Goal: Task Accomplishment & Management: Manage account settings

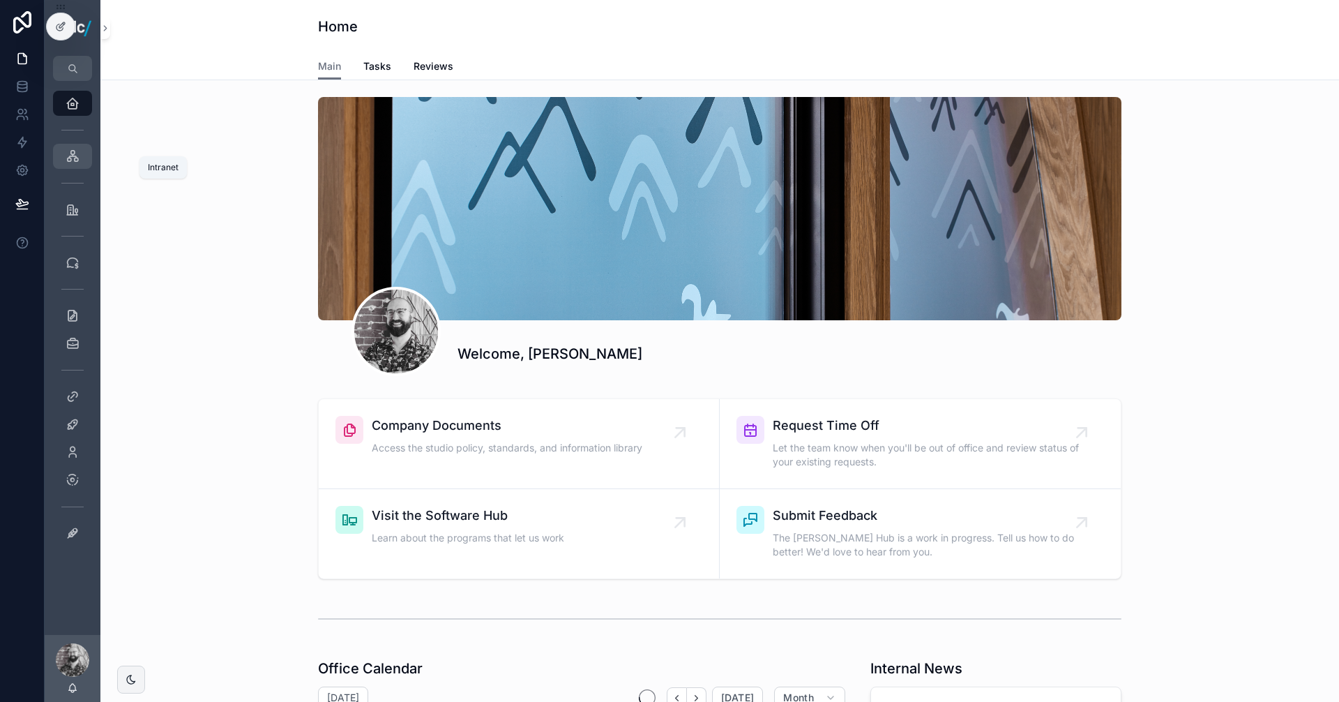
click at [68, 155] on icon "scrollable content" at bounding box center [73, 156] width 14 height 14
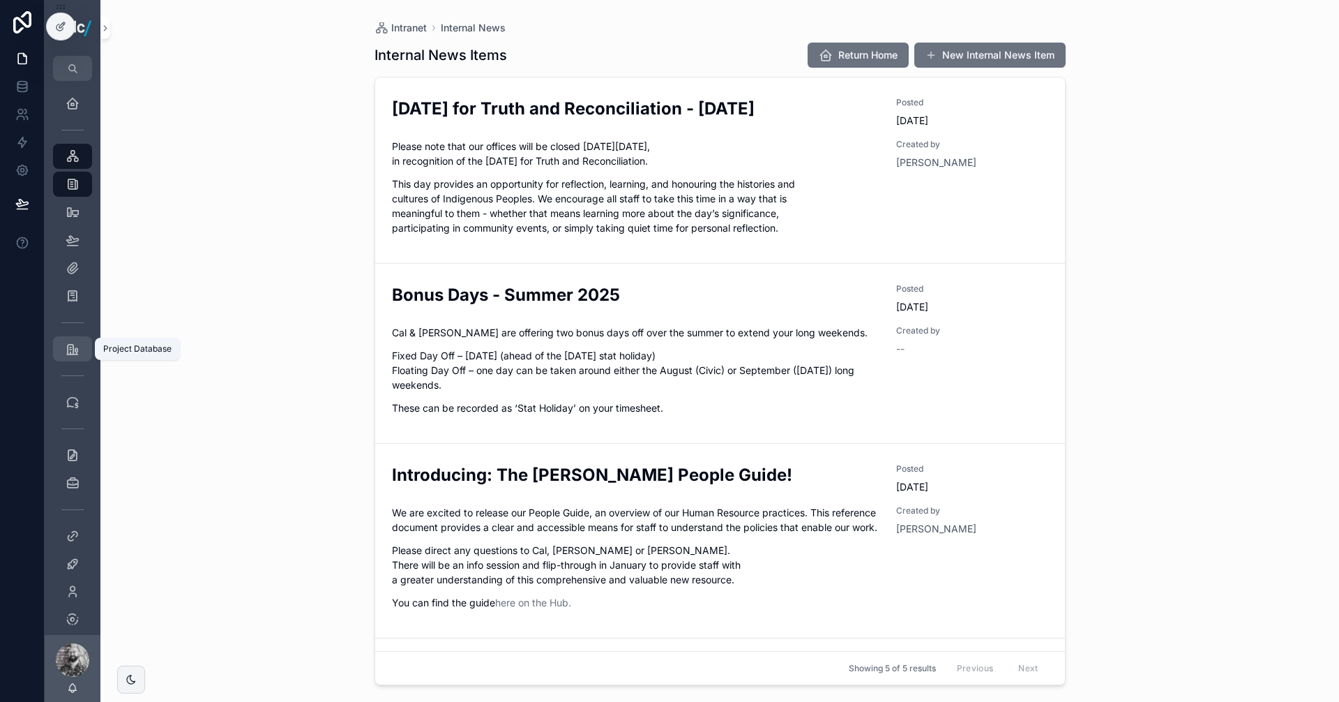
click at [73, 355] on icon "scrollable content" at bounding box center [73, 349] width 14 height 14
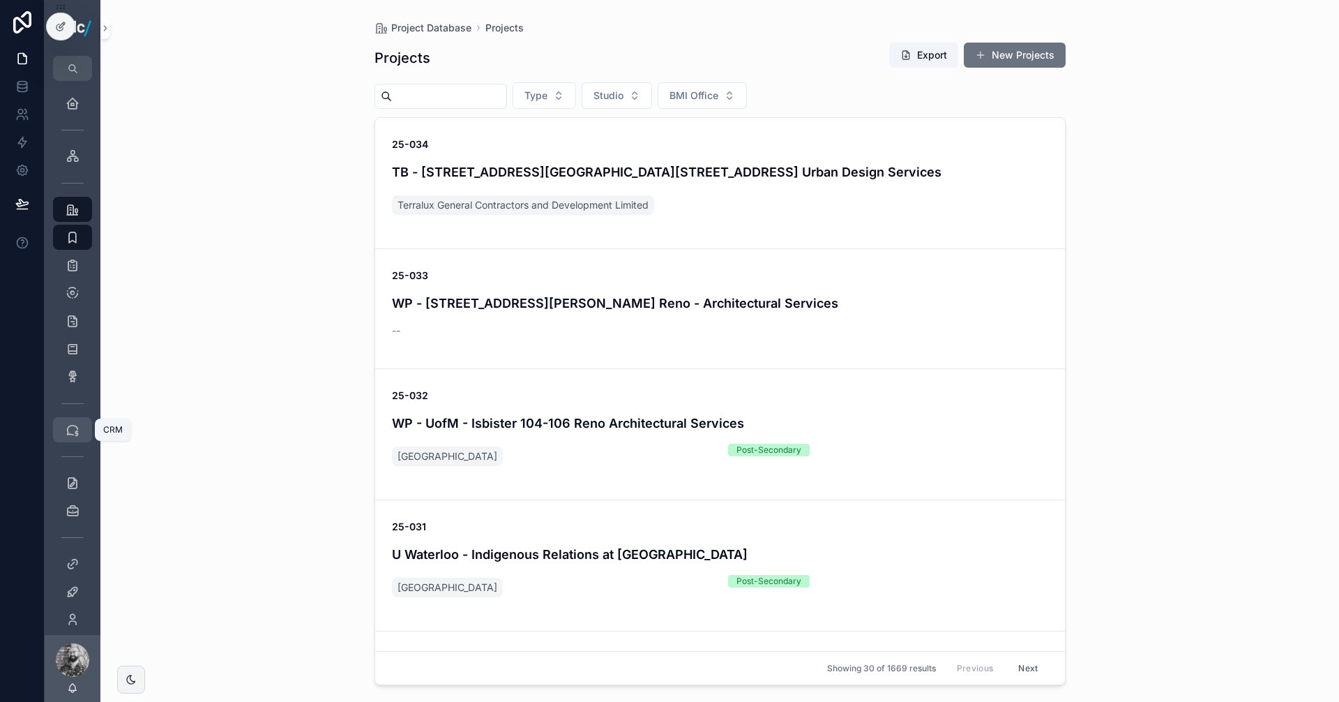
click at [71, 422] on div "CRM" at bounding box center [72, 429] width 22 height 22
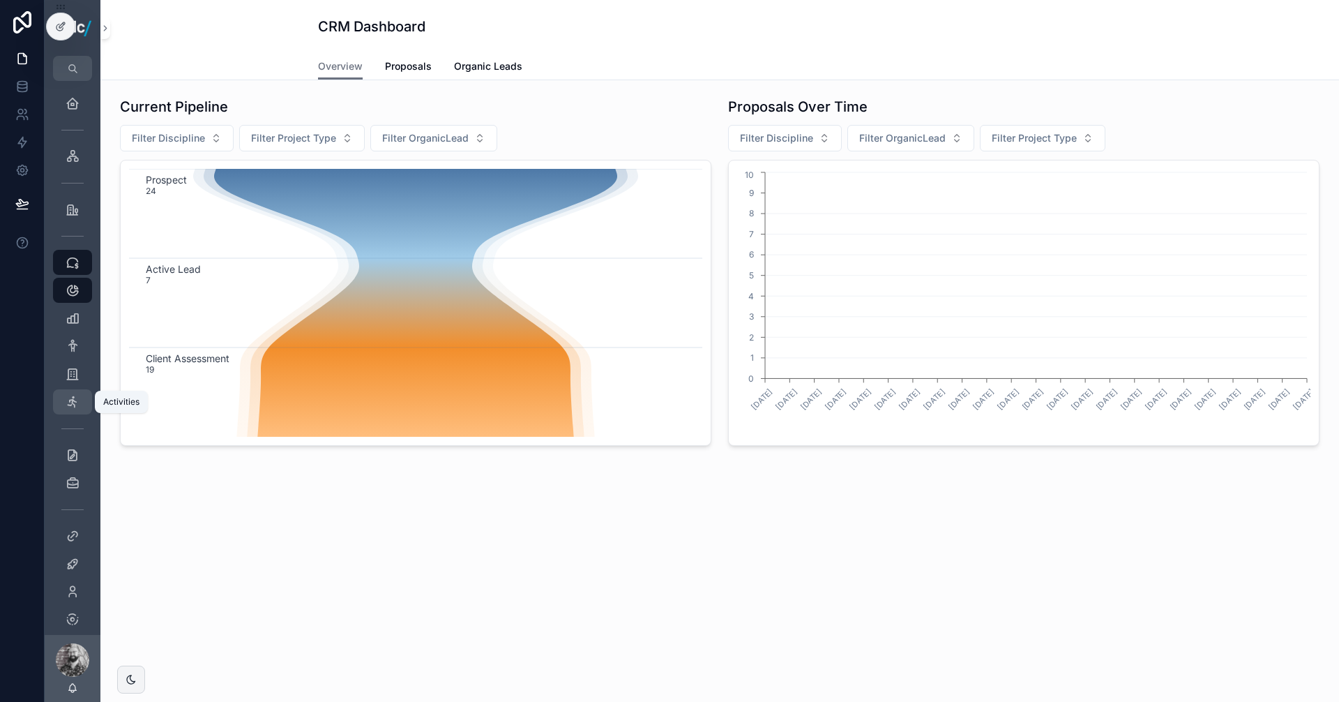
click at [75, 398] on icon "scrollable content" at bounding box center [73, 402] width 14 height 14
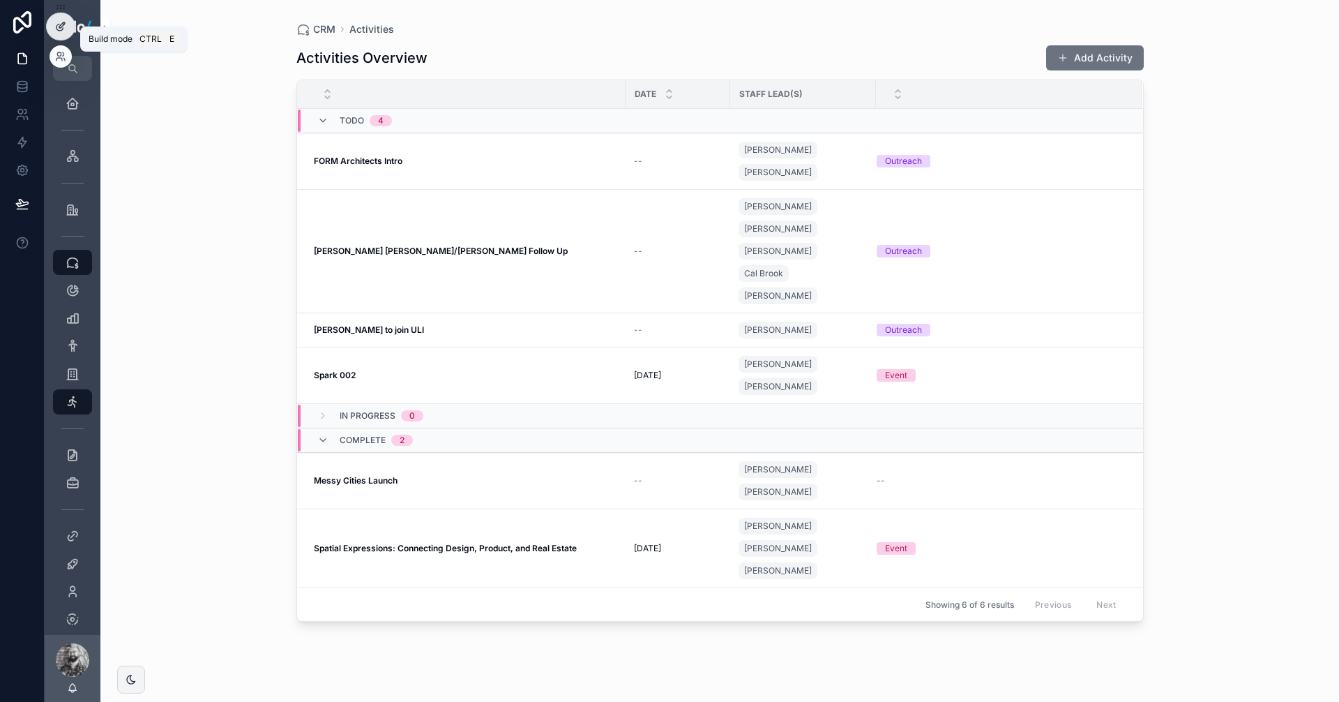
click at [66, 23] on icon at bounding box center [60, 26] width 11 height 11
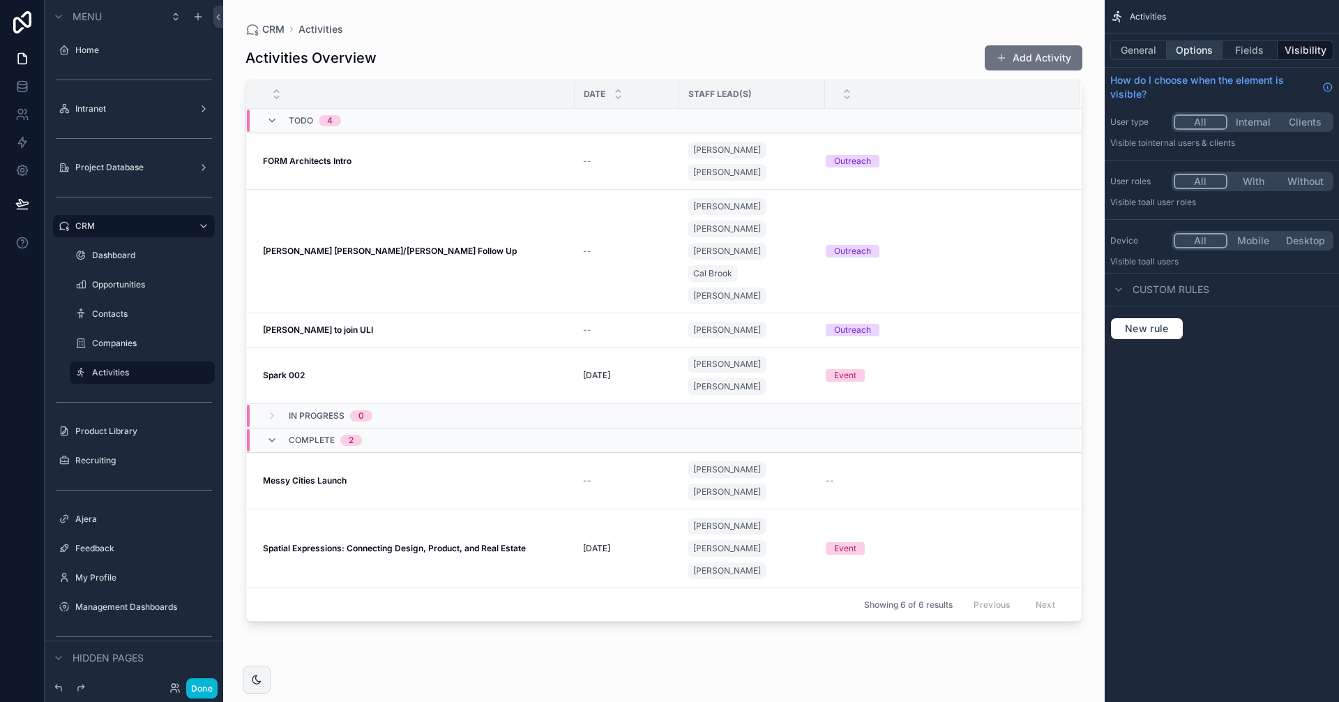
click at [1209, 50] on button "Options" at bounding box center [1195, 50] width 56 height 20
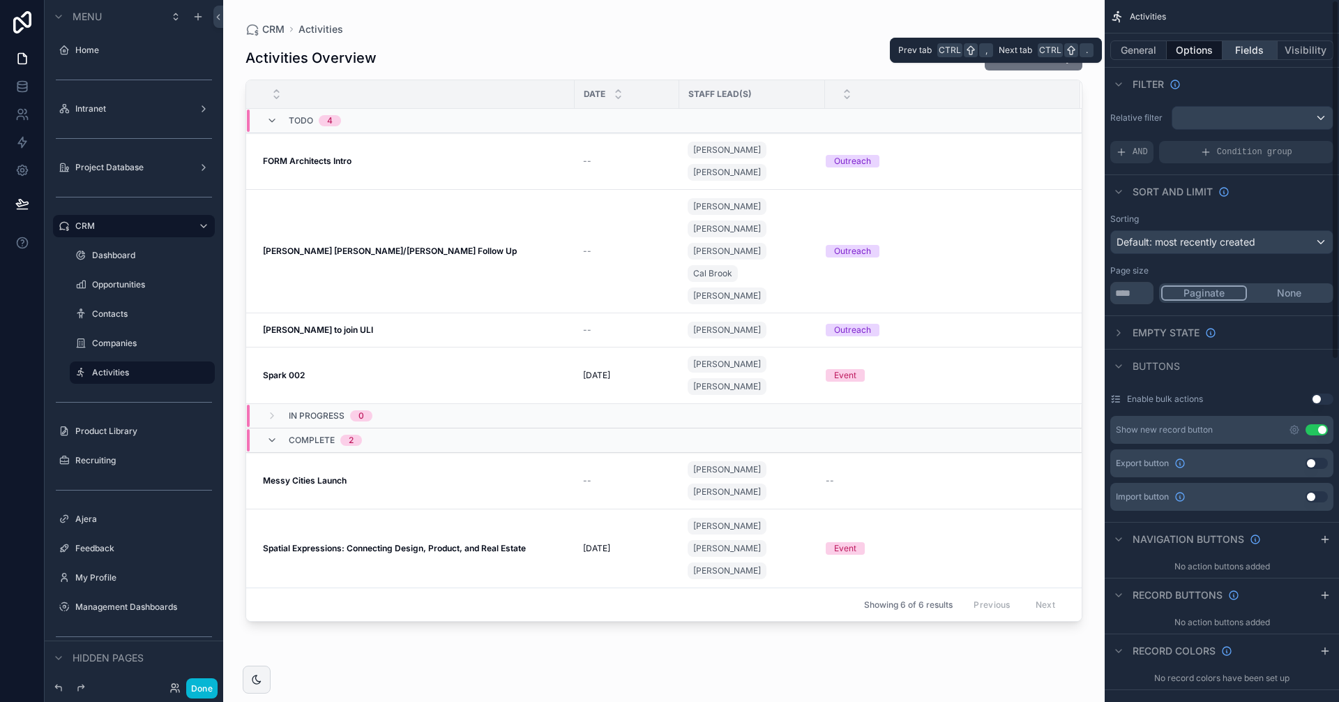
click at [1253, 50] on button "Fields" at bounding box center [1251, 50] width 56 height 20
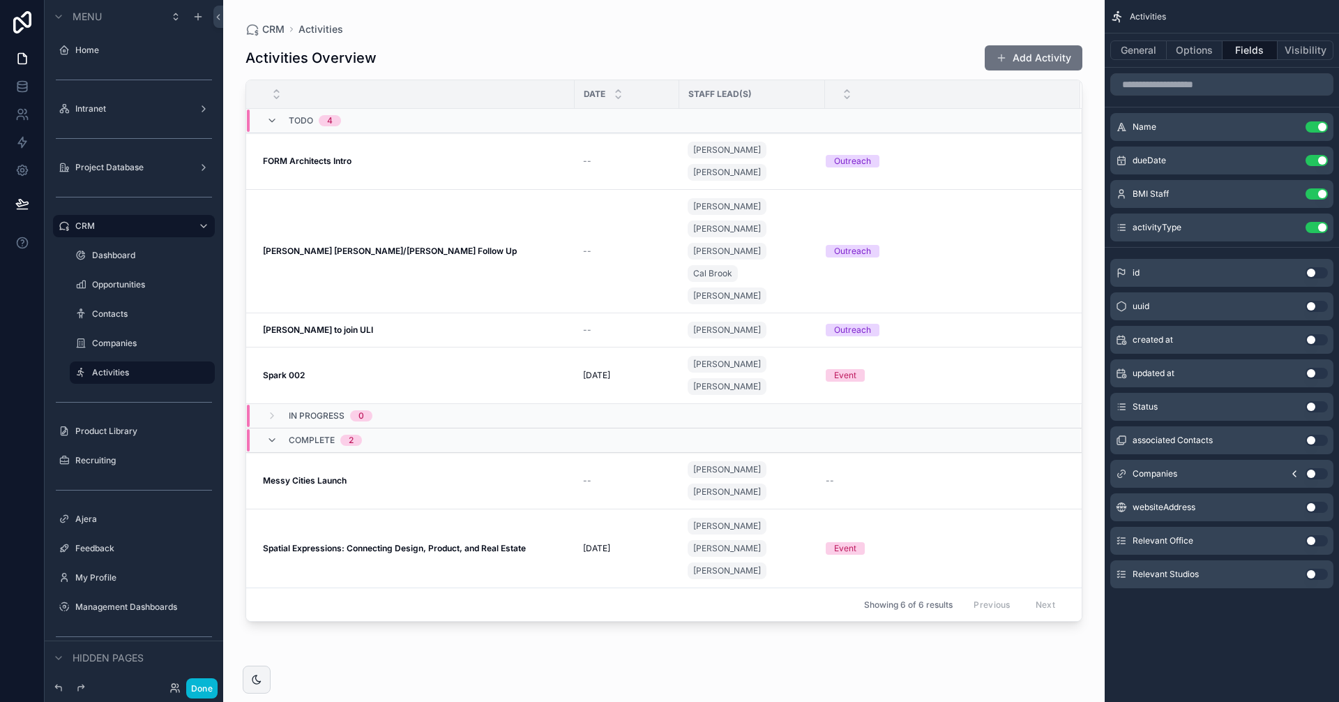
click at [1310, 440] on button "Use setting" at bounding box center [1317, 439] width 22 height 11
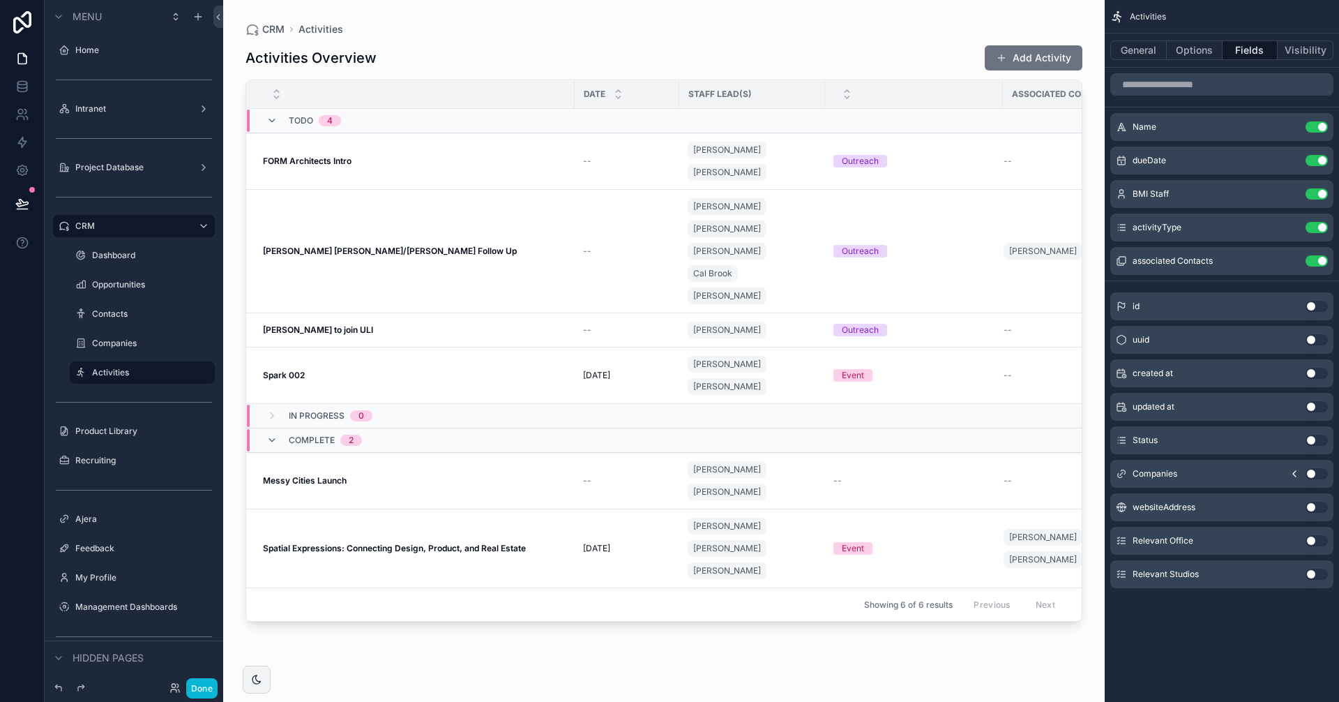
click at [1315, 476] on button "Use setting" at bounding box center [1317, 473] width 22 height 11
click at [1309, 574] on button "Use setting" at bounding box center [1317, 573] width 22 height 11
click at [1314, 573] on button "Use setting" at bounding box center [1317, 573] width 22 height 11
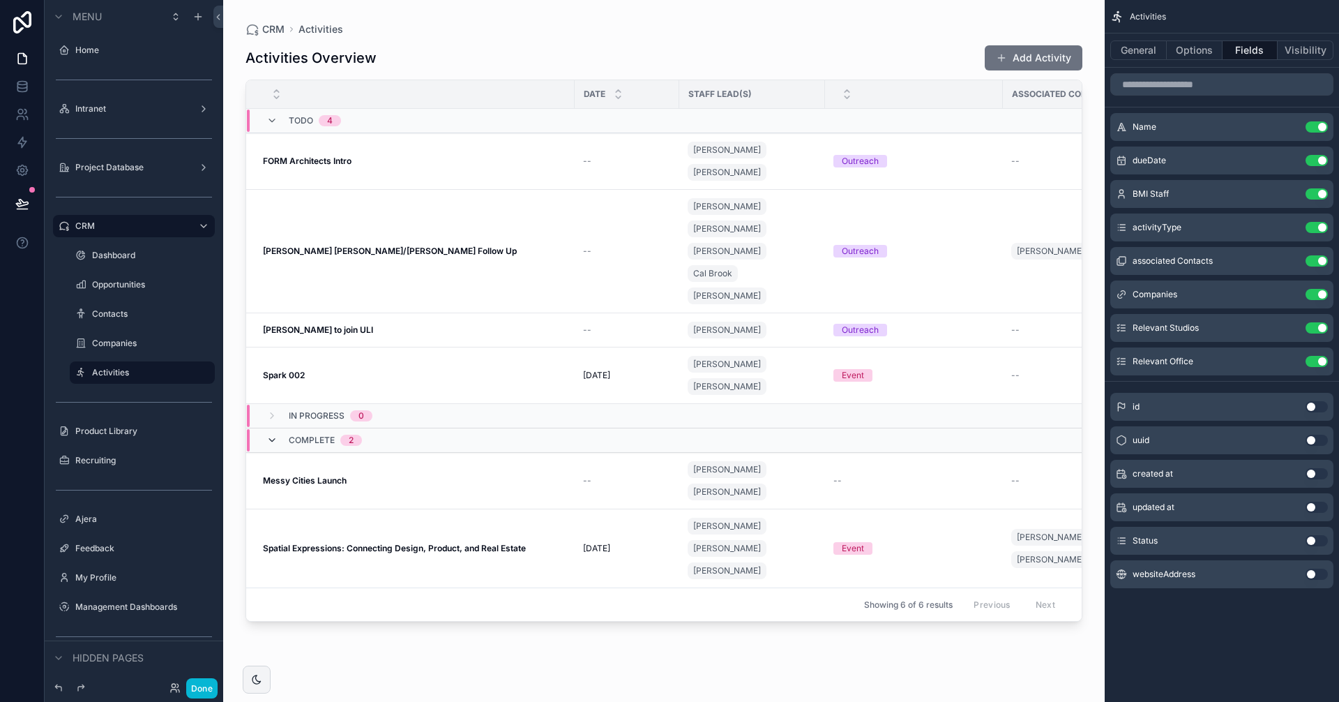
click at [273, 434] on icon "scrollable content" at bounding box center [271, 439] width 11 height 11
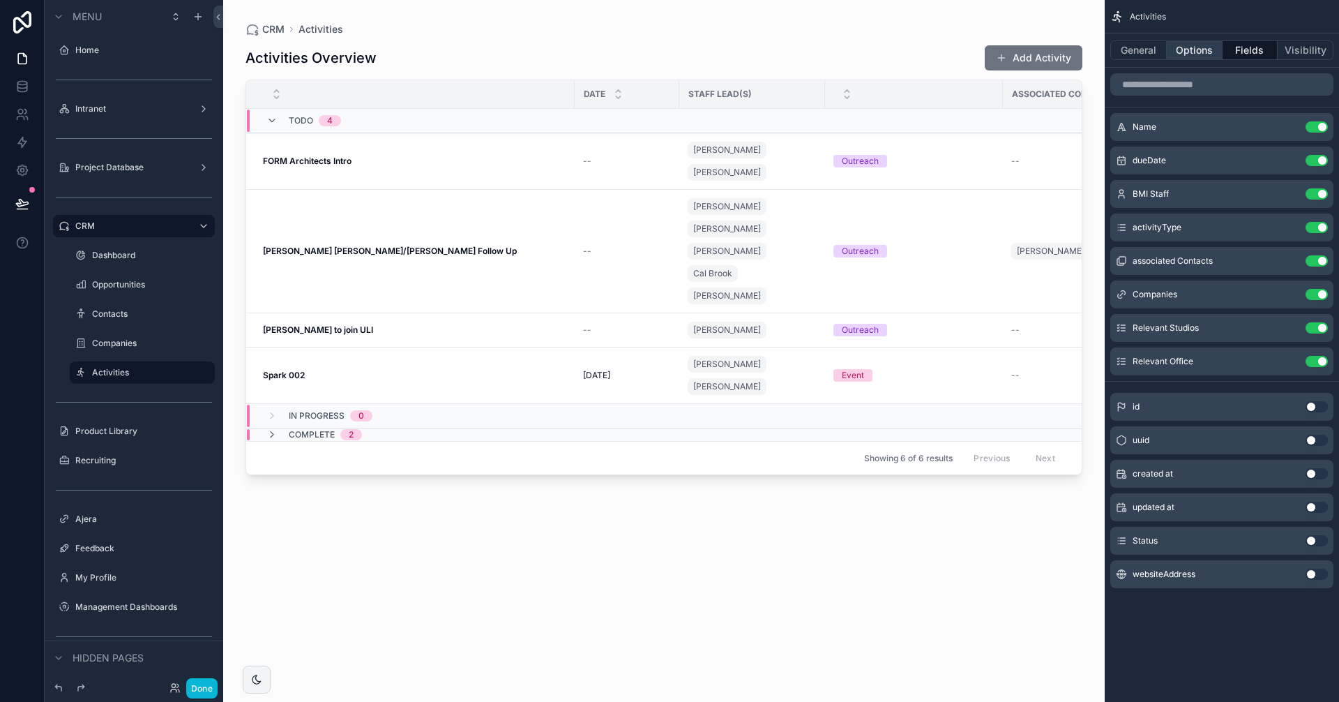
click at [1193, 52] on button "Options" at bounding box center [1195, 50] width 56 height 20
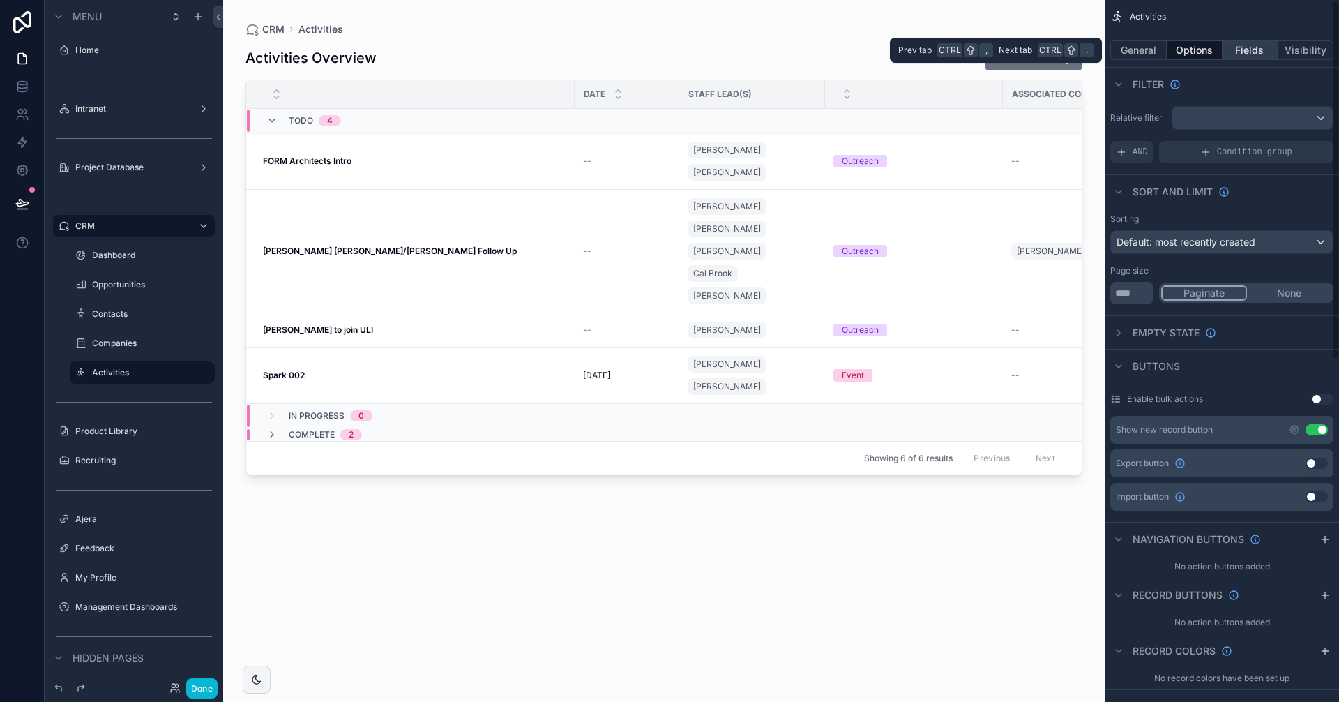
click at [1241, 58] on button "Fields" at bounding box center [1251, 50] width 56 height 20
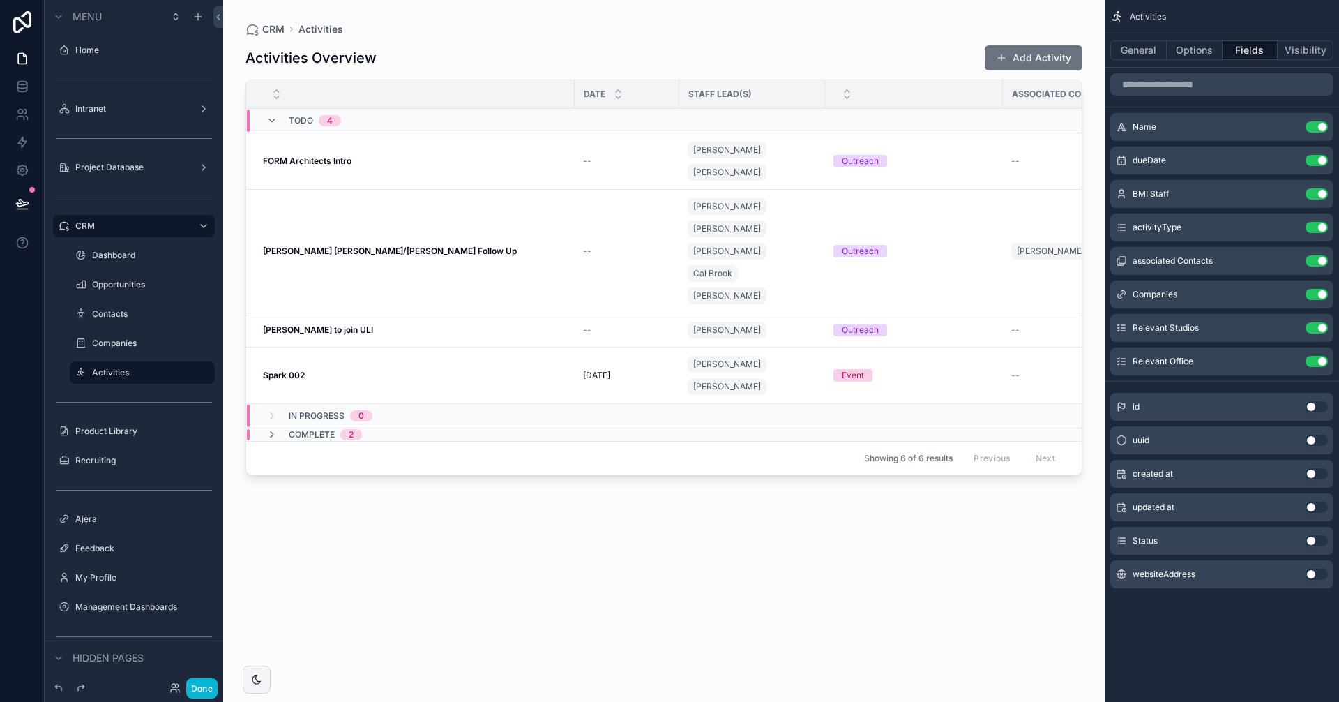
click at [1322, 540] on button "Use setting" at bounding box center [1317, 540] width 22 height 11
click at [1316, 390] on button "Use setting" at bounding box center [1317, 394] width 22 height 11
click at [1193, 48] on button "Options" at bounding box center [1195, 50] width 56 height 20
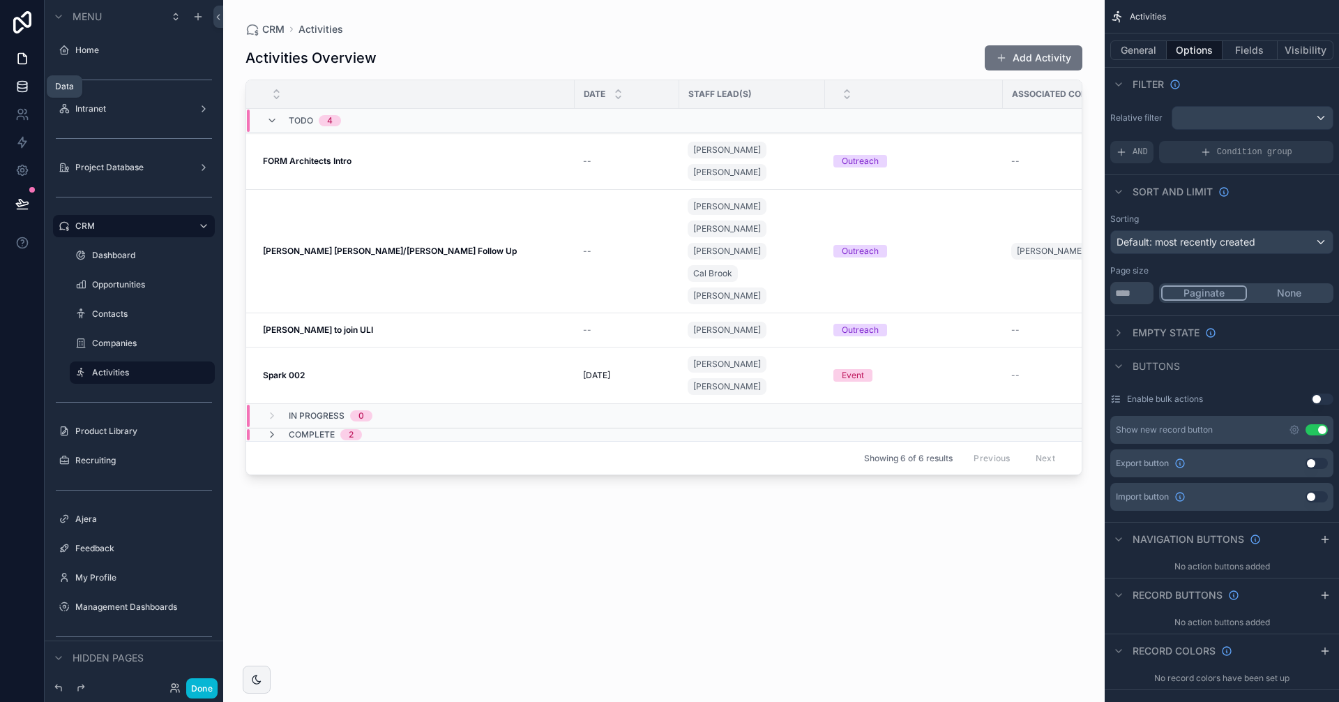
click at [21, 86] on icon at bounding box center [22, 87] width 14 height 14
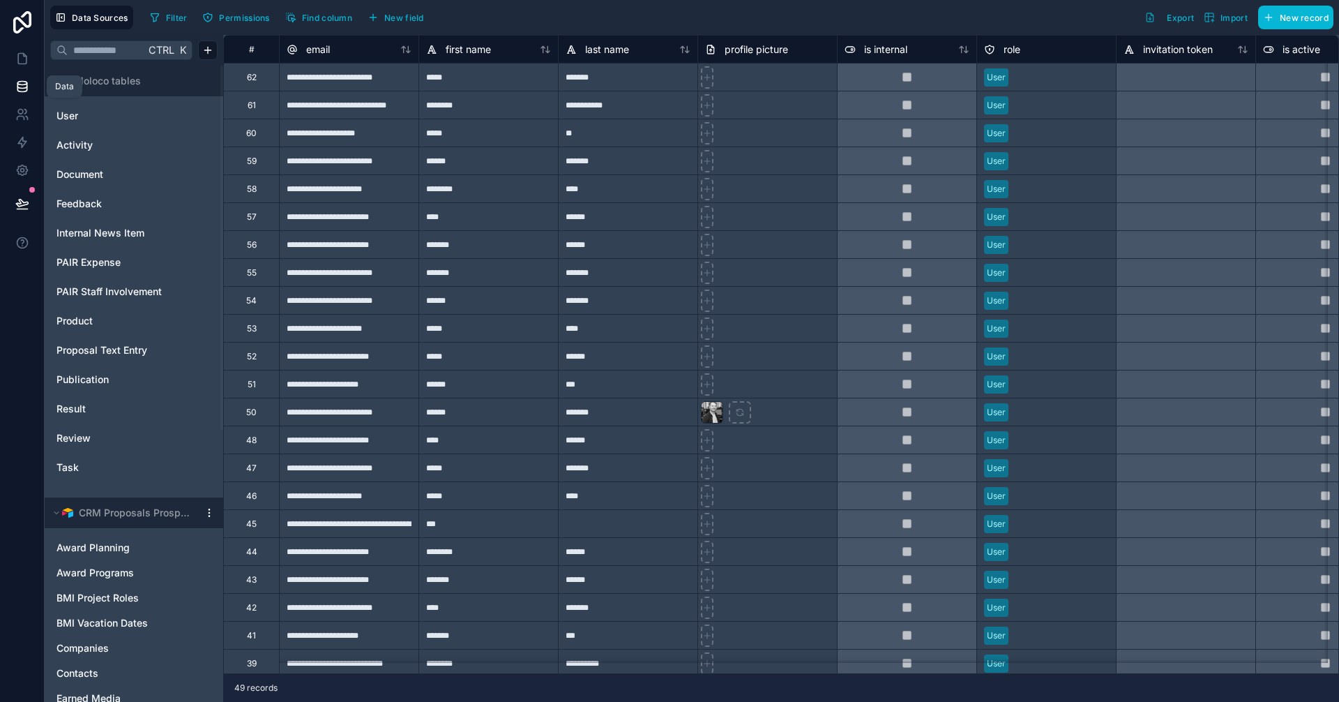
click at [42, 96] on link at bounding box center [22, 87] width 44 height 28
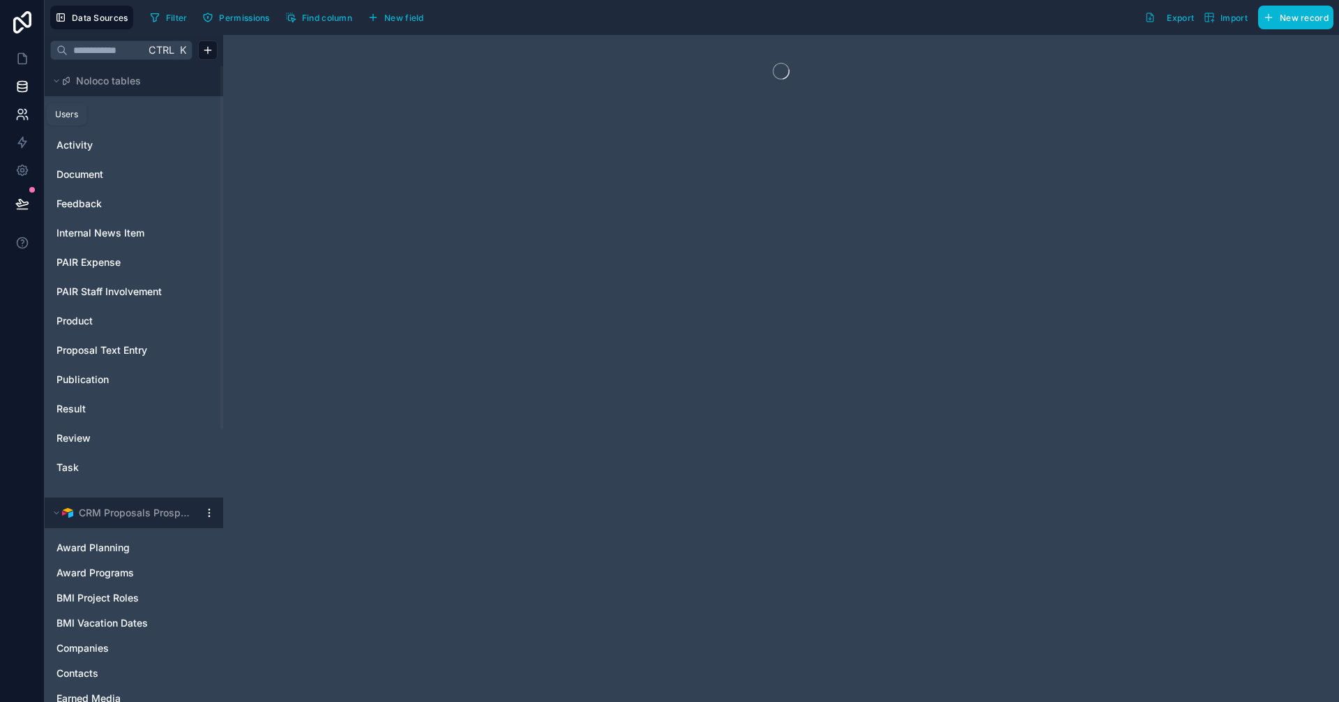
click at [18, 115] on icon at bounding box center [22, 114] width 14 height 14
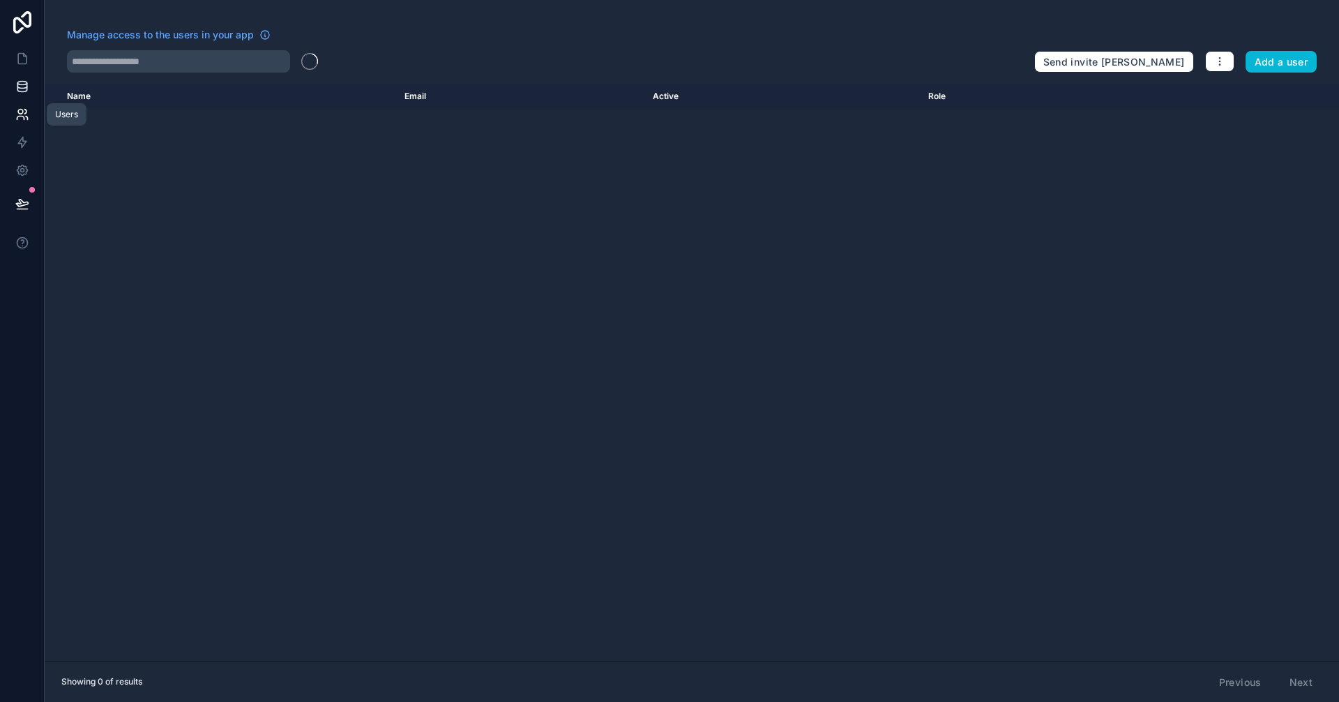
click at [23, 91] on icon at bounding box center [22, 87] width 14 height 14
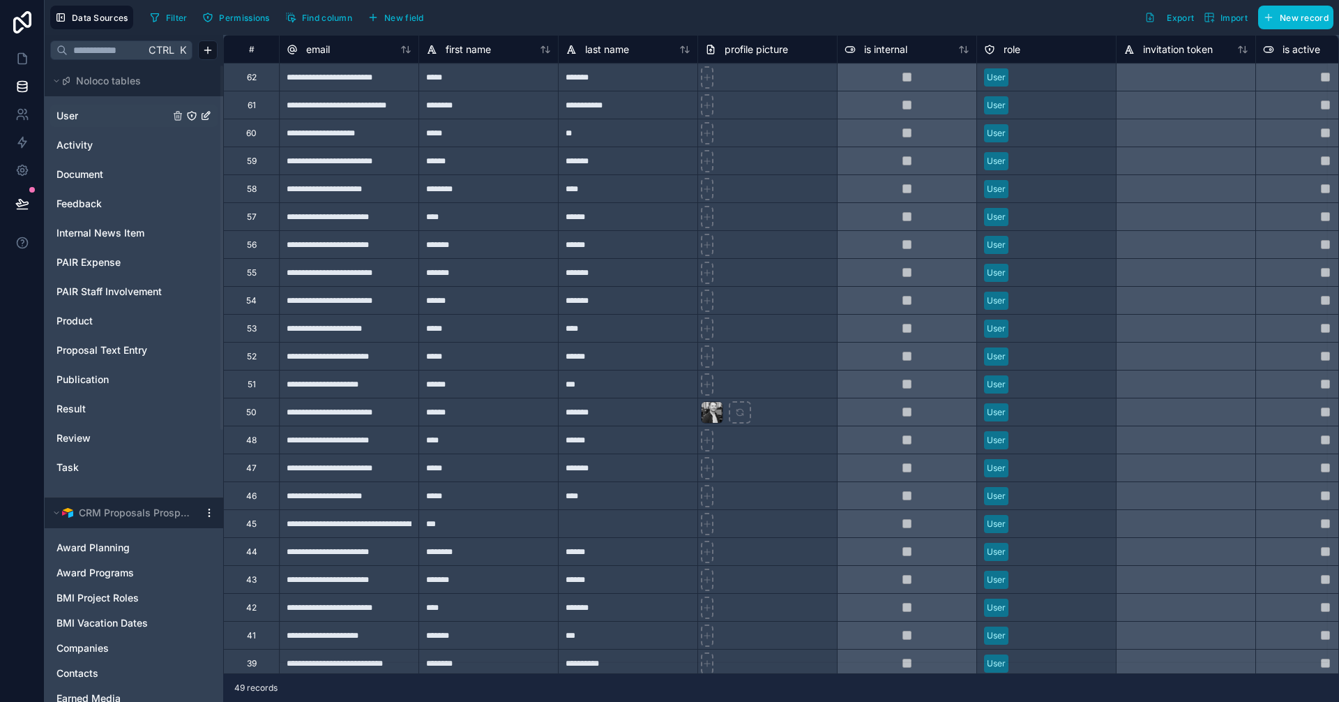
click at [127, 113] on link "User" at bounding box center [112, 116] width 113 height 14
click at [119, 145] on link "Activity" at bounding box center [112, 145] width 113 height 14
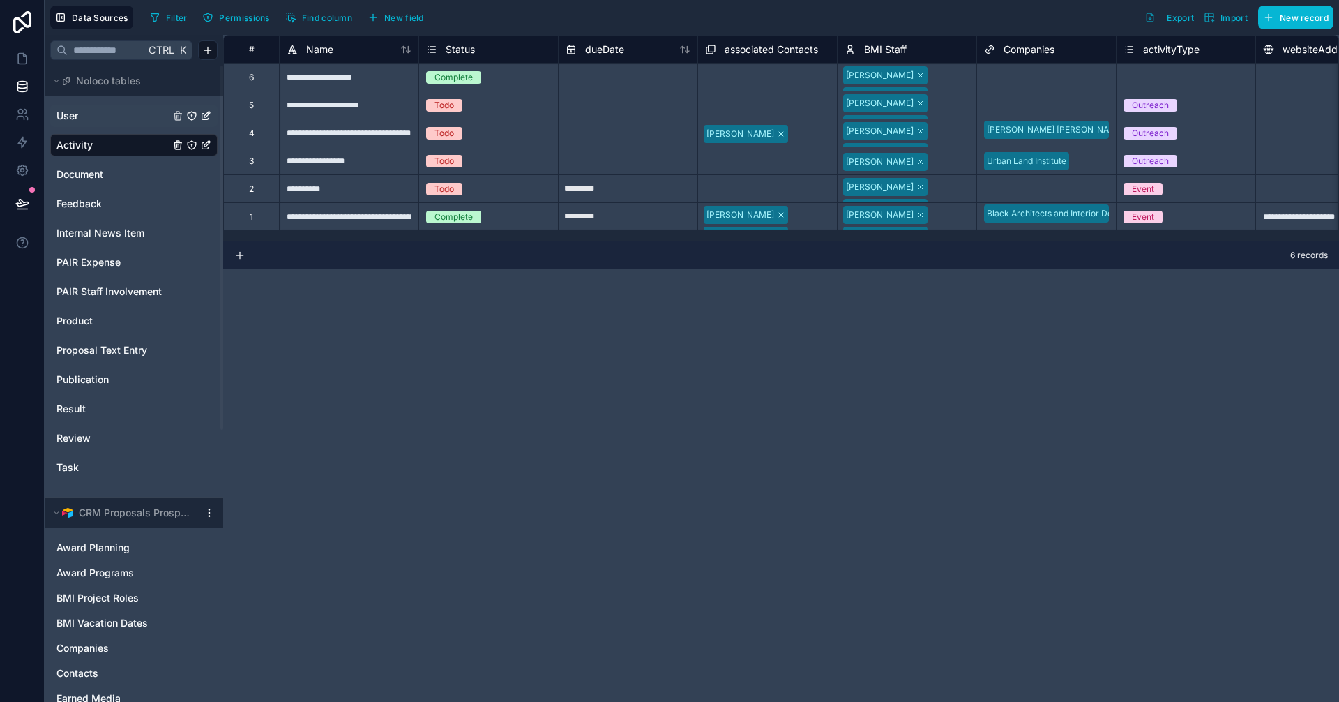
click at [884, 49] on span "BMI Staff" at bounding box center [885, 50] width 43 height 14
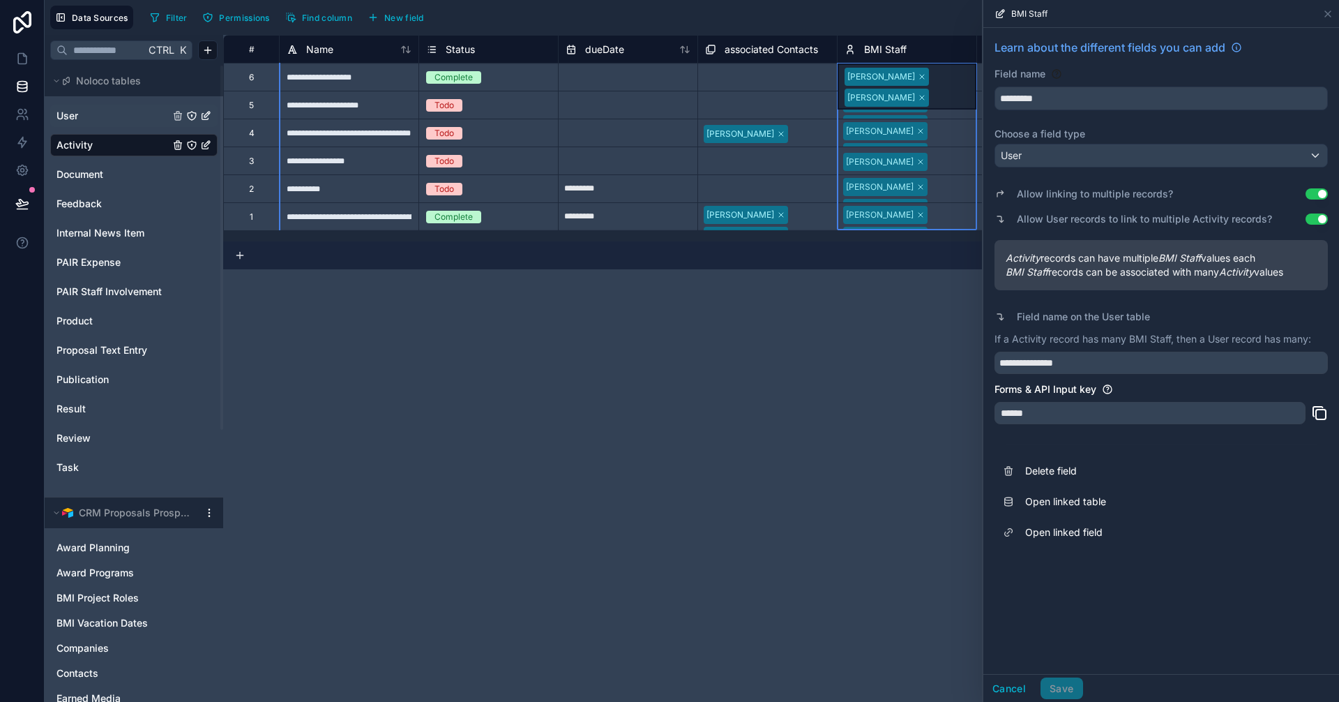
click at [865, 298] on div "**********" at bounding box center [781, 368] width 1116 height 667
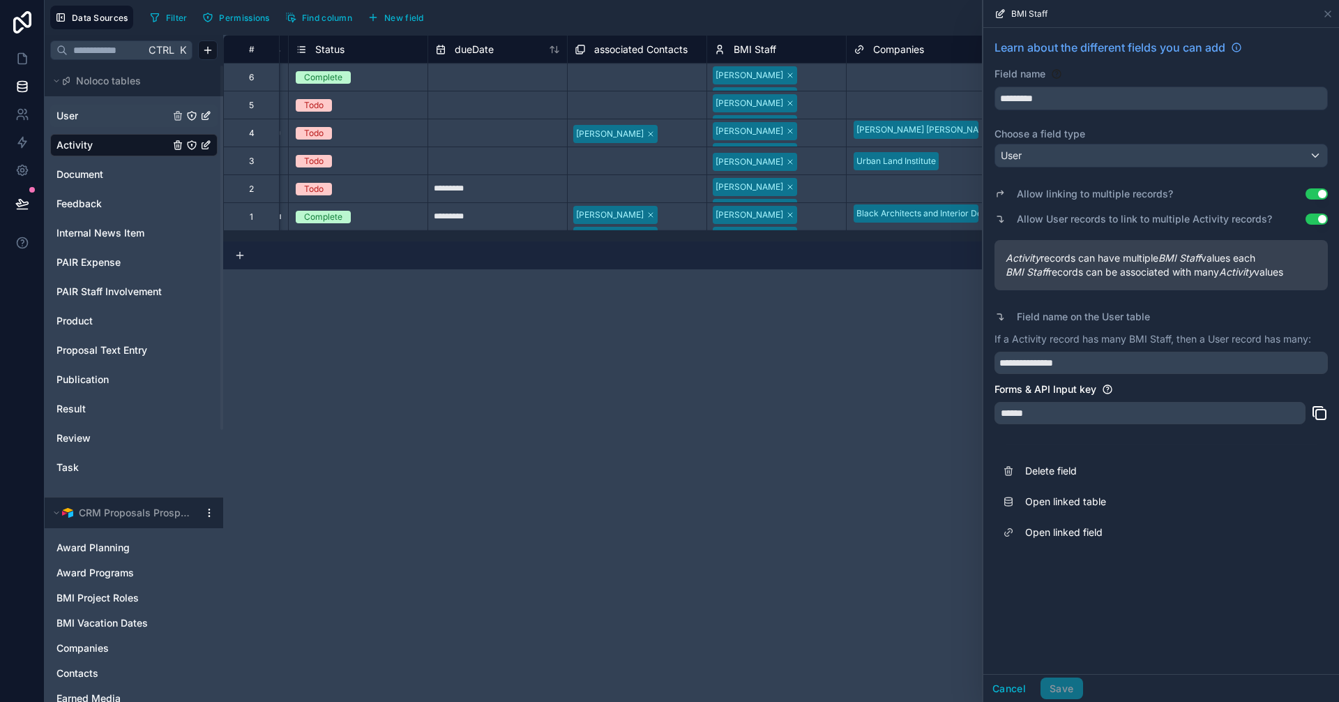
scroll to position [0, 241]
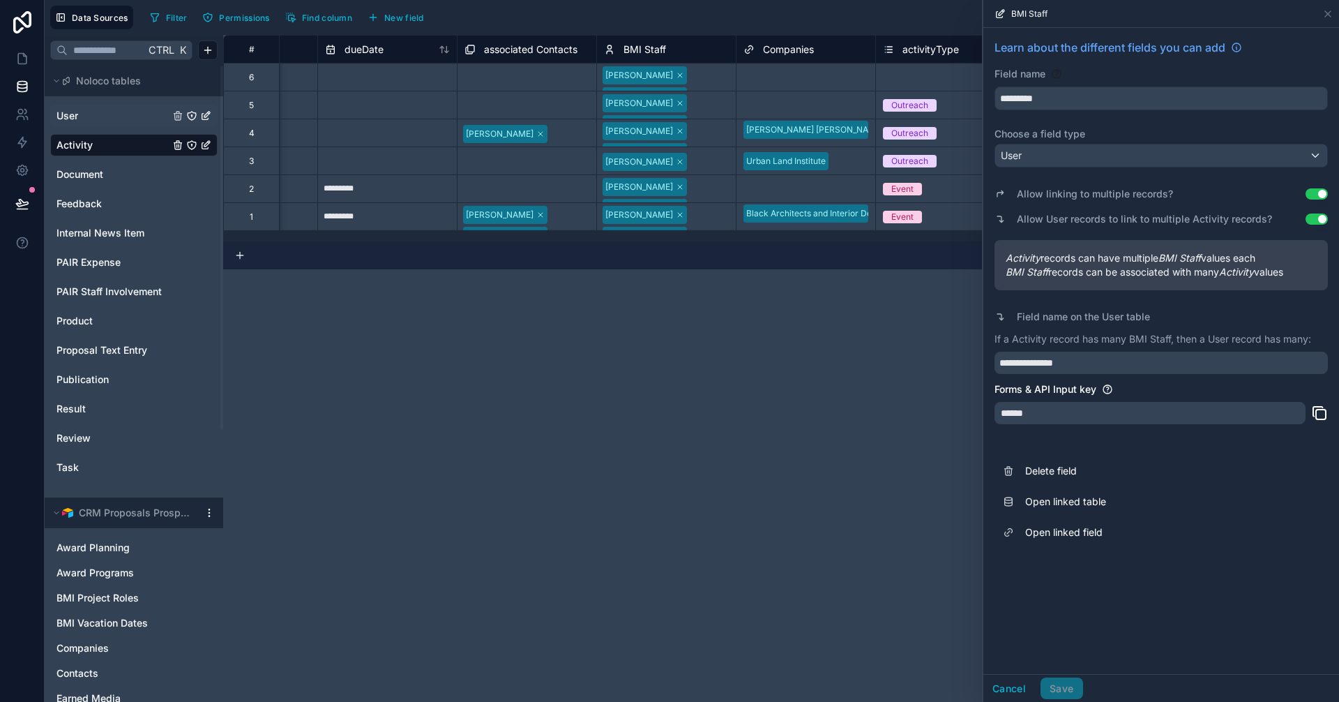
click at [720, 368] on div "**********" at bounding box center [781, 368] width 1116 height 667
click at [1332, 17] on icon at bounding box center [1327, 13] width 11 height 11
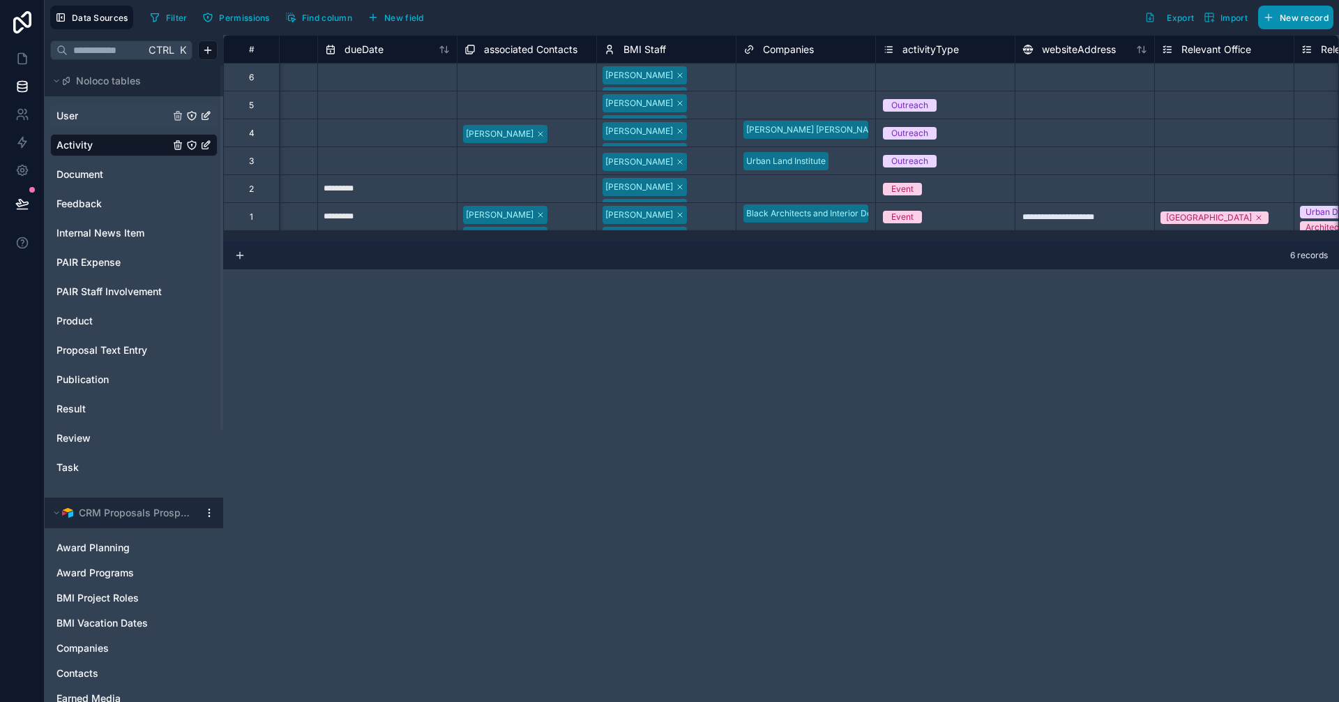
click at [1300, 13] on span "New record" at bounding box center [1304, 18] width 49 height 10
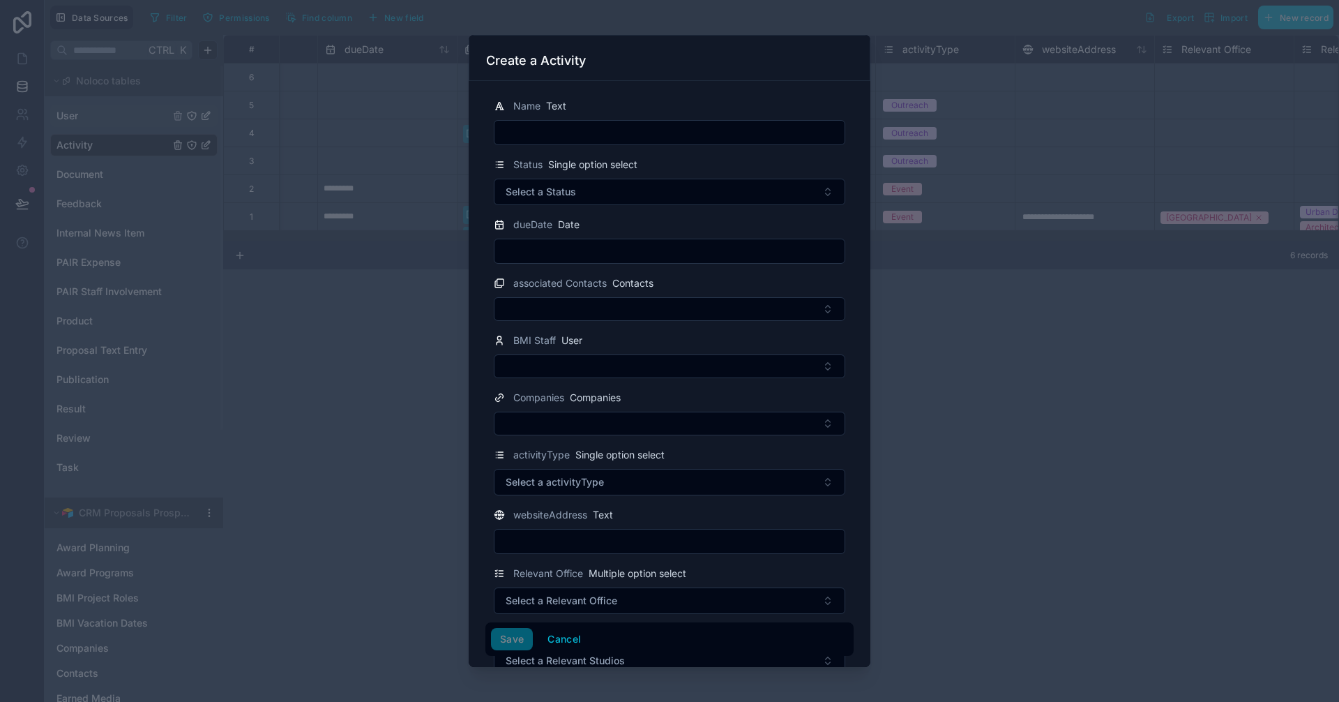
click at [1074, 415] on div at bounding box center [669, 351] width 1339 height 702
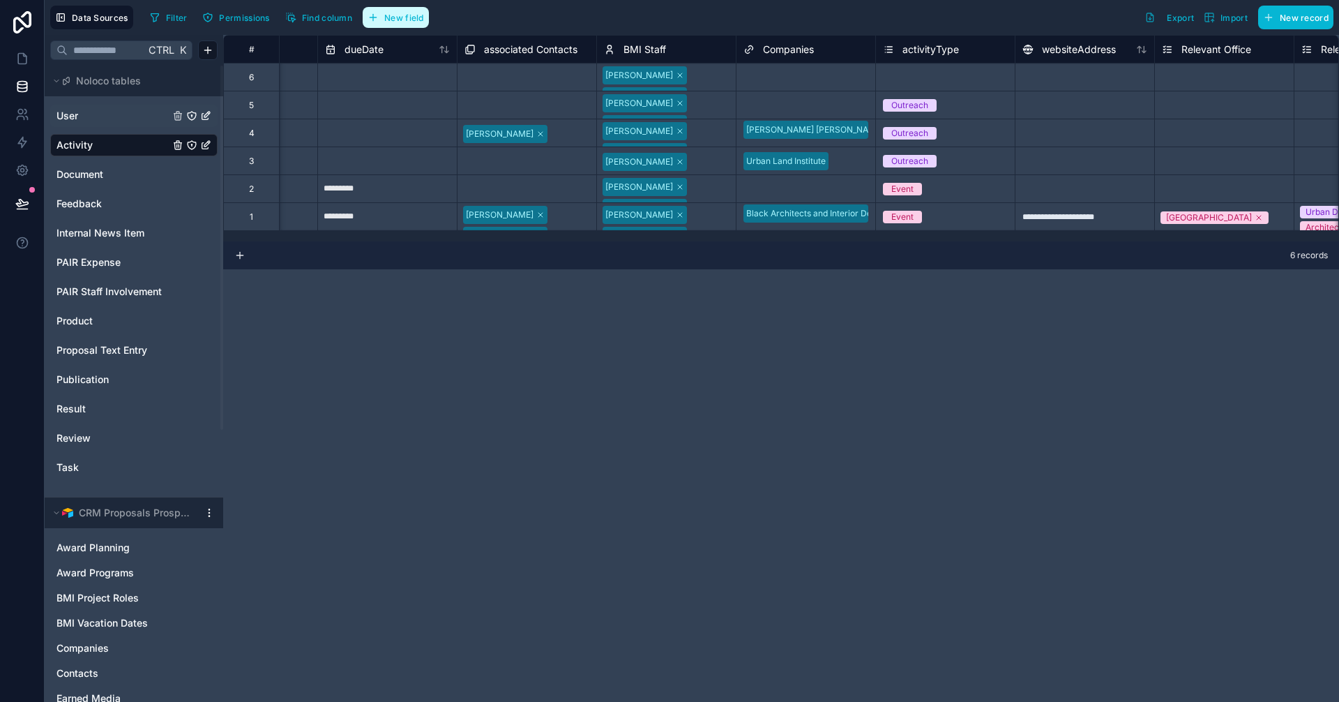
click at [408, 24] on button "New field" at bounding box center [396, 17] width 66 height 21
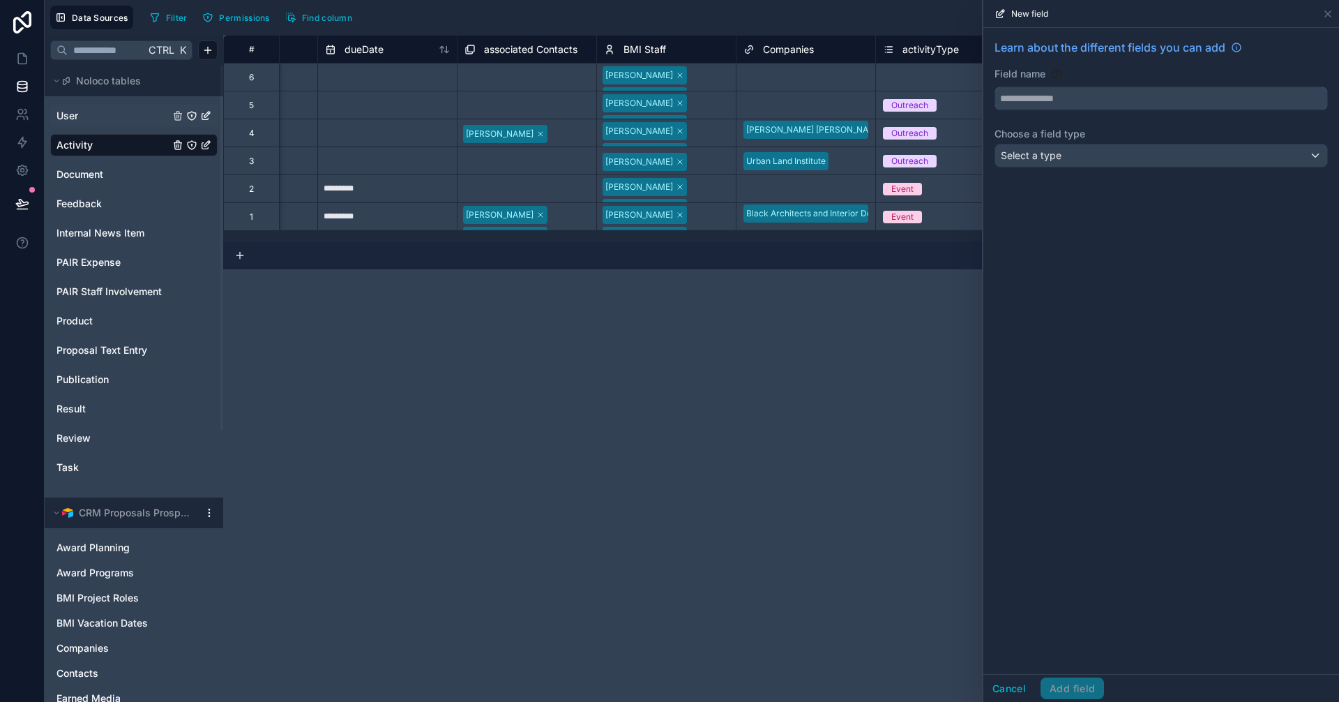
click at [1075, 97] on input "text" at bounding box center [1161, 98] width 332 height 22
click at [994, 86] on button "*****" at bounding box center [1160, 98] width 333 height 24
type input "*********"
click at [1077, 151] on div "Select a type" at bounding box center [1161, 155] width 332 height 22
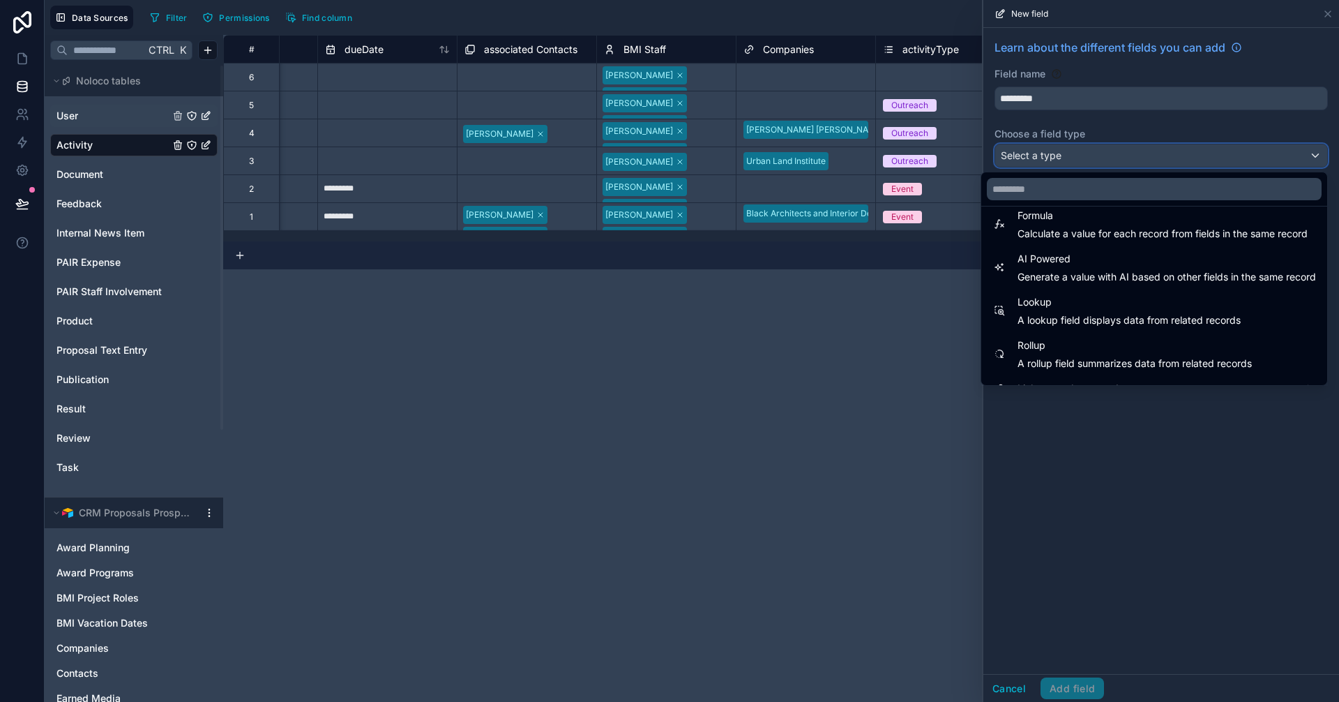
scroll to position [404, 0]
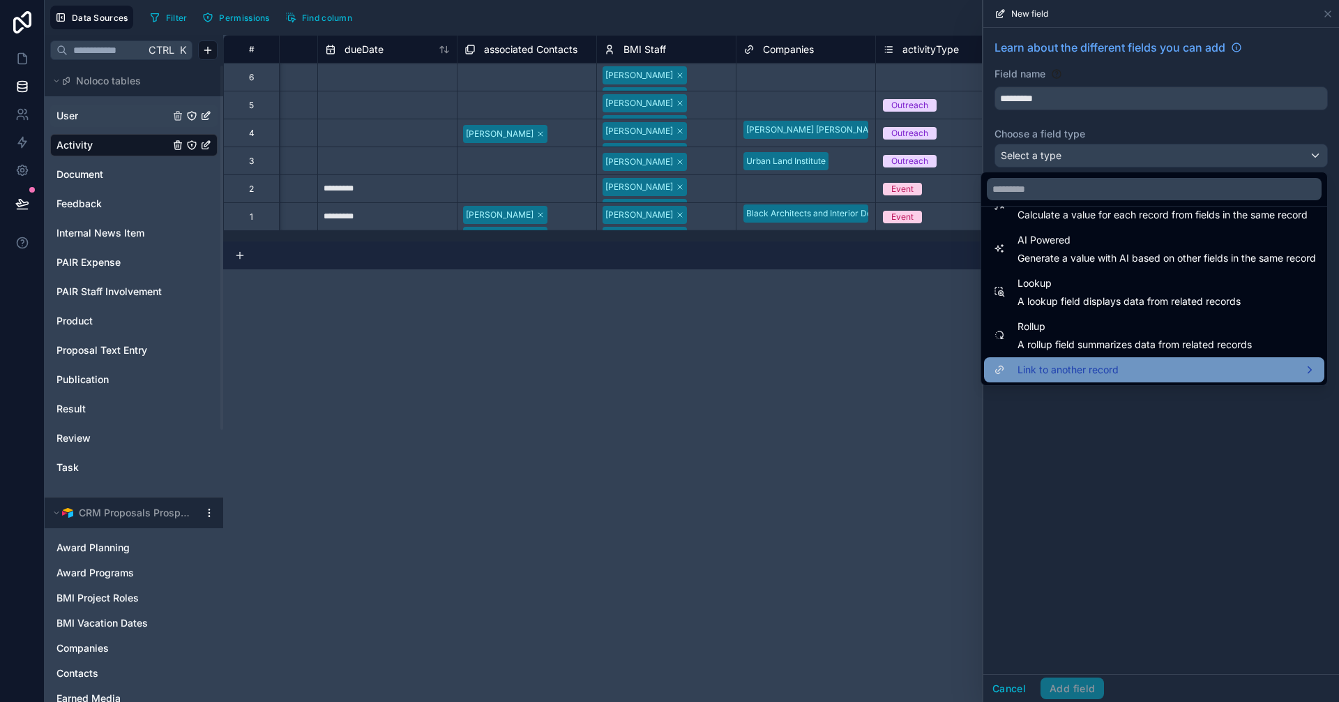
click at [1070, 364] on span "Link to another record" at bounding box center [1067, 369] width 101 height 17
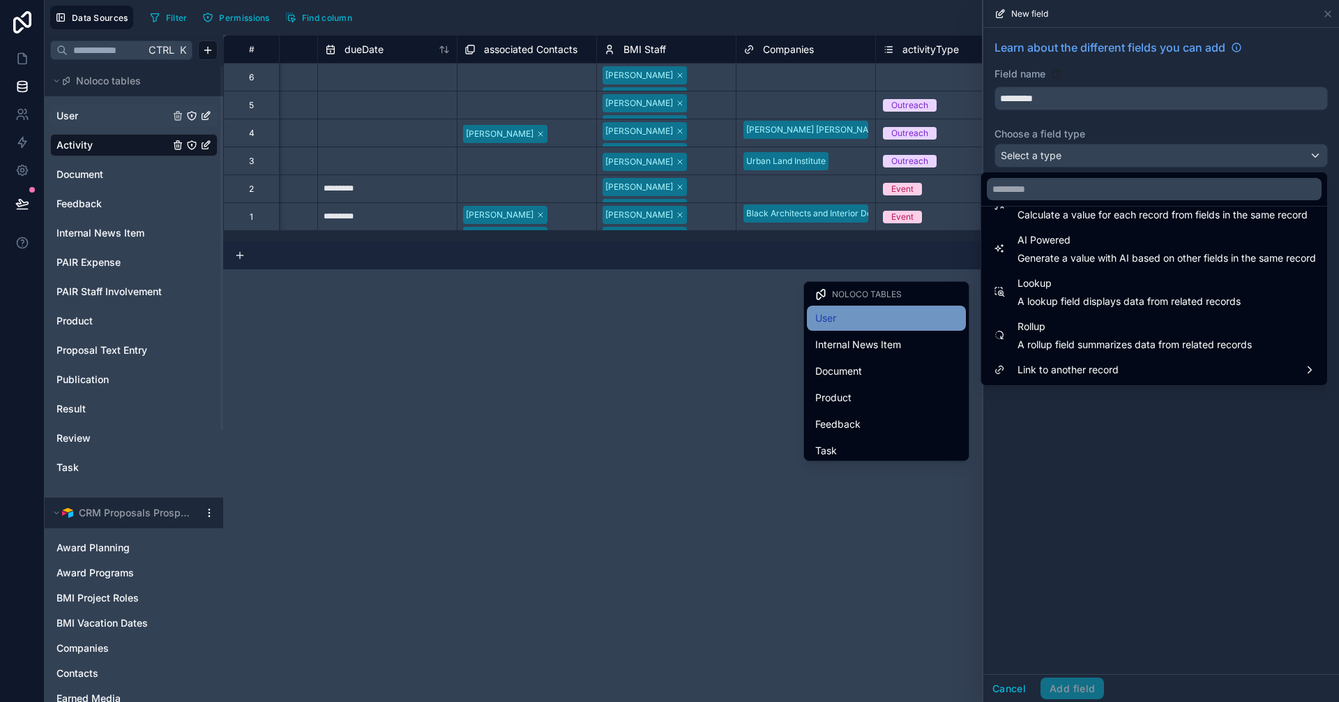
click at [852, 315] on div "User" at bounding box center [886, 318] width 142 height 17
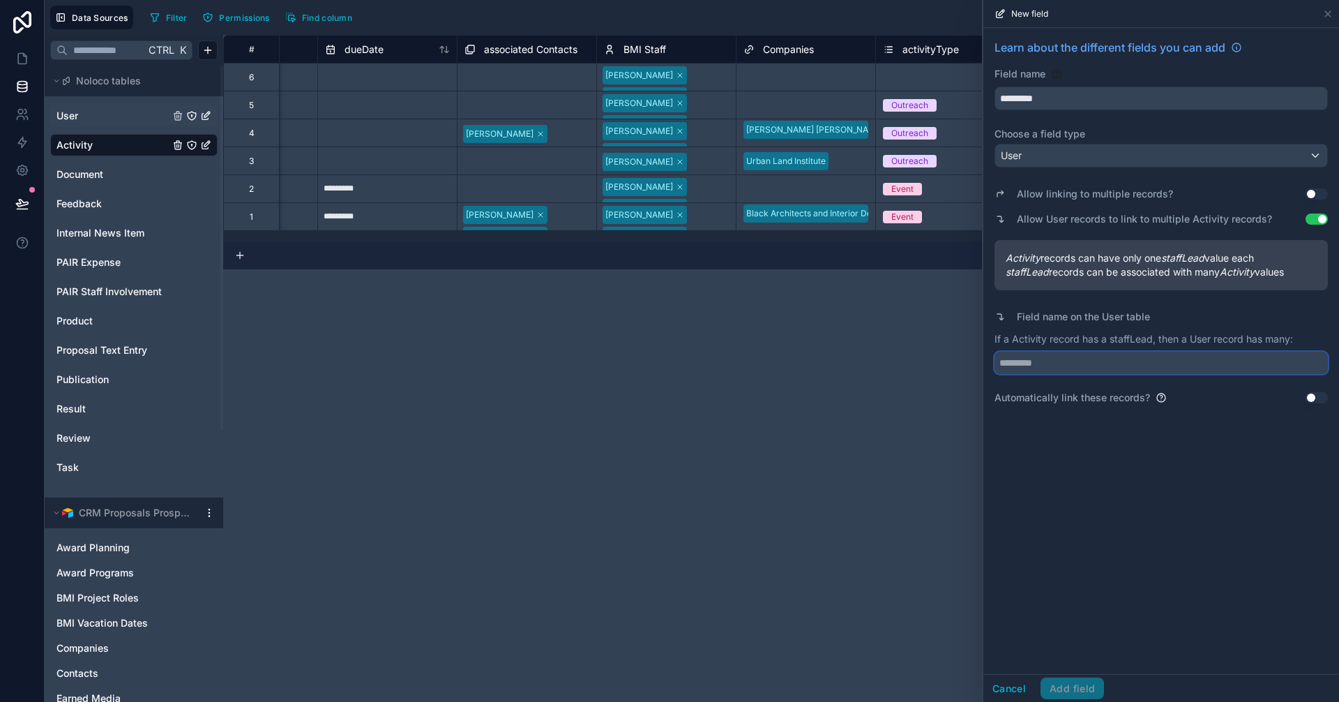
click at [1087, 361] on input "text" at bounding box center [1160, 362] width 333 height 22
type input "**********"
click at [1092, 681] on button "Add field" at bounding box center [1071, 688] width 63 height 22
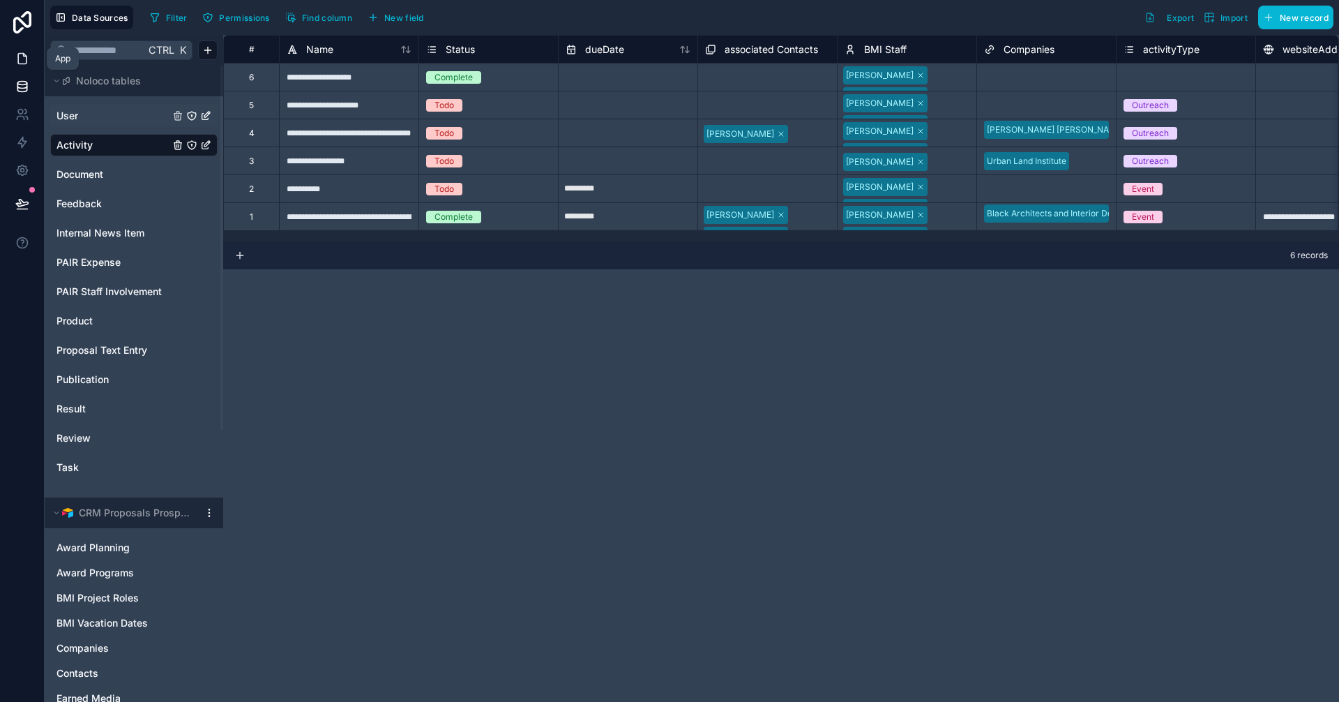
click at [22, 65] on icon at bounding box center [22, 59] width 14 height 14
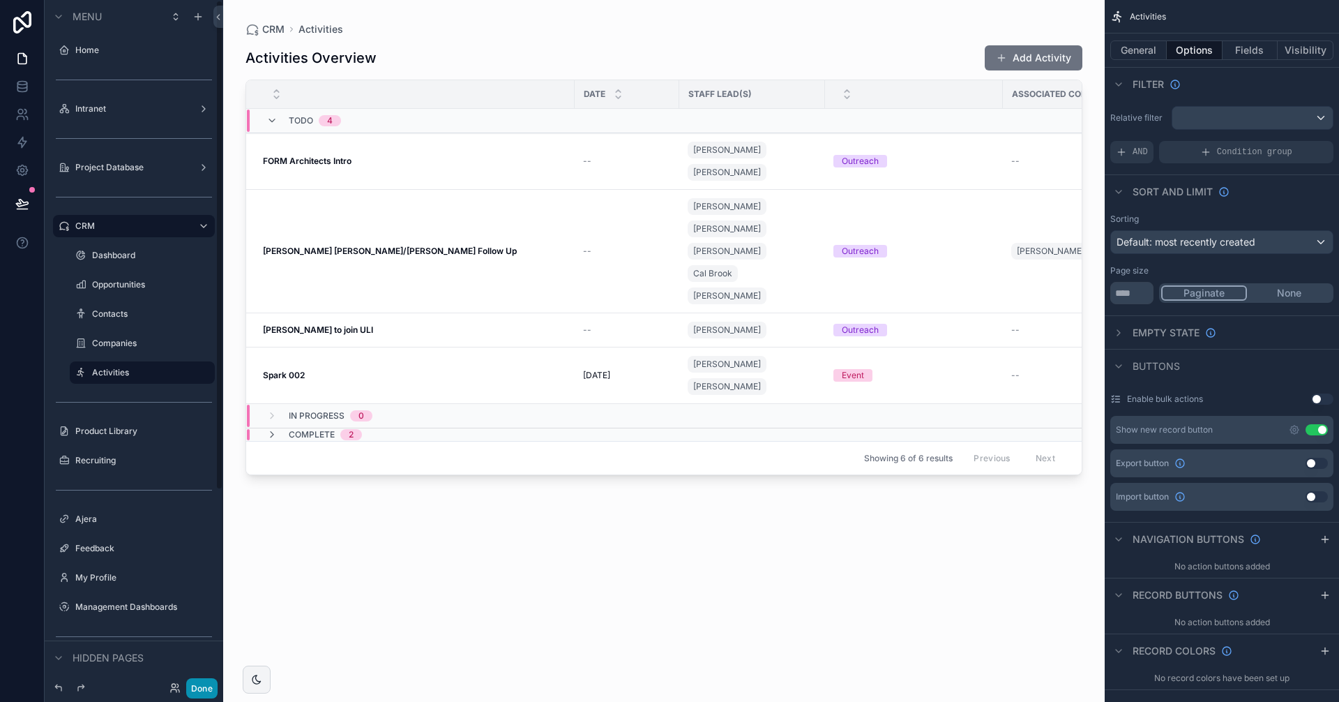
click at [199, 694] on button "Done" at bounding box center [201, 688] width 31 height 20
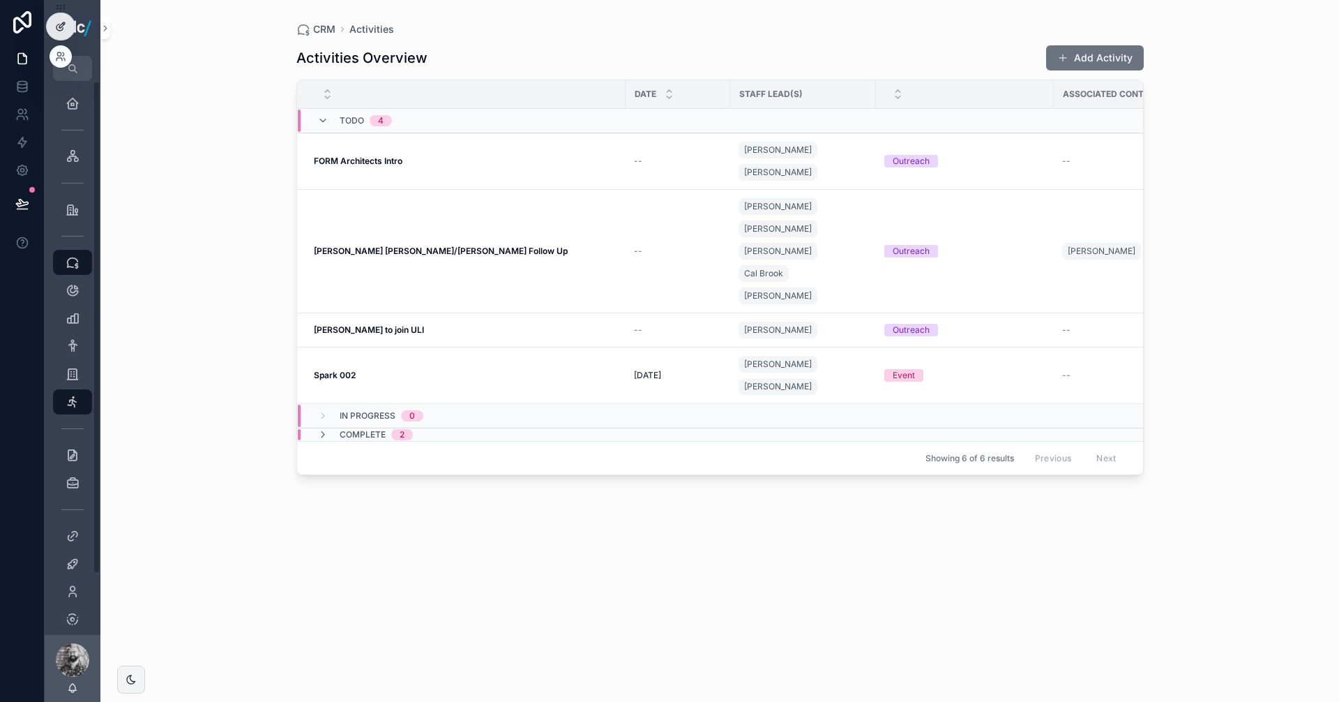
click at [66, 32] on div at bounding box center [61, 26] width 28 height 27
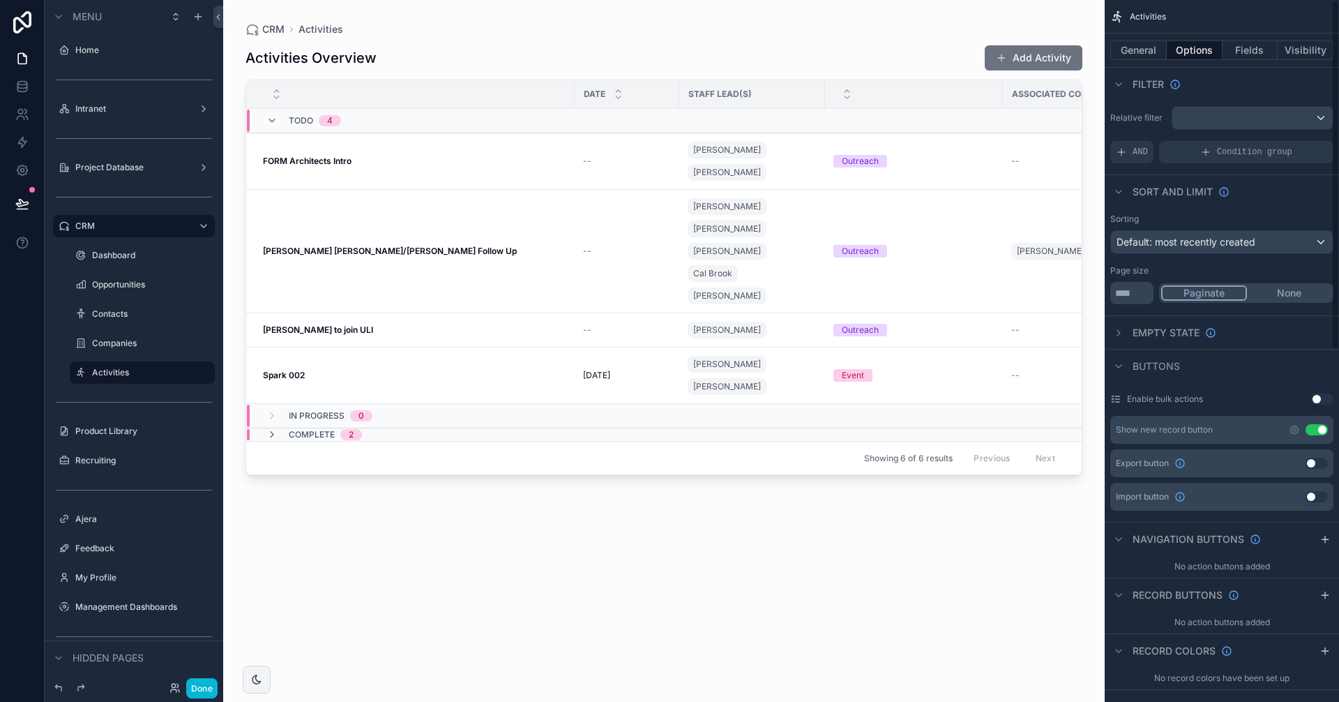
click at [1248, 38] on div "General Options Fields Visibility" at bounding box center [1222, 49] width 234 height 33
click at [1255, 52] on button "Fields" at bounding box center [1251, 50] width 56 height 20
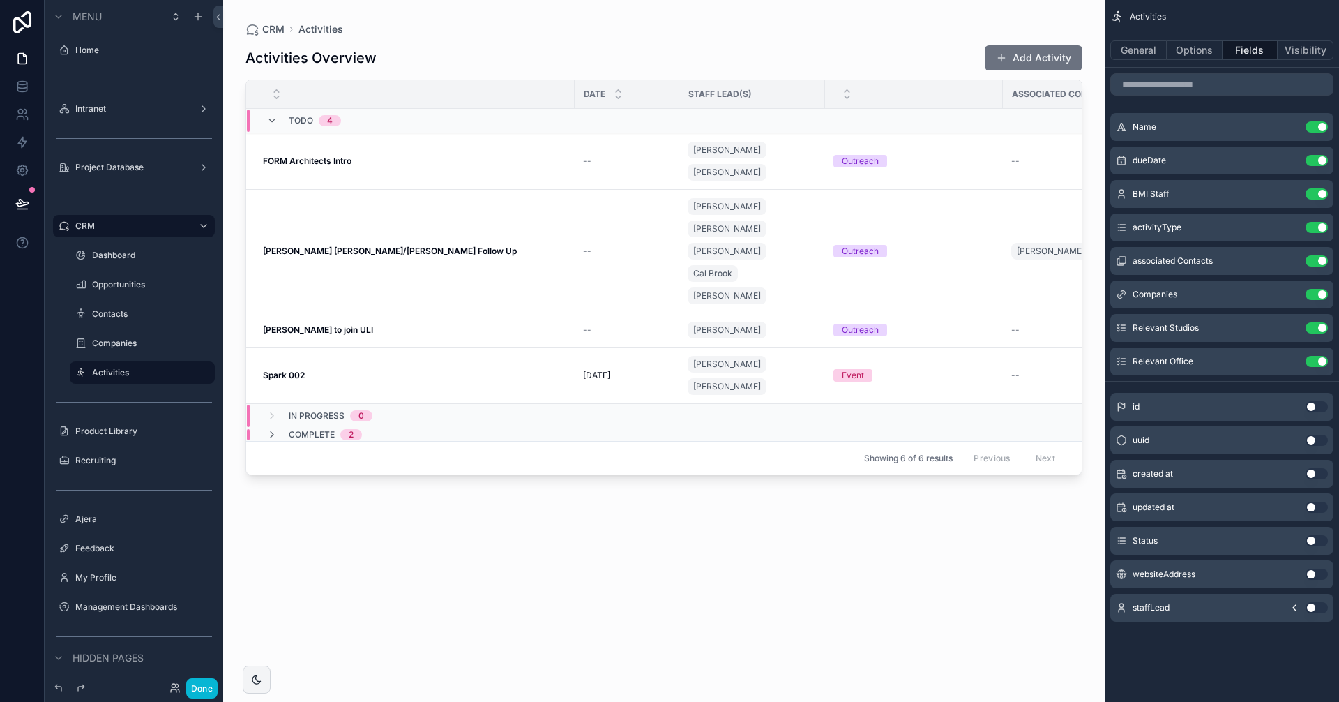
click at [1314, 606] on button "Use setting" at bounding box center [1317, 607] width 22 height 11
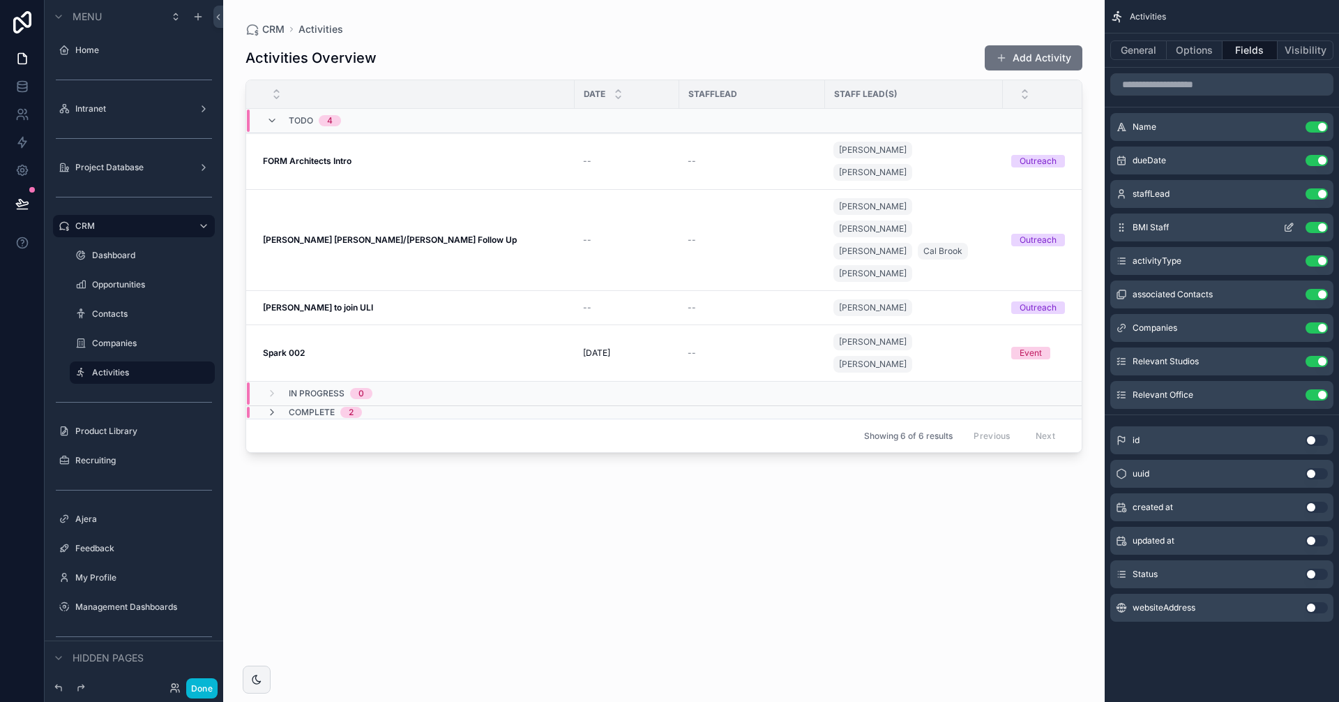
click at [1292, 224] on icon "scrollable content" at bounding box center [1288, 227] width 11 height 11
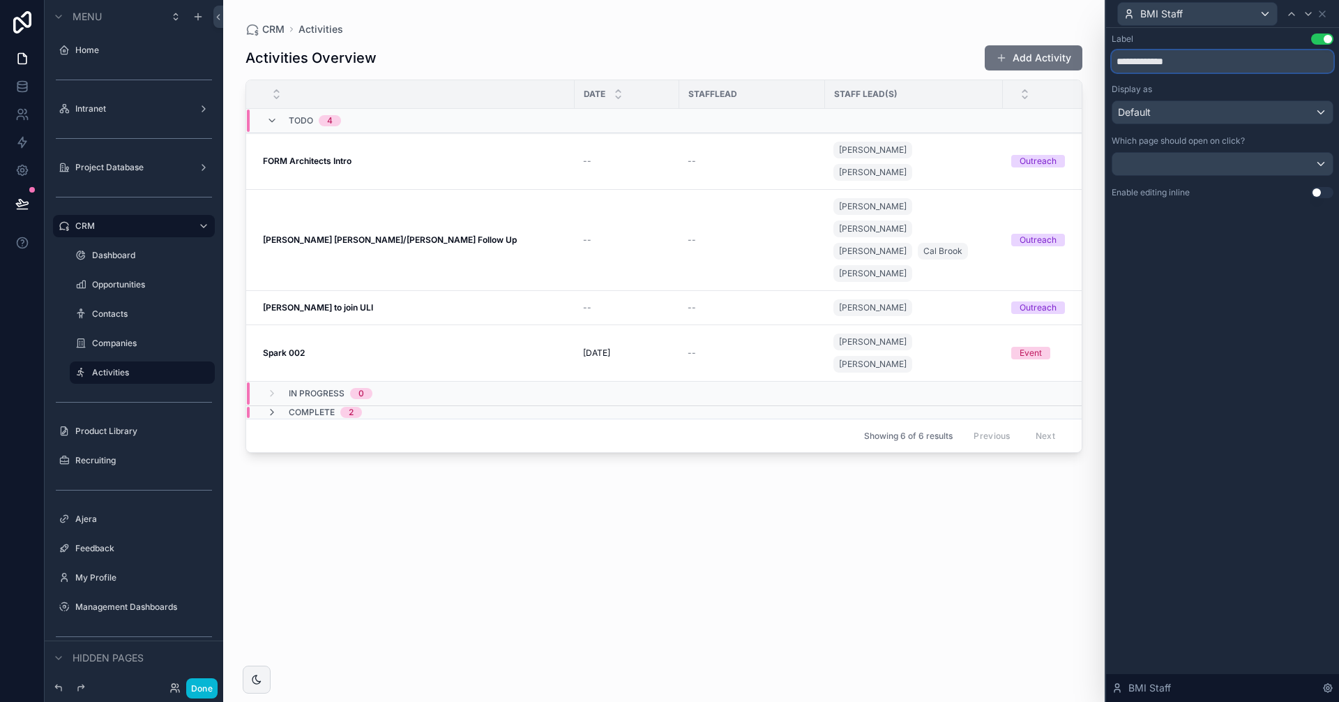
drag, startPoint x: 1181, startPoint y: 53, endPoint x: 1104, endPoint y: 39, distance: 78.7
click at [1104, 39] on div "**********" at bounding box center [669, 351] width 1339 height 702
type input "**********"
click at [1321, 4] on div "BMI Staff" at bounding box center [1223, 13] width 222 height 27
click at [1322, 13] on icon at bounding box center [1322, 14] width 6 height 6
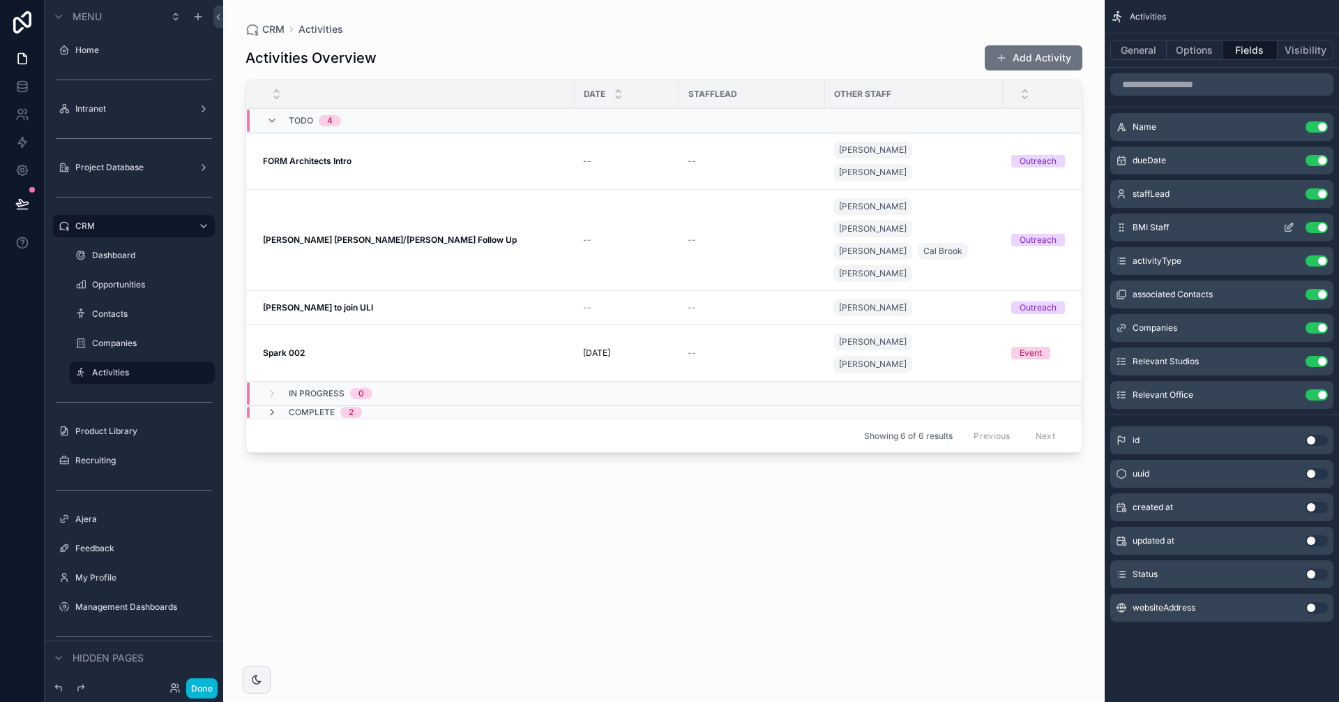
click at [1318, 226] on button "Use setting" at bounding box center [1317, 227] width 22 height 11
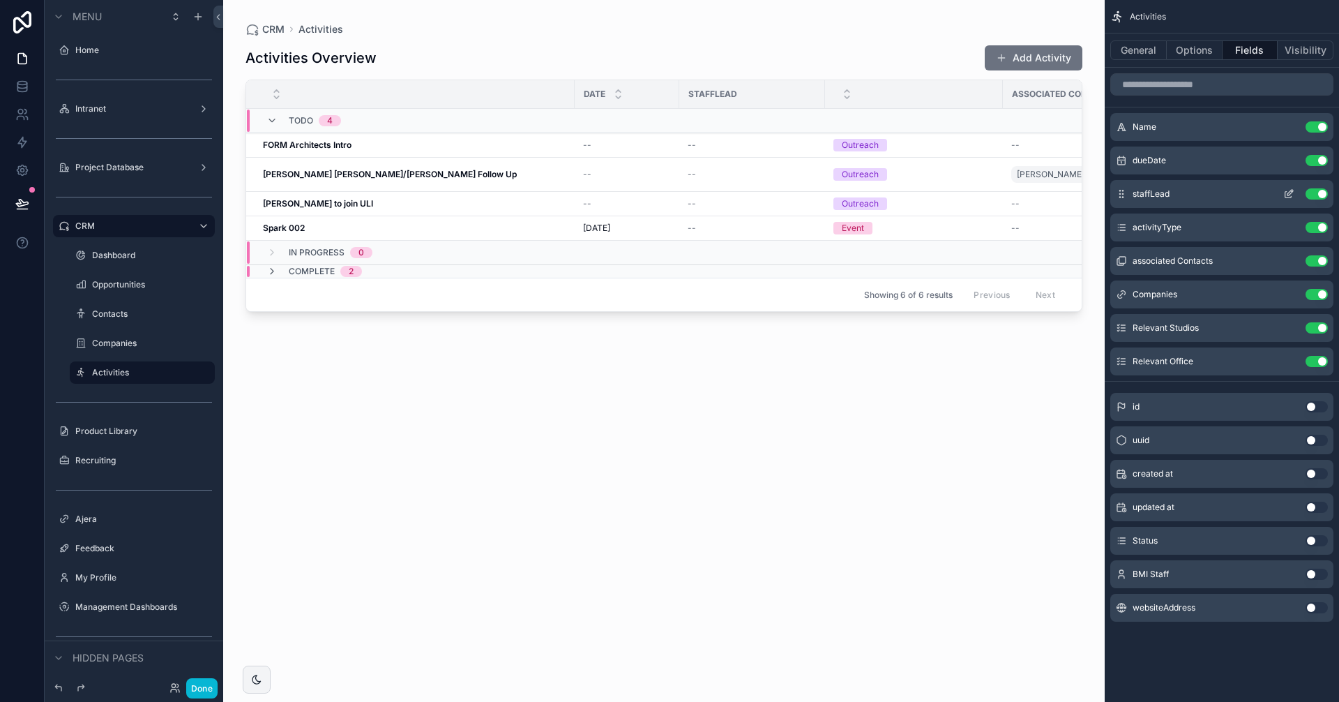
click at [1289, 193] on icon "scrollable content" at bounding box center [1288, 193] width 11 height 11
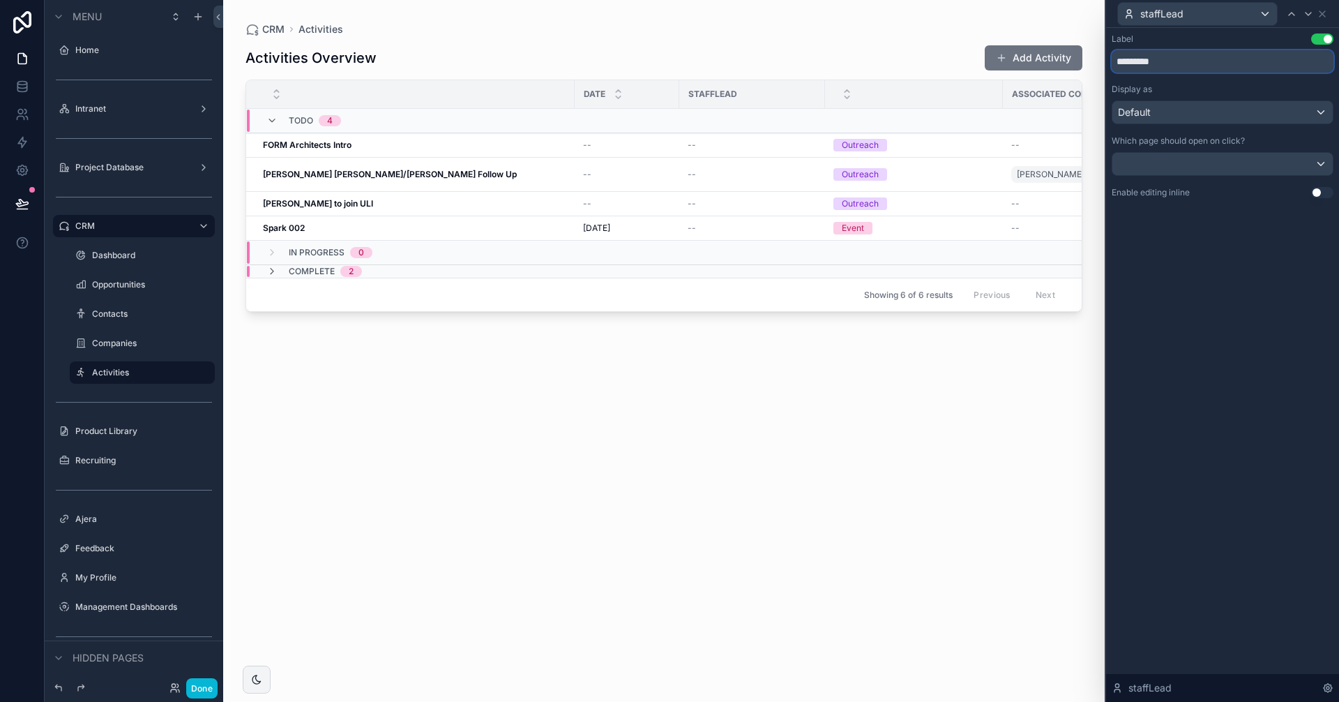
drag, startPoint x: 1172, startPoint y: 65, endPoint x: 1093, endPoint y: 47, distance: 81.5
click at [1093, 47] on div "staffLead Label Use setting ********* Display as Default Which page should open…" at bounding box center [669, 351] width 1339 height 702
type input "****"
click at [1325, 14] on icon at bounding box center [1322, 13] width 11 height 11
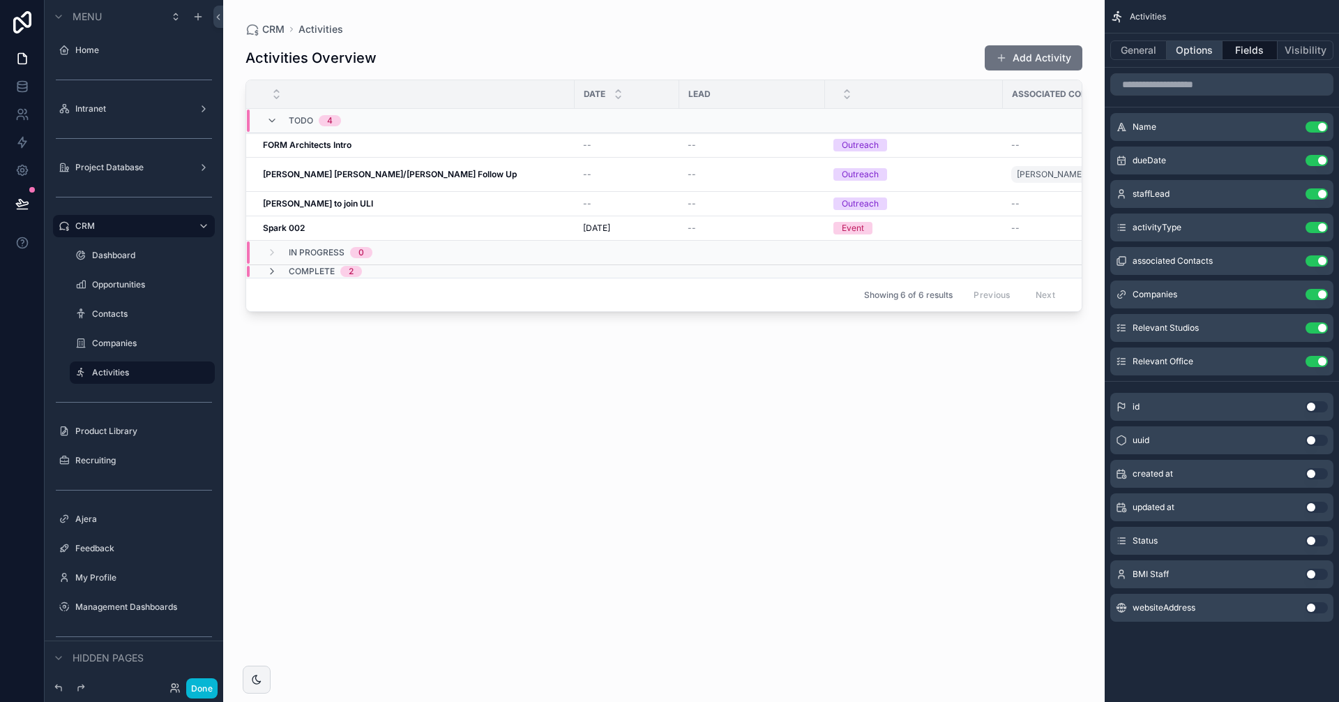
click at [1195, 47] on button "Options" at bounding box center [1195, 50] width 56 height 20
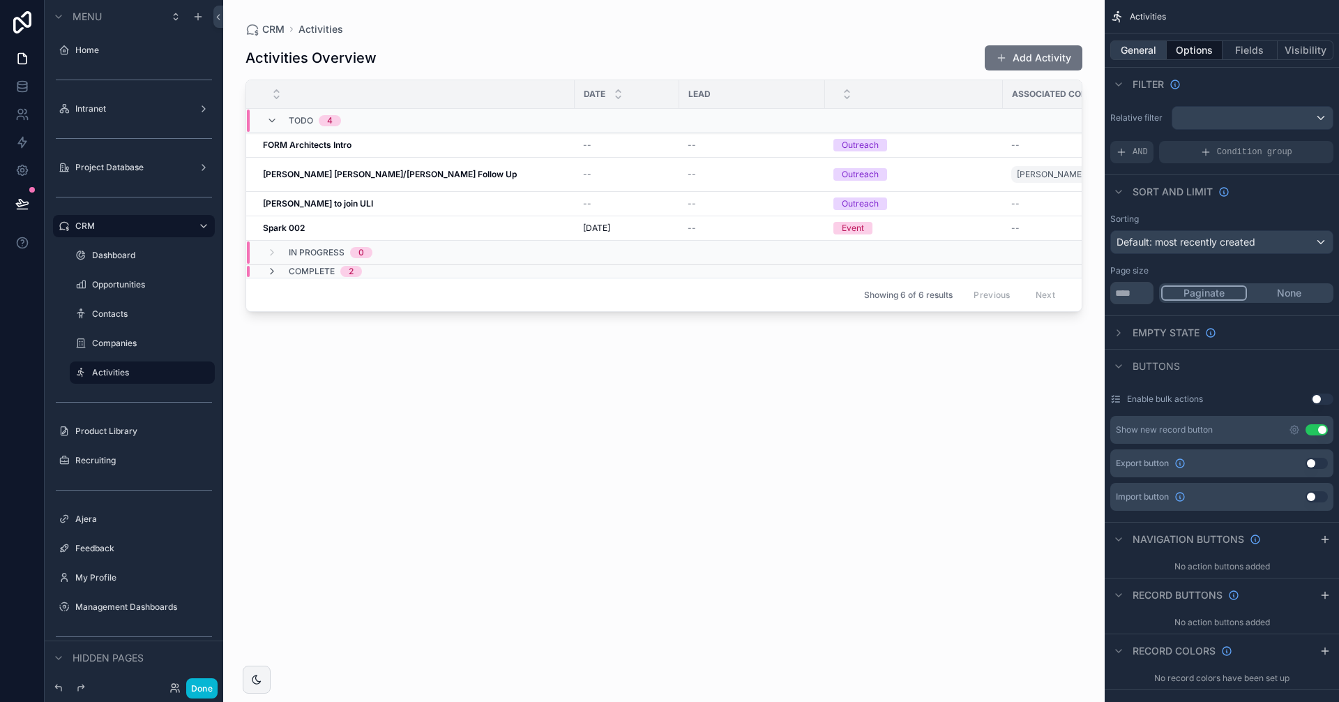
click at [1145, 50] on button "General" at bounding box center [1138, 50] width 56 height 20
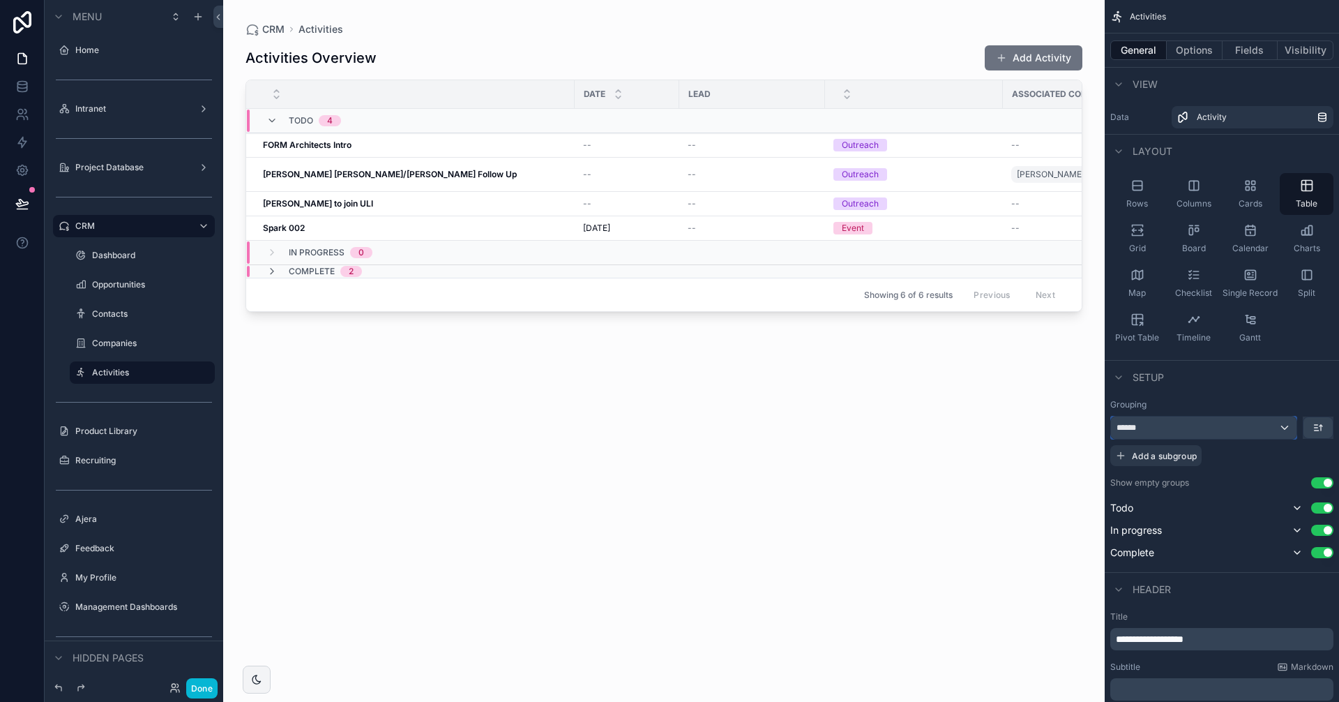
click at [1285, 427] on div "******" at bounding box center [1204, 427] width 186 height 22
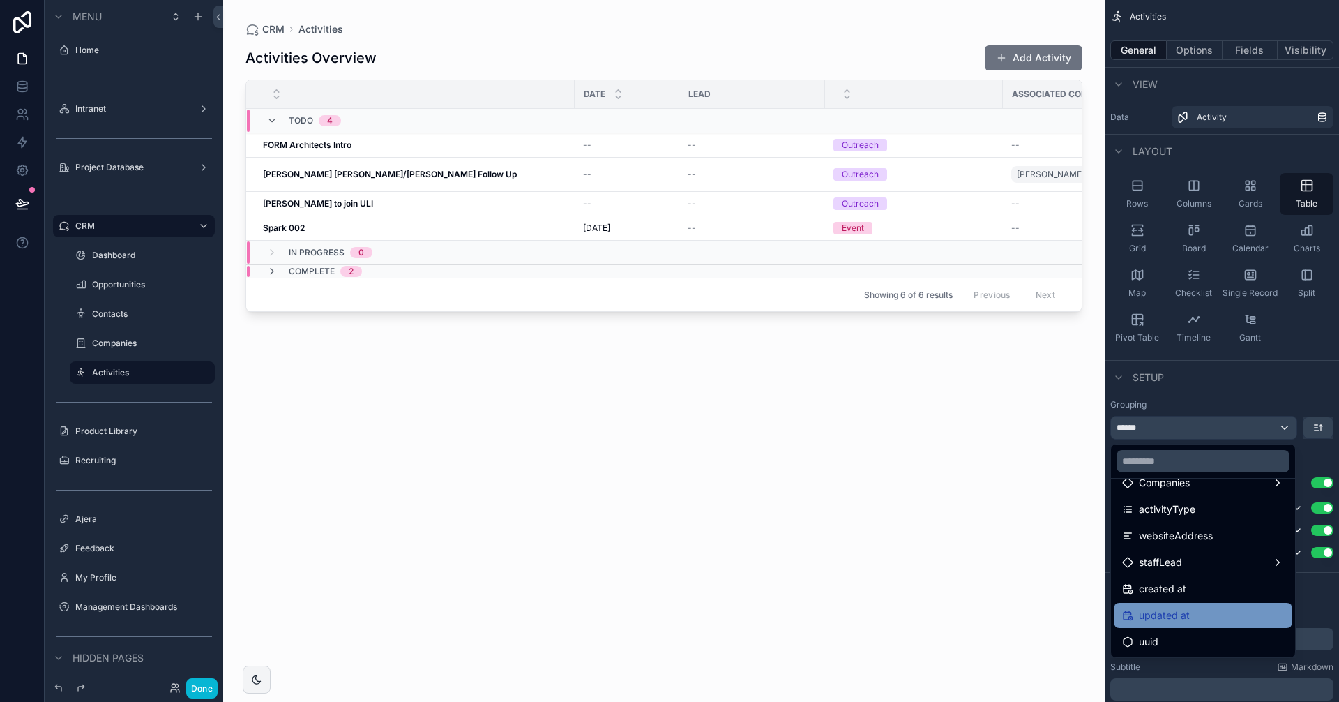
scroll to position [162, 0]
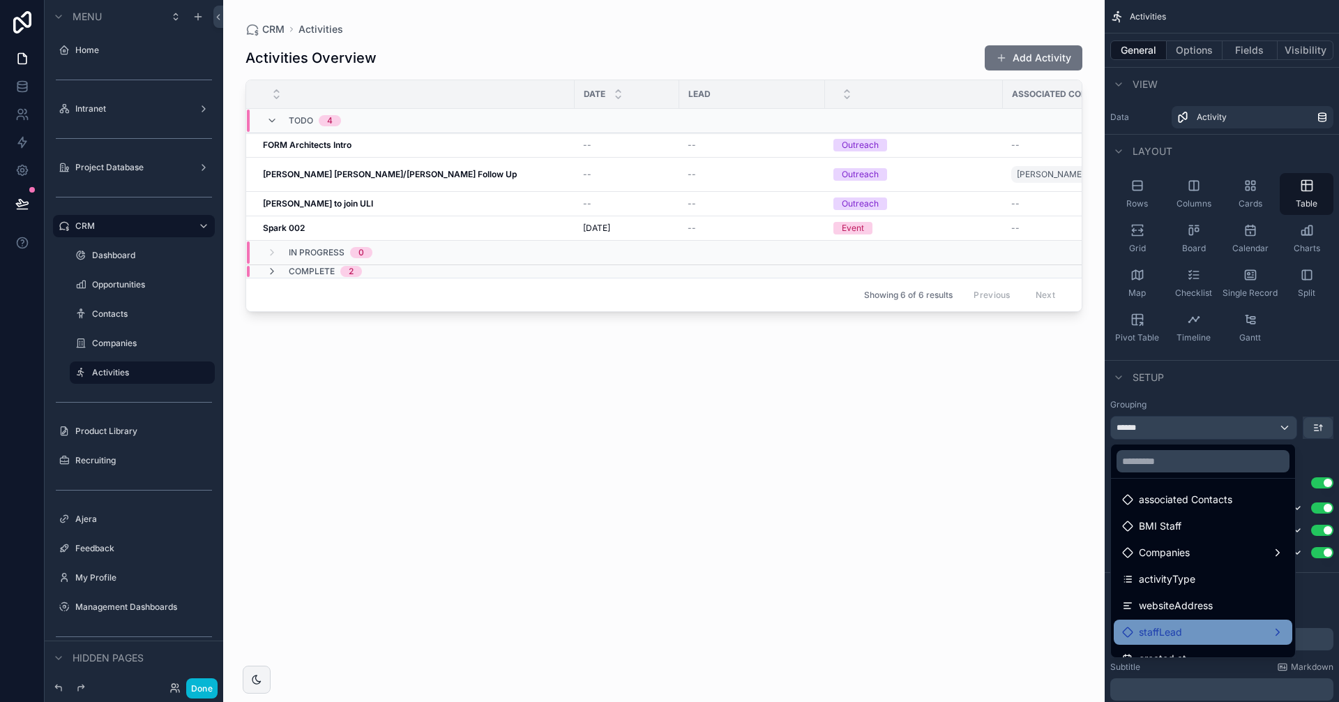
click at [1213, 631] on div "staffLead" at bounding box center [1203, 631] width 162 height 17
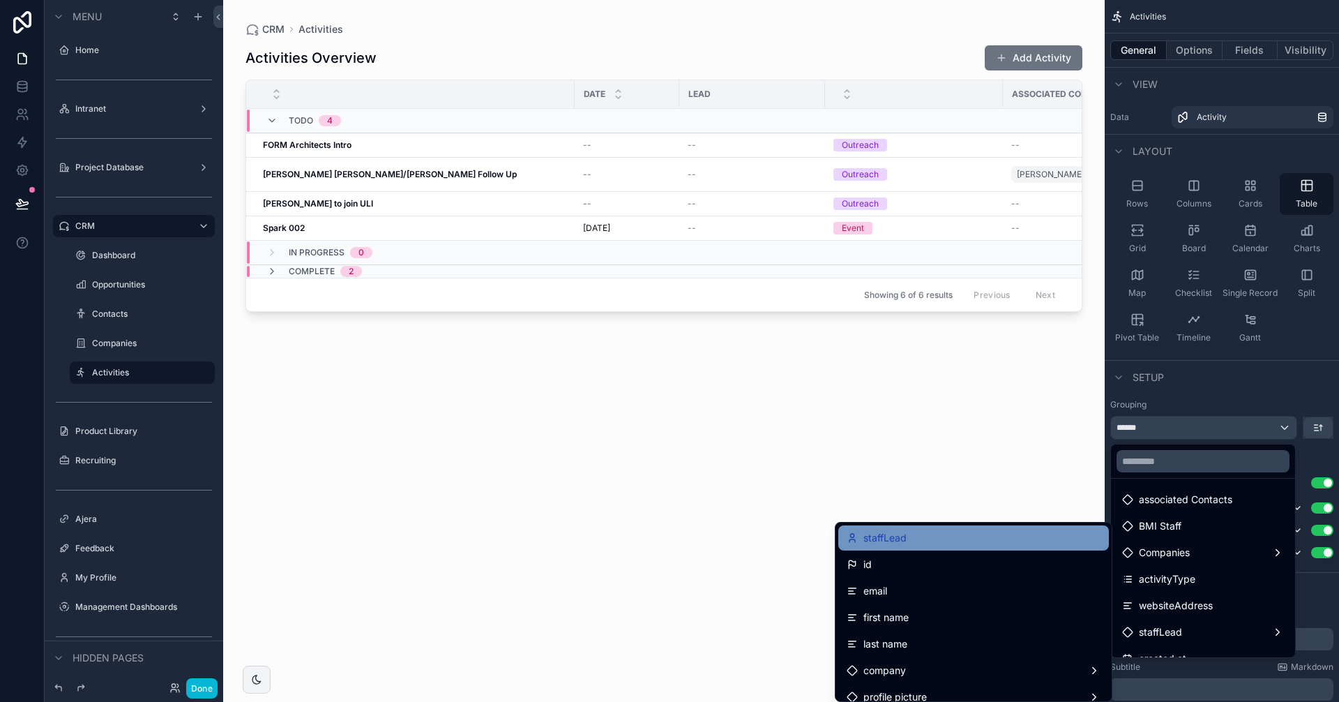
click at [987, 547] on div "staffLead" at bounding box center [973, 537] width 271 height 25
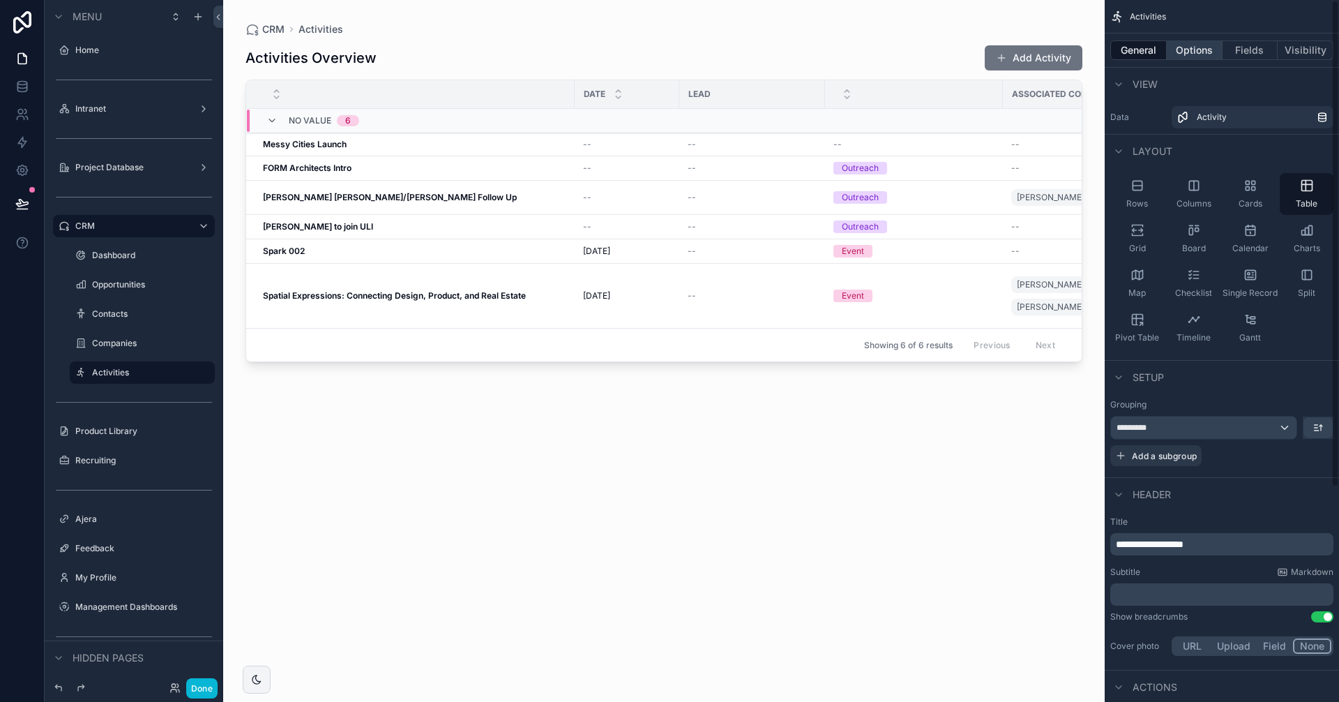
click at [1196, 50] on button "Options" at bounding box center [1195, 50] width 56 height 20
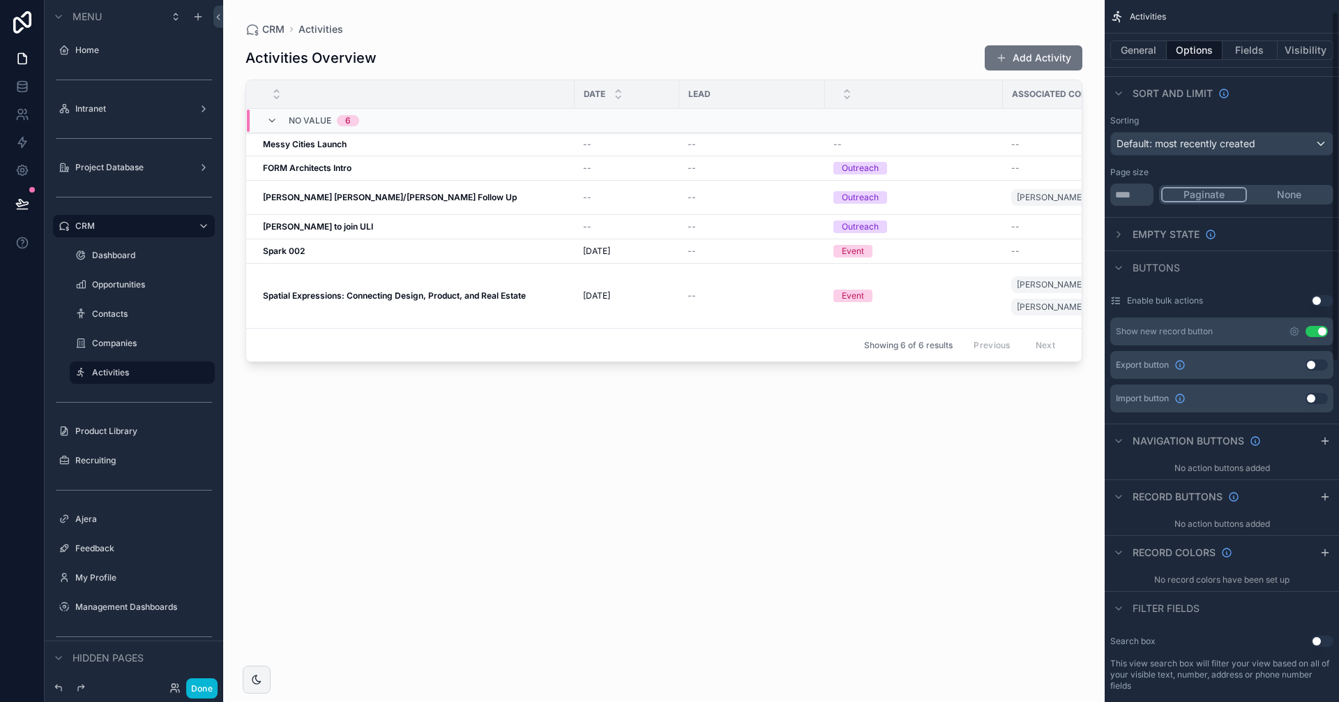
scroll to position [0, 0]
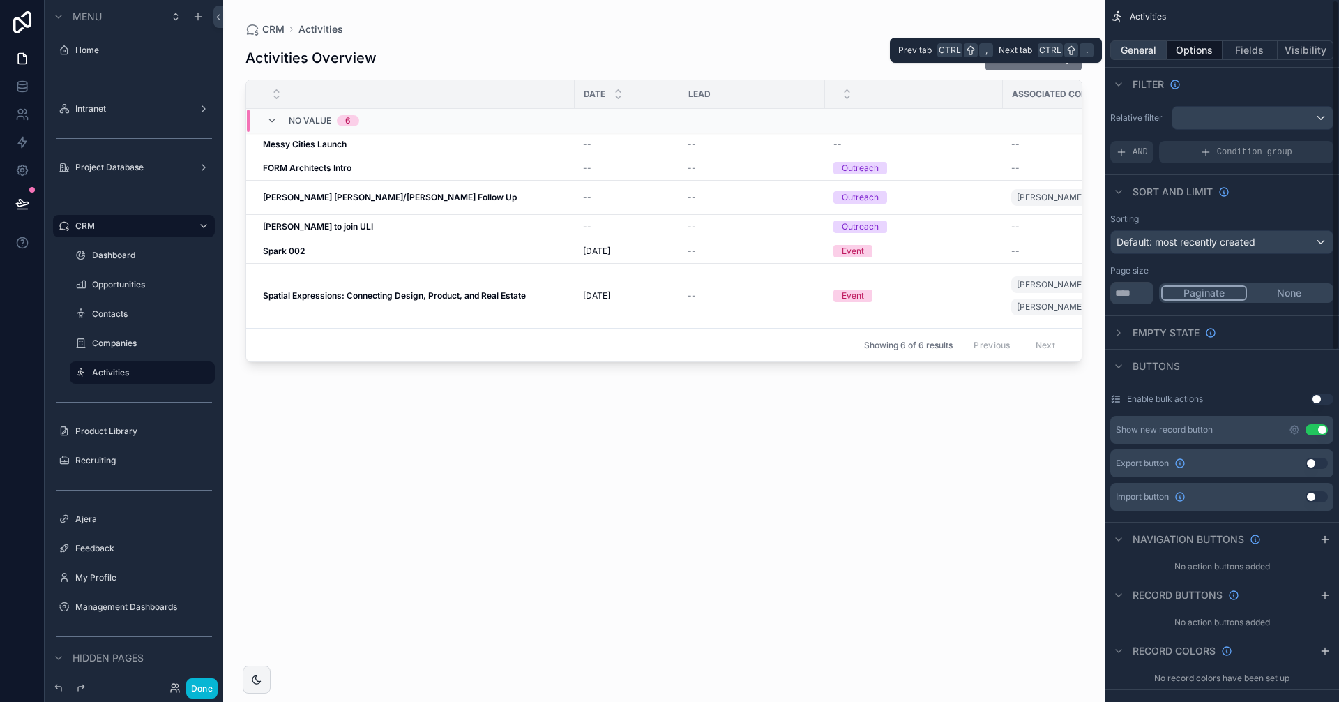
click at [1143, 45] on button "General" at bounding box center [1138, 50] width 56 height 20
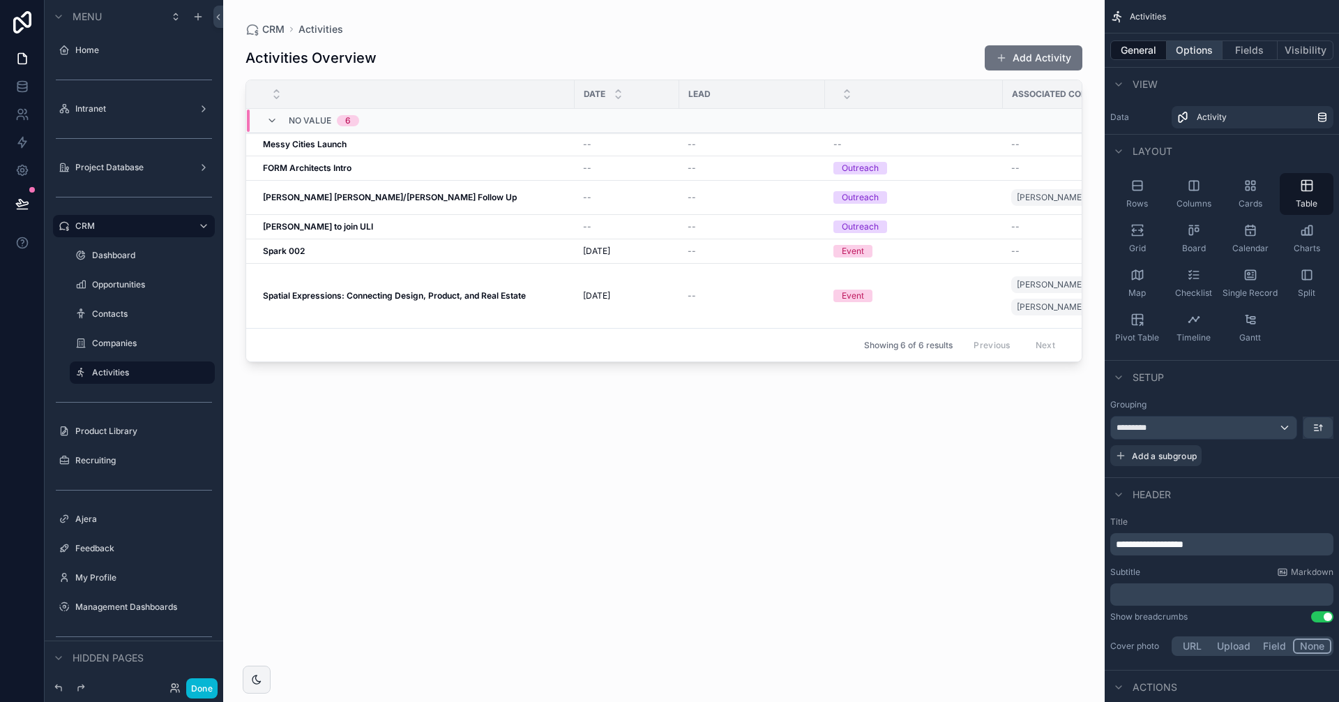
click at [1180, 59] on button "Options" at bounding box center [1195, 50] width 56 height 20
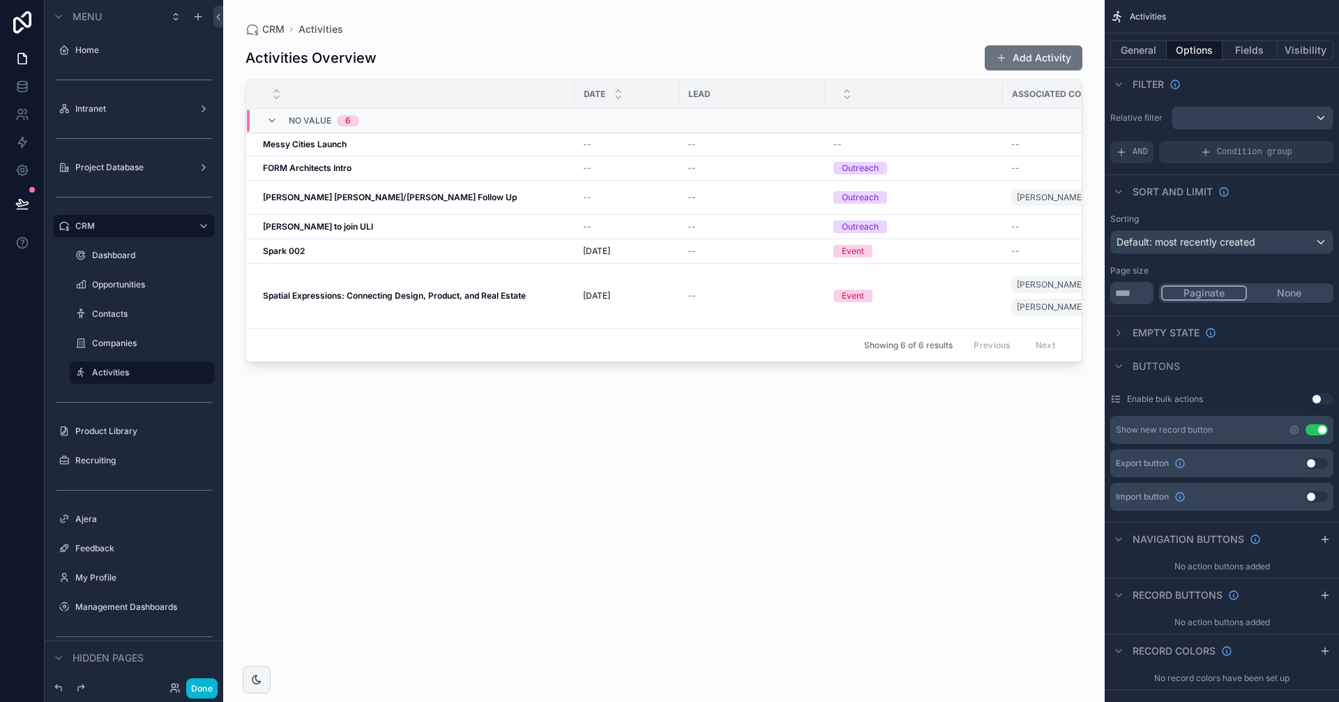
click at [1130, 364] on div "Buttons" at bounding box center [1145, 366] width 70 height 17
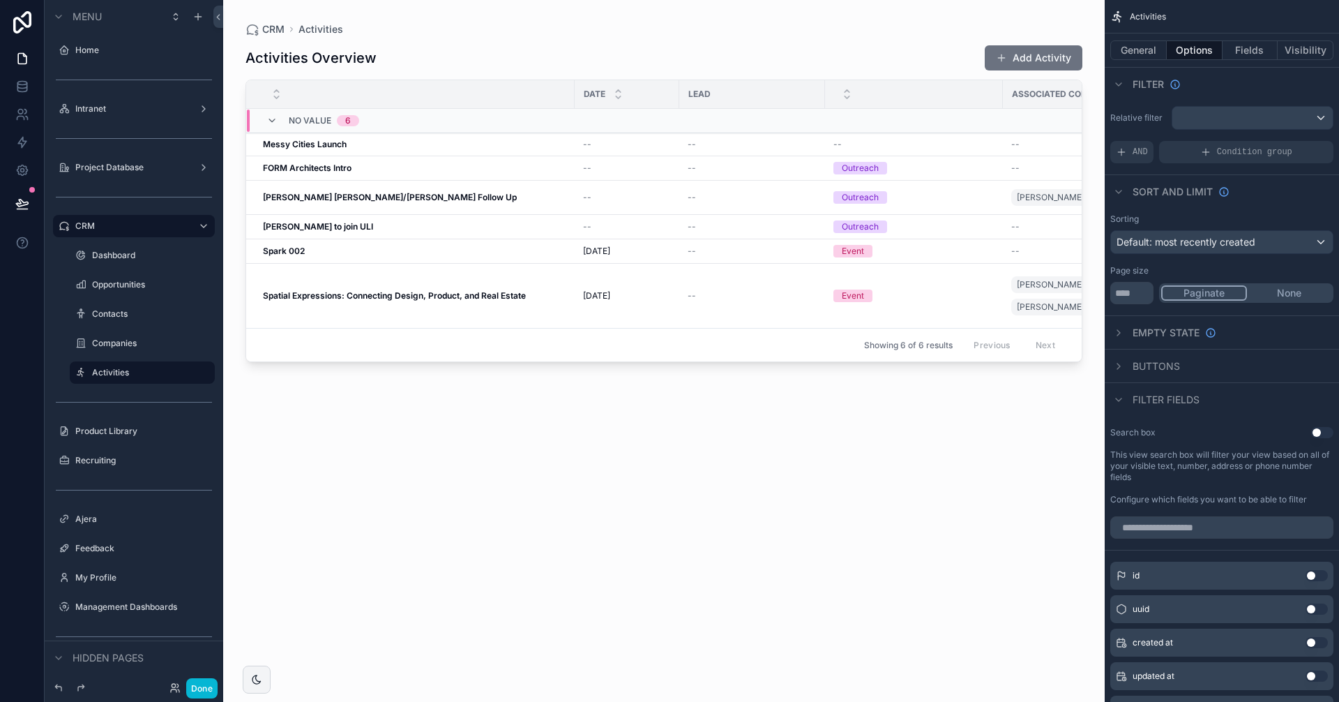
click at [1129, 401] on div "Filter fields" at bounding box center [1154, 399] width 89 height 17
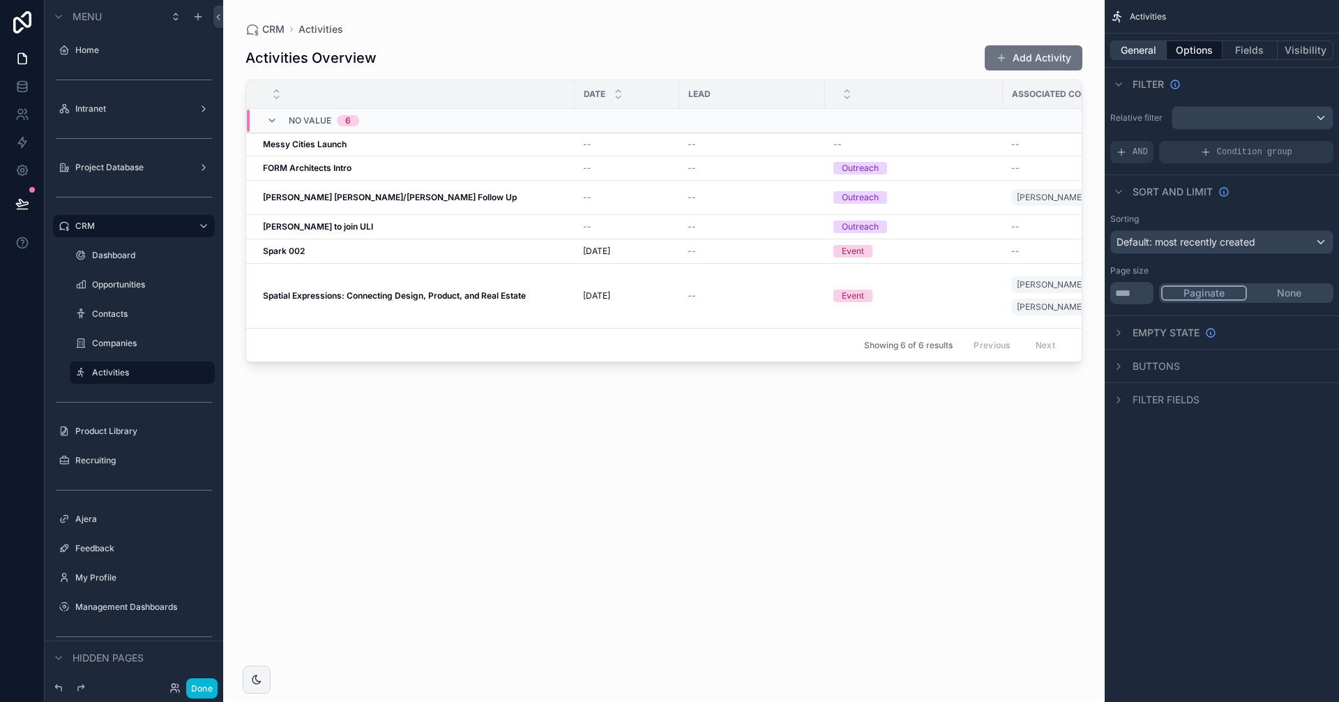
click at [1146, 45] on button "General" at bounding box center [1138, 50] width 56 height 20
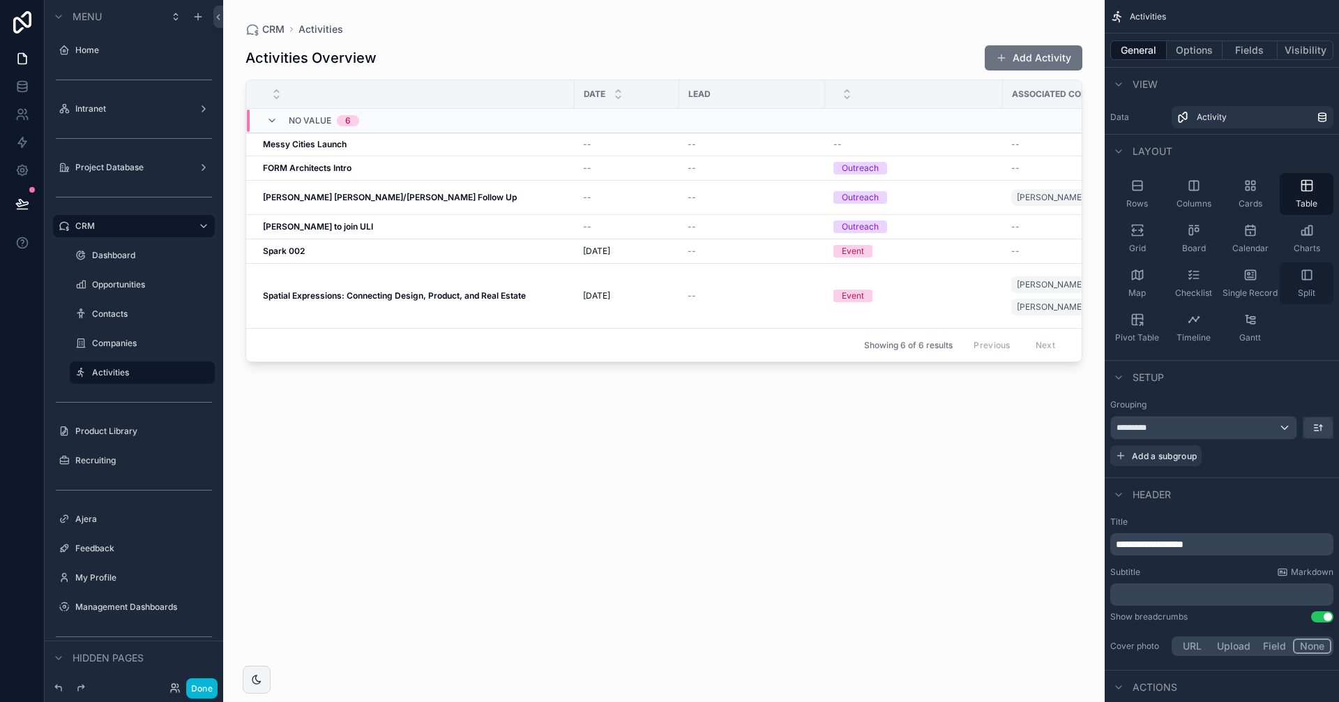
click at [1299, 272] on div "Split" at bounding box center [1307, 283] width 54 height 42
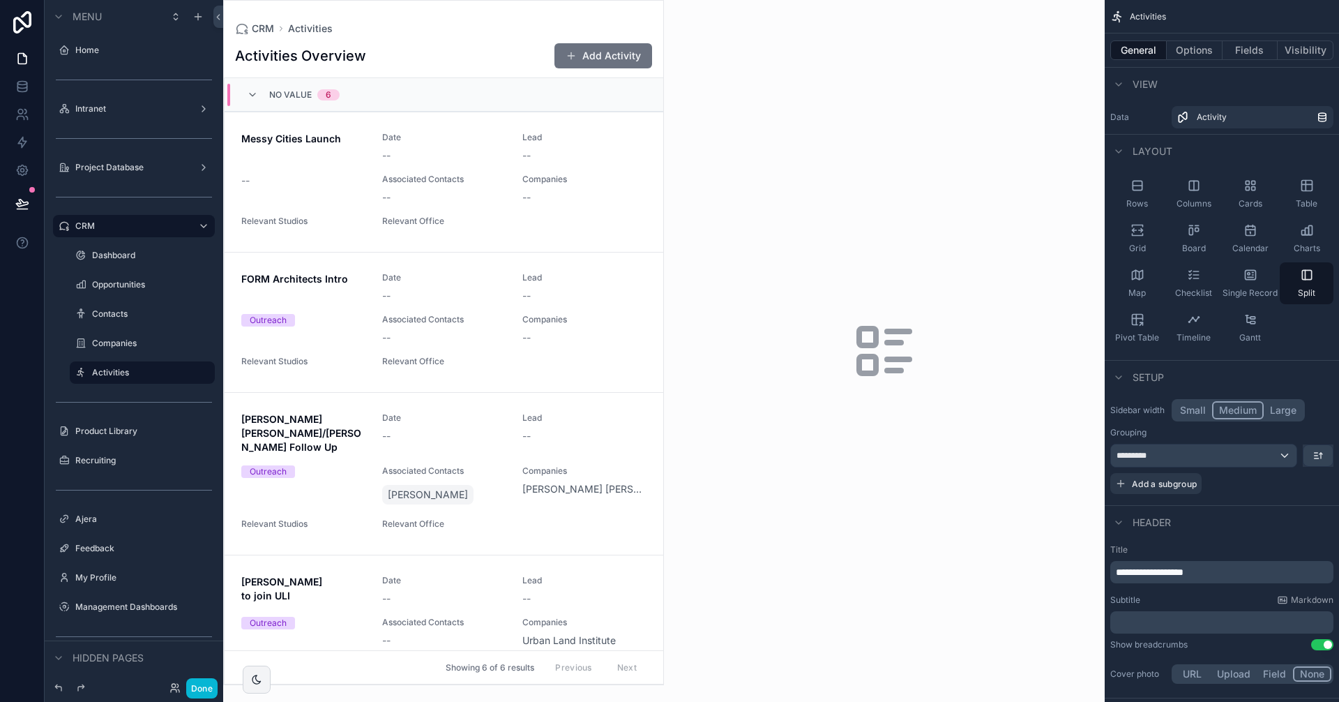
click at [314, 174] on div "scrollable content" at bounding box center [443, 342] width 439 height 683
click at [315, 136] on strong "Messy Cities Launch" at bounding box center [291, 139] width 100 height 12
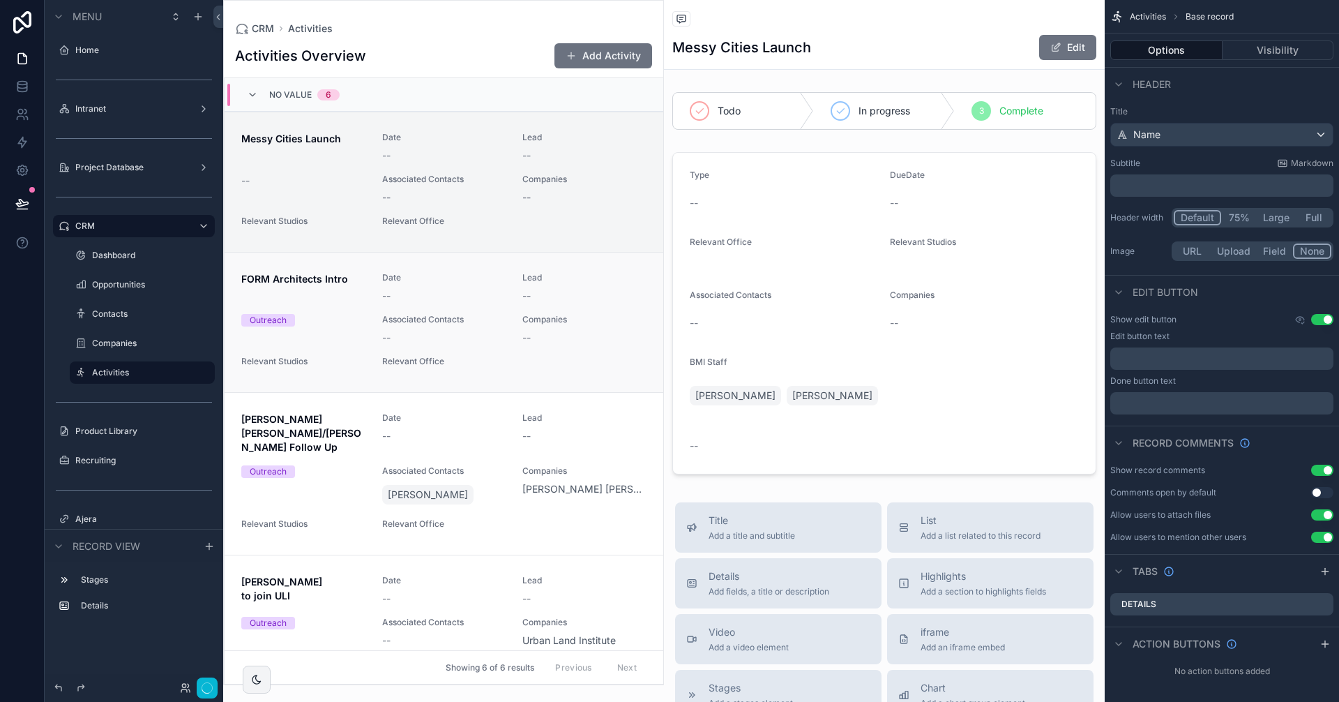
click at [325, 347] on div "FORM Architects Intro Date -- Lead -- Outreach Associated Contacts -- Companies…" at bounding box center [443, 322] width 405 height 100
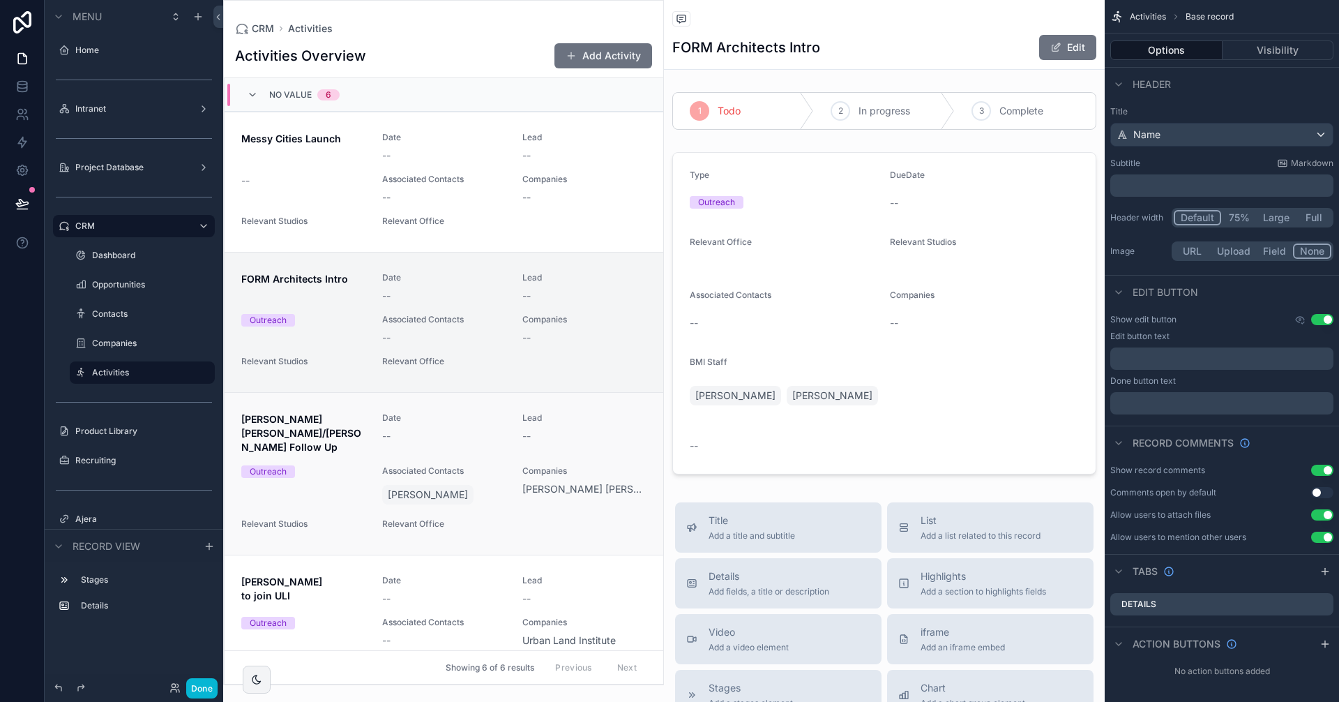
click at [335, 451] on div "Avison Young/Arlene Dedier Follow Up Date -- Lead -- Outreach Associated Contac…" at bounding box center [443, 473] width 405 height 123
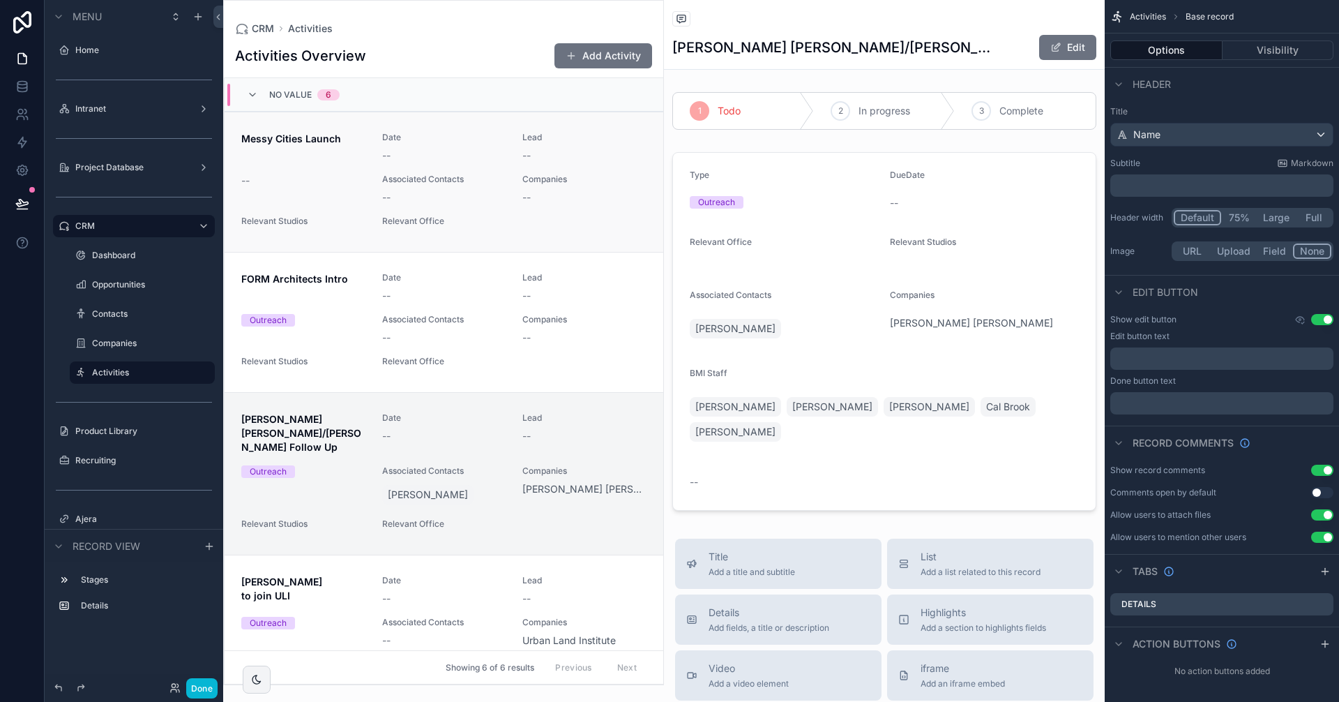
click at [363, 215] on div "Messy Cities Launch Date -- Lead -- -- Associated Contacts -- Companies -- Rele…" at bounding box center [443, 182] width 405 height 100
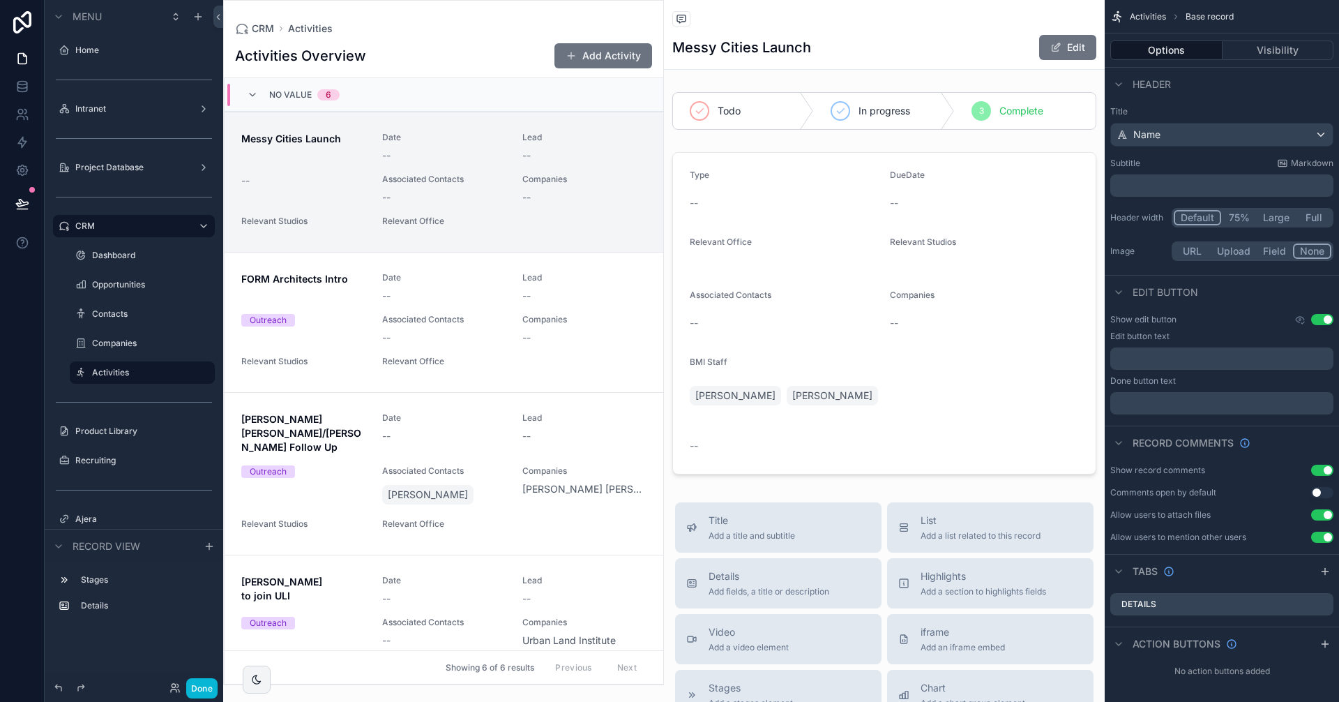
click at [1147, 9] on div "Activities Base record" at bounding box center [1222, 16] width 234 height 33
click at [306, 33] on span "Activities" at bounding box center [310, 29] width 45 height 14
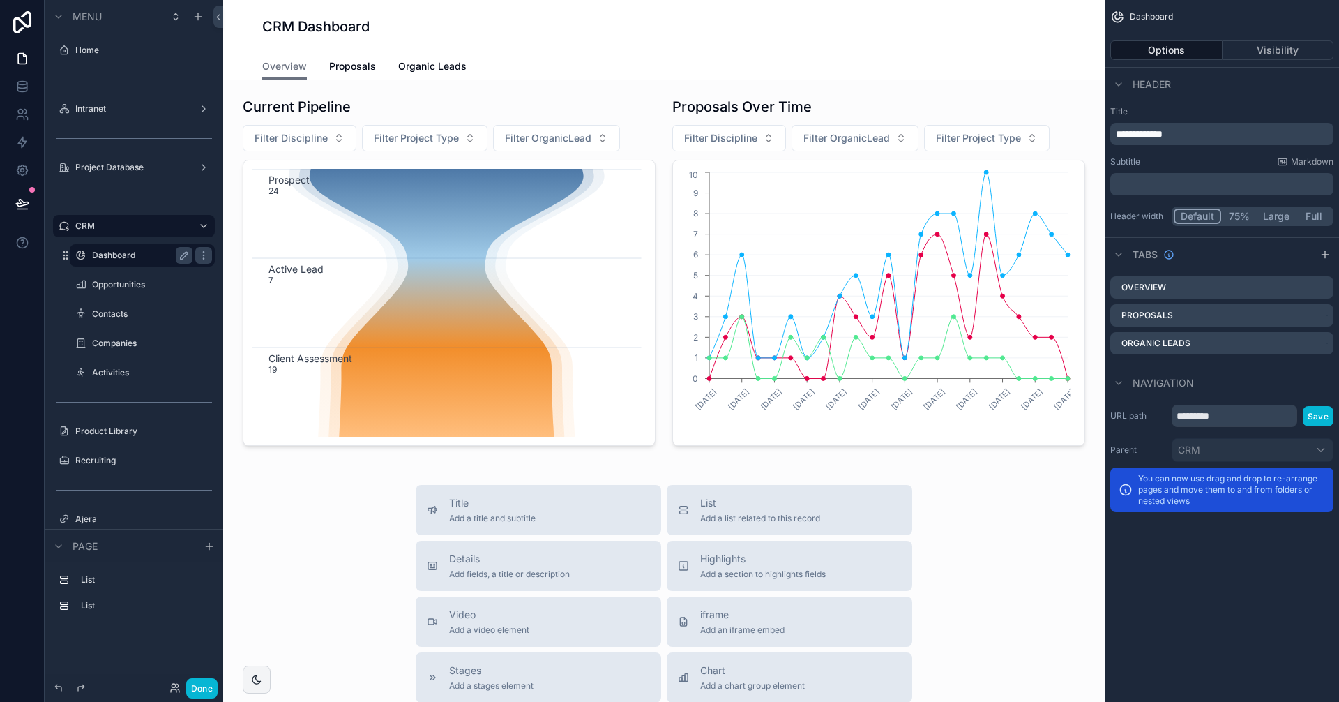
click at [135, 255] on label "Dashboard" at bounding box center [139, 255] width 95 height 11
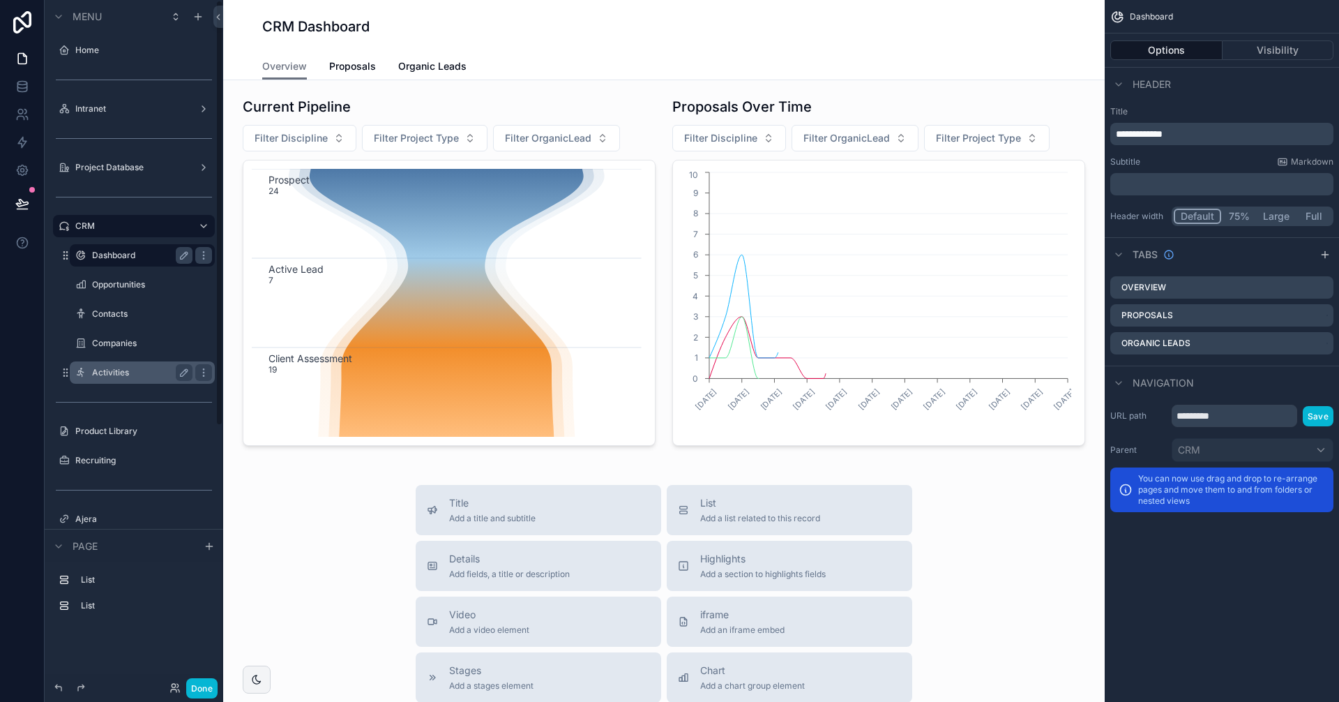
click at [119, 371] on label "Activities" at bounding box center [139, 372] width 95 height 11
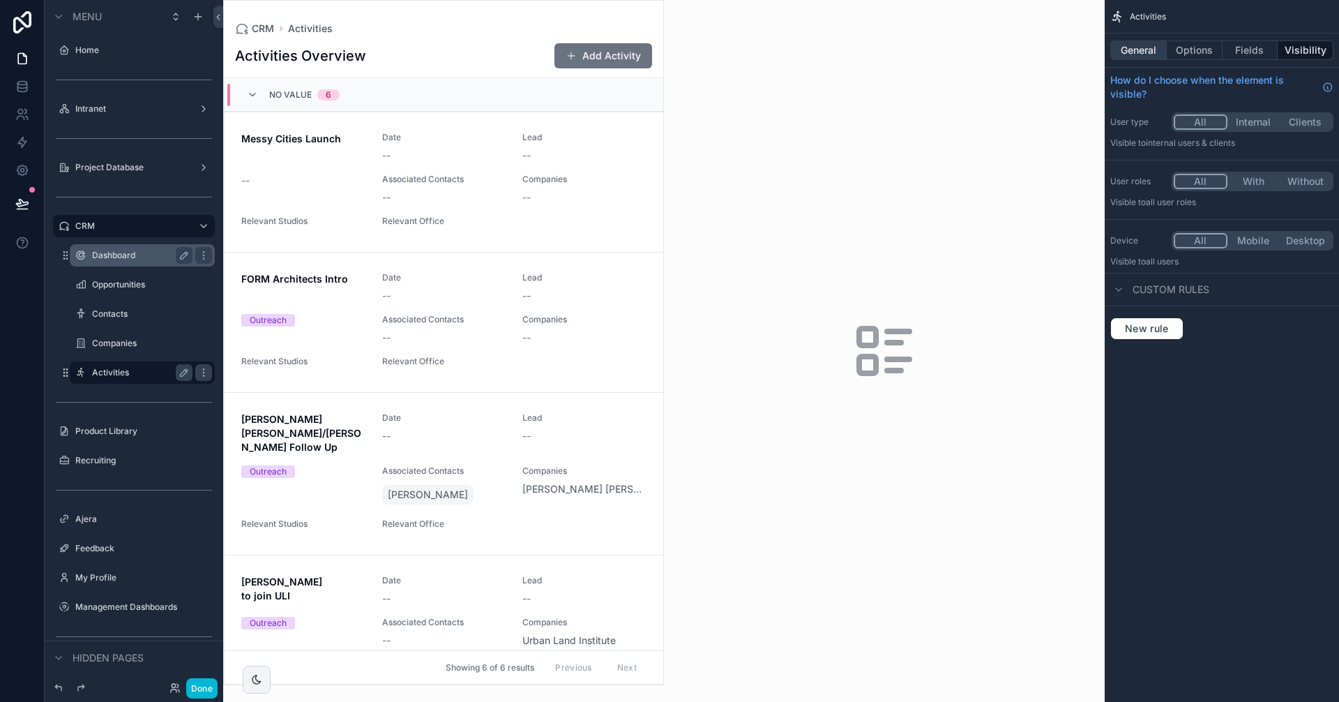
click at [1132, 49] on button "General" at bounding box center [1138, 50] width 56 height 20
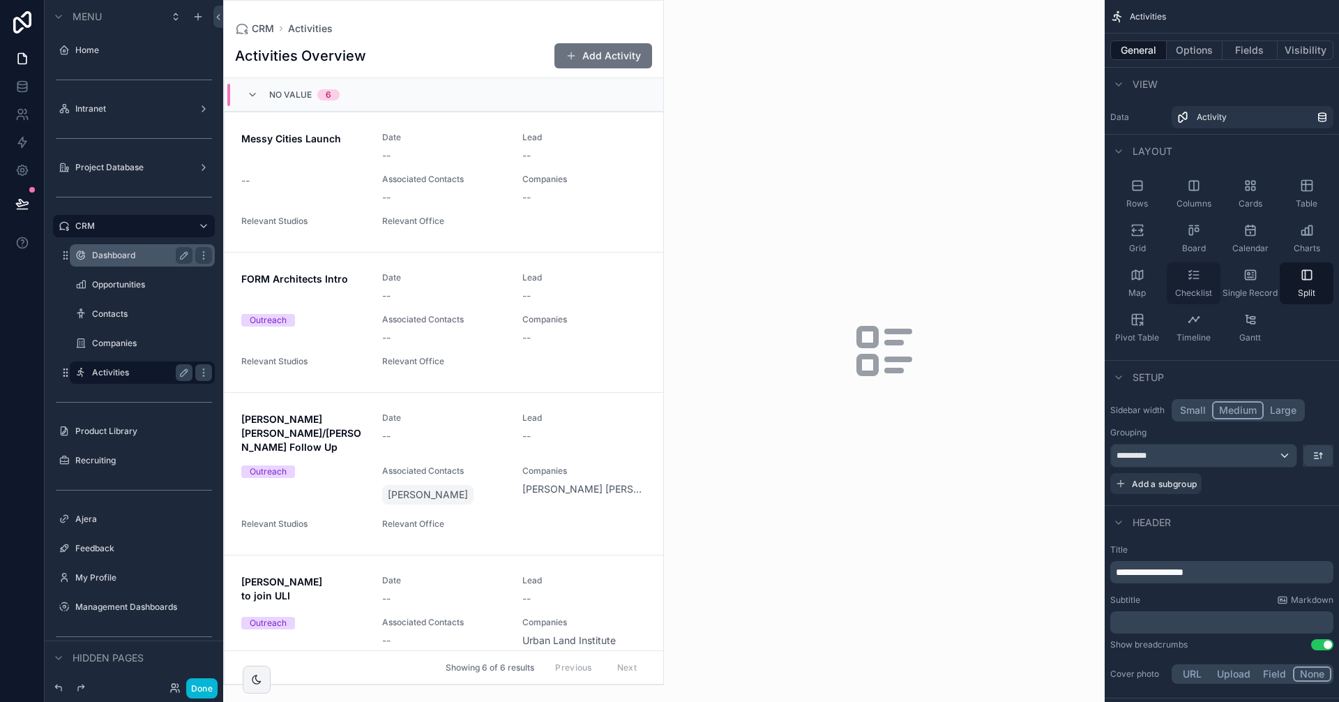
click at [1188, 280] on icon "scrollable content" at bounding box center [1194, 275] width 14 height 14
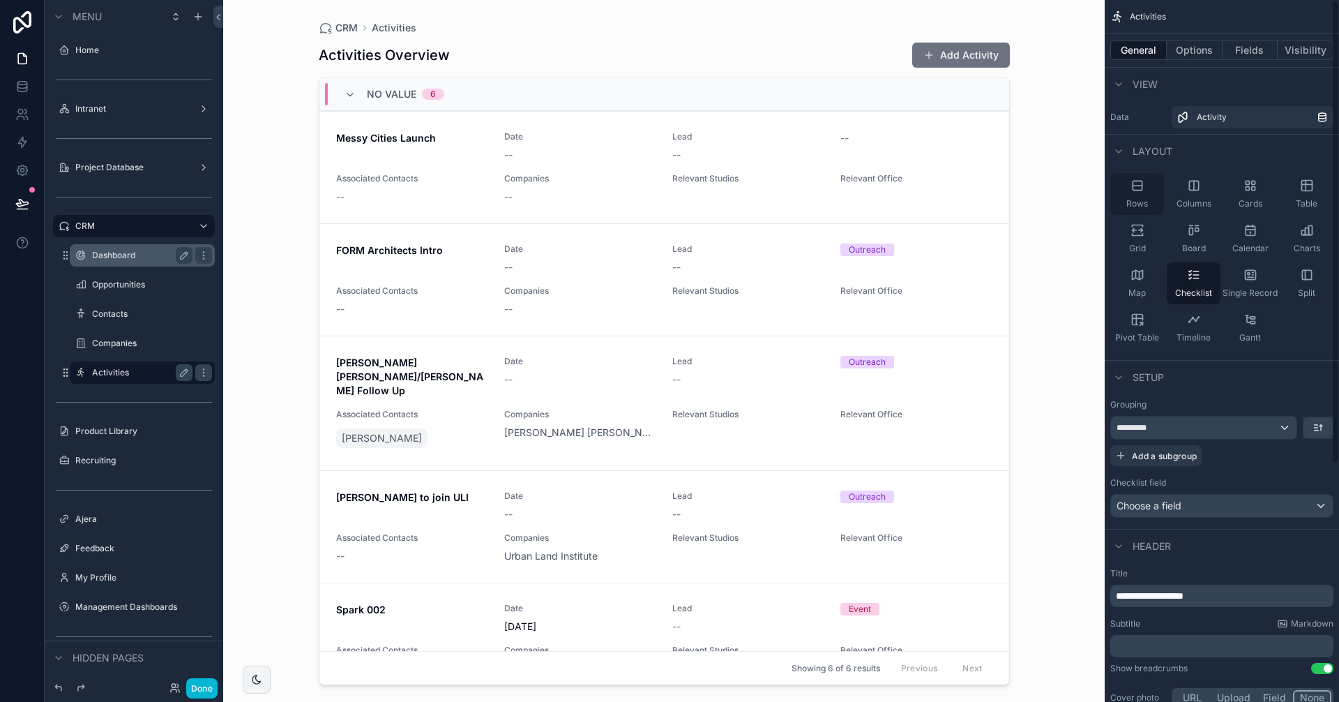
click at [1144, 199] on span "Rows" at bounding box center [1137, 203] width 22 height 11
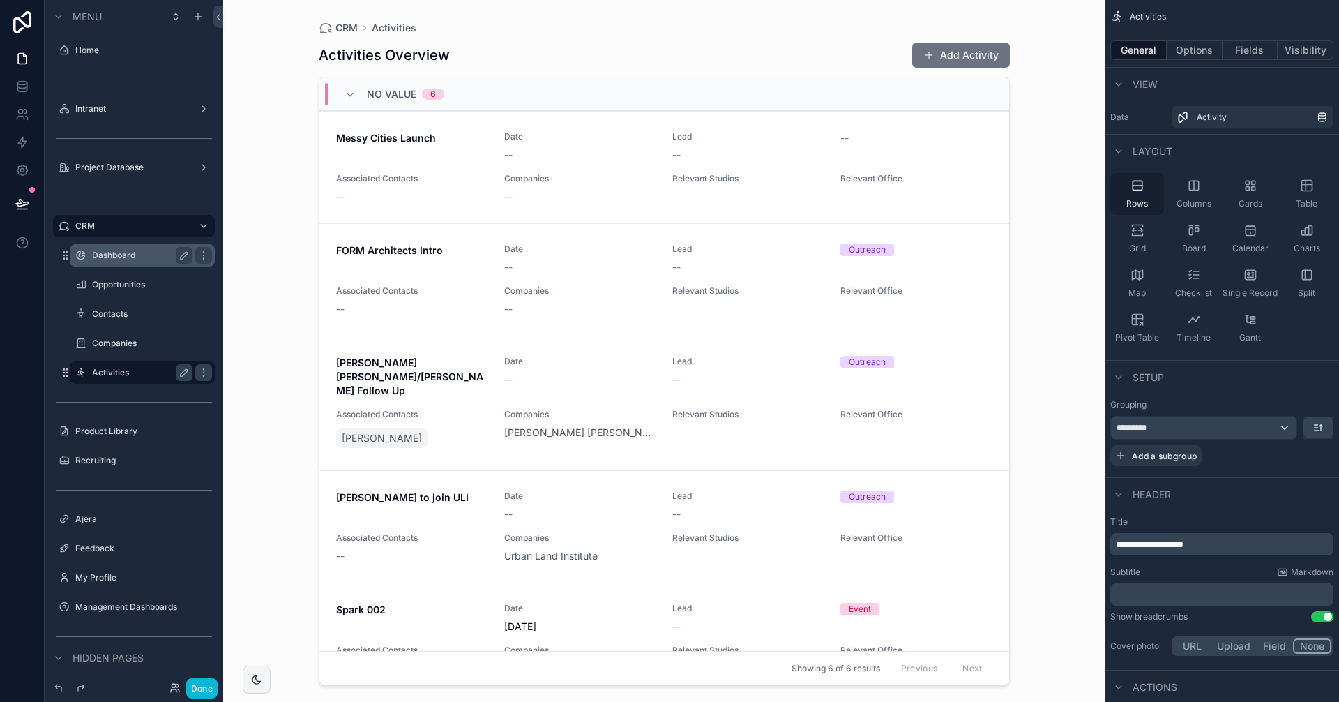
click at [1137, 178] on div "Rows" at bounding box center [1137, 194] width 54 height 42
click at [1135, 185] on icon "scrollable content" at bounding box center [1137, 186] width 14 height 14
click at [1260, 44] on button "Fields" at bounding box center [1251, 50] width 56 height 20
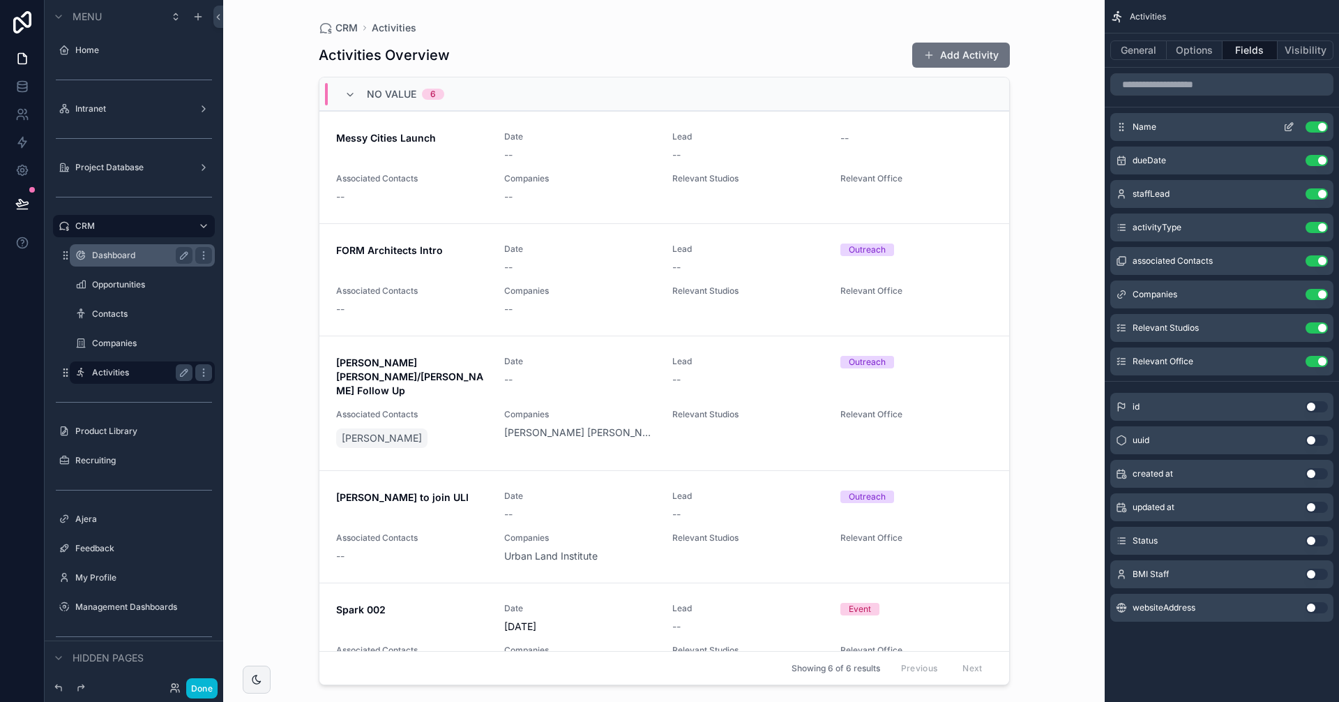
click at [1287, 123] on icon "scrollable content" at bounding box center [1288, 126] width 11 height 11
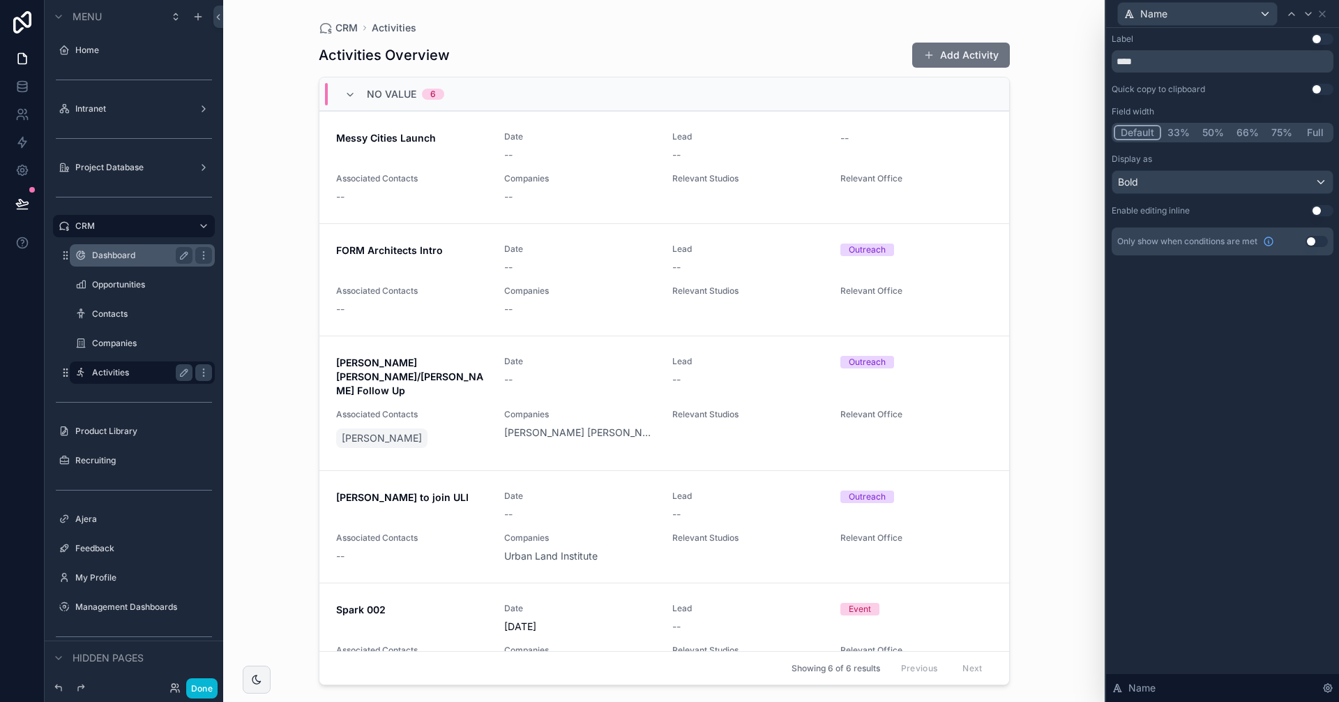
click at [1319, 131] on button "Full" at bounding box center [1315, 132] width 33 height 15
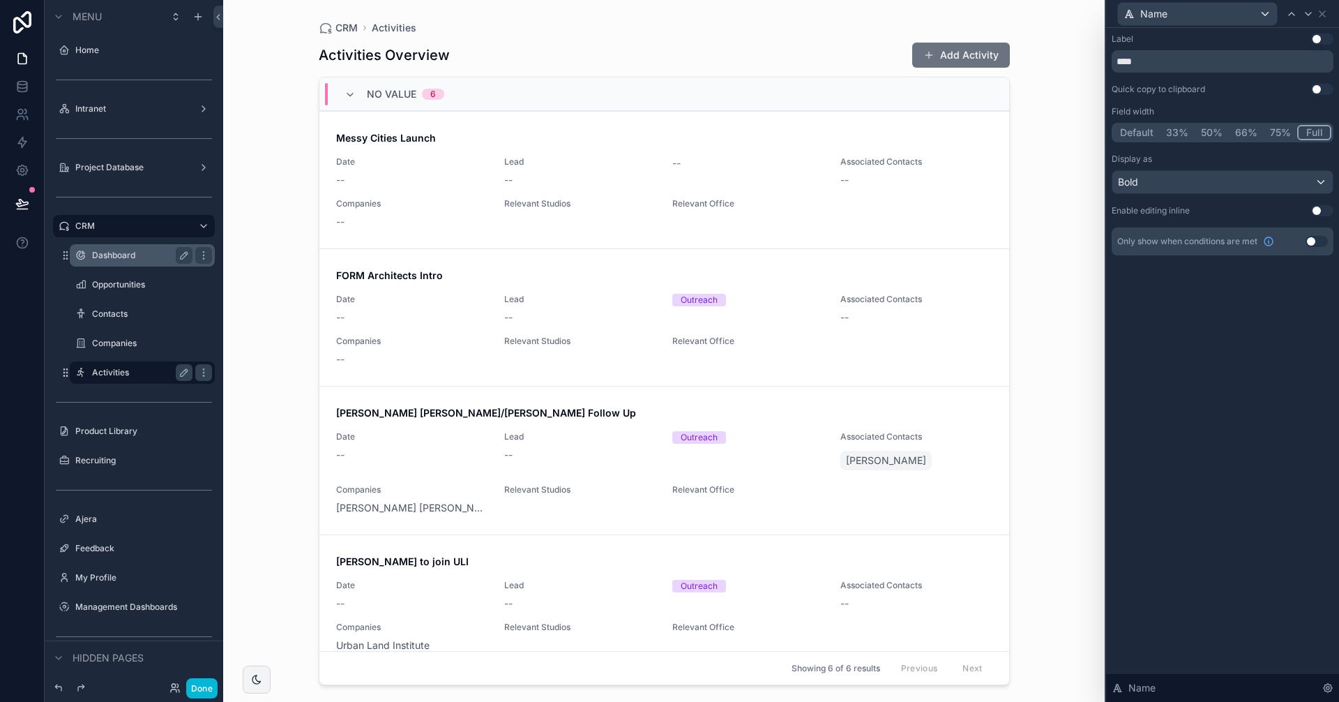
click at [1077, 194] on div "CRM Activities Activities Overview Add Activity No value 6 Messy Cities Launch …" at bounding box center [663, 351] width 881 height 702
click at [1319, 17] on icon at bounding box center [1322, 13] width 11 height 11
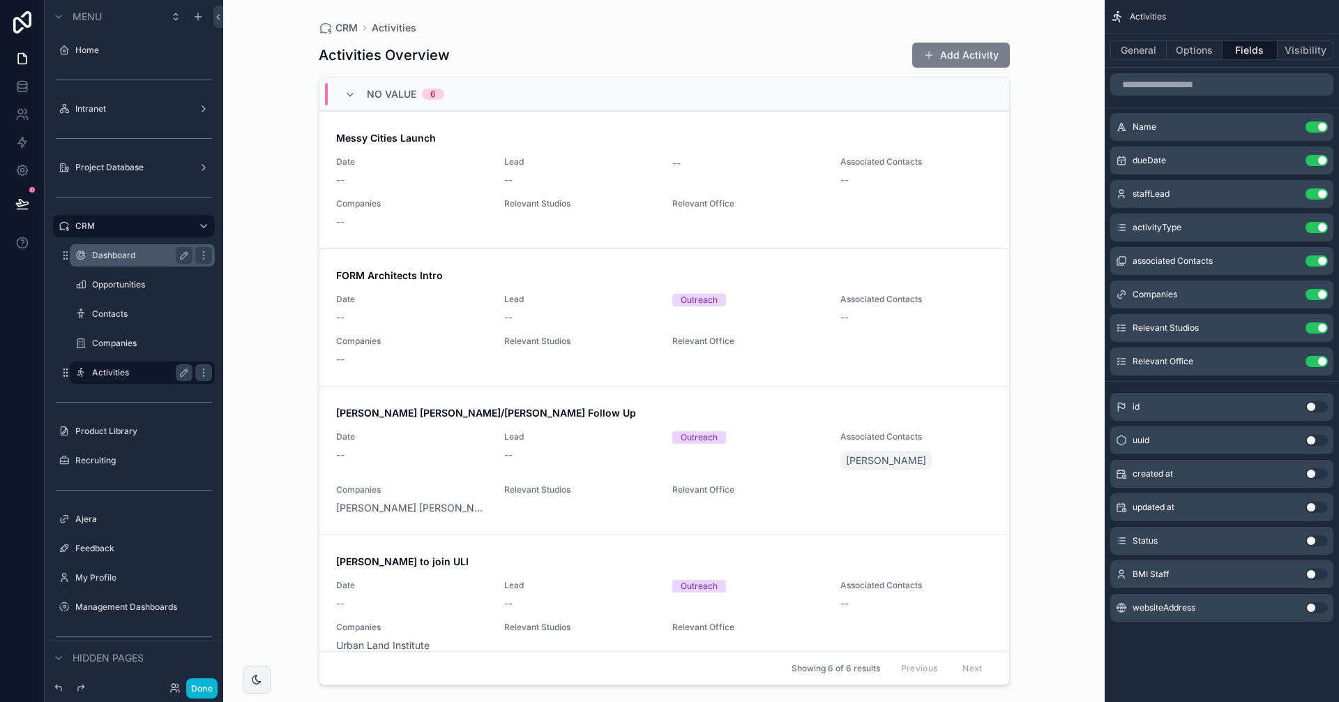
click at [964, 60] on button "Add Activity" at bounding box center [961, 55] width 98 height 25
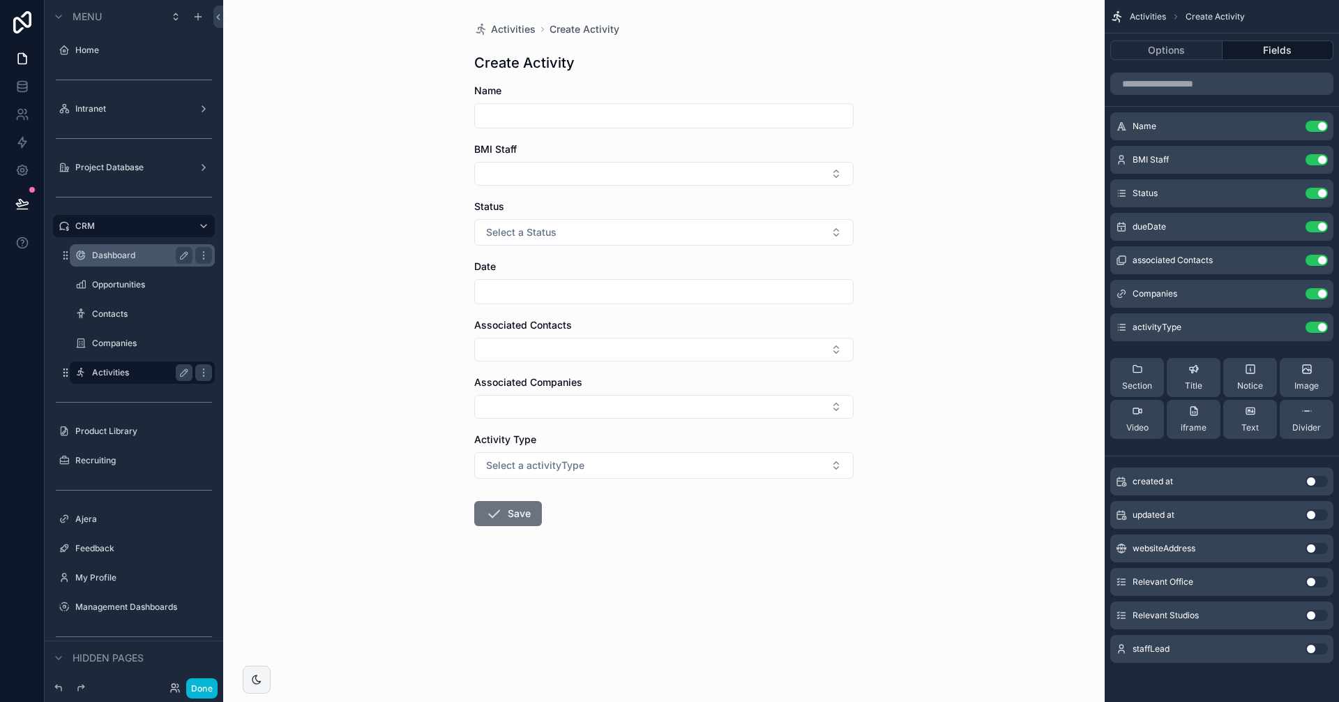
click at [749, 114] on input "scrollable content" at bounding box center [664, 116] width 378 height 20
click at [1312, 643] on button "Use setting" at bounding box center [1317, 648] width 22 height 11
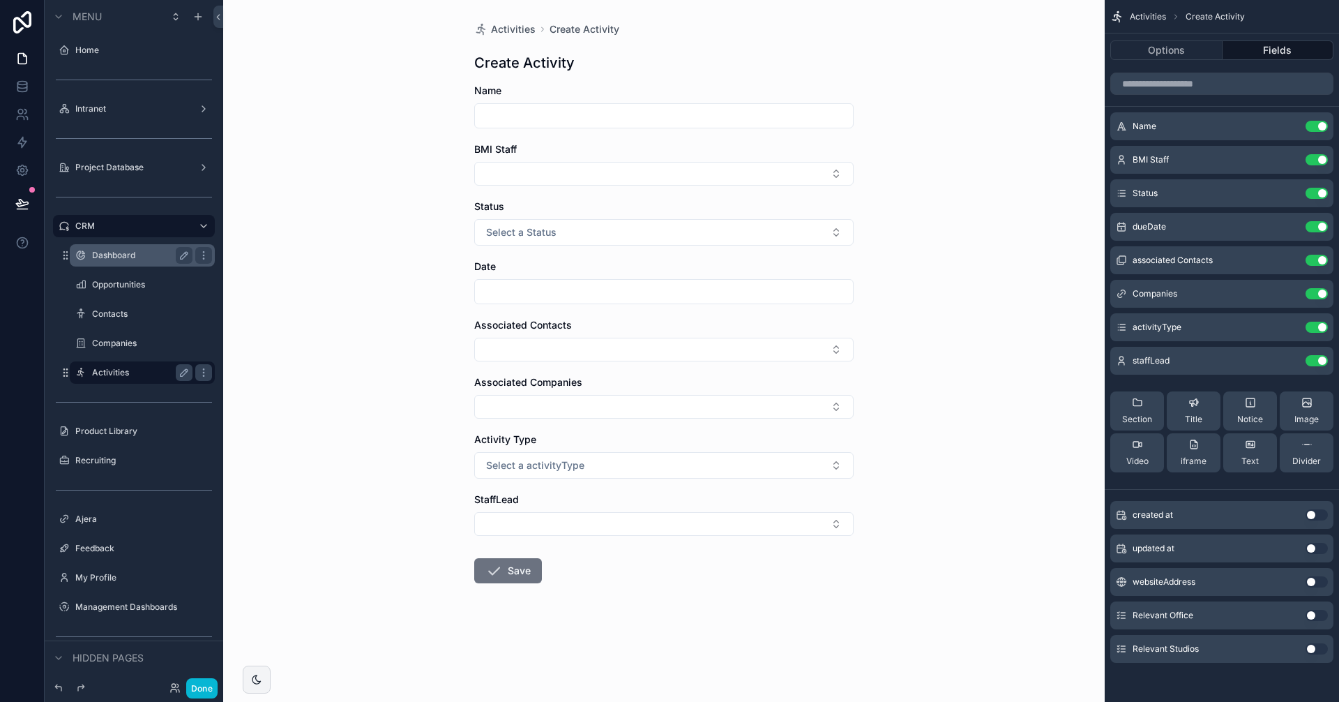
click at [1318, 619] on button "Use setting" at bounding box center [1317, 615] width 22 height 11
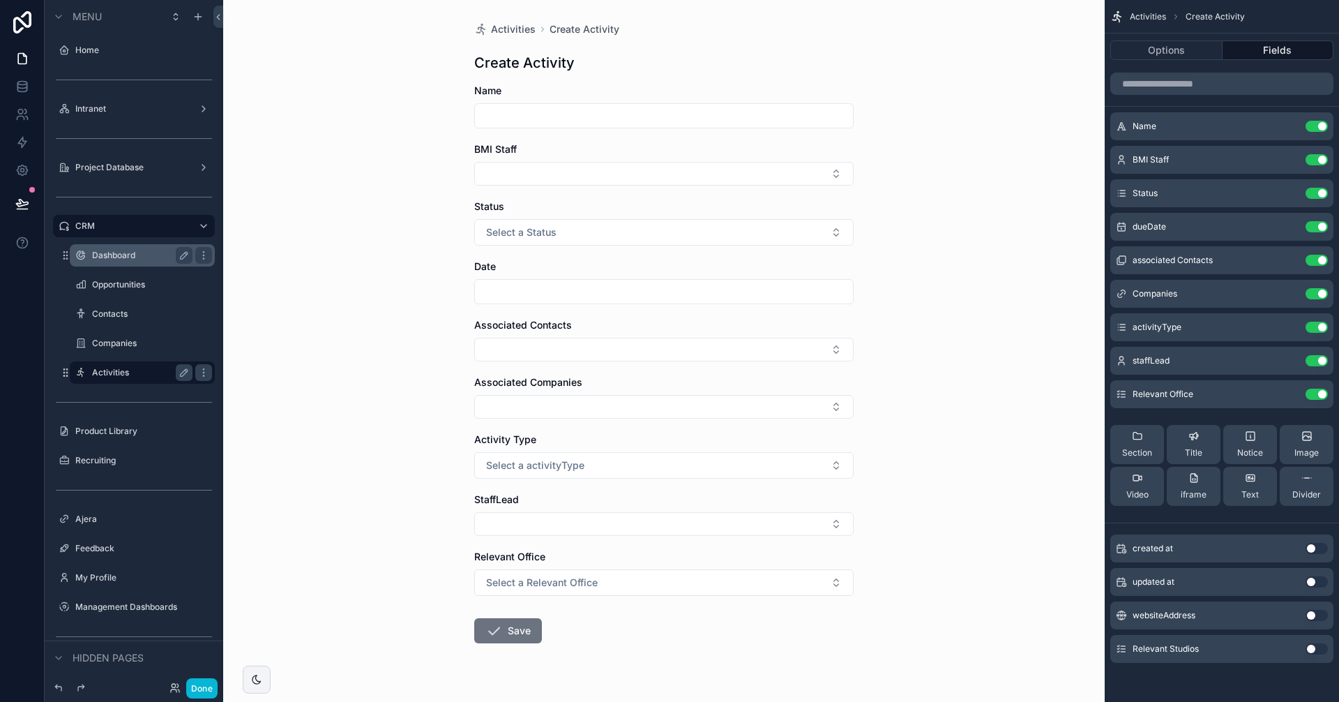
click at [1312, 648] on button "Use setting" at bounding box center [1317, 648] width 22 height 11
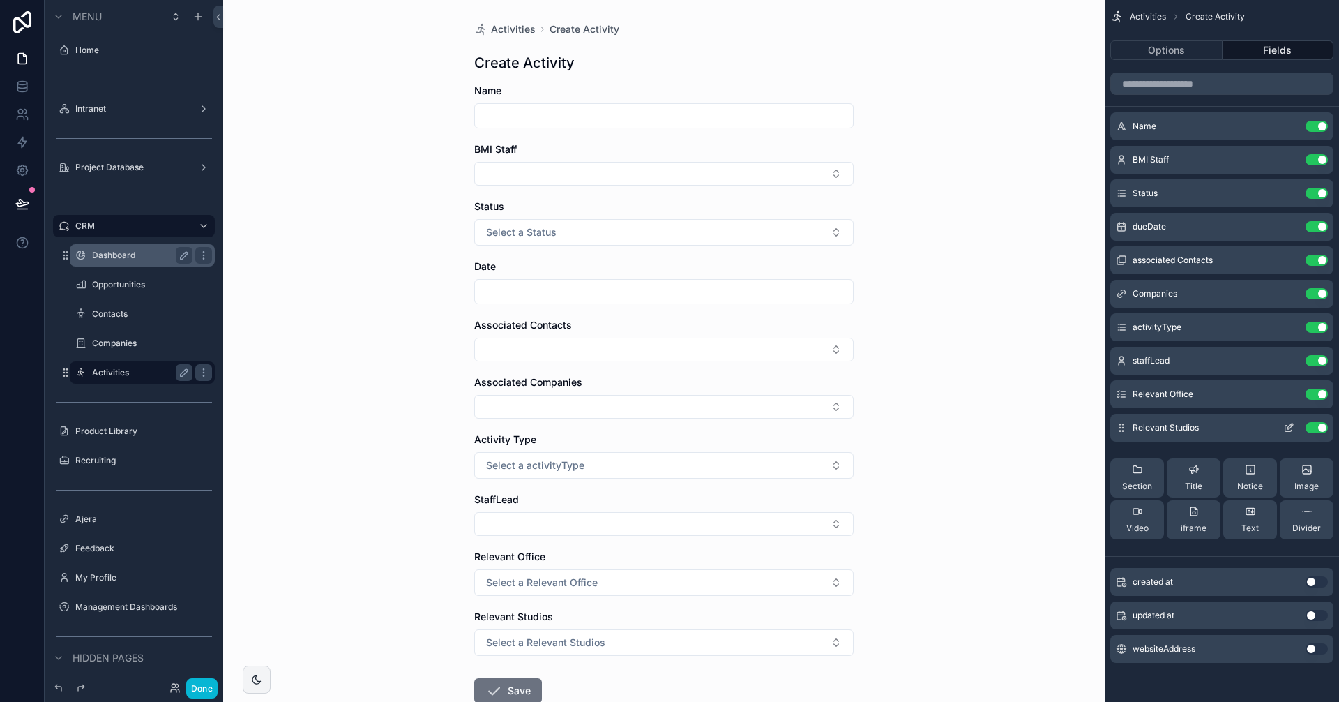
click at [1287, 426] on icon "scrollable content" at bounding box center [1288, 427] width 11 height 11
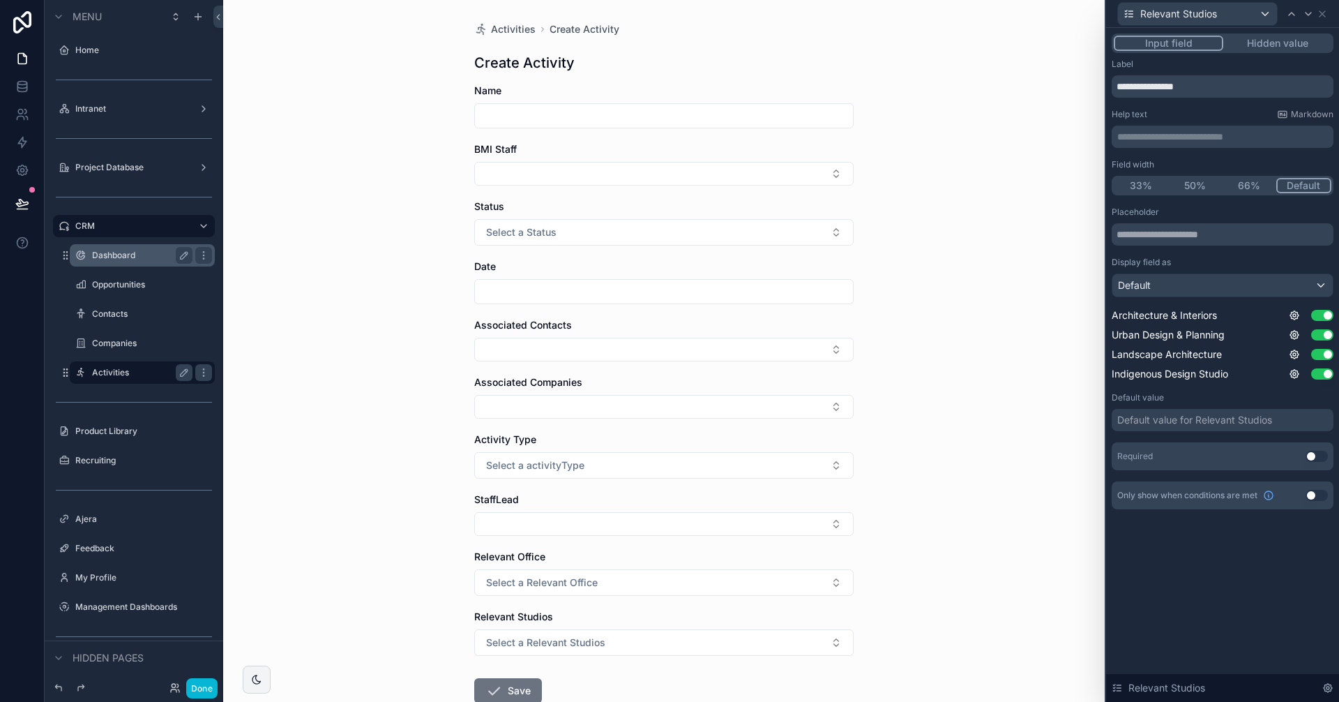
click at [1205, 183] on button "50%" at bounding box center [1195, 185] width 54 height 15
click at [1307, 15] on icon at bounding box center [1308, 13] width 11 height 11
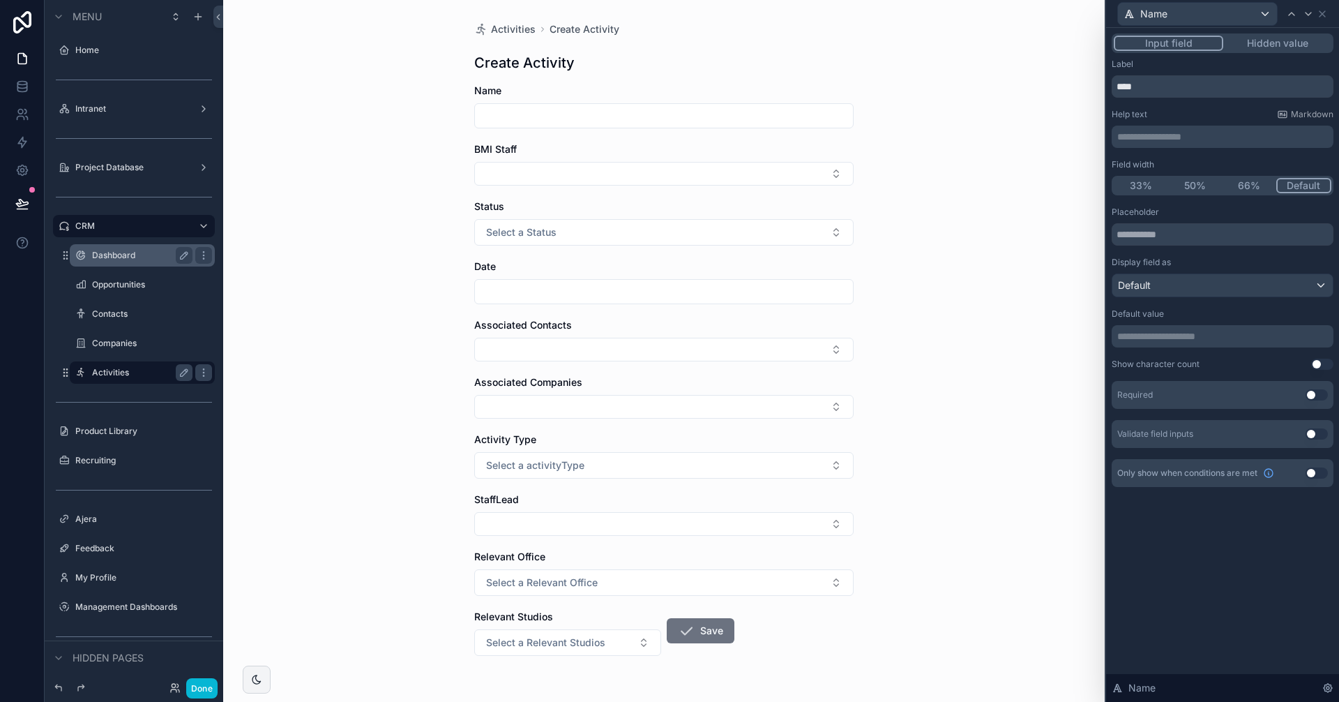
click at [1204, 186] on button "50%" at bounding box center [1195, 185] width 54 height 15
click at [1133, 188] on button "33%" at bounding box center [1141, 185] width 54 height 15
click at [1202, 188] on button "50%" at bounding box center [1197, 185] width 54 height 15
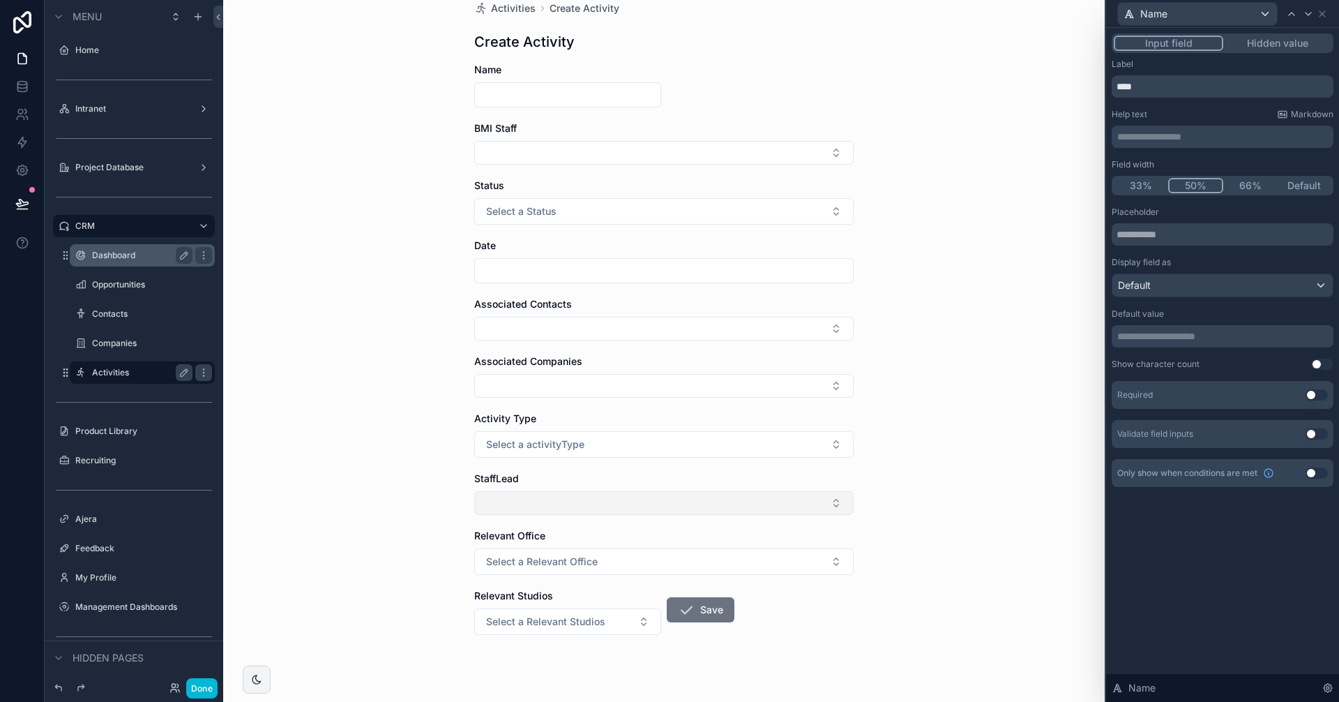
scroll to position [31, 0]
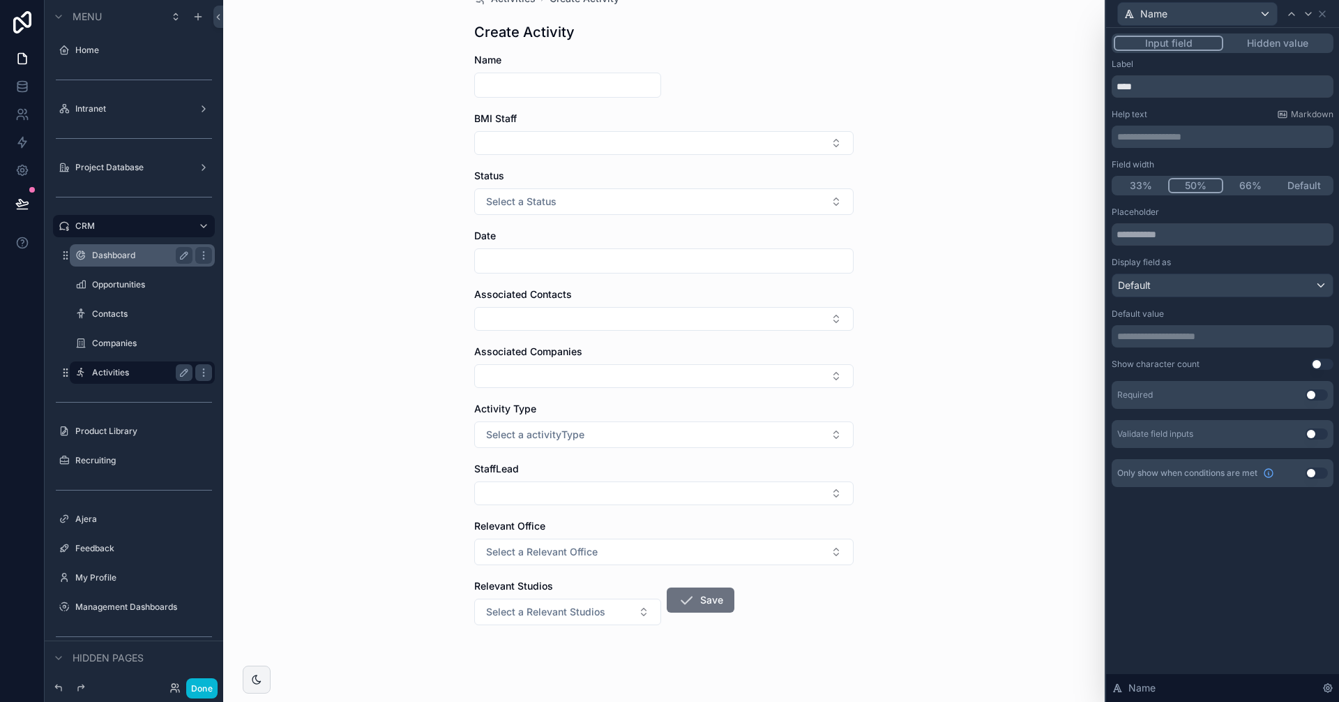
click at [1299, 182] on button "Default" at bounding box center [1305, 185] width 54 height 15
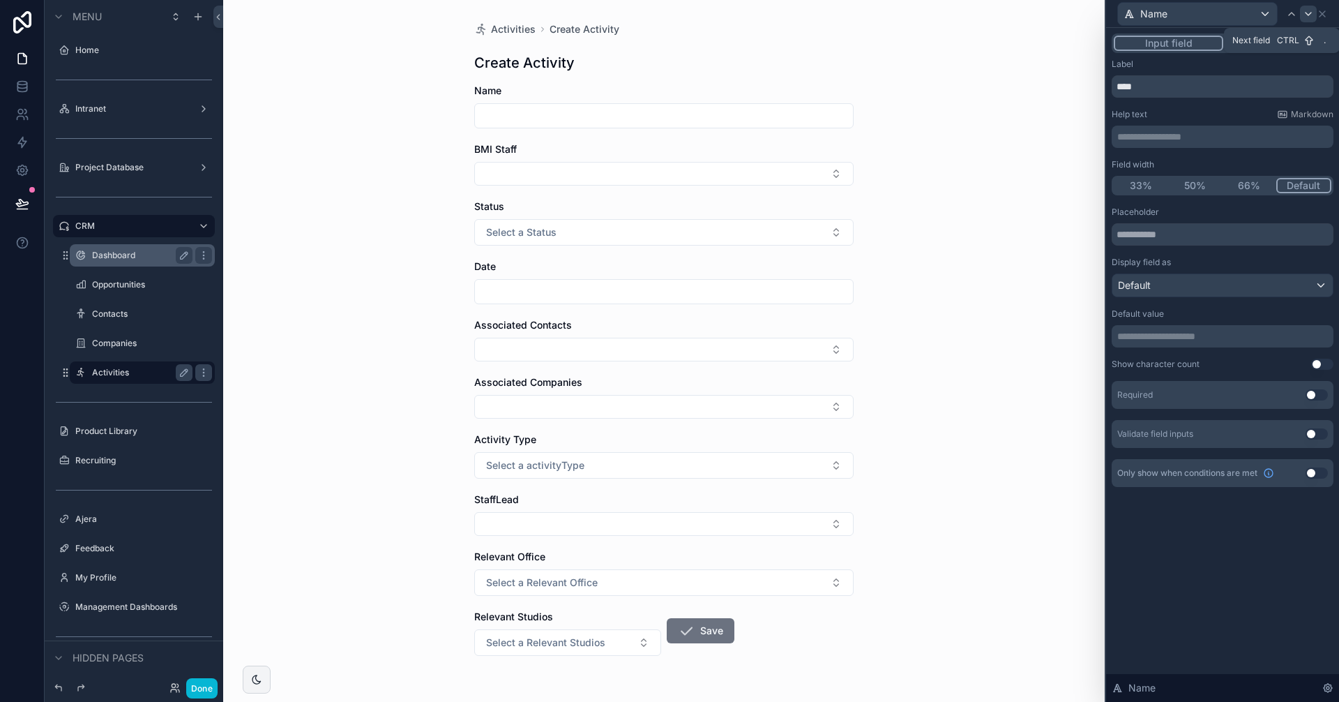
click at [1307, 15] on icon at bounding box center [1308, 13] width 11 height 11
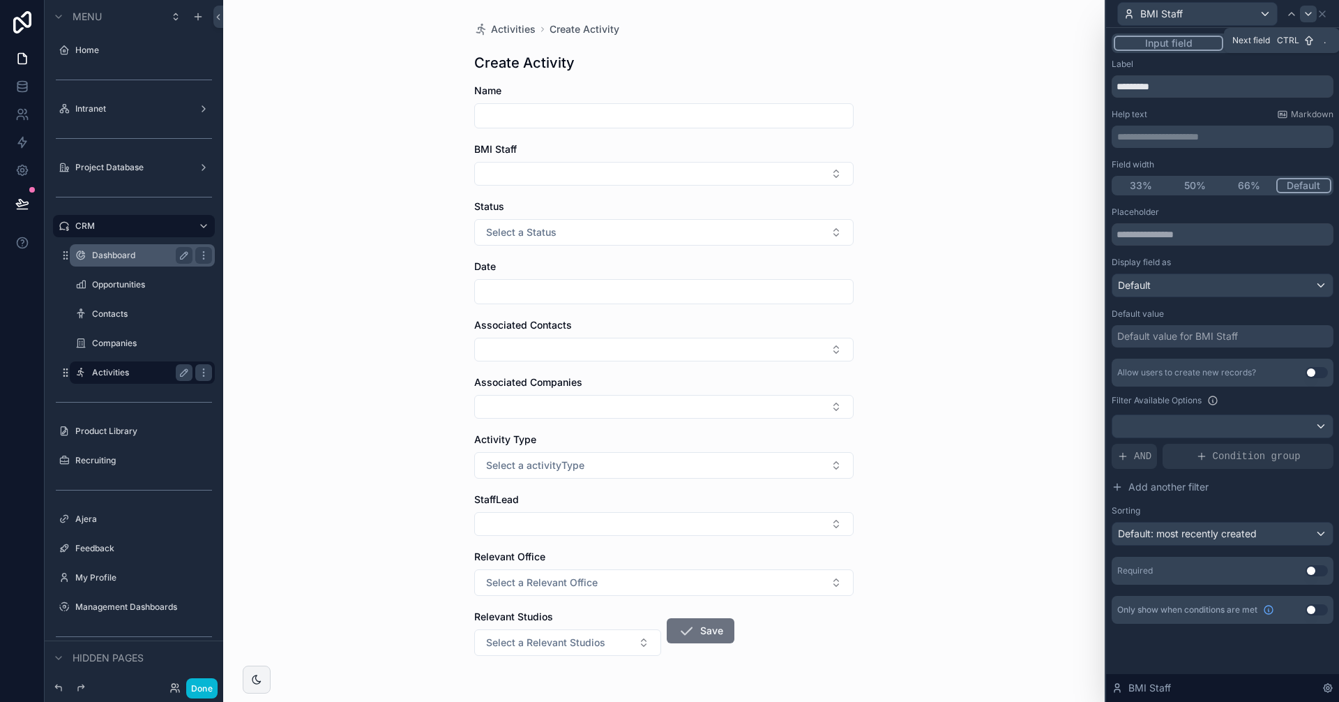
click at [1308, 15] on icon at bounding box center [1309, 14] width 6 height 3
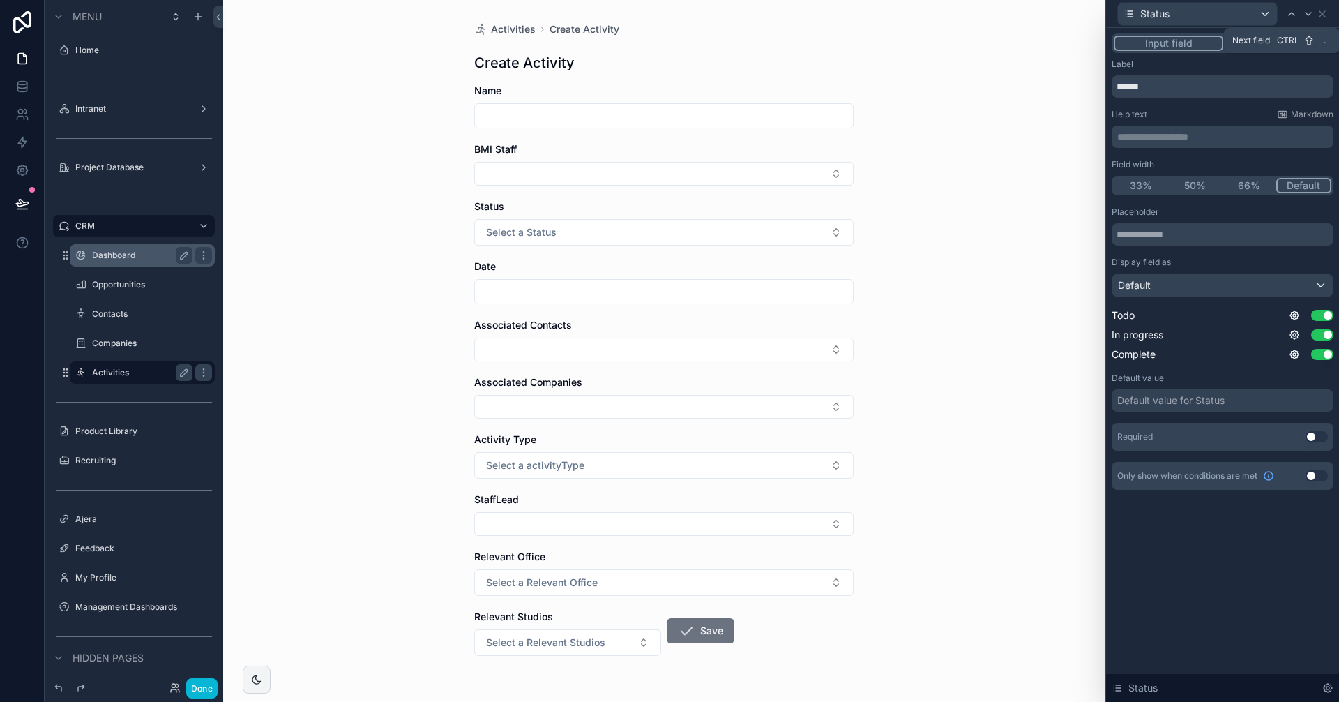
click at [1308, 15] on icon at bounding box center [1309, 14] width 6 height 3
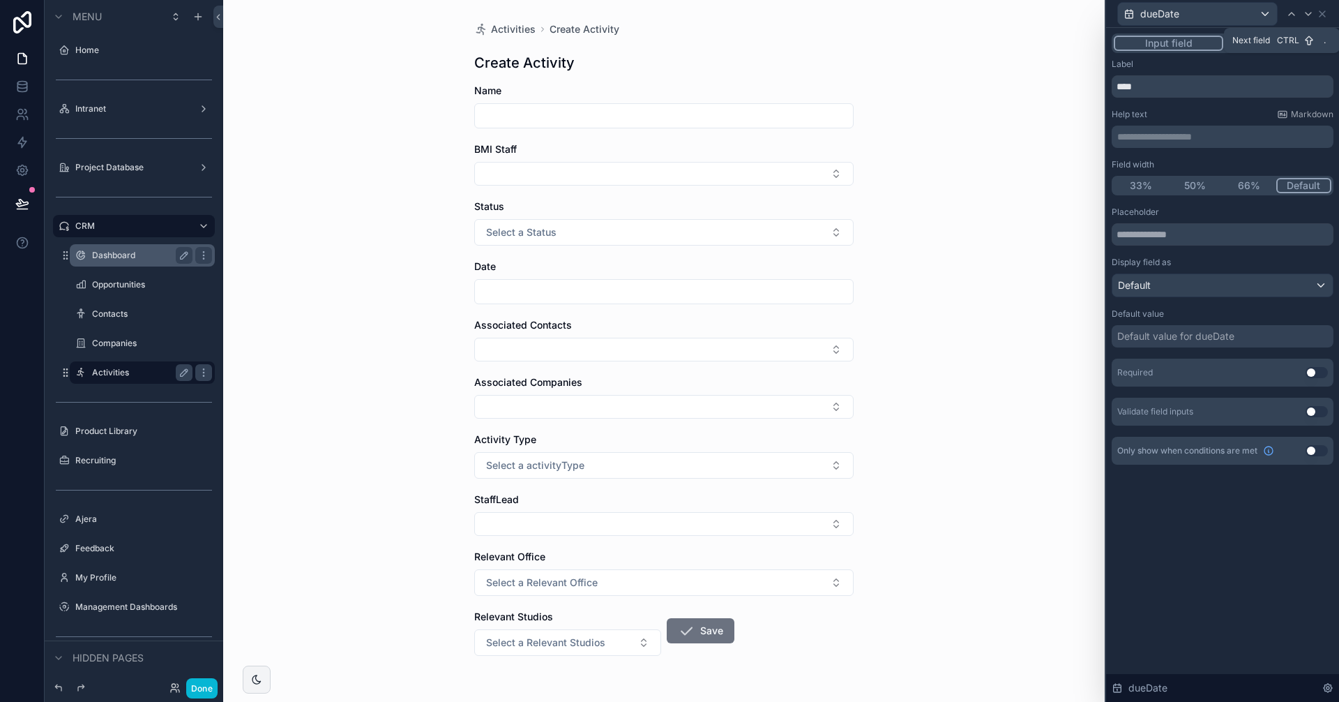
click at [1308, 15] on icon at bounding box center [1309, 14] width 6 height 3
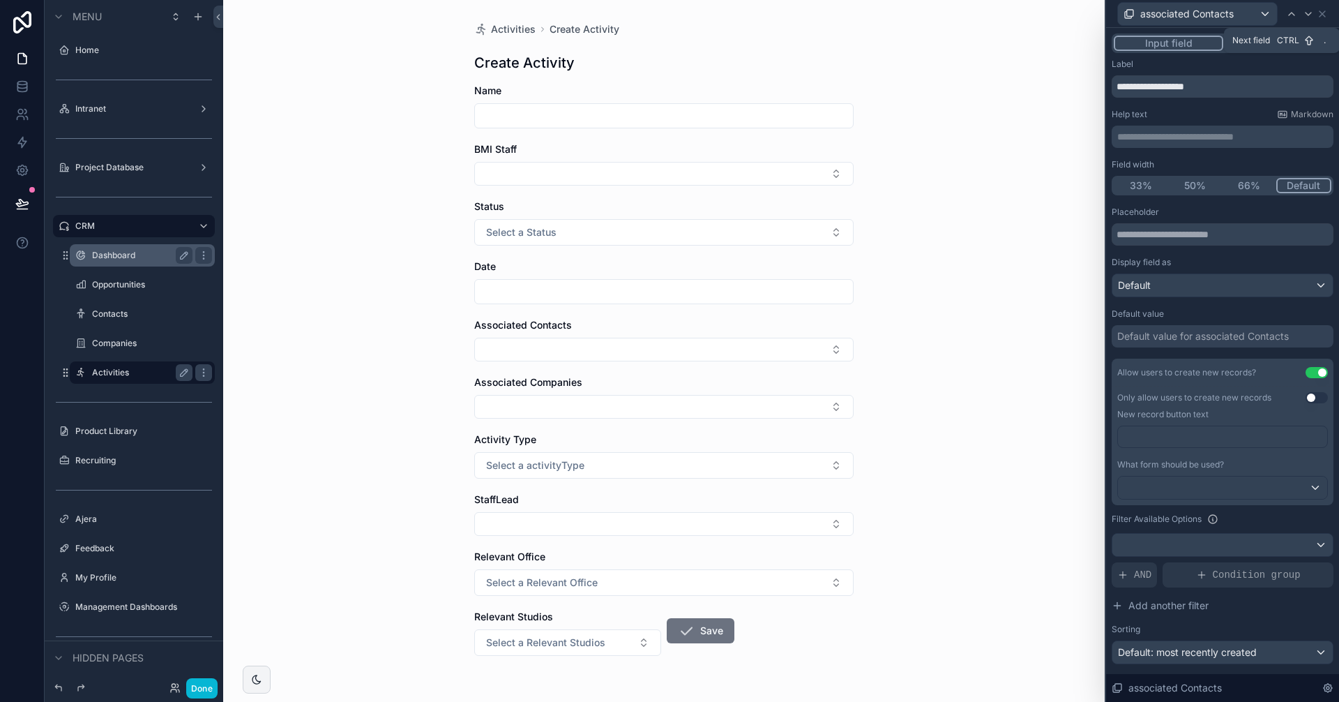
click at [1308, 15] on icon at bounding box center [1309, 14] width 6 height 3
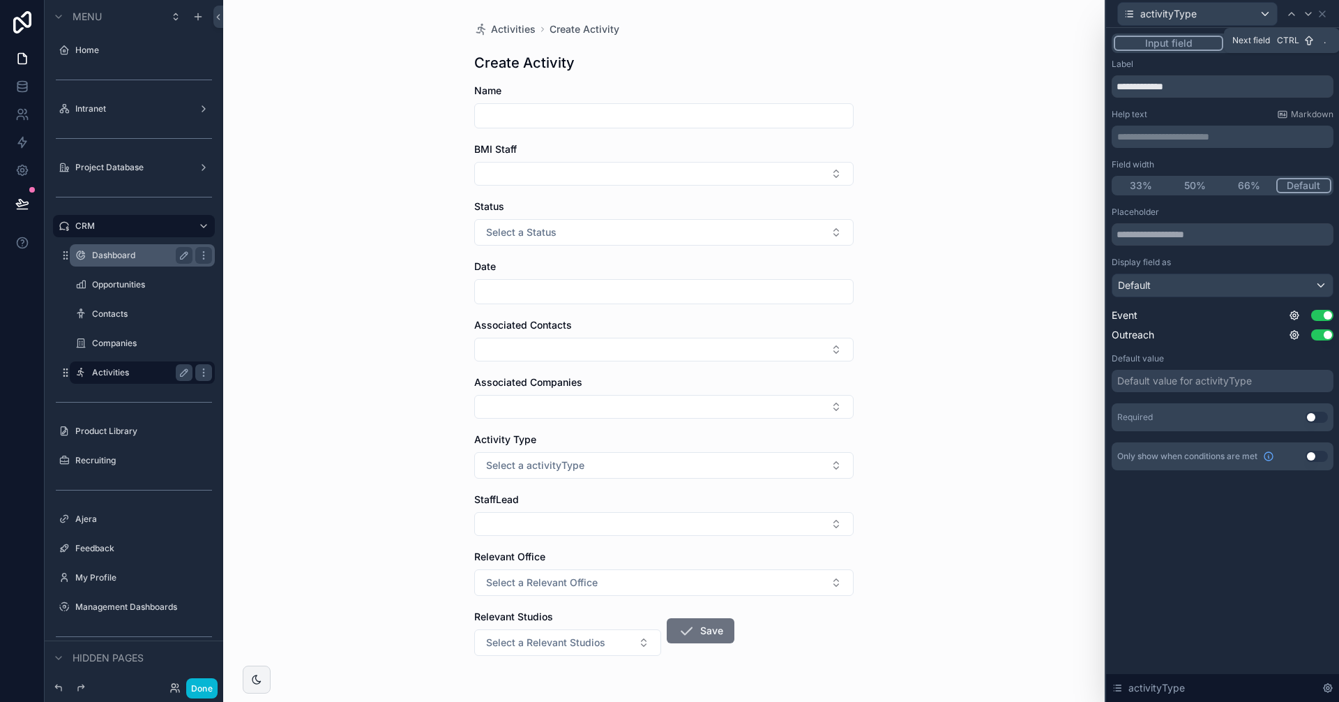
click at [1308, 15] on icon at bounding box center [1309, 14] width 6 height 3
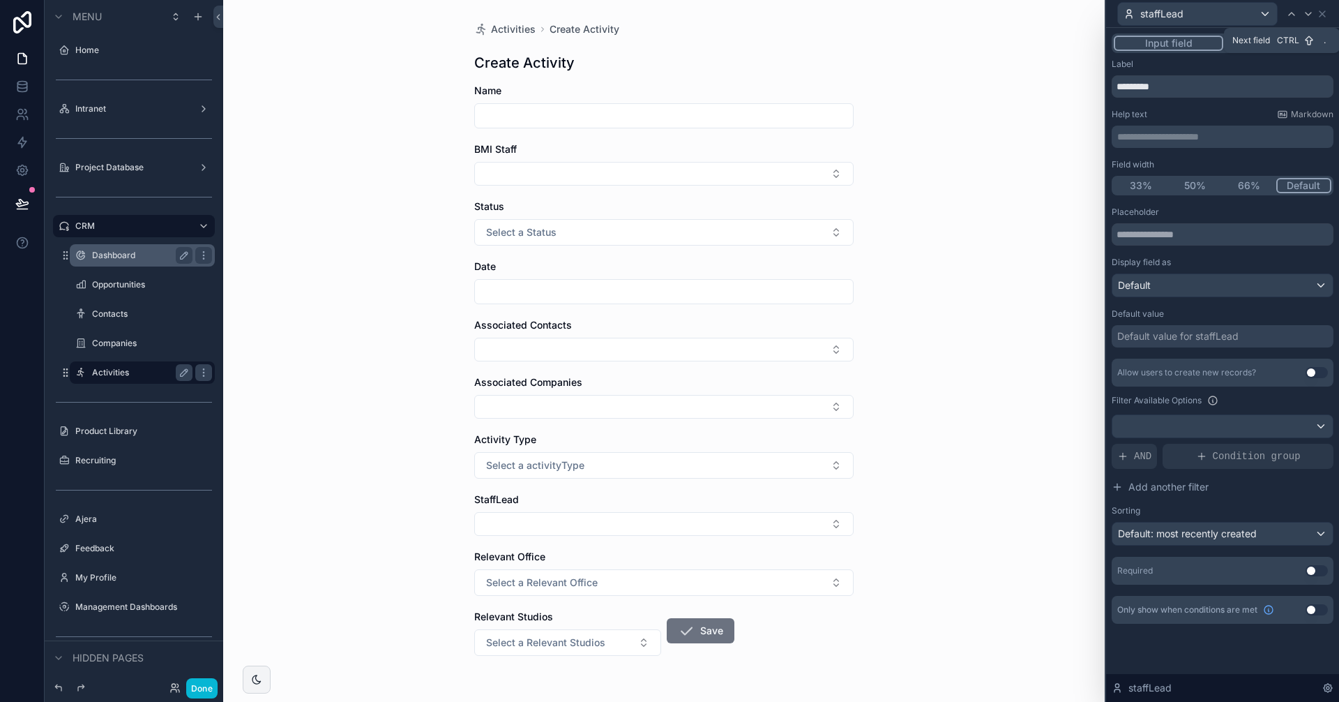
click at [1308, 15] on icon at bounding box center [1309, 14] width 6 height 3
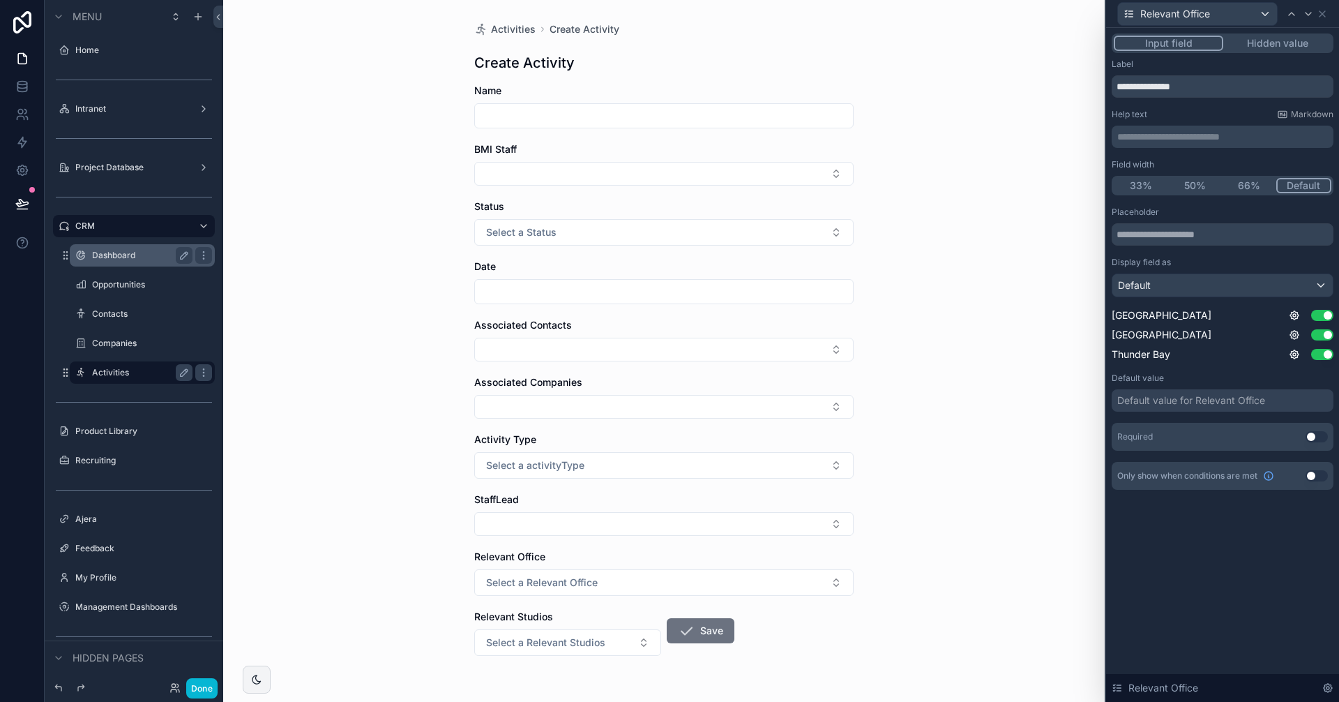
click at [1200, 188] on button "50%" at bounding box center [1195, 185] width 54 height 15
click at [917, 542] on div "Activities Create Activity Create Activity Name BMI Staff Status Select a Statu…" at bounding box center [663, 351] width 881 height 702
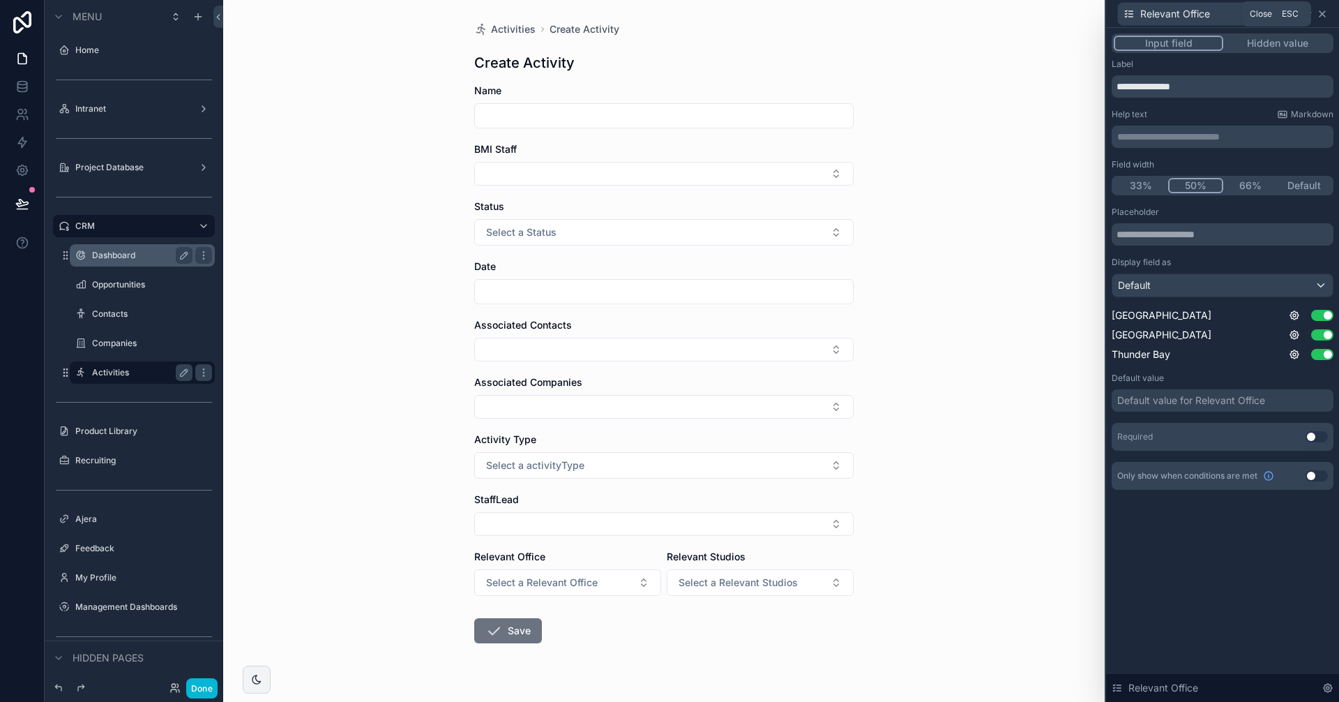
click at [1319, 16] on icon at bounding box center [1322, 13] width 11 height 11
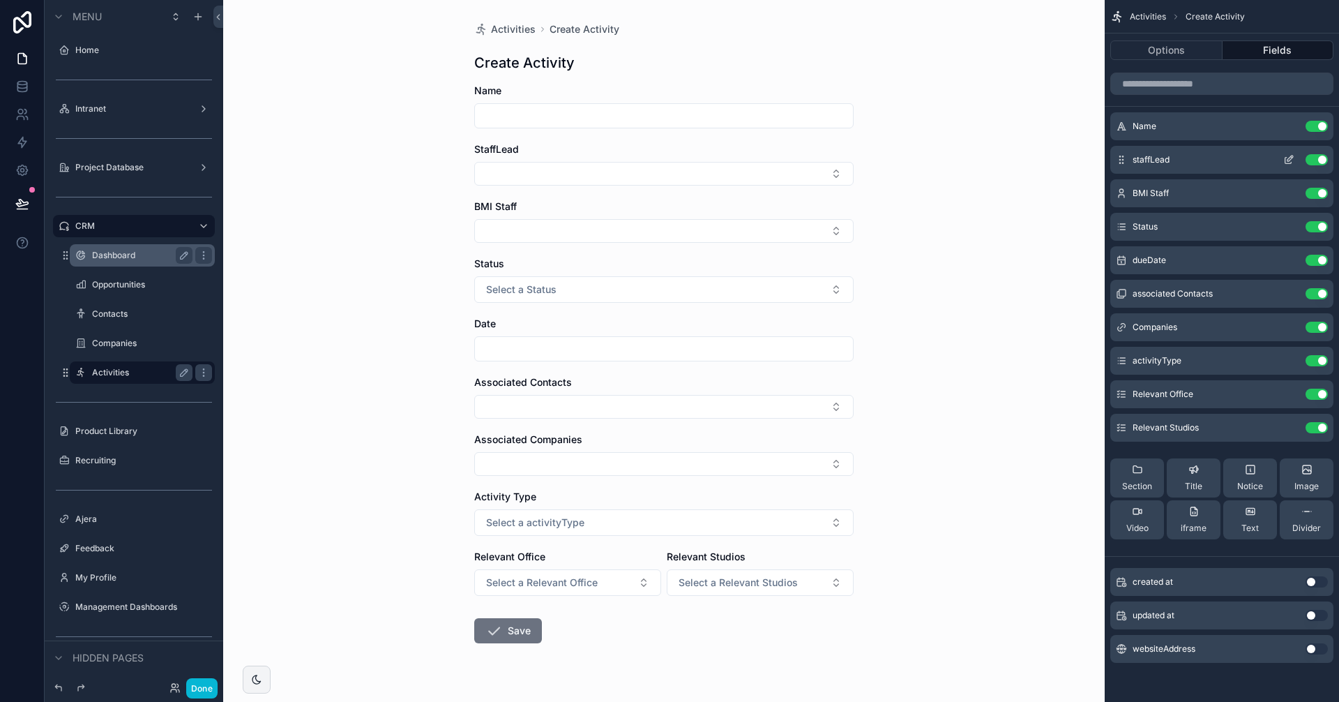
click at [1284, 162] on icon "scrollable content" at bounding box center [1288, 159] width 11 height 11
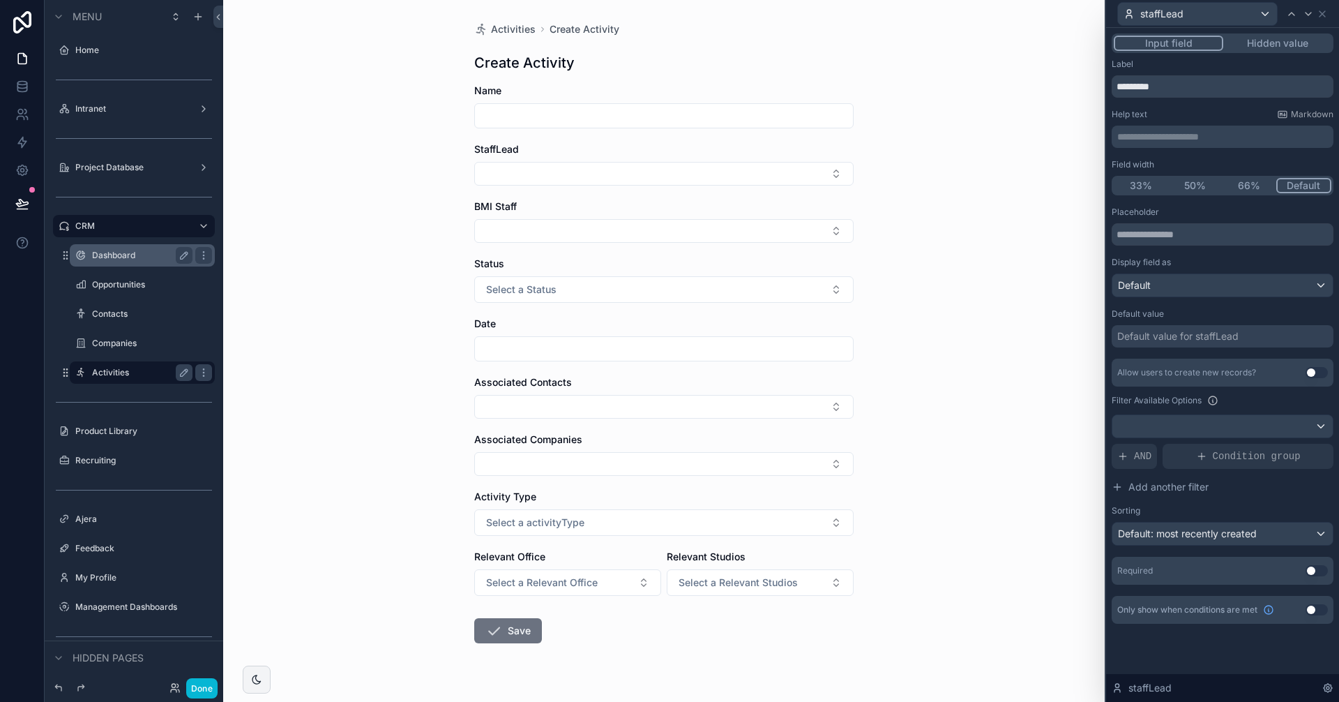
click at [1319, 572] on button "Use setting" at bounding box center [1317, 570] width 22 height 11
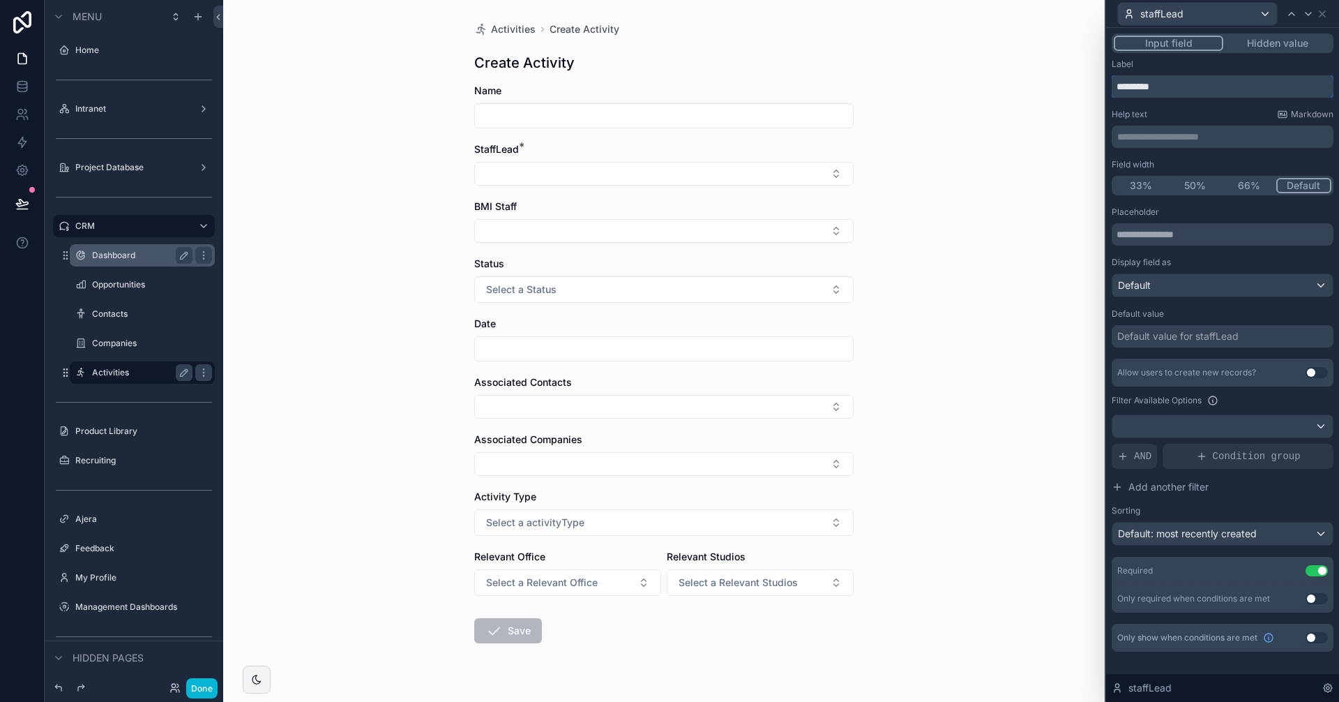
click at [1137, 88] on input "*********" at bounding box center [1223, 86] width 222 height 22
type input "**********"
click at [1191, 189] on button "50%" at bounding box center [1195, 185] width 54 height 15
click at [933, 144] on div "Activities Create Activity Create Activity Name Staff Lead * BMI Staff Status S…" at bounding box center [663, 351] width 881 height 702
click at [1304, 15] on icon at bounding box center [1308, 13] width 11 height 11
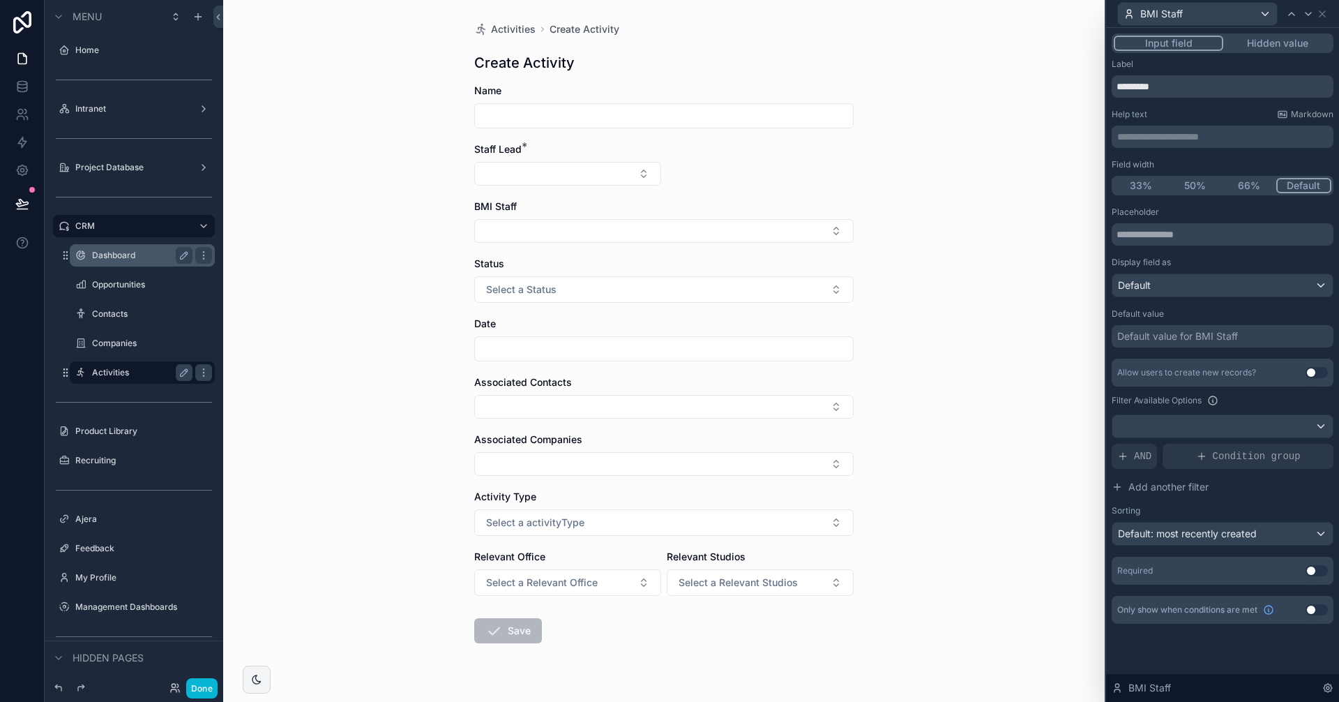
click at [1195, 183] on button "50%" at bounding box center [1195, 185] width 54 height 15
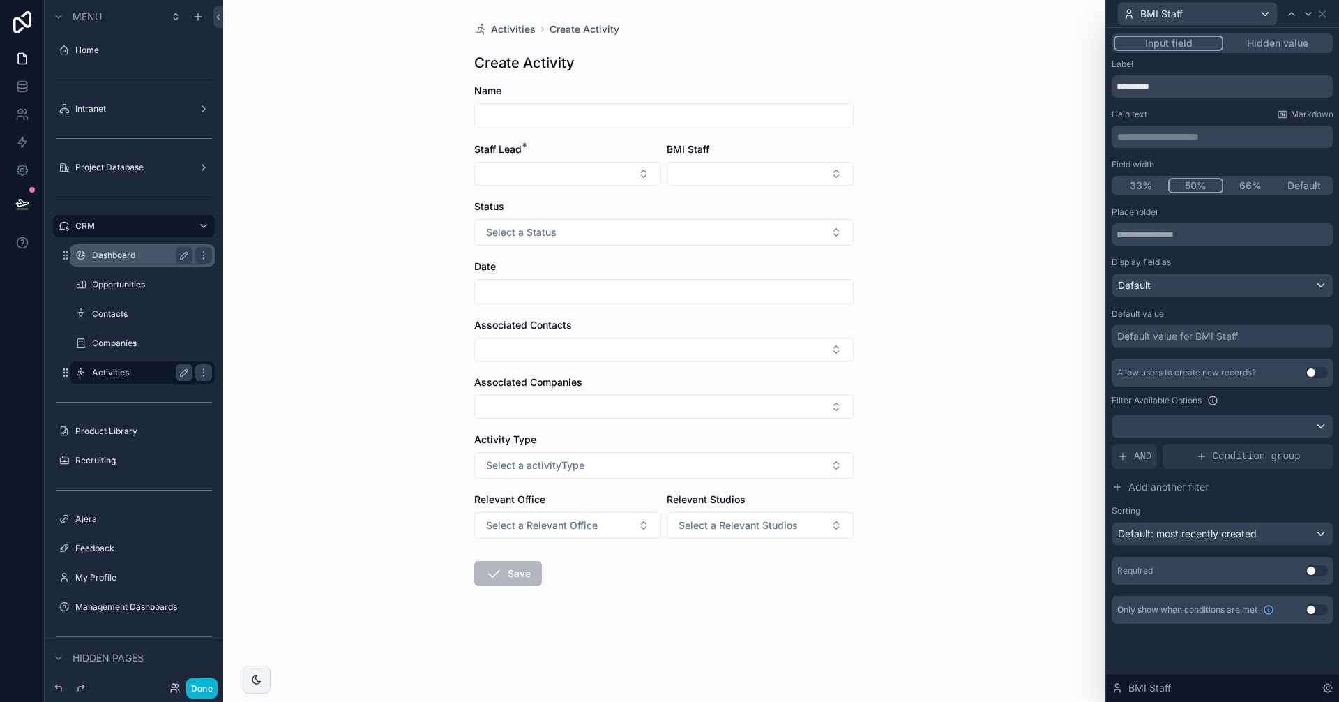
click at [985, 186] on div "Activities Create Activity Create Activity Name Staff Lead * BMI Staff Status S…" at bounding box center [663, 351] width 881 height 702
click at [1309, 12] on icon at bounding box center [1308, 13] width 11 height 11
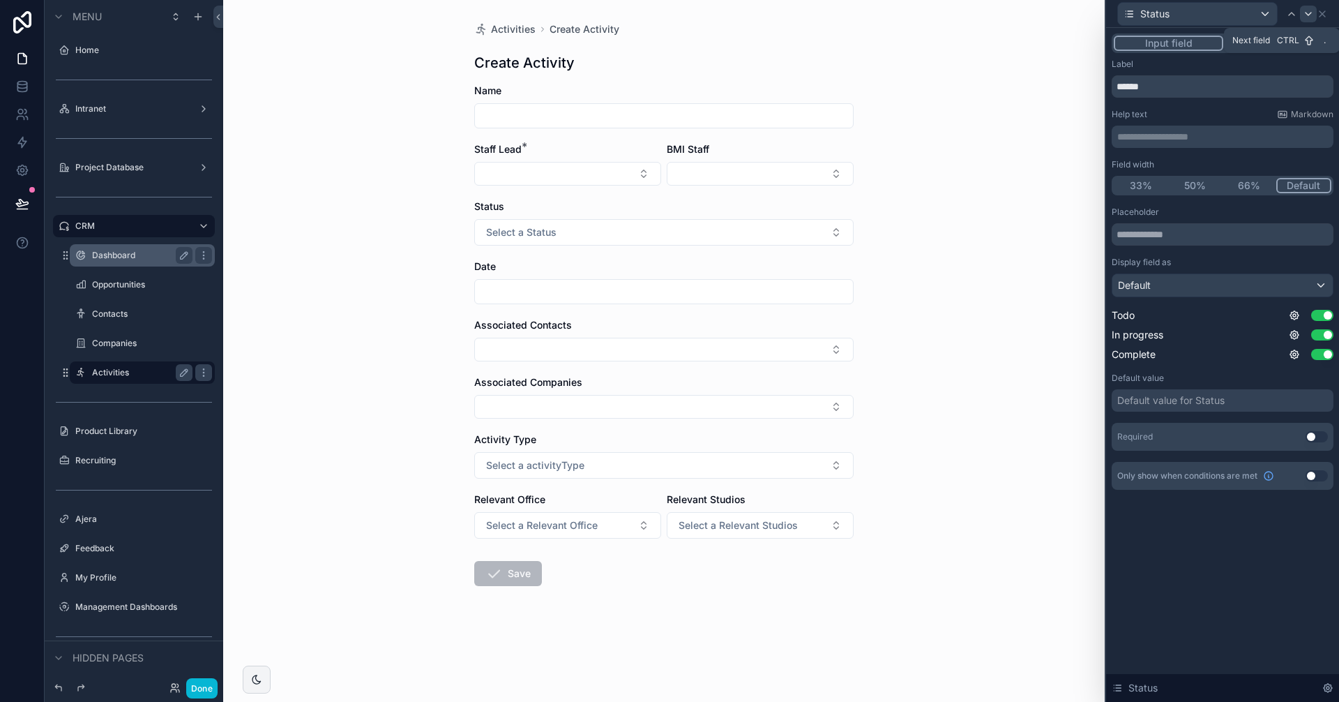
click at [1306, 16] on icon at bounding box center [1308, 13] width 11 height 11
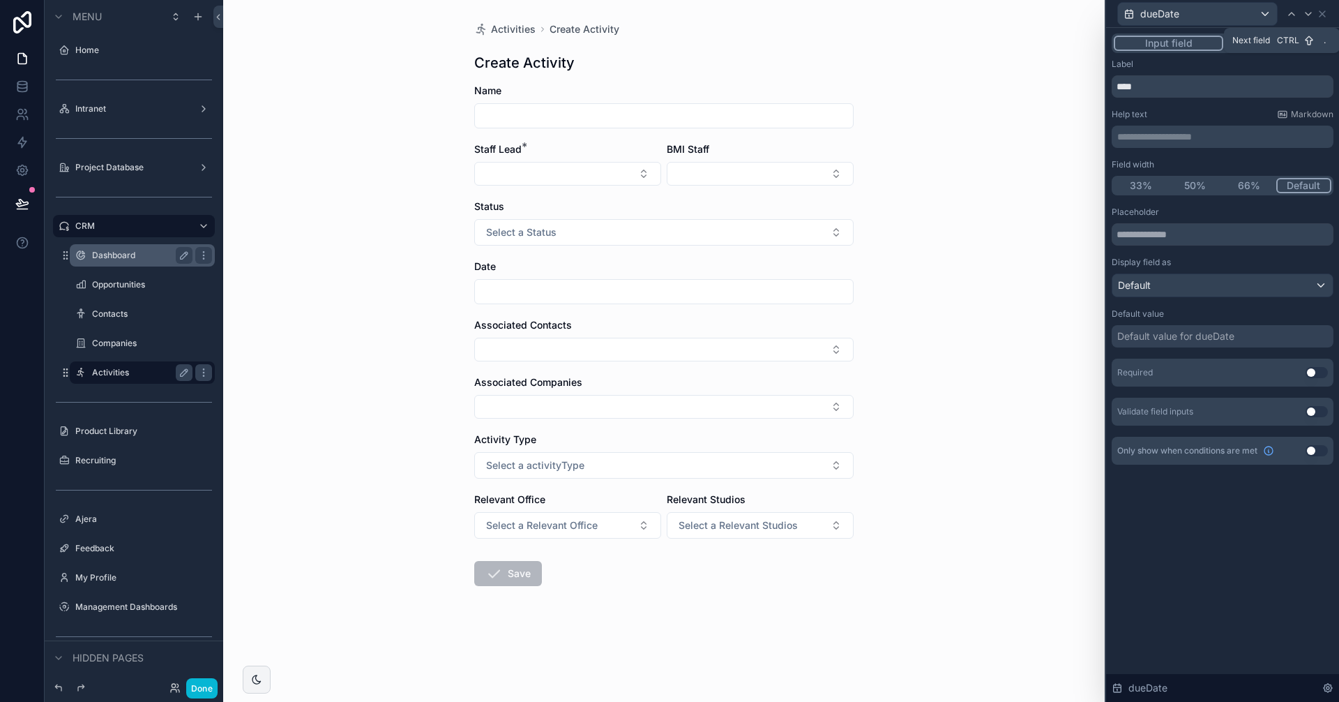
click at [1306, 16] on icon at bounding box center [1308, 13] width 11 height 11
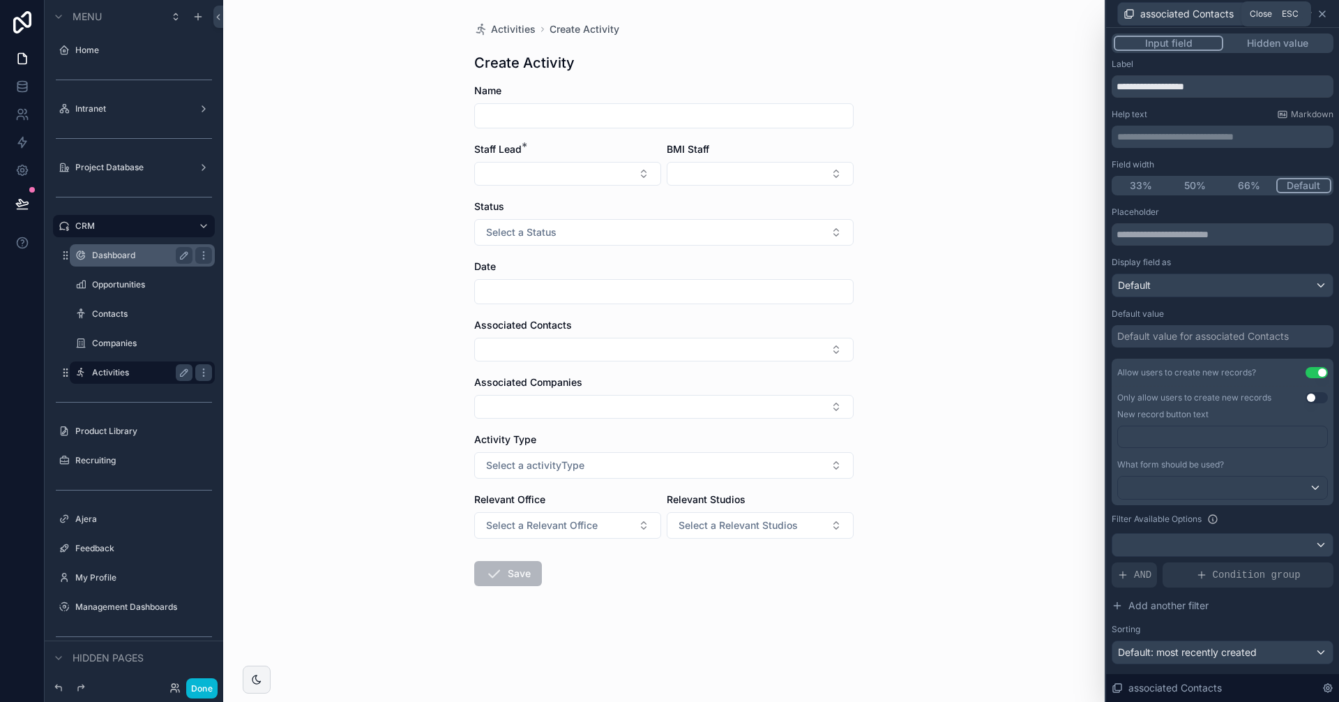
click at [1323, 15] on icon at bounding box center [1322, 13] width 11 height 11
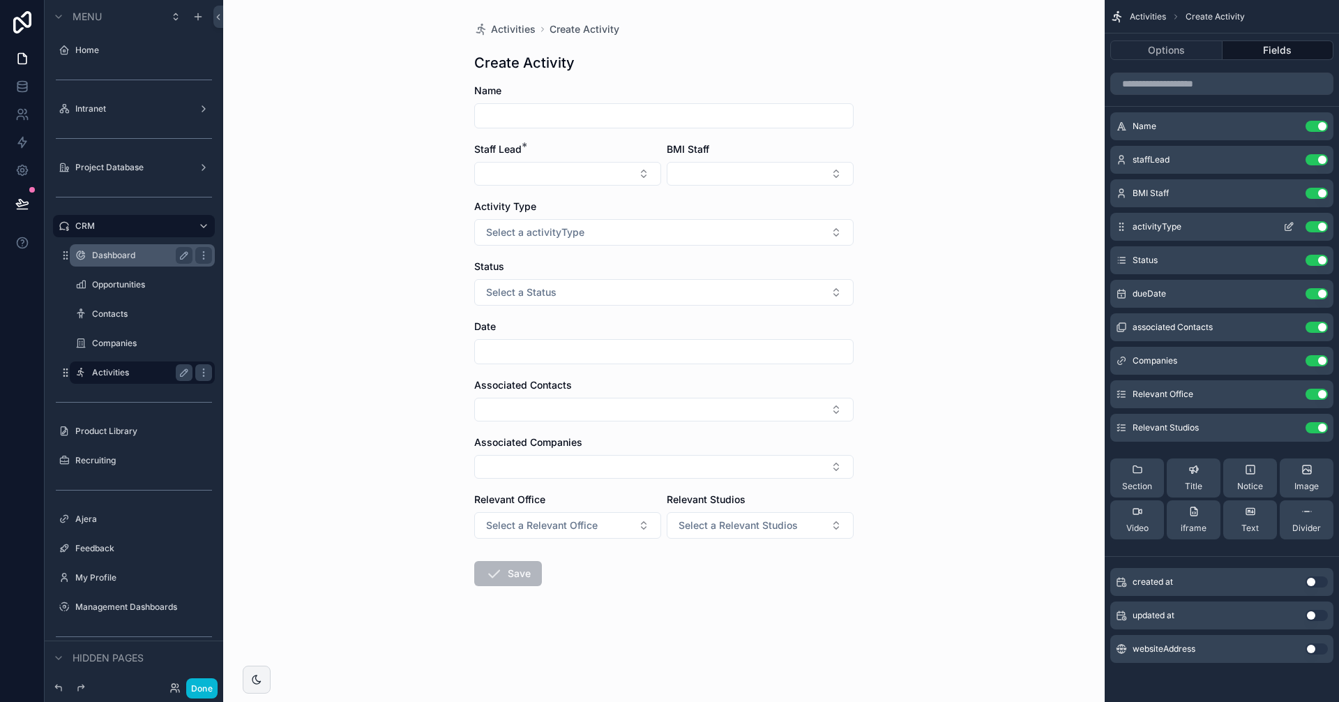
click at [1289, 229] on icon "scrollable content" at bounding box center [1288, 226] width 11 height 11
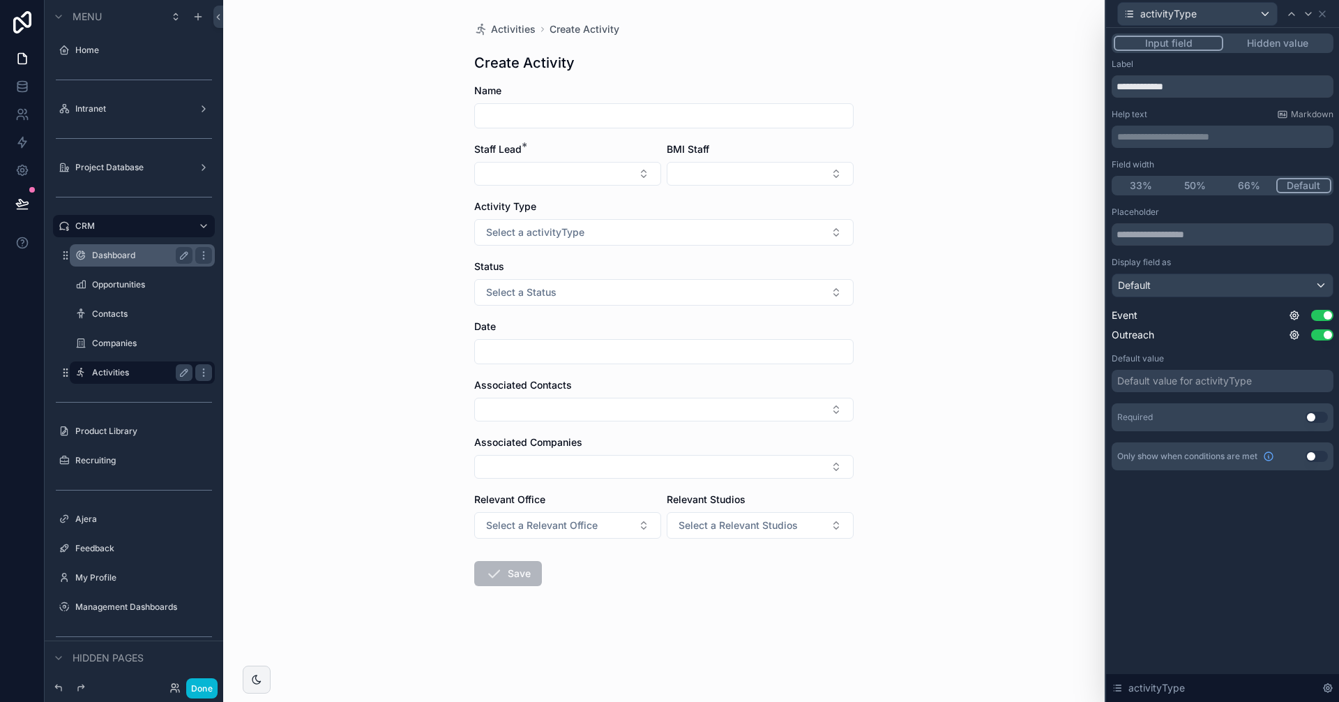
click at [1200, 186] on button "50%" at bounding box center [1195, 185] width 54 height 15
click at [1035, 229] on div "Activities Create Activity Create Activity Name Staff Lead * BMI Staff Activity…" at bounding box center [663, 351] width 881 height 702
click at [1312, 13] on icon at bounding box center [1308, 13] width 11 height 11
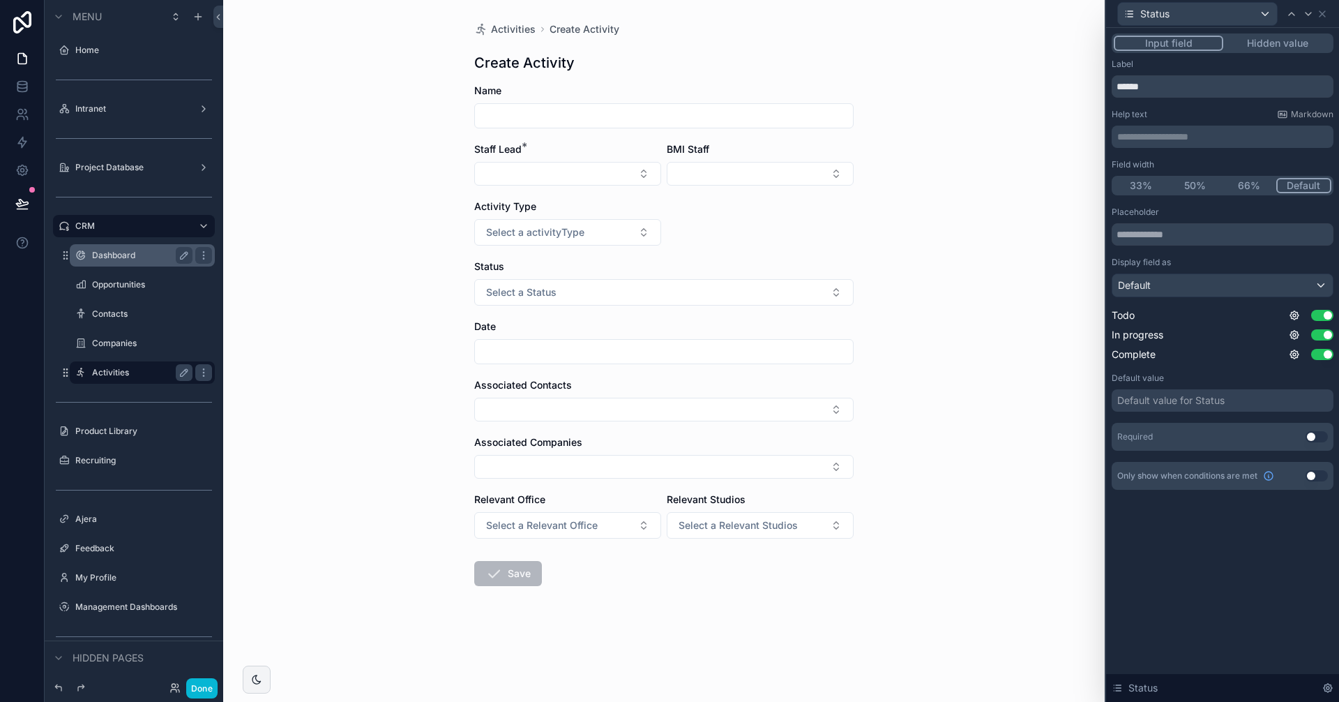
click at [1202, 180] on button "50%" at bounding box center [1195, 185] width 54 height 15
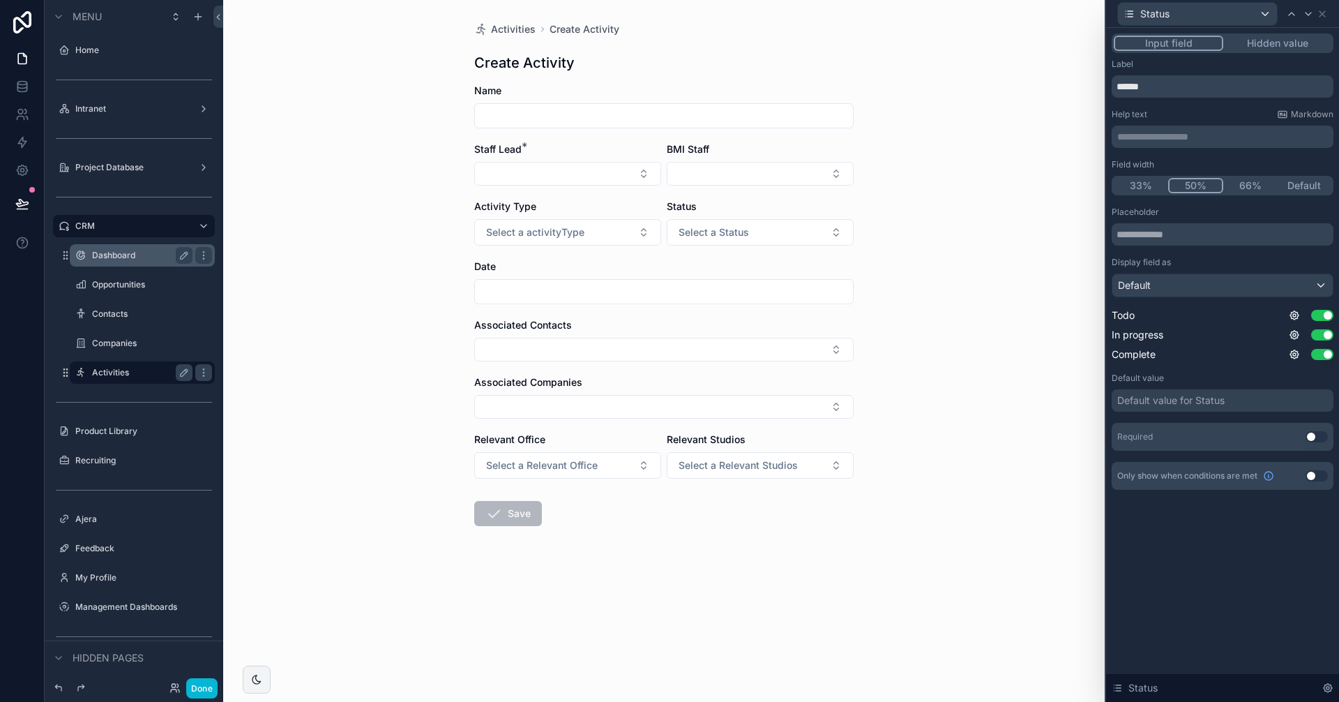
click at [1004, 255] on div "Activities Create Activity Create Activity Name Staff Lead * BMI Staff Activity…" at bounding box center [663, 351] width 881 height 702
click at [1308, 14] on icon at bounding box center [1309, 14] width 6 height 3
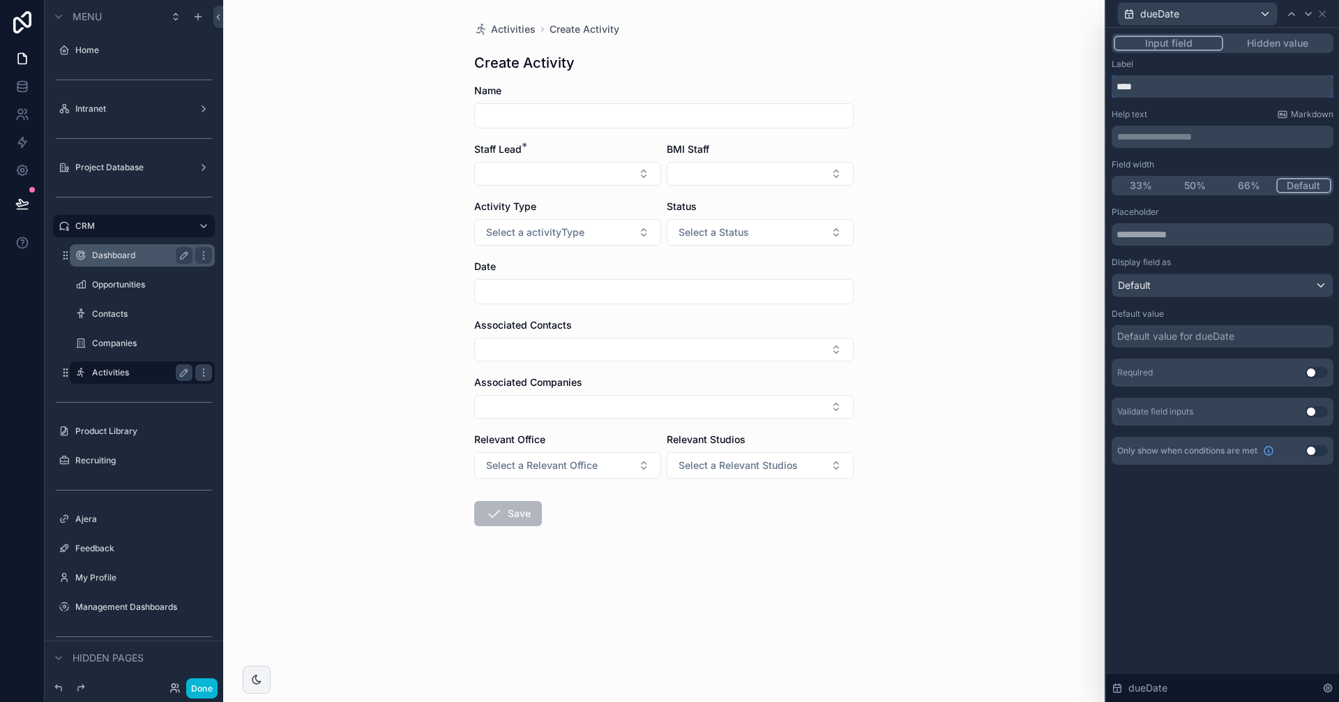
click at [1116, 86] on input "****" at bounding box center [1223, 86] width 222 height 22
type input "**********"
click at [1202, 183] on button "50%" at bounding box center [1195, 185] width 54 height 15
click at [987, 211] on div "Activities Create Activity Create Activity Name Staff Lead * BMI Staff Activity…" at bounding box center [663, 351] width 881 height 702
click at [15, 92] on icon at bounding box center [22, 87] width 14 height 14
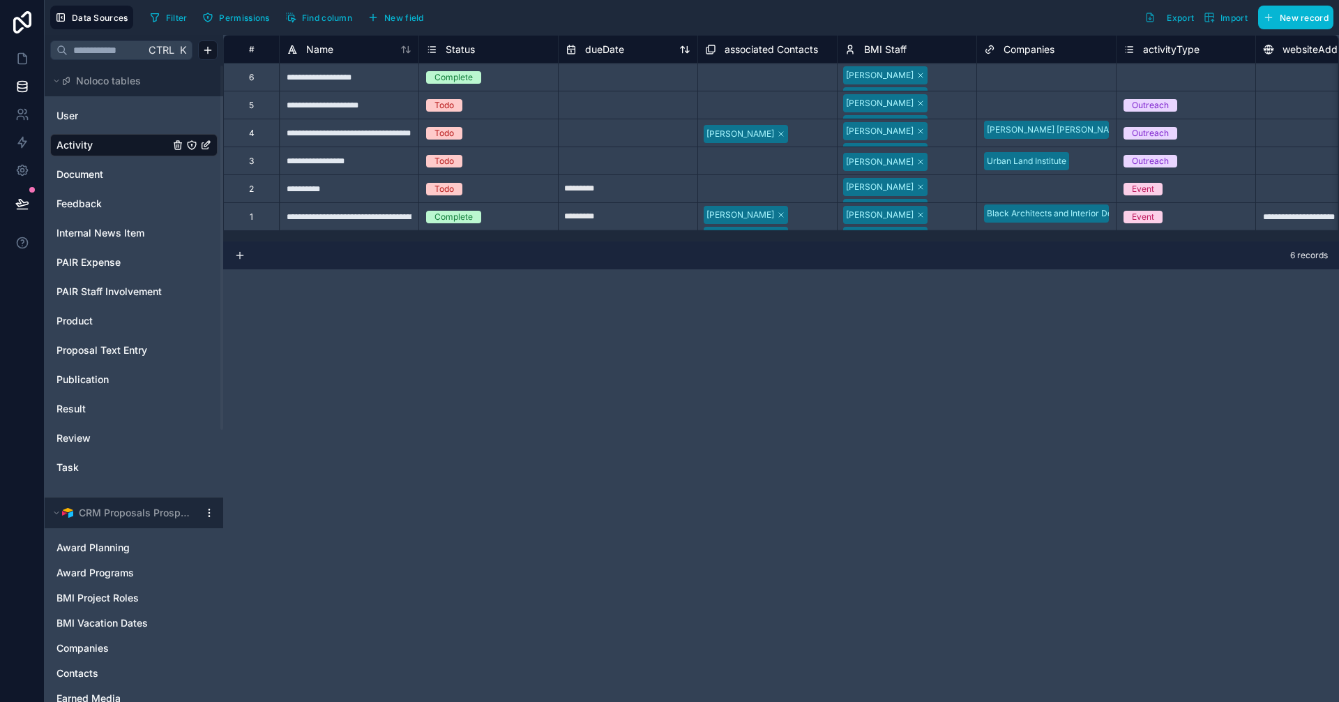
click at [608, 50] on span "dueDate" at bounding box center [604, 50] width 39 height 14
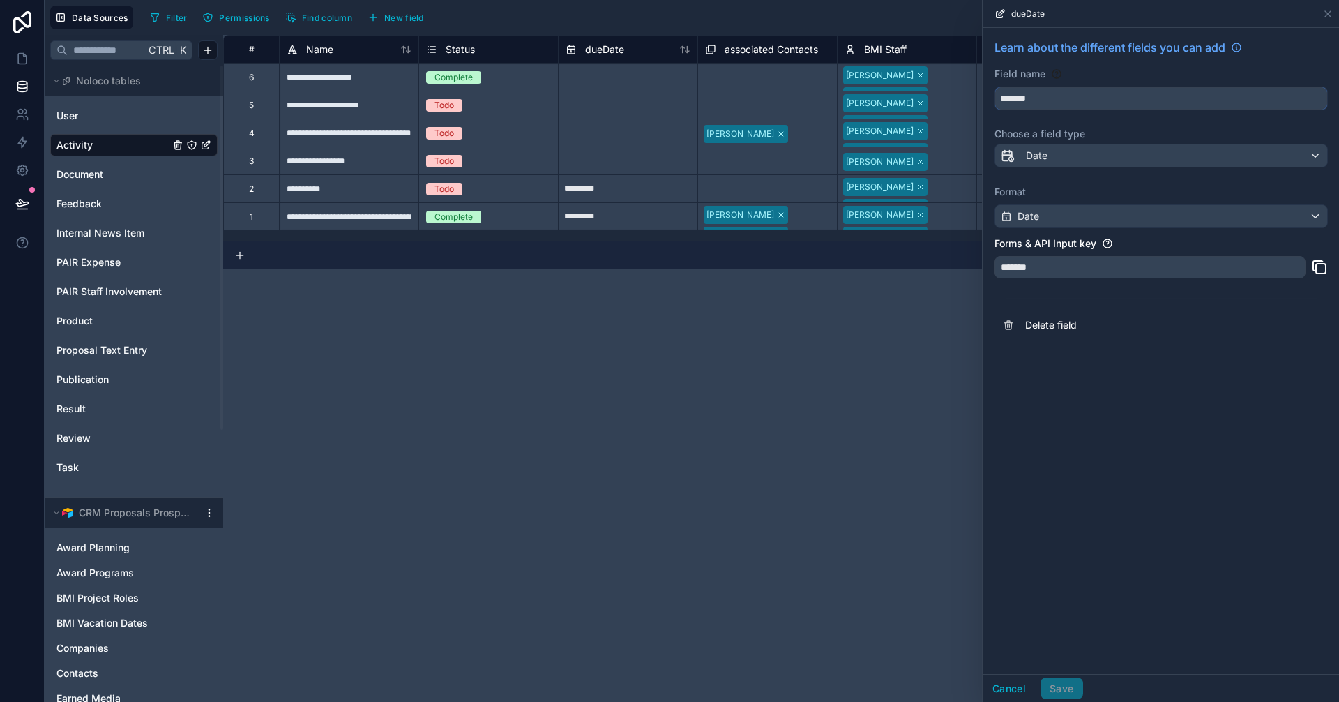
drag, startPoint x: 1017, startPoint y: 98, endPoint x: 980, endPoint y: 89, distance: 38.9
click at [980, 89] on div "**********" at bounding box center [692, 351] width 1294 height 702
type input "*********"
click at [1055, 689] on button "Save" at bounding box center [1061, 688] width 42 height 22
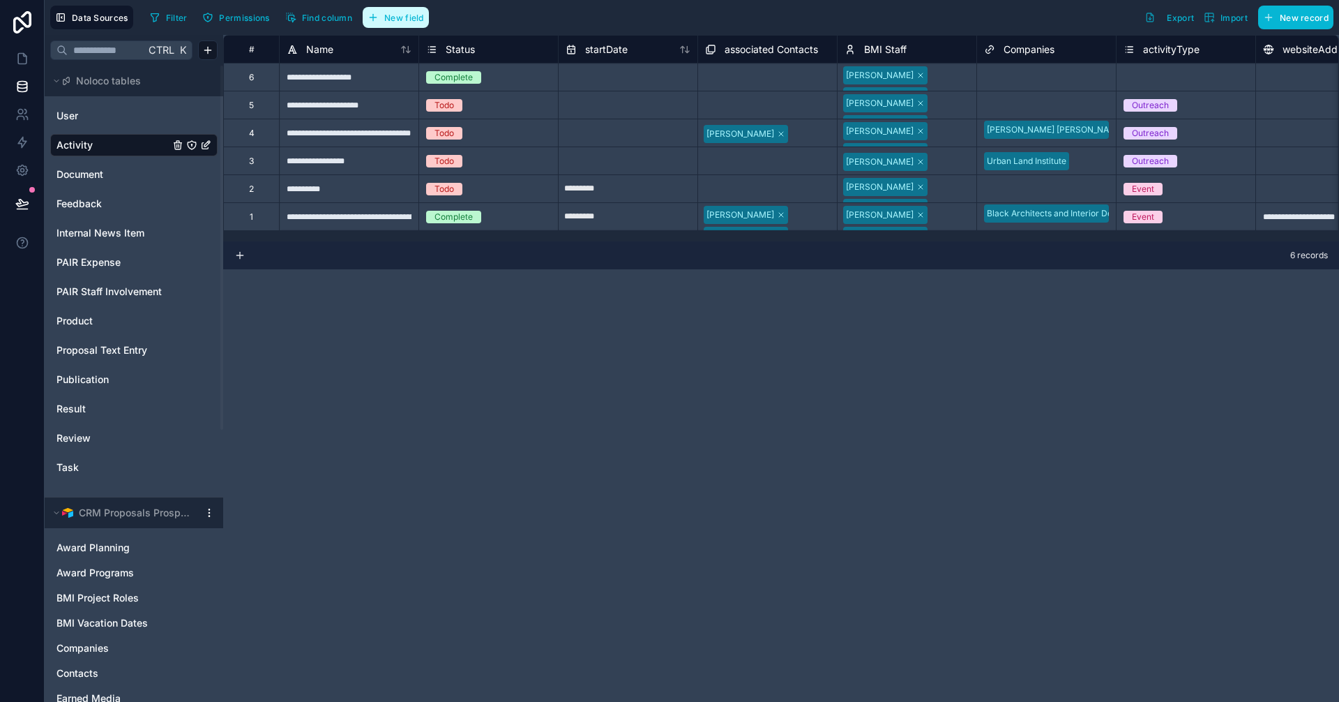
click at [420, 15] on span "New field" at bounding box center [404, 18] width 40 height 10
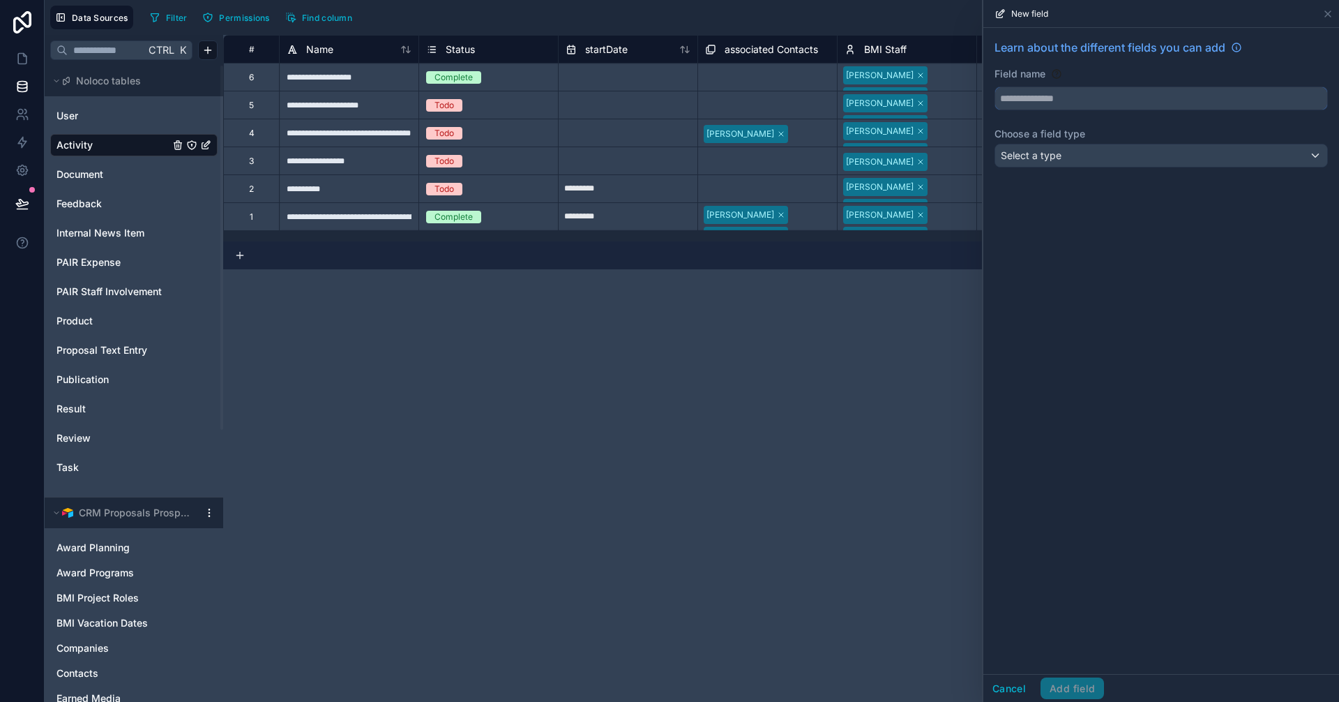
click at [1043, 89] on input "text" at bounding box center [1161, 98] width 332 height 22
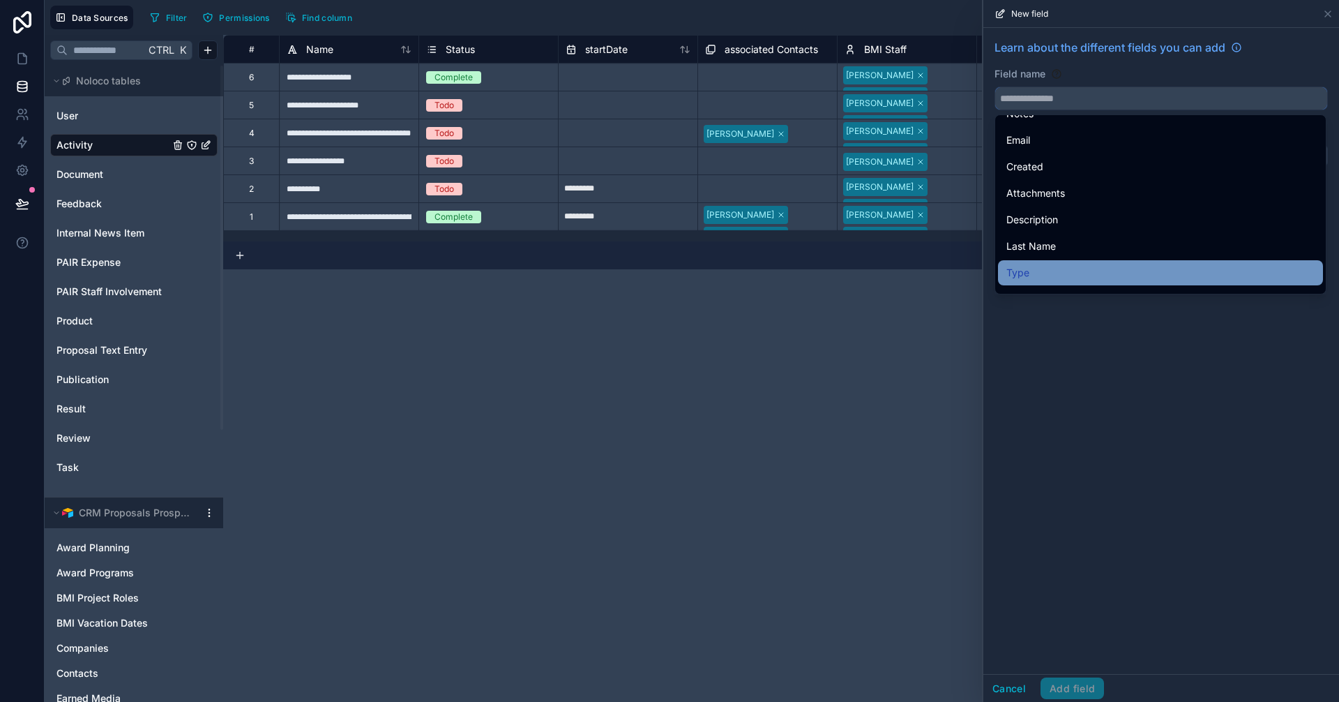
scroll to position [209, 0]
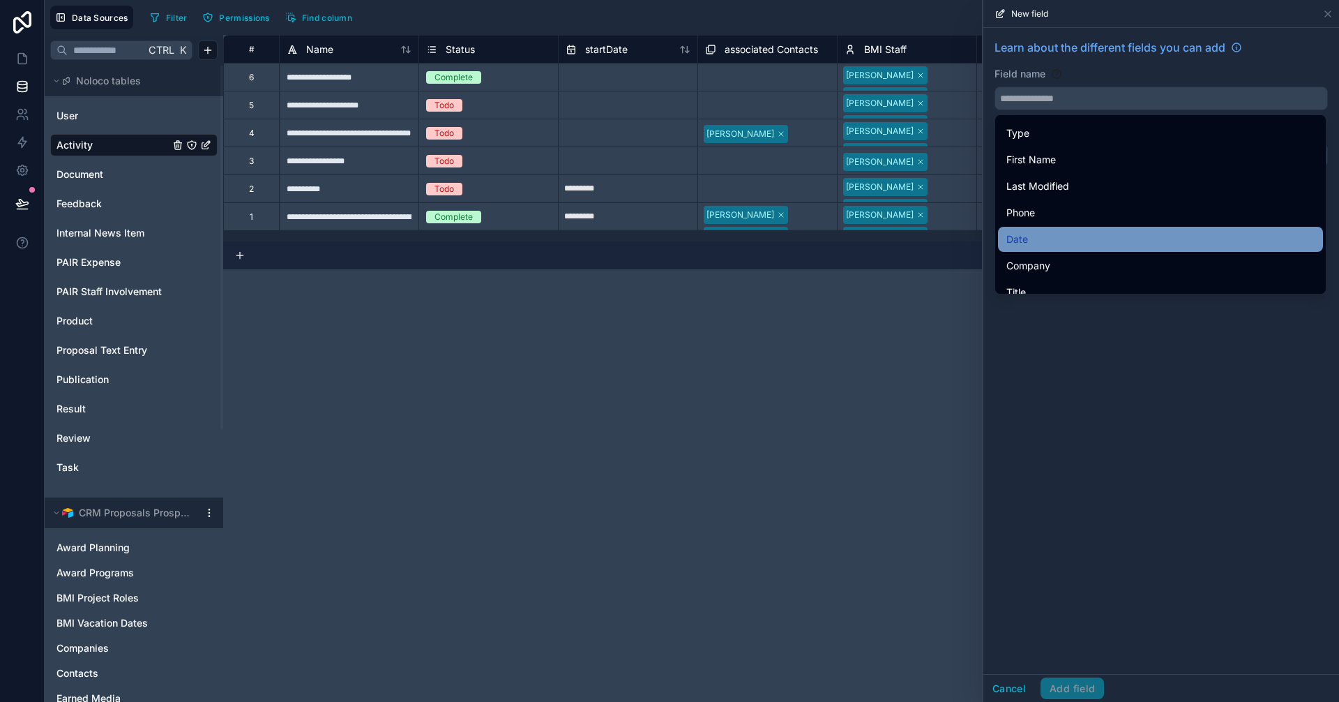
click at [1058, 236] on div "Date" at bounding box center [1160, 239] width 308 height 17
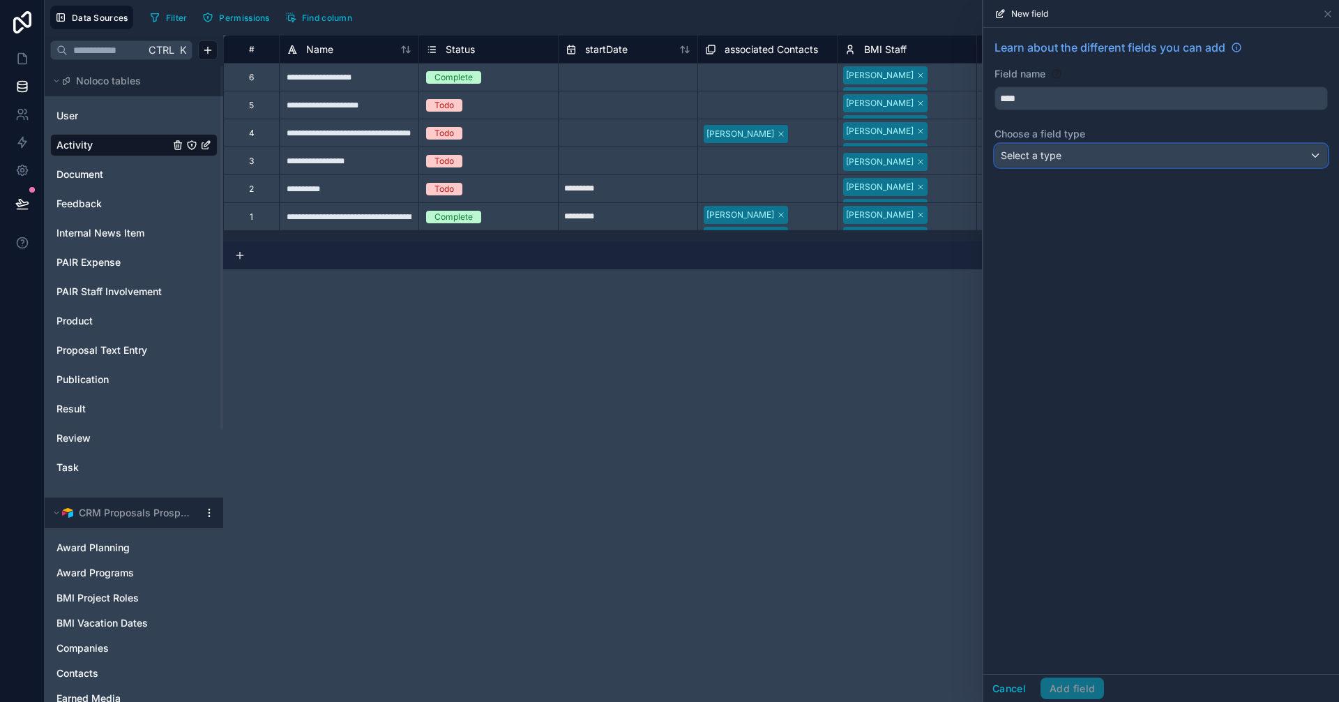
click at [1045, 161] on span "Select a type" at bounding box center [1031, 156] width 61 height 14
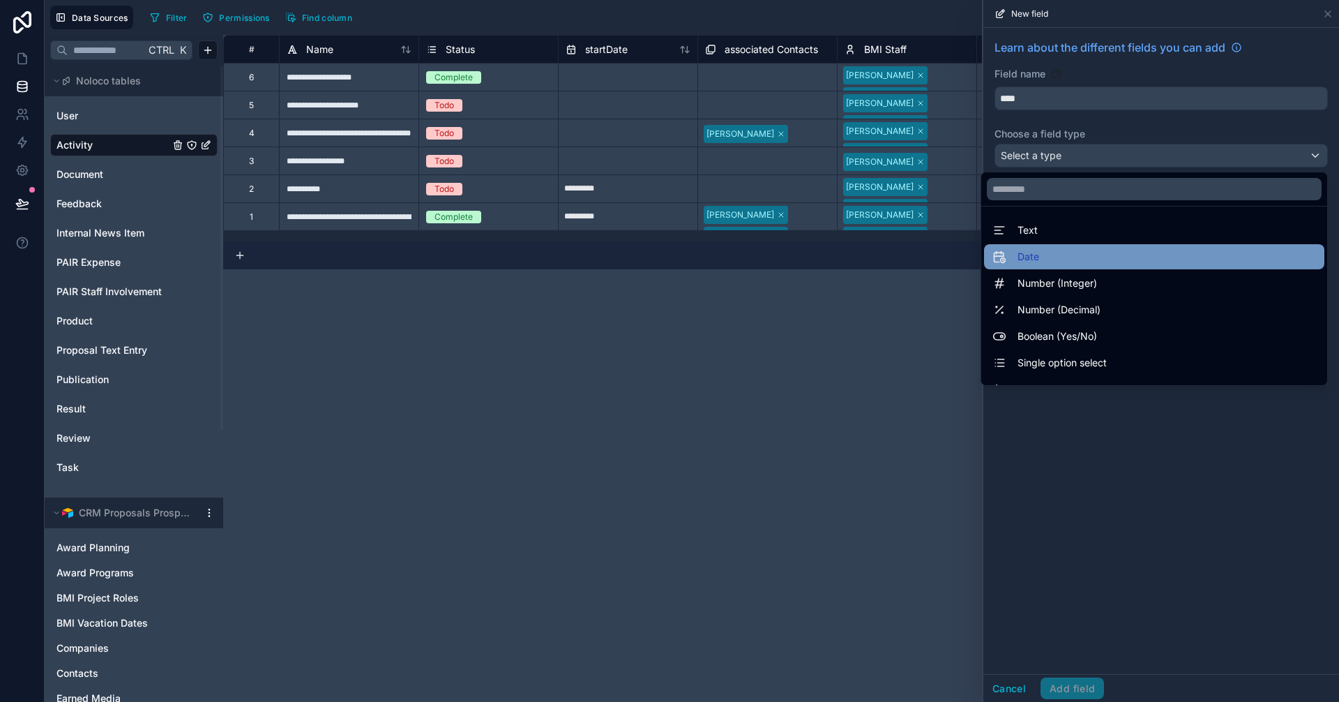
click at [1035, 253] on div "Date" at bounding box center [1154, 256] width 324 height 17
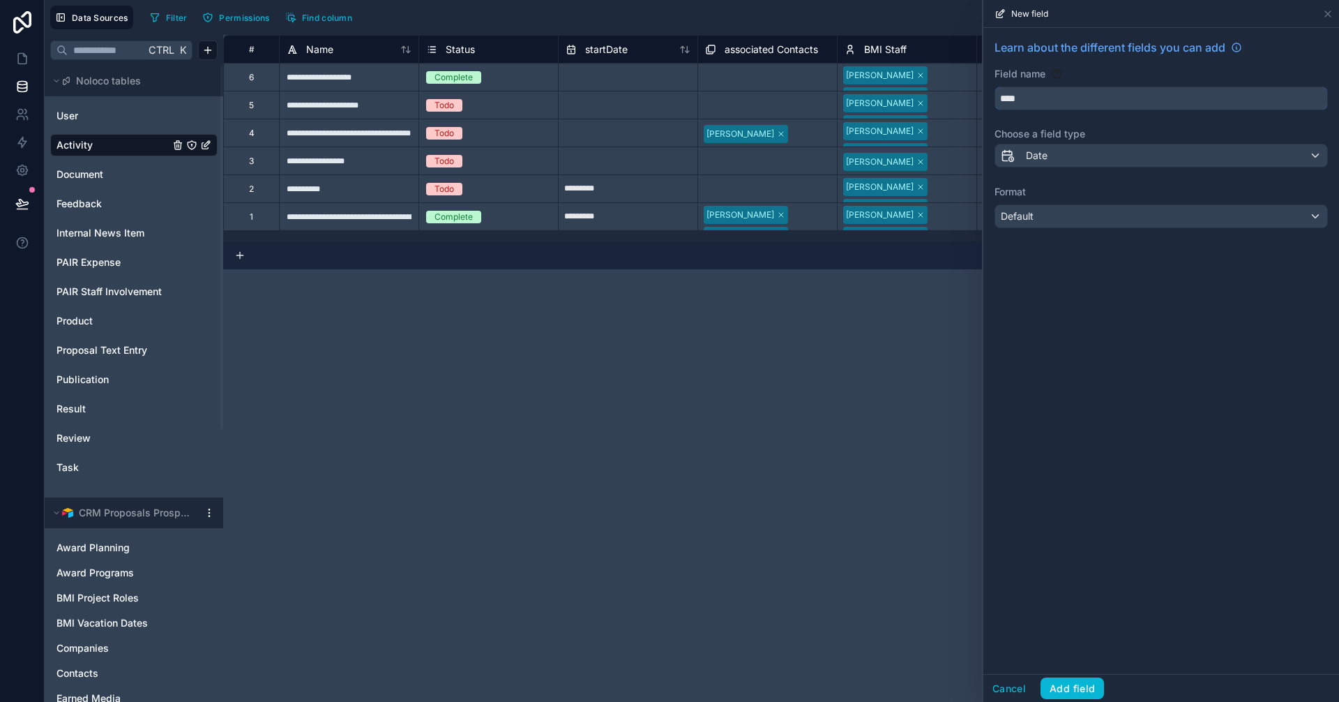
click at [1003, 98] on input "****" at bounding box center [1161, 98] width 332 height 22
type input "*******"
click at [1077, 692] on button "Add field" at bounding box center [1071, 688] width 63 height 22
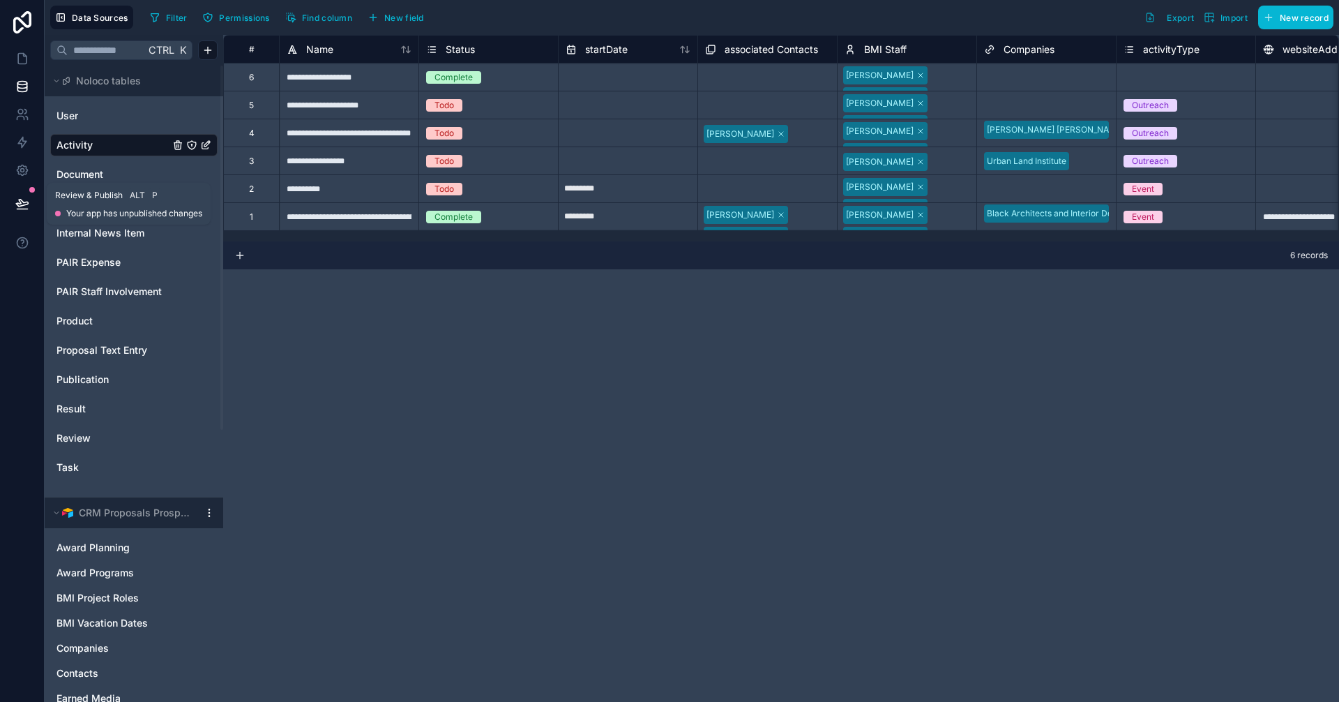
click at [17, 196] on button at bounding box center [22, 203] width 31 height 39
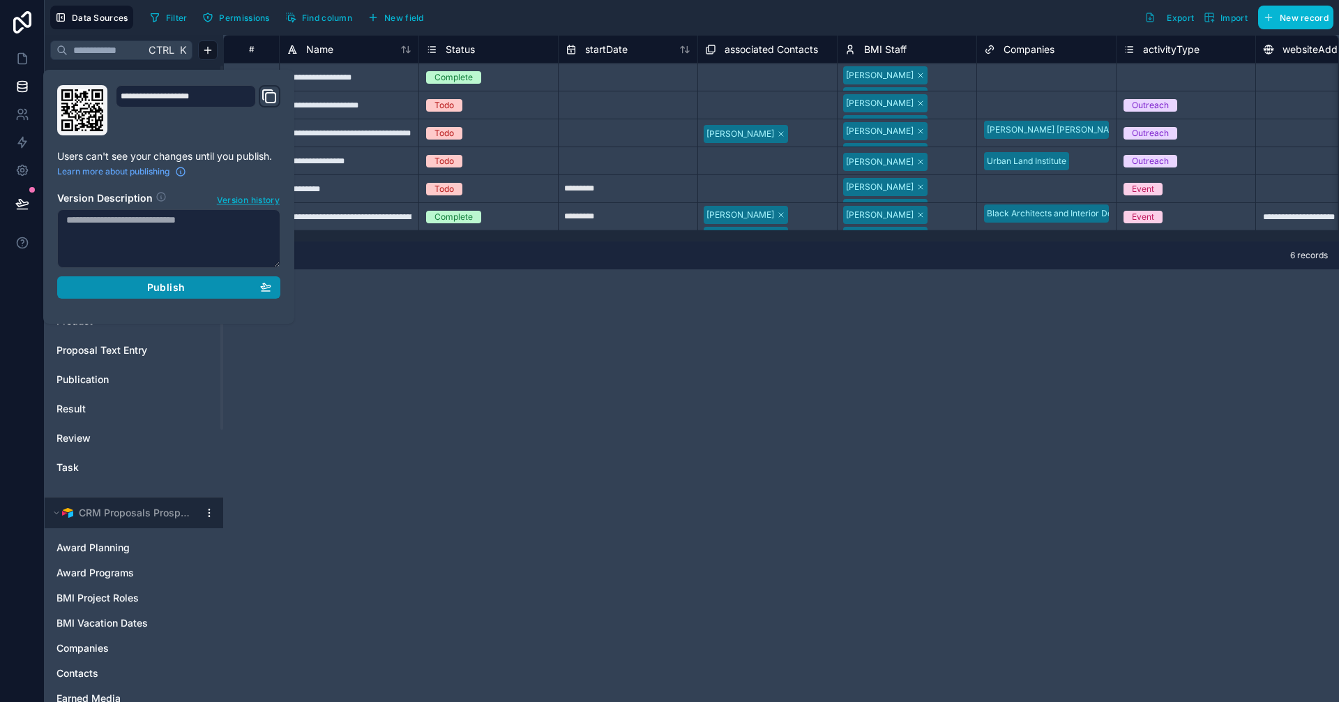
click at [180, 285] on span "Publish" at bounding box center [166, 287] width 38 height 13
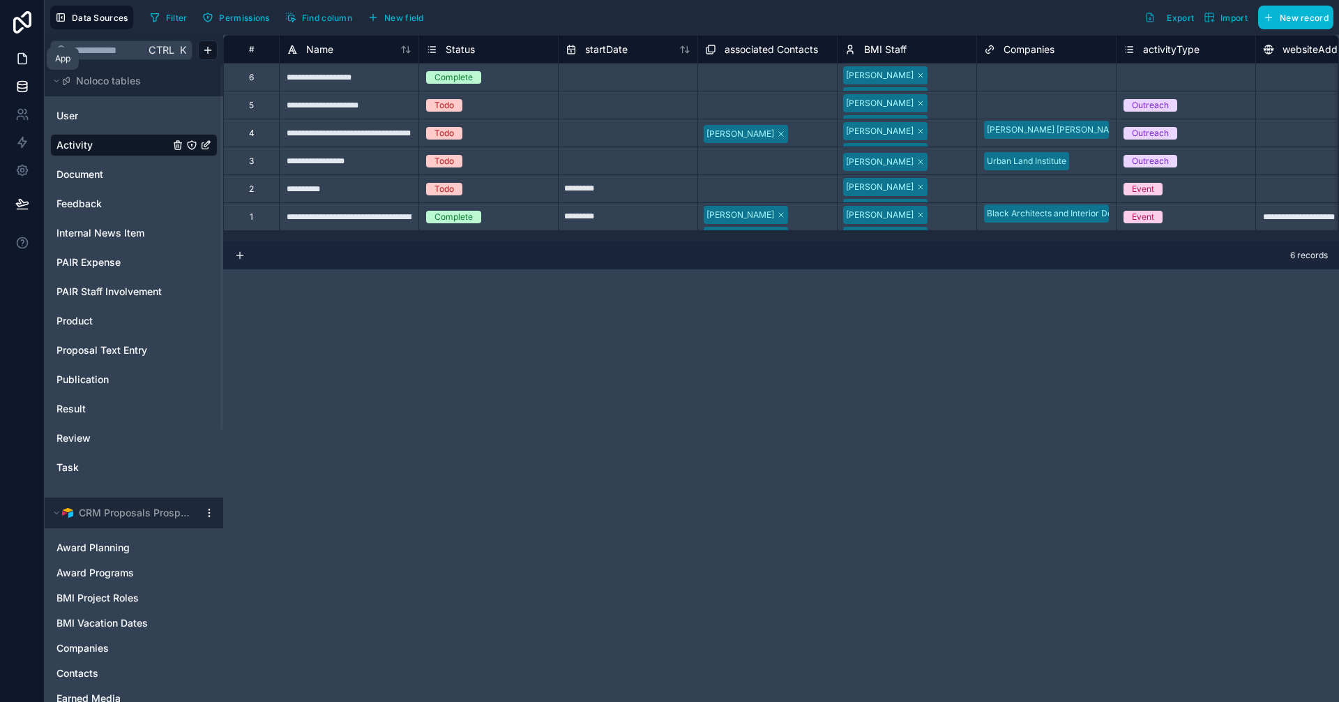
click at [16, 53] on icon at bounding box center [22, 59] width 14 height 14
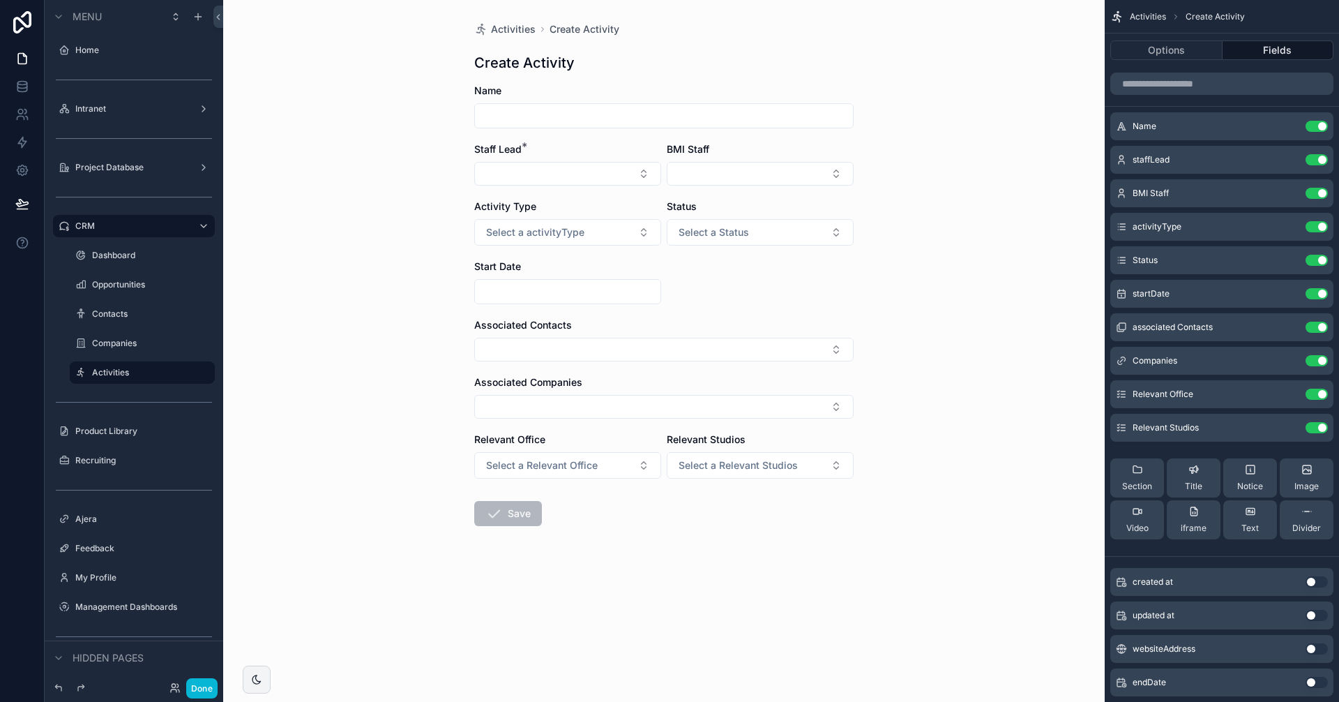
click at [986, 400] on div "Activities Create Activity Create Activity Name Staff Lead * BMI Staff Activity…" at bounding box center [663, 351] width 881 height 702
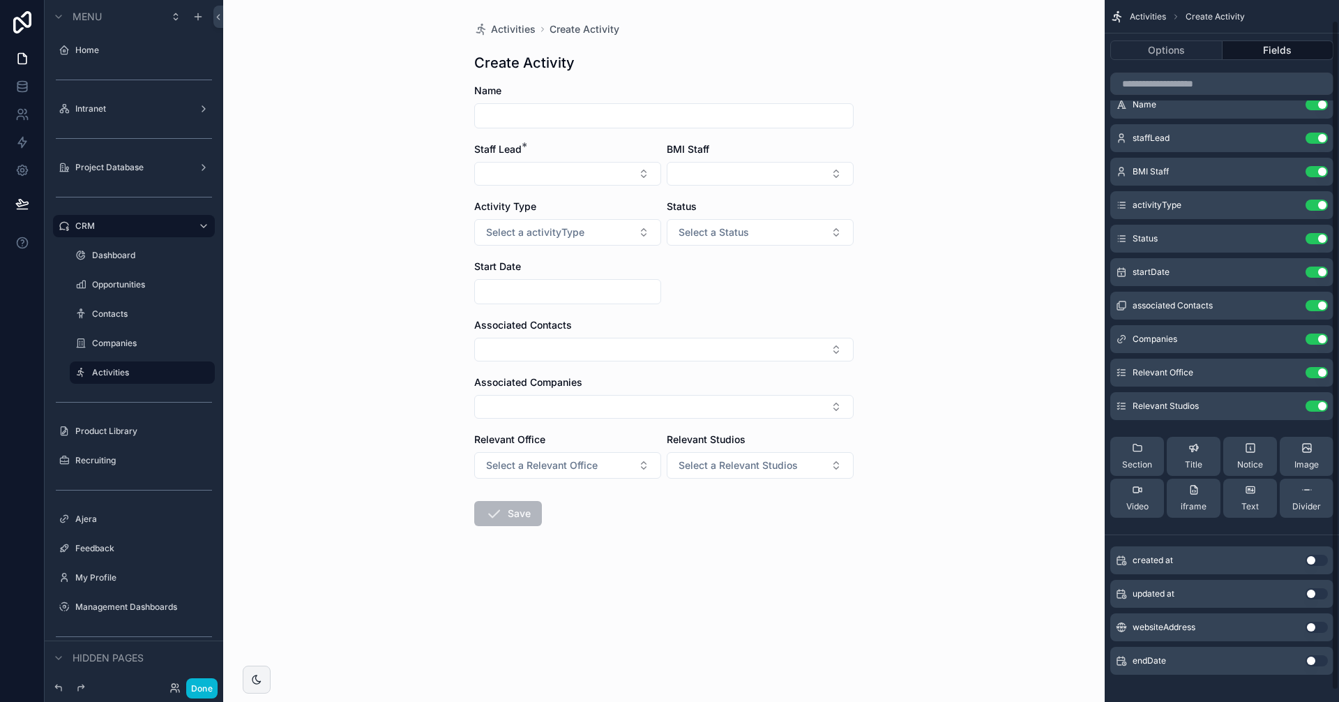
scroll to position [33, 0]
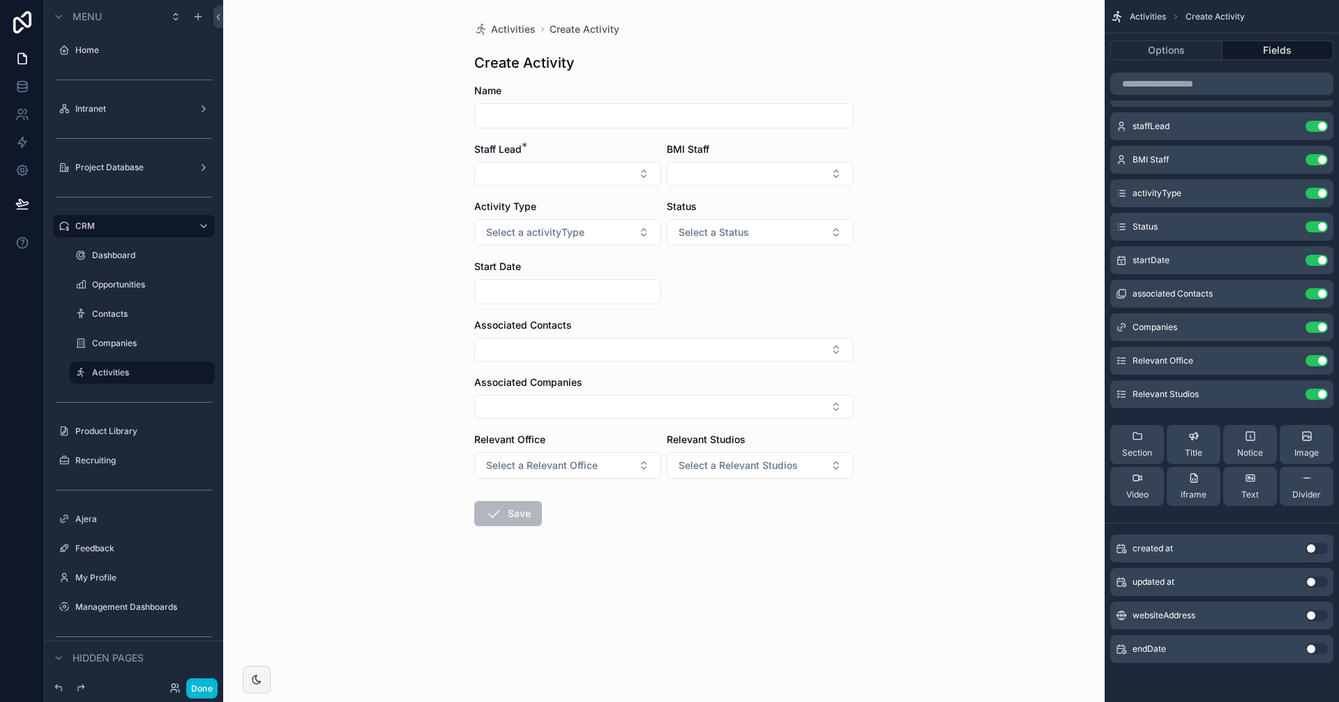
click at [1320, 646] on button "Use setting" at bounding box center [1317, 648] width 22 height 11
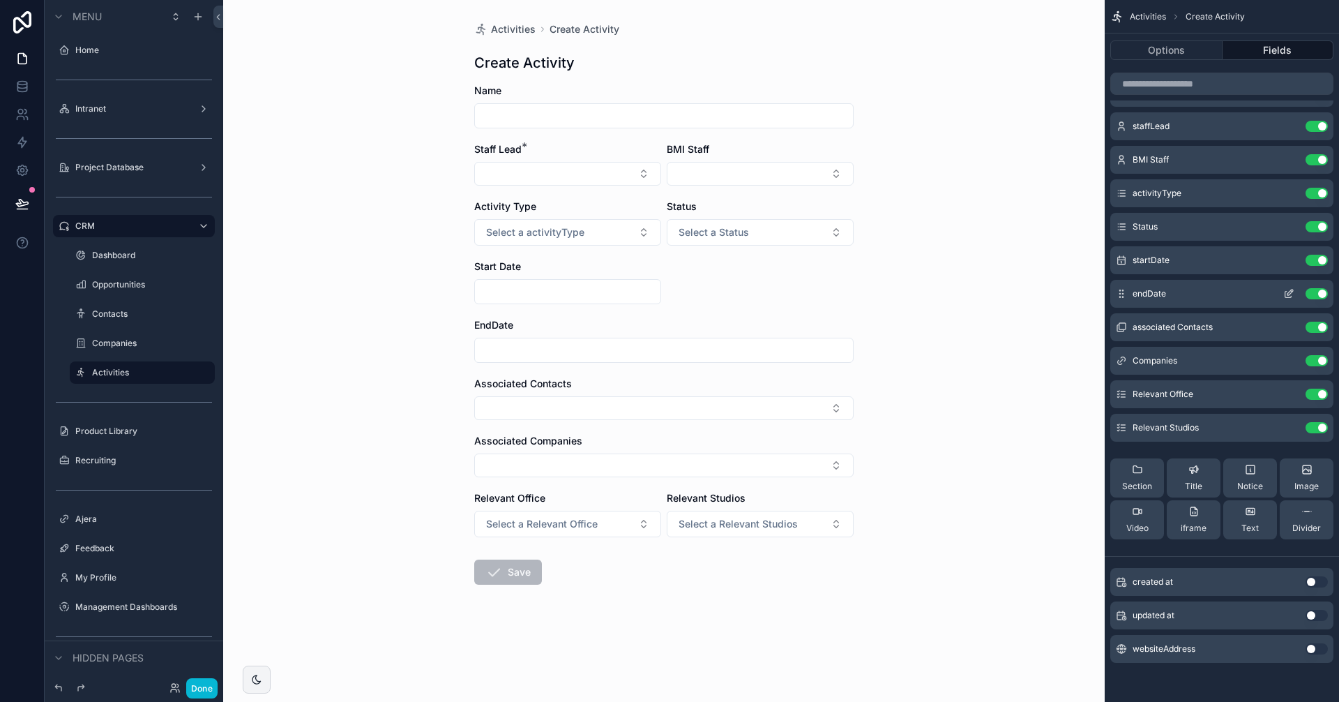
click at [1289, 300] on div "endDate Use setting" at bounding box center [1221, 294] width 223 height 28
click at [1289, 297] on icon "scrollable content" at bounding box center [1288, 295] width 6 height 6
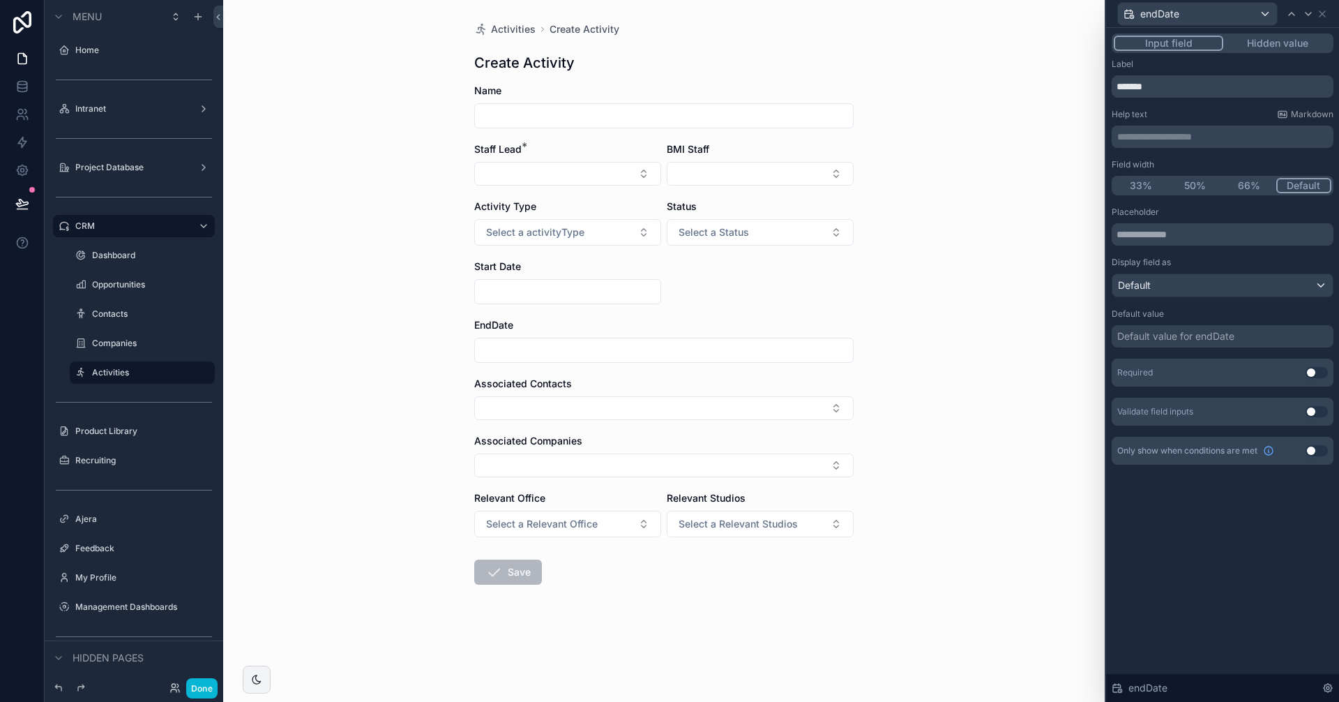
click at [1201, 184] on button "50%" at bounding box center [1195, 185] width 54 height 15
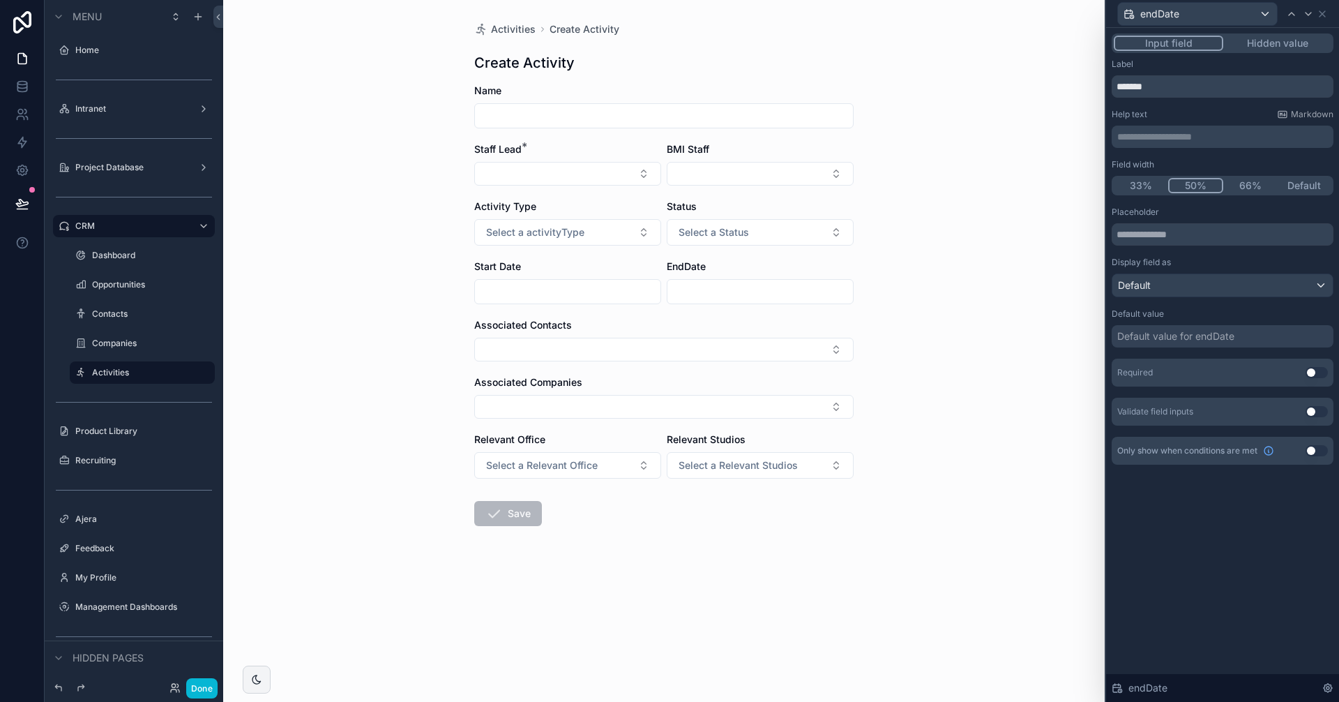
click at [894, 316] on div "Activities Create Activity Create Activity Name Staff Lead * BMI Staff Activity…" at bounding box center [663, 351] width 881 height 702
click at [958, 340] on div "Activities Create Activity Create Activity Name Staff Lead * BMI Staff Activity…" at bounding box center [663, 351] width 881 height 702
click at [822, 352] on button "Select Button" at bounding box center [663, 350] width 379 height 24
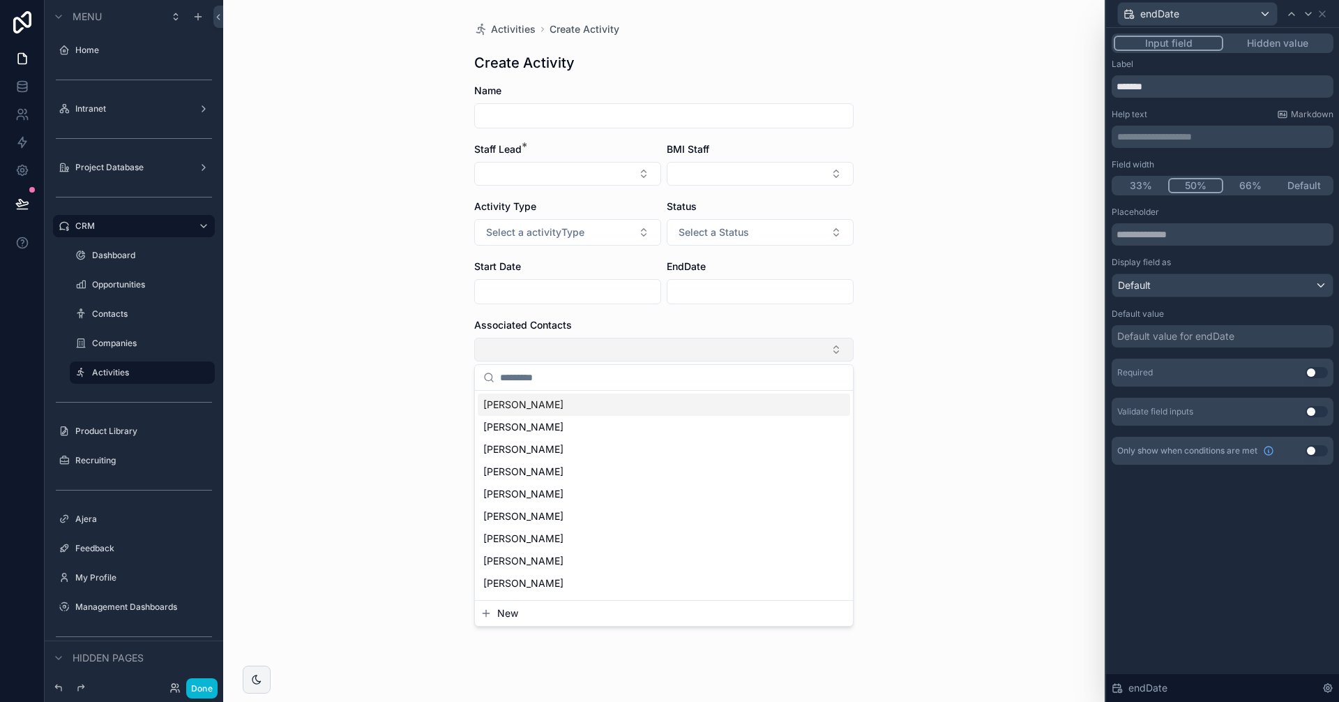
click at [822, 352] on button "Select Button" at bounding box center [663, 350] width 379 height 24
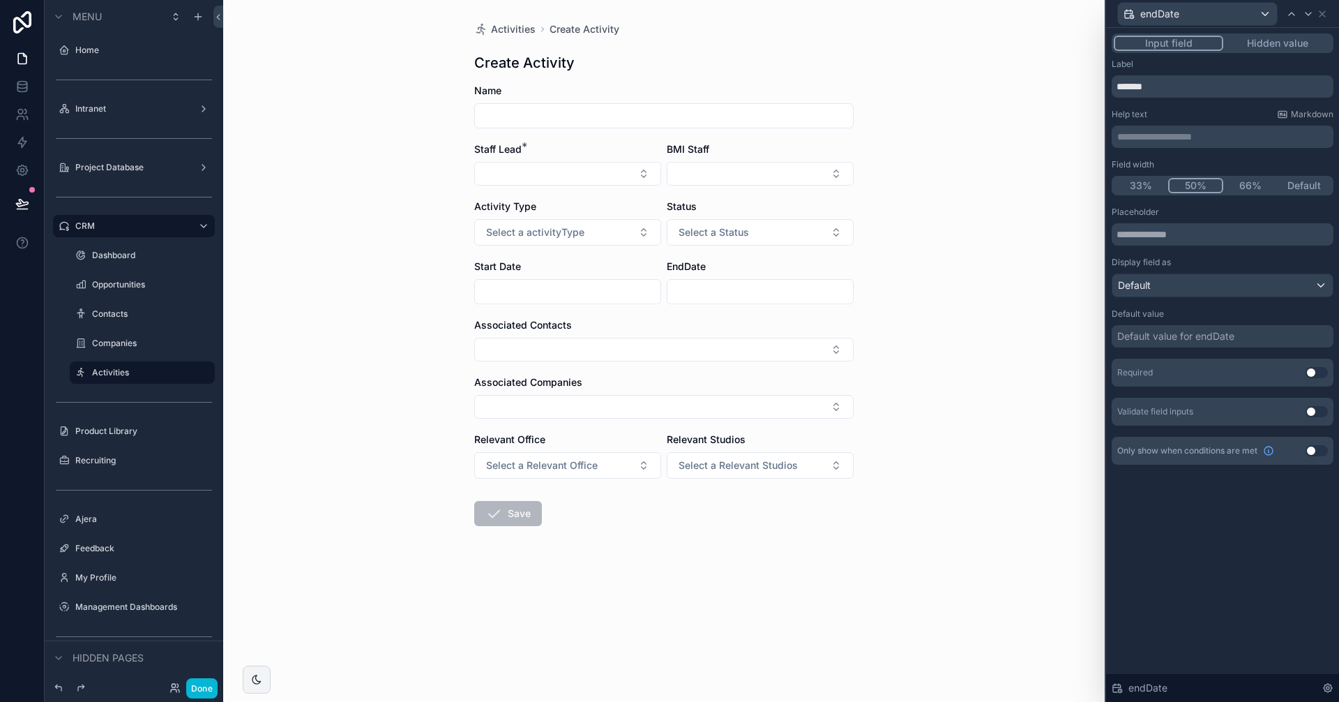
click at [970, 370] on div "Activities Create Activity Create Activity Name Staff Lead * BMI Staff Activity…" at bounding box center [663, 351] width 881 height 702
click at [826, 400] on button "Select Button" at bounding box center [663, 407] width 379 height 24
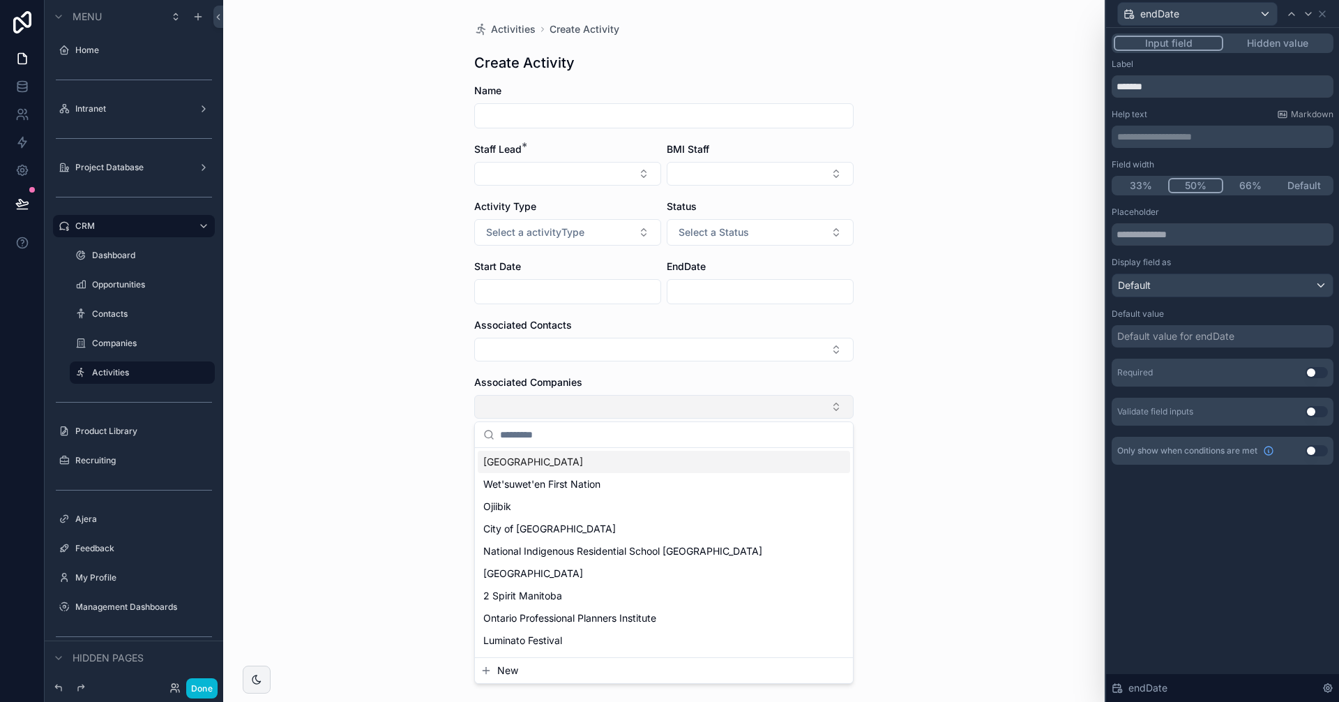
click at [826, 402] on button "Select Button" at bounding box center [663, 407] width 379 height 24
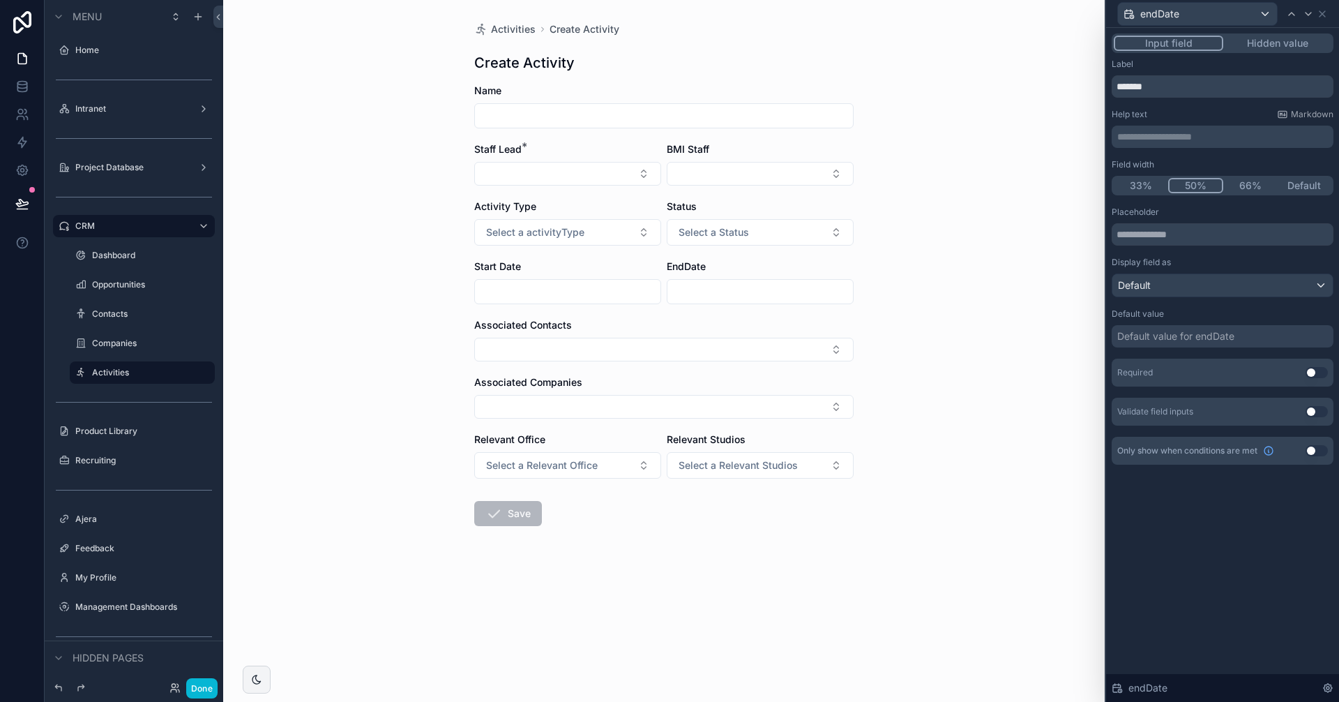
click at [934, 361] on div "Activities Create Activity Create Activity Name Staff Lead * BMI Staff Activity…" at bounding box center [663, 351] width 881 height 702
click at [1005, 285] on div "Activities Create Activity Create Activity Name Staff Lead * BMI Staff Activity…" at bounding box center [663, 351] width 881 height 702
click at [579, 353] on button "Select Button" at bounding box center [663, 350] width 379 height 24
type input "*"
click at [328, 282] on div "Activities Create Activity Create Activity Name Staff Lead * BMI Staff Activity…" at bounding box center [663, 351] width 881 height 702
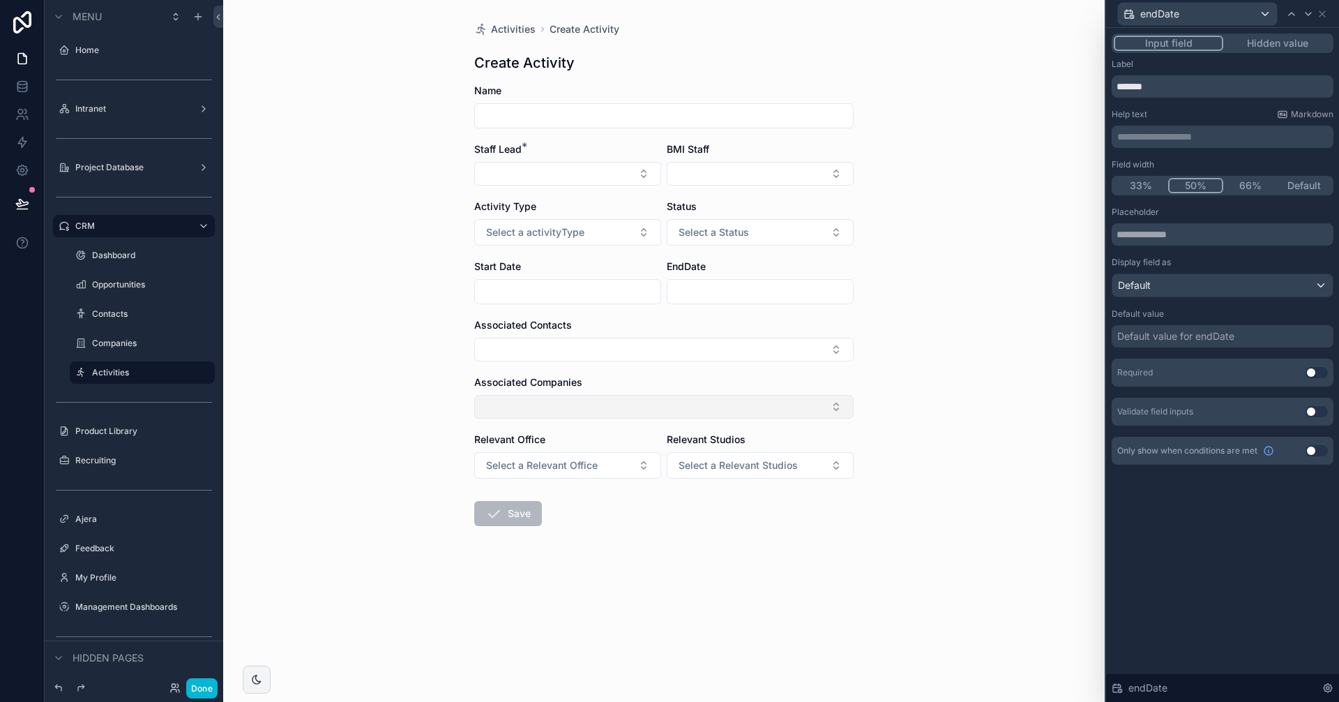
click at [527, 399] on button "Select Button" at bounding box center [663, 407] width 379 height 24
type input "*"
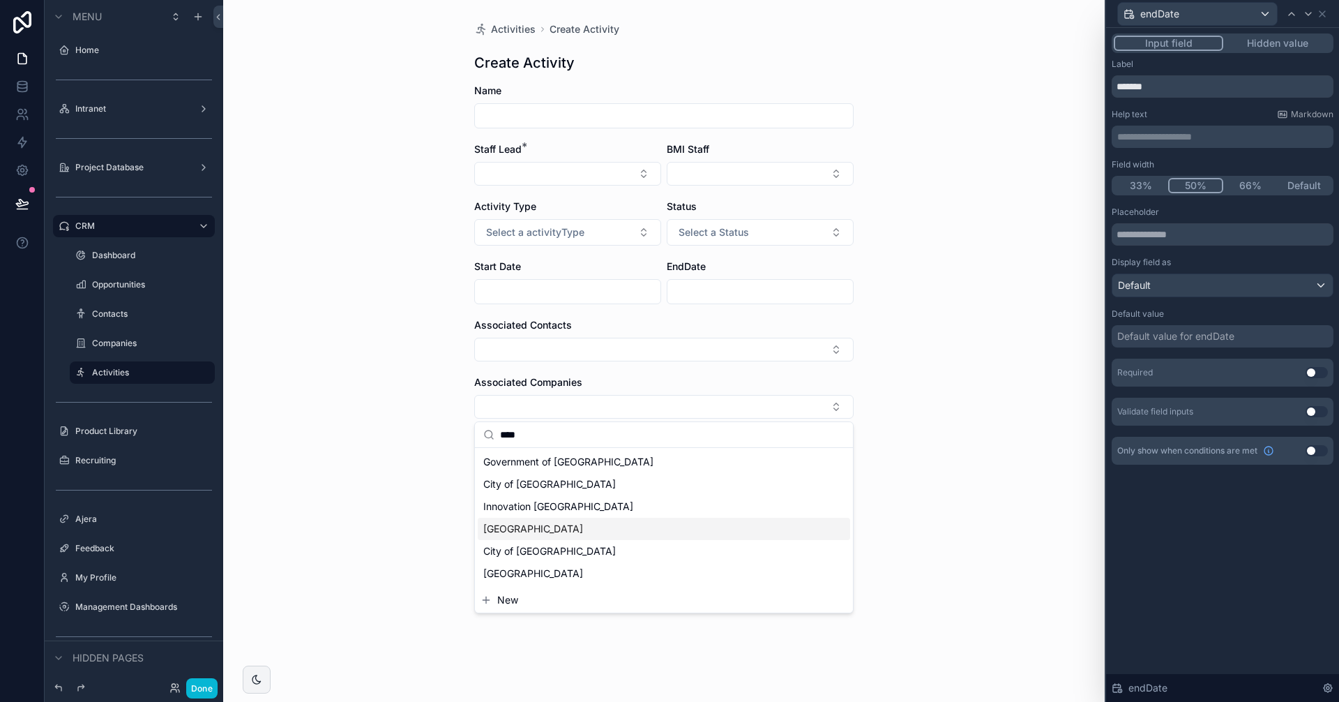
type input "****"
click at [583, 524] on span "[GEOGRAPHIC_DATA]" at bounding box center [533, 529] width 100 height 14
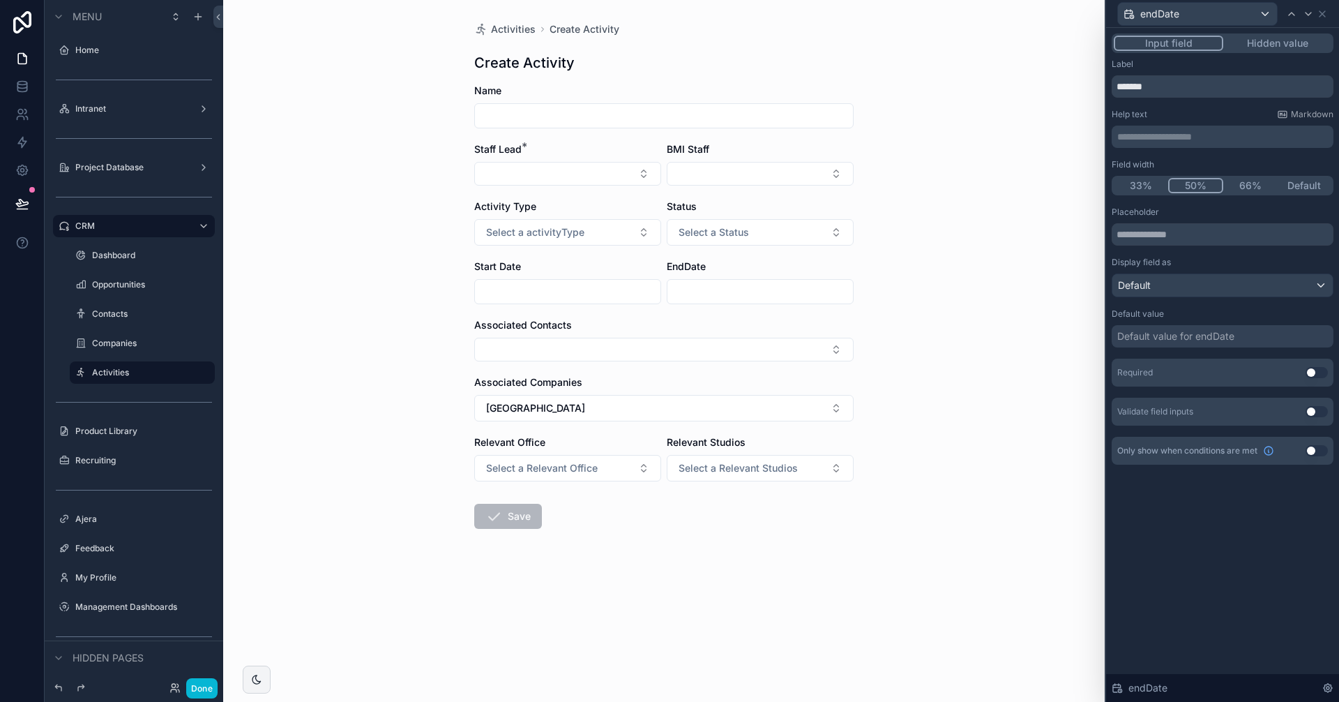
click at [957, 435] on div "Activities Create Activity Create Activity Name Staff Lead * BMI Staff Activity…" at bounding box center [663, 351] width 881 height 702
click at [20, 91] on icon at bounding box center [22, 87] width 14 height 14
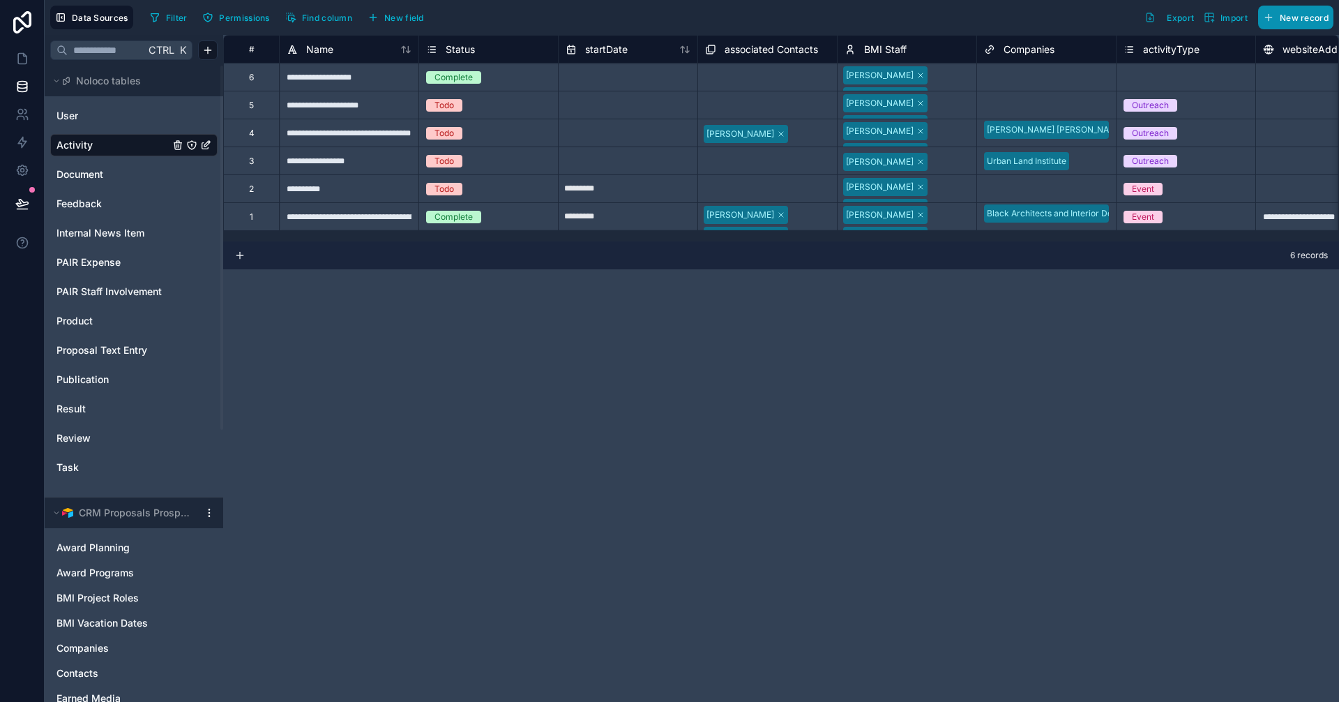
click at [1283, 15] on span "New record" at bounding box center [1304, 18] width 49 height 10
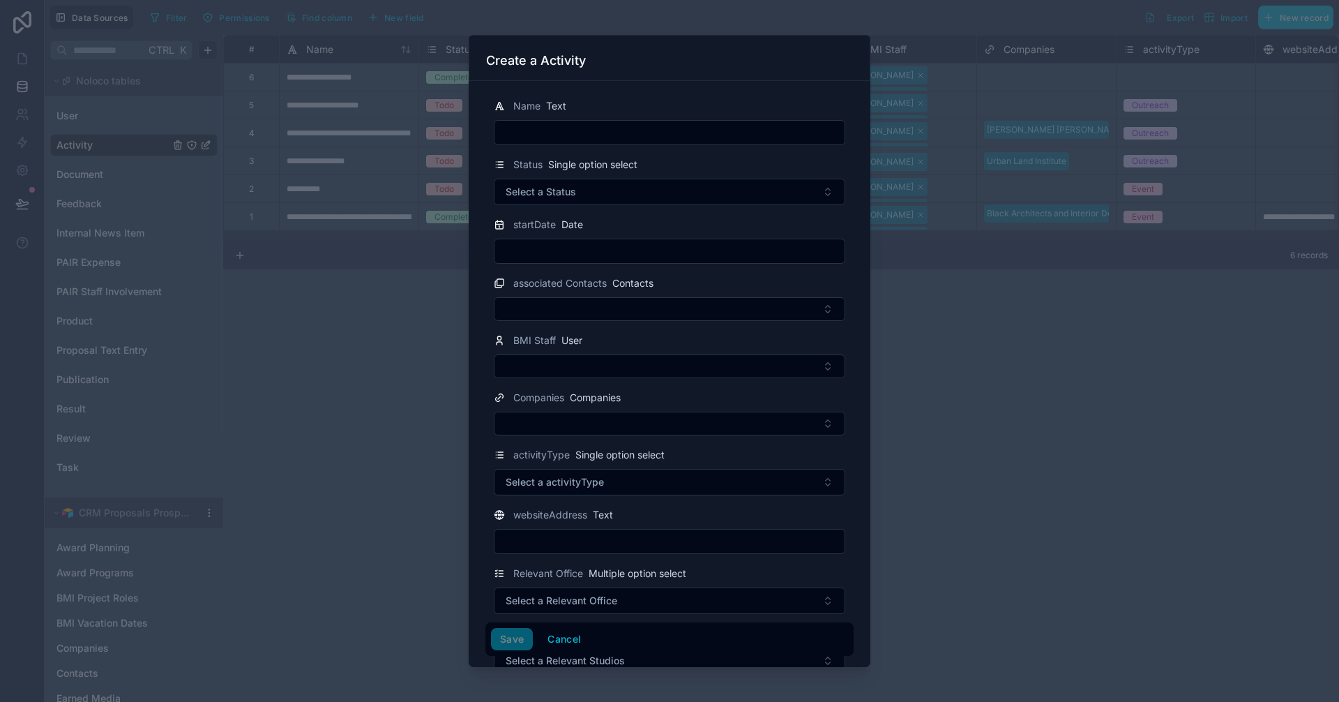
click at [976, 56] on div at bounding box center [669, 351] width 1339 height 702
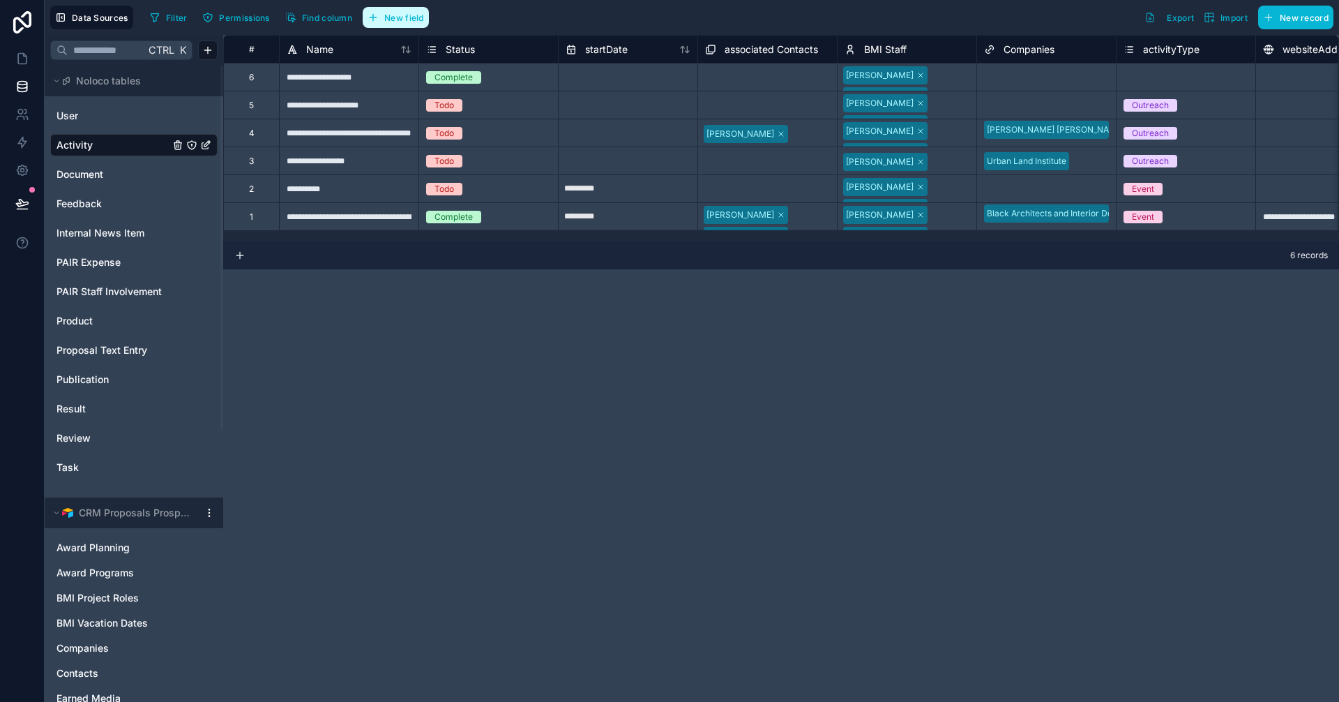
click at [400, 22] on span "New field" at bounding box center [404, 18] width 40 height 10
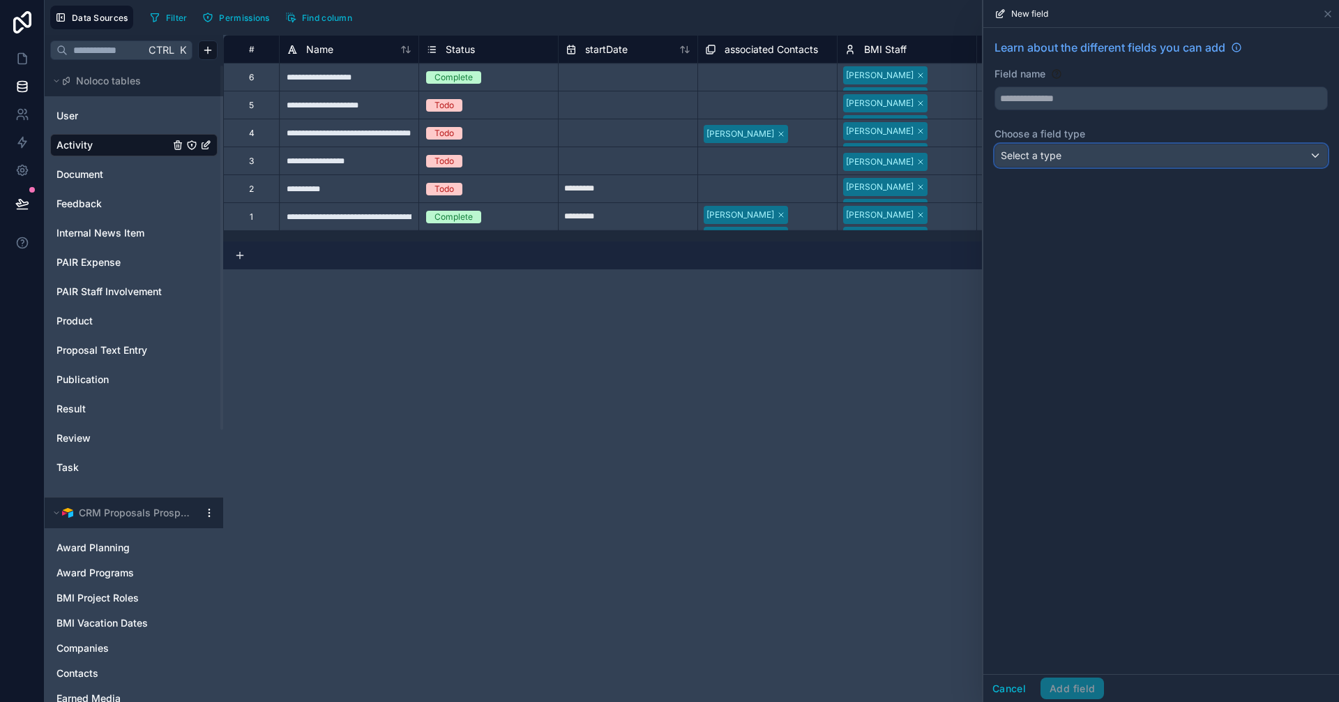
click at [1069, 159] on div "Select a type" at bounding box center [1161, 155] width 332 height 22
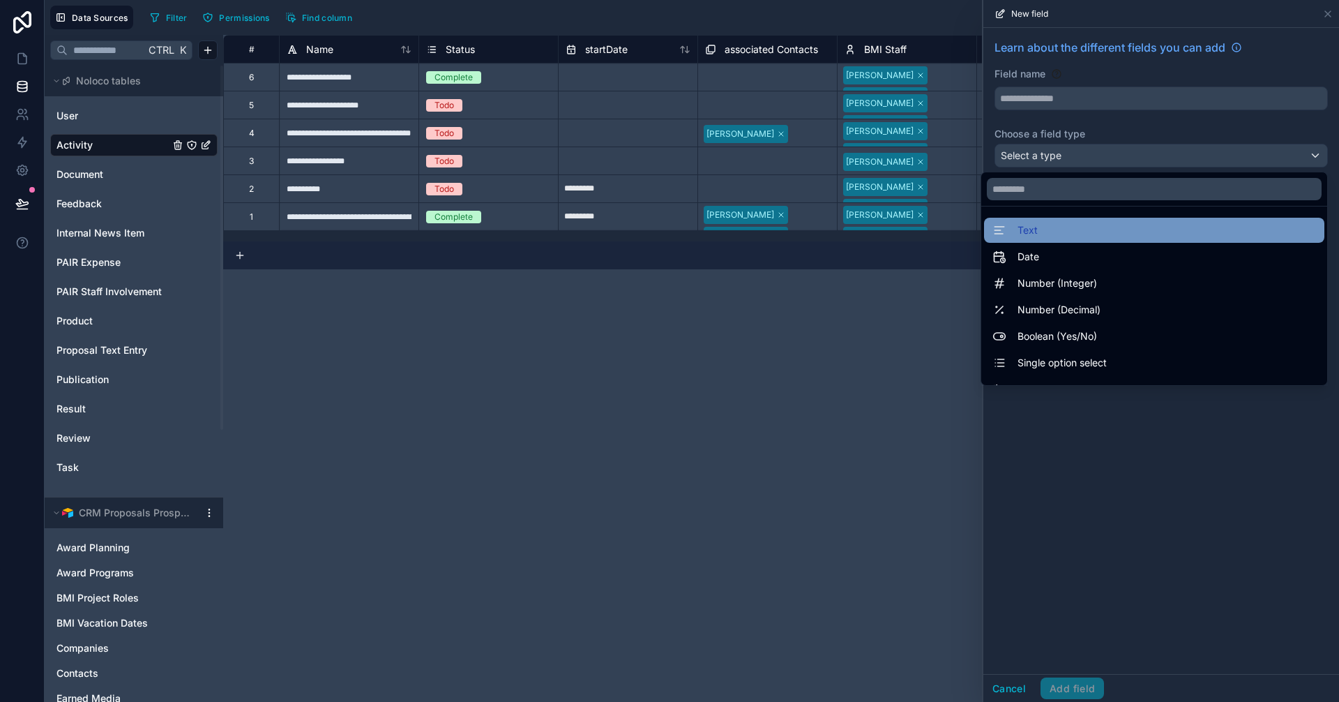
click at [1034, 232] on div "Text" at bounding box center [1154, 230] width 324 height 17
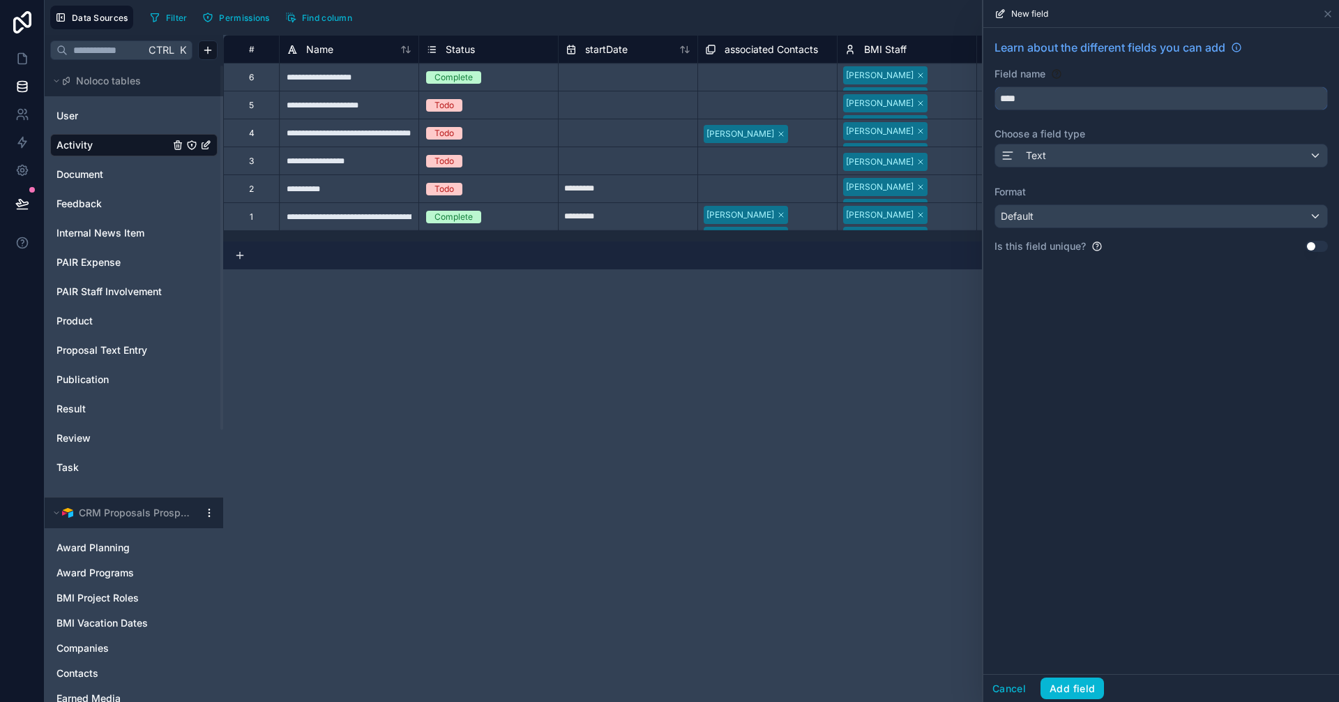
click at [1056, 98] on input "****" at bounding box center [1161, 98] width 332 height 22
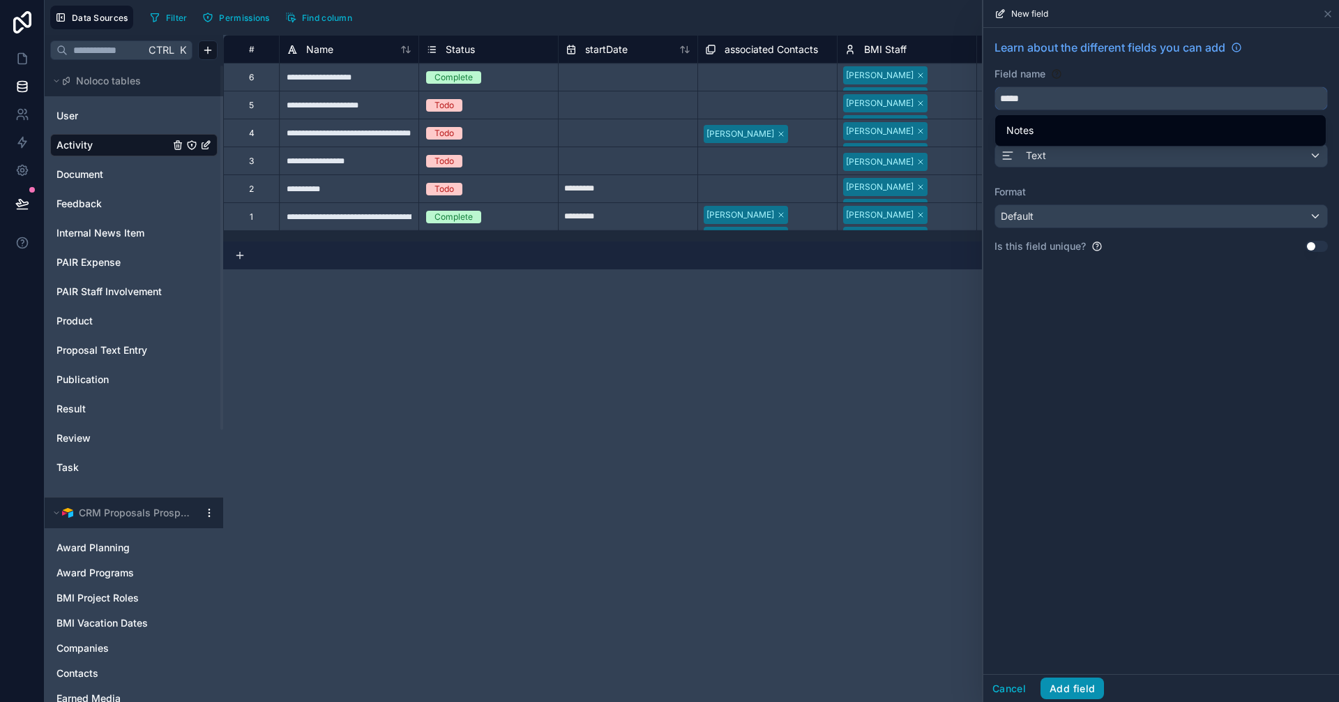
type input "*****"
click at [1093, 688] on button "Add field" at bounding box center [1071, 688] width 63 height 22
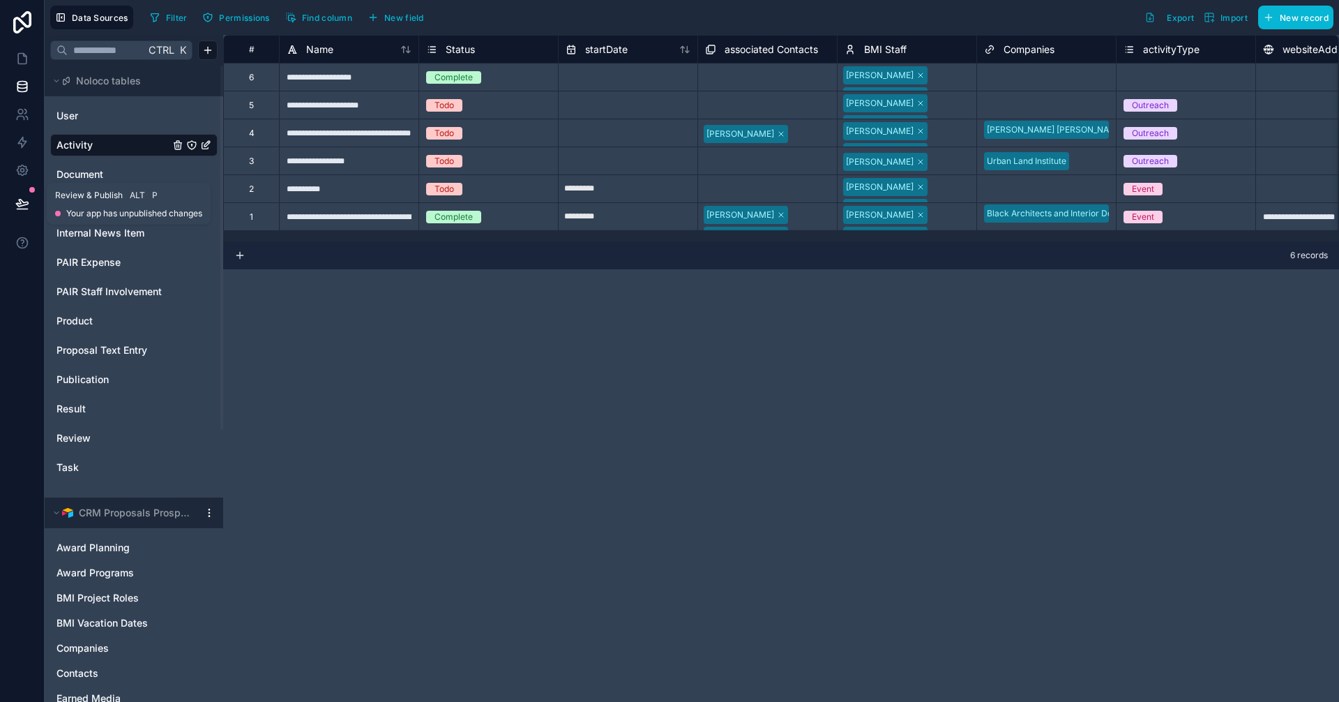
click at [20, 190] on button at bounding box center [22, 203] width 31 height 39
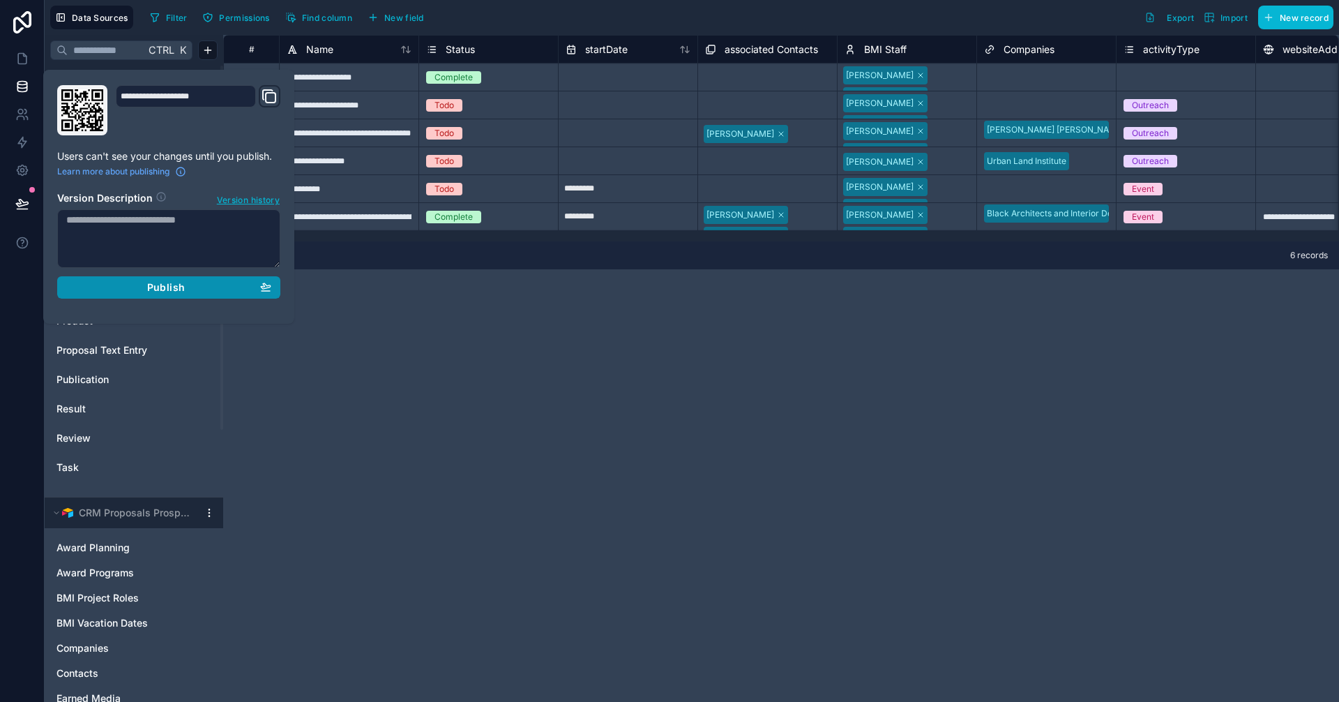
click at [156, 288] on span "Publish" at bounding box center [166, 287] width 38 height 13
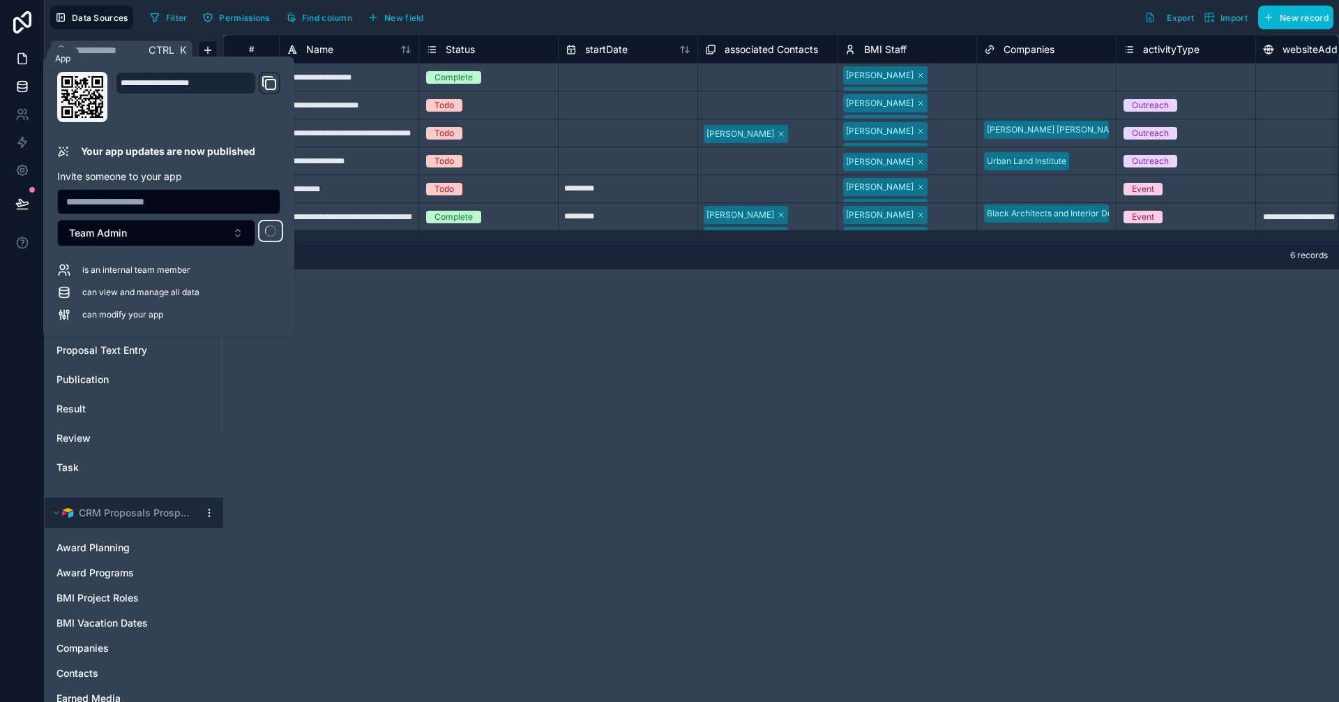
click at [22, 57] on icon at bounding box center [22, 59] width 14 height 14
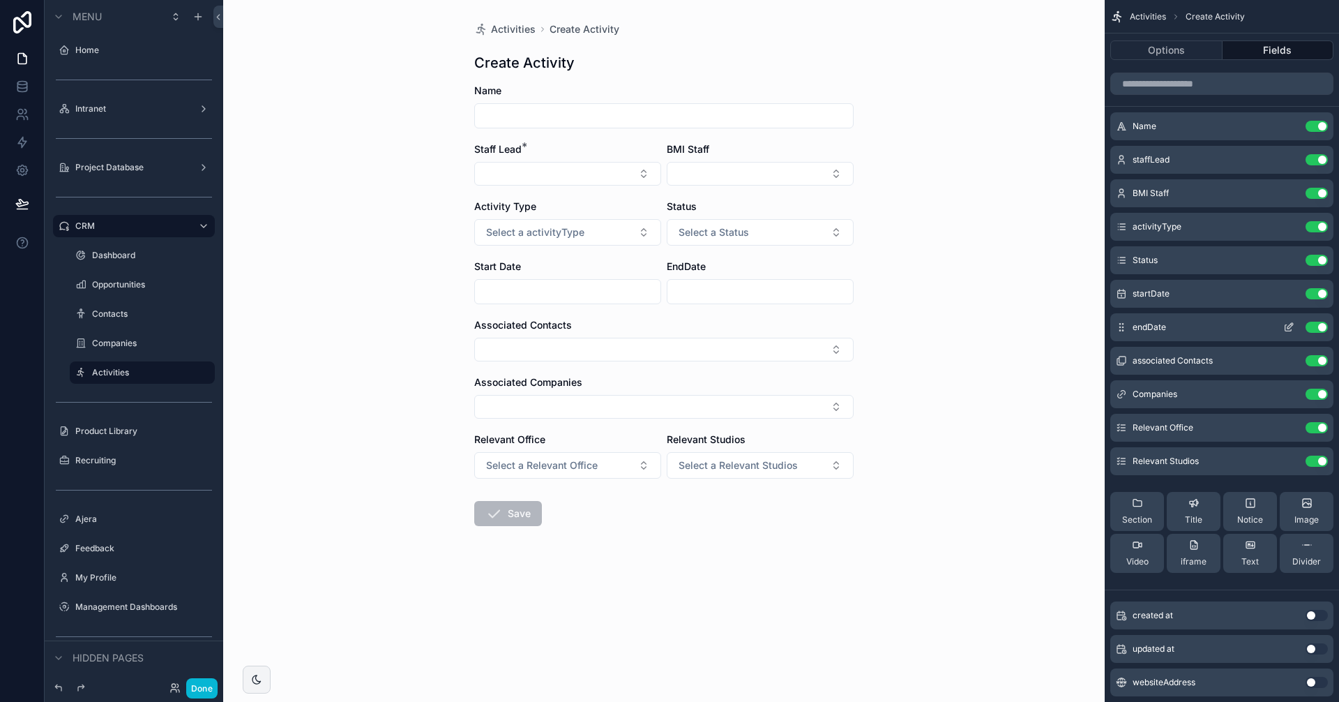
click at [1293, 324] on icon "scrollable content" at bounding box center [1290, 326] width 6 height 6
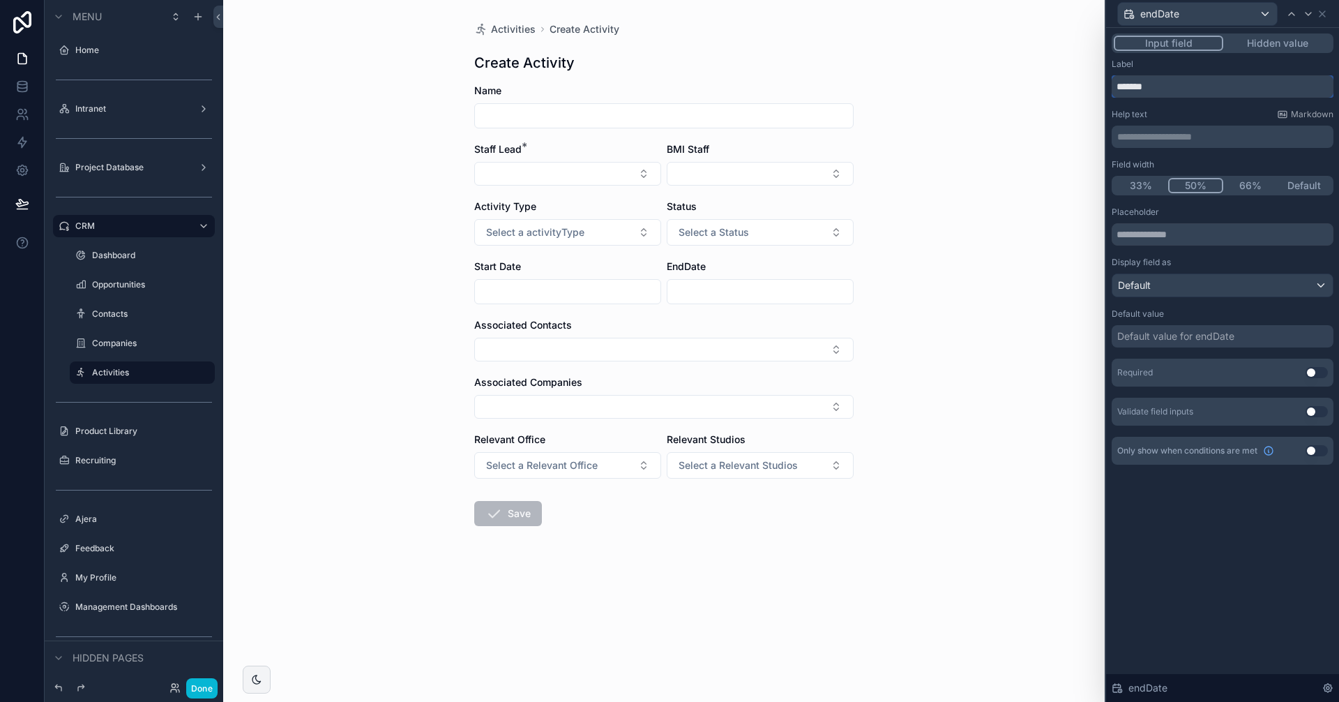
click at [1138, 87] on input "*******" at bounding box center [1223, 86] width 222 height 22
type input "********"
click at [875, 538] on div "Activities Create Activity Create Activity Name Staff Lead * BMI Staff Activity…" at bounding box center [663, 351] width 881 height 702
click at [1010, 155] on div "Activities Create Activity Create Activity Name Staff Lead * BMI Staff Activity…" at bounding box center [663, 351] width 881 height 702
click at [1326, 12] on icon at bounding box center [1322, 13] width 11 height 11
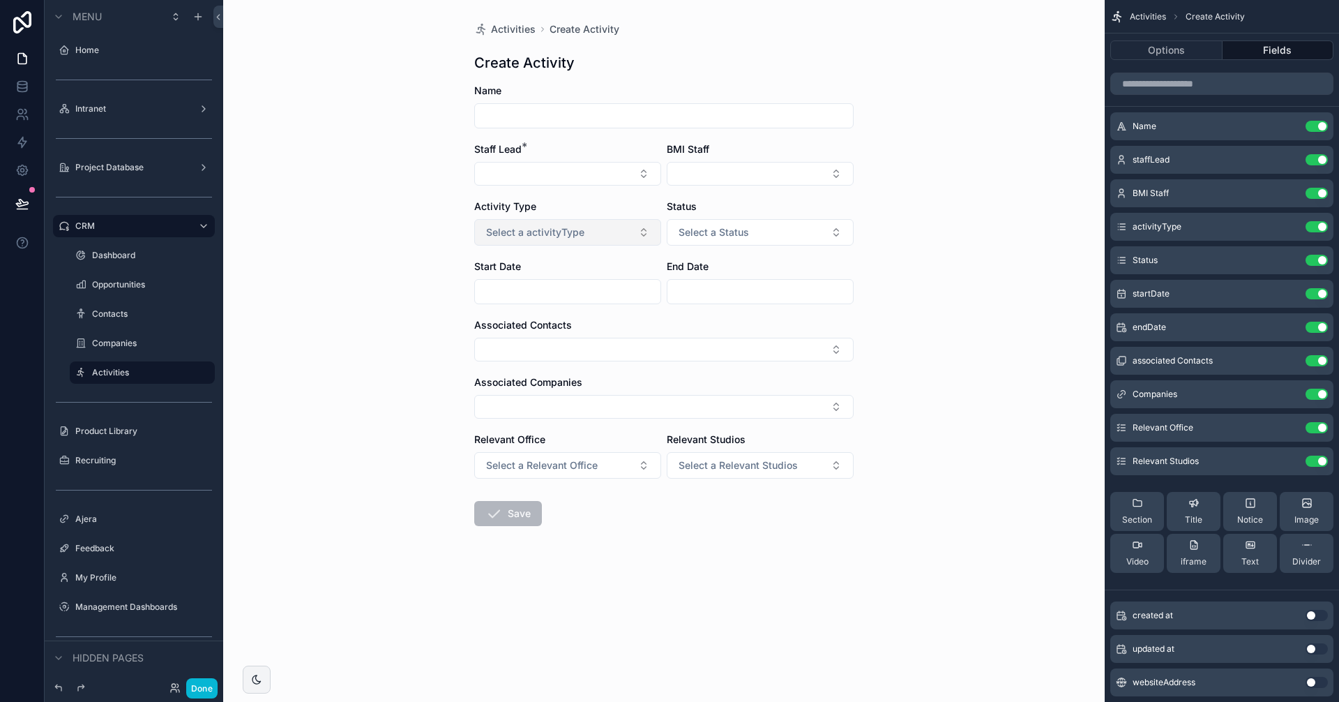
click at [593, 224] on button "Select a activityType" at bounding box center [567, 232] width 187 height 27
click at [529, 107] on input "scrollable content" at bounding box center [664, 116] width 378 height 20
click at [504, 162] on button "Select Button" at bounding box center [567, 174] width 187 height 24
click at [775, 141] on form "Name Staff Lead * BMI Staff Activity Type Select a activityType Status Select a…" at bounding box center [663, 349] width 379 height 531
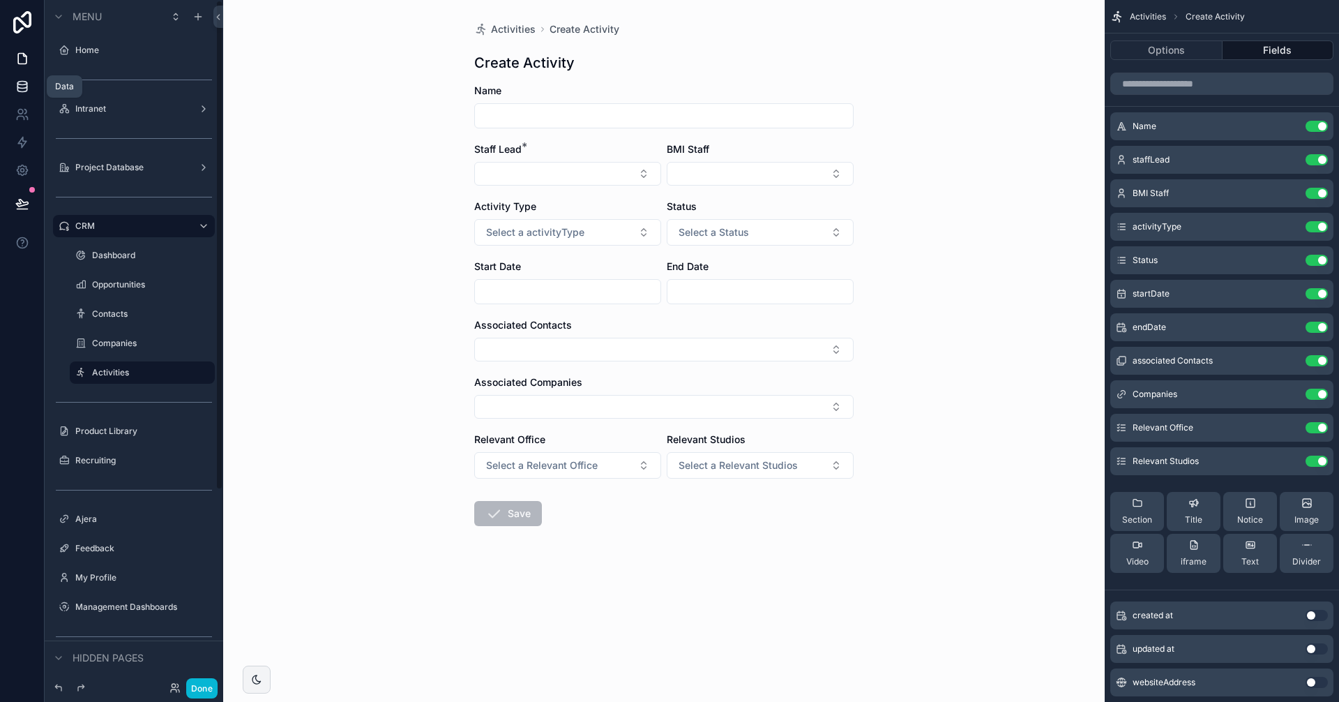
click at [29, 84] on icon at bounding box center [22, 87] width 14 height 14
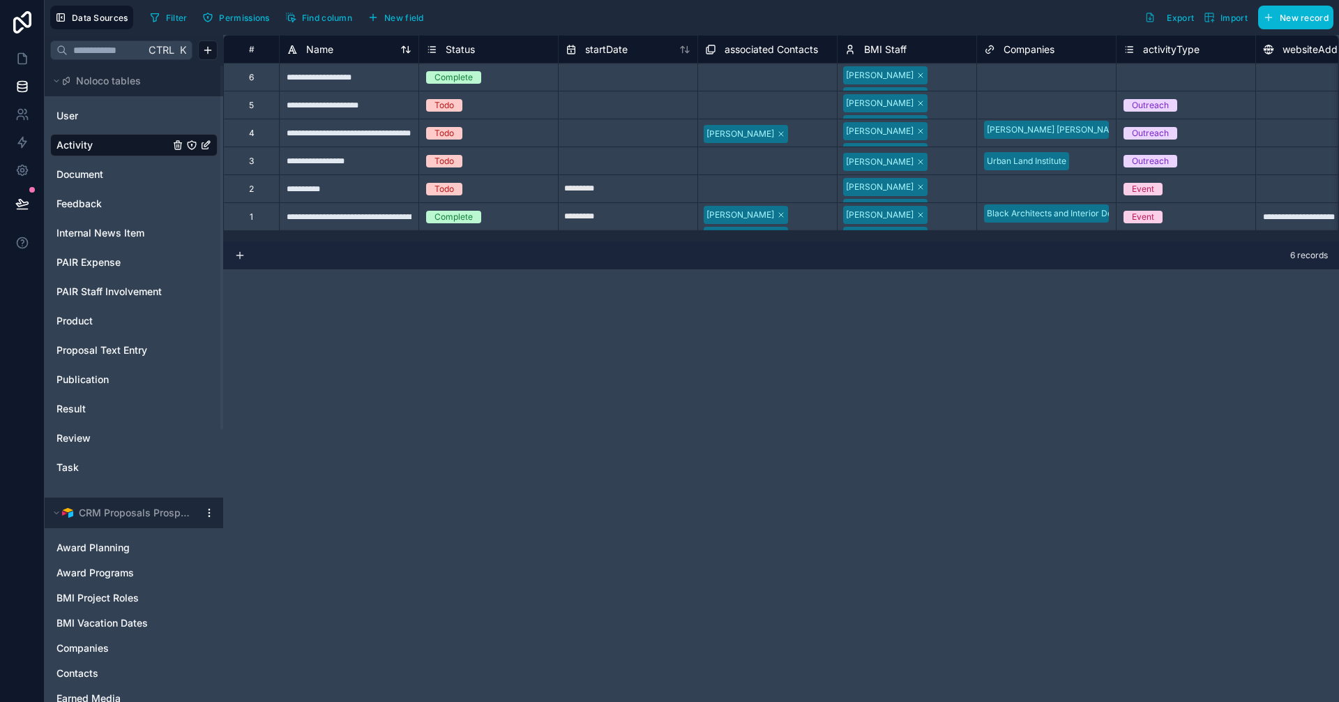
click at [356, 49] on div "Name" at bounding box center [349, 49] width 125 height 17
click at [305, 45] on div "Name" at bounding box center [310, 49] width 47 height 17
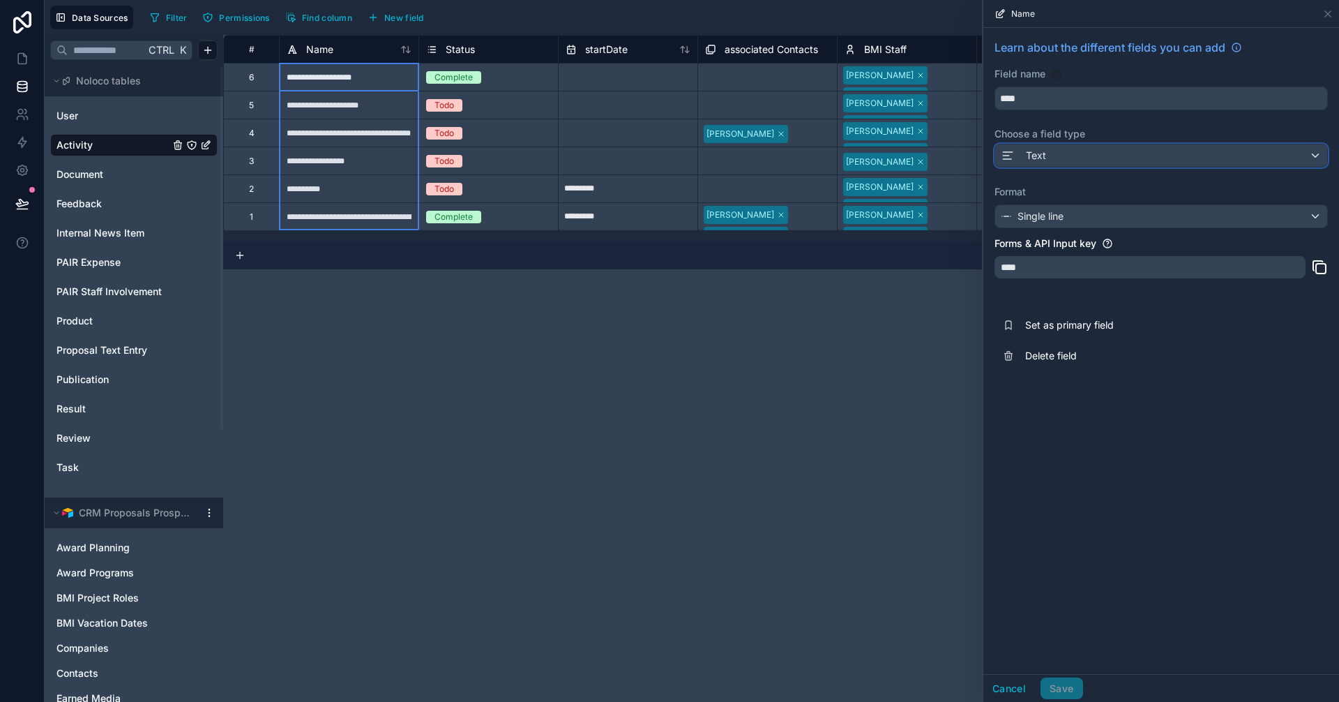
click at [1054, 149] on div "Text" at bounding box center [1161, 155] width 332 height 22
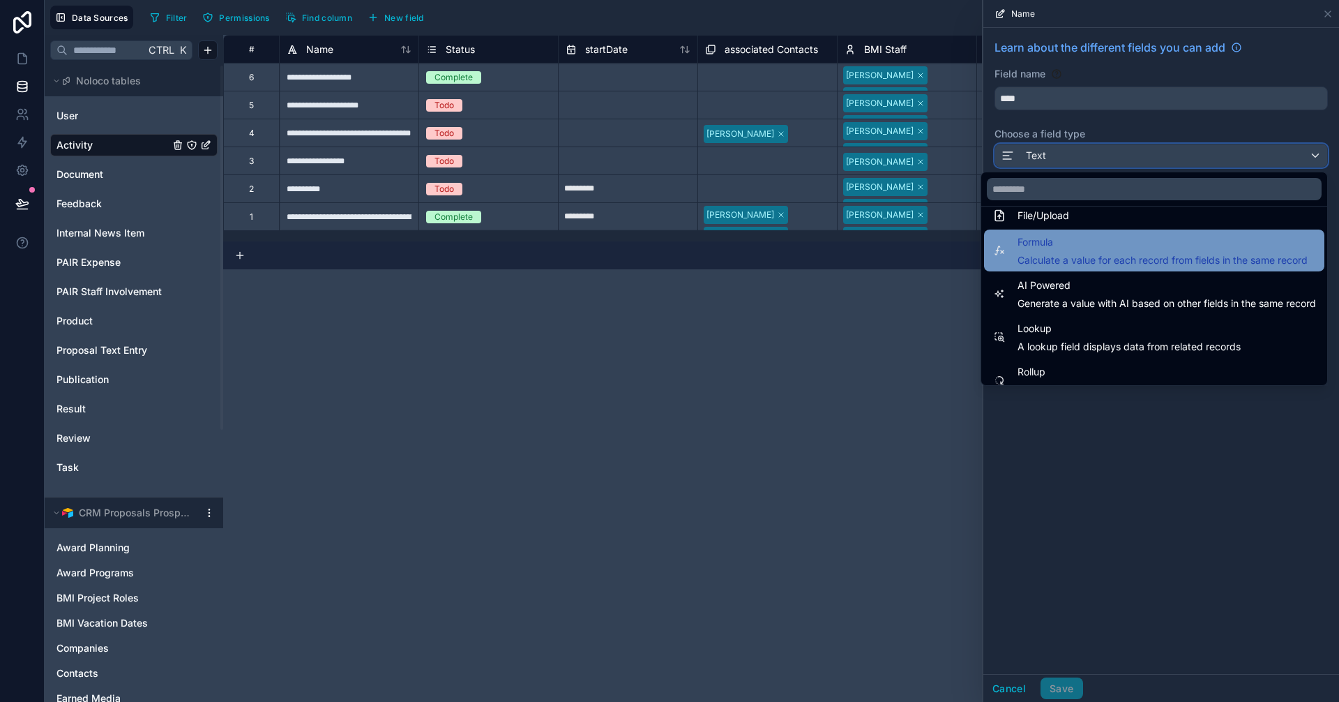
scroll to position [335, 0]
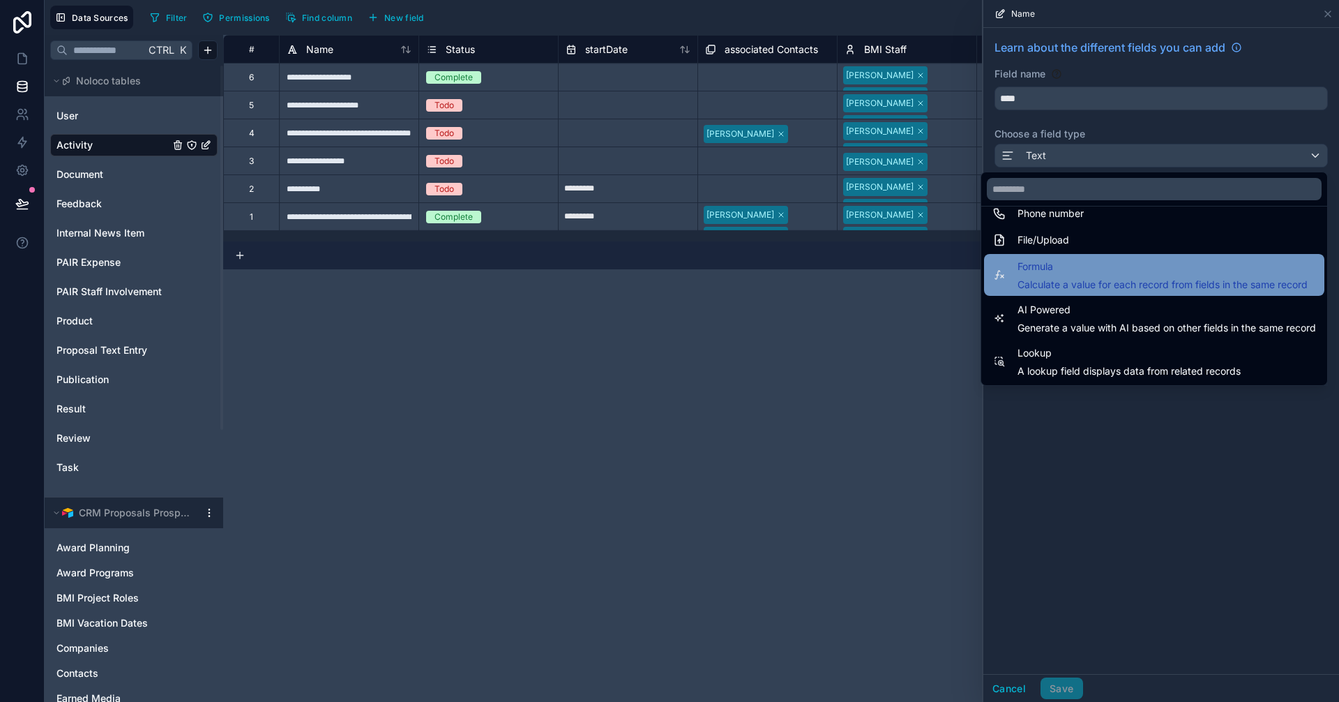
click at [1100, 274] on span "Formula" at bounding box center [1162, 266] width 290 height 17
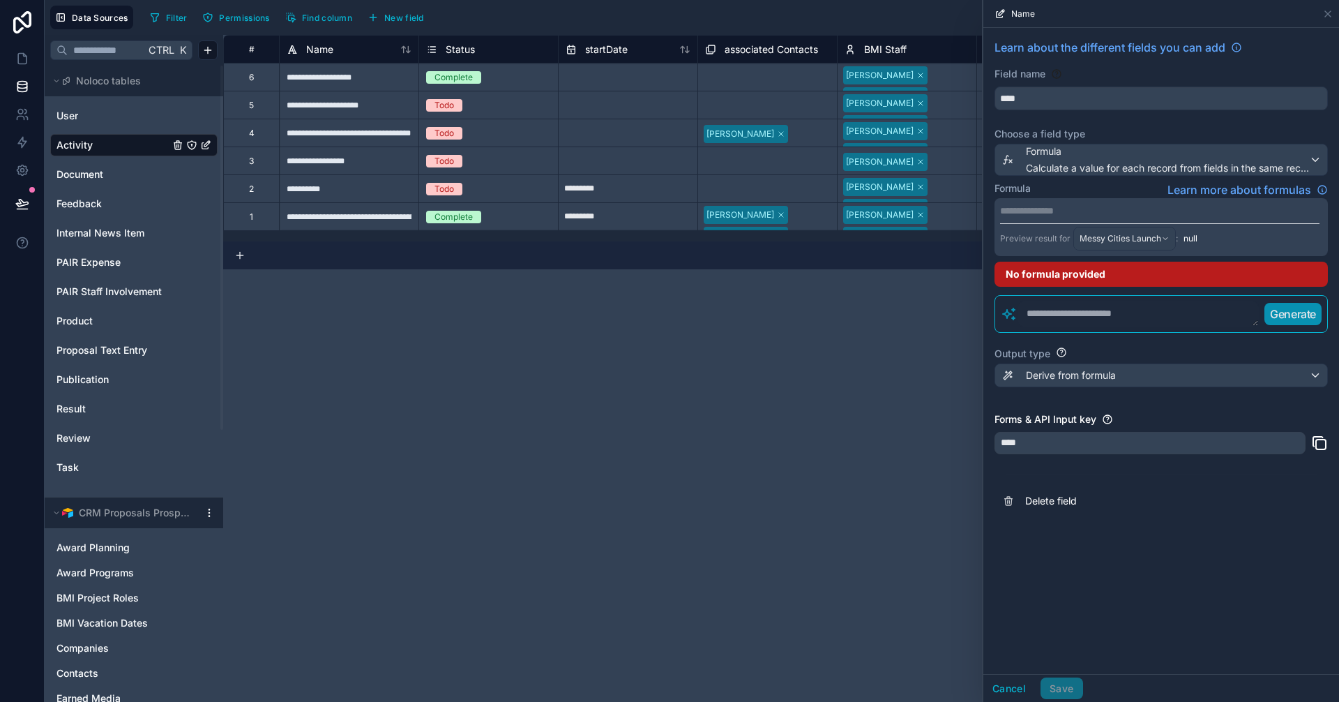
click at [1142, 315] on textarea at bounding box center [1137, 313] width 241 height 25
type textarea "*"
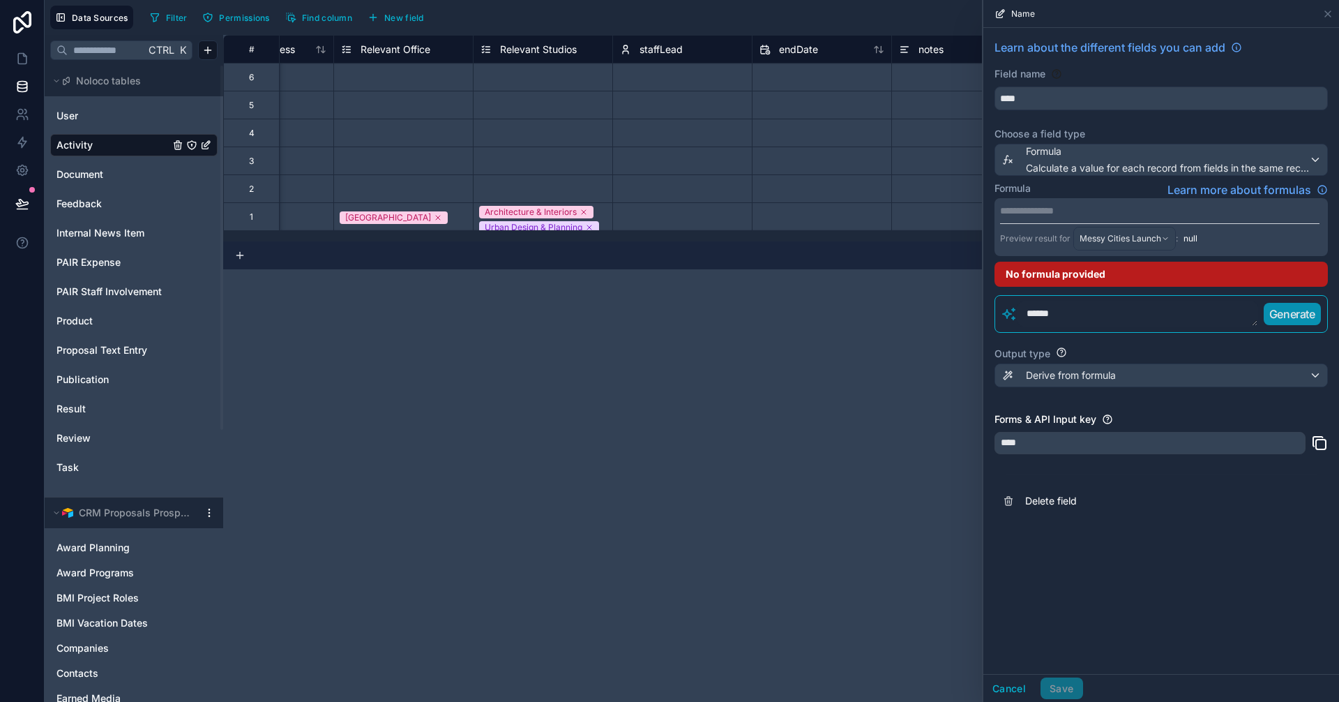
scroll to position [0, 1172]
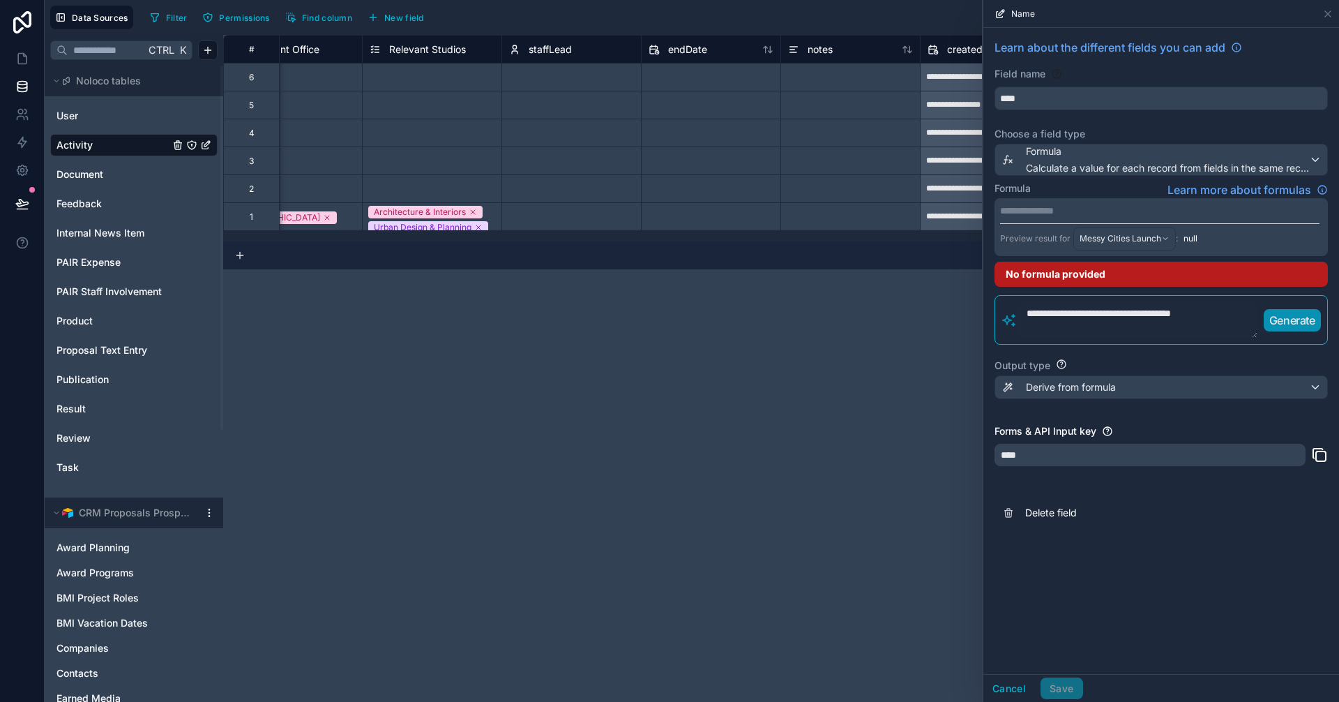
type textarea "**********"
click at [1291, 307] on div "**********" at bounding box center [1169, 319] width 304 height 37
click at [1295, 317] on p "Generate" at bounding box center [1292, 320] width 46 height 17
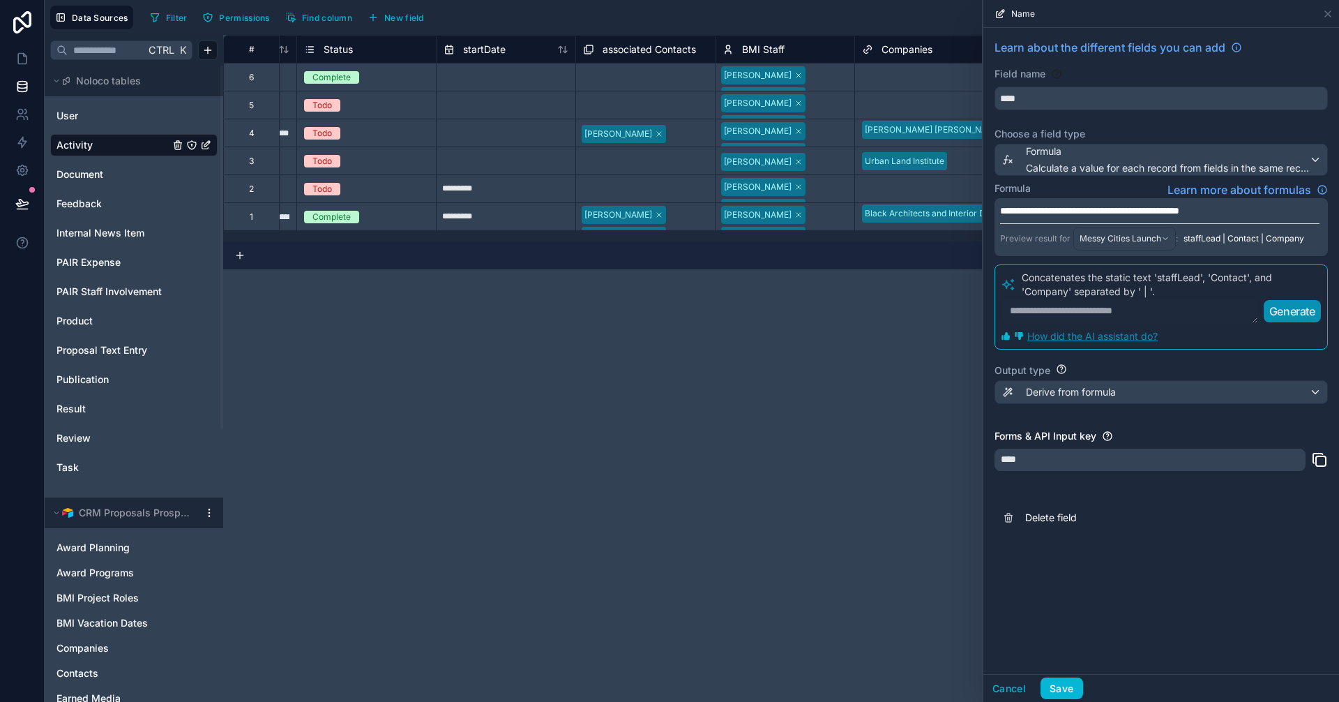
scroll to position [0, 0]
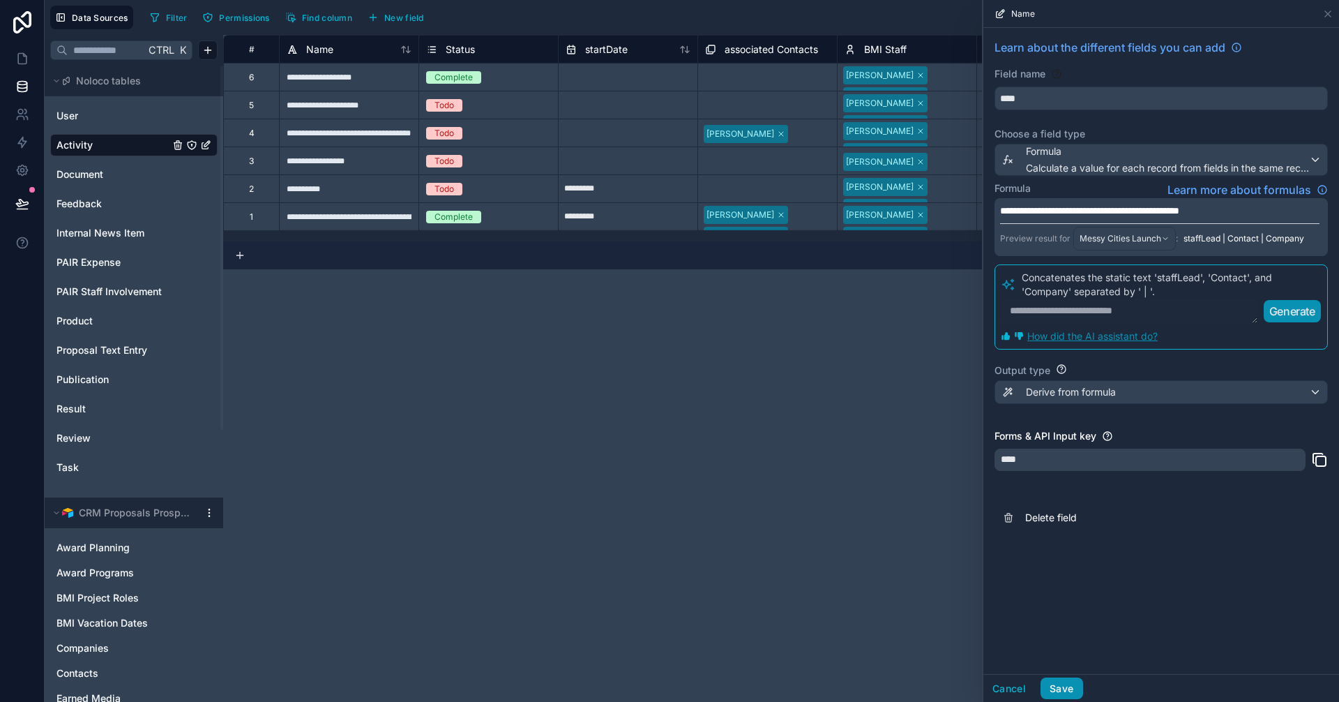
click at [1078, 688] on button "Save" at bounding box center [1061, 688] width 42 height 22
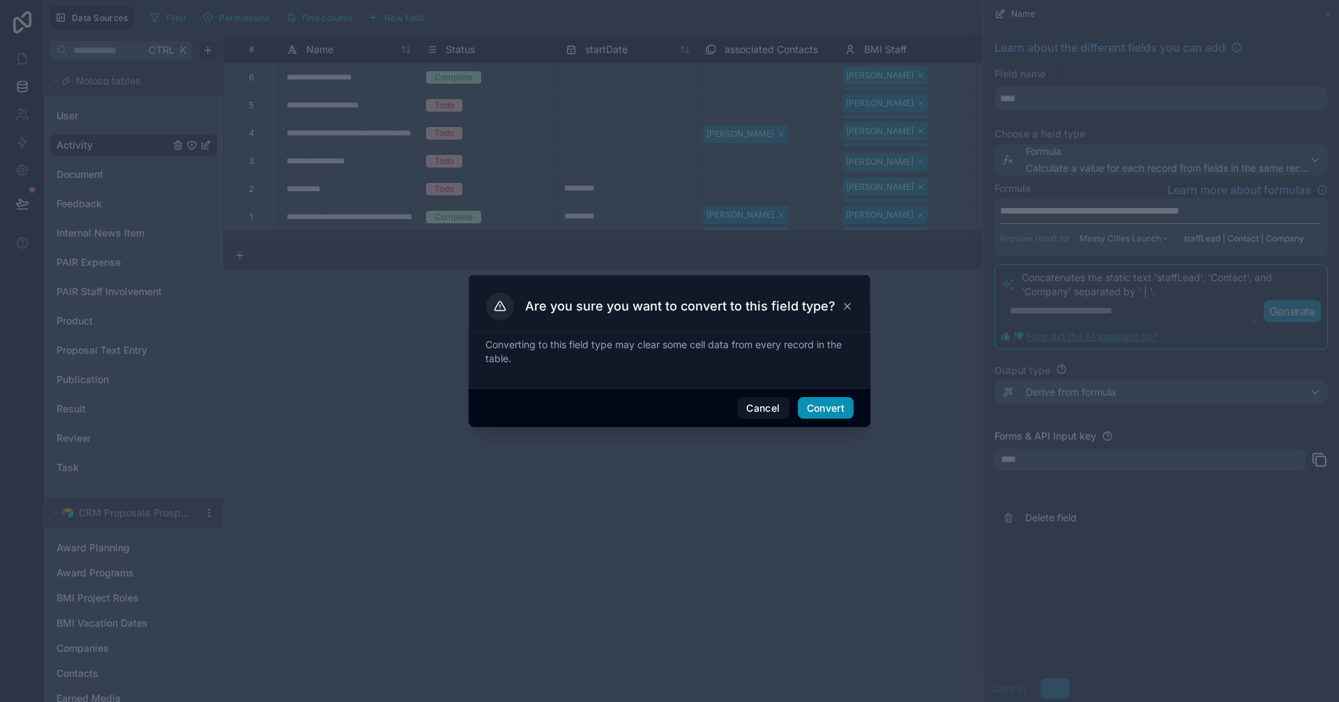
click at [824, 407] on button "Convert" at bounding box center [826, 408] width 56 height 22
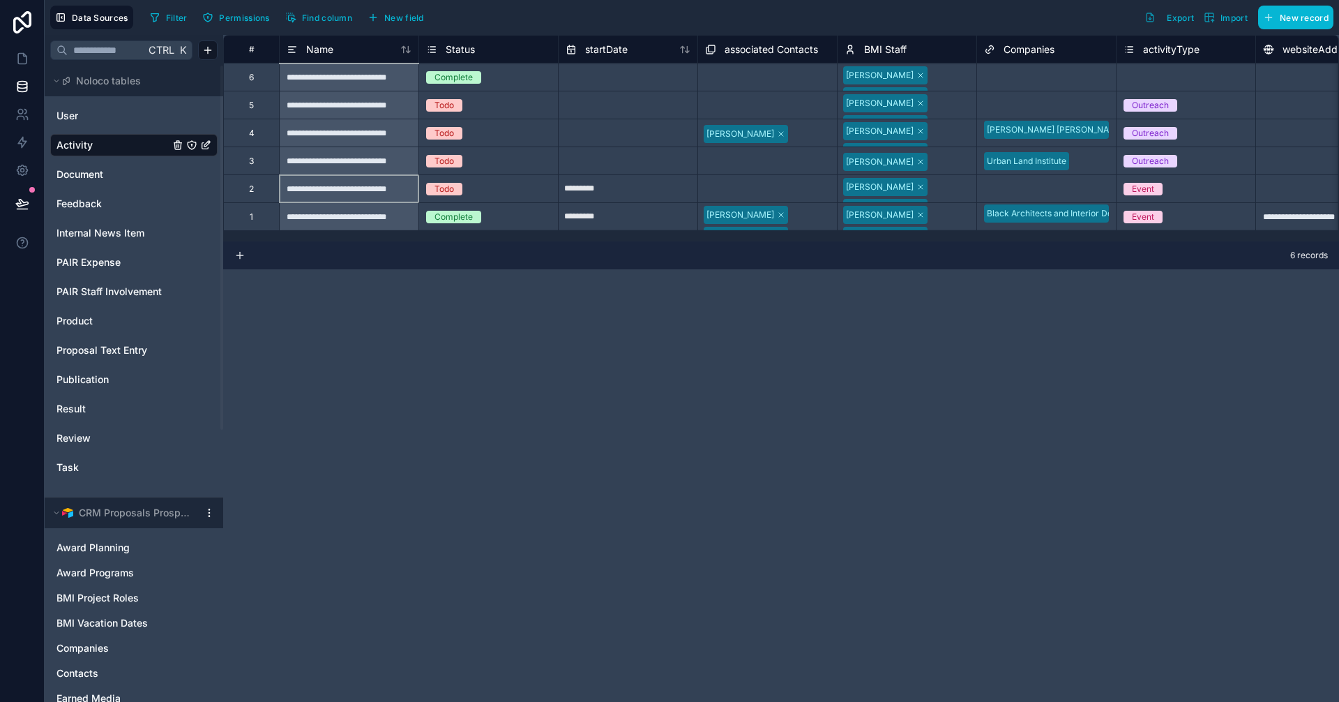
click at [364, 186] on div "**********" at bounding box center [348, 188] width 139 height 28
click at [393, 86] on div "**********" at bounding box center [348, 77] width 139 height 28
click at [355, 54] on div "Name" at bounding box center [349, 49] width 125 height 17
click at [310, 49] on span "Name" at bounding box center [319, 50] width 27 height 14
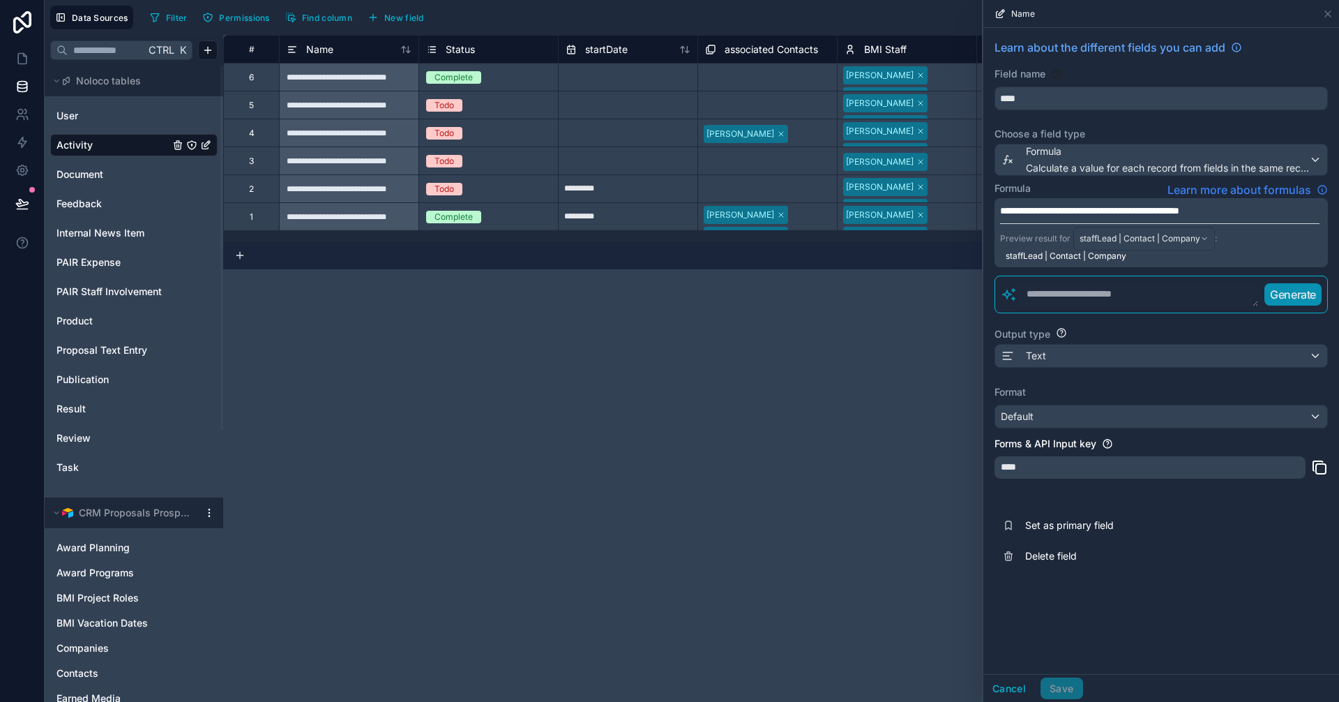
click at [1257, 190] on span "Learn more about formulas" at bounding box center [1239, 189] width 144 height 17
click at [1062, 296] on textarea at bounding box center [1137, 294] width 241 height 25
click at [1101, 212] on span "**********" at bounding box center [1089, 211] width 179 height 10
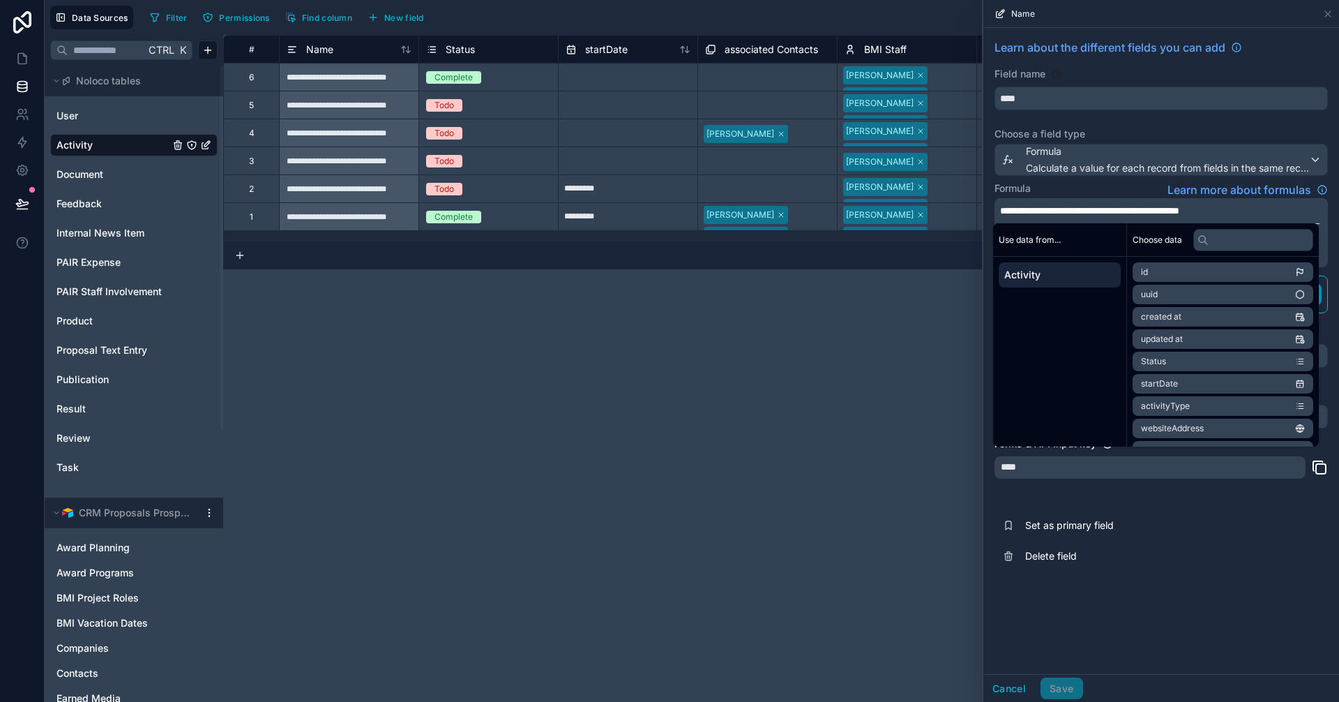
click at [1239, 209] on p "**********" at bounding box center [1159, 211] width 319 height 14
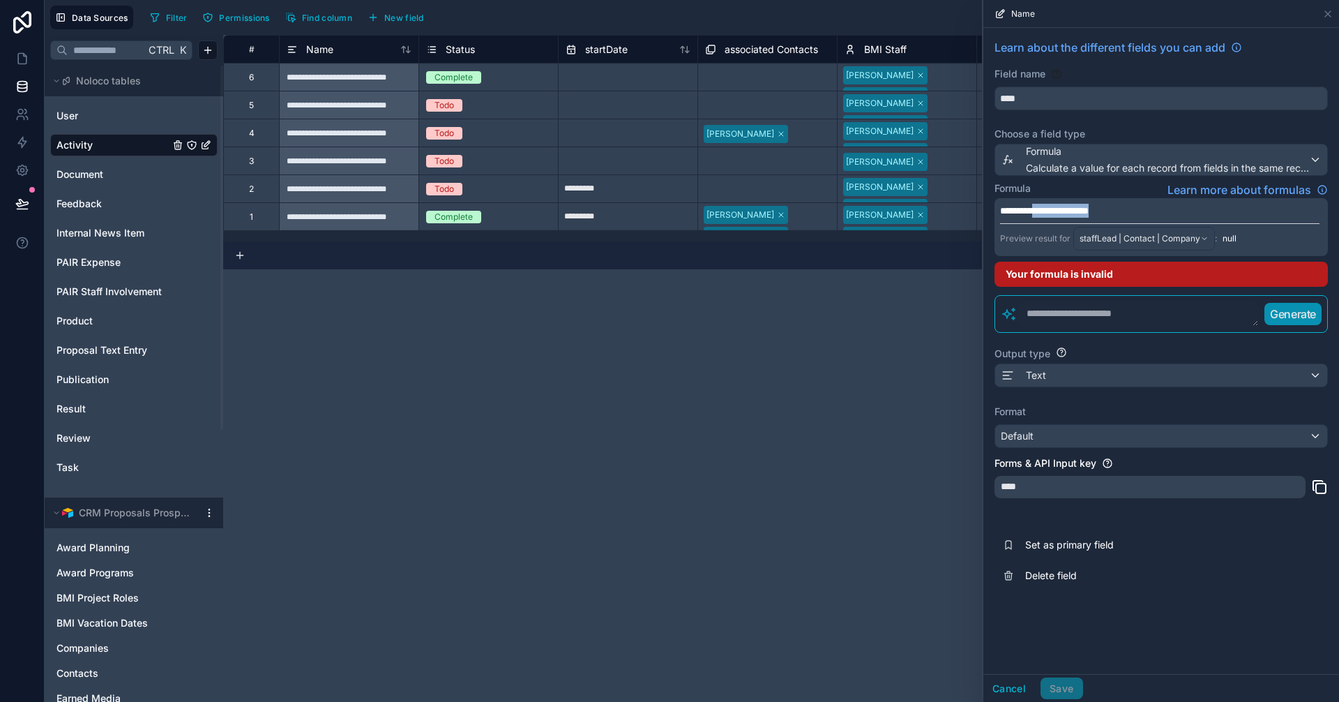
drag, startPoint x: 1135, startPoint y: 214, endPoint x: 1068, endPoint y: 213, distance: 67.0
click at [1065, 213] on p "**********" at bounding box center [1159, 211] width 319 height 14
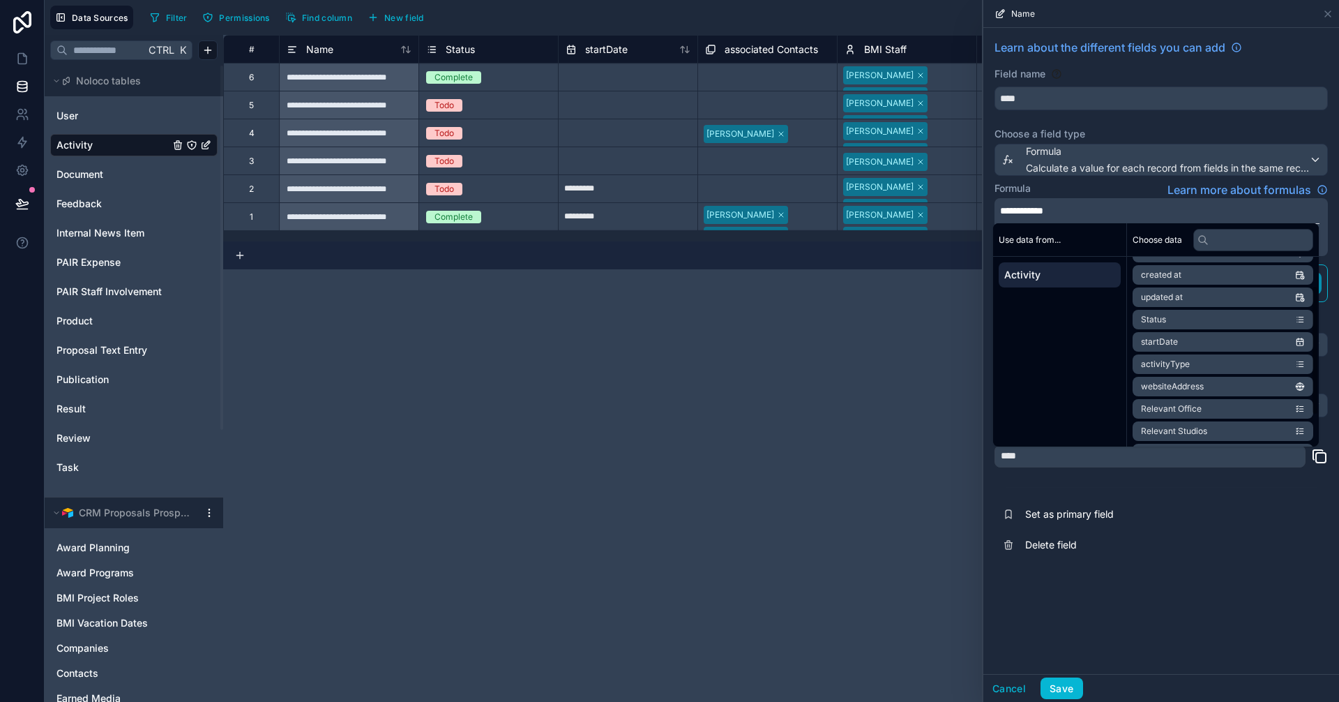
scroll to position [86, 0]
click at [1080, 271] on span "Activity" at bounding box center [1059, 275] width 111 height 14
click at [1220, 240] on input "text" at bounding box center [1253, 240] width 120 height 22
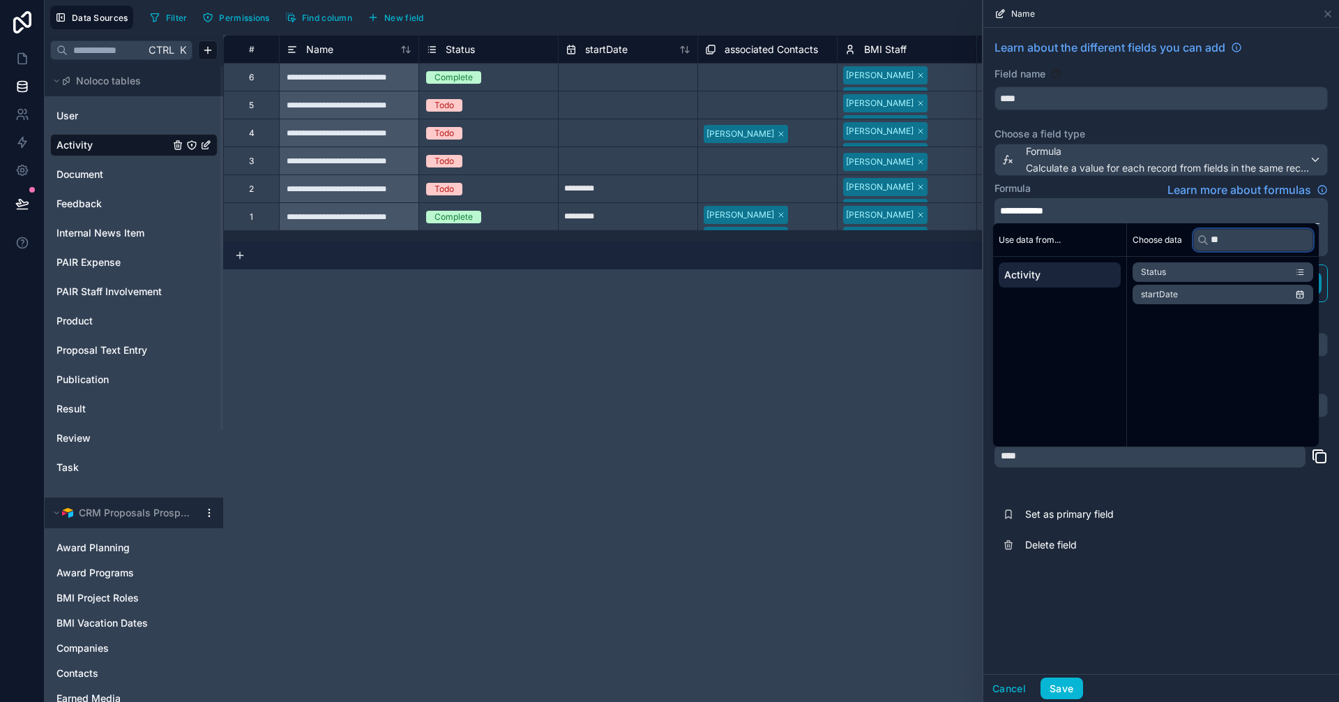
type input "*"
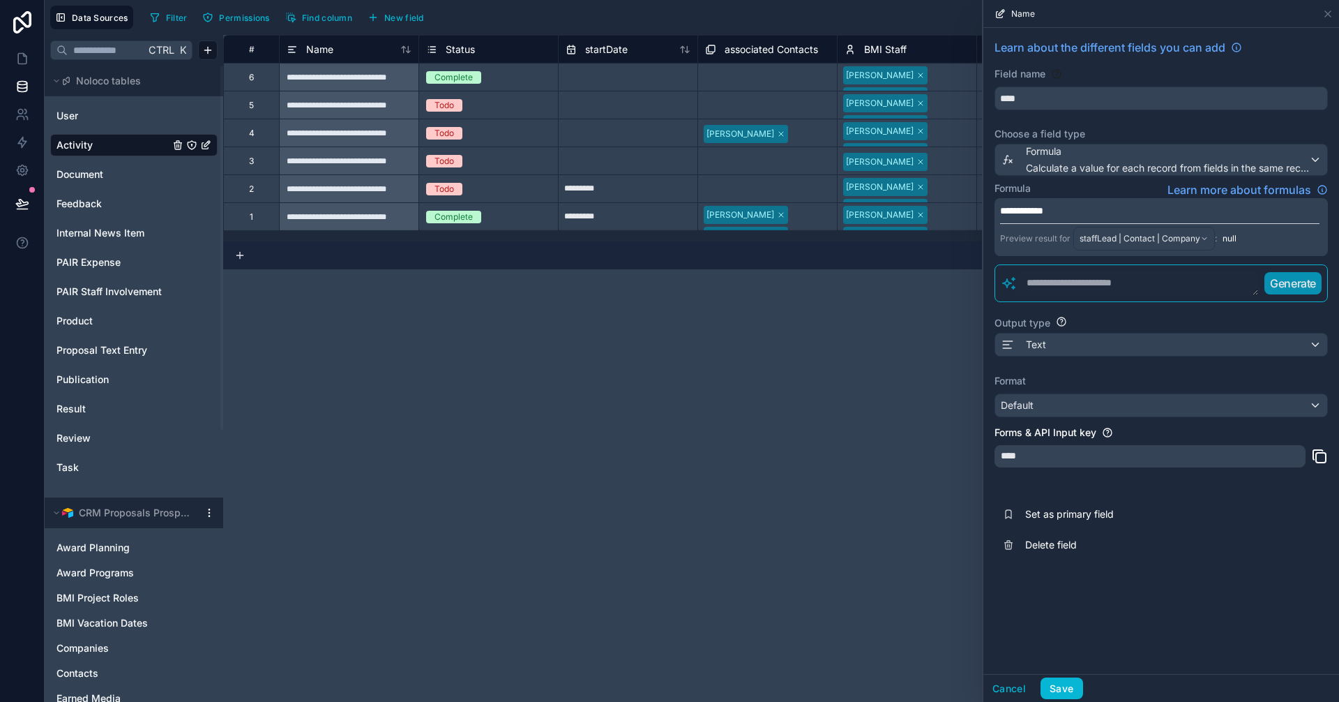
click at [1080, 209] on p "**********" at bounding box center [1159, 211] width 319 height 14
drag, startPoint x: 1091, startPoint y: 206, endPoint x: 961, endPoint y: 208, distance: 129.7
click at [962, 208] on div "**********" at bounding box center [692, 351] width 1294 height 702
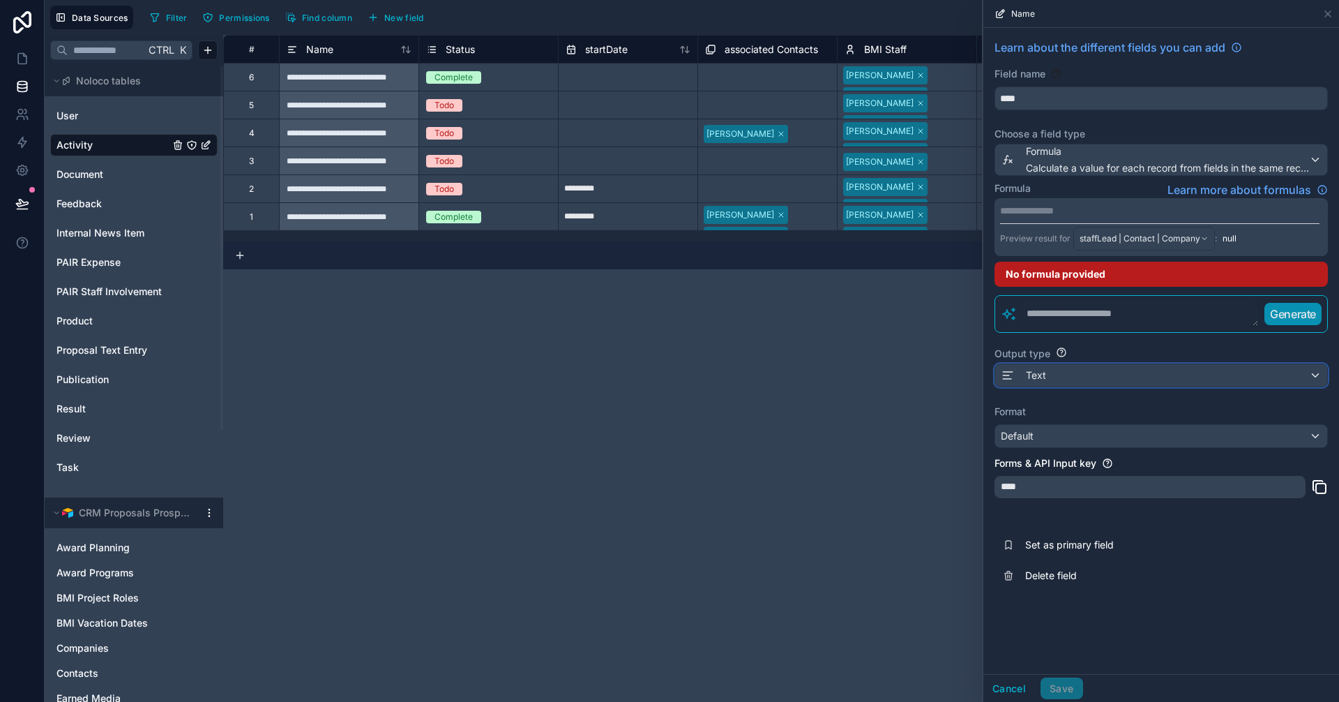
click at [1097, 366] on div "Text" at bounding box center [1161, 375] width 332 height 22
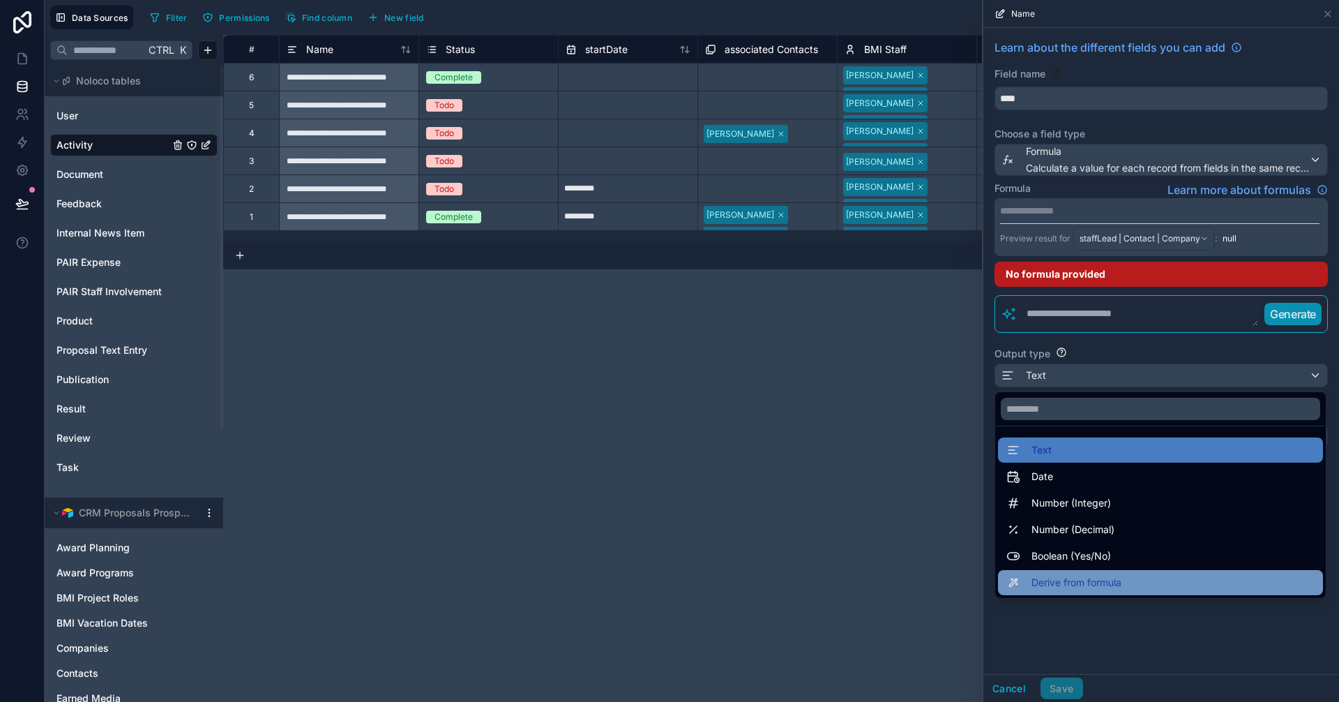
click at [1054, 576] on span "Derive from formula" at bounding box center [1076, 582] width 90 height 17
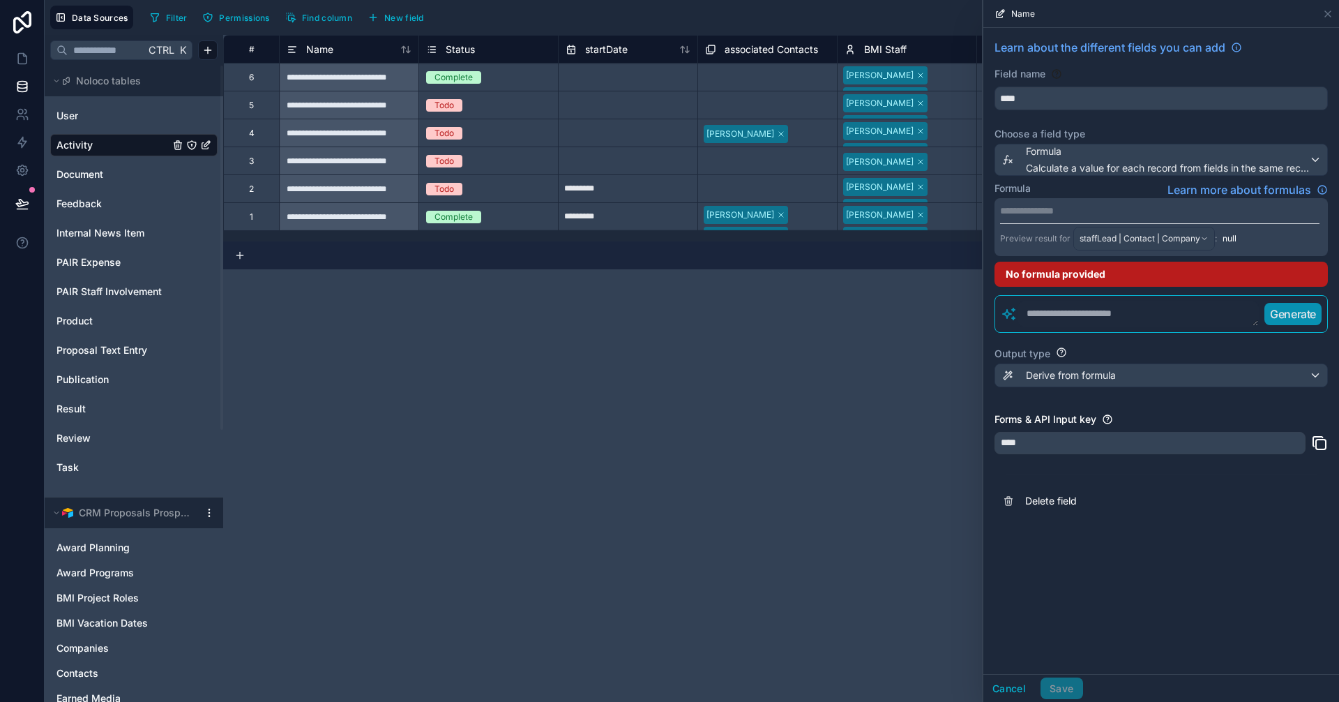
click at [1216, 228] on div "Preview result for staffLead | Contact | Company :" at bounding box center [1108, 239] width 217 height 24
click at [1142, 236] on span "staffLead | Contact | Company" at bounding box center [1140, 238] width 121 height 11
click at [1160, 237] on span "staffLead | Contact | Company" at bounding box center [1140, 238] width 121 height 11
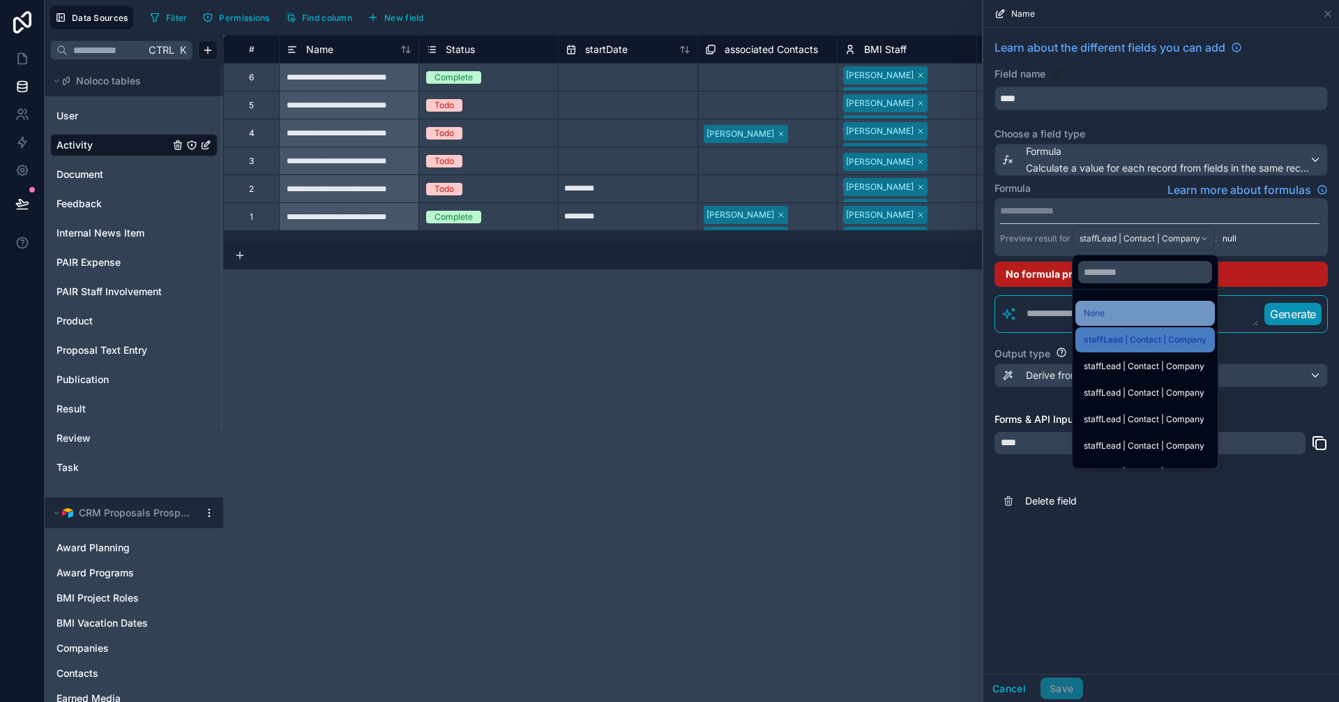
click at [1101, 317] on span "None" at bounding box center [1094, 313] width 21 height 17
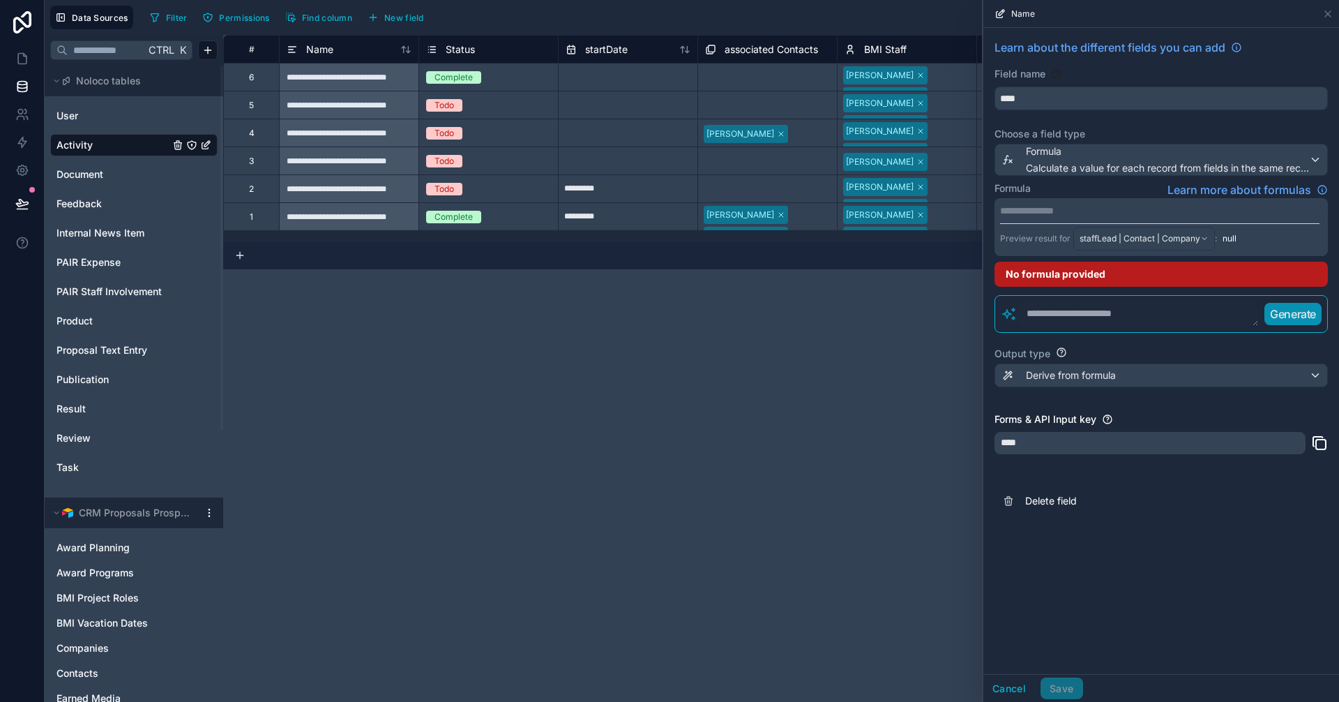
click at [1075, 313] on textarea at bounding box center [1137, 313] width 241 height 25
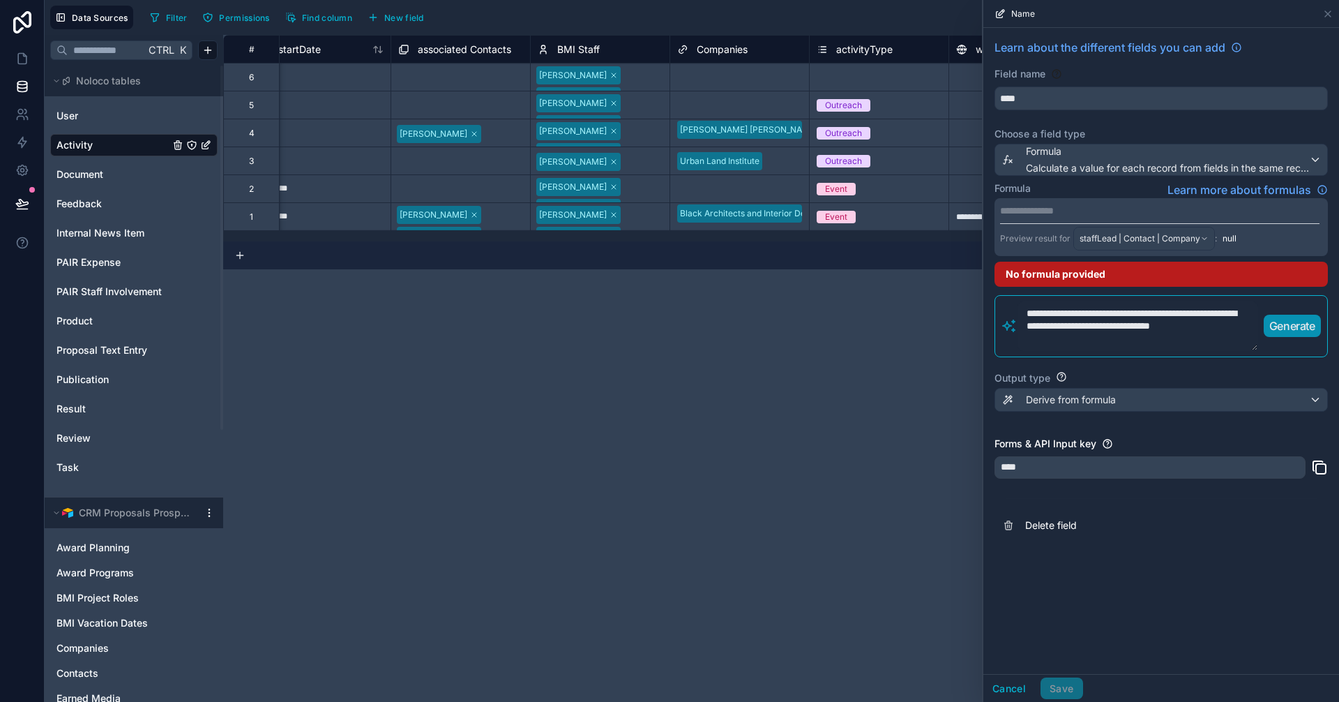
type textarea "**********"
click at [1297, 320] on p "Generate" at bounding box center [1292, 325] width 46 height 17
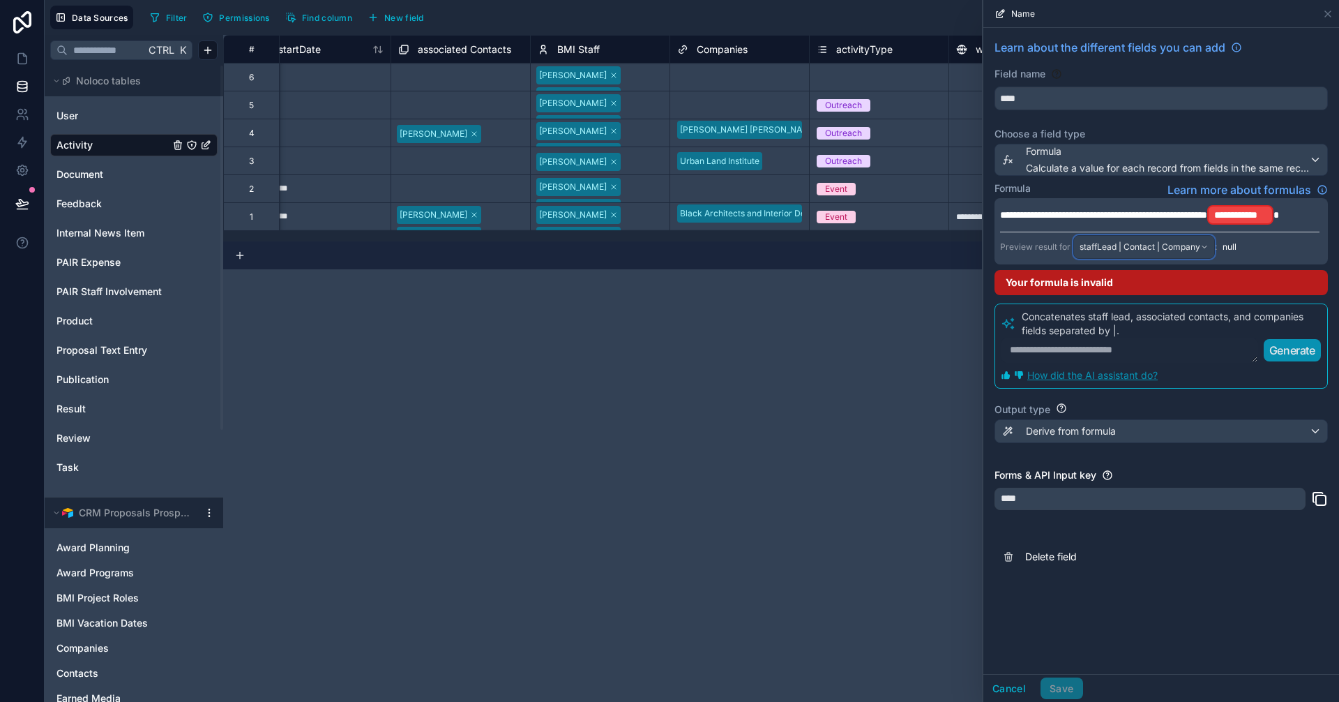
click at [1185, 241] on div "staffLead | Contact | Company" at bounding box center [1144, 247] width 140 height 22
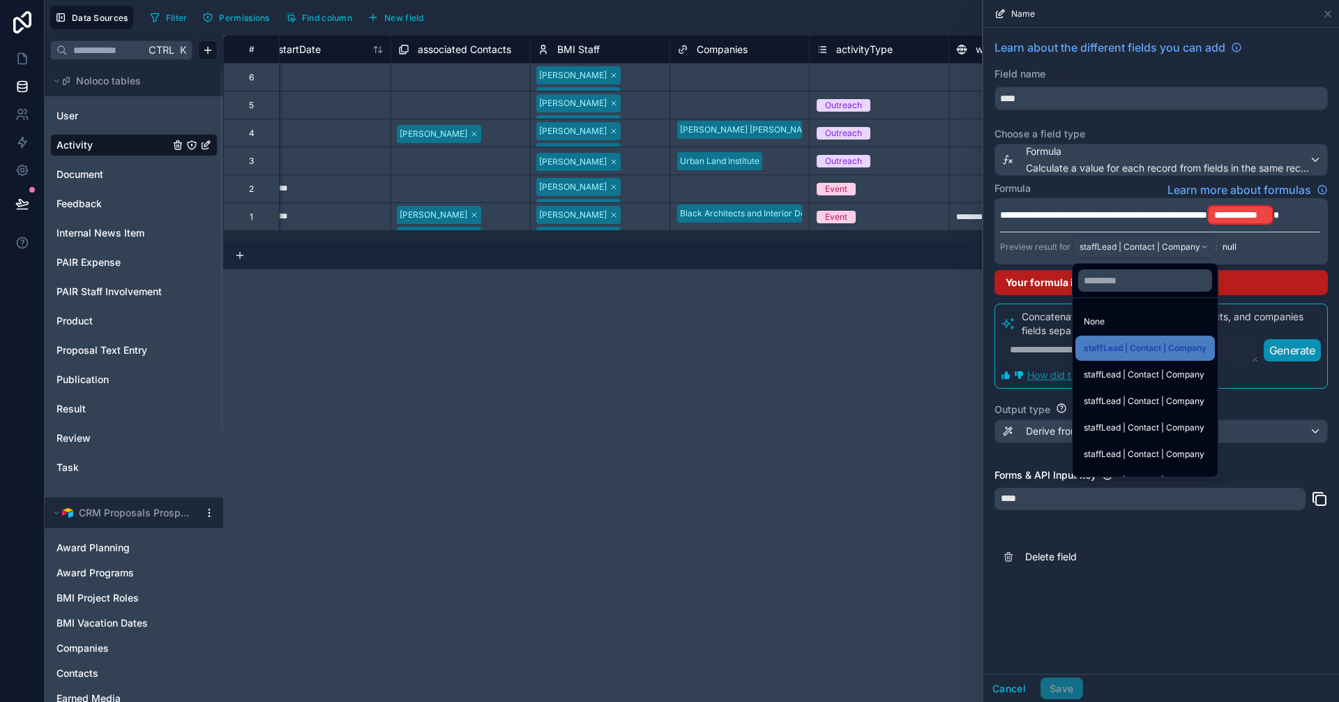
click at [1188, 215] on div at bounding box center [1161, 351] width 356 height 702
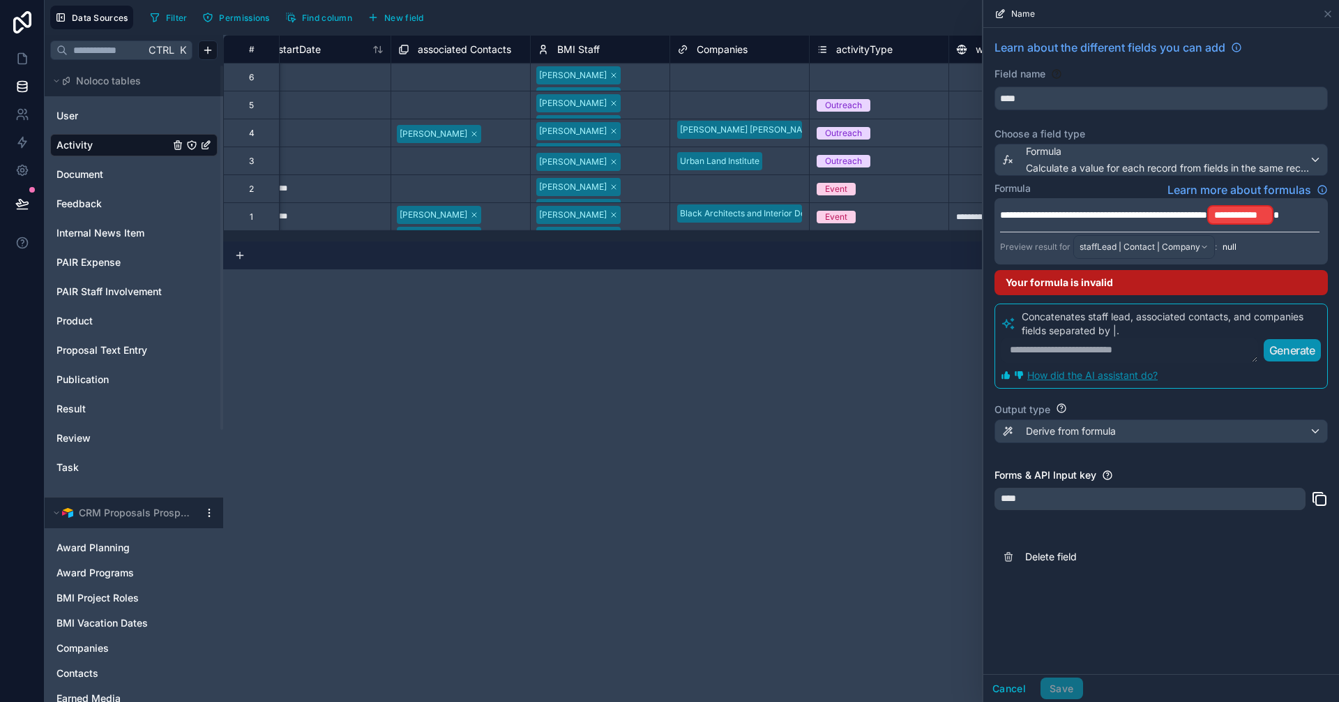
click at [1207, 210] on span "**********" at bounding box center [1103, 215] width 207 height 10
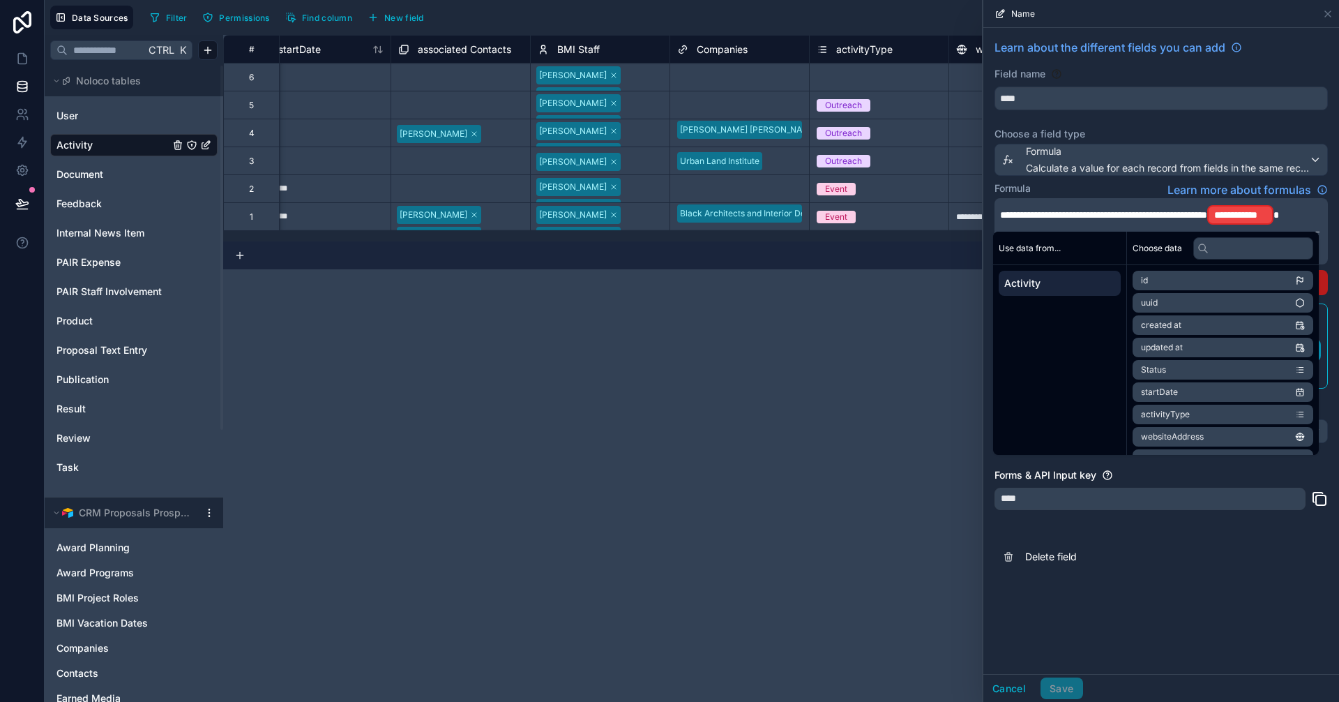
click at [1207, 212] on span "**********" at bounding box center [1103, 215] width 207 height 10
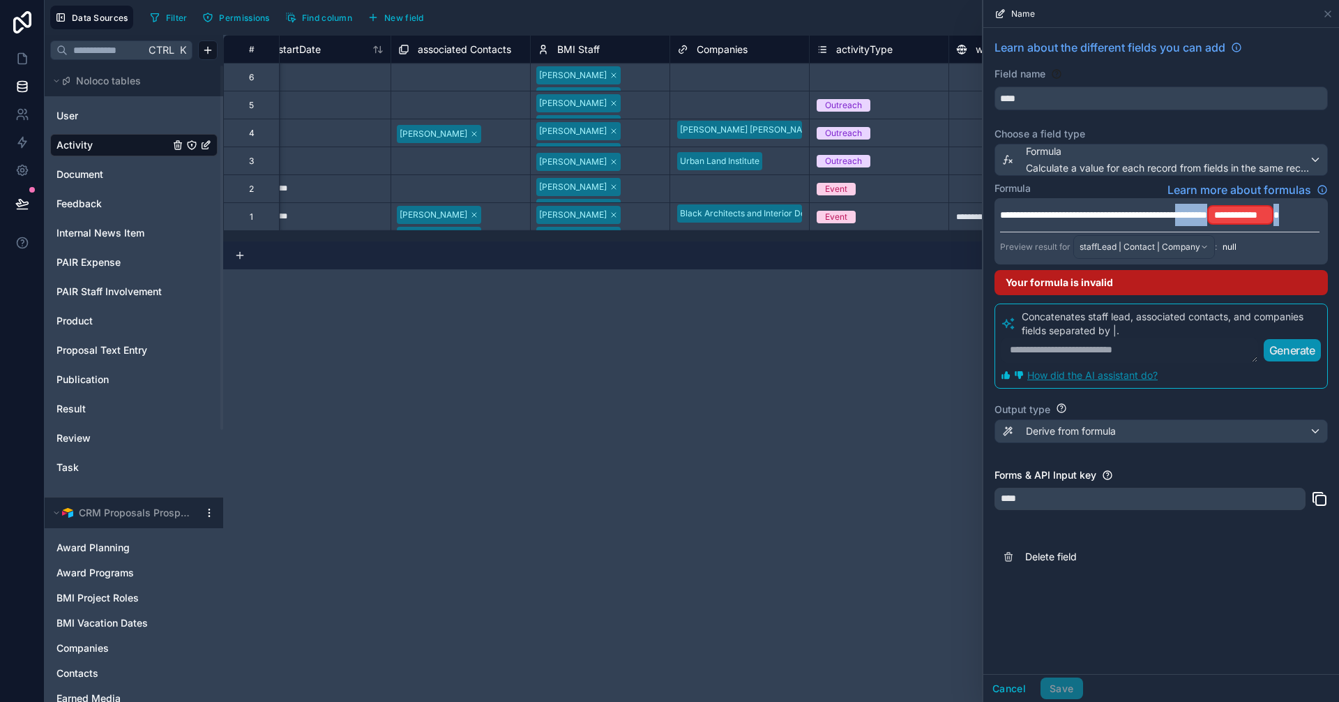
drag, startPoint x: 1218, startPoint y: 214, endPoint x: 1373, endPoint y: 215, distance: 155.5
click at [1338, 215] on html "**********" at bounding box center [669, 351] width 1339 height 702
click at [1133, 220] on p "**********" at bounding box center [1159, 215] width 319 height 22
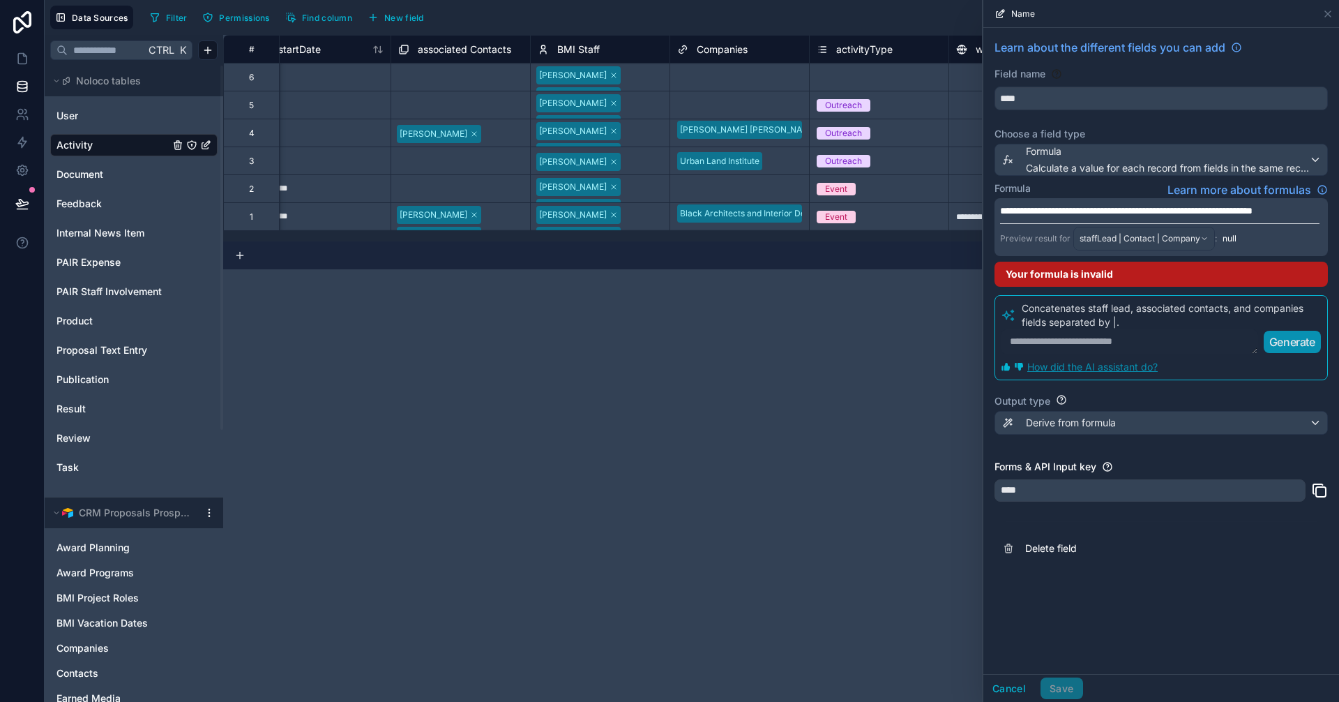
click at [1176, 603] on div "**********" at bounding box center [1161, 351] width 356 height 646
click at [1193, 244] on span "staffLead | Contact | Company" at bounding box center [1140, 238] width 121 height 11
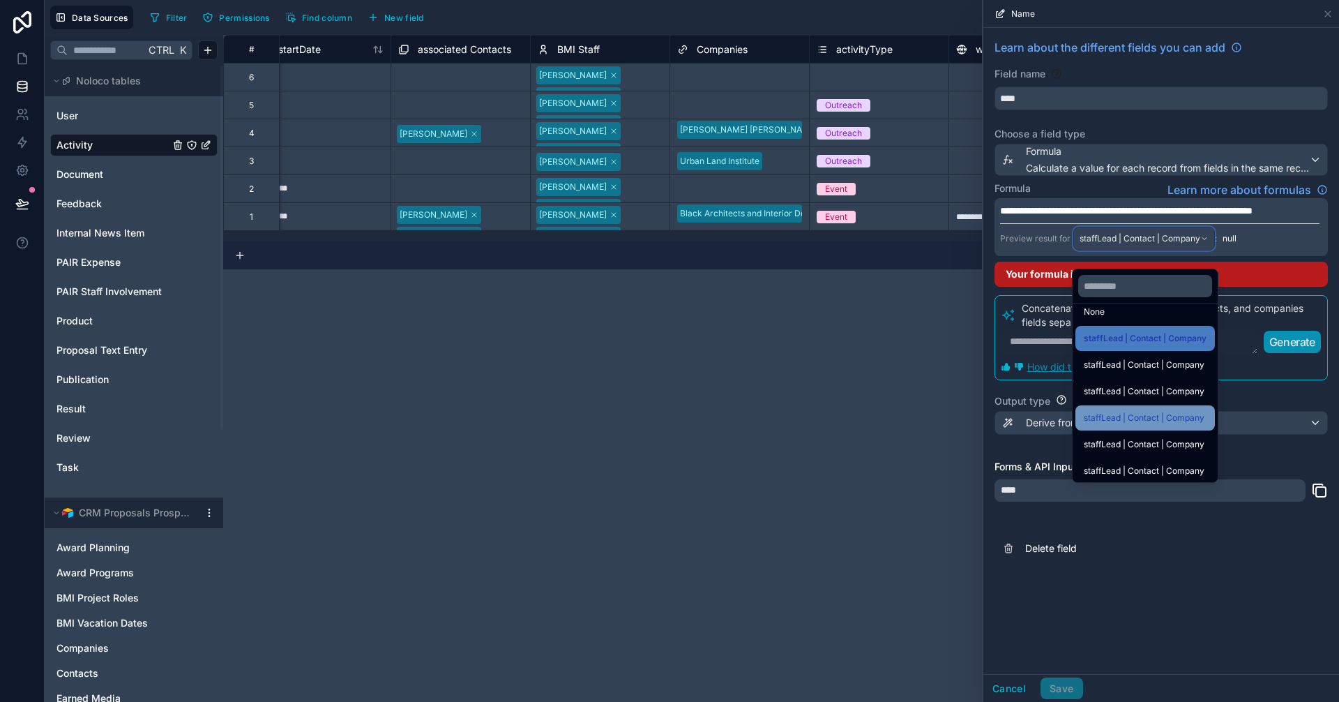
scroll to position [20, 0]
click at [1183, 409] on span "staffLead | Contact | Company" at bounding box center [1144, 413] width 121 height 17
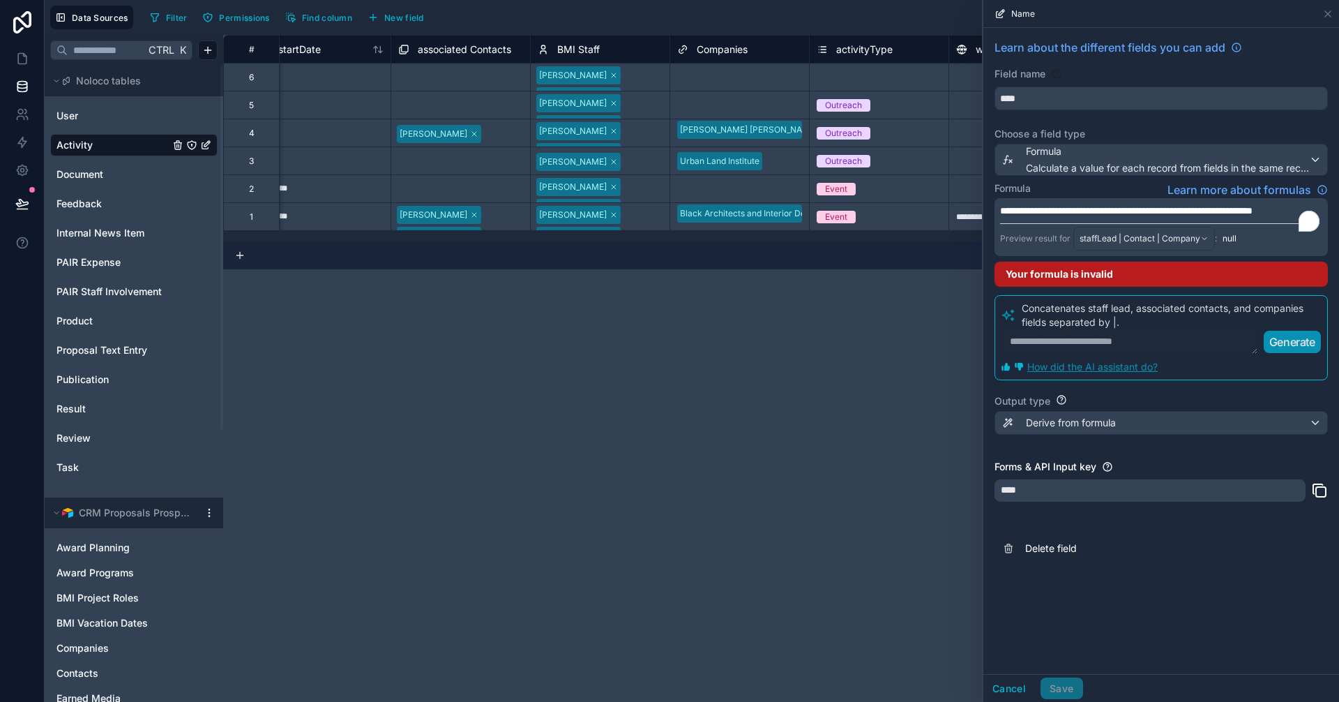
click at [1160, 218] on p "**********" at bounding box center [1159, 211] width 319 height 14
click at [1170, 211] on span "**********" at bounding box center [1126, 211] width 252 height 10
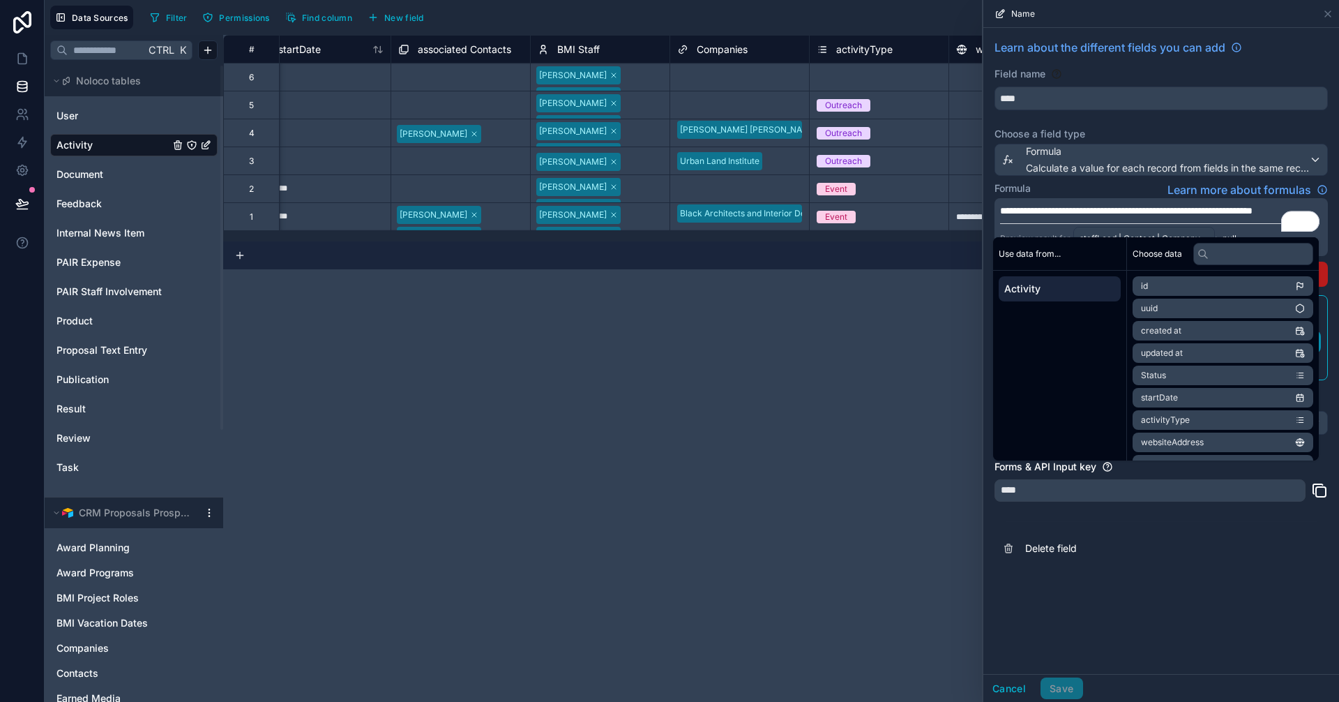
click at [1160, 218] on p "**********" at bounding box center [1159, 211] width 319 height 14
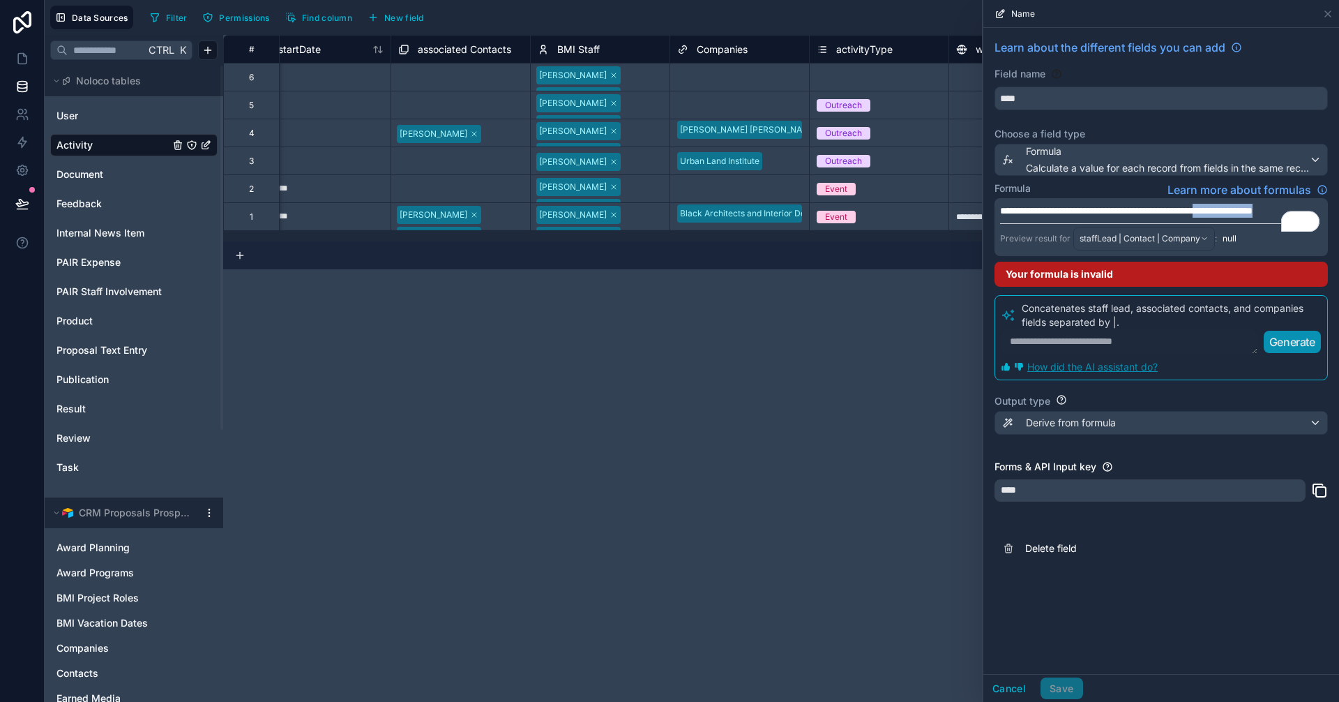
drag, startPoint x: 1124, startPoint y: 226, endPoint x: 1236, endPoint y: 208, distance: 113.0
click at [1236, 208] on p "**********" at bounding box center [1159, 211] width 319 height 14
click at [1198, 592] on div "**********" at bounding box center [1161, 351] width 356 height 646
click at [1064, 272] on div "Your formula is invalid" at bounding box center [1160, 274] width 333 height 25
click at [1068, 270] on div "Your formula is invalid" at bounding box center [1160, 274] width 333 height 25
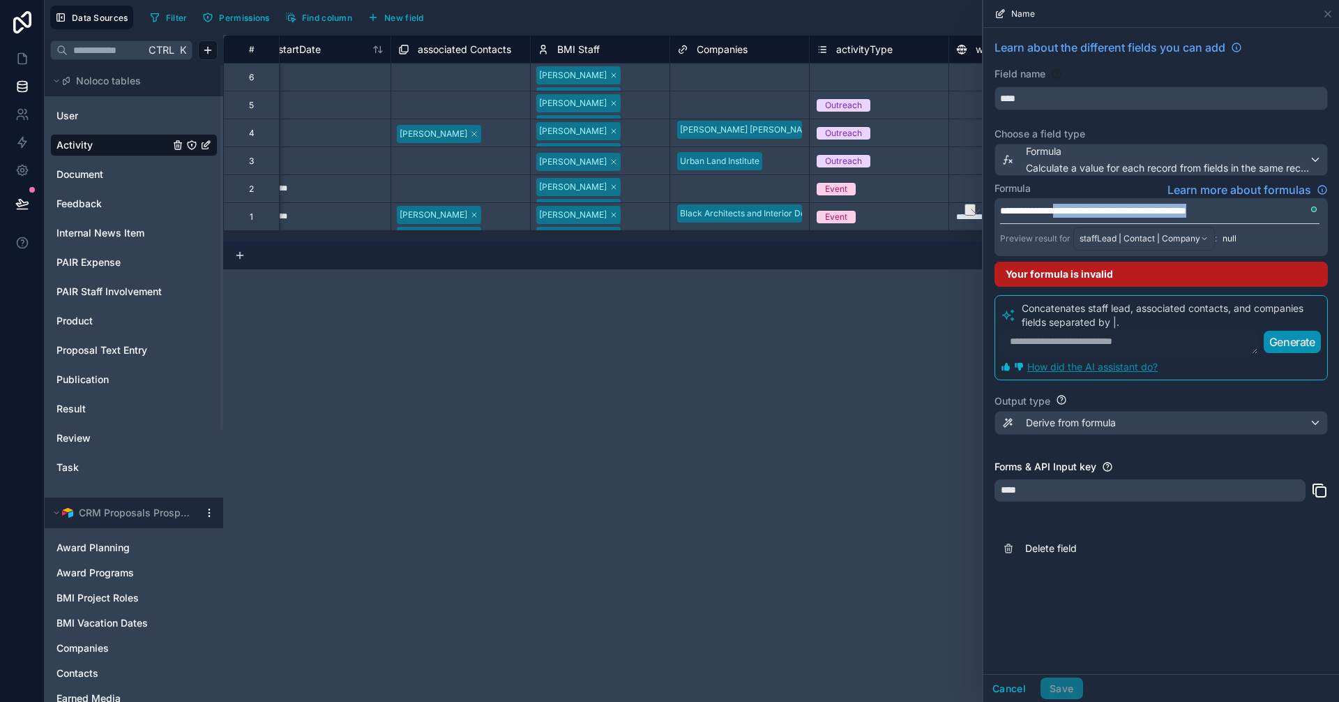
drag, startPoint x: 1250, startPoint y: 208, endPoint x: 1064, endPoint y: 209, distance: 186.2
click at [1064, 209] on p "**********" at bounding box center [1159, 211] width 319 height 14
click at [1212, 633] on div "**********" at bounding box center [1161, 351] width 356 height 646
click at [1223, 417] on div "Derive from formula" at bounding box center [1161, 422] width 332 height 22
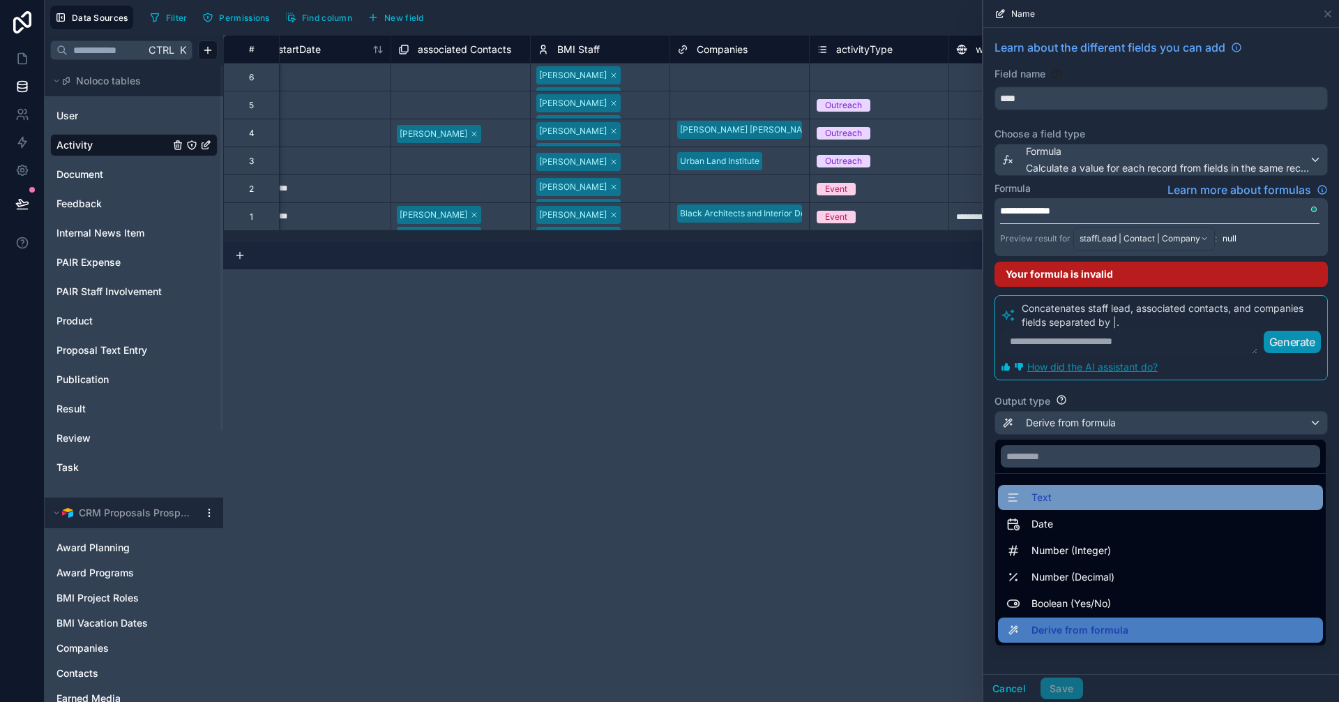
click at [1097, 498] on div "Text" at bounding box center [1160, 497] width 308 height 17
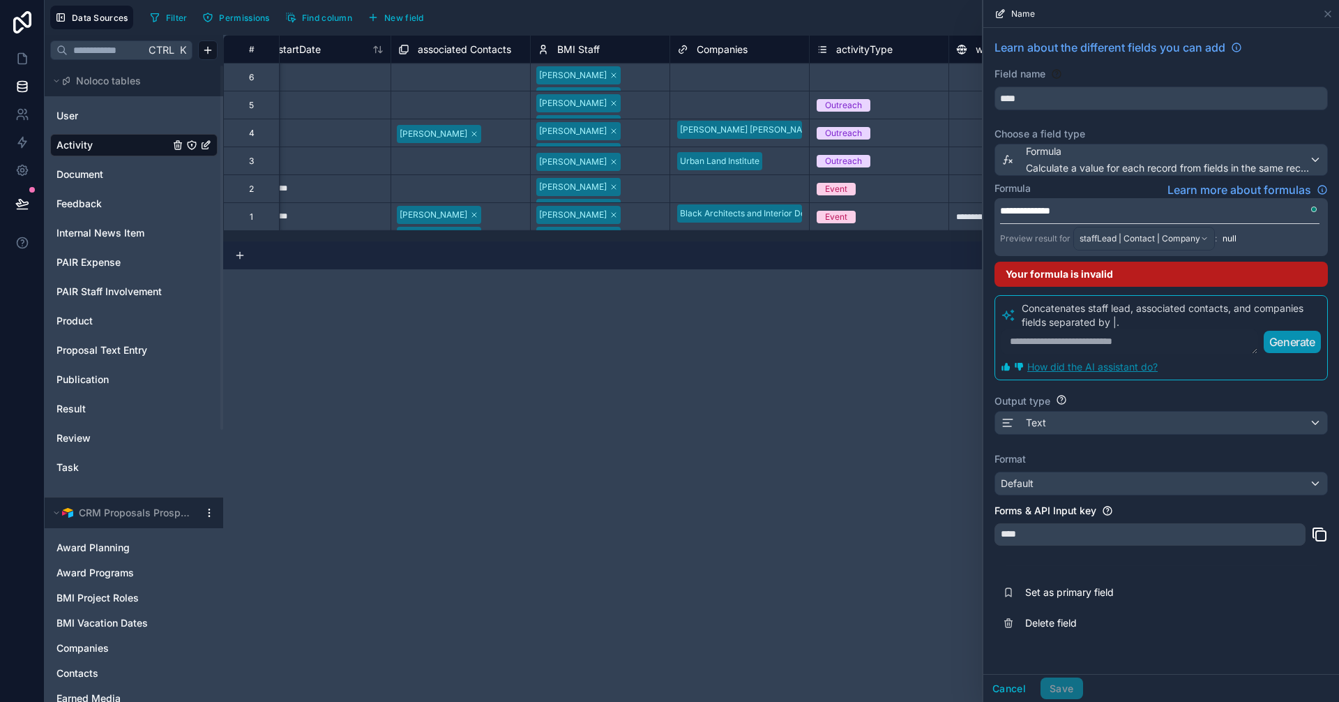
click at [1227, 236] on span "null" at bounding box center [1230, 238] width 14 height 11
click at [1093, 179] on div "**********" at bounding box center [1161, 338] width 356 height 621
click at [1095, 170] on span "Calculate a value for each record from fields in the same record" at bounding box center [1167, 168] width 283 height 14
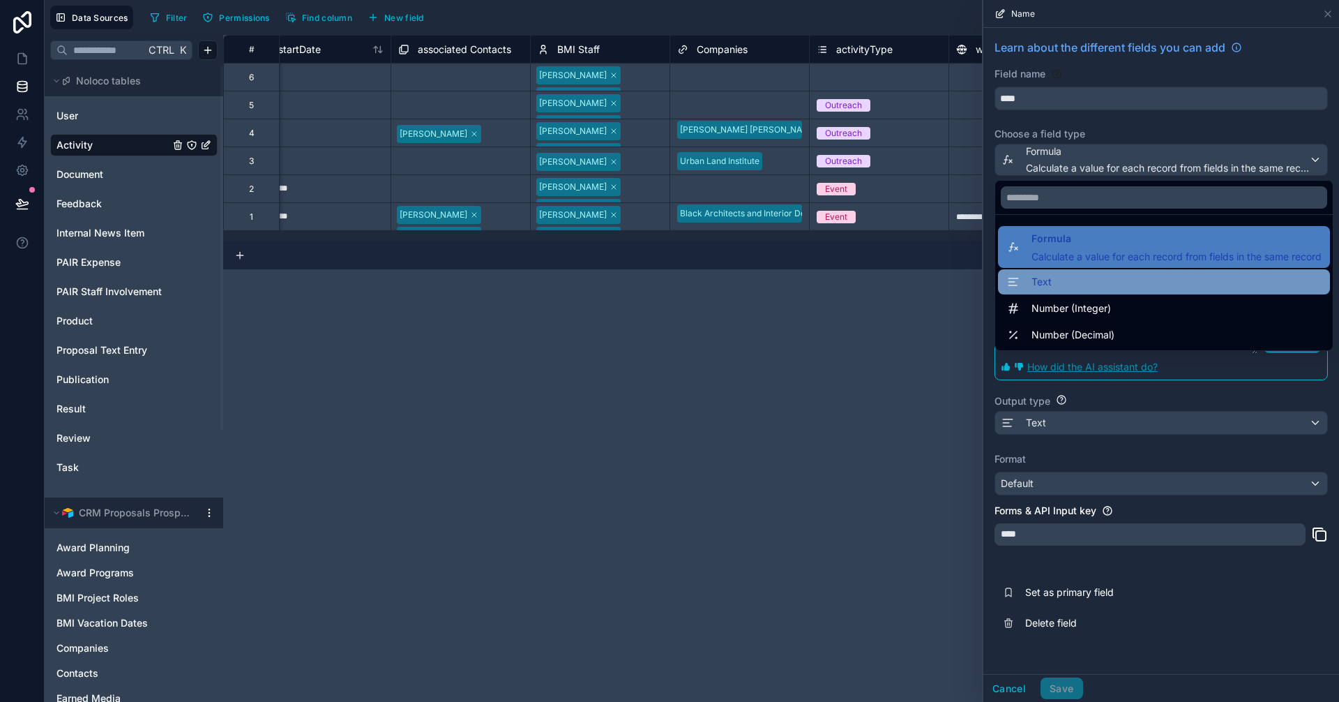
click at [1078, 273] on div "Text" at bounding box center [1164, 281] width 332 height 25
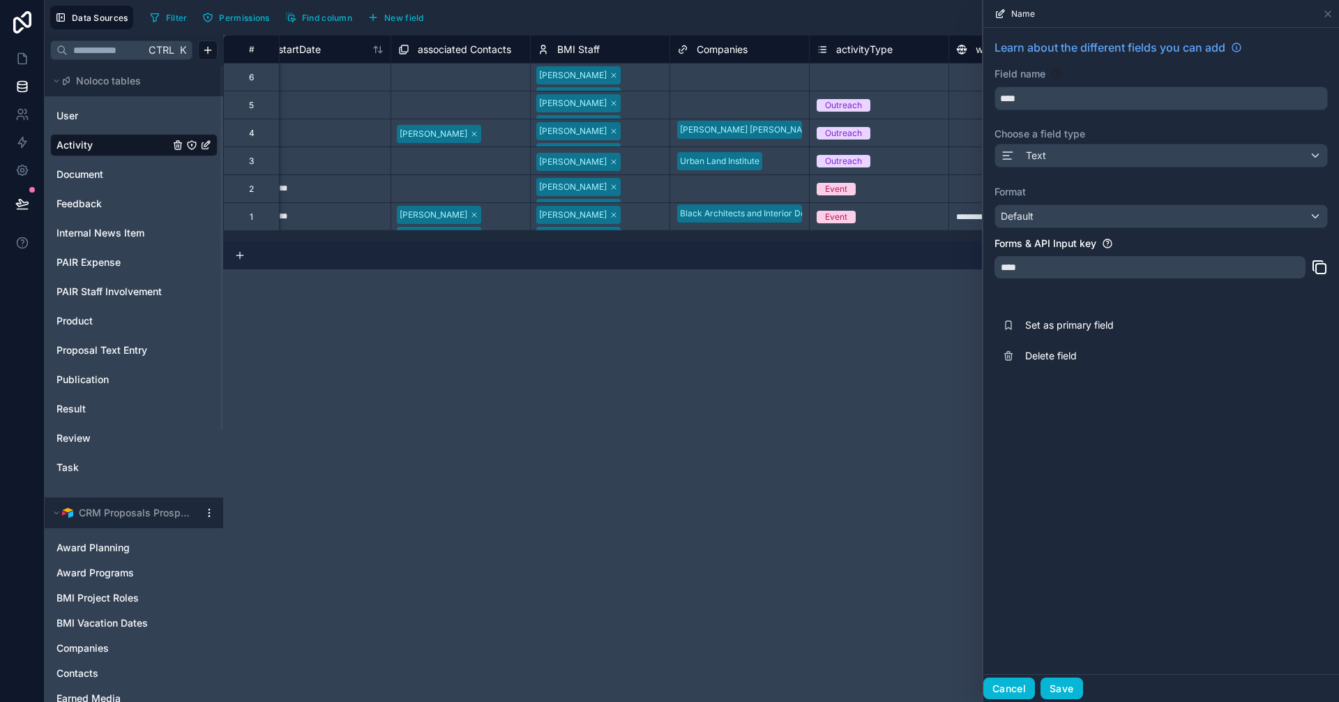
click at [1020, 684] on button "Cancel" at bounding box center [1009, 688] width 52 height 22
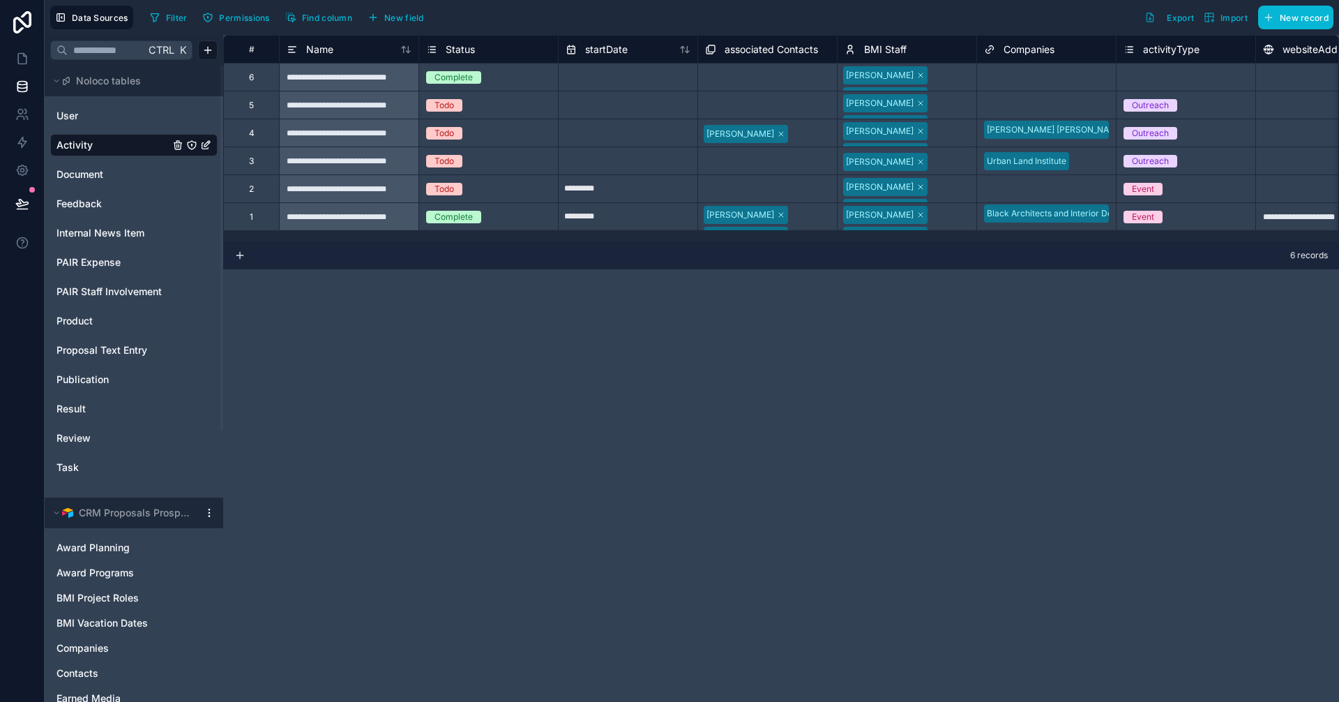
click at [345, 75] on div "**********" at bounding box center [348, 77] width 139 height 28
click at [331, 76] on div "**********" at bounding box center [348, 77] width 139 height 28
drag, startPoint x: 364, startPoint y: 75, endPoint x: 352, endPoint y: 218, distance: 142.8
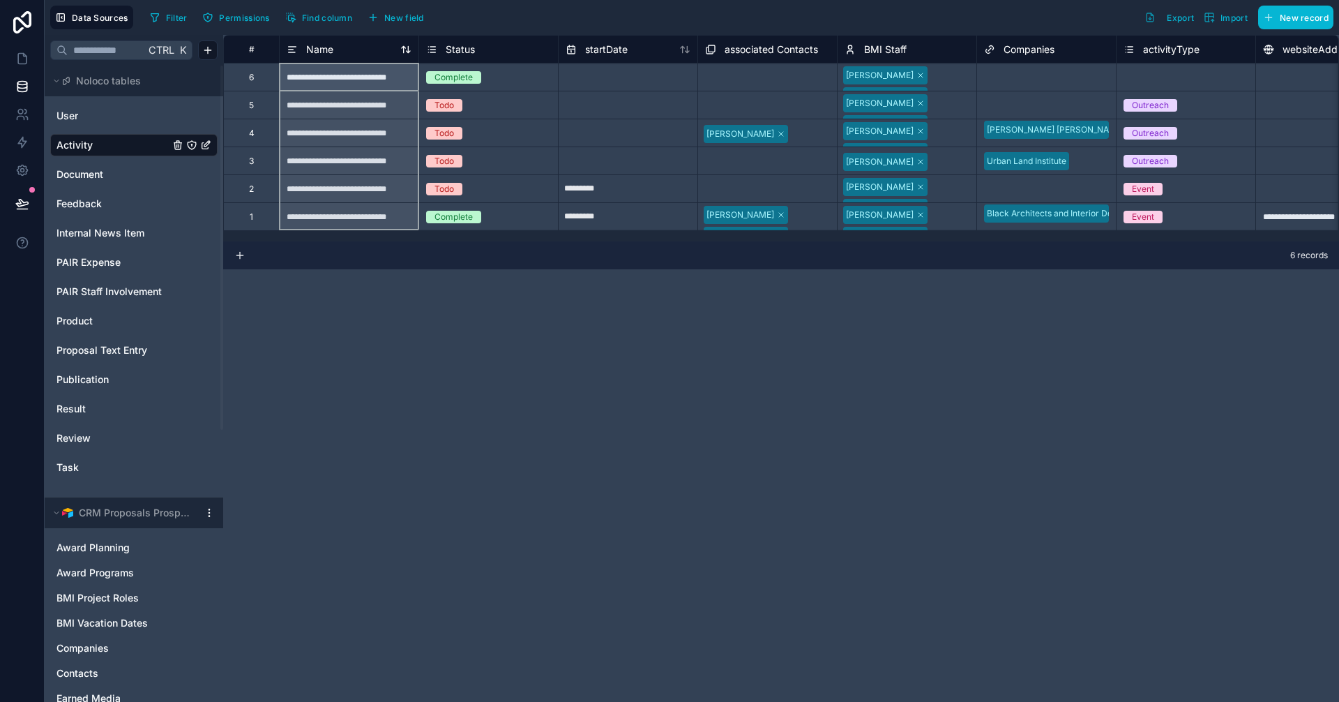
click at [355, 54] on div "Name" at bounding box center [349, 49] width 125 height 17
click at [356, 44] on div "Name" at bounding box center [349, 49] width 125 height 17
click at [330, 48] on span "Name" at bounding box center [319, 50] width 27 height 14
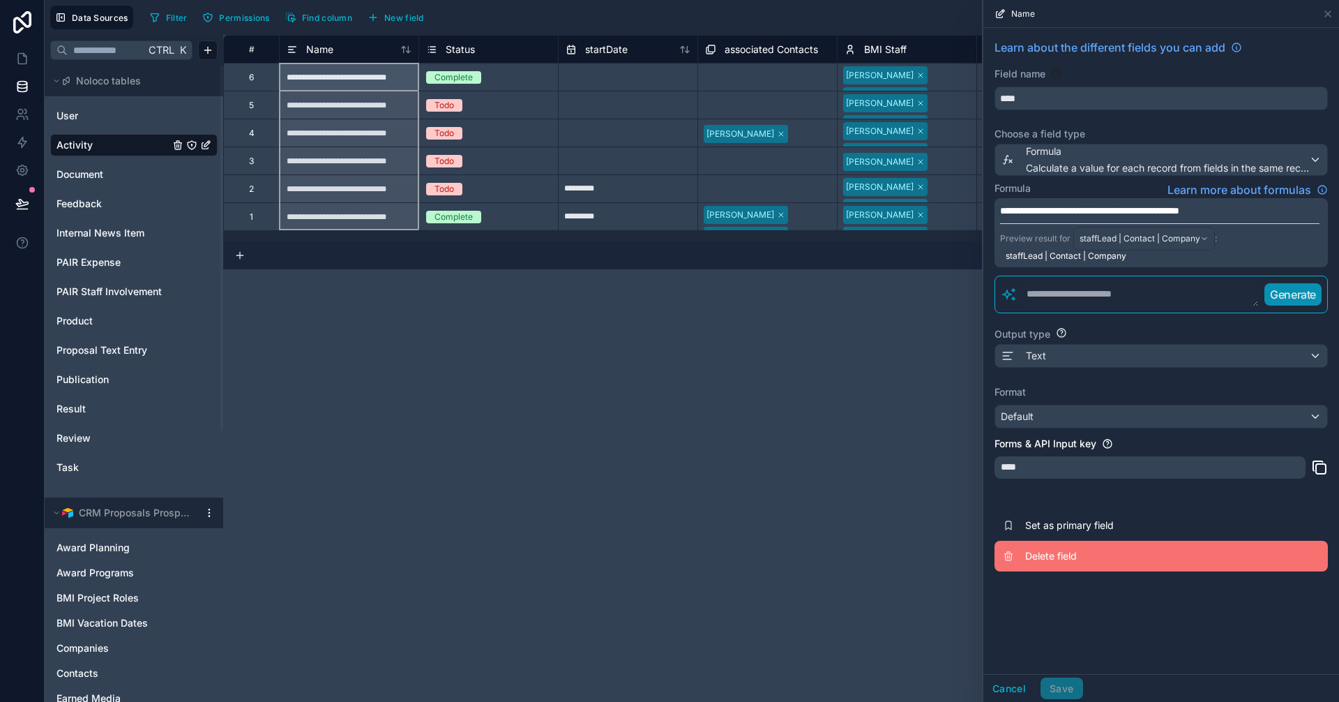
click at [1084, 563] on button "Delete field" at bounding box center [1160, 555] width 333 height 31
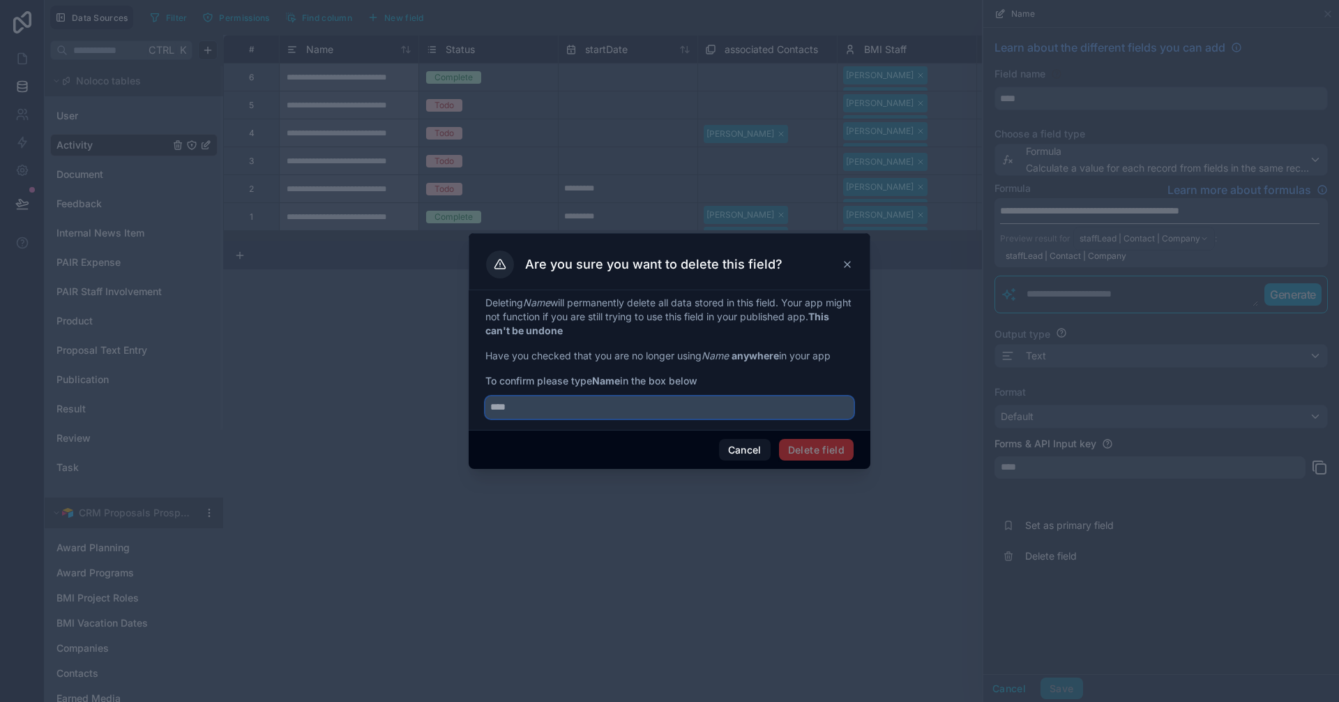
click at [669, 413] on input "text" at bounding box center [669, 407] width 368 height 22
type input "****"
click at [800, 440] on button "Delete field" at bounding box center [816, 450] width 75 height 22
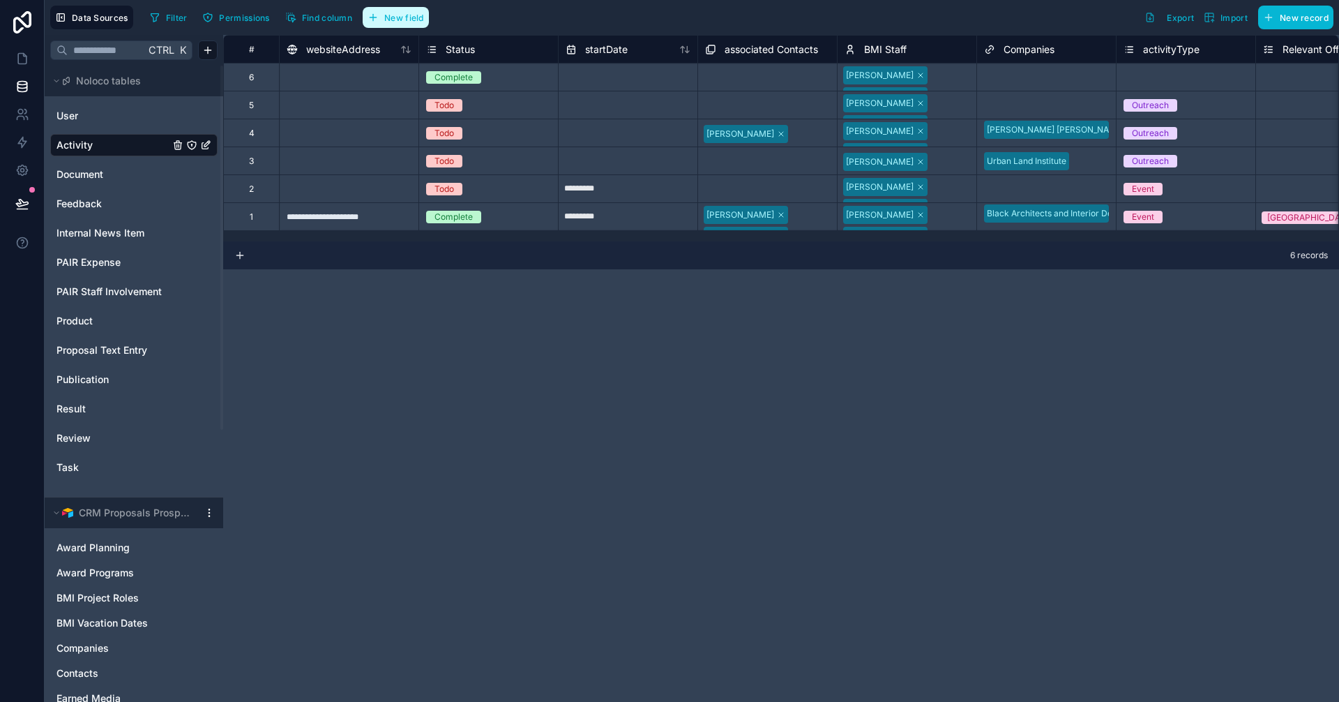
click at [402, 22] on span "New field" at bounding box center [404, 18] width 40 height 10
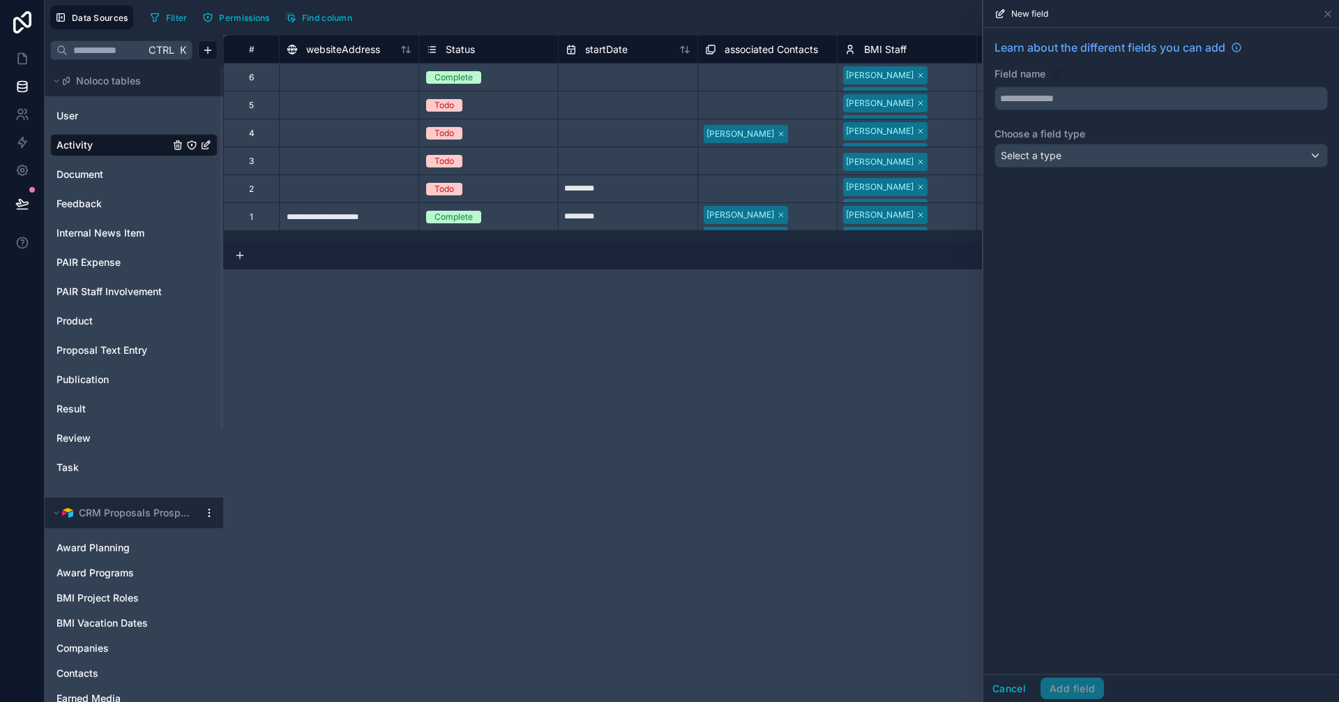
click at [1091, 112] on div "Learn about the different fields you can add Field name Choose a field type Sel…" at bounding box center [1161, 106] width 356 height 156
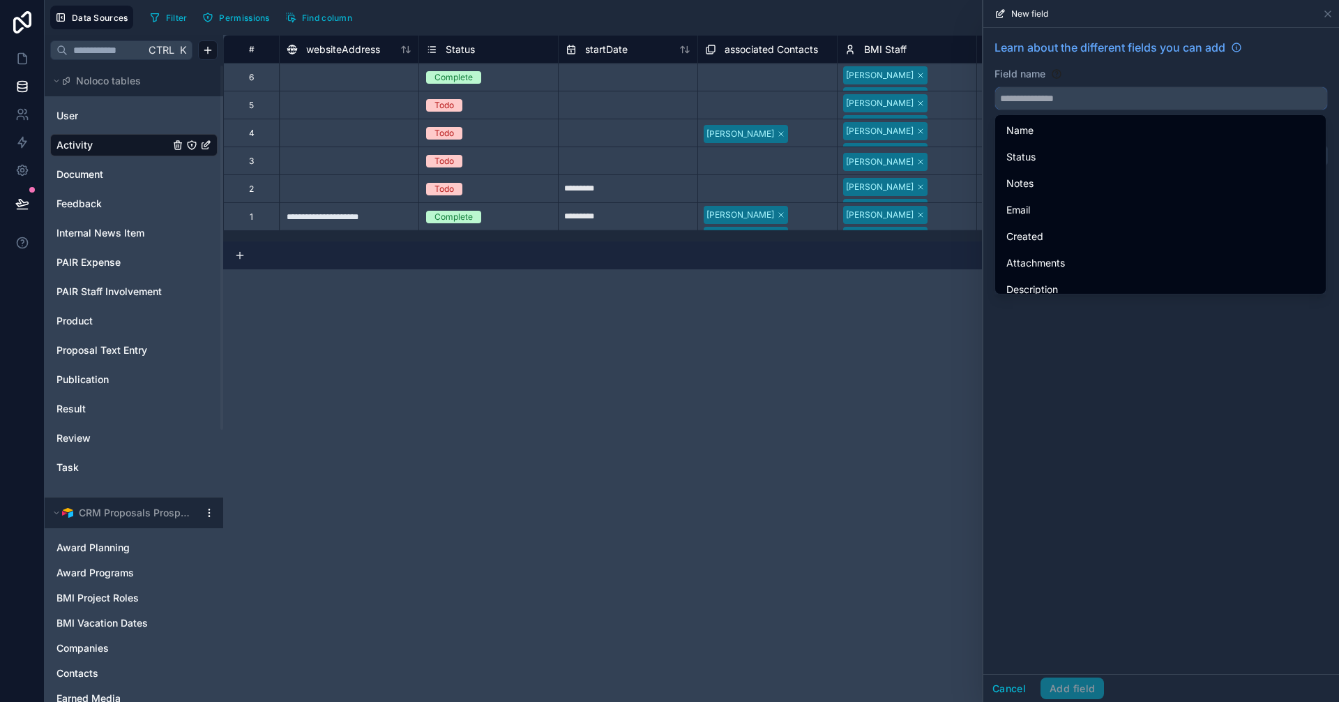
click at [1084, 99] on input "text" at bounding box center [1161, 98] width 332 height 22
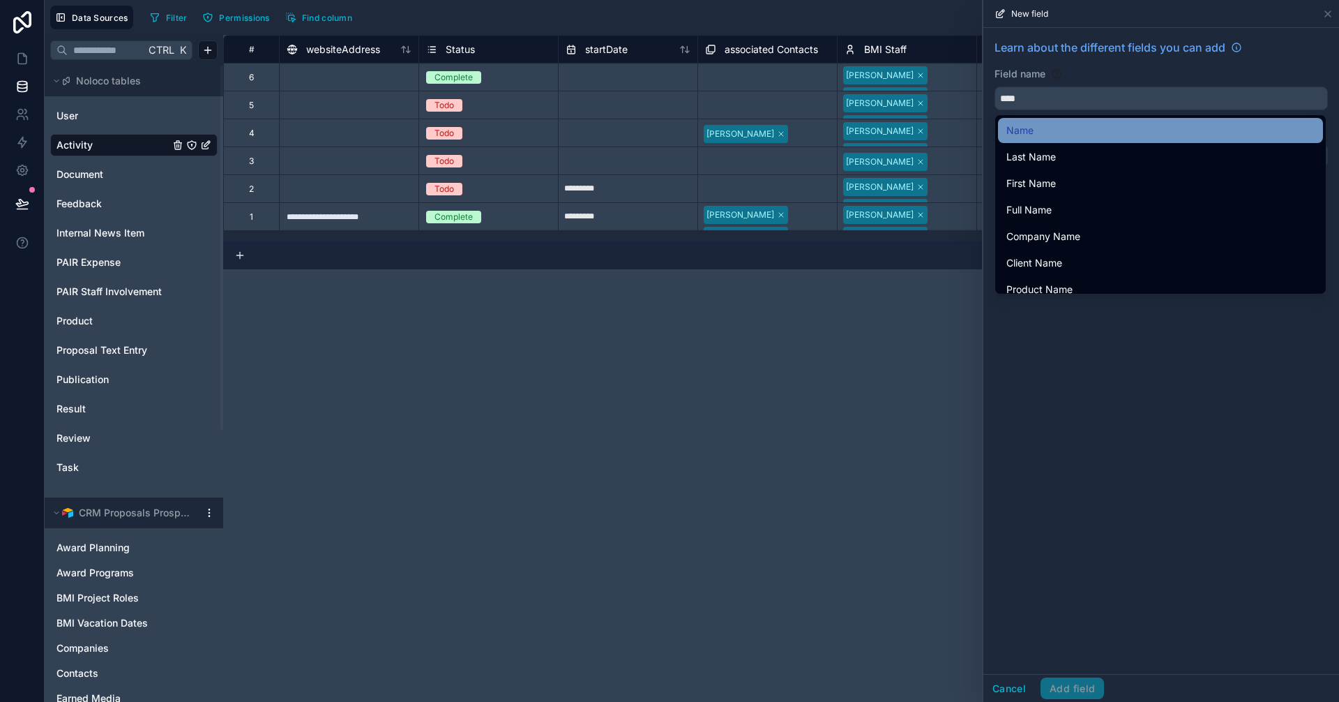
click at [1075, 137] on div "Name" at bounding box center [1160, 130] width 308 height 17
type input "****"
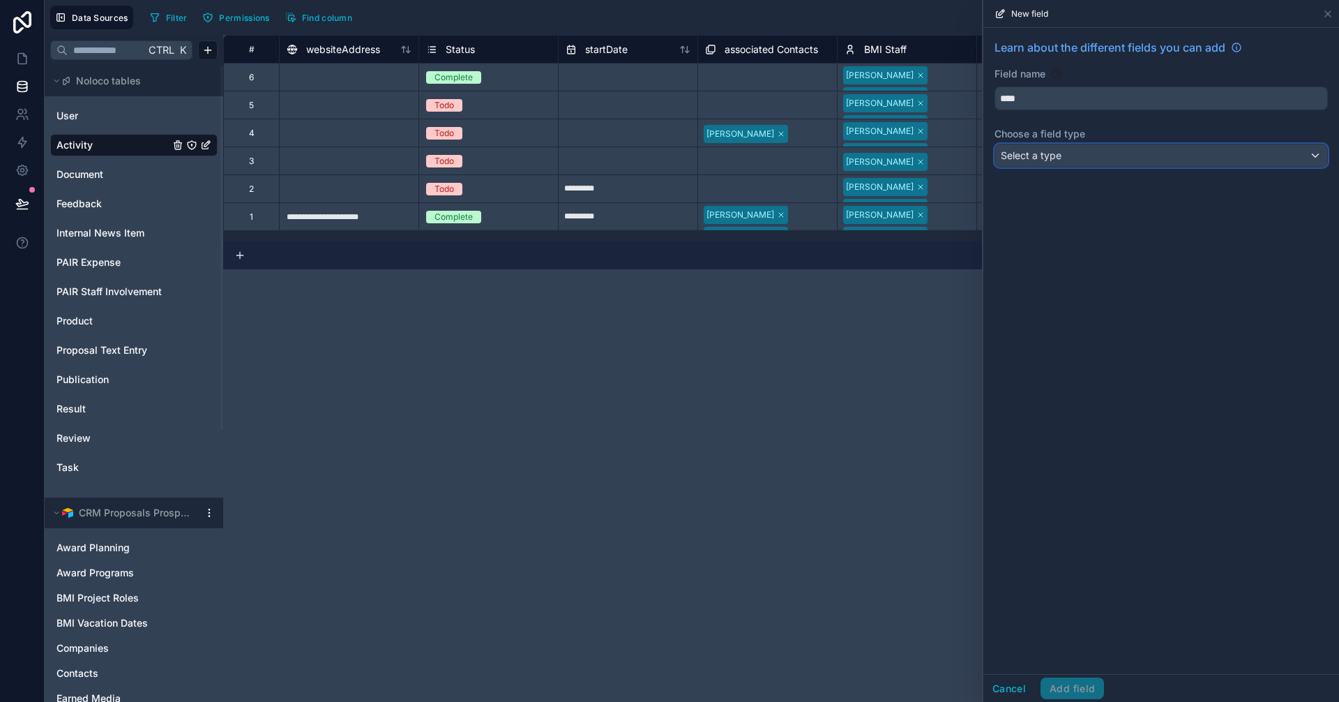
click at [1124, 163] on div "Select a type" at bounding box center [1161, 155] width 332 height 22
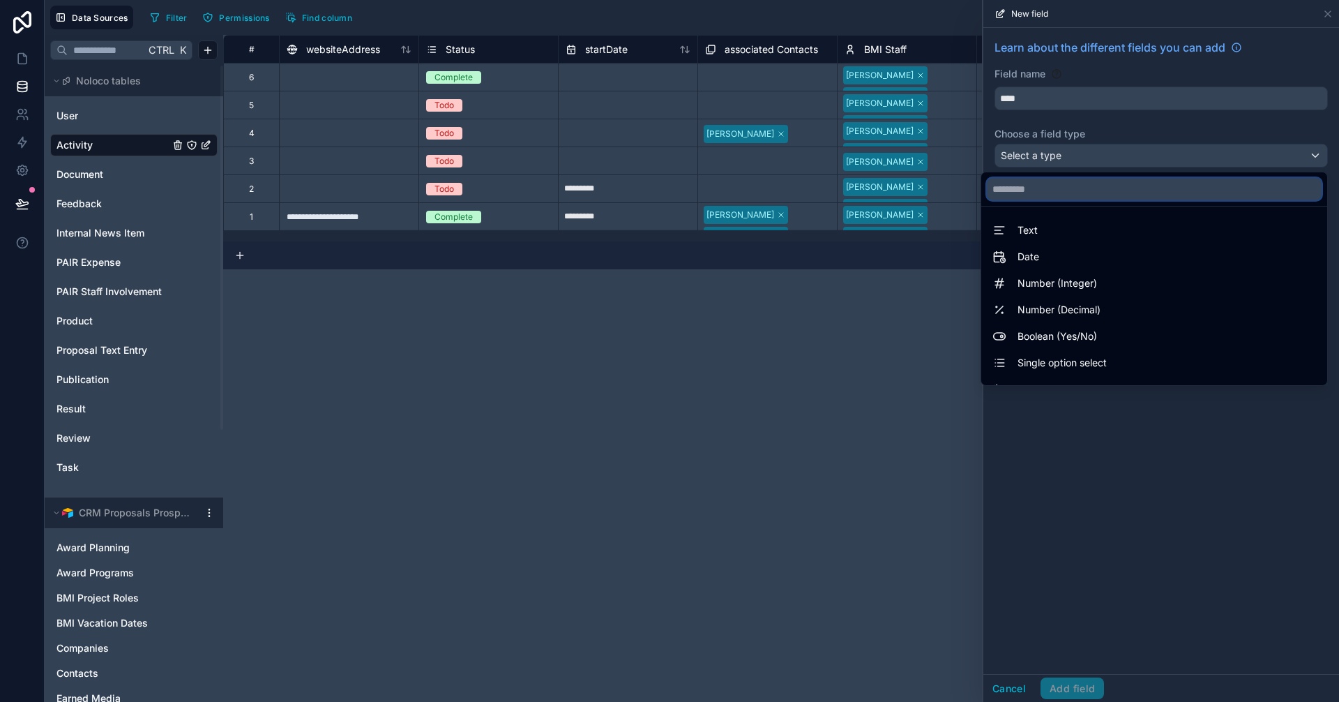
click at [1036, 189] on input "text" at bounding box center [1154, 189] width 335 height 22
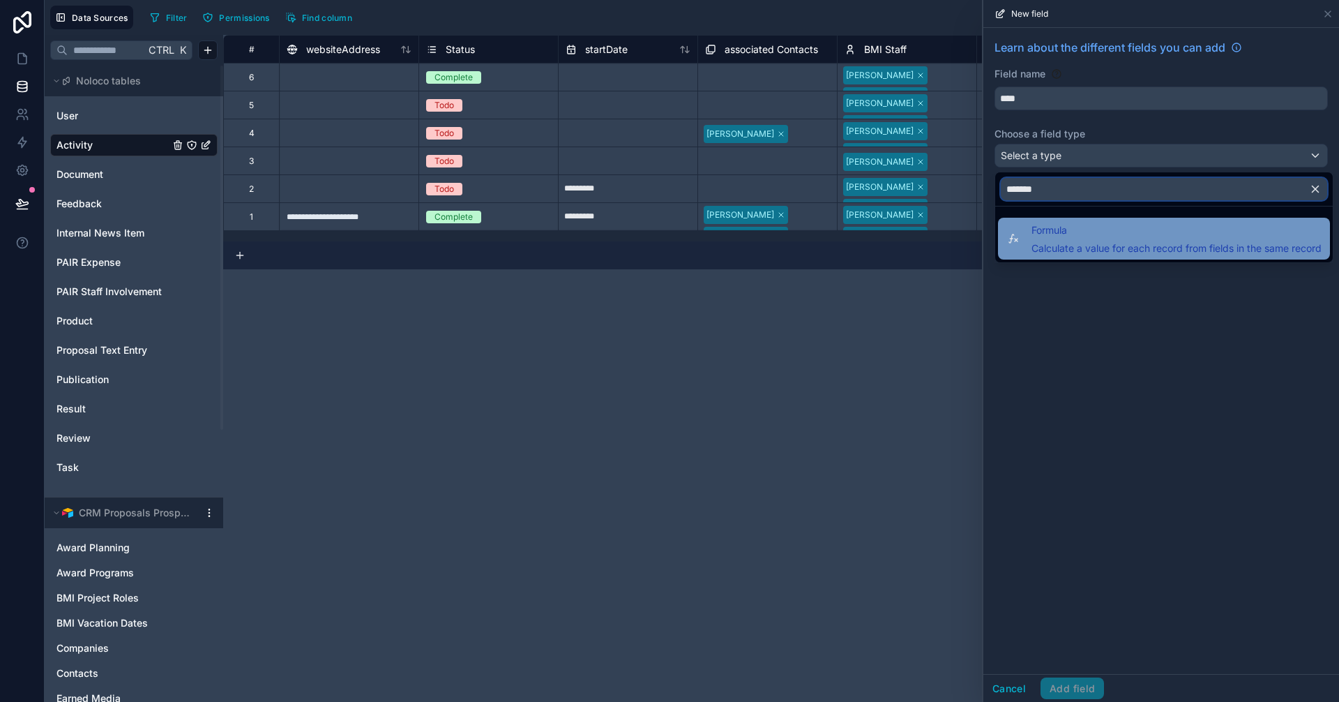
type input "*******"
click at [1093, 242] on div "Formula Calculate a value for each record from fields in the same record" at bounding box center [1176, 238] width 290 height 33
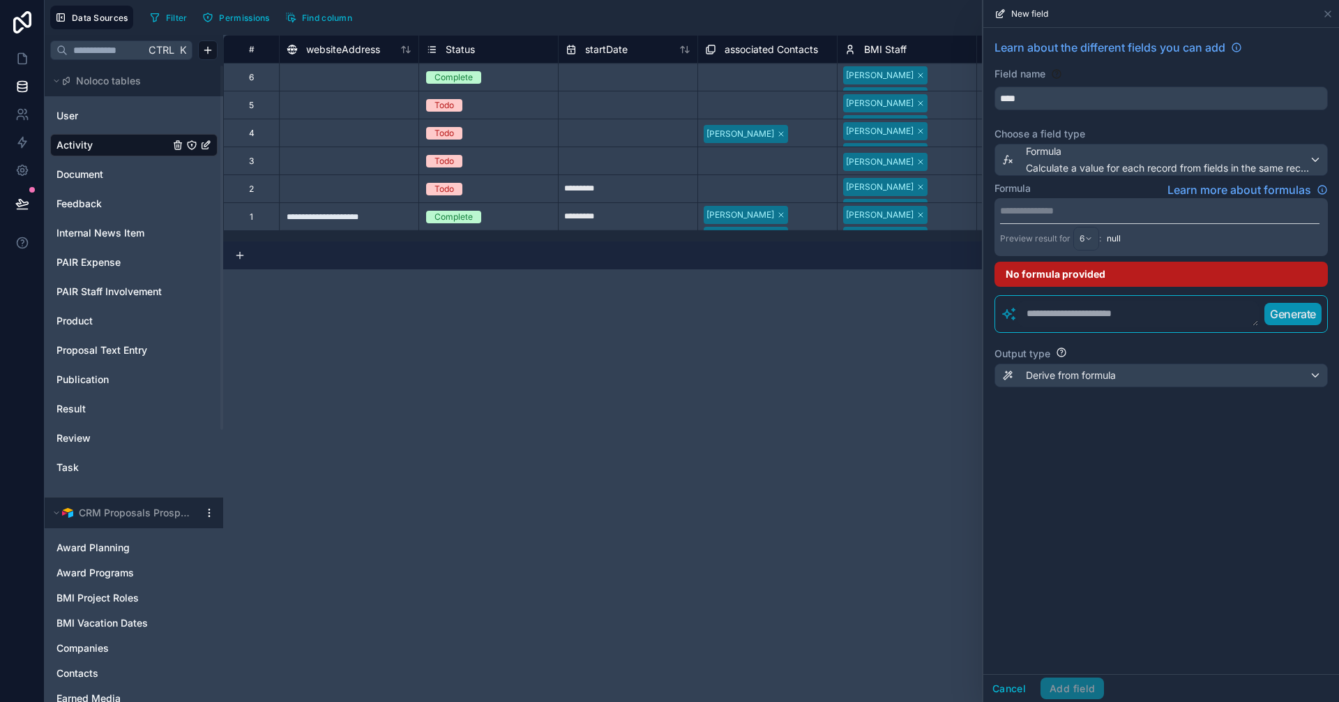
click at [1070, 210] on p "**********" at bounding box center [1159, 211] width 319 height 14
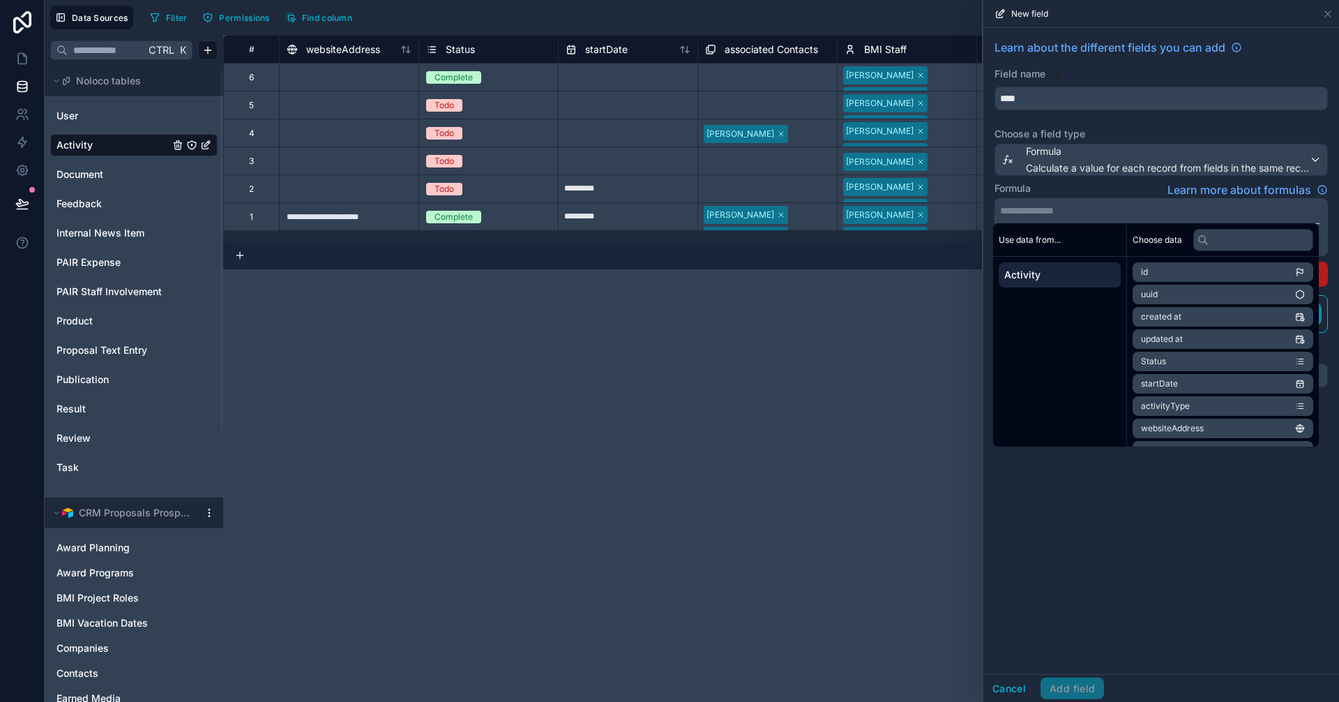
click at [1059, 269] on span "Activity" at bounding box center [1059, 275] width 111 height 14
click at [1185, 317] on li "created at" at bounding box center [1223, 317] width 181 height 20
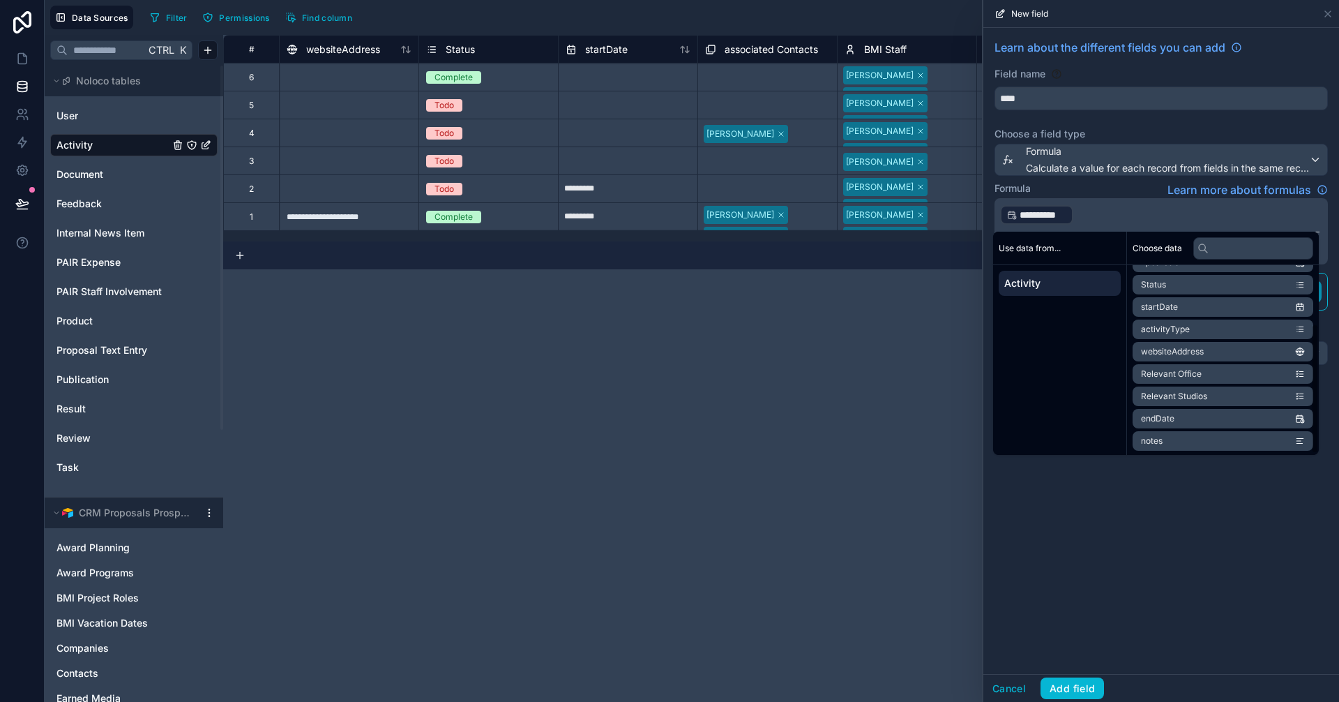
scroll to position [86, 0]
click at [1058, 210] on span "**********" at bounding box center [1043, 215] width 47 height 14
click at [1069, 217] on div "**********" at bounding box center [1036, 215] width 73 height 20
click at [1114, 216] on div "**********" at bounding box center [1134, 209] width 95 height 22
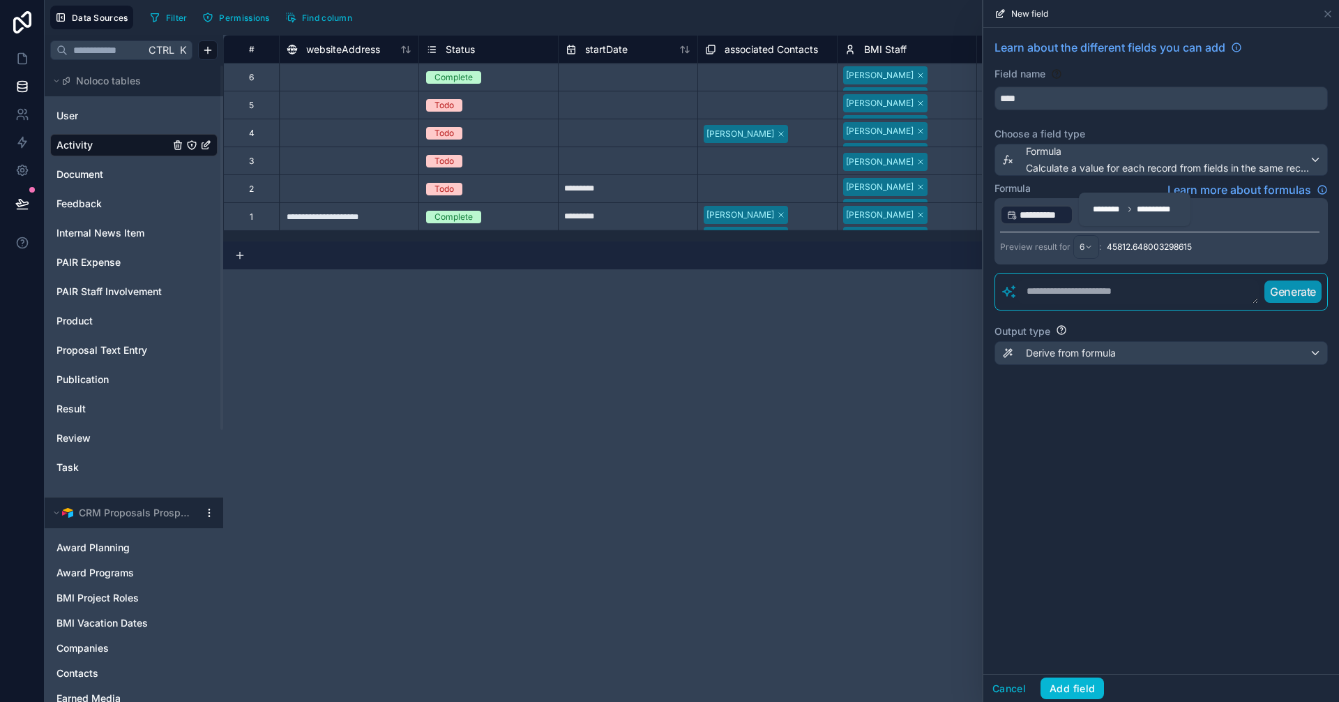
click at [1058, 217] on span "**********" at bounding box center [1043, 215] width 47 height 14
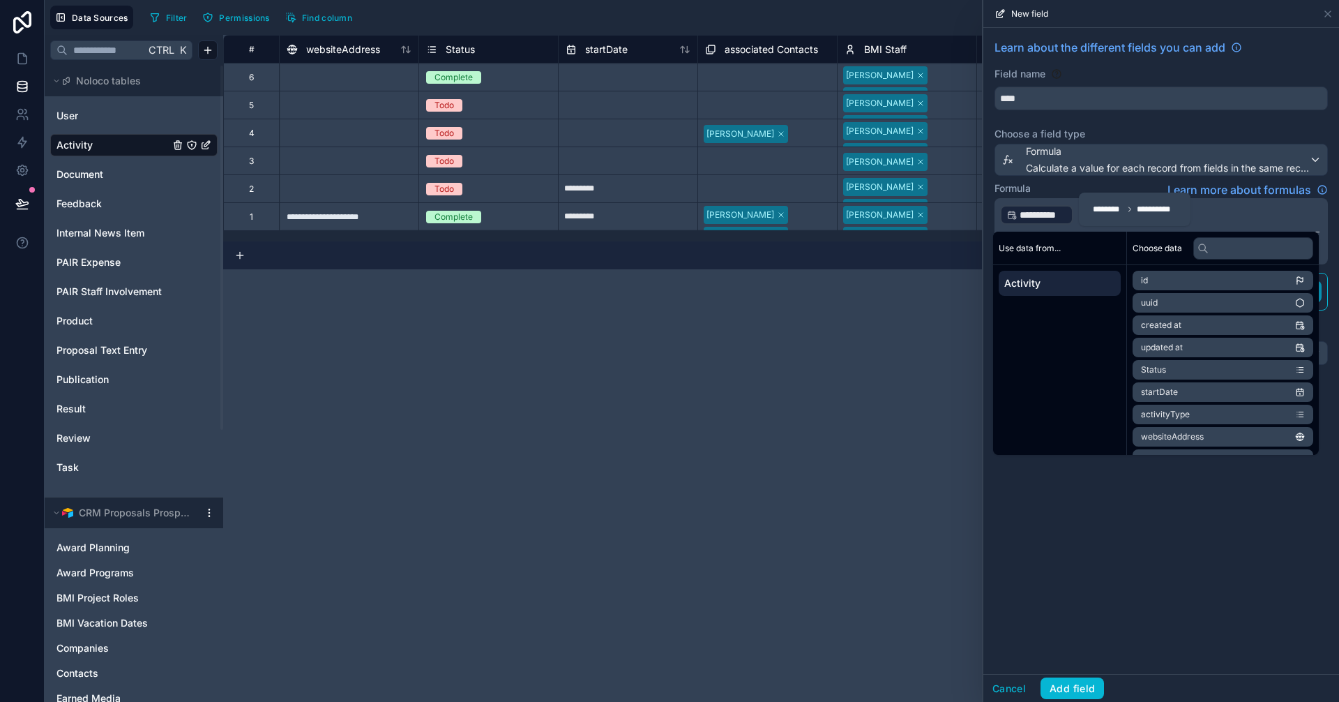
click at [1087, 214] on div "**********" at bounding box center [1134, 209] width 95 height 22
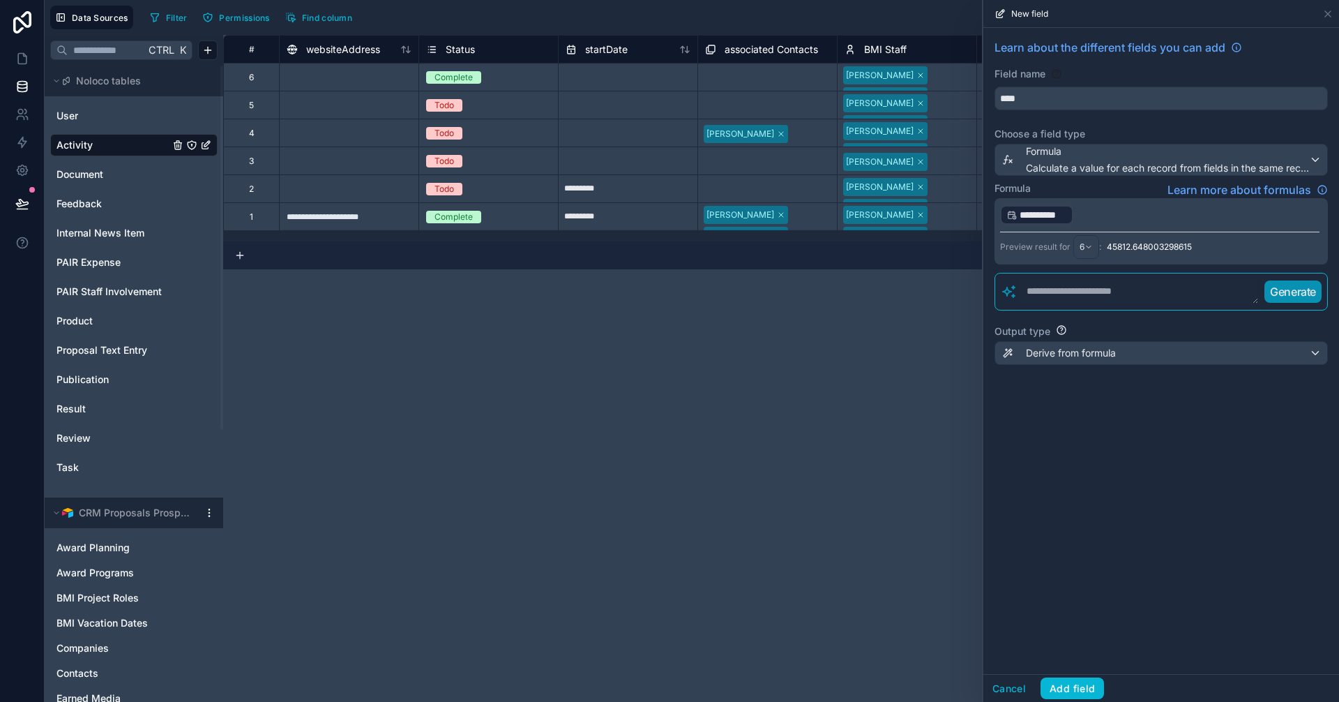
click at [1232, 217] on p "**********" at bounding box center [1159, 215] width 319 height 22
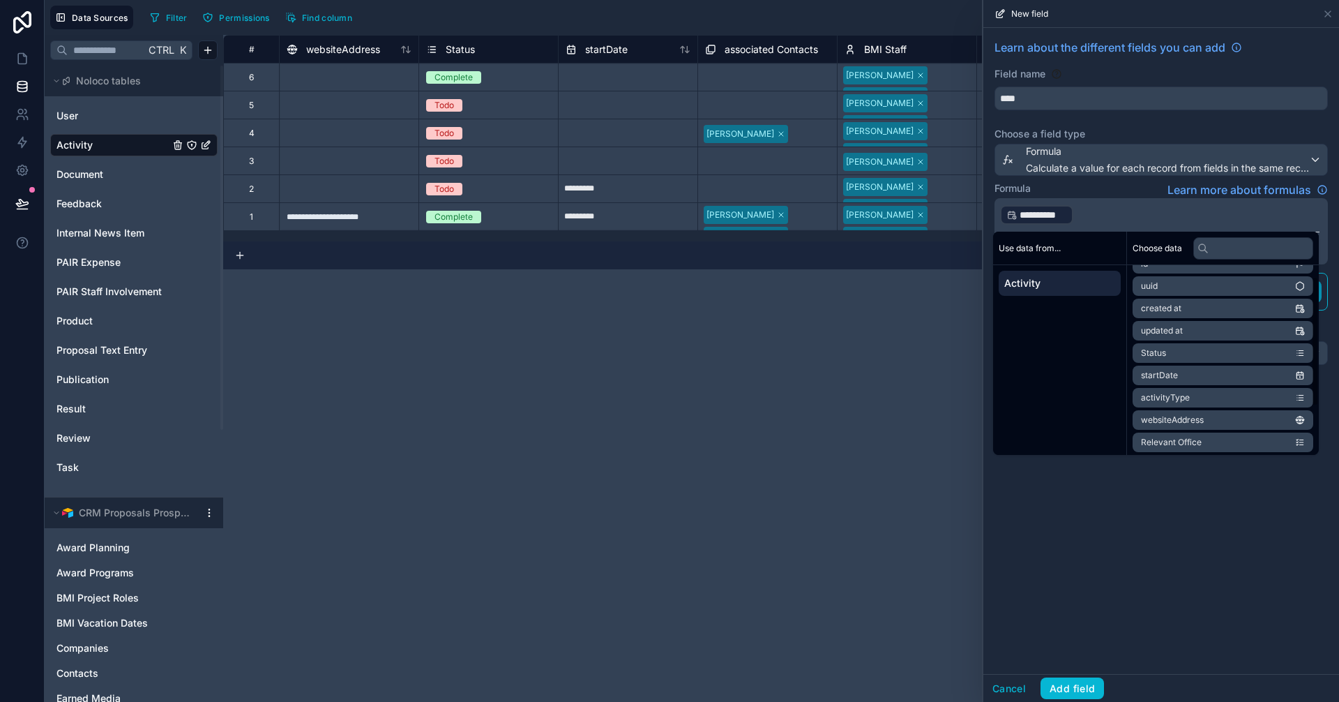
scroll to position [0, 0]
click at [1100, 211] on p "**********" at bounding box center [1159, 215] width 319 height 22
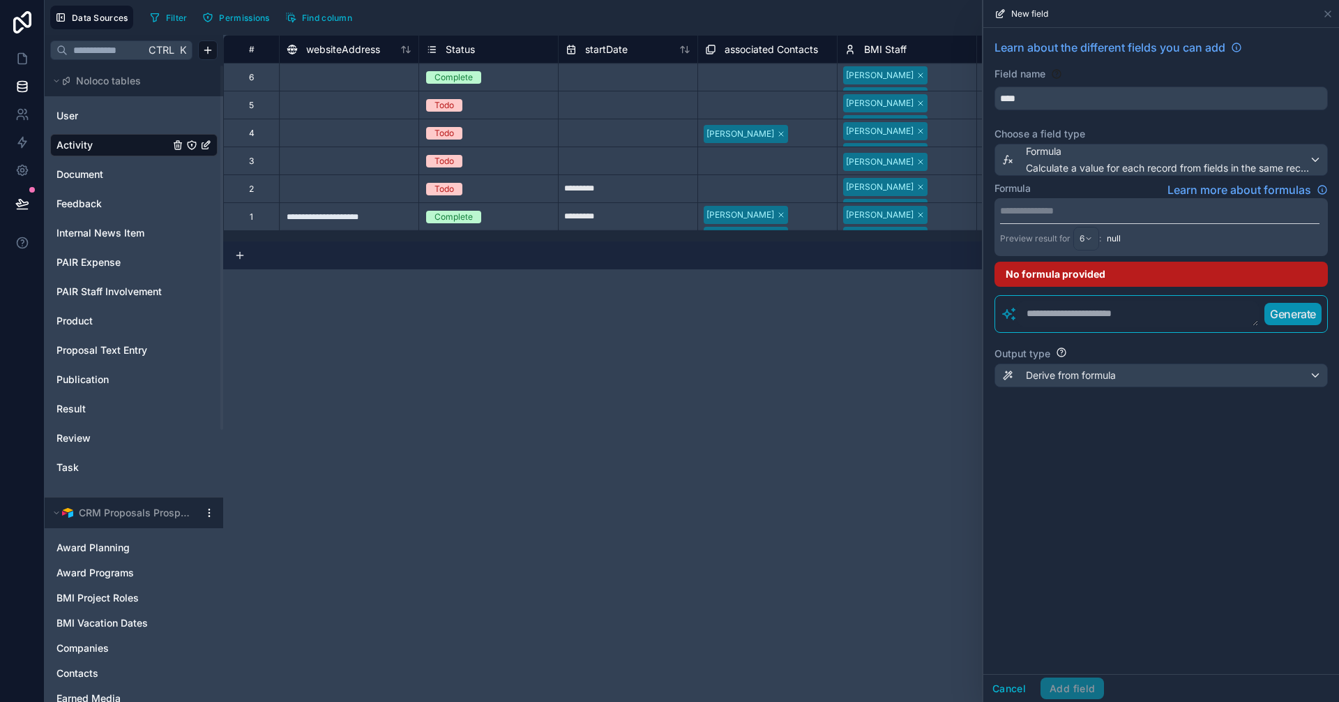
click at [909, 510] on div "**********" at bounding box center [781, 368] width 1116 height 667
click at [884, 23] on div "Filter Permissions Find column Export Import New record" at bounding box center [738, 18] width 1189 height 24
click at [1326, 17] on icon at bounding box center [1327, 13] width 11 height 11
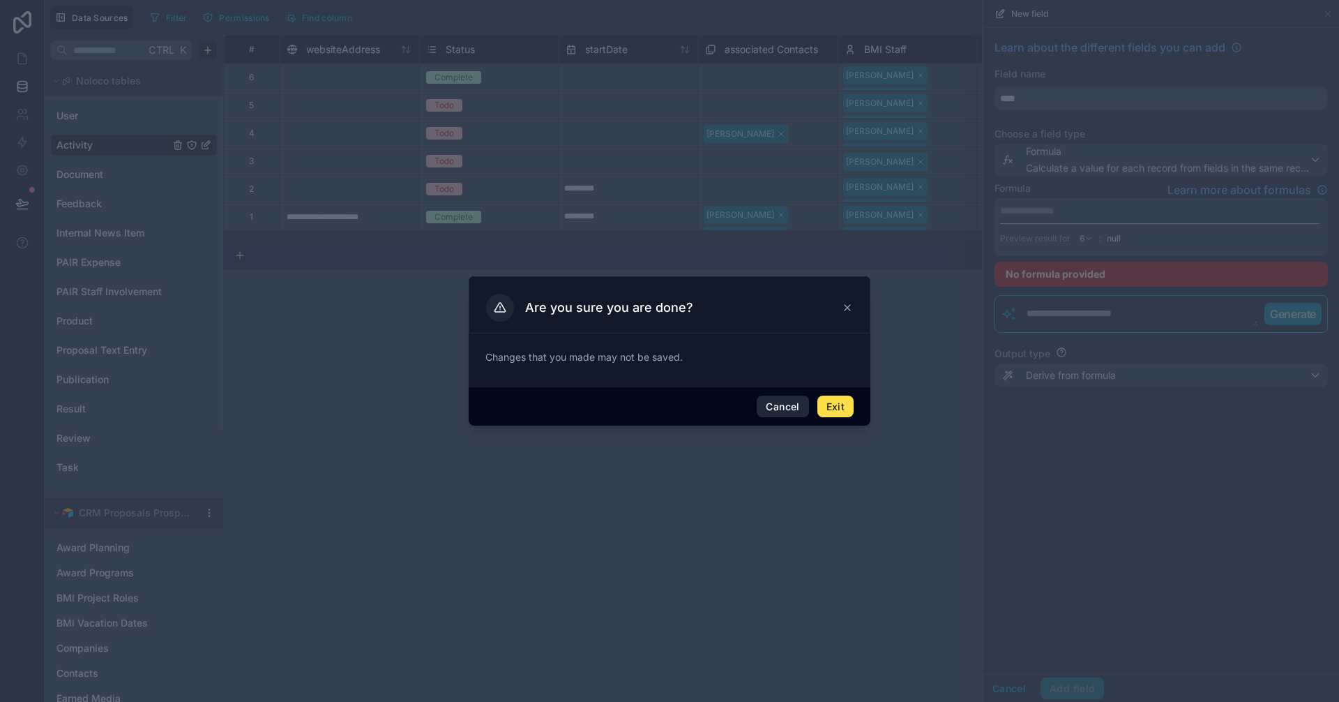
click at [785, 408] on button "Cancel" at bounding box center [783, 406] width 52 height 22
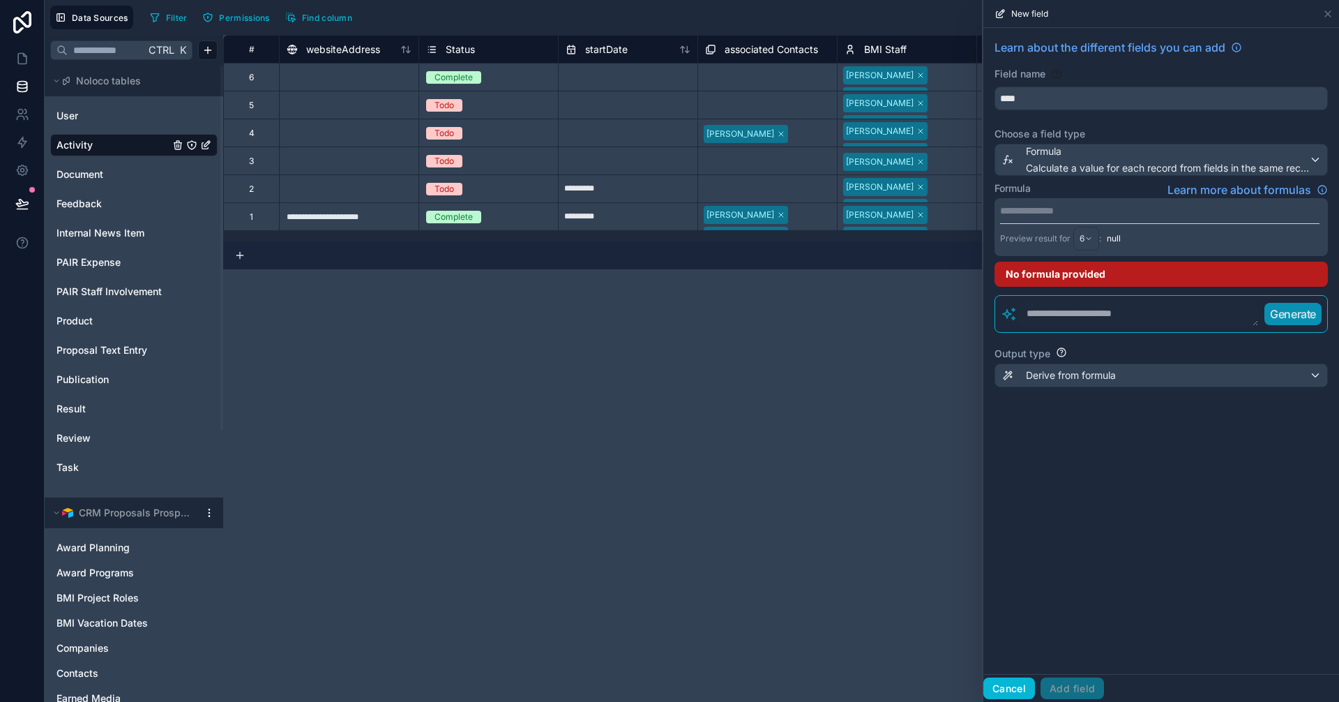
click at [1015, 689] on button "Cancel" at bounding box center [1009, 688] width 52 height 22
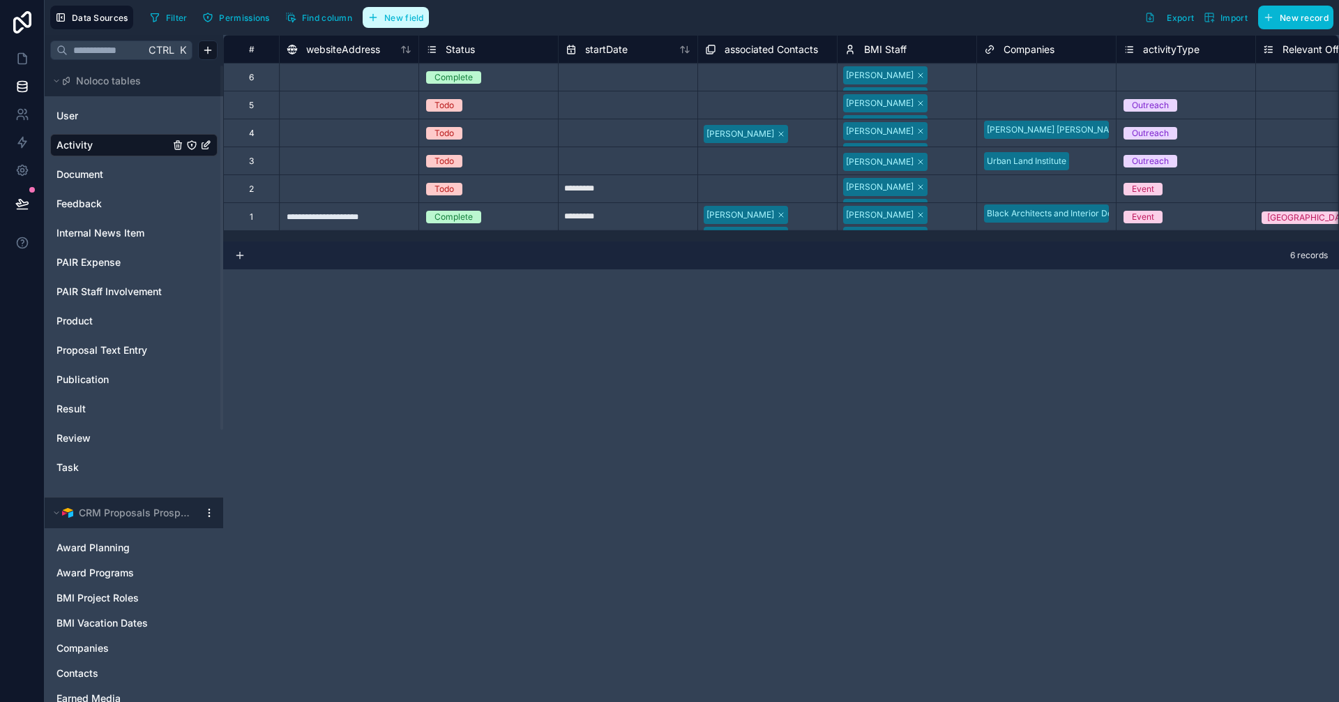
click at [402, 20] on span "New field" at bounding box center [404, 18] width 40 height 10
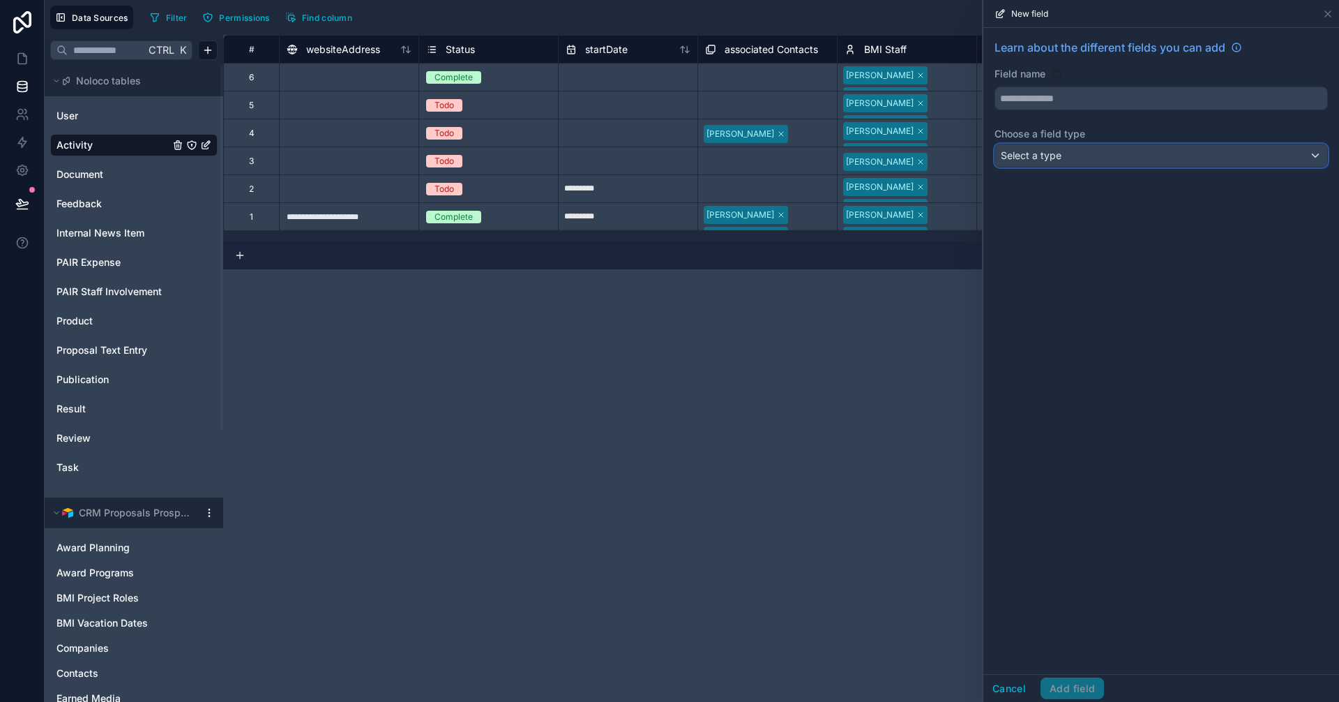
click at [1082, 153] on div "Select a type" at bounding box center [1161, 155] width 332 height 22
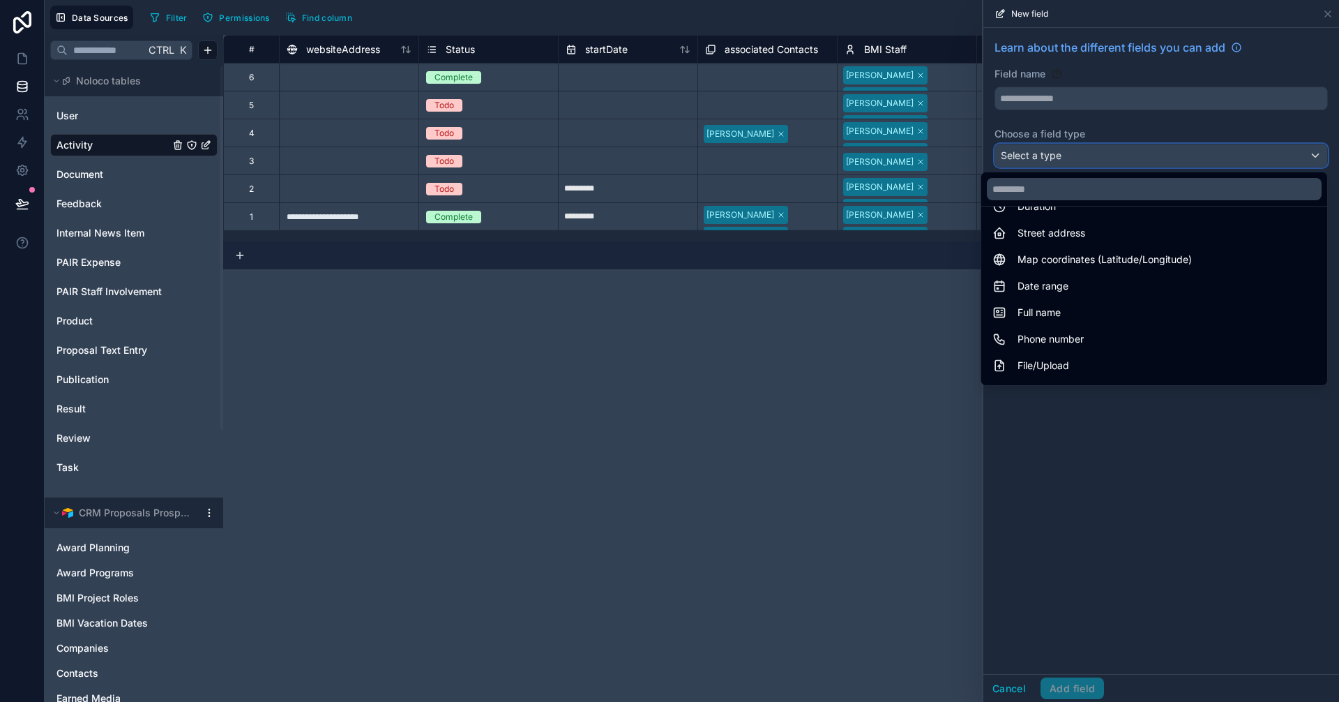
scroll to position [404, 0]
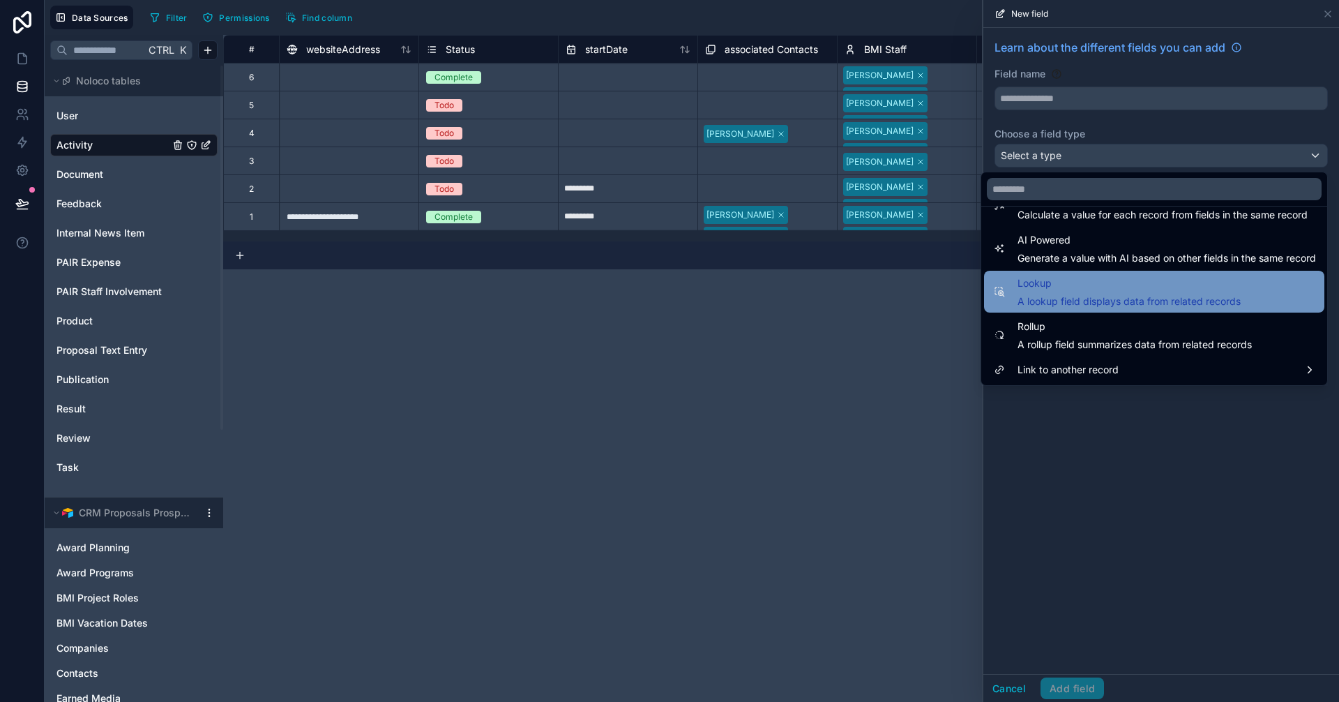
click at [1095, 296] on span "A lookup field displays data from related records" at bounding box center [1128, 301] width 223 height 14
type input "******"
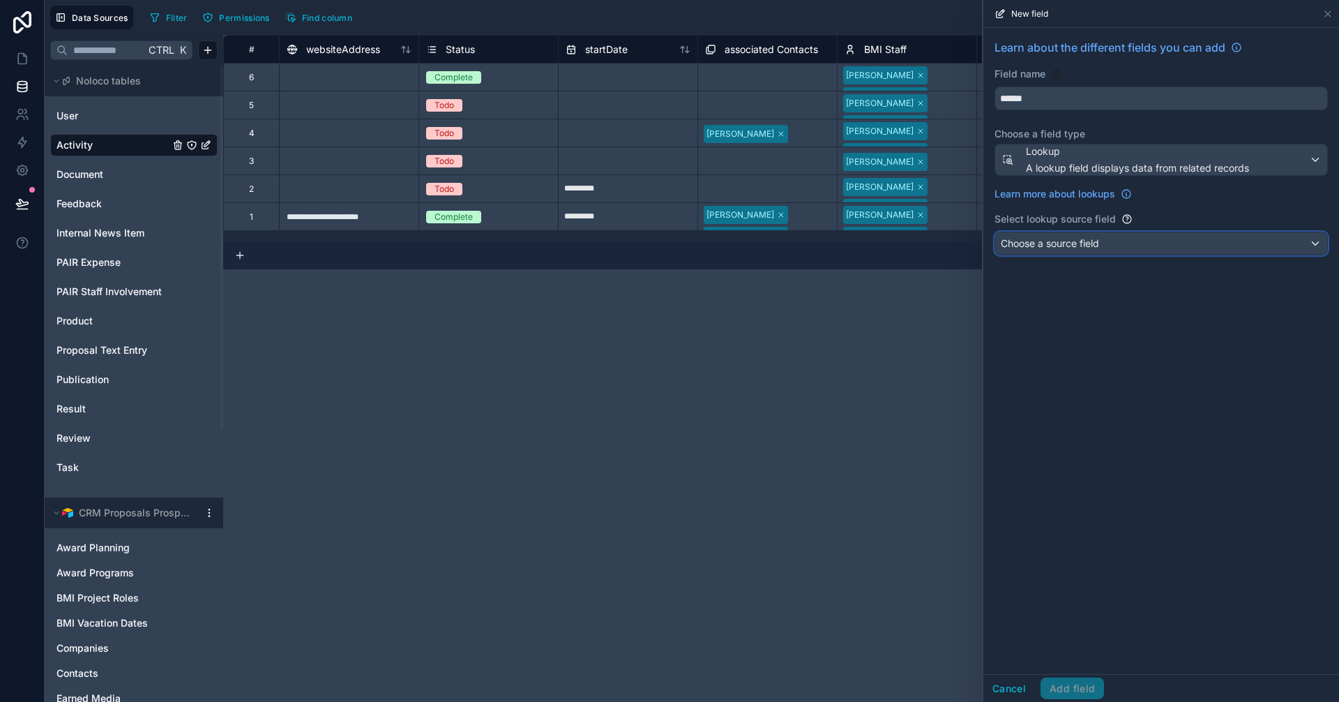
click at [1099, 247] on span "Choose a source field" at bounding box center [1050, 243] width 98 height 12
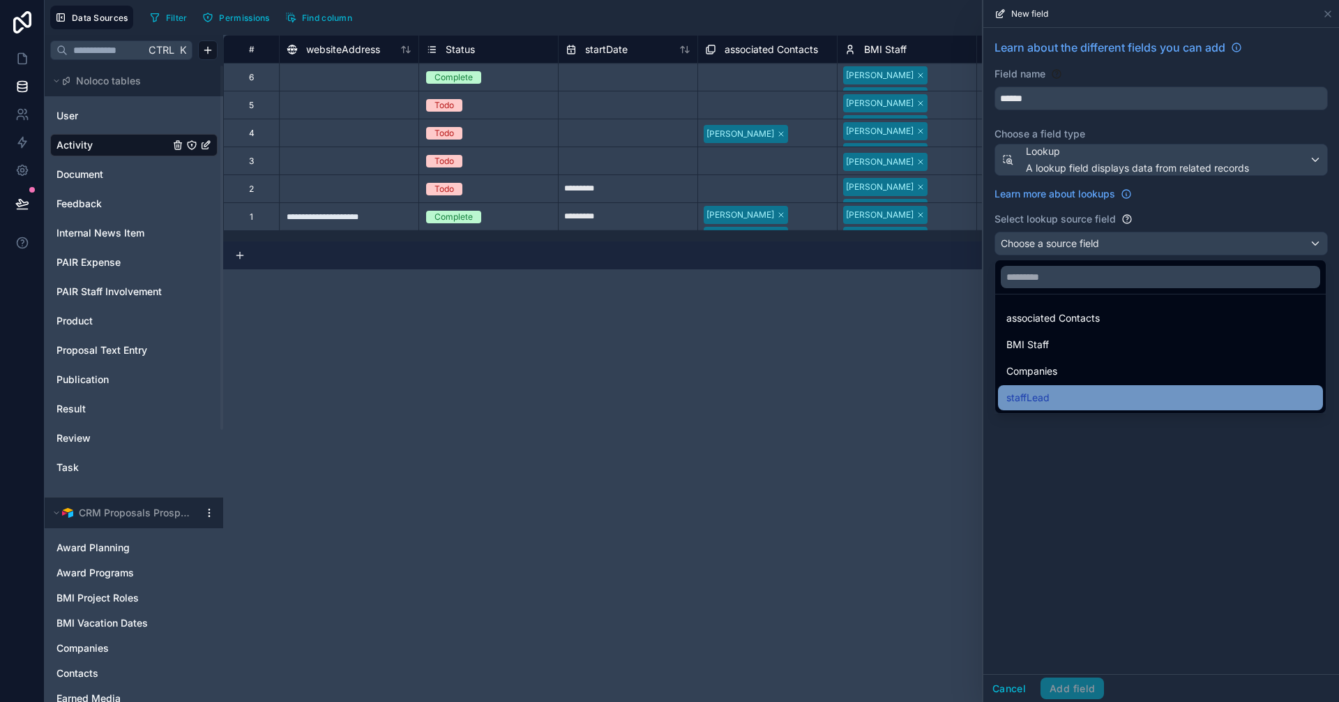
click at [1079, 396] on div "staffLead" at bounding box center [1160, 397] width 308 height 17
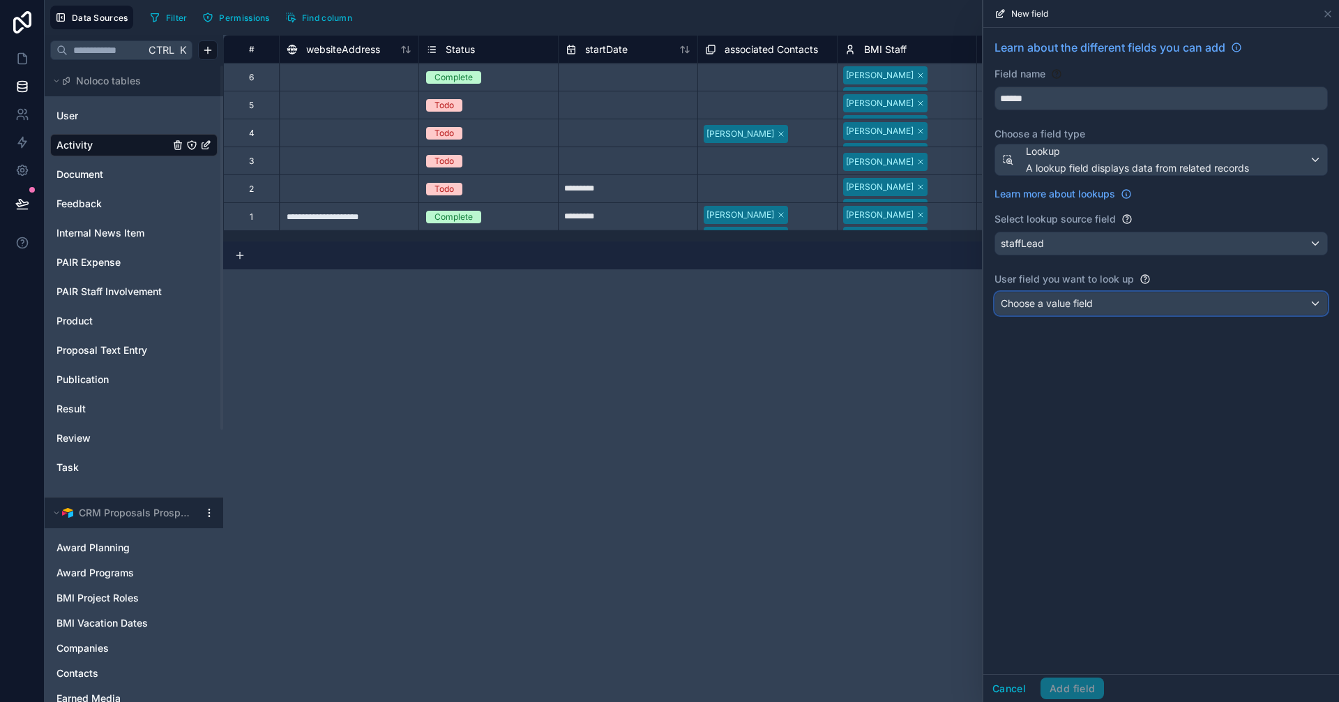
click at [1065, 304] on span "Choose a value field" at bounding box center [1047, 303] width 92 height 12
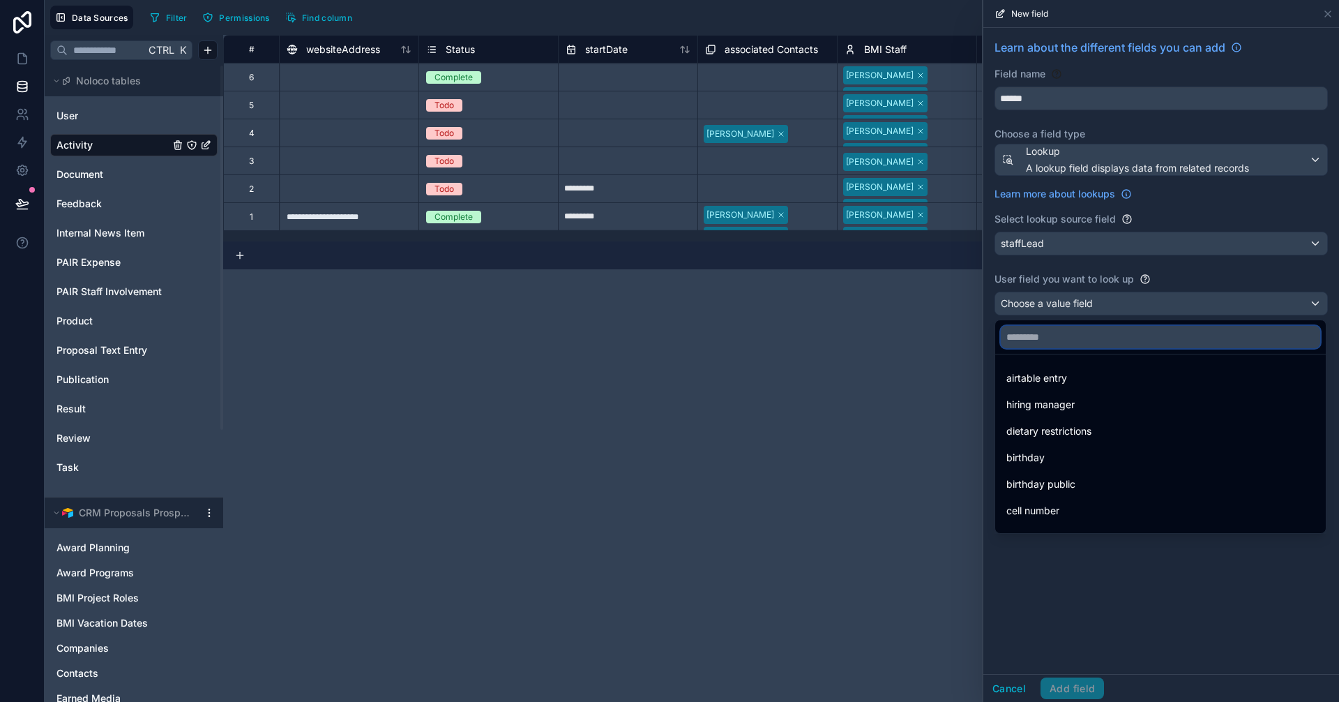
click at [1045, 338] on input "text" at bounding box center [1160, 337] width 319 height 22
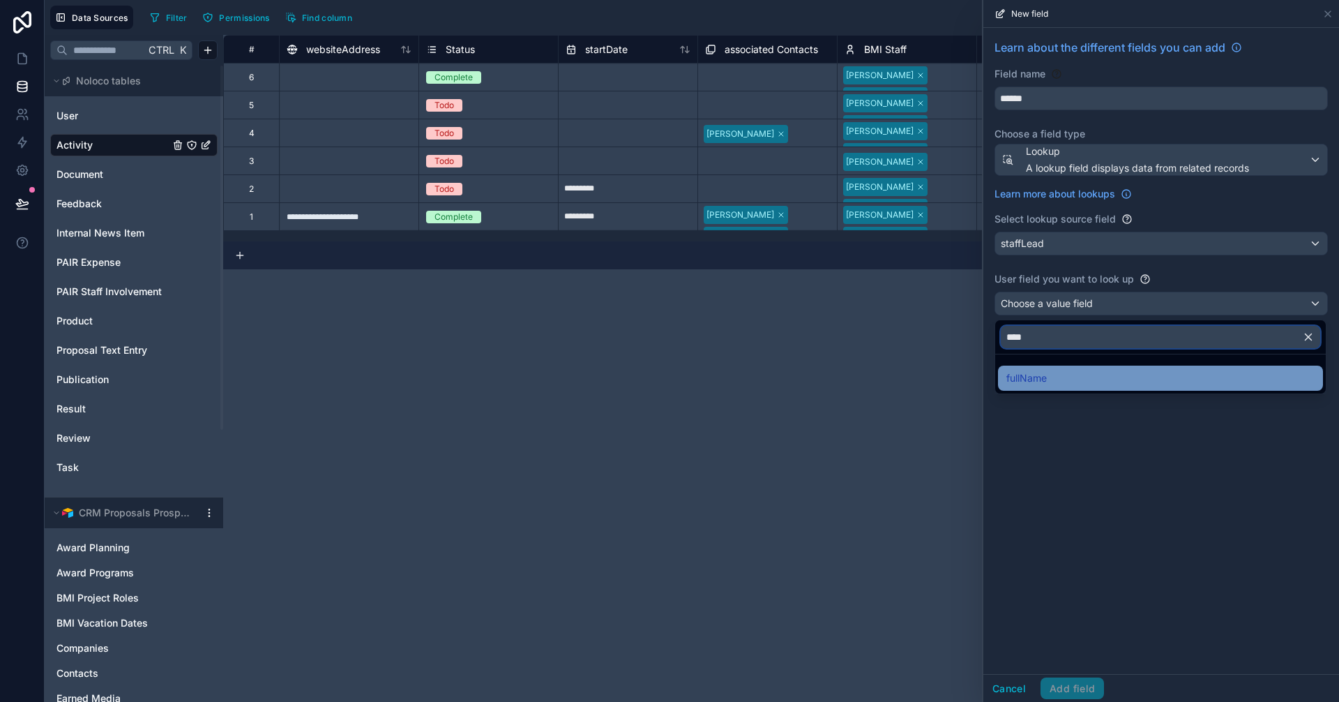
type input "****"
click at [1047, 379] on span "fullName" at bounding box center [1026, 378] width 40 height 17
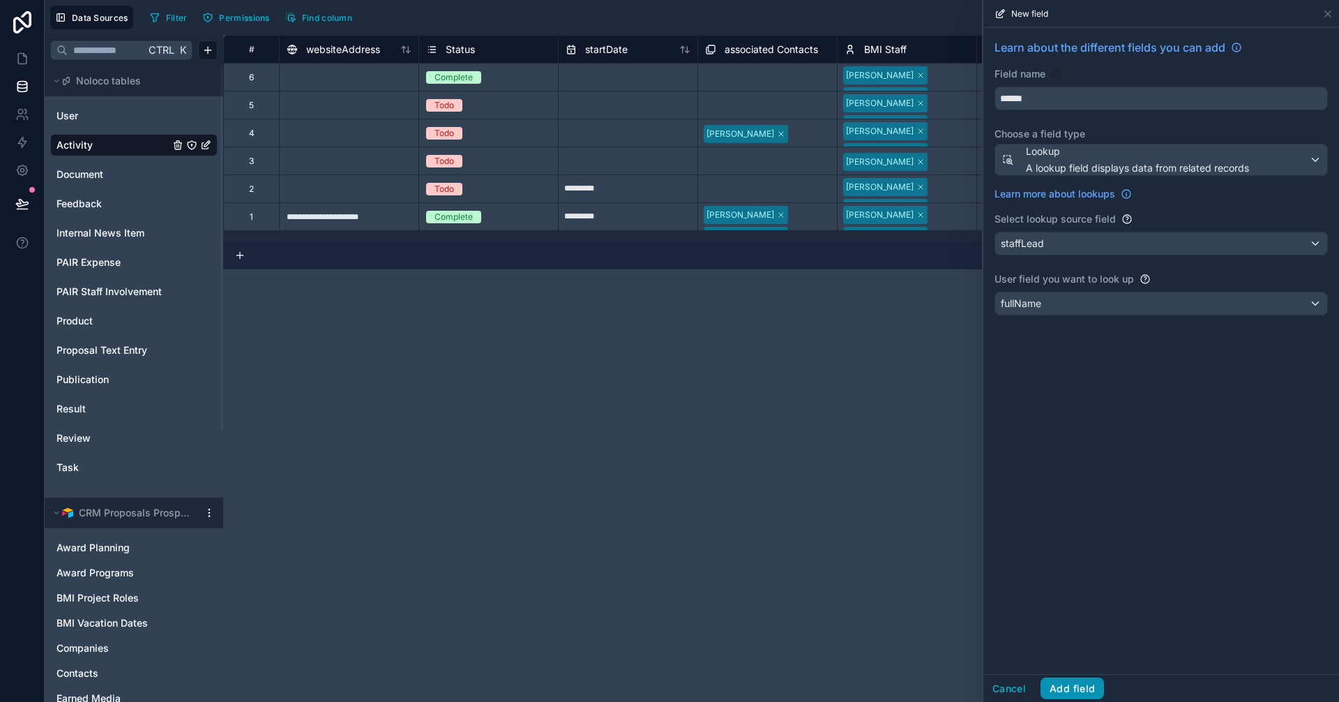
click at [1073, 691] on button "Add field" at bounding box center [1071, 688] width 63 height 22
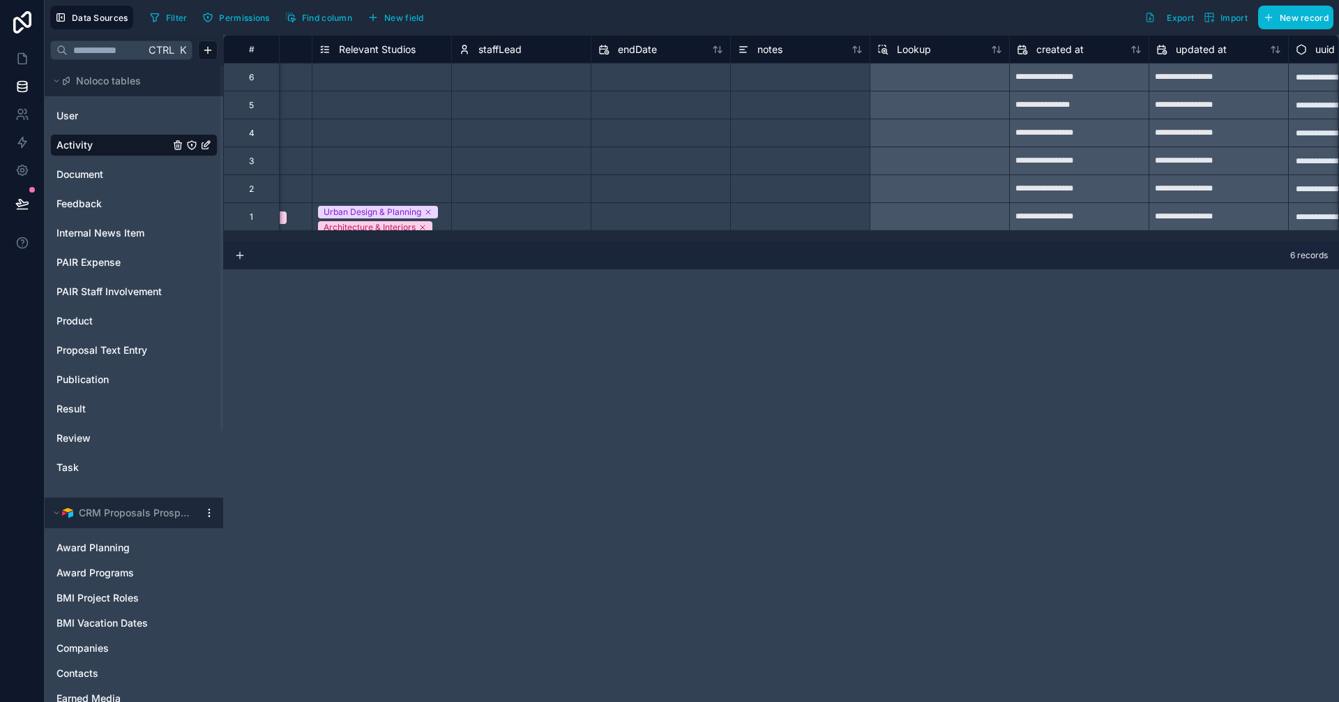
scroll to position [0, 998]
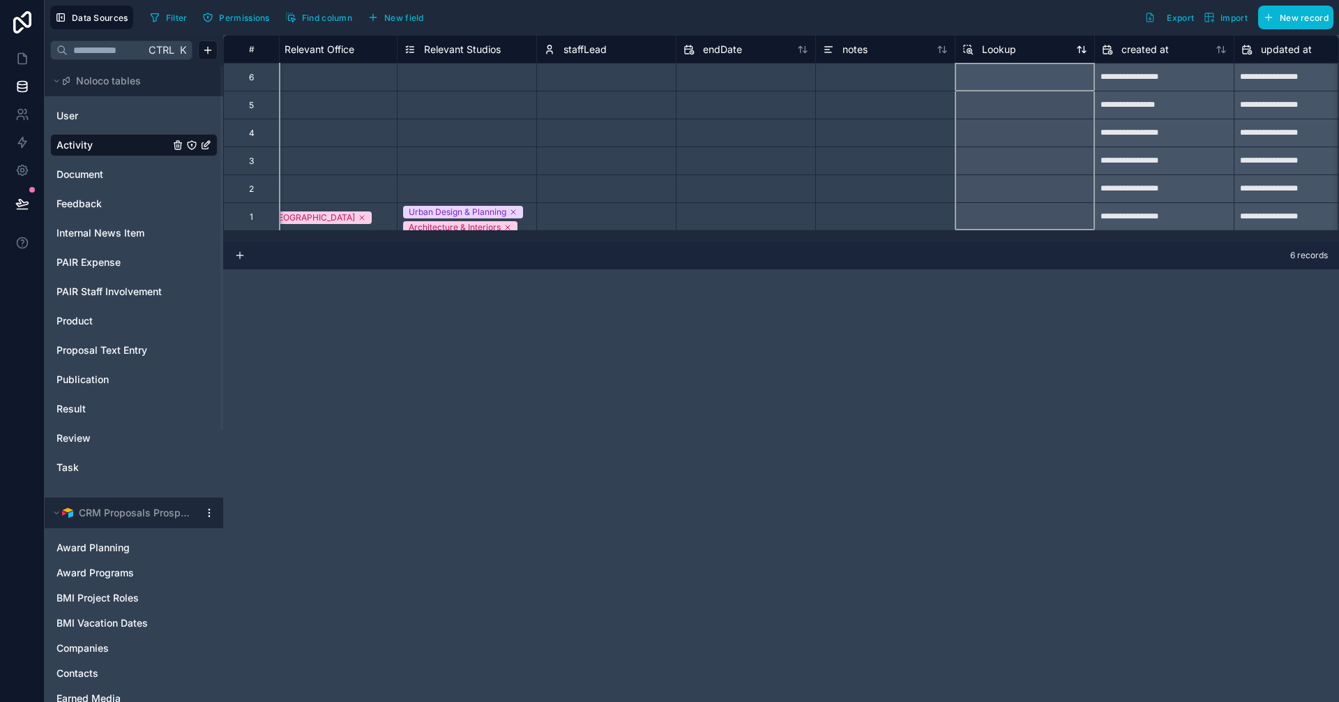
click at [1031, 55] on div "Lookup" at bounding box center [1024, 49] width 125 height 17
click at [1004, 50] on span "Lookup" at bounding box center [999, 50] width 34 height 14
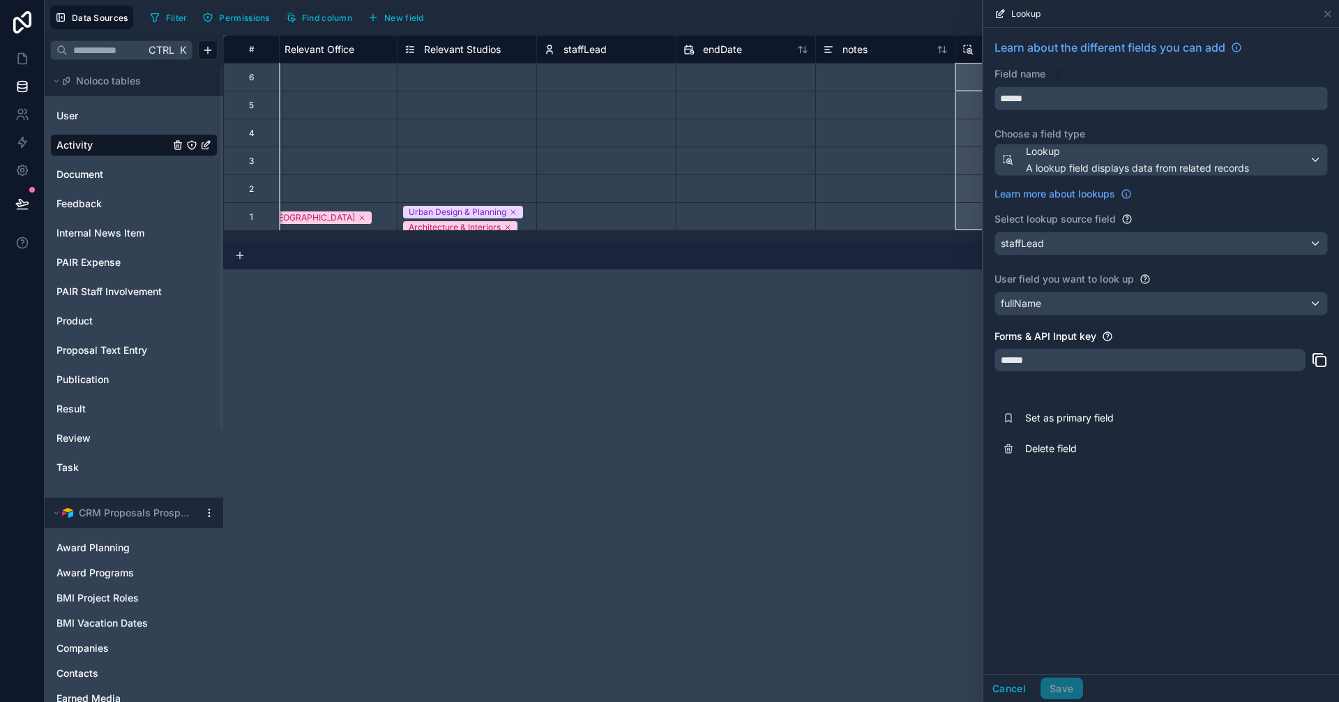
click at [1055, 100] on input "******" at bounding box center [1161, 98] width 332 height 22
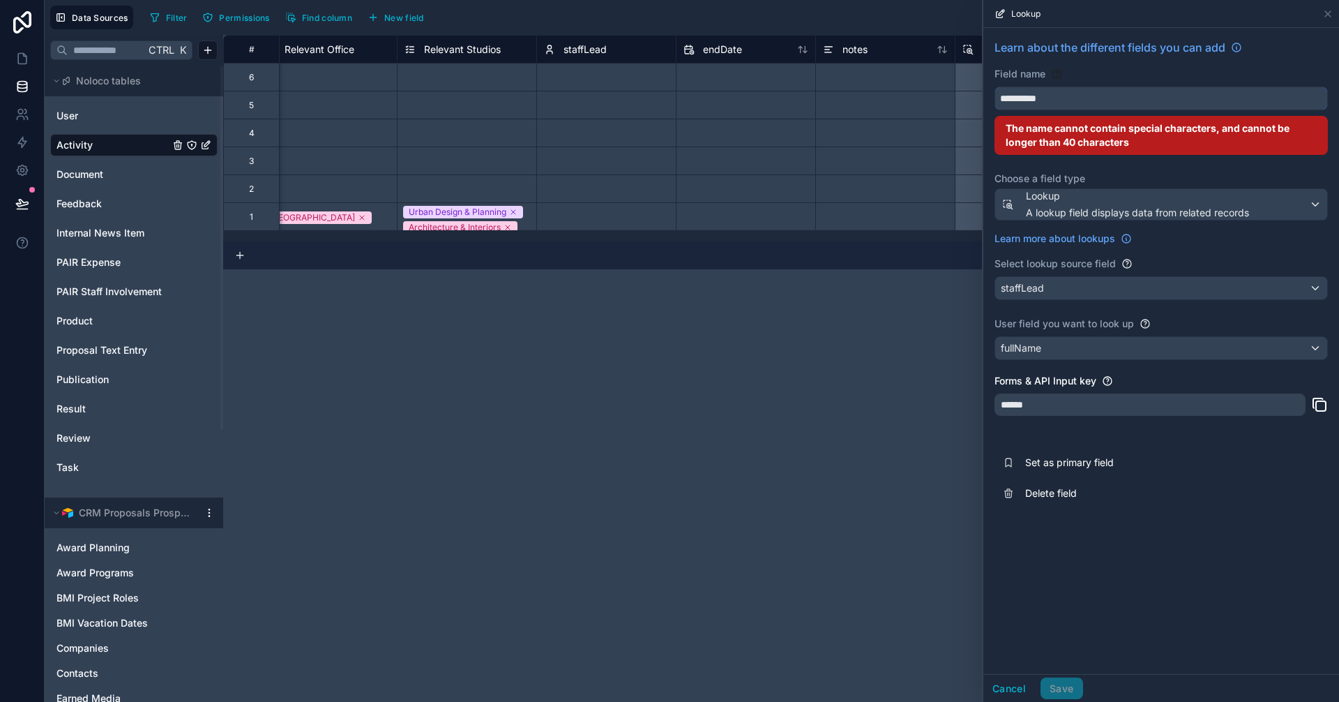
click at [994, 86] on button "*********" at bounding box center [1160, 98] width 333 height 24
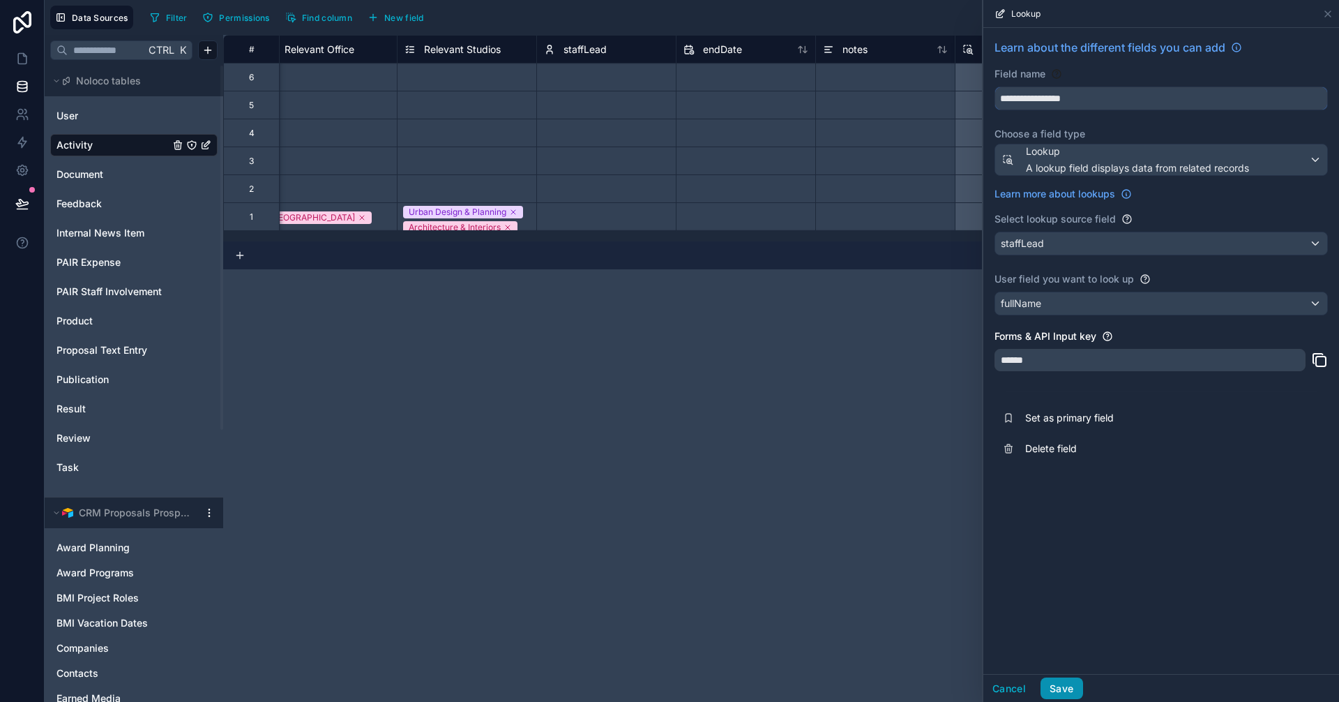
type input "**********"
click at [1068, 691] on button "Save" at bounding box center [1061, 688] width 42 height 22
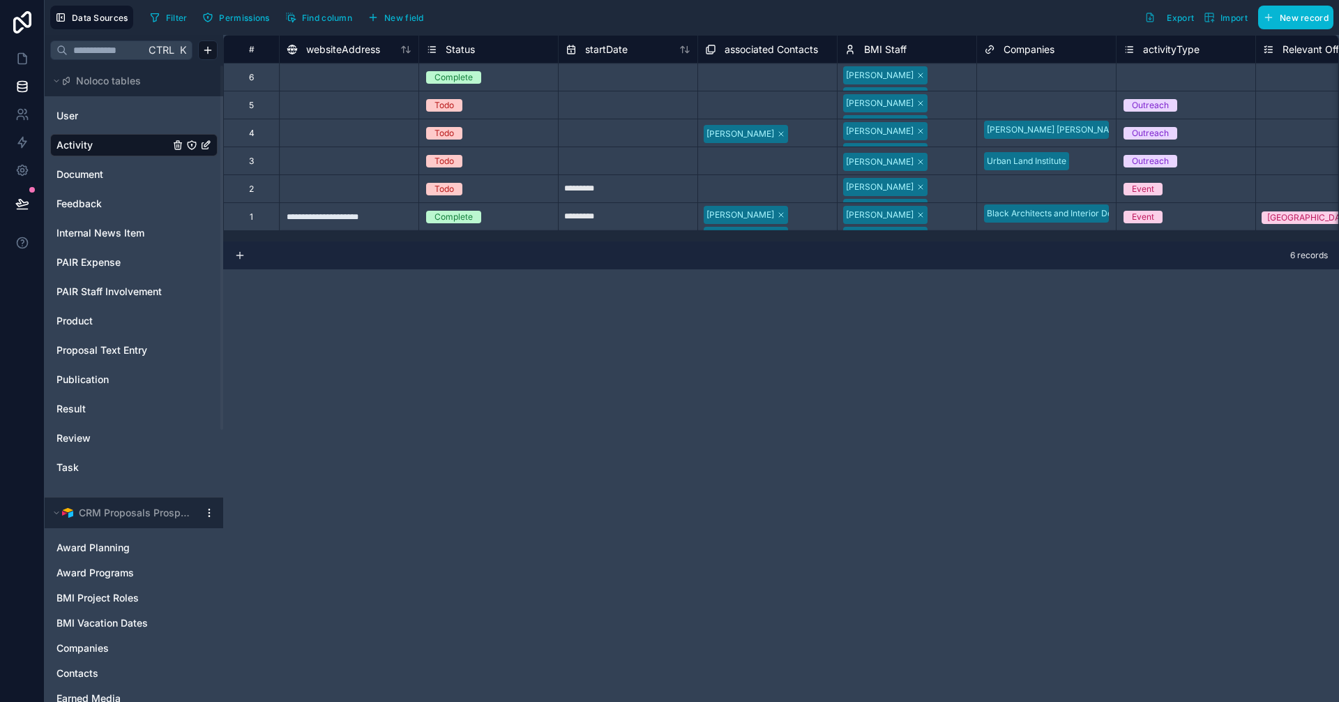
click at [1071, 47] on div "Companies" at bounding box center [1046, 49] width 125 height 17
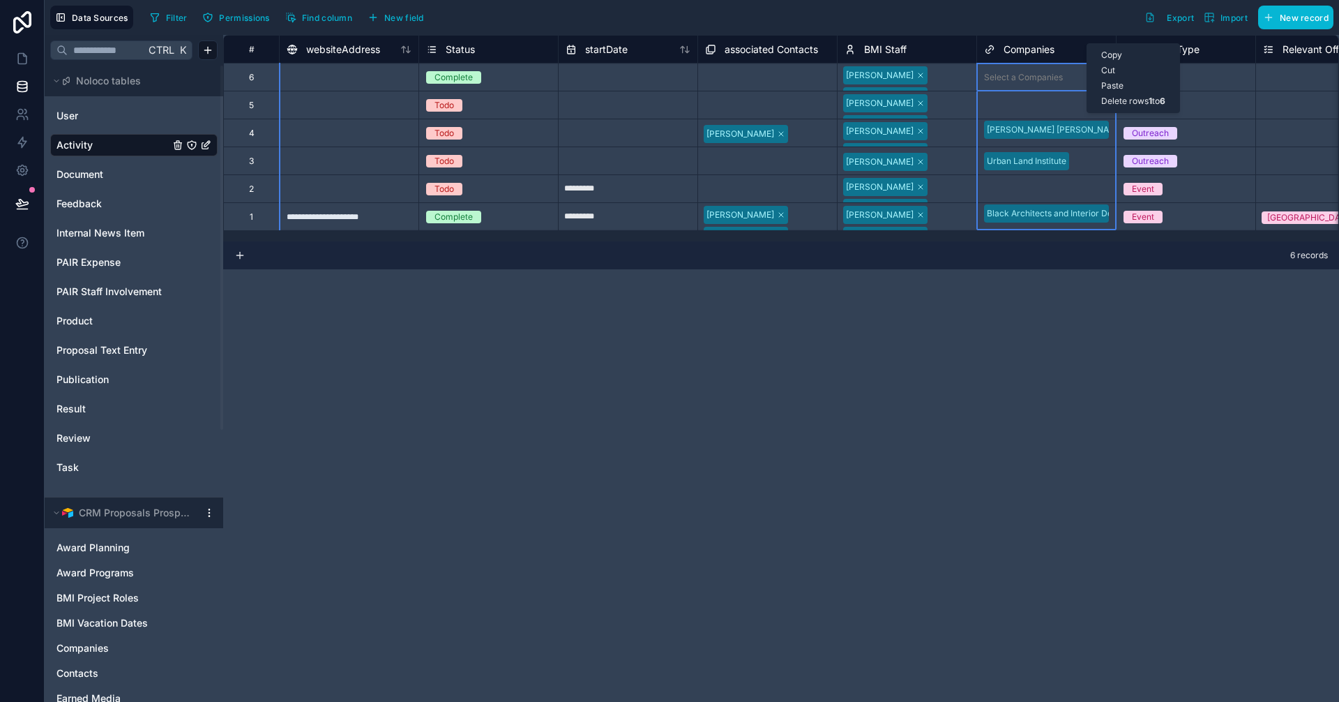
click at [1043, 43] on span "Companies" at bounding box center [1029, 50] width 51 height 14
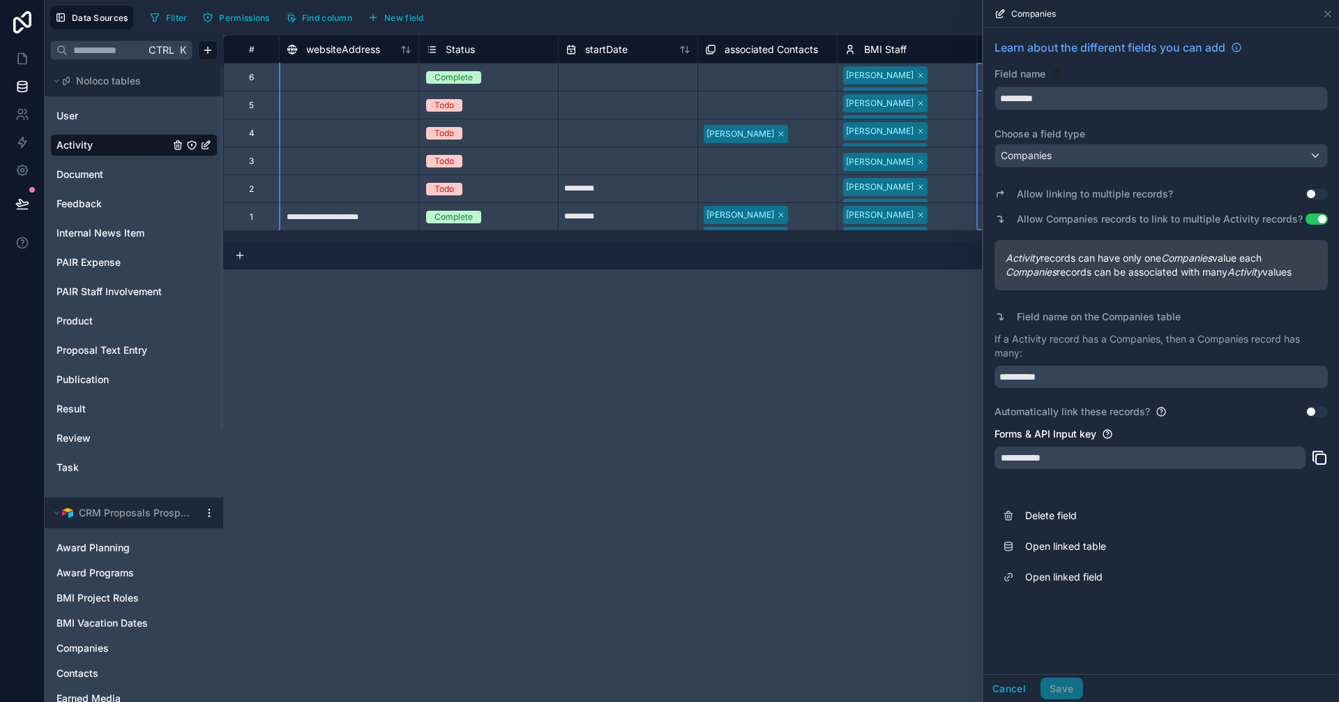
click at [863, 376] on div "**********" at bounding box center [781, 368] width 1116 height 667
click at [948, 24] on div "Filter Permissions Find column New field Export Import New record" at bounding box center [738, 18] width 1189 height 24
click at [928, 13] on div "Filter Permissions Find column New field Export Import New record" at bounding box center [738, 18] width 1189 height 24
click at [1323, 13] on icon at bounding box center [1327, 13] width 11 height 11
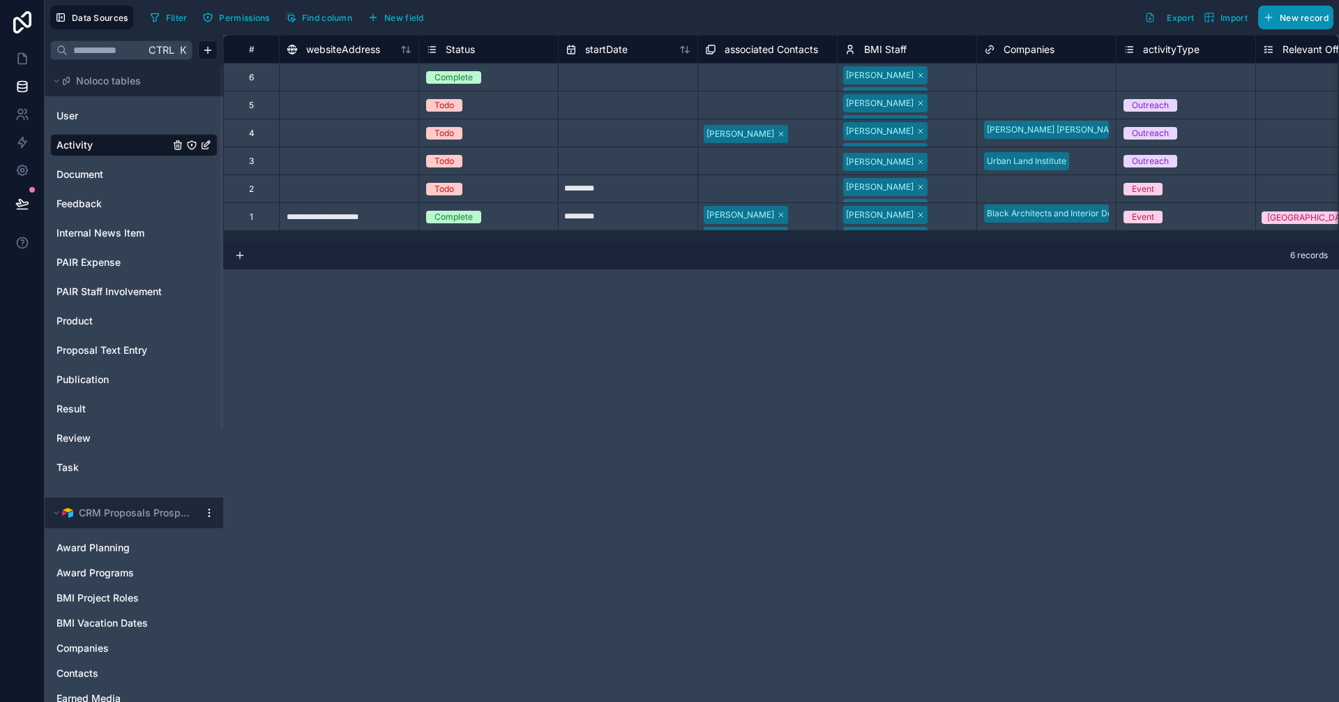
click at [1331, 24] on button "New record" at bounding box center [1295, 18] width 75 height 24
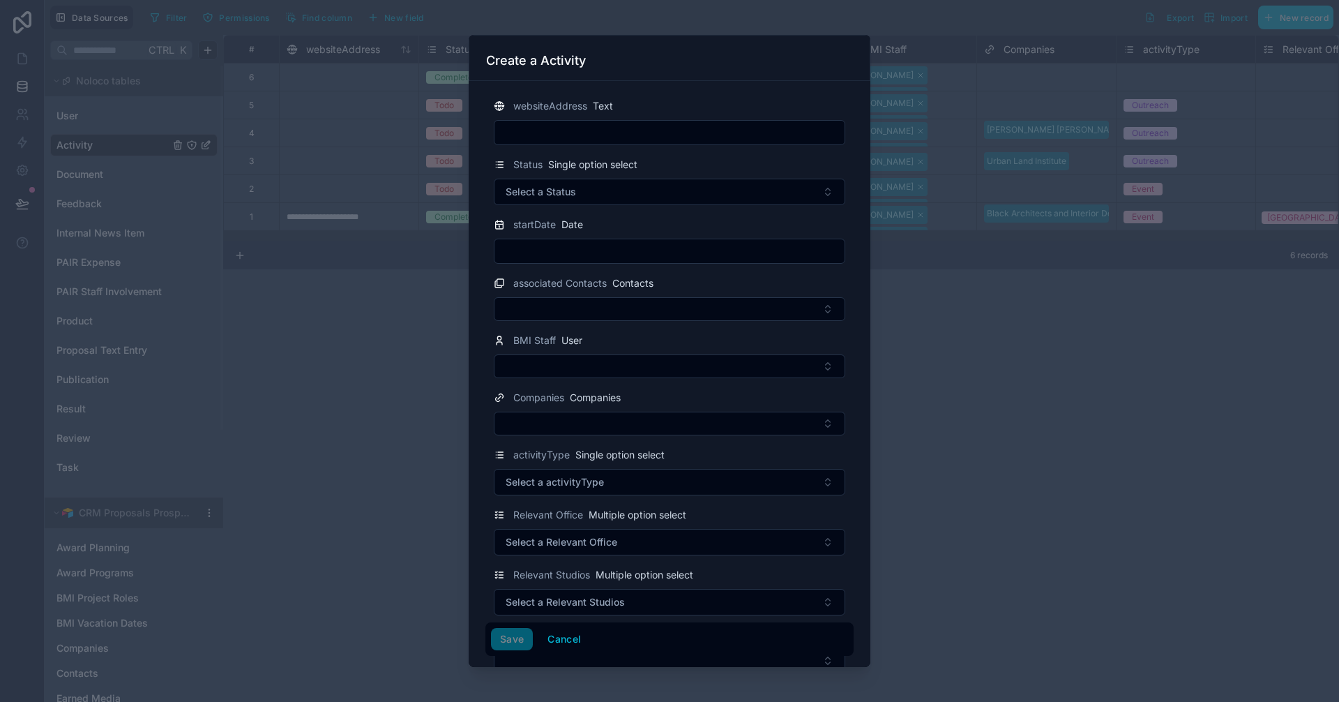
click at [894, 79] on div at bounding box center [669, 351] width 1339 height 702
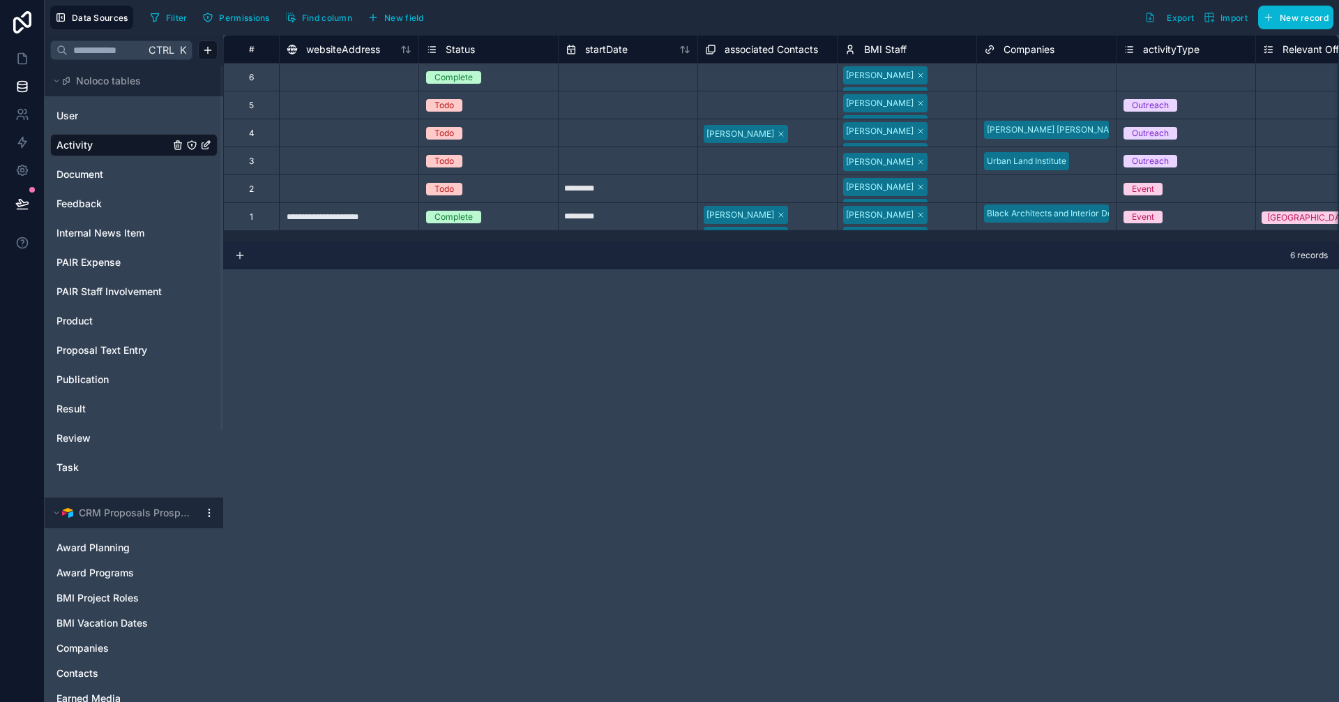
click at [985, 82] on div "Select a Companies" at bounding box center [1023, 77] width 79 height 11
click at [1059, 51] on div "Companies" at bounding box center [1046, 49] width 125 height 17
click at [1087, 43] on div "Companies" at bounding box center [1046, 49] width 125 height 17
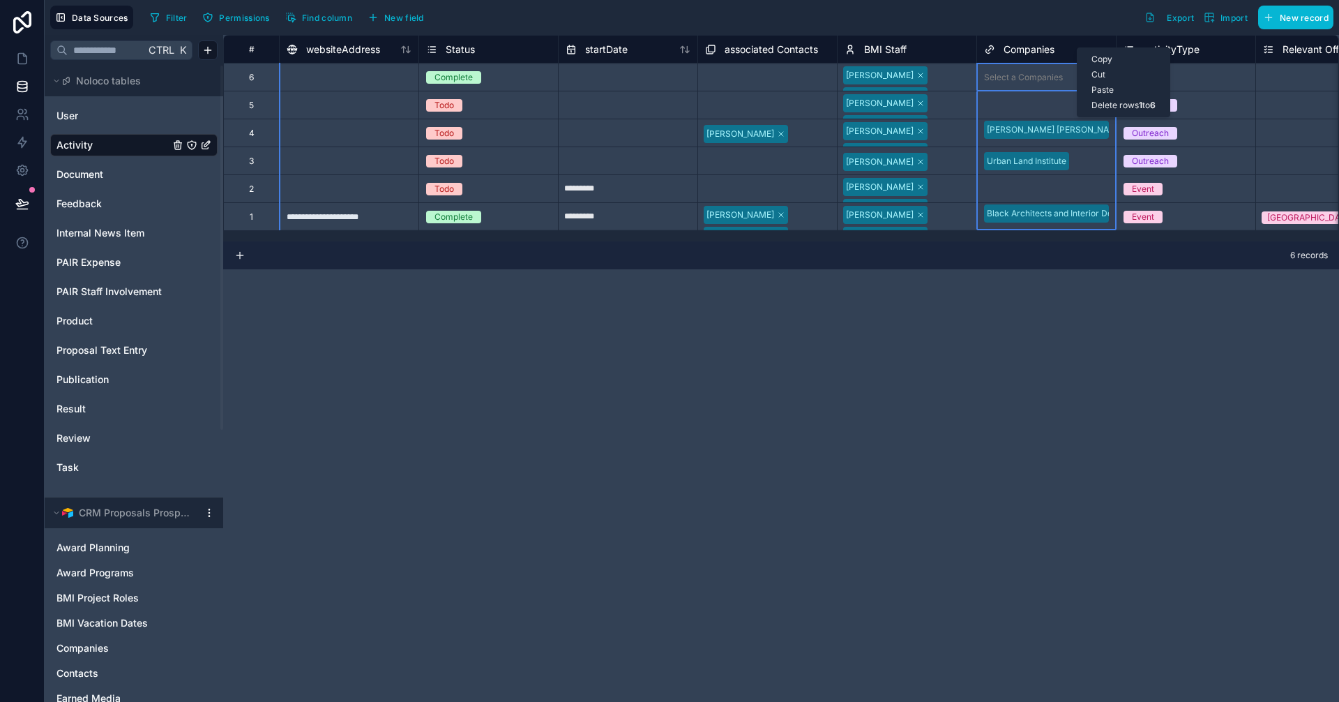
click at [1029, 48] on span "Companies" at bounding box center [1029, 50] width 51 height 14
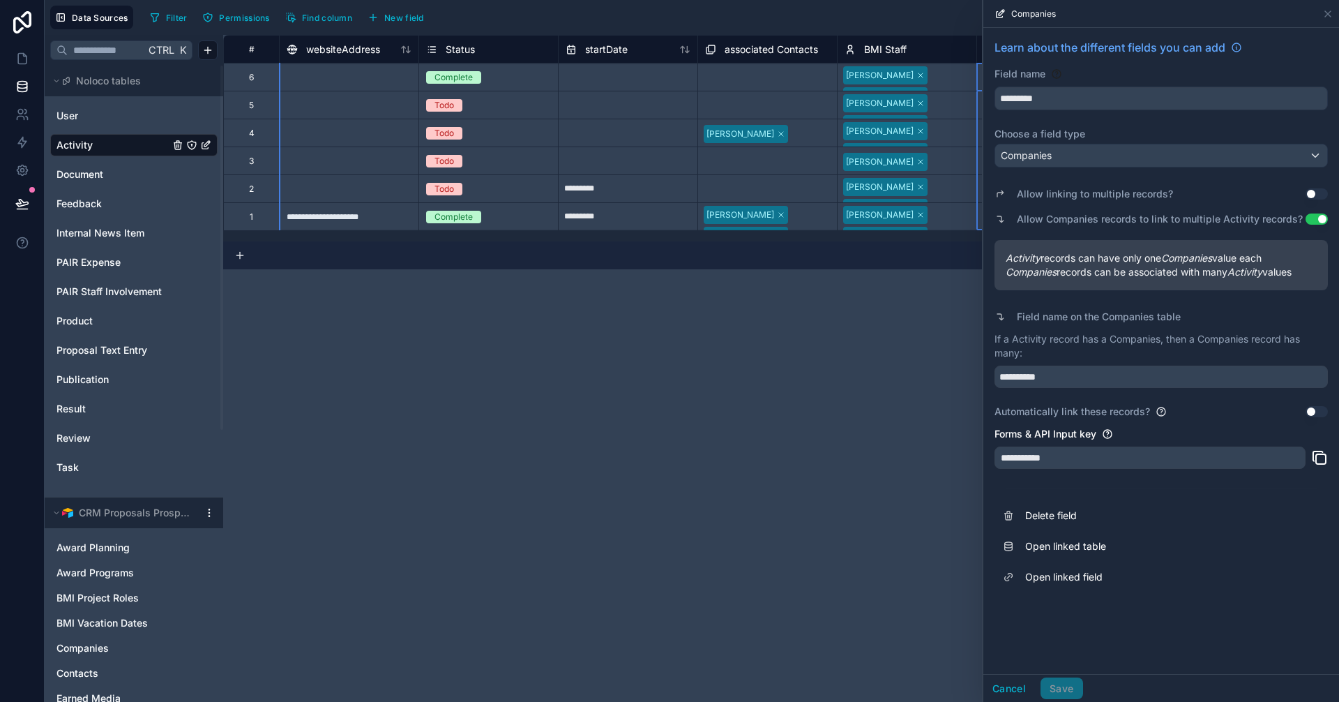
click at [930, 22] on div "Filter Permissions Find column New field Export Import New record" at bounding box center [738, 18] width 1189 height 24
click at [1331, 17] on icon at bounding box center [1327, 13] width 11 height 11
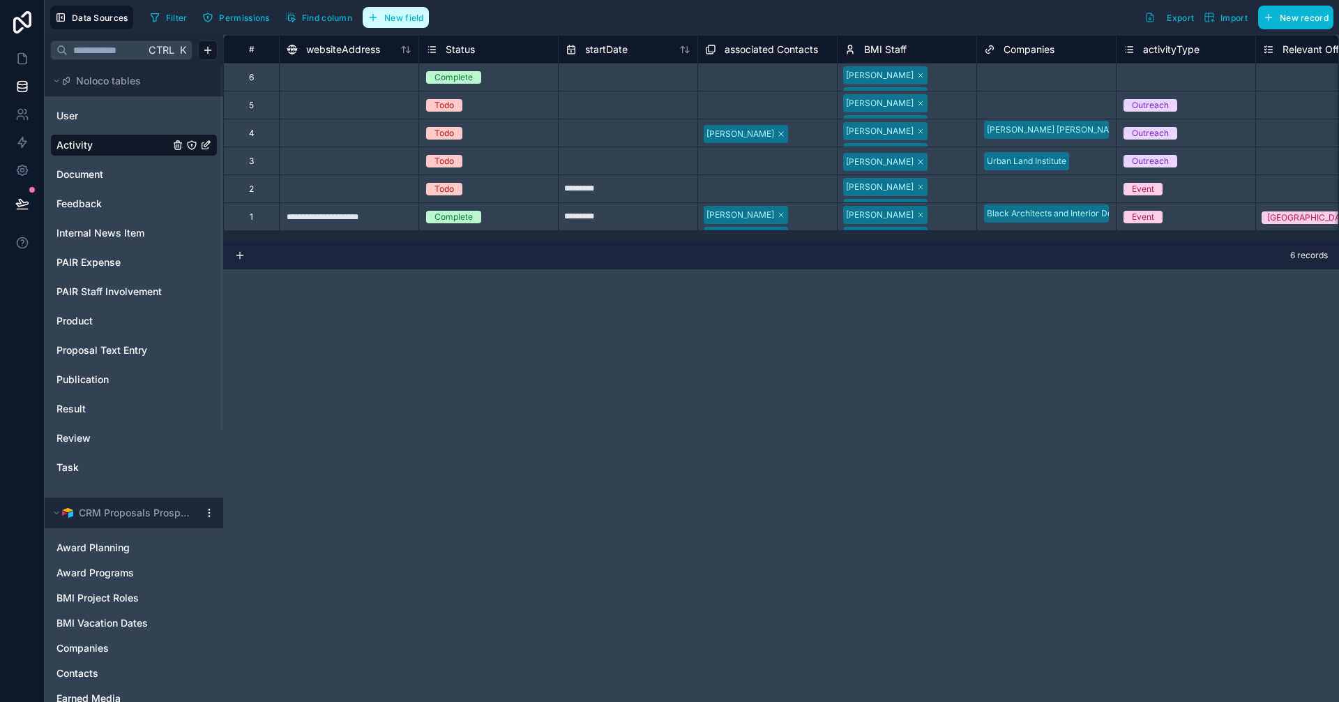
click at [385, 21] on span "New field" at bounding box center [404, 18] width 40 height 10
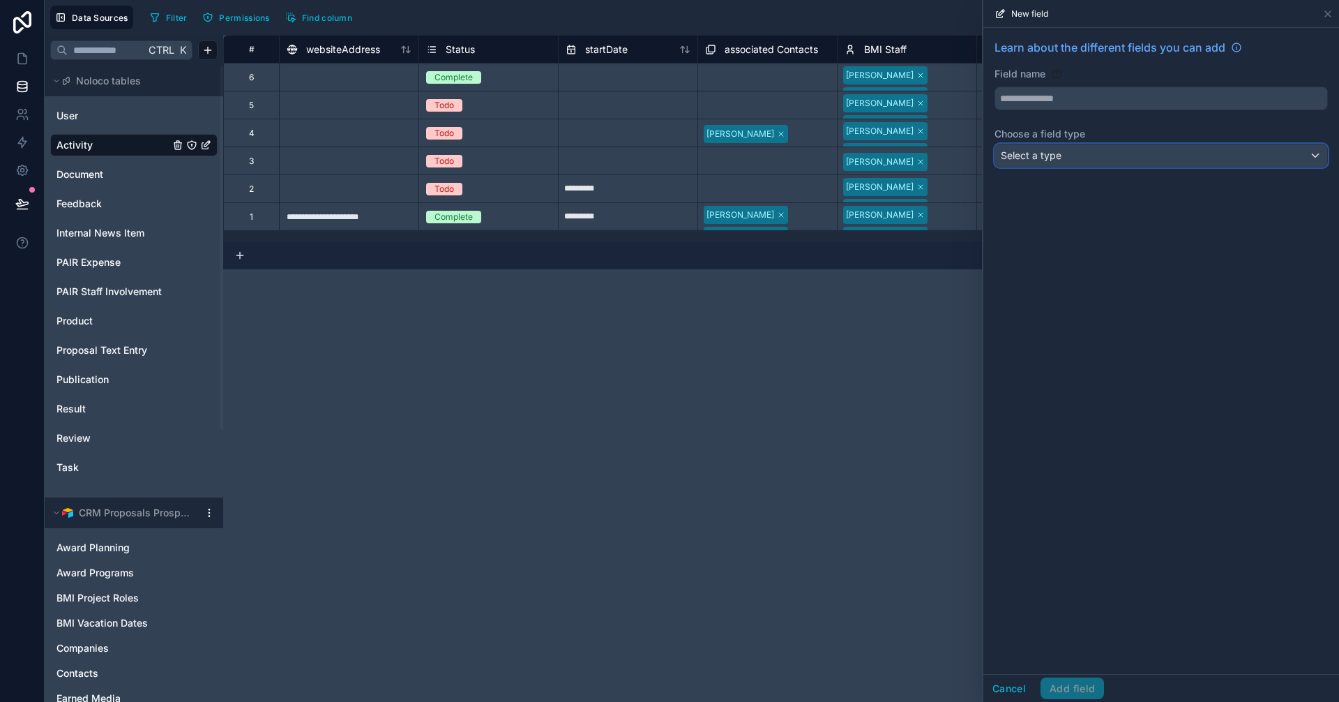
click at [1077, 148] on div "Select a type" at bounding box center [1161, 155] width 332 height 22
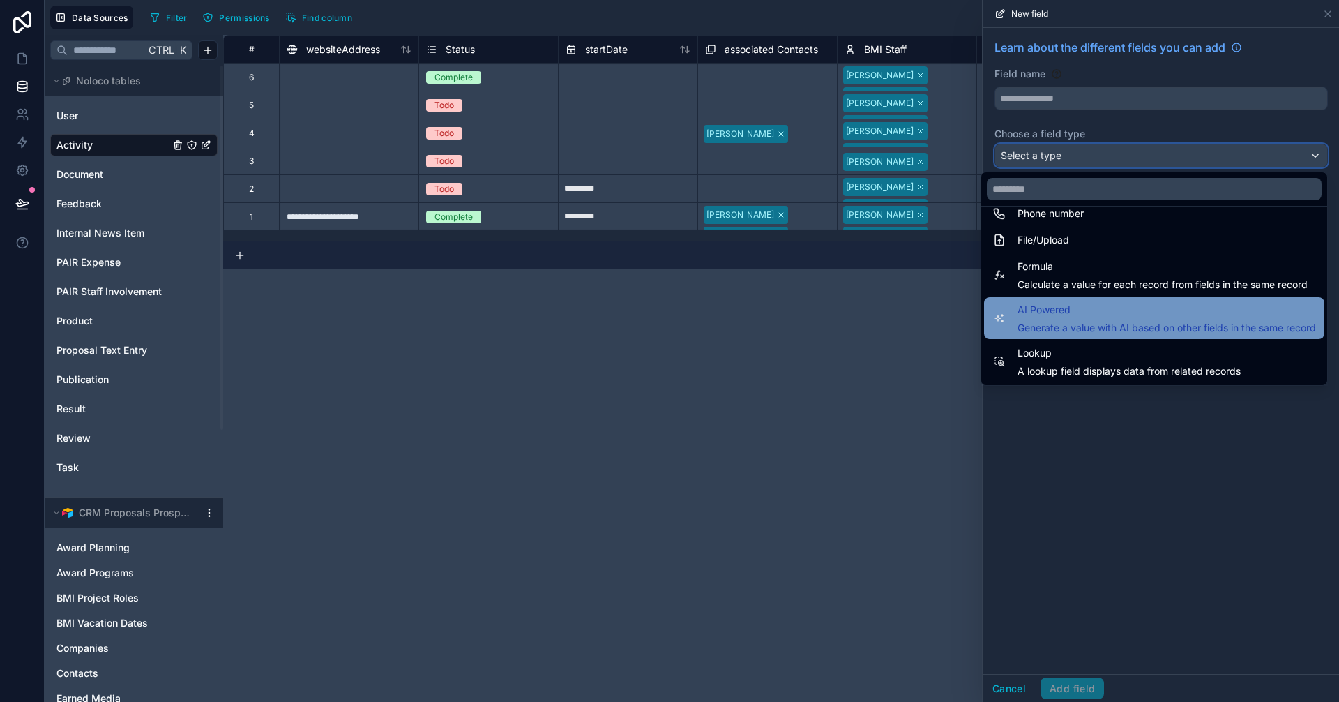
scroll to position [404, 0]
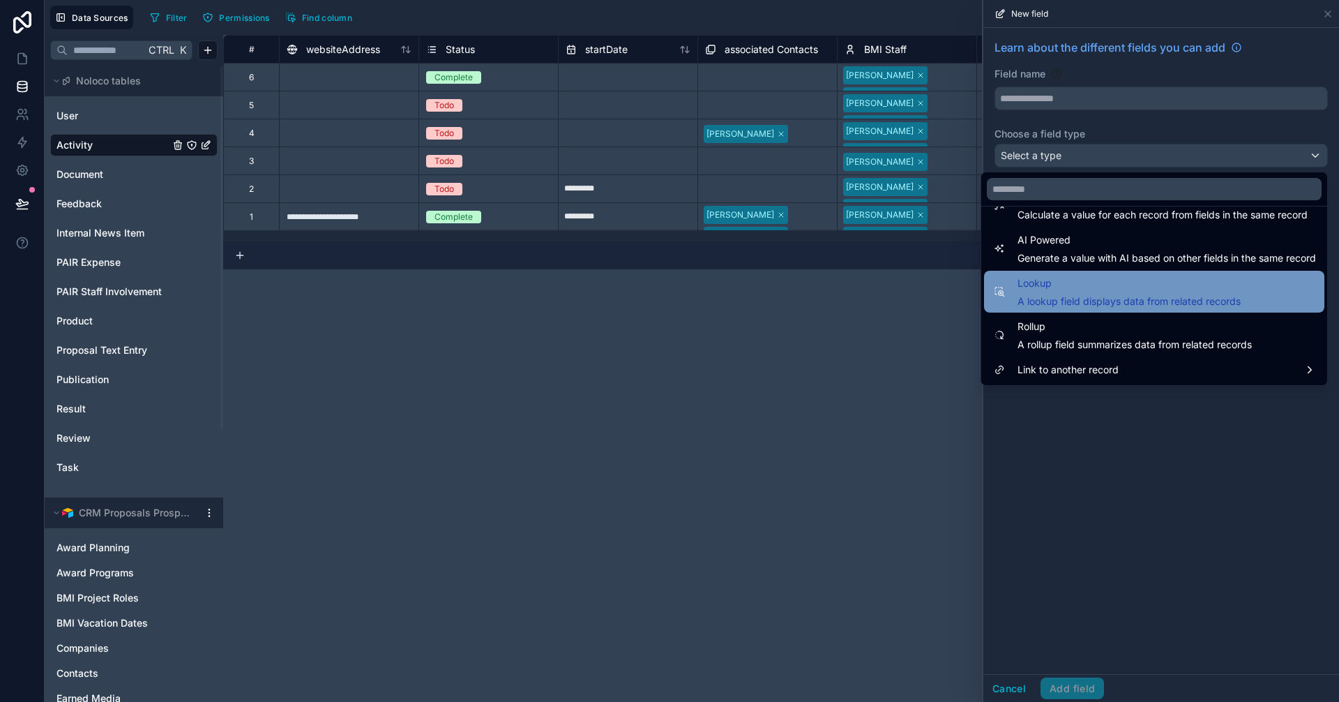
click at [1062, 298] on span "A lookup field displays data from related records" at bounding box center [1128, 301] width 223 height 14
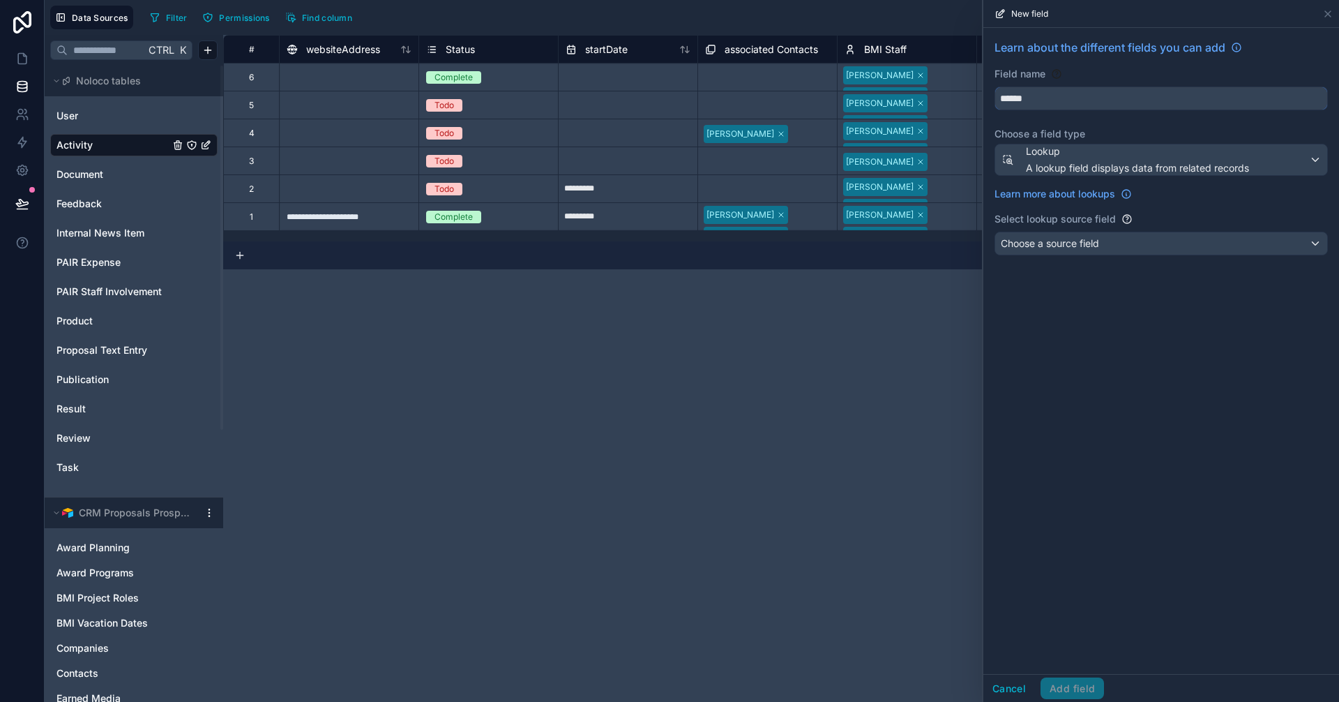
click at [1069, 103] on input "******" at bounding box center [1161, 98] width 332 height 22
drag, startPoint x: 1045, startPoint y: 98, endPoint x: 939, endPoint y: 98, distance: 106.0
click at [950, 93] on div "Data Sources Filter Permissions Find column Export Import New record Ctrl K Nol…" at bounding box center [692, 351] width 1294 height 702
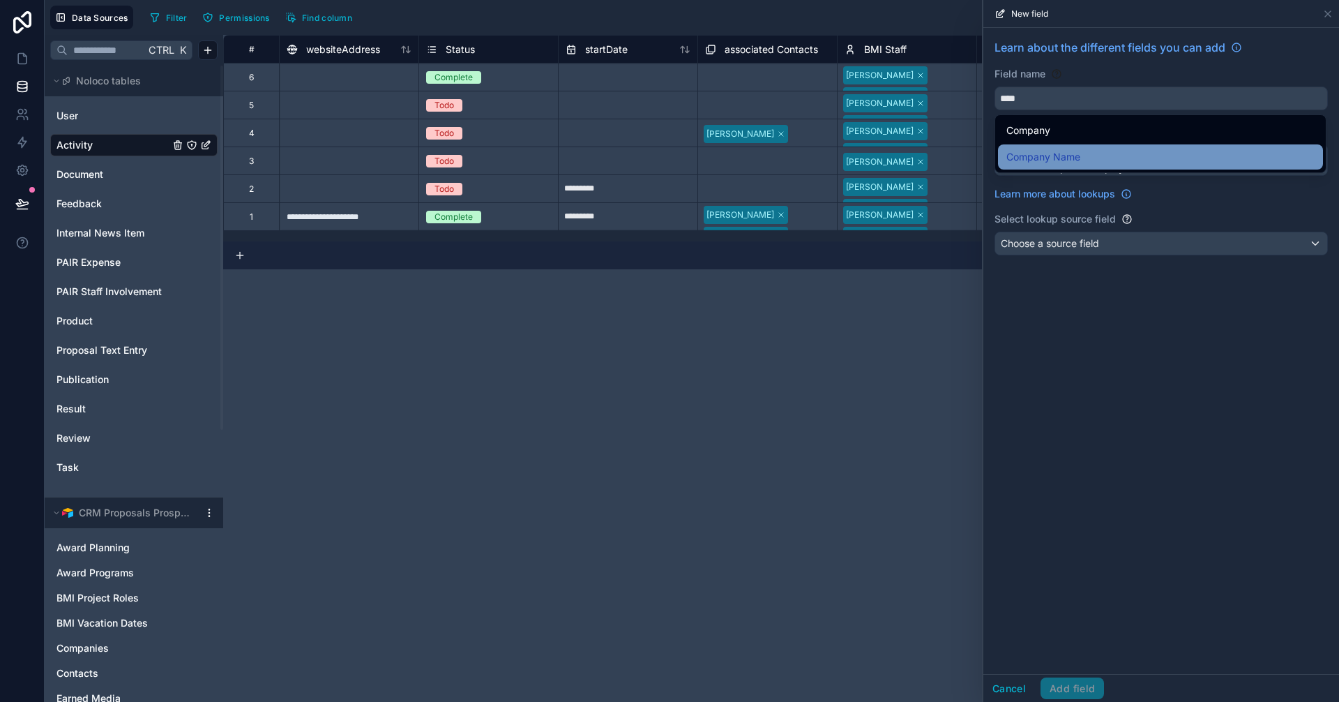
click at [1067, 153] on span "Company Name" at bounding box center [1043, 157] width 74 height 17
type input "**********"
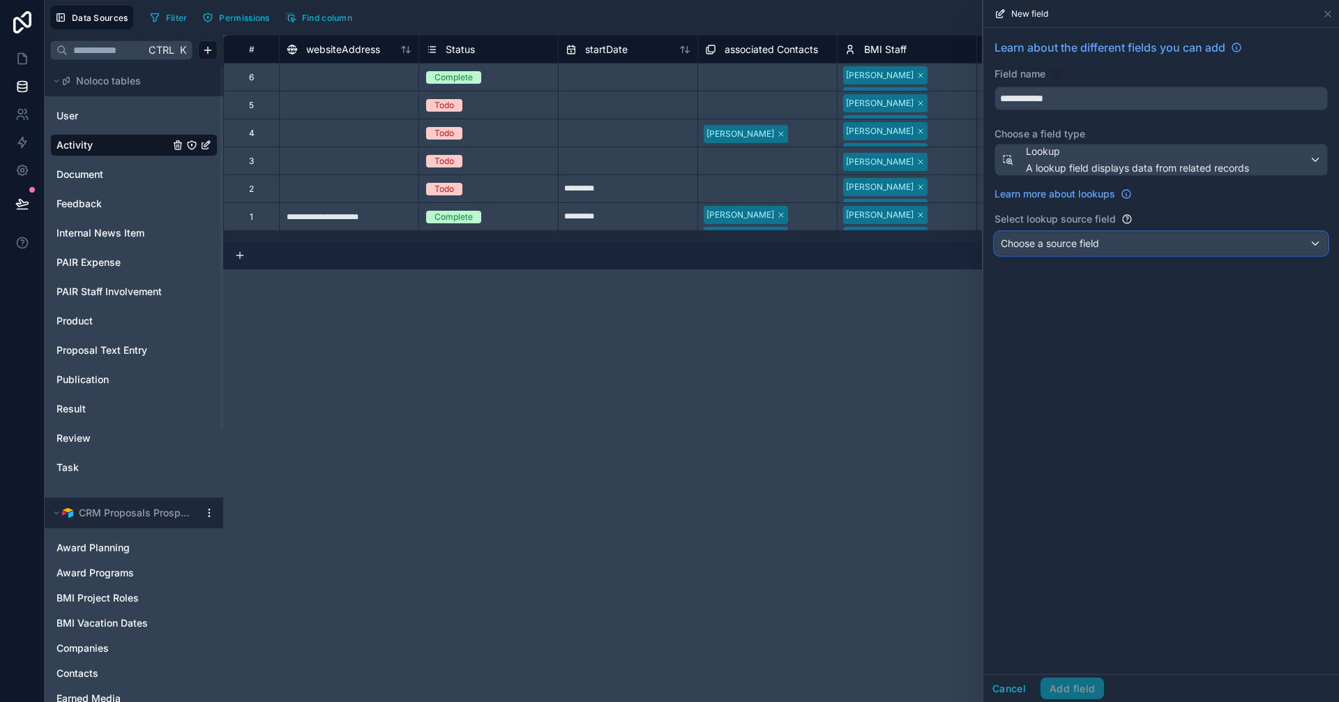
click at [1099, 235] on div "Choose a source field" at bounding box center [1161, 243] width 332 height 22
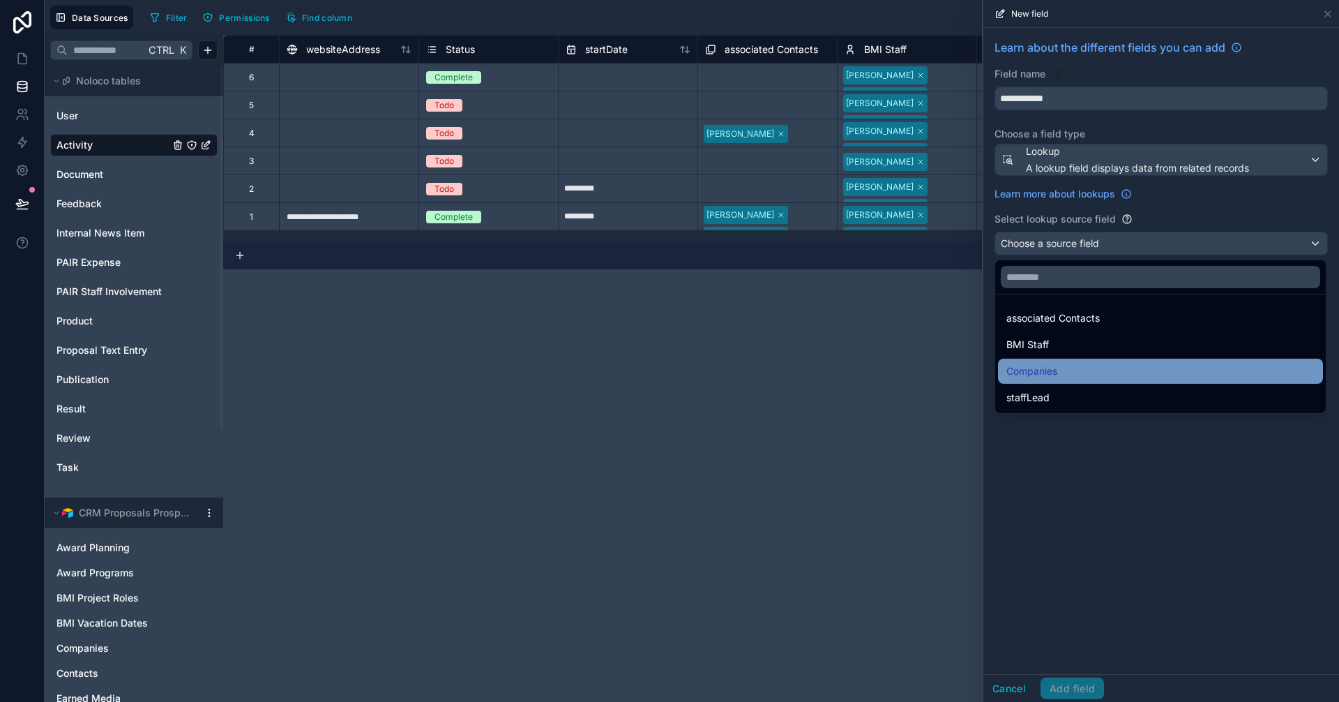
click at [1071, 373] on div "Companies" at bounding box center [1160, 371] width 308 height 17
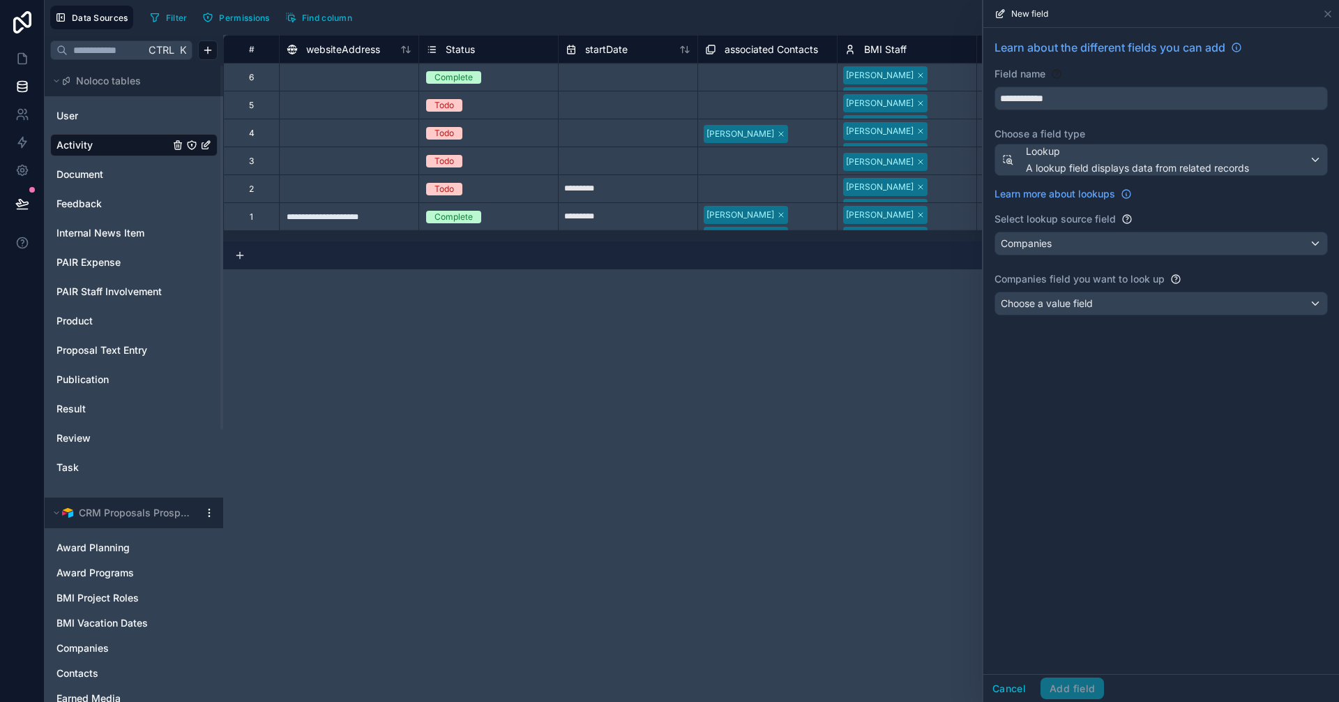
click at [1079, 319] on div "**********" at bounding box center [1161, 180] width 356 height 304
click at [1089, 297] on span "Choose a value field" at bounding box center [1047, 303] width 92 height 12
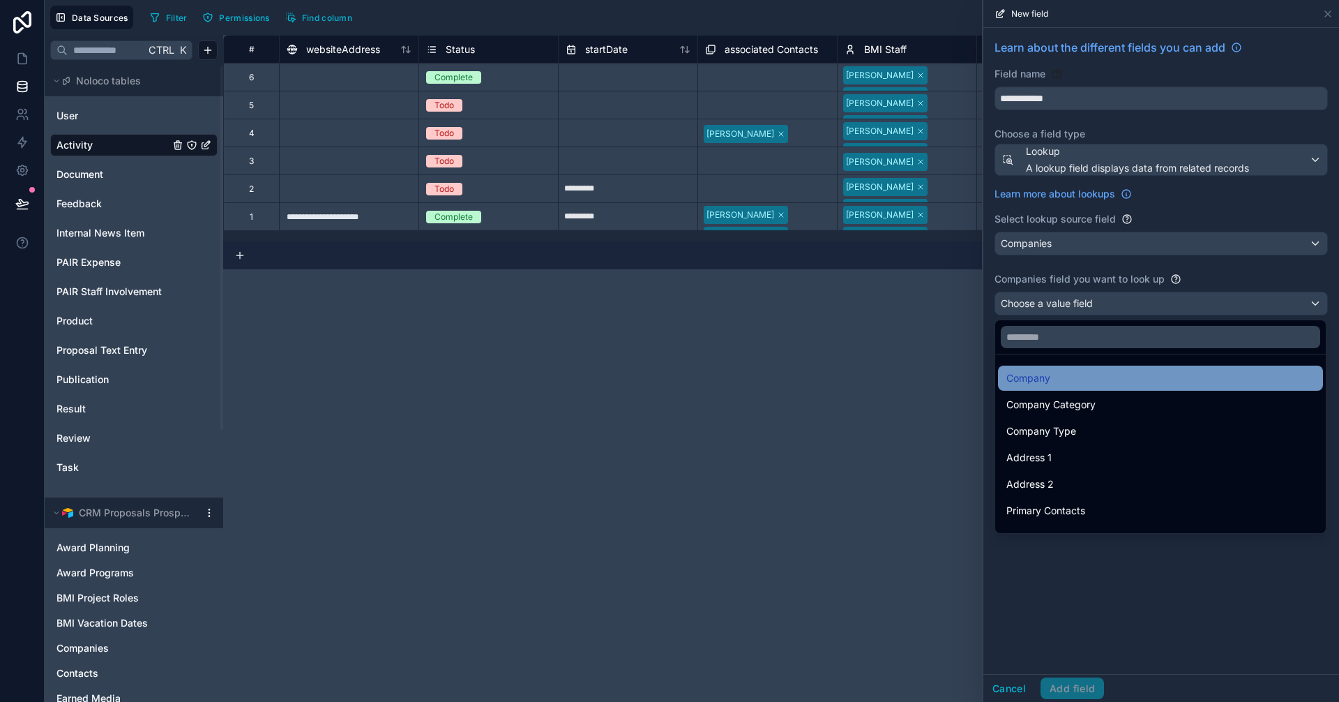
click at [1061, 378] on div "Company" at bounding box center [1160, 378] width 308 height 17
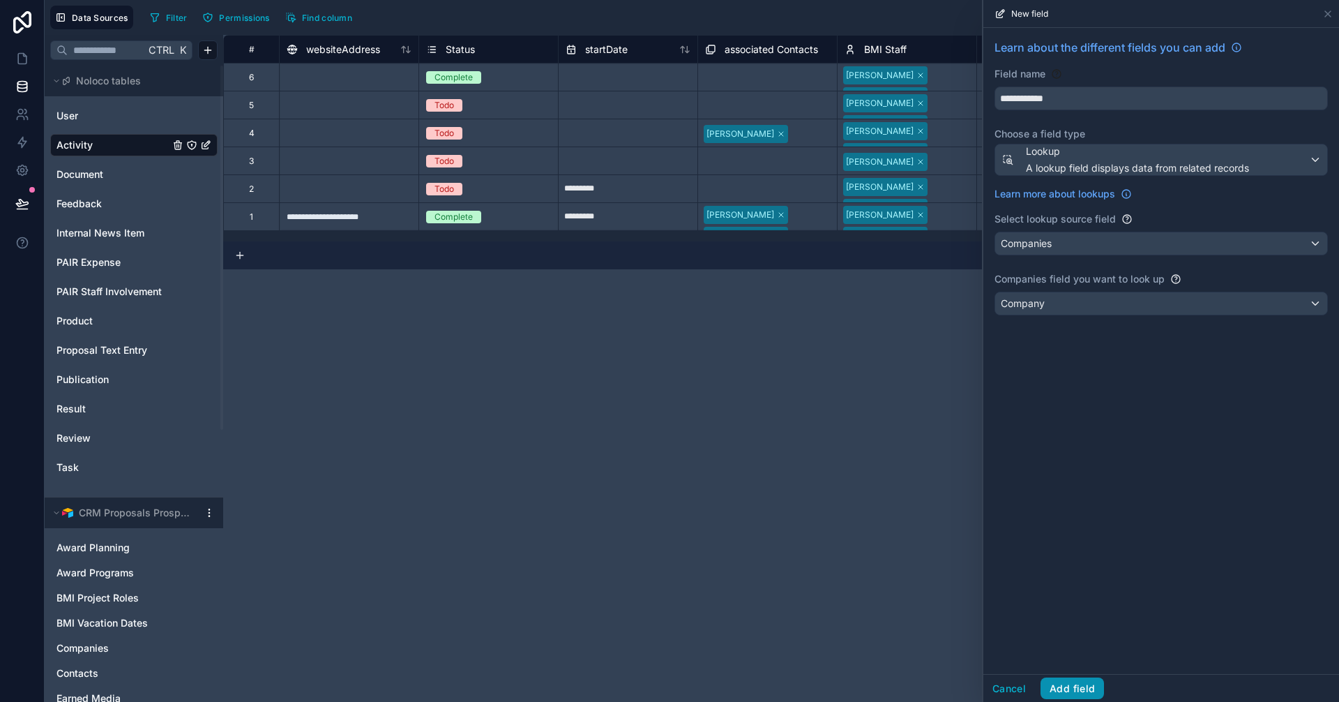
click at [1083, 688] on button "Add field" at bounding box center [1071, 688] width 63 height 22
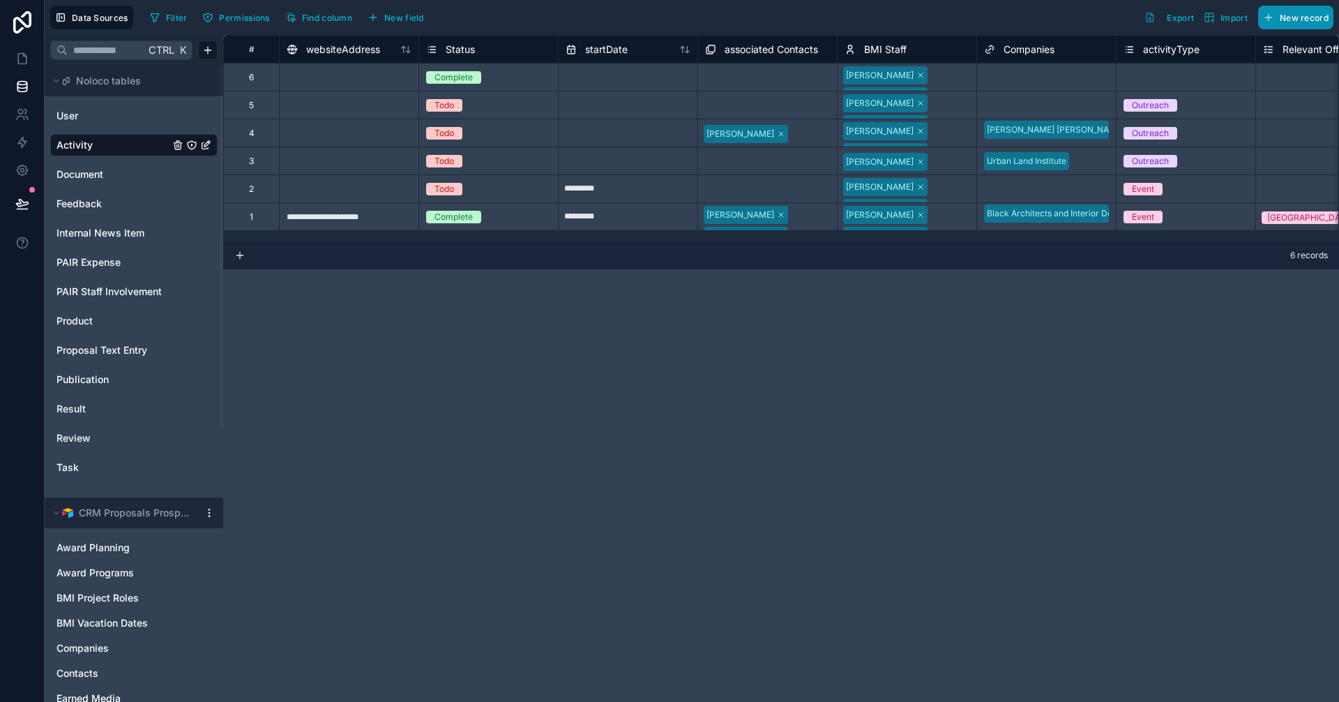
click at [1297, 13] on span "New record" at bounding box center [1304, 18] width 49 height 10
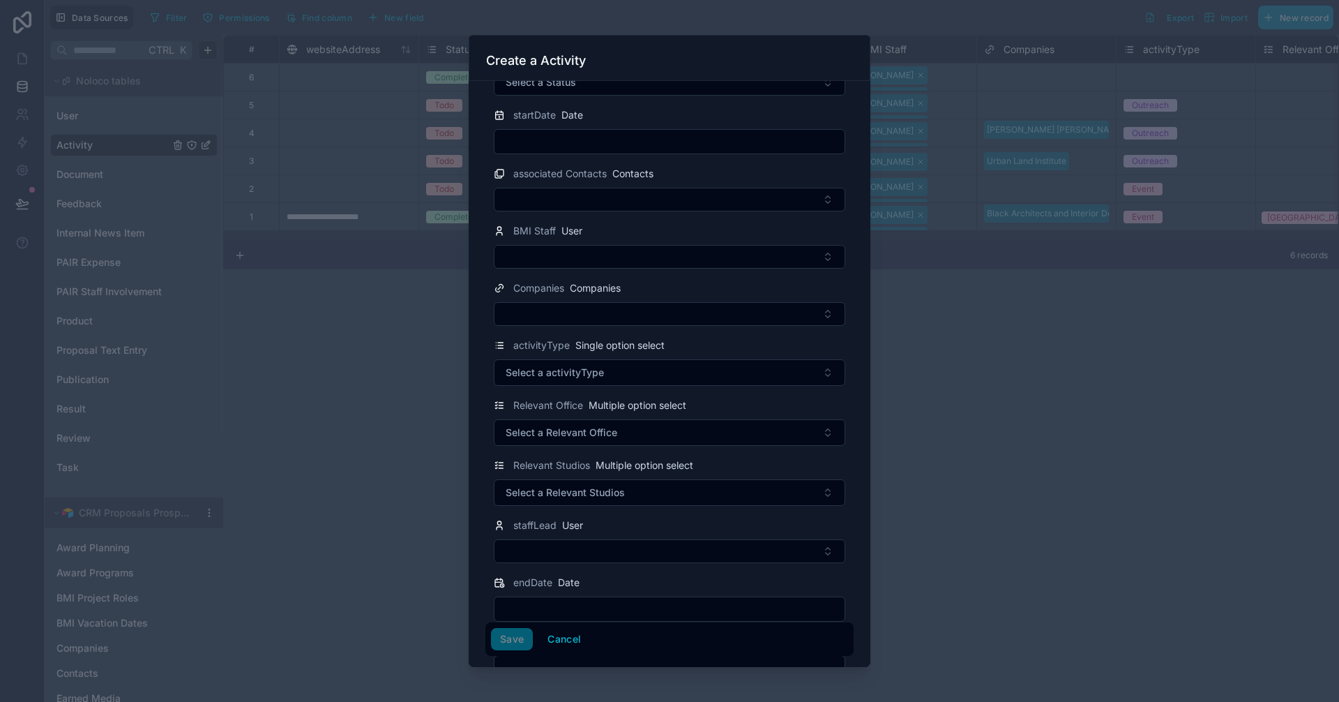
scroll to position [195, 0]
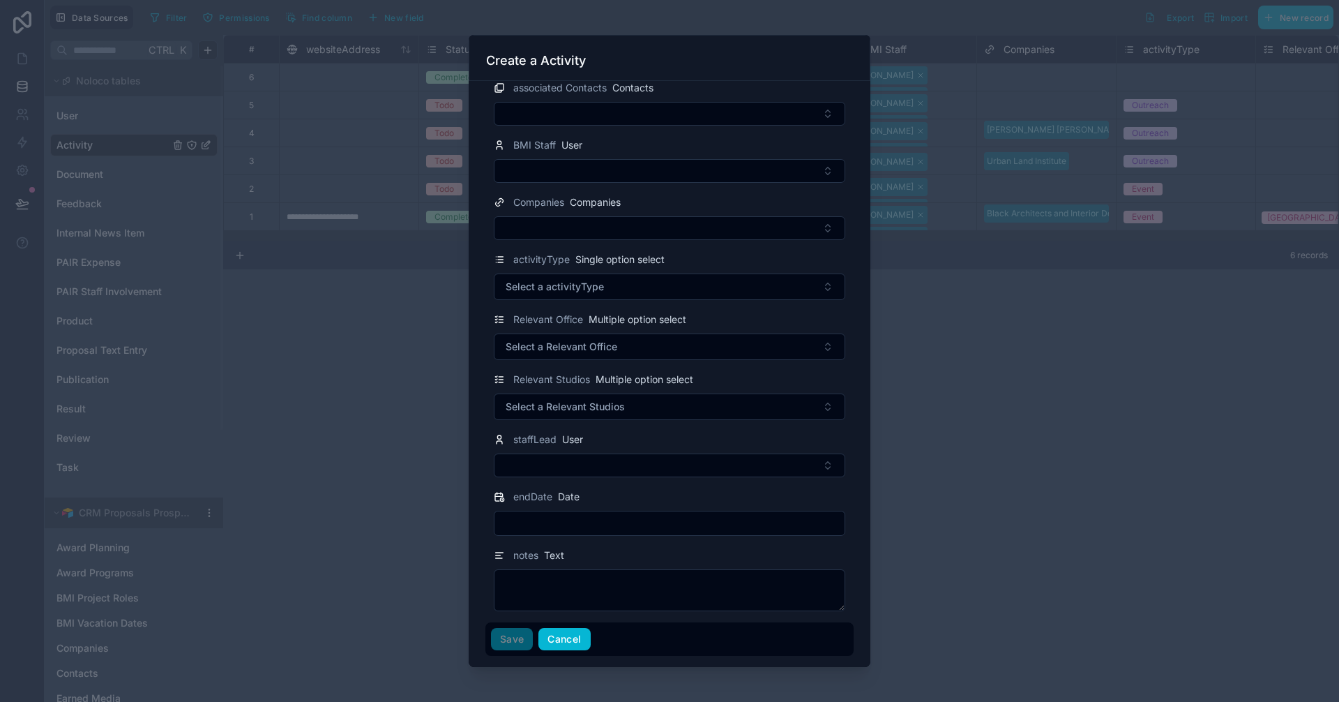
click at [554, 644] on button "Cancel" at bounding box center [564, 639] width 52 height 22
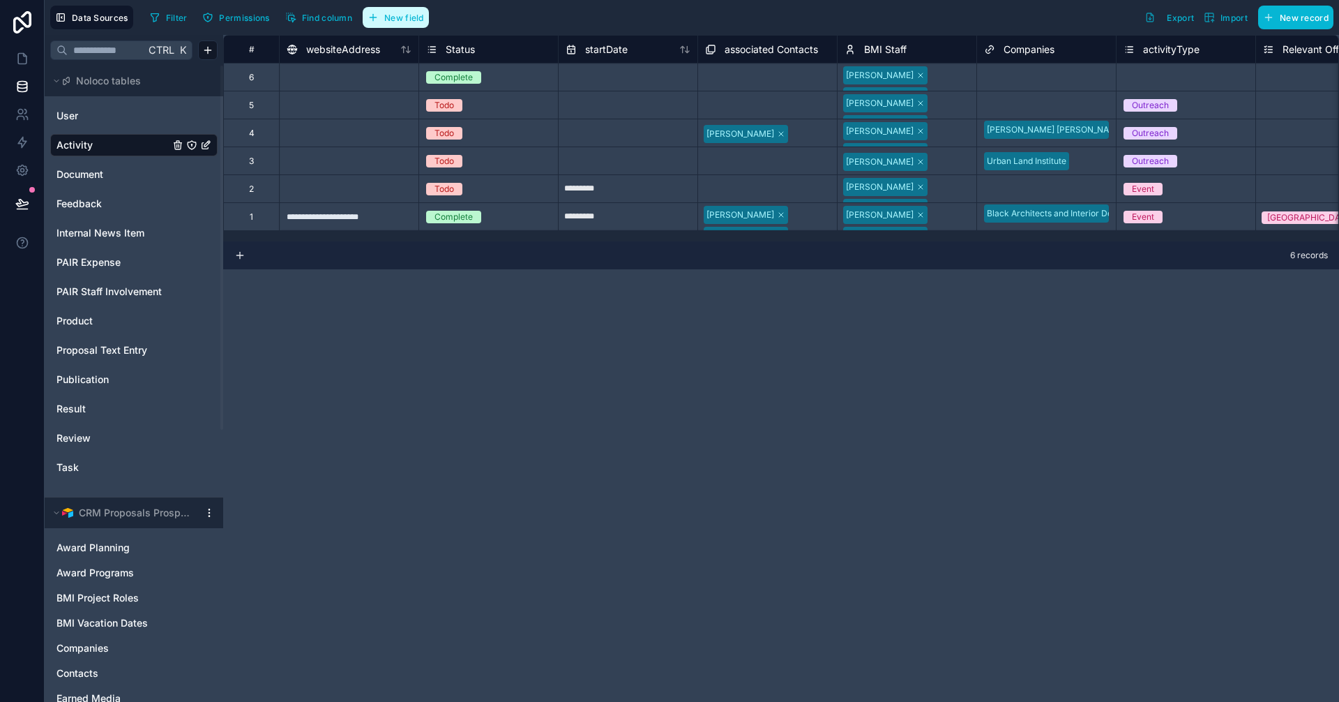
click at [398, 16] on span "New field" at bounding box center [404, 18] width 40 height 10
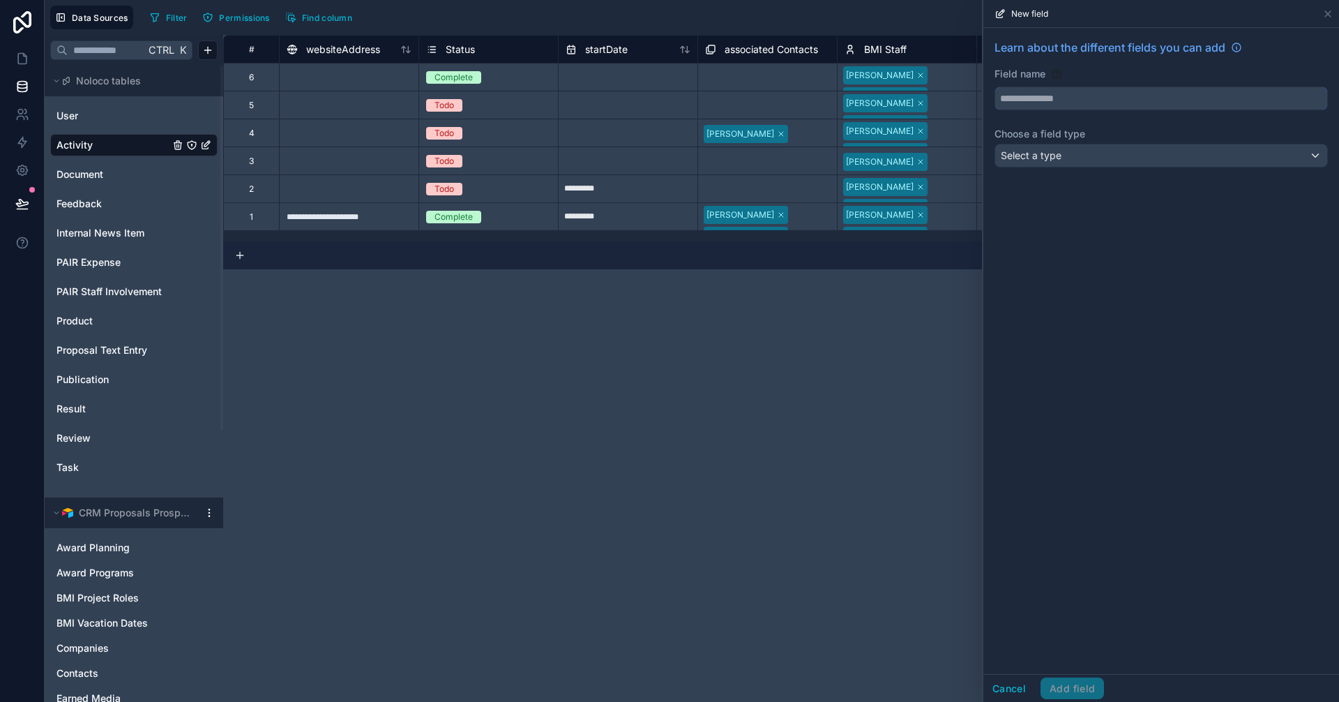
click at [1055, 96] on input "text" at bounding box center [1161, 98] width 332 height 22
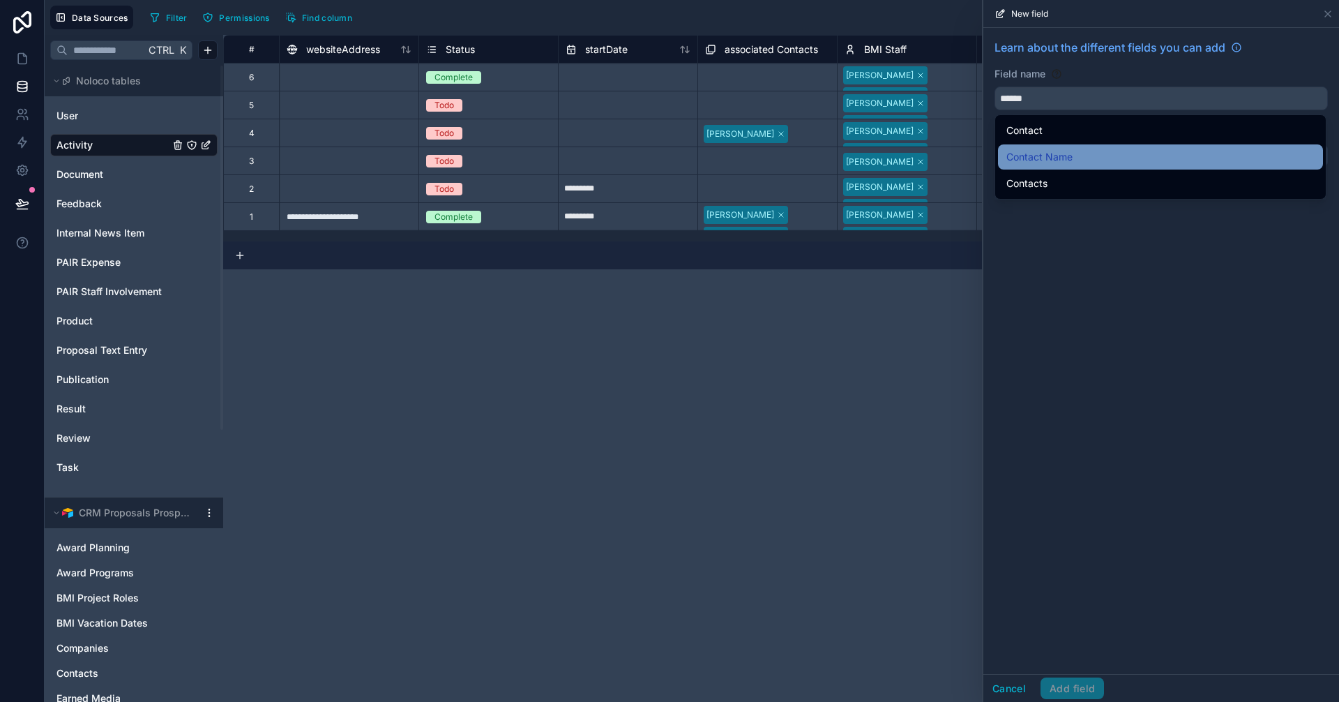
click at [1052, 153] on span "Contact Name" at bounding box center [1039, 157] width 66 height 17
type input "**********"
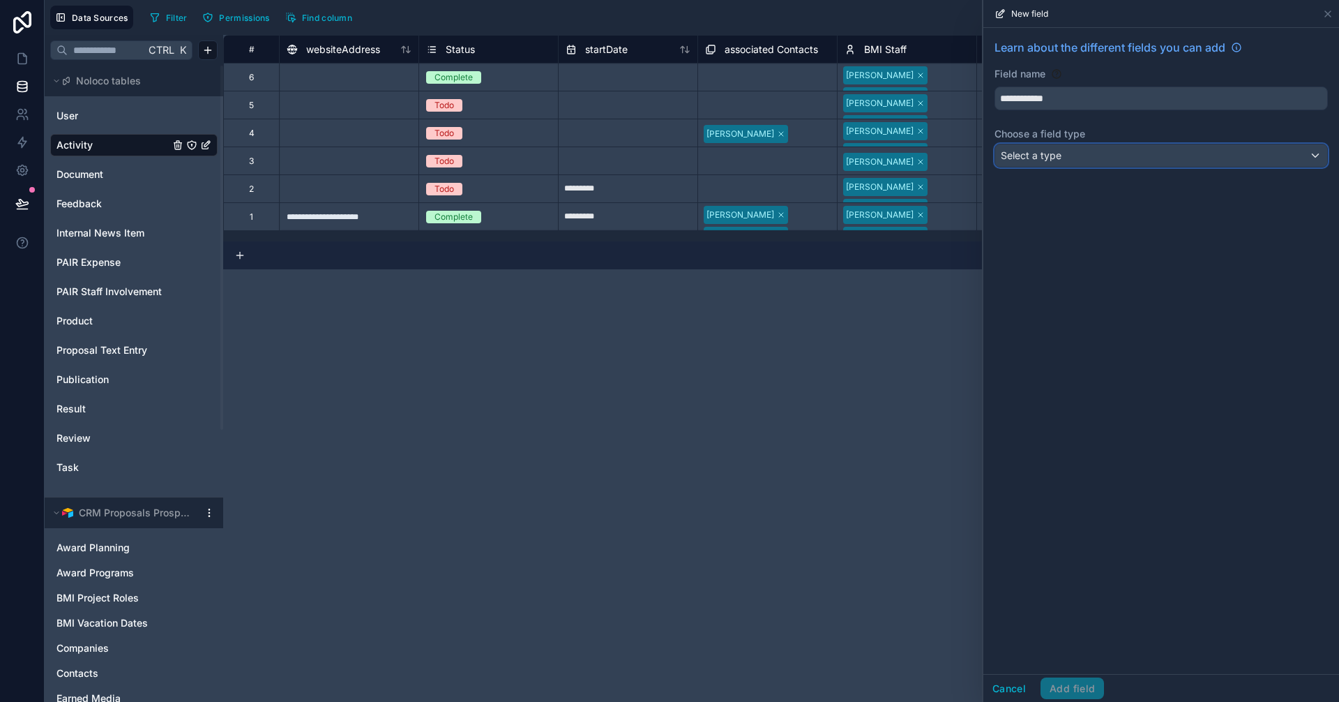
click at [1097, 152] on div "Select a type" at bounding box center [1161, 155] width 332 height 22
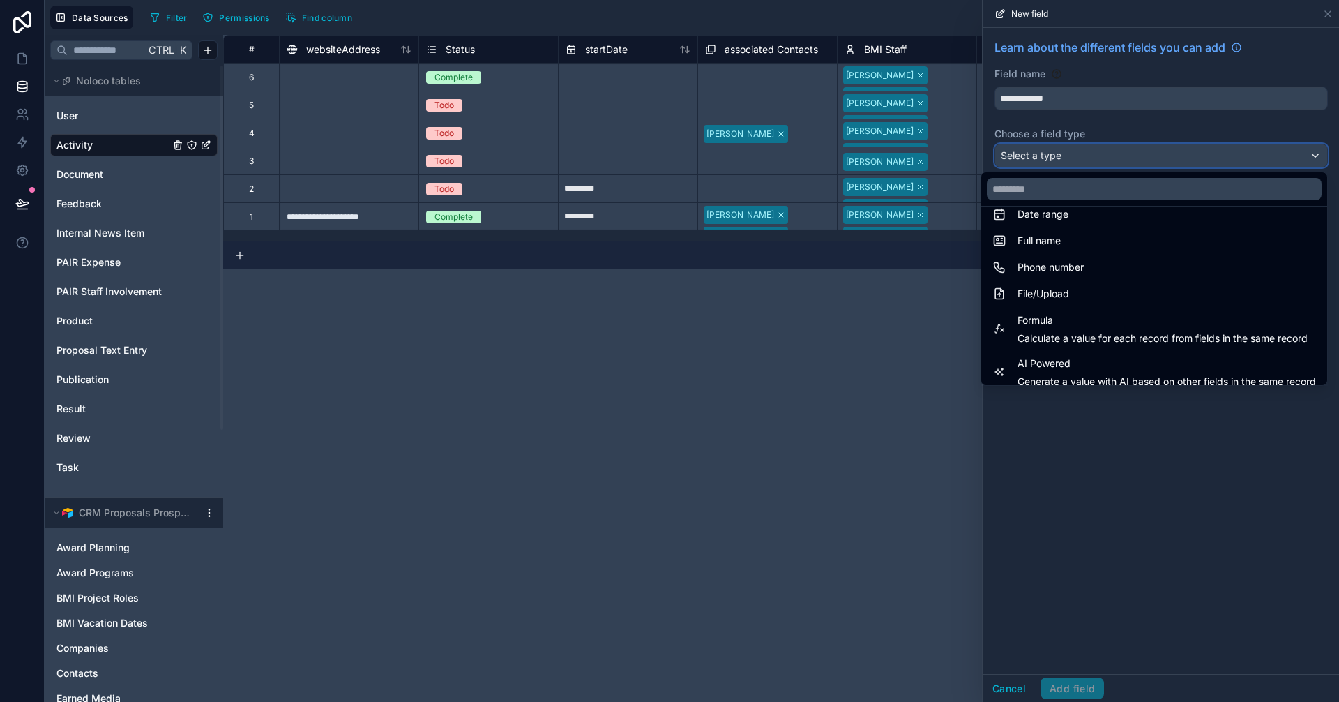
scroll to position [404, 0]
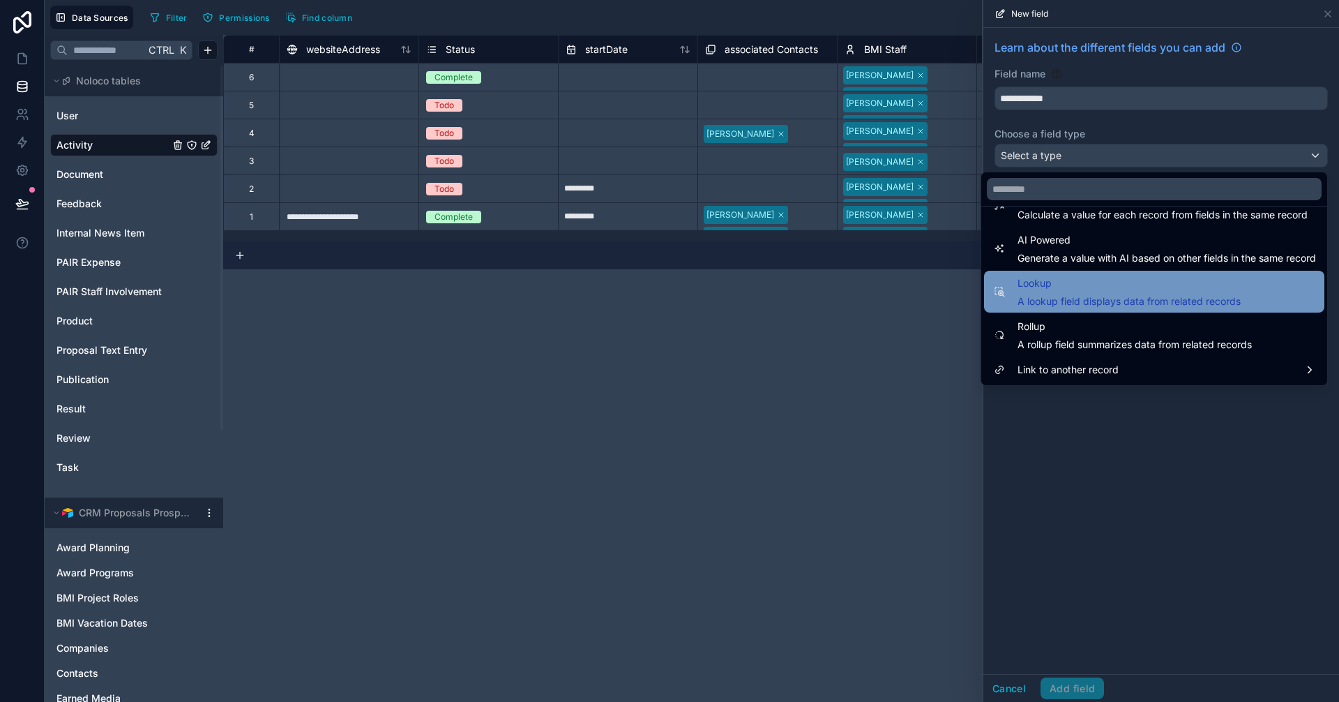
click at [1065, 290] on span "Lookup" at bounding box center [1128, 283] width 223 height 17
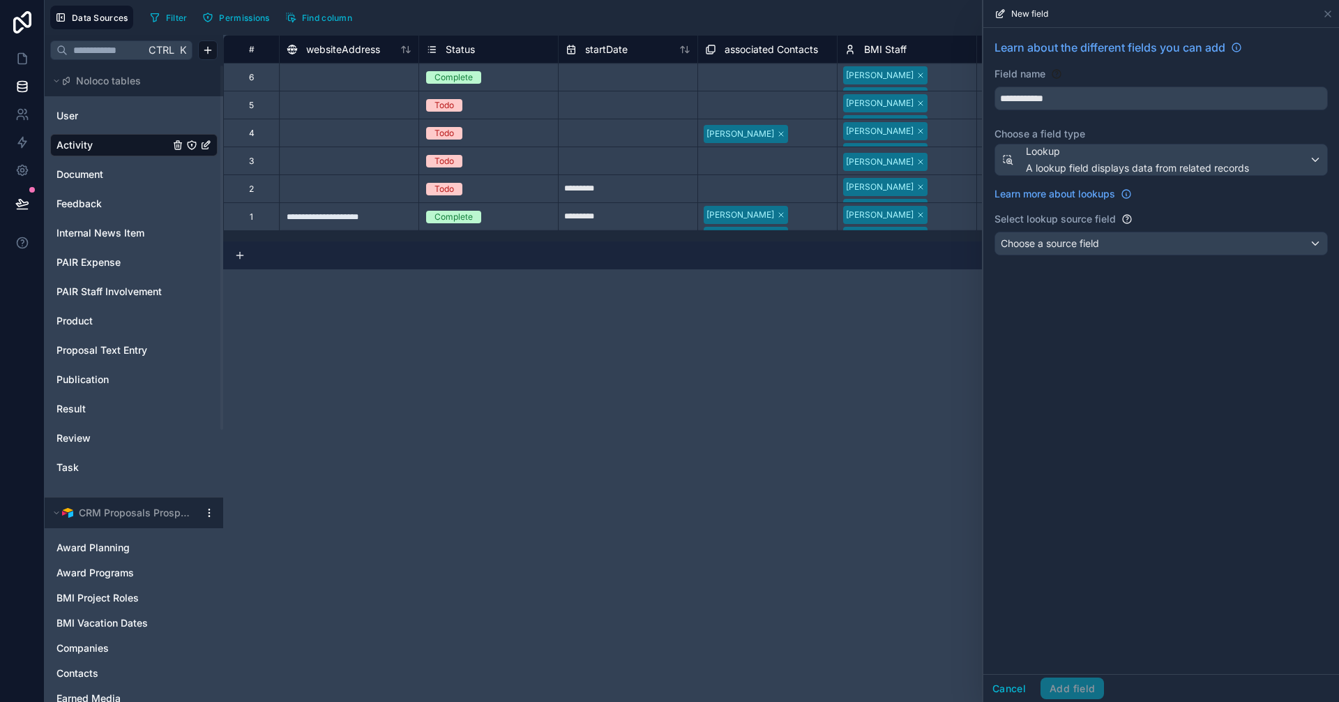
click at [1073, 229] on div "**********" at bounding box center [1161, 150] width 356 height 244
click at [1073, 243] on span "Choose a source field" at bounding box center [1050, 243] width 98 height 12
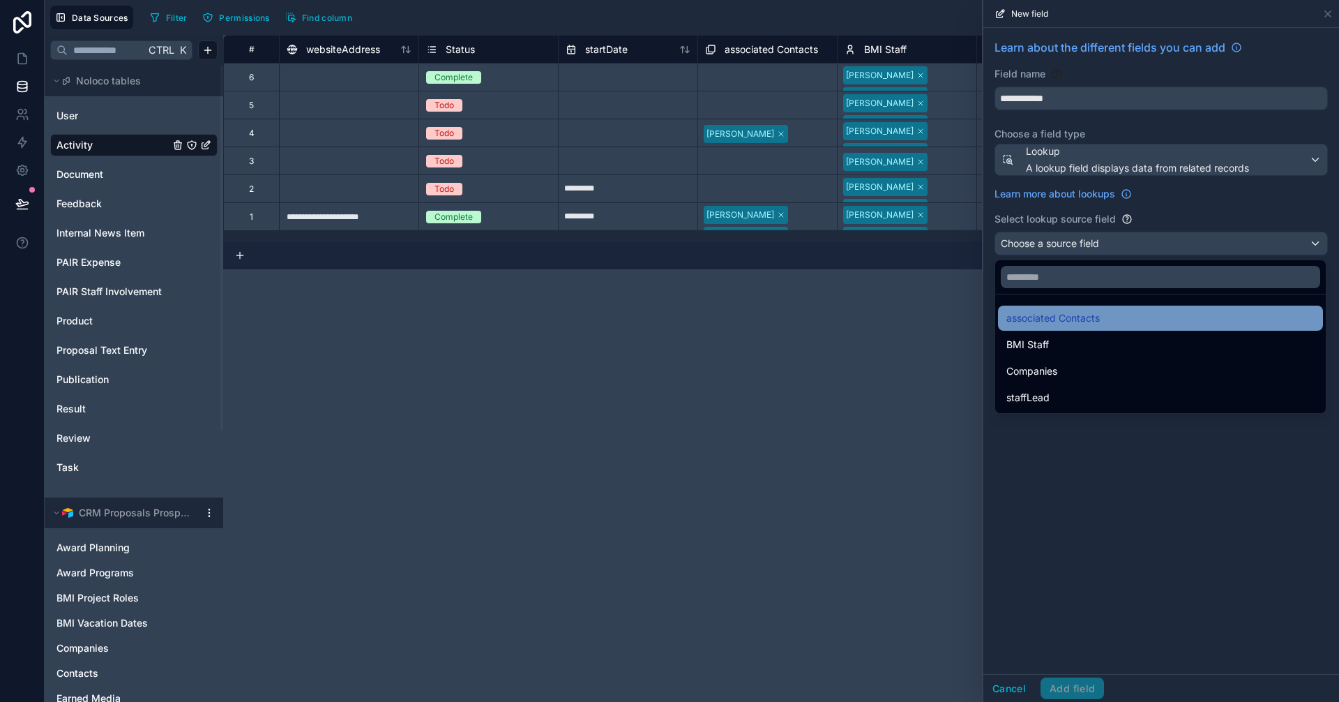
click at [1073, 318] on span "associated Contacts" at bounding box center [1052, 318] width 93 height 17
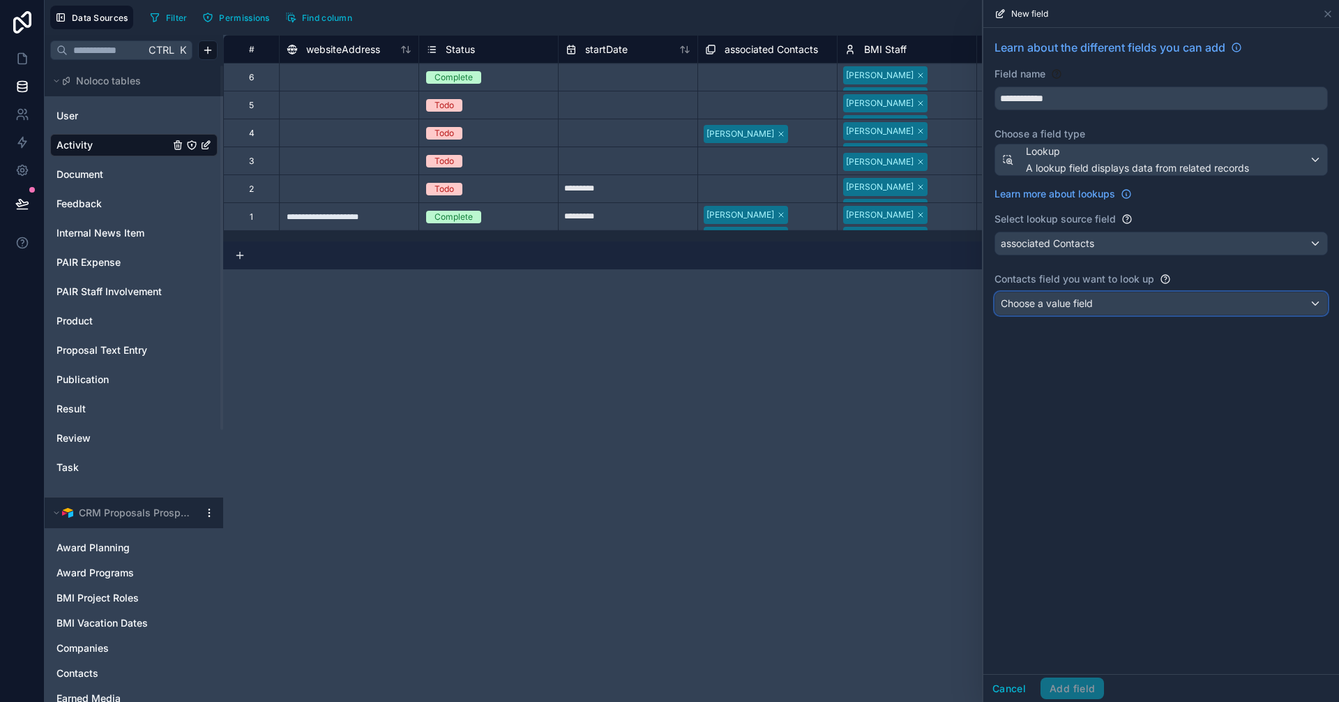
click at [1065, 312] on div "Choose a value field" at bounding box center [1161, 303] width 332 height 22
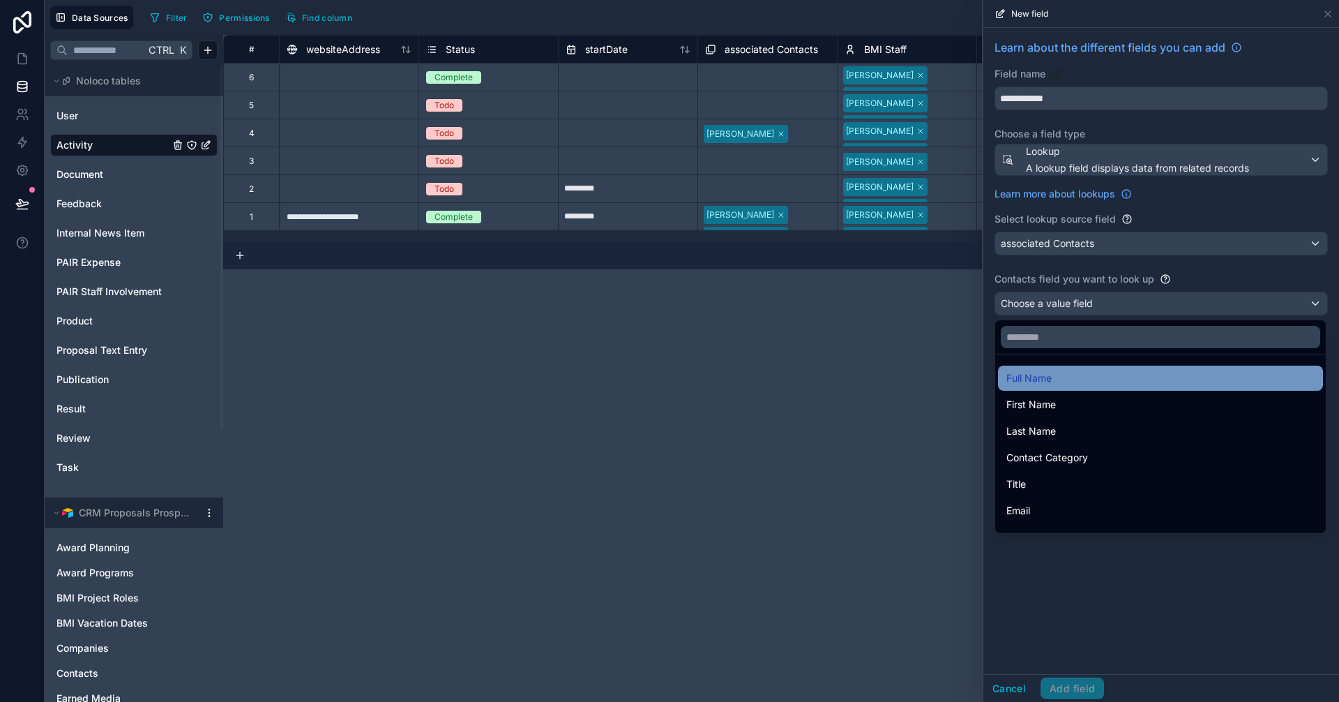
click at [1057, 376] on div "Full Name" at bounding box center [1160, 378] width 308 height 17
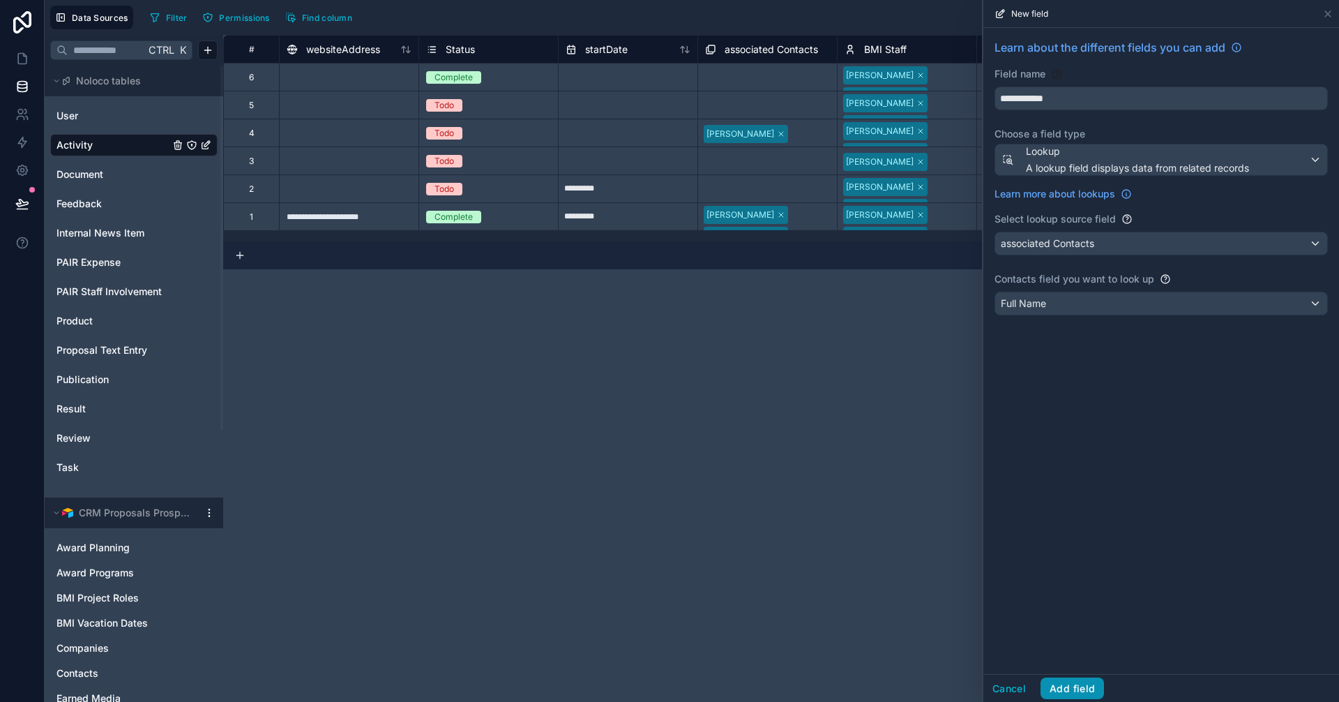
click at [1084, 680] on button "Add field" at bounding box center [1071, 688] width 63 height 22
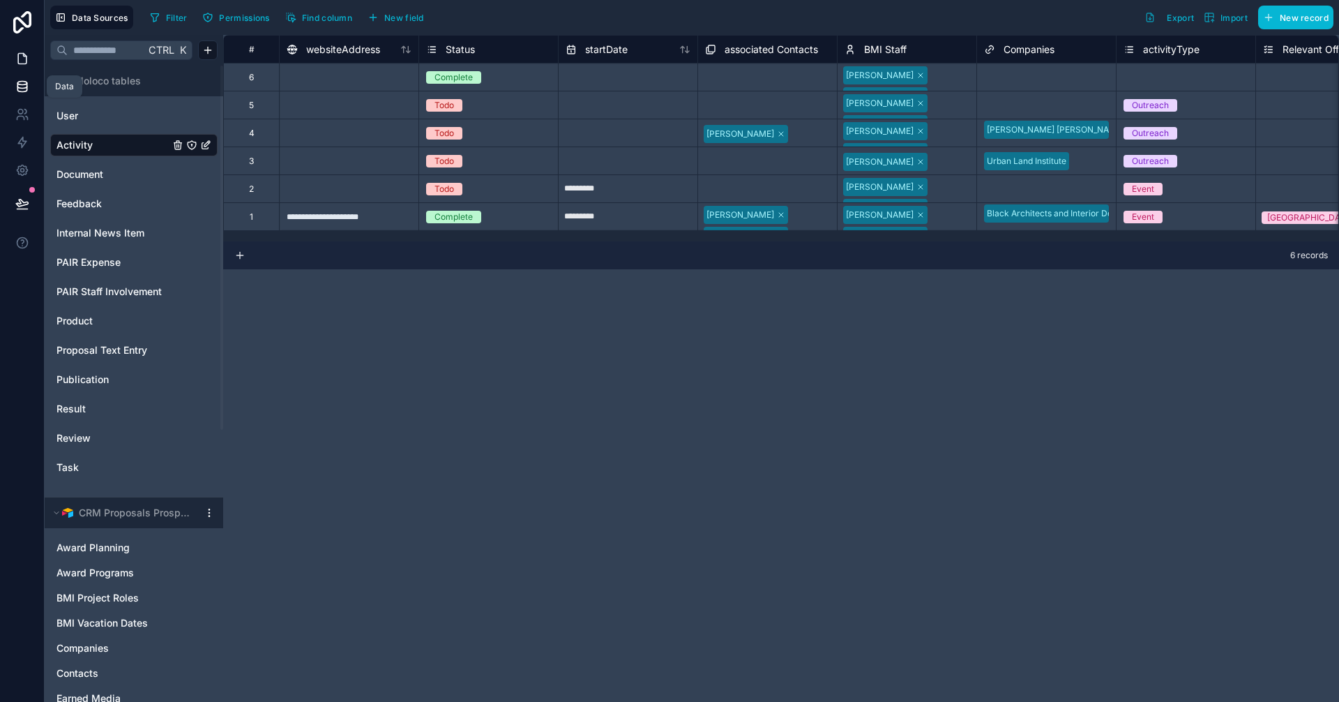
click at [16, 45] on link at bounding box center [22, 59] width 44 height 28
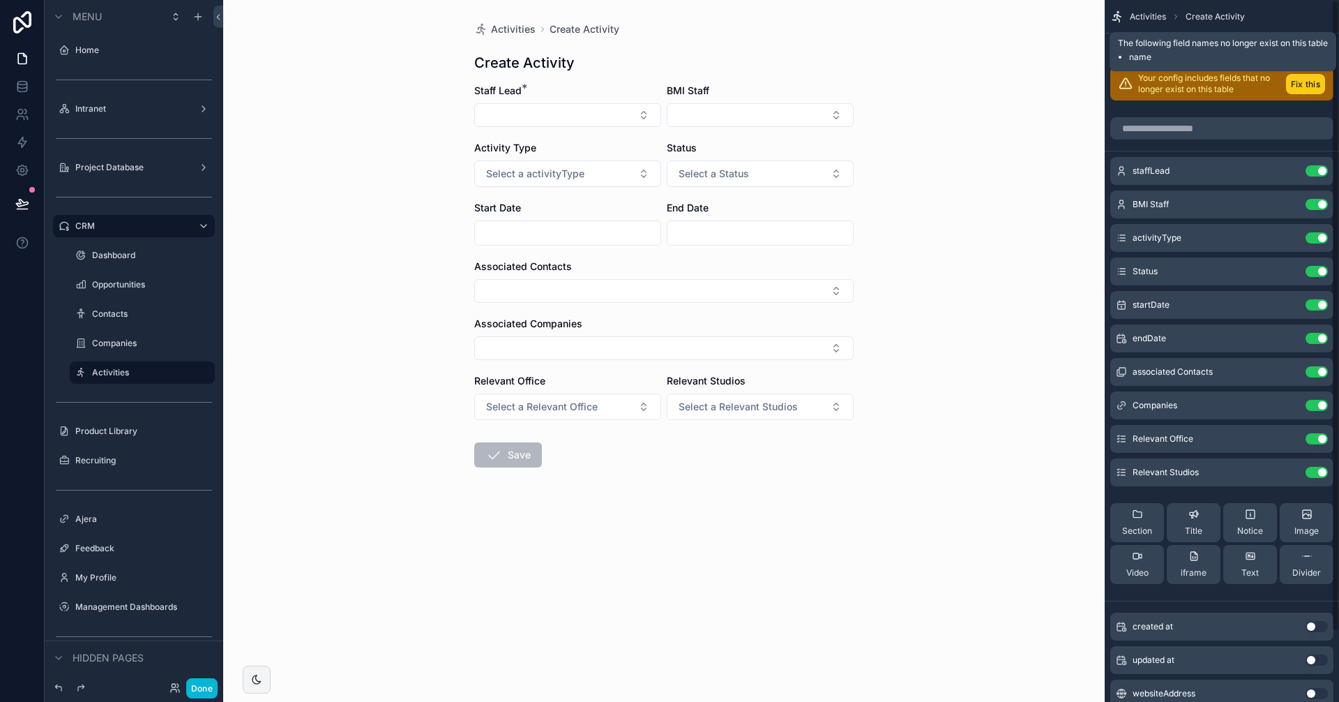
click at [1319, 83] on button "Fix this" at bounding box center [1305, 84] width 39 height 20
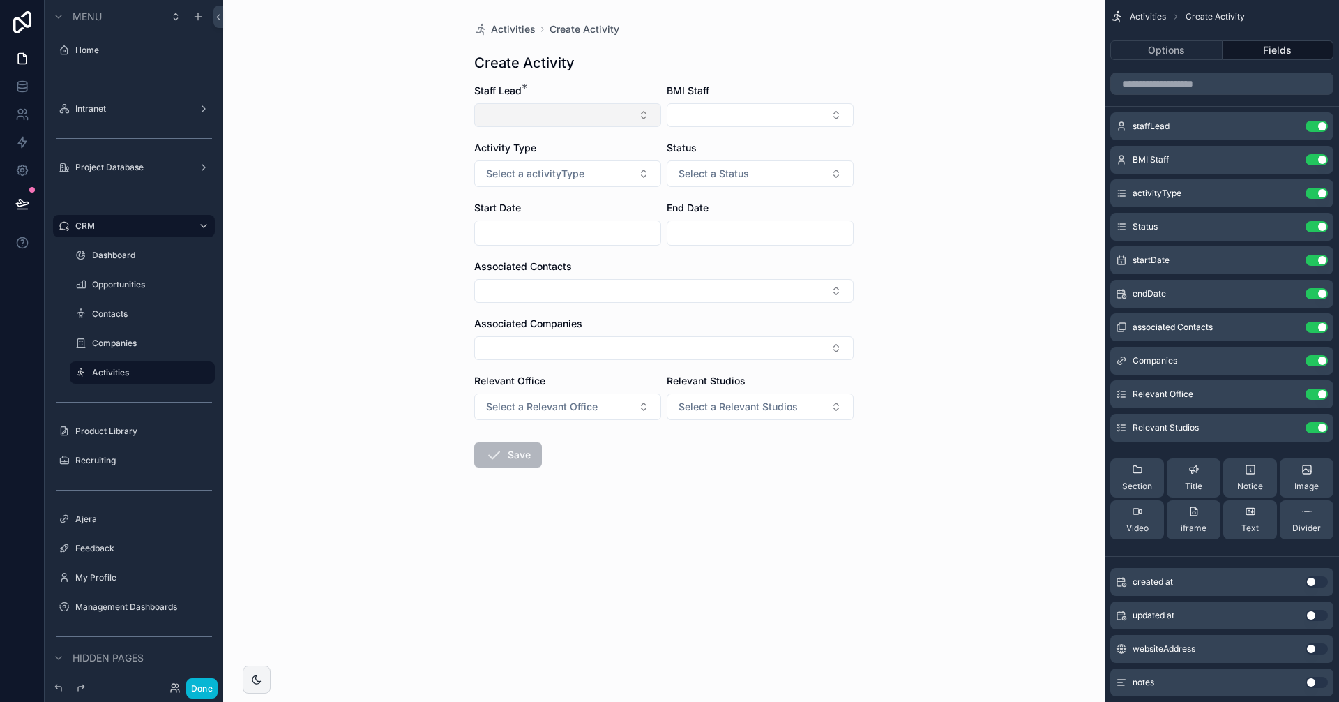
click at [564, 113] on button "Select Button" at bounding box center [567, 115] width 187 height 24
type input "**"
click at [544, 177] on span "[EMAIL_ADDRESS][DOMAIN_NAME]" at bounding box center [571, 184] width 130 height 14
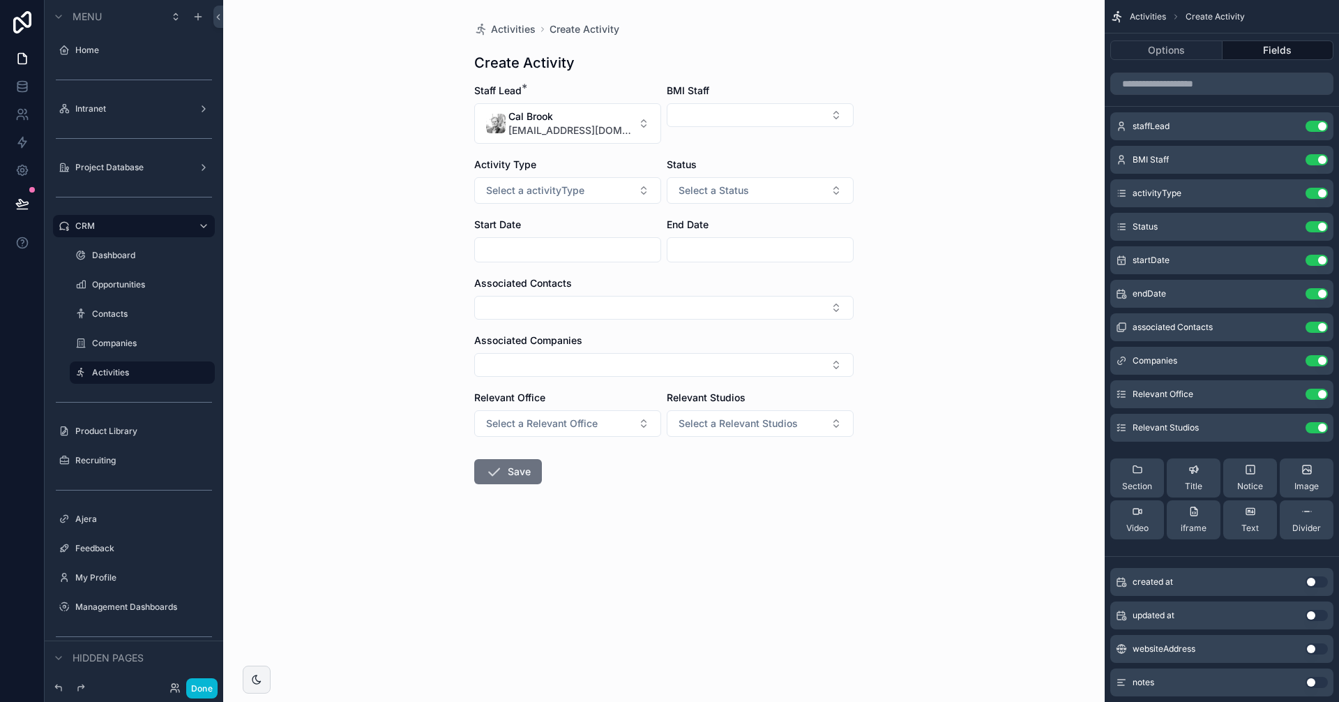
click at [960, 147] on div "Activities Create Activity Create Activity Staff Lead * Cal Brook cbrook@brookm…" at bounding box center [663, 351] width 881 height 702
click at [623, 199] on button "Select a activityType" at bounding box center [567, 190] width 187 height 27
click at [543, 267] on div "Outreach" at bounding box center [568, 267] width 180 height 21
click at [792, 186] on button "Select a Status" at bounding box center [760, 190] width 187 height 27
click at [731, 250] on div "Todo" at bounding box center [760, 246] width 180 height 21
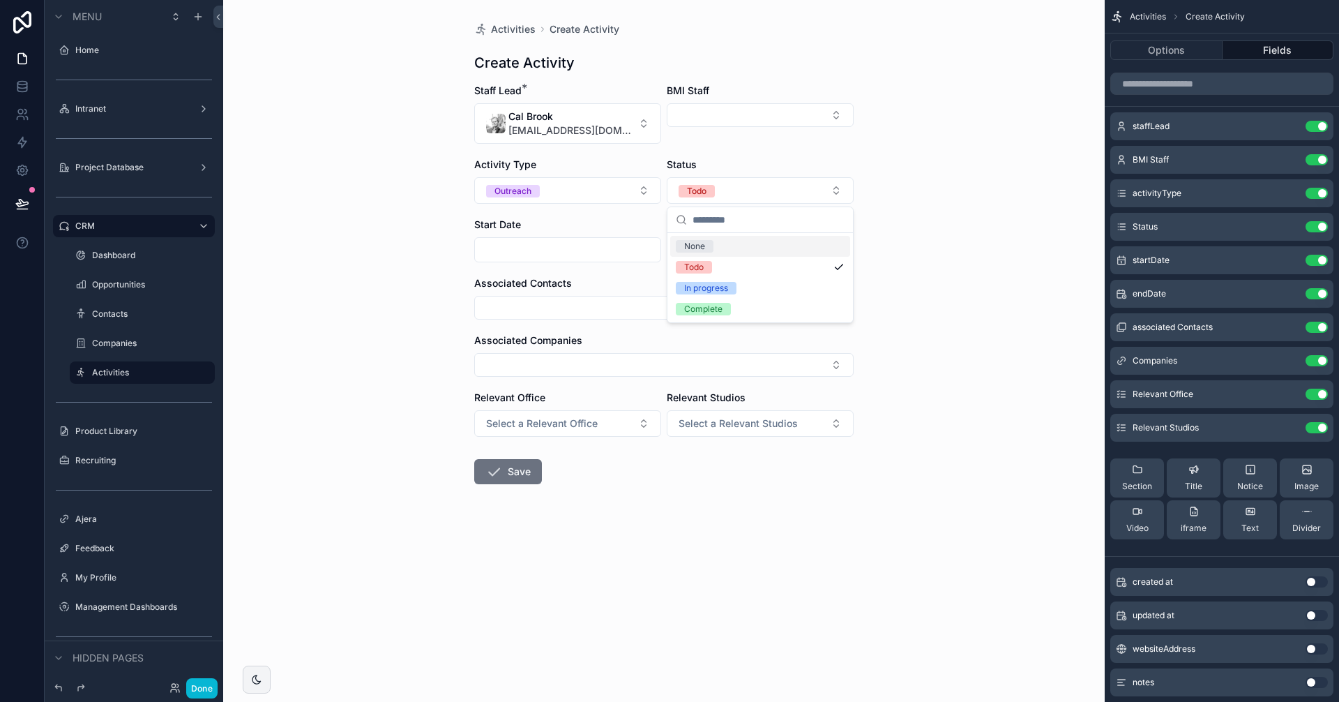
click at [510, 247] on input "scrollable content" at bounding box center [568, 250] width 186 height 20
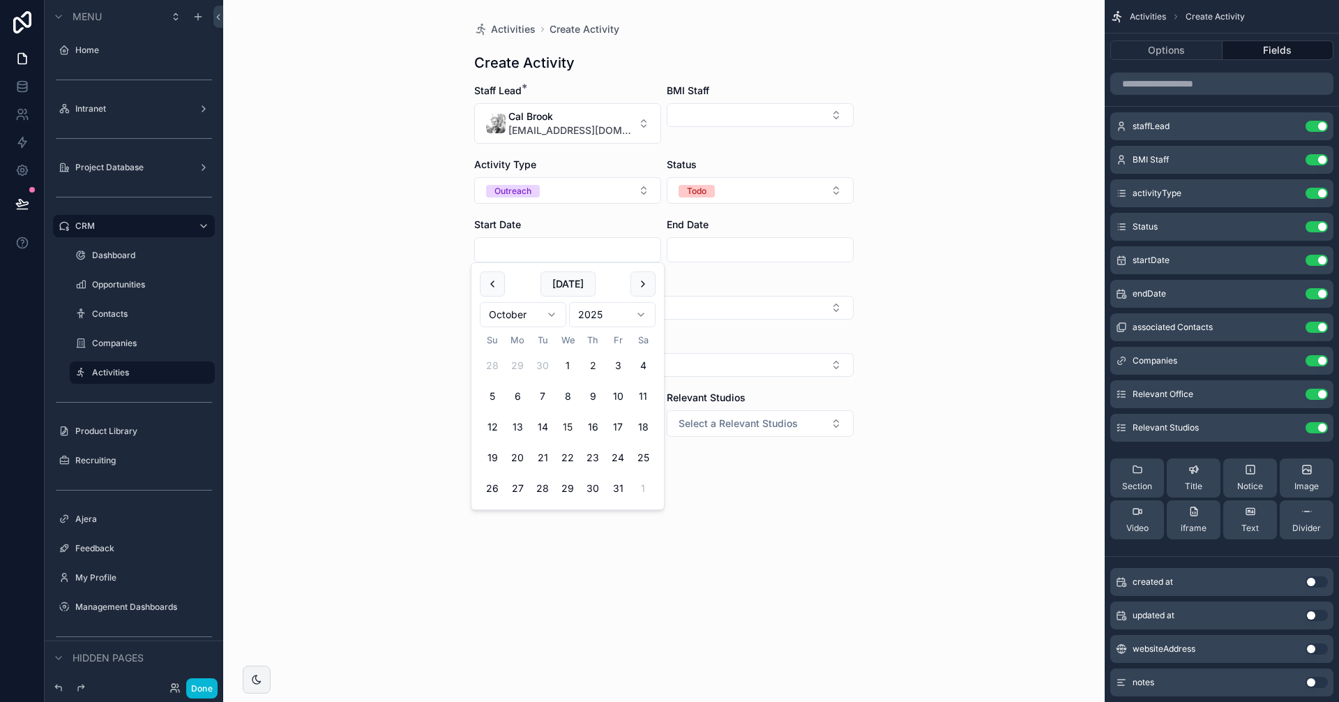
click at [570, 422] on button "15" at bounding box center [567, 426] width 25 height 25
type input "**********"
click at [686, 245] on input "scrollable content" at bounding box center [760, 250] width 186 height 20
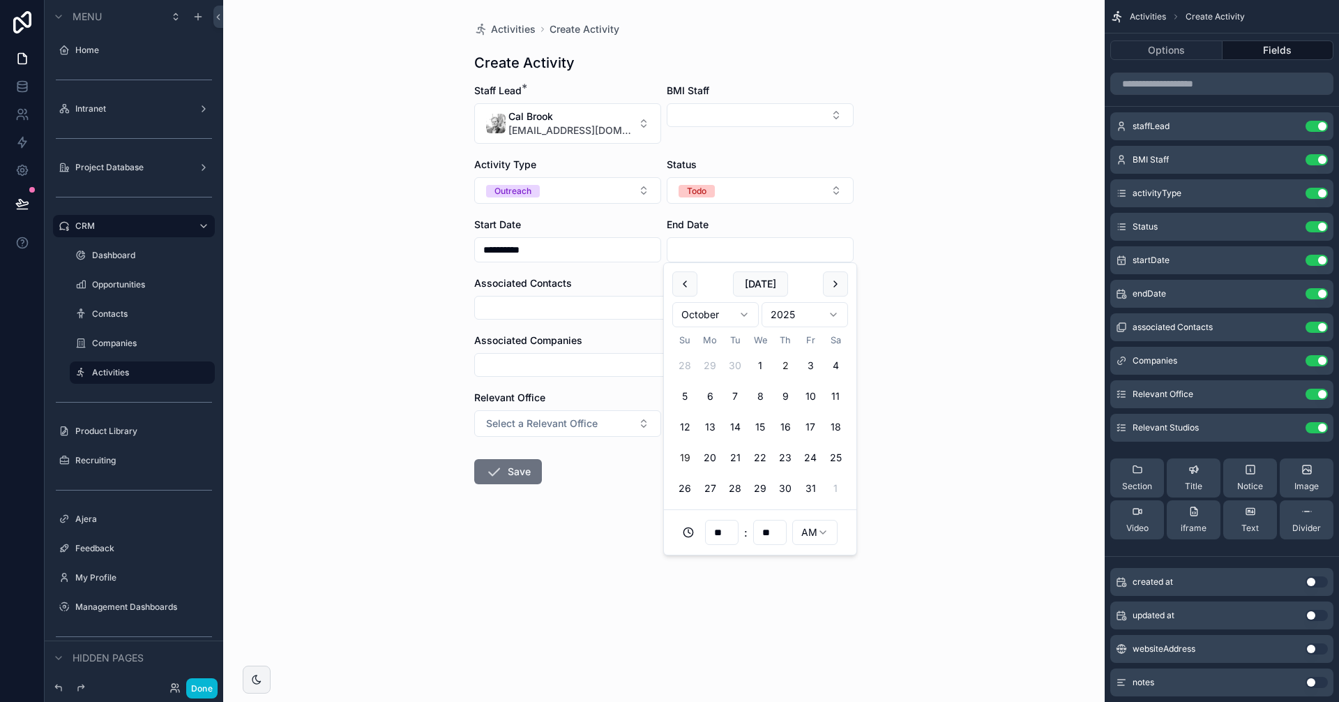
click at [686, 452] on button "19" at bounding box center [684, 457] width 25 height 25
type input "**********"
click at [944, 281] on div "**********" at bounding box center [663, 351] width 881 height 702
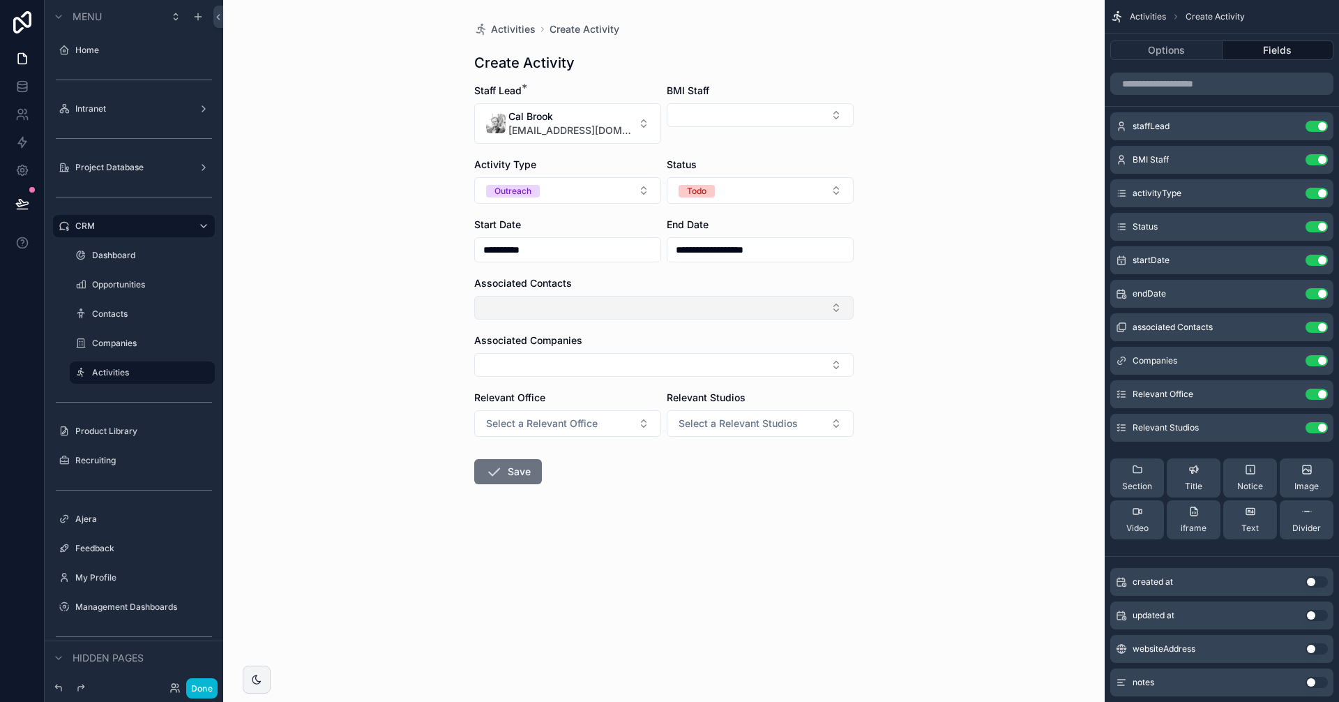
click at [688, 300] on button "Select Button" at bounding box center [663, 308] width 379 height 24
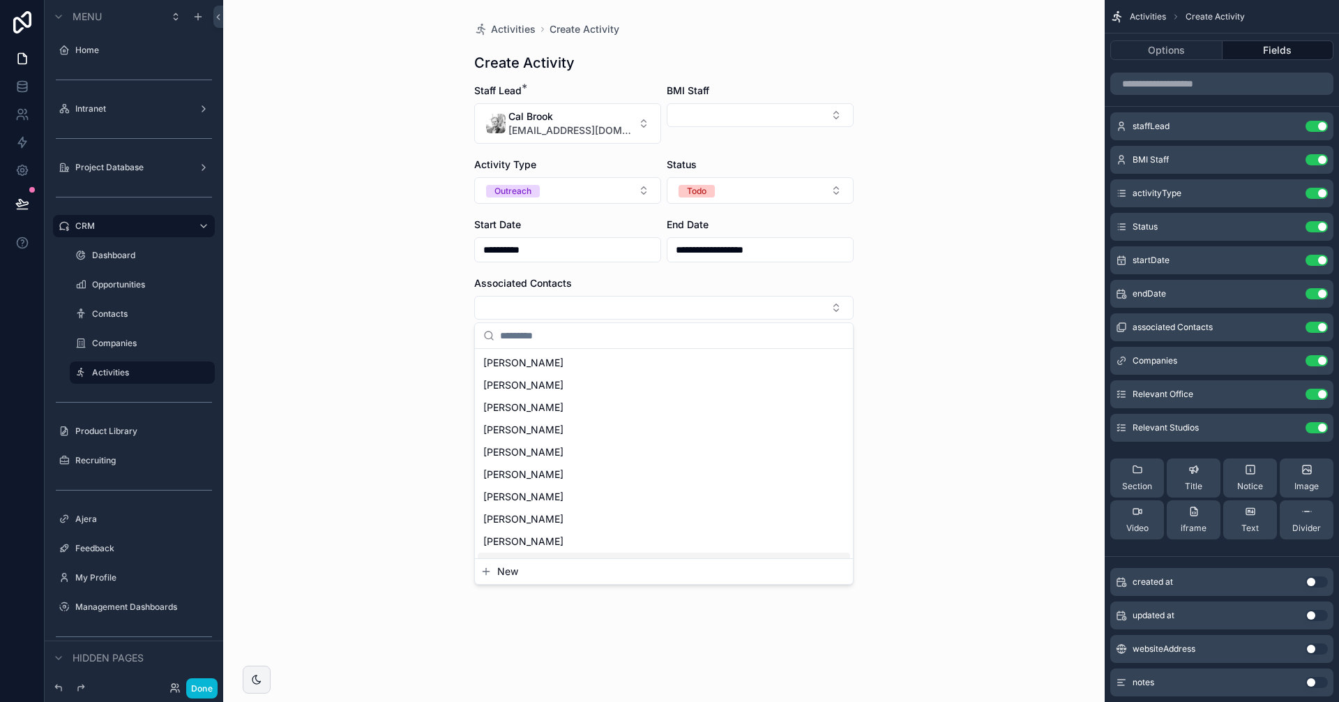
click at [513, 573] on span "New" at bounding box center [507, 571] width 21 height 14
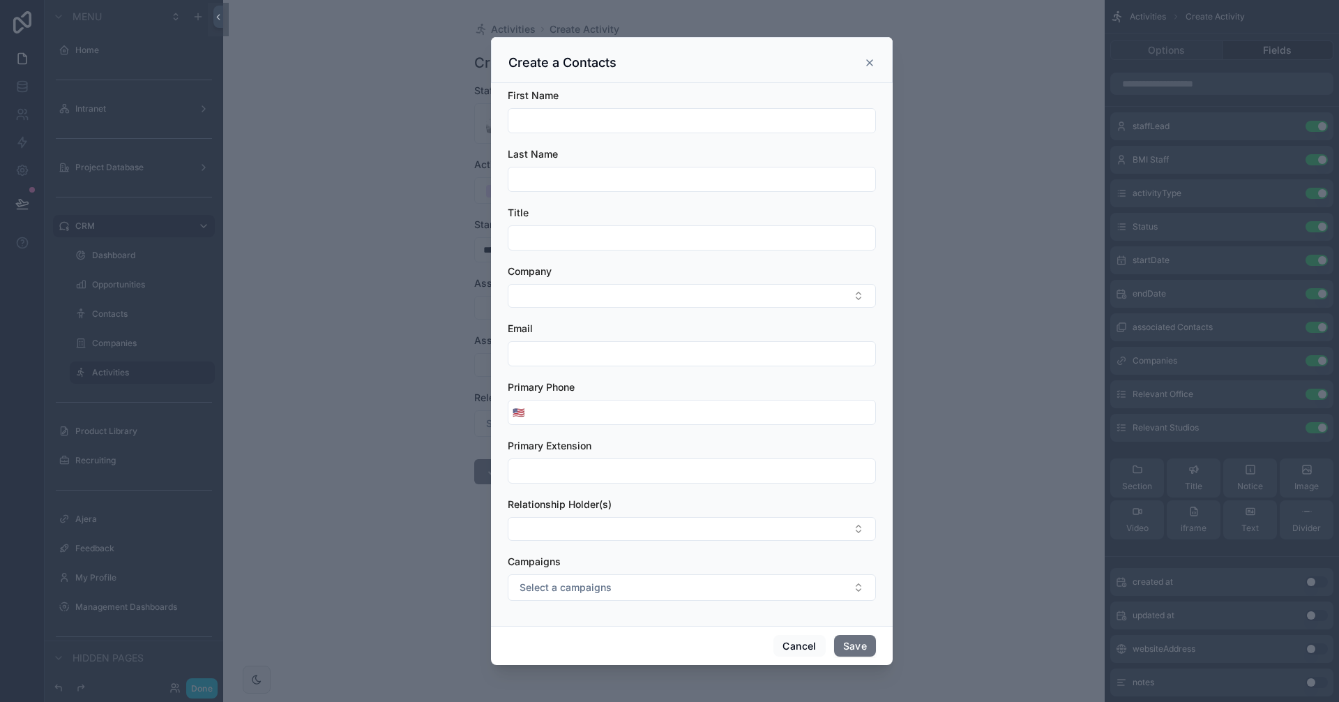
click at [559, 116] on input "scrollable content" at bounding box center [691, 121] width 367 height 20
type input "***"
type input "*******"
click at [538, 239] on input "scrollable content" at bounding box center [691, 238] width 367 height 20
paste input "**********"
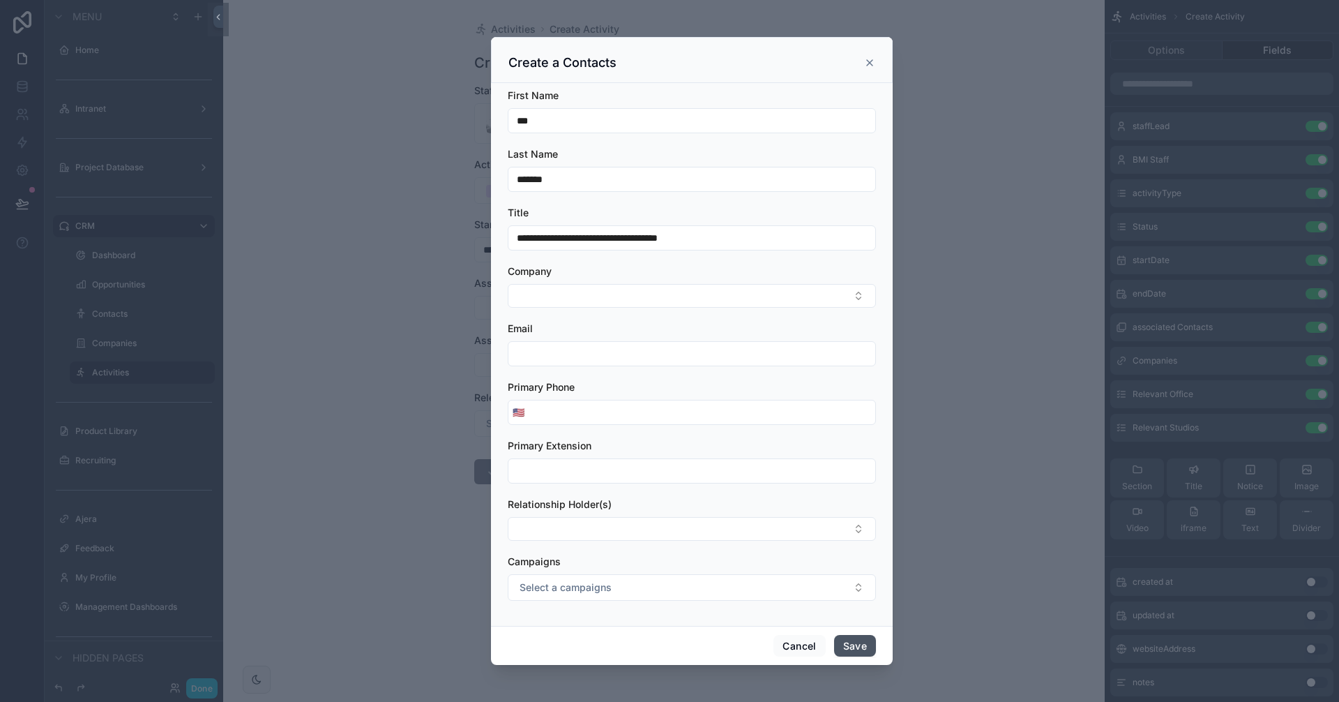
type input "**********"
click at [850, 639] on button "Save" at bounding box center [855, 646] width 42 height 22
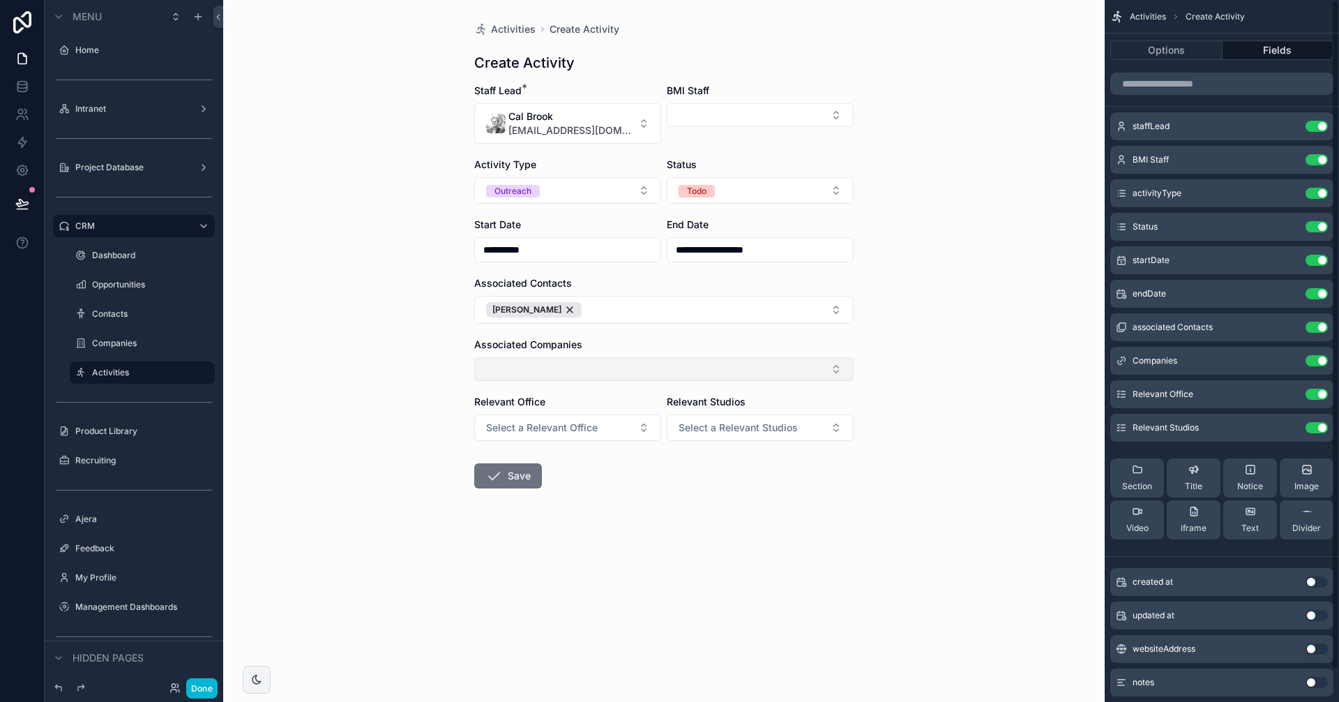
click at [561, 370] on button "Select Button" at bounding box center [663, 369] width 379 height 24
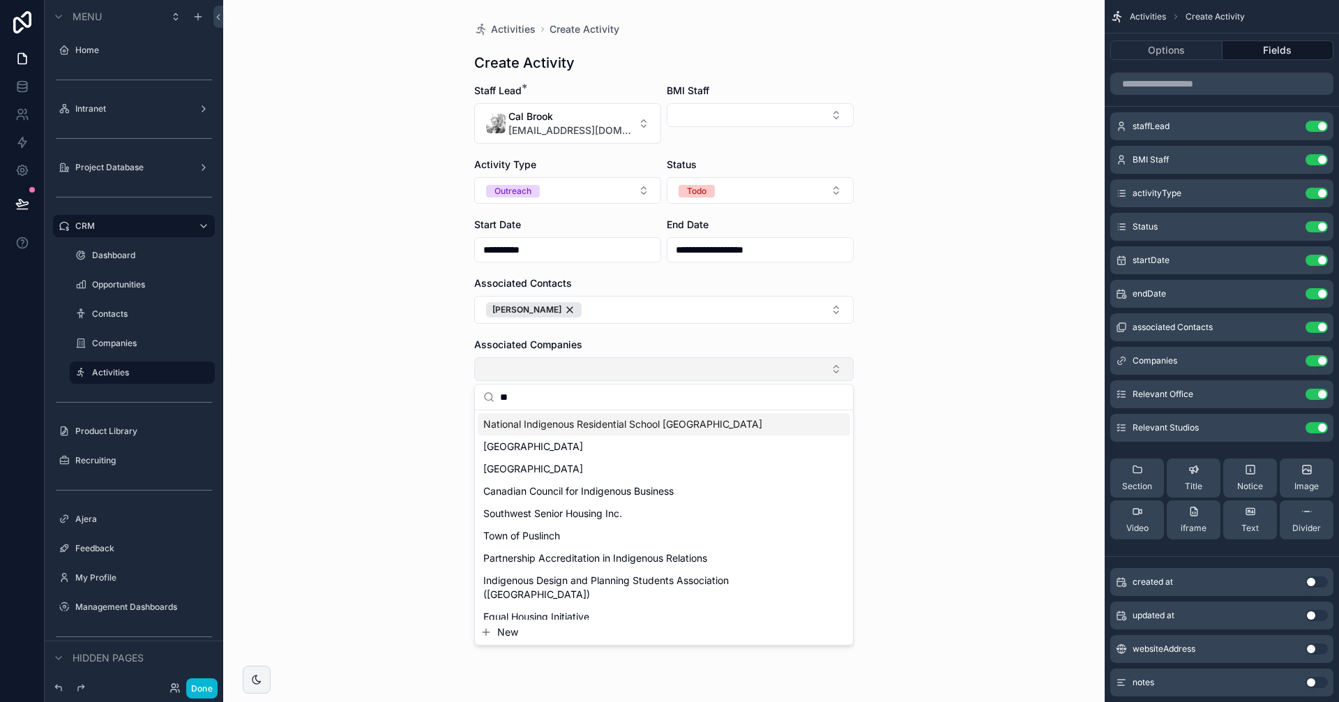
scroll to position [75, 0]
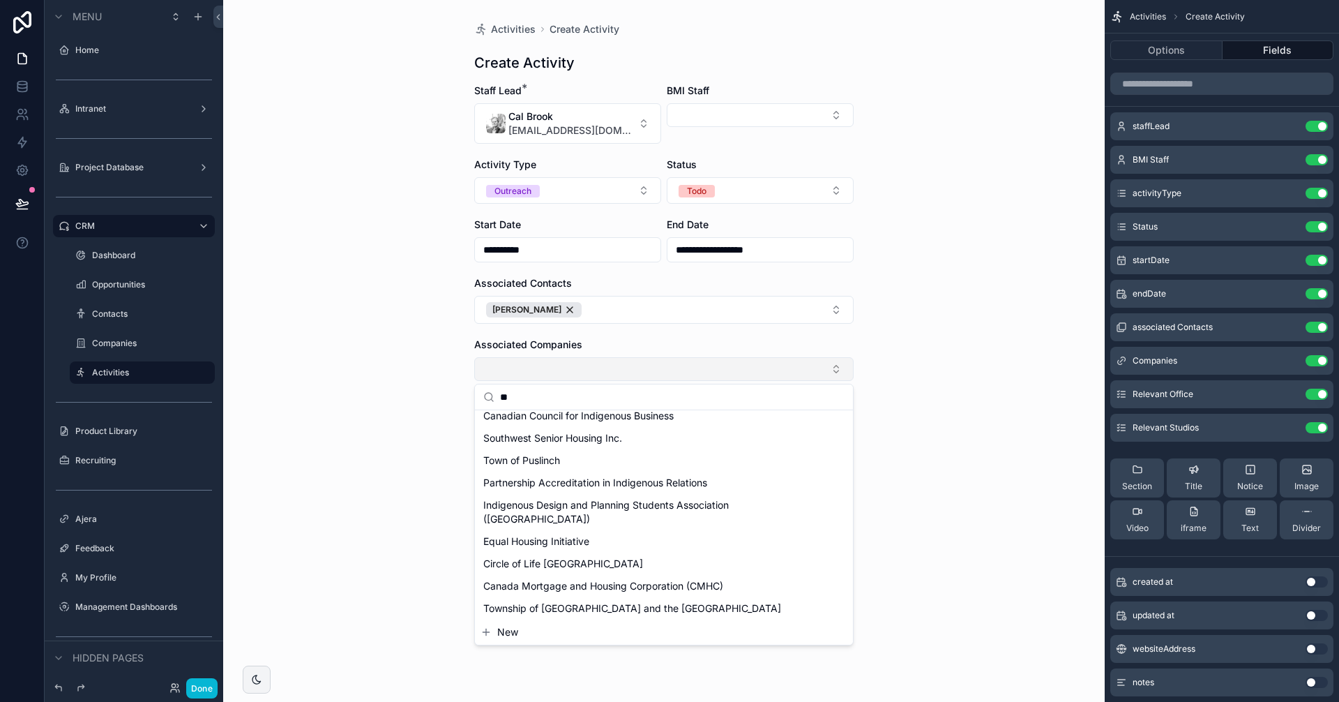
type input "*"
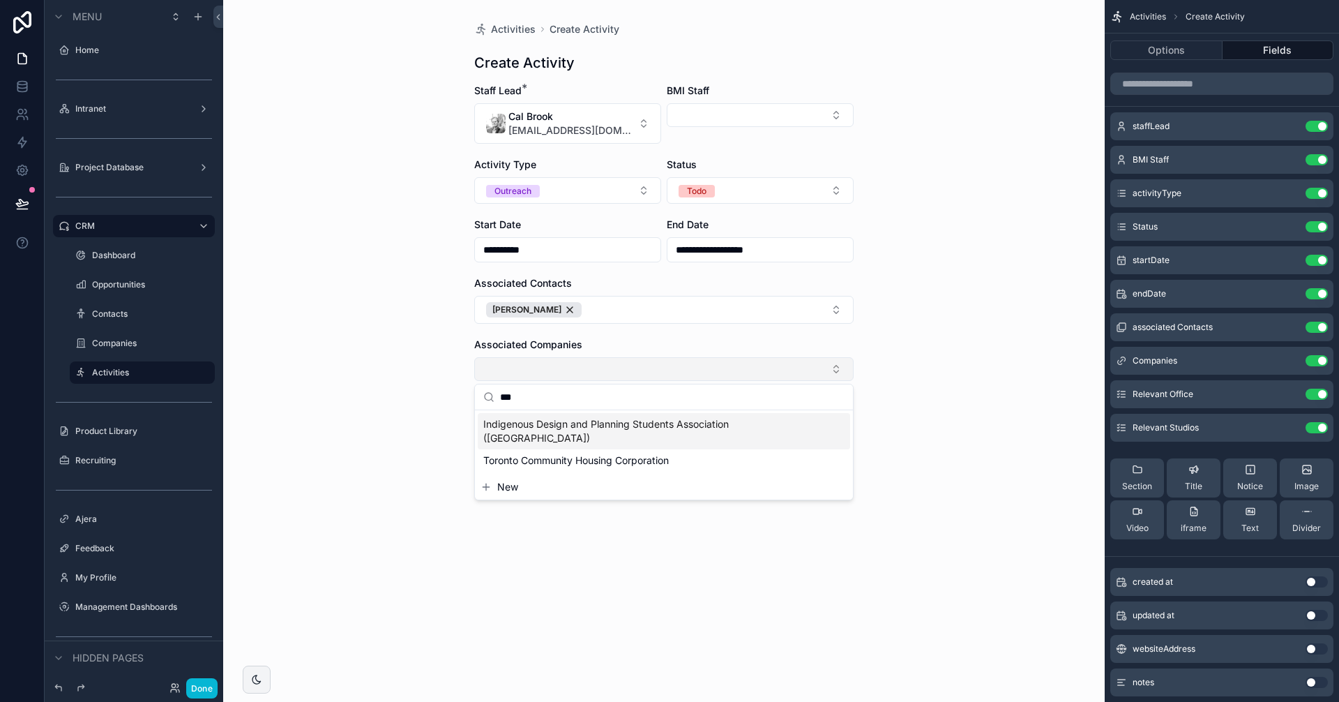
scroll to position [0, 0]
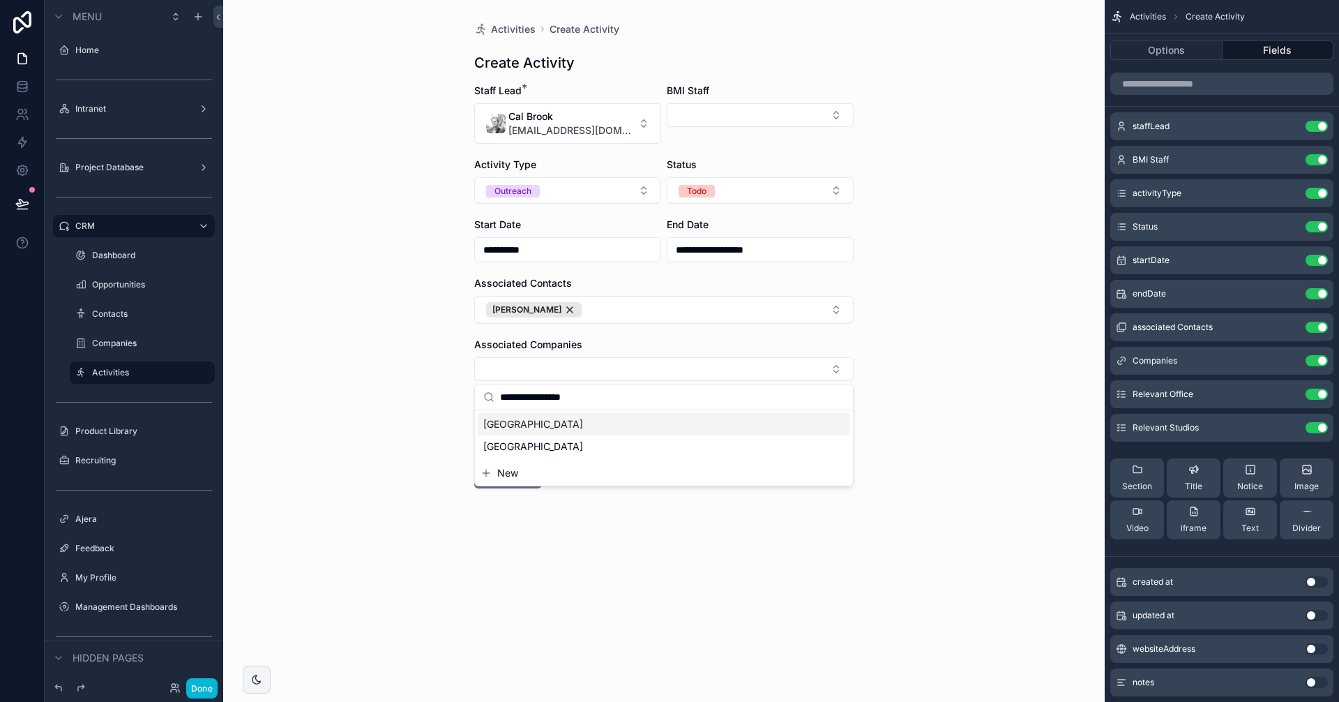
type input "**********"
click at [583, 421] on span "[GEOGRAPHIC_DATA]" at bounding box center [533, 424] width 100 height 14
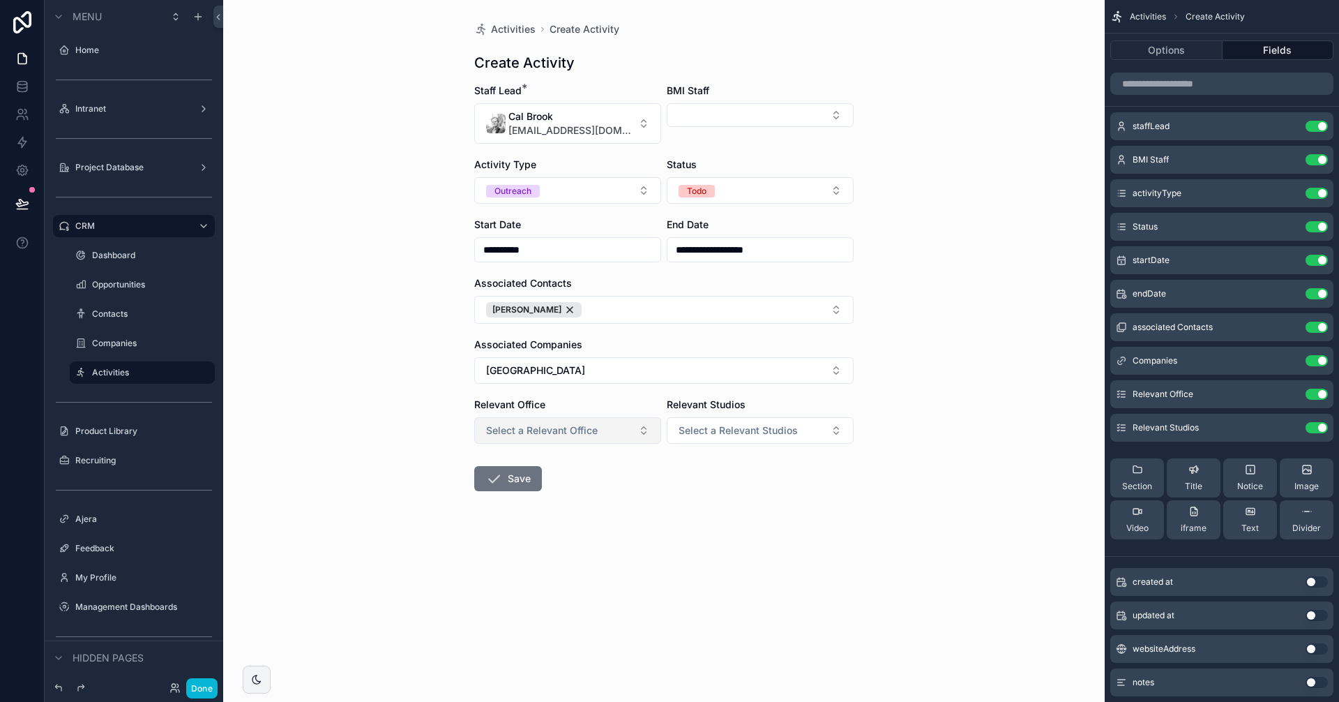
click at [544, 432] on span "Select a Relevant Office" at bounding box center [542, 430] width 112 height 14
click at [528, 487] on span "[GEOGRAPHIC_DATA]" at bounding box center [534, 486] width 103 height 13
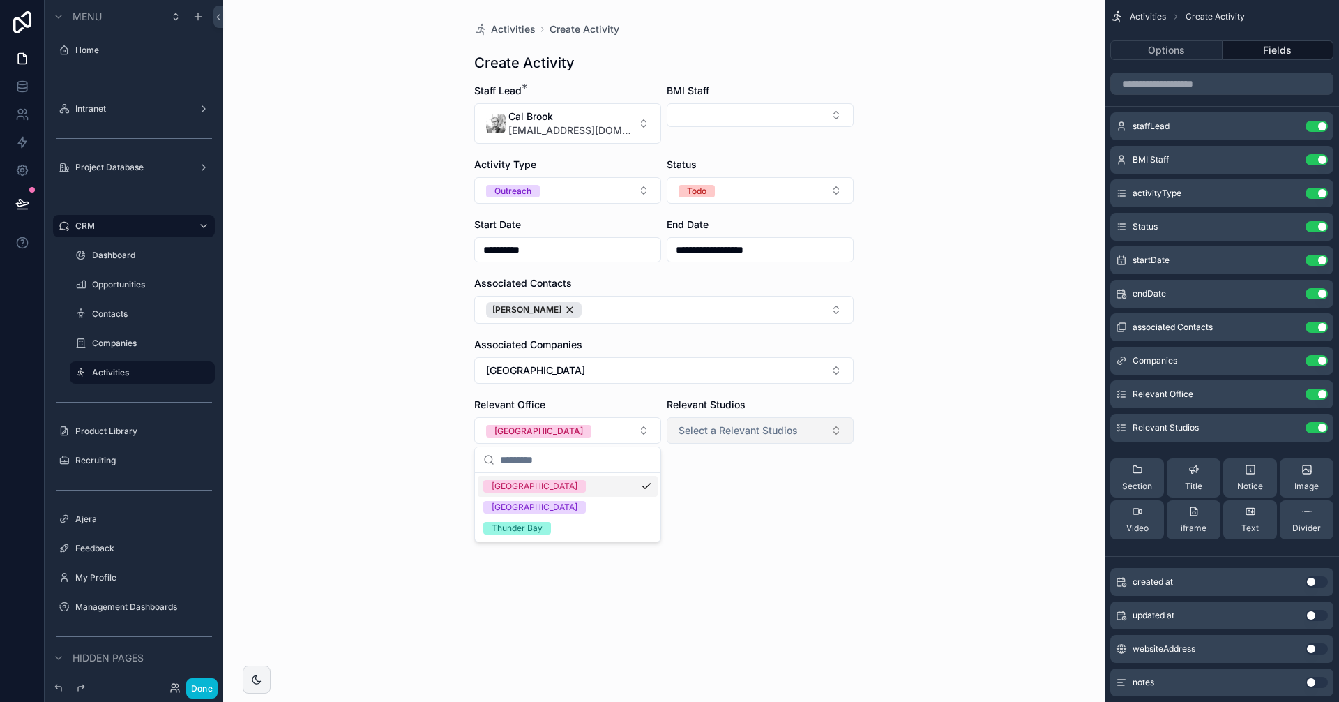
click at [740, 430] on span "Select a Relevant Studios" at bounding box center [738, 430] width 119 height 14
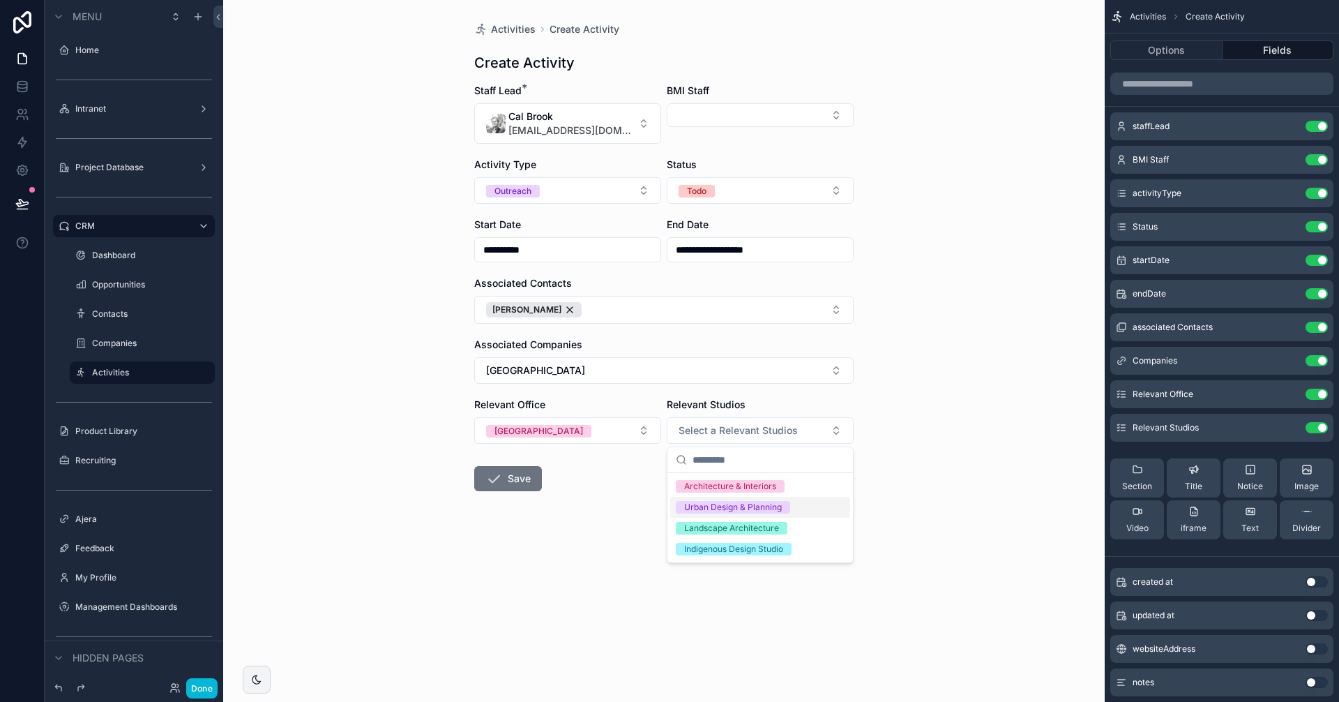
click at [741, 507] on div "Urban Design & Planning" at bounding box center [733, 507] width 98 height 13
click at [967, 340] on div "**********" at bounding box center [663, 351] width 881 height 702
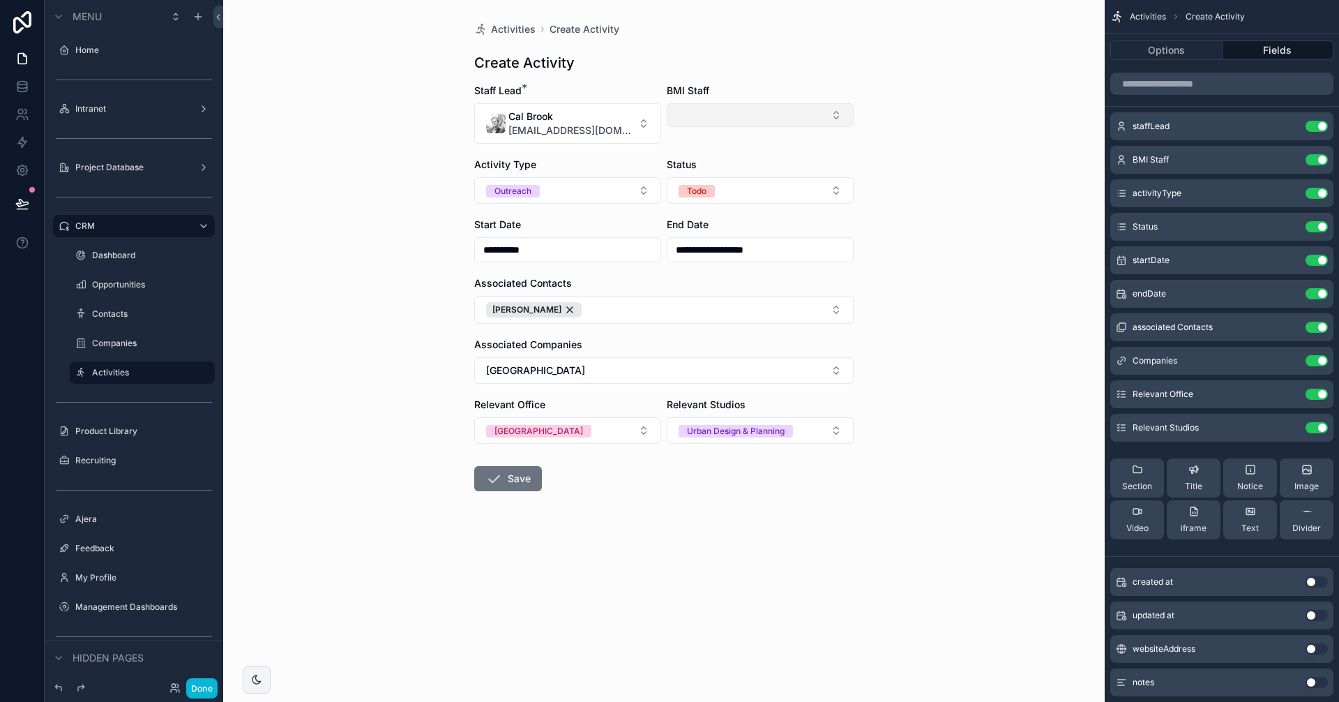
click at [716, 123] on button "Select Button" at bounding box center [760, 115] width 187 height 24
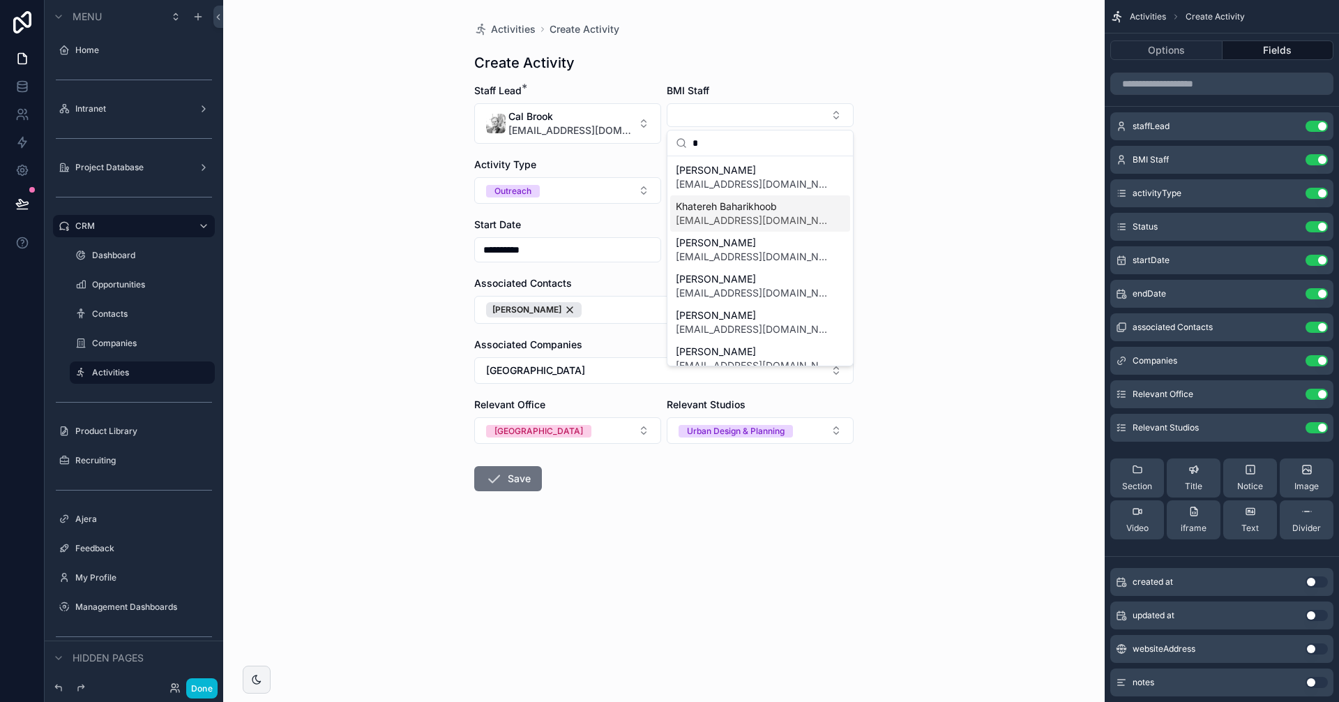
type input "*"
click at [746, 209] on span "Khatereh Baharikhoob" at bounding box center [752, 206] width 152 height 14
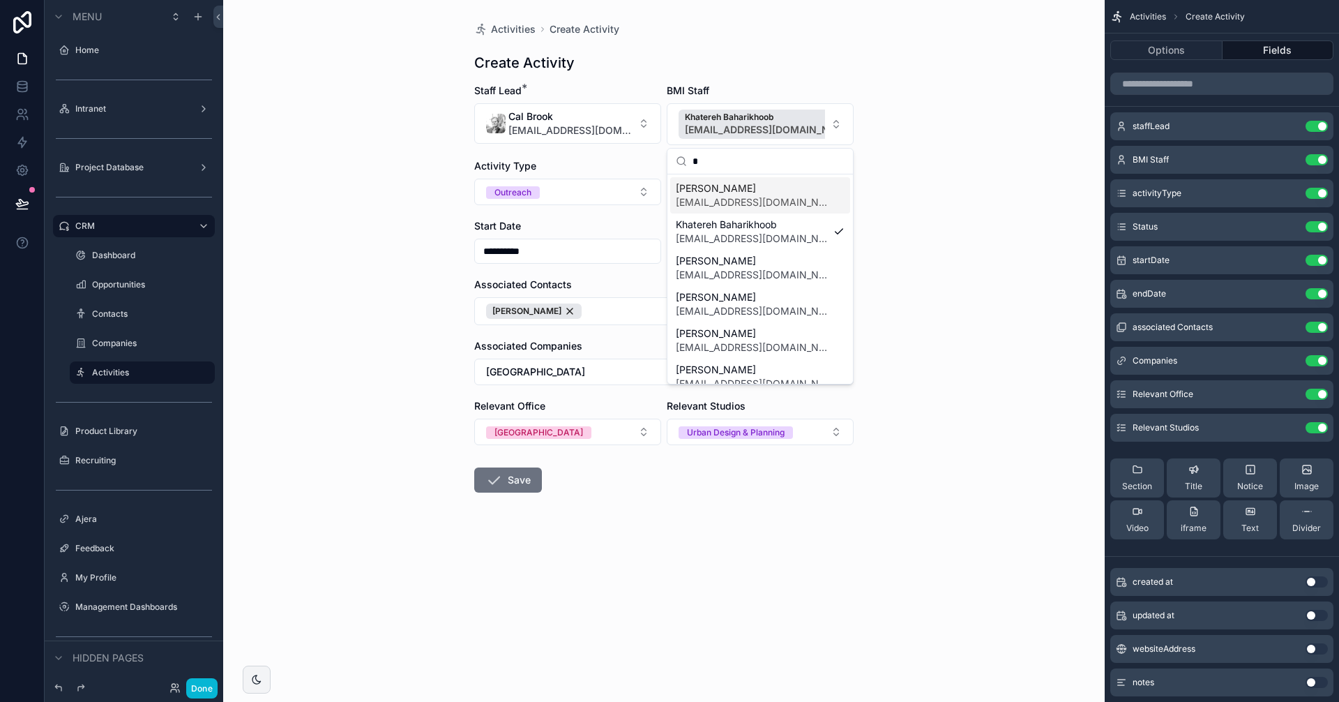
click at [879, 197] on div "**********" at bounding box center [663, 351] width 881 height 702
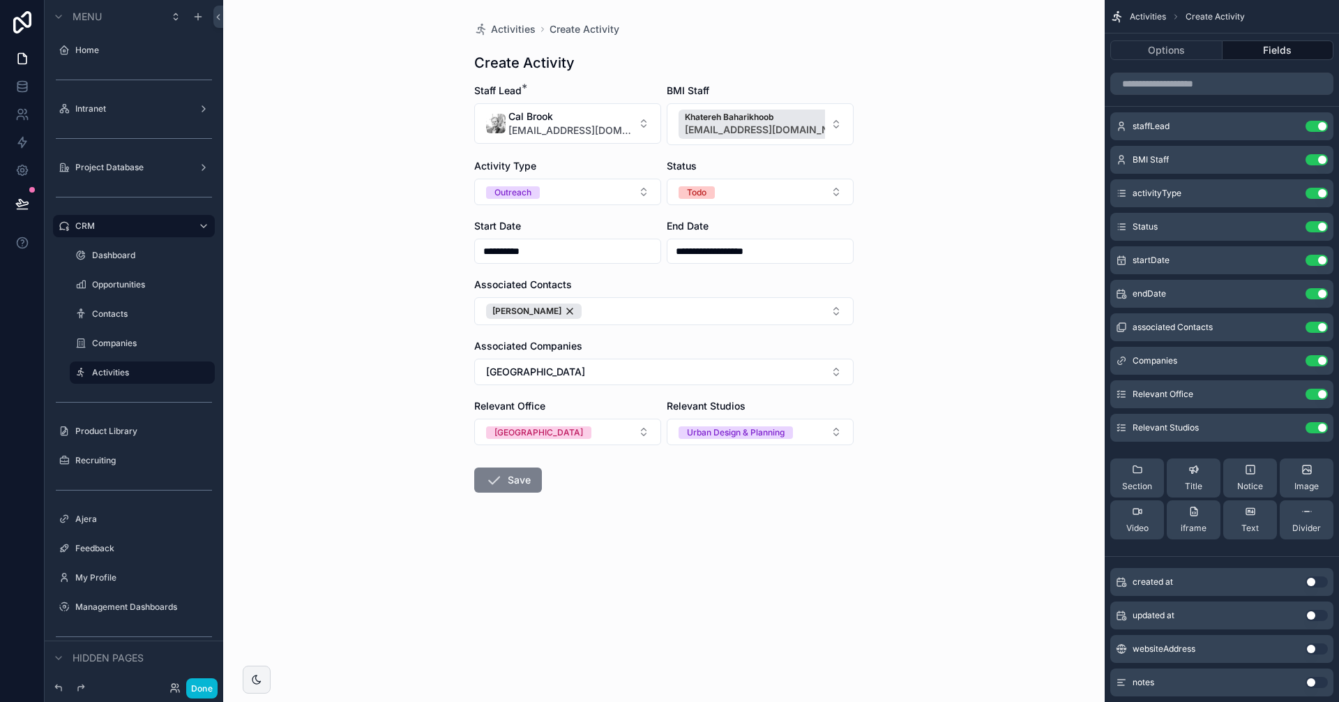
click at [519, 483] on button "Save" at bounding box center [508, 479] width 68 height 25
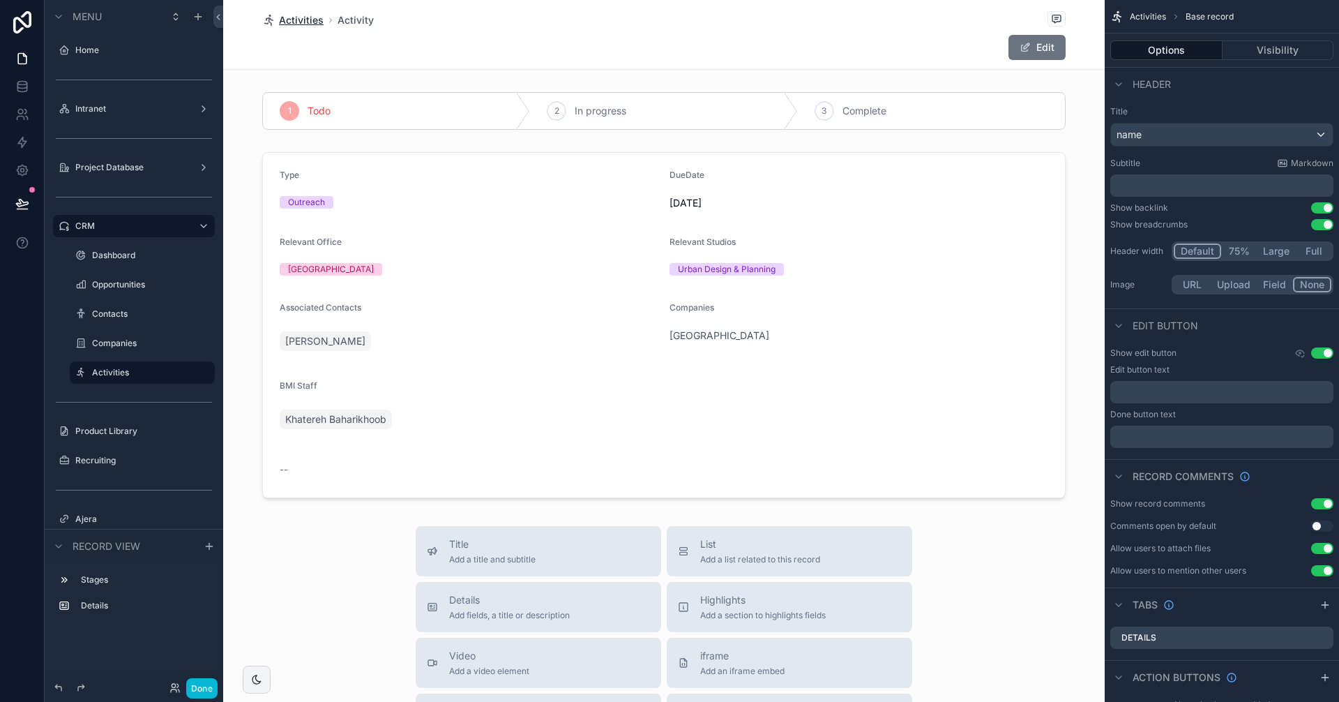
click at [289, 23] on span "Activities" at bounding box center [301, 20] width 45 height 14
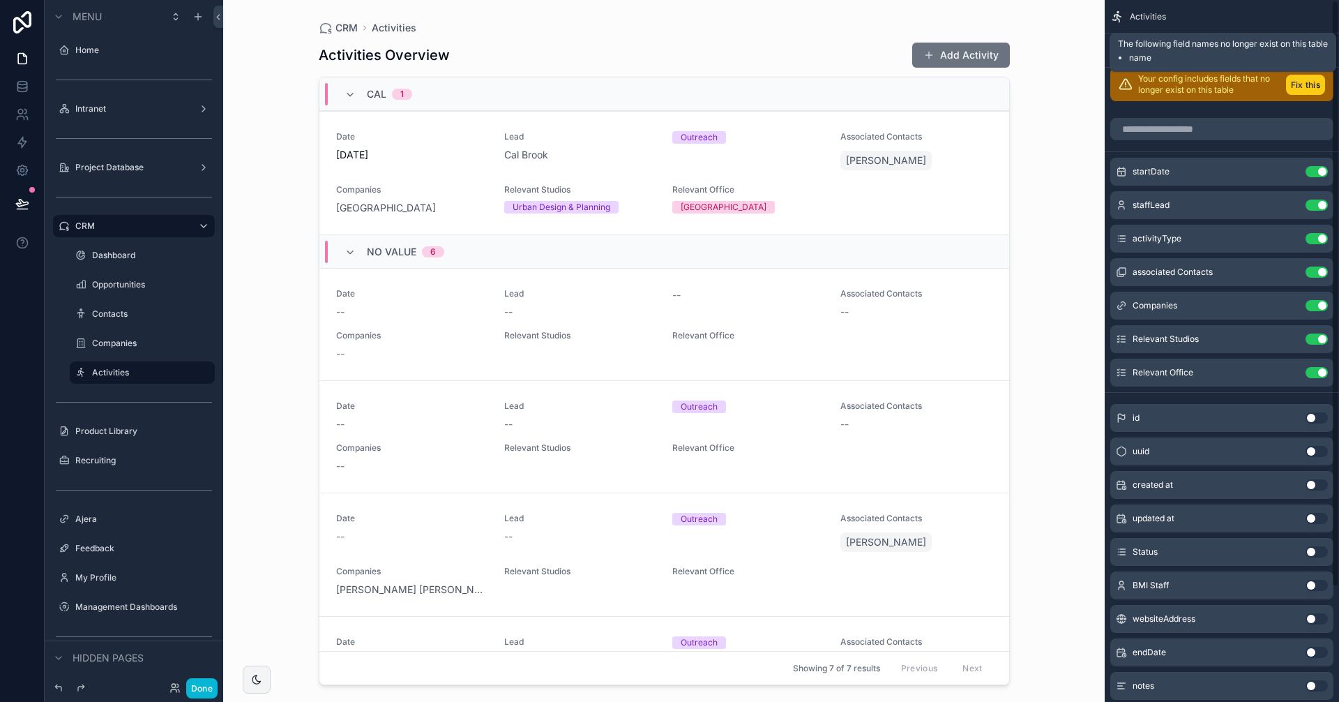
click at [1312, 88] on button "Fix this" at bounding box center [1305, 85] width 39 height 20
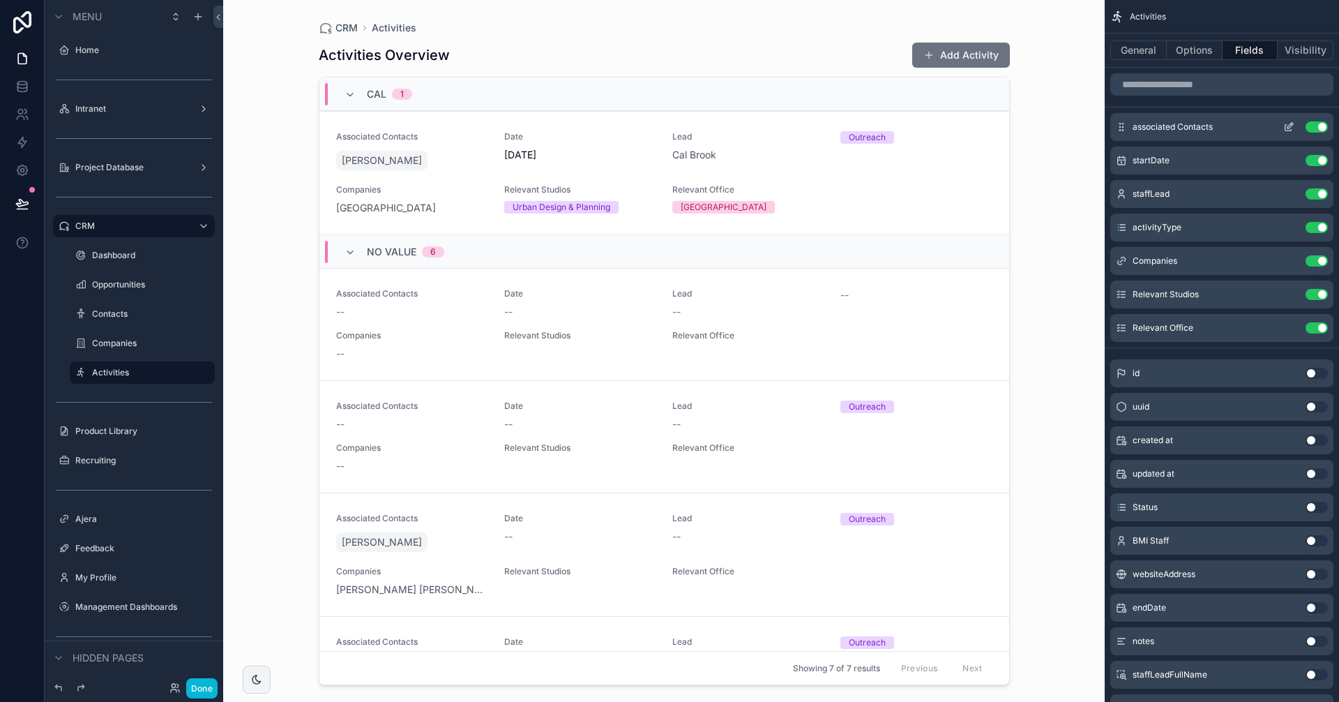
click at [1299, 122] on button "scrollable content" at bounding box center [1289, 126] width 22 height 11
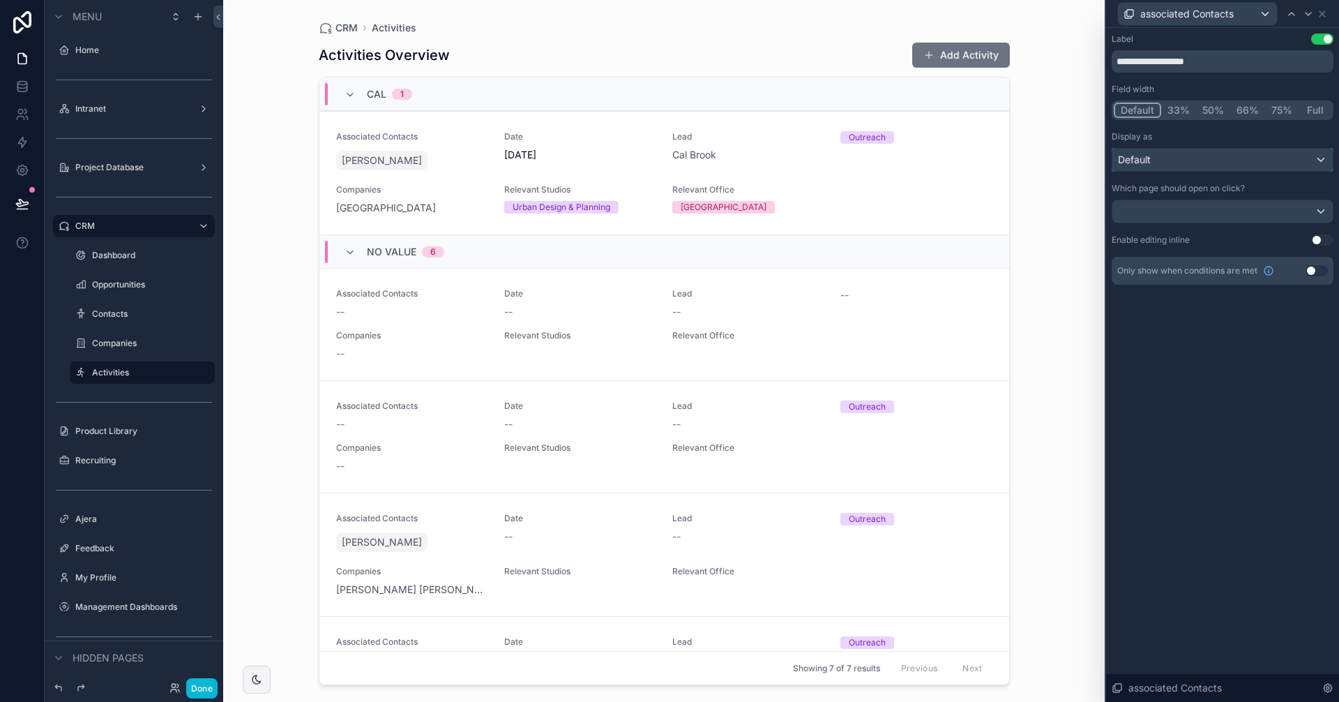
click at [1204, 167] on div "Default" at bounding box center [1222, 160] width 220 height 22
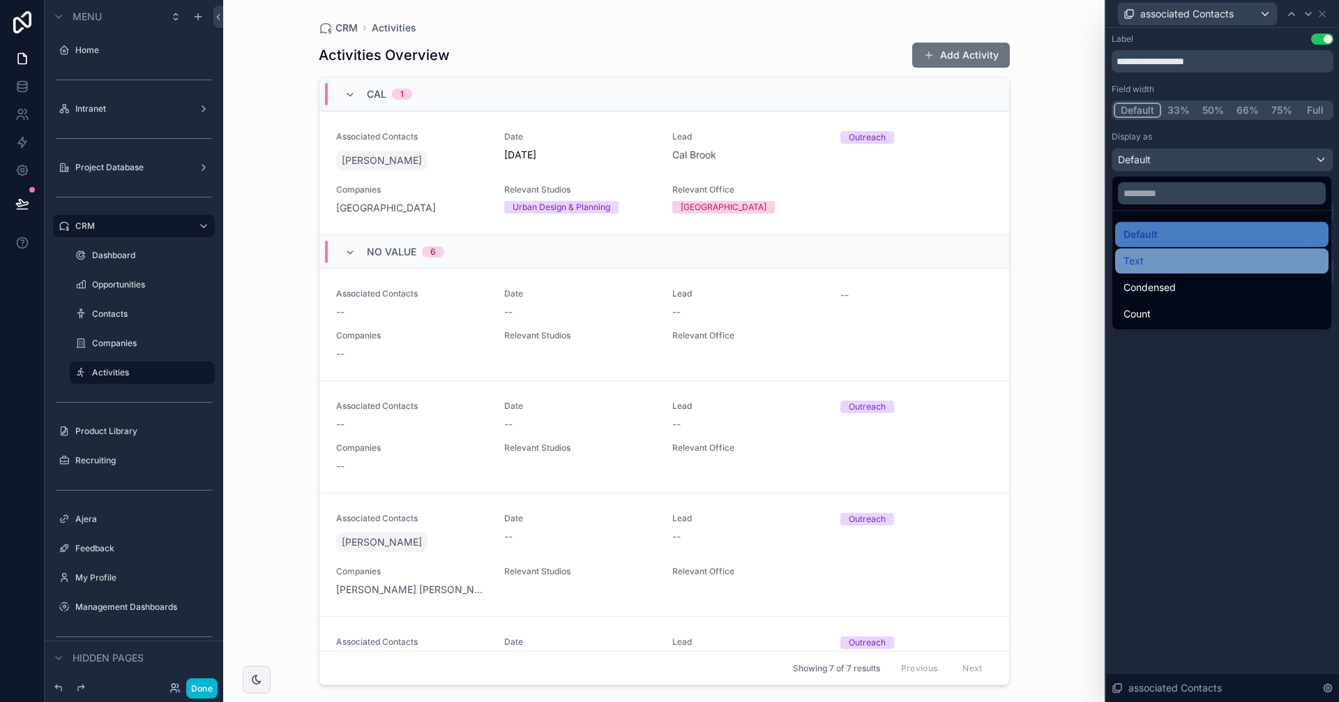
click at [1166, 266] on div "Text" at bounding box center [1221, 260] width 197 height 17
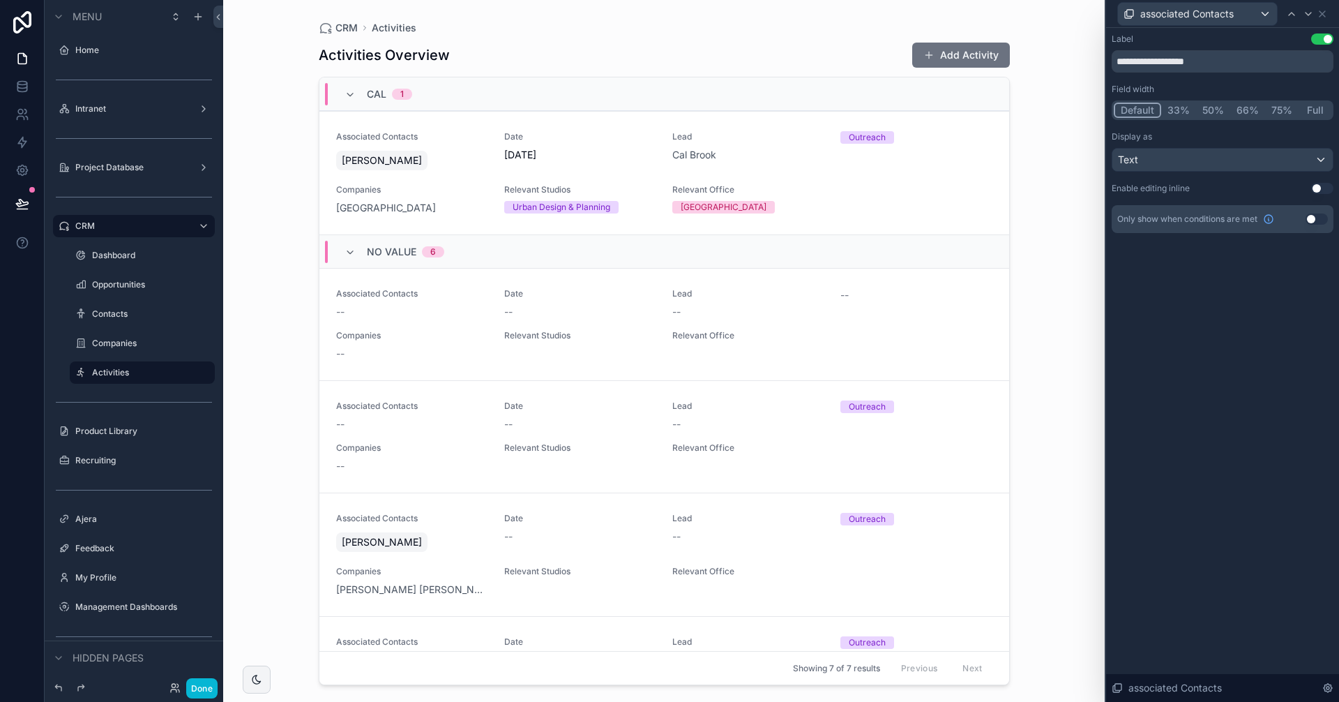
click at [1312, 112] on button "Full" at bounding box center [1315, 110] width 33 height 15
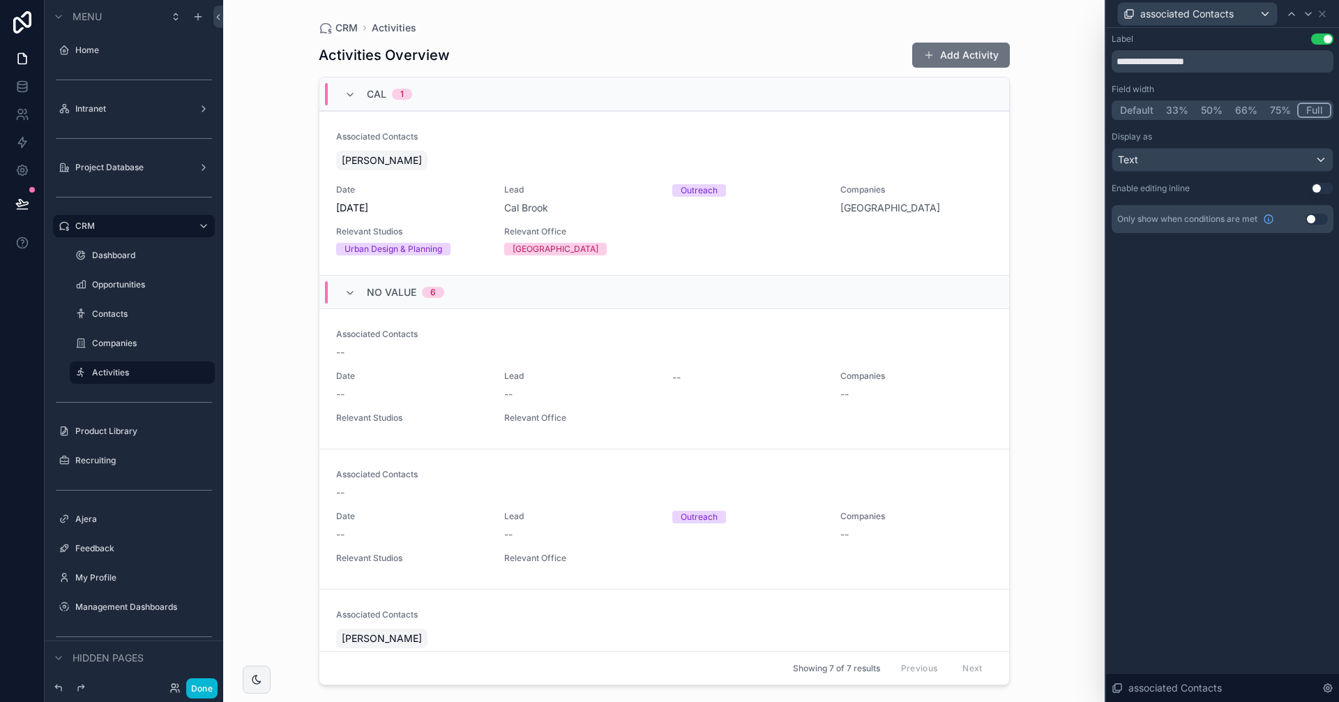
click at [1210, 114] on button "50%" at bounding box center [1212, 110] width 34 height 15
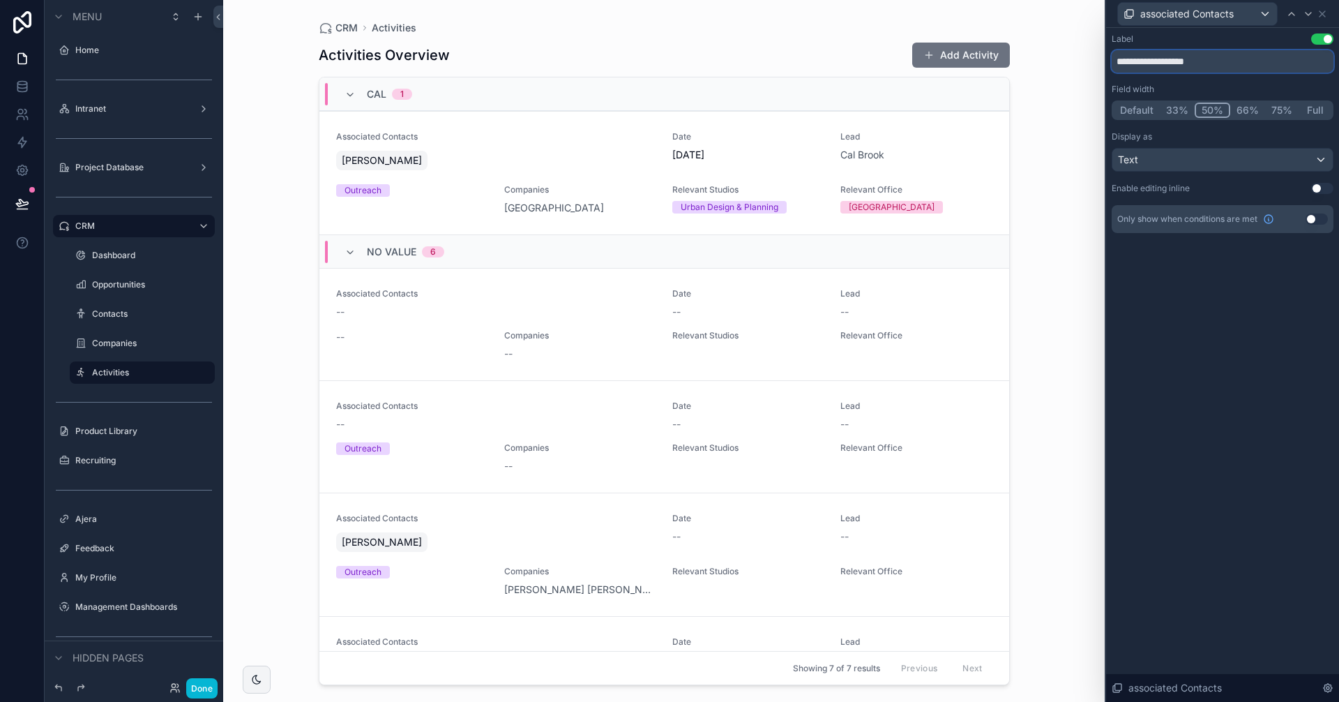
drag, startPoint x: 1220, startPoint y: 63, endPoint x: 1111, endPoint y: 59, distance: 109.6
click at [1111, 59] on div "**********" at bounding box center [1222, 147] width 233 height 239
type input "*******"
click at [1208, 371] on div "Label Use setting ******* Field width Default 33% 50% 66% 75% Full Display as T…" at bounding box center [1222, 365] width 233 height 674
click at [1291, 13] on icon at bounding box center [1292, 14] width 6 height 3
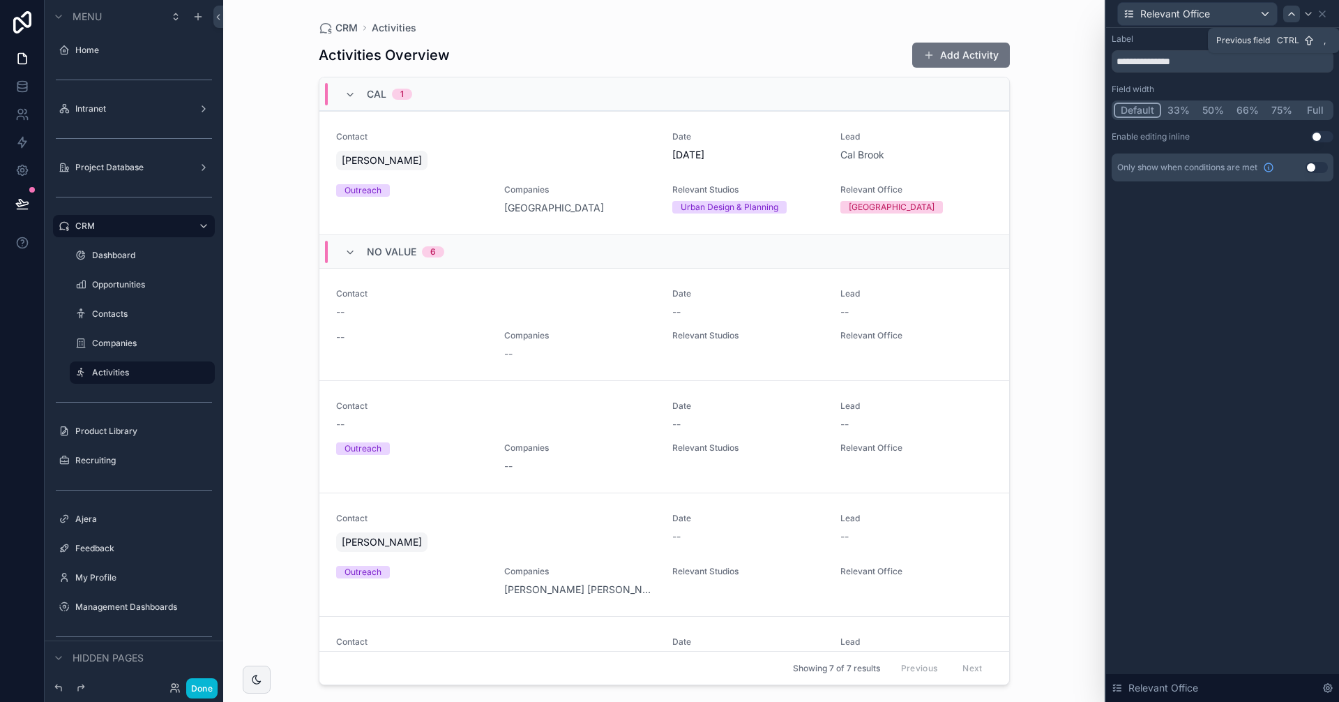
click at [1295, 13] on icon at bounding box center [1291, 13] width 11 height 11
click at [1290, 12] on icon at bounding box center [1291, 13] width 11 height 11
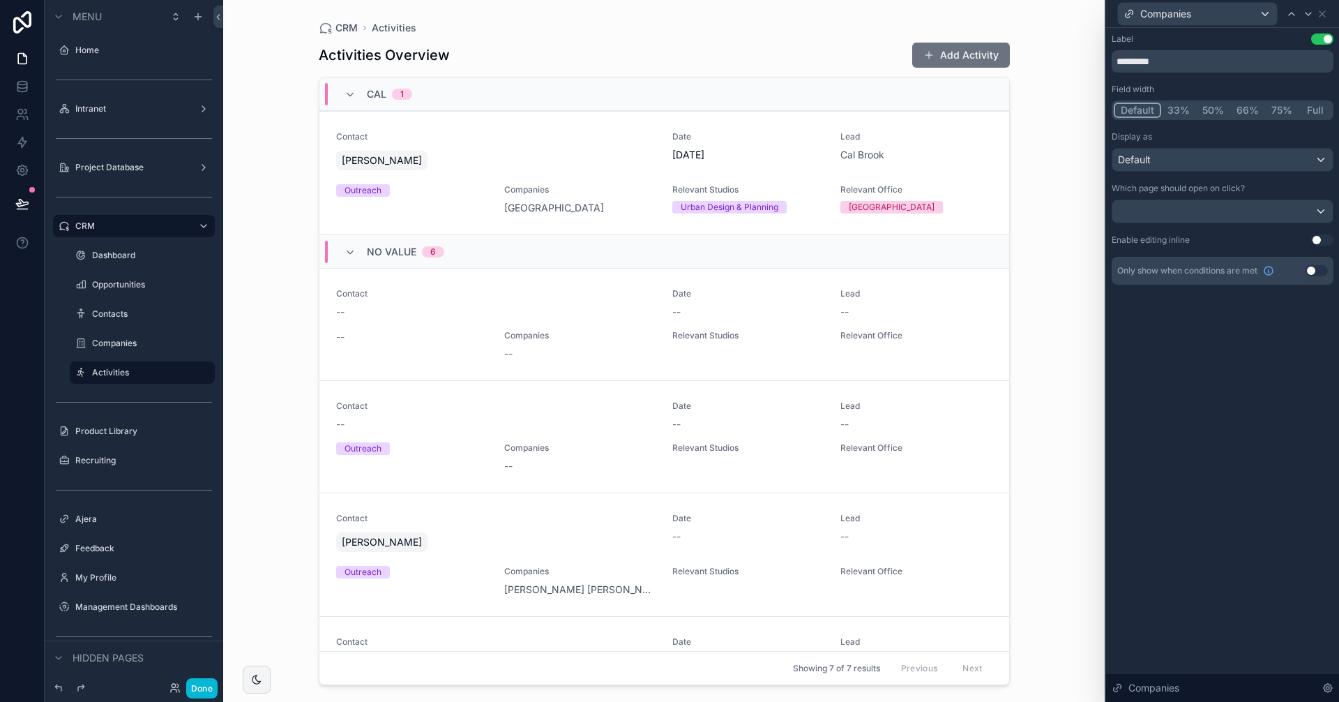
click at [1216, 110] on button "50%" at bounding box center [1213, 110] width 34 height 15
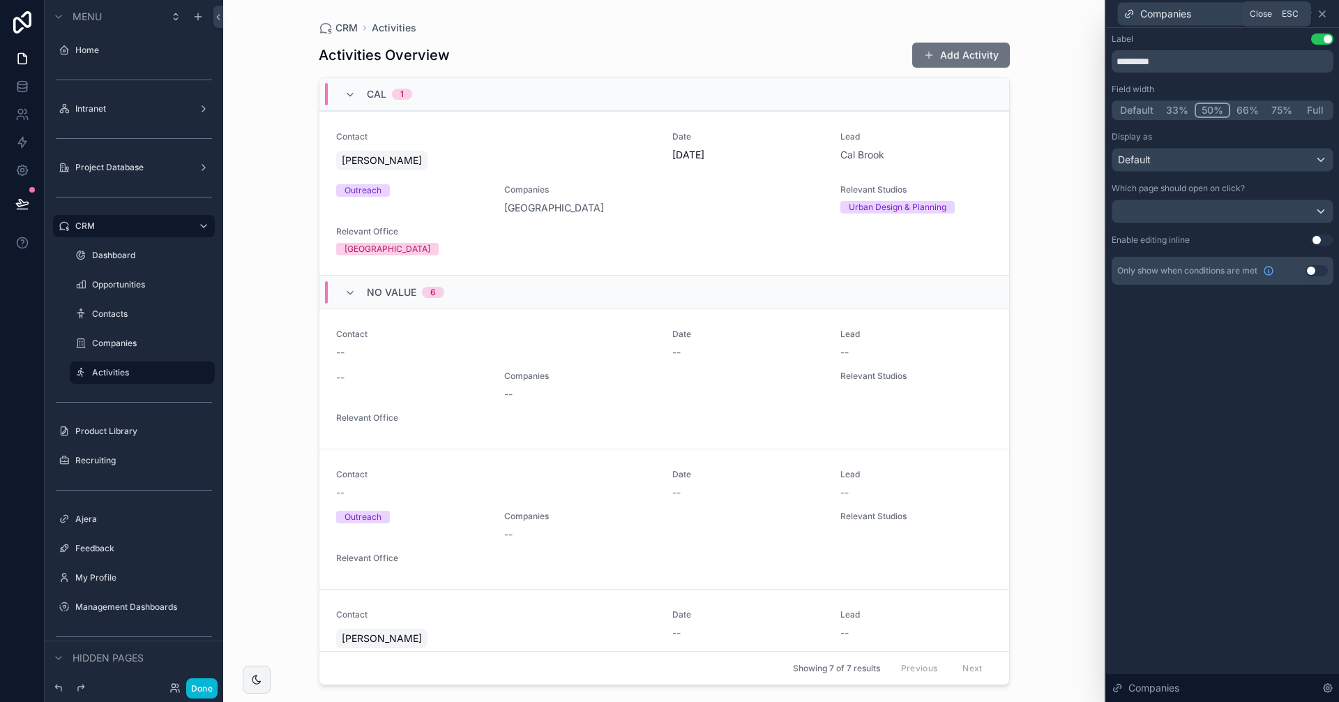
click at [1325, 17] on icon at bounding box center [1322, 14] width 6 height 6
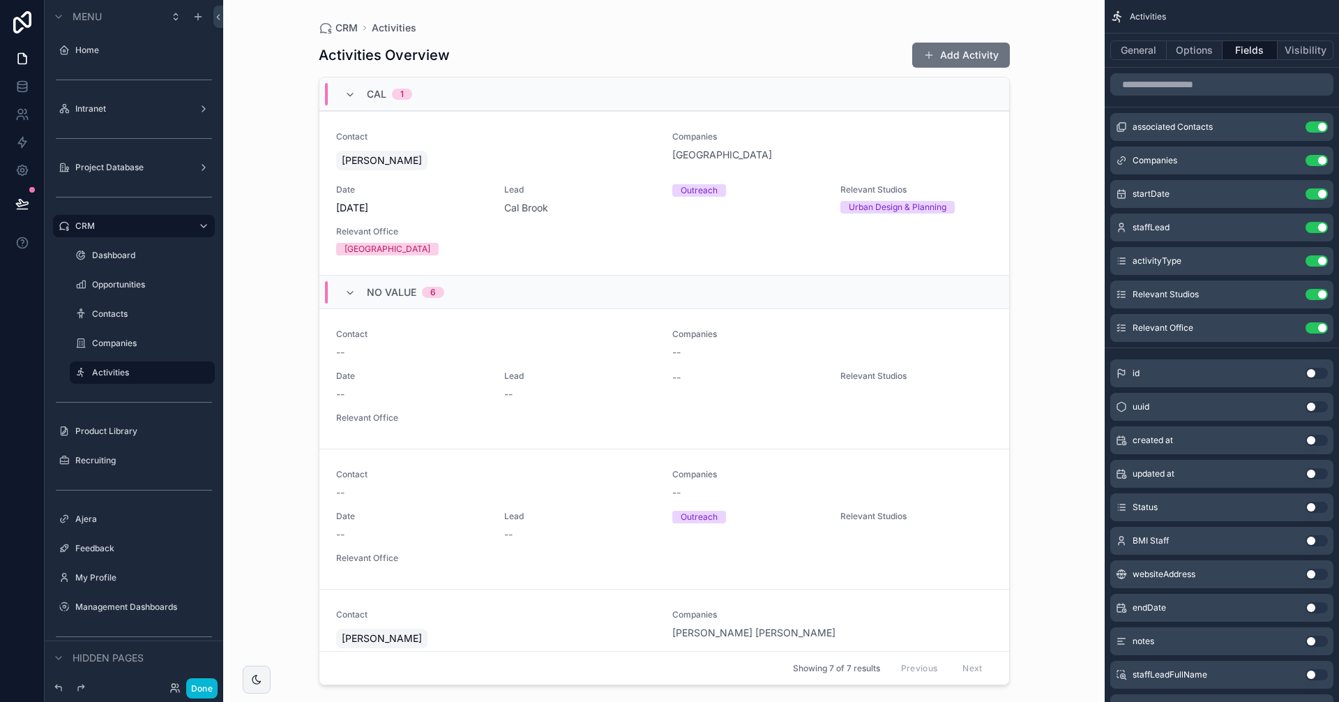
click at [1043, 177] on div "CRM Activities Activities Overview Add Activity Cal 1 Contact Jim Walters Compa…" at bounding box center [663, 351] width 881 height 702
click at [1322, 229] on button "Use setting" at bounding box center [1317, 227] width 22 height 11
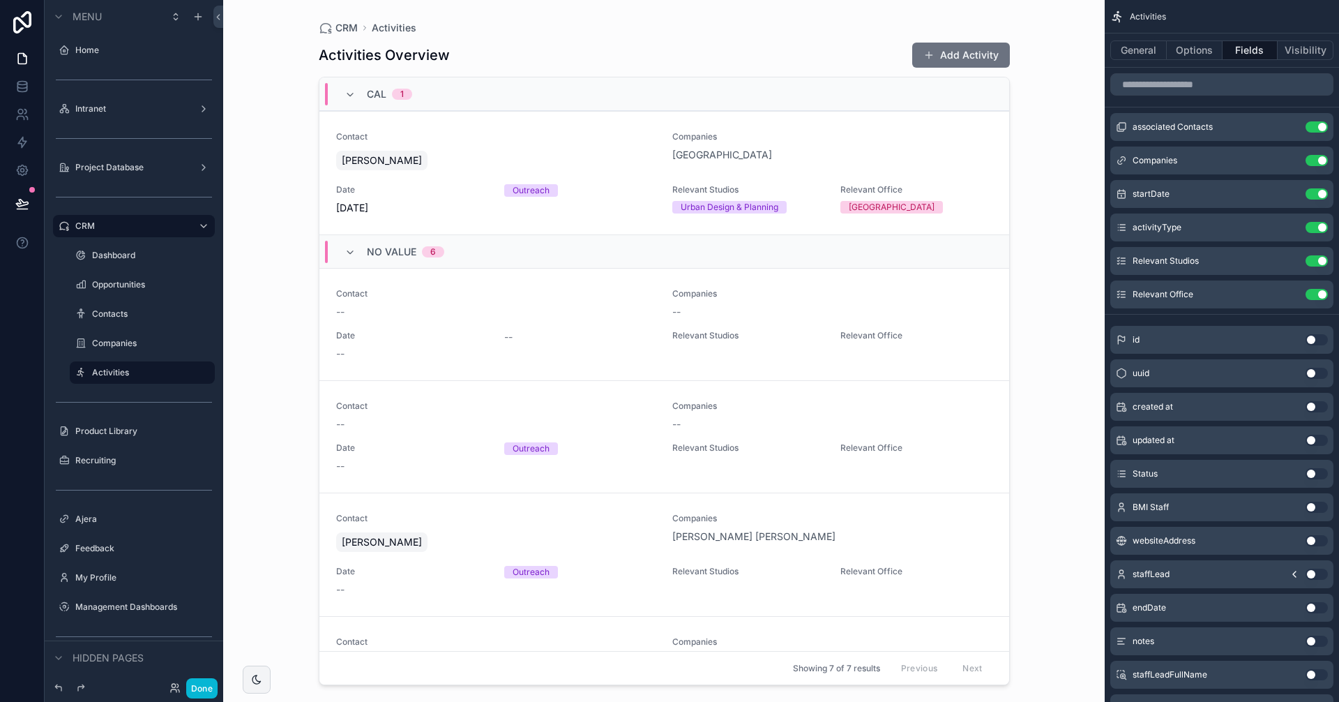
click at [1089, 157] on div "CRM Activities Activities Overview Add Activity Cal 1 Contact Jim Walters Compa…" at bounding box center [663, 351] width 881 height 702
click at [1285, 130] on icon "scrollable content" at bounding box center [1288, 128] width 6 height 6
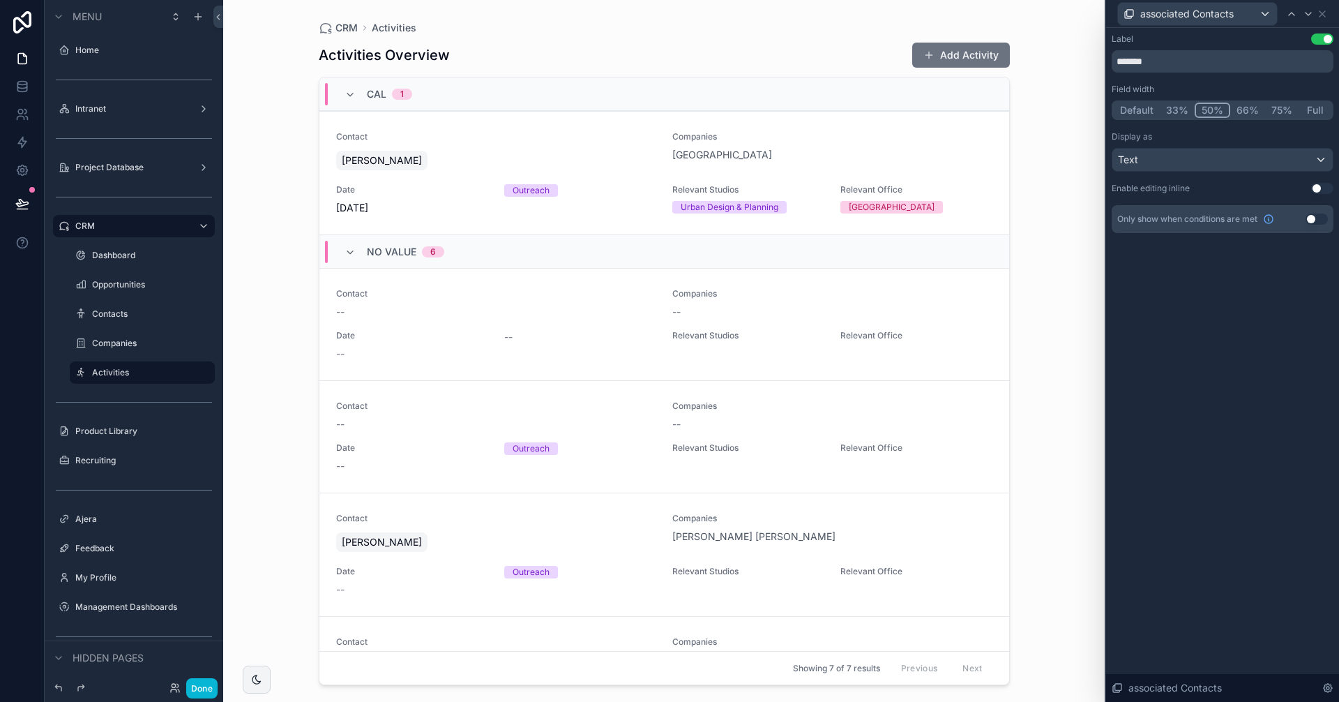
click at [1144, 107] on button "Default" at bounding box center [1137, 110] width 46 height 15
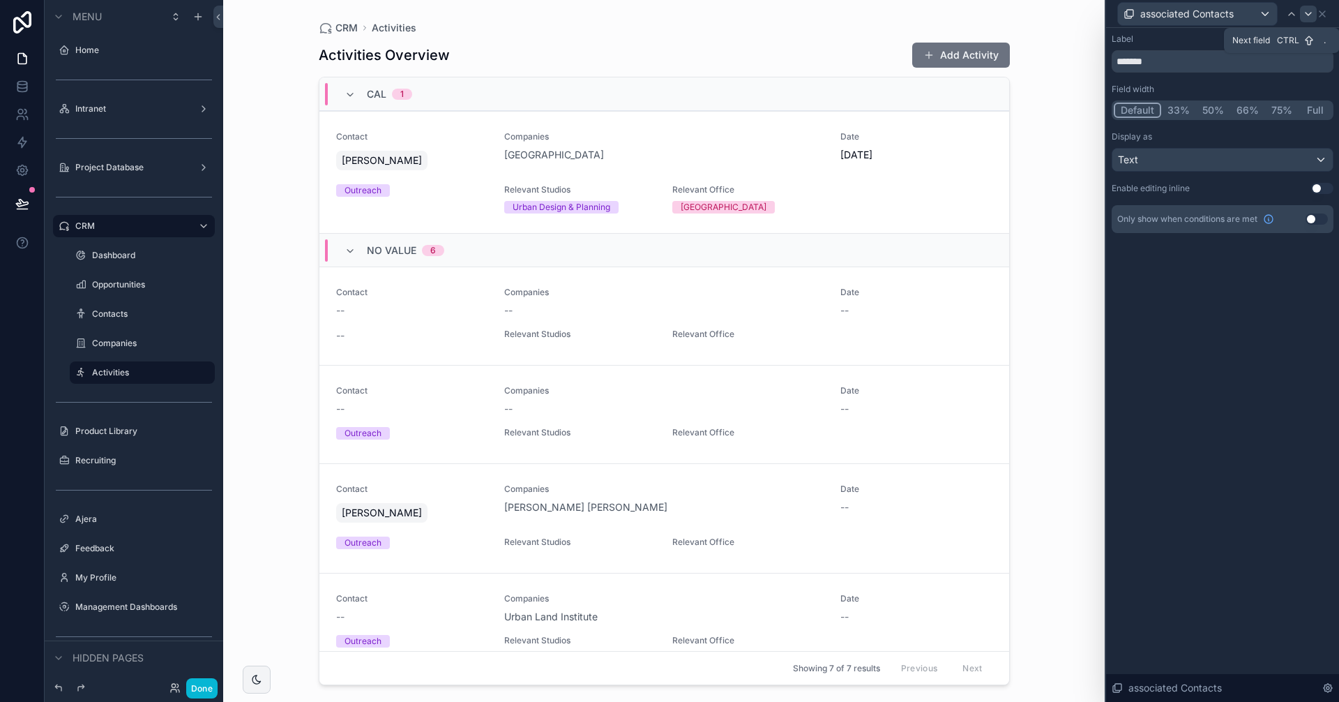
click at [1303, 16] on icon at bounding box center [1308, 13] width 11 height 11
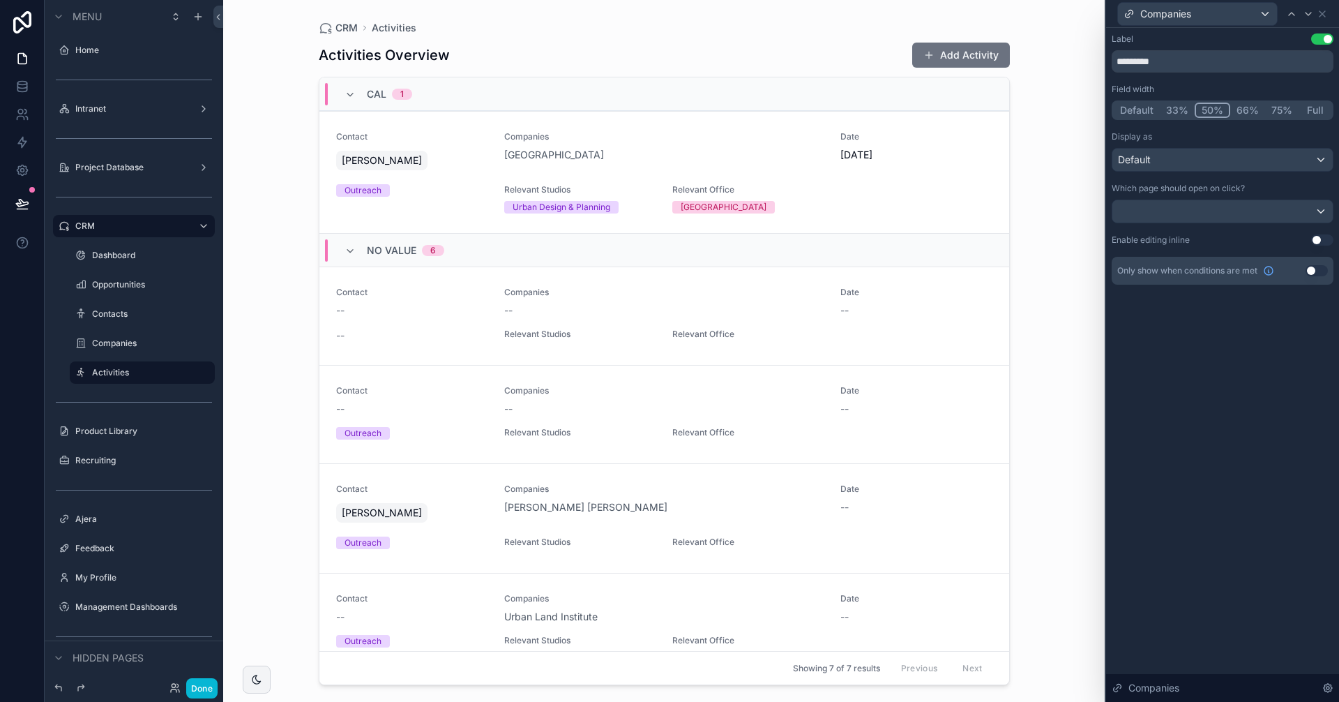
click at [1140, 109] on button "Default" at bounding box center [1137, 110] width 46 height 15
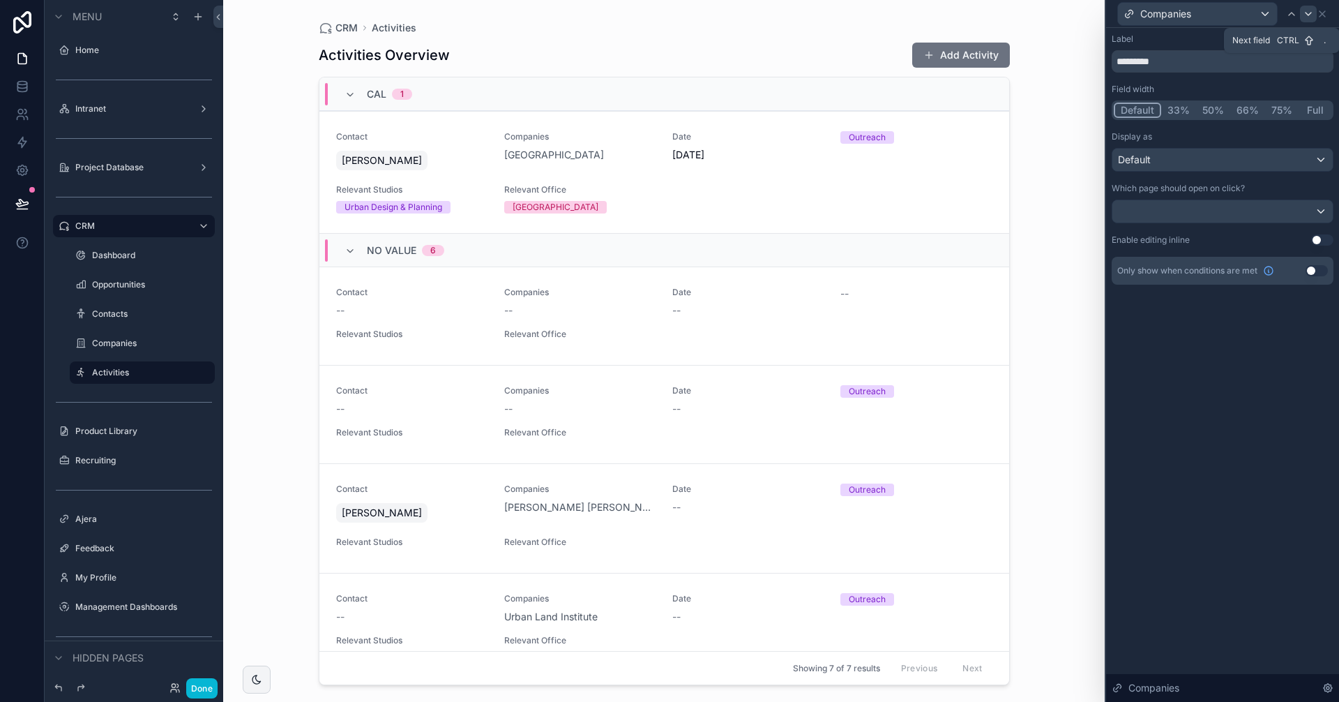
click at [1301, 16] on div at bounding box center [1308, 14] width 17 height 17
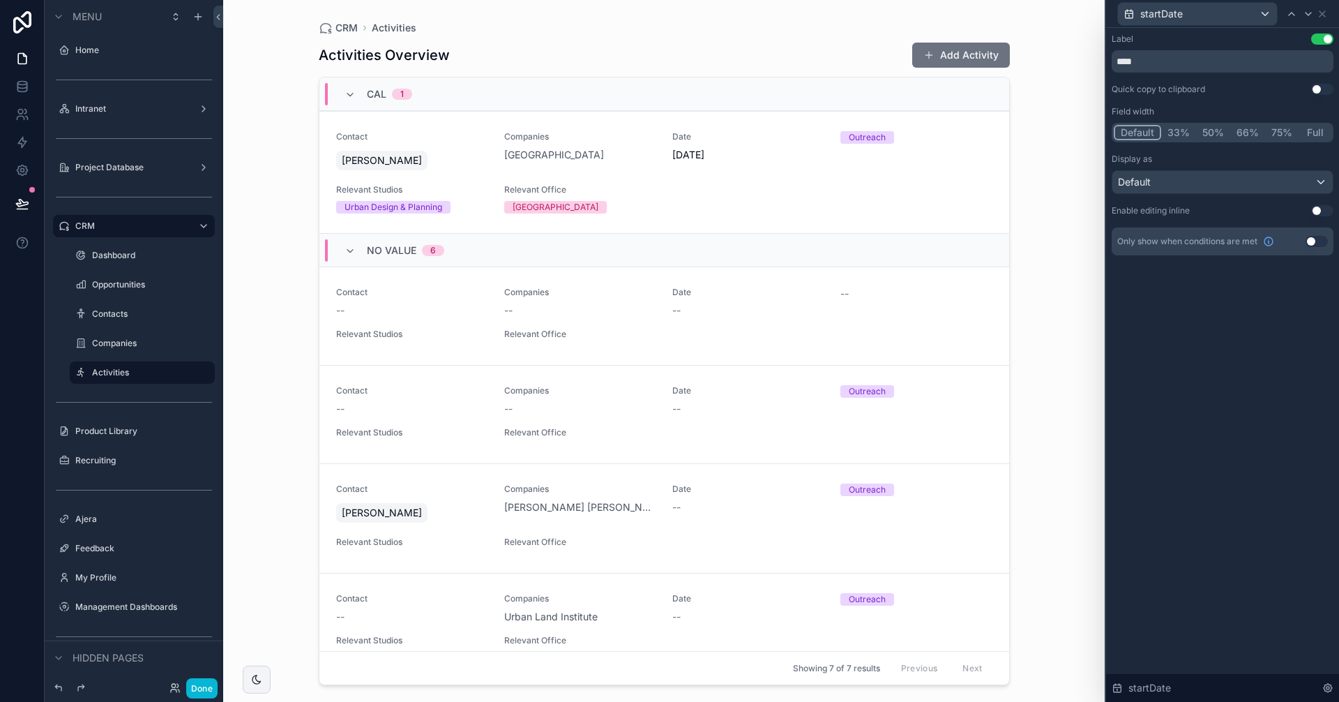
click at [1031, 181] on div "CRM Activities Activities Overview Add Activity Cal 1 Contact Jim Walters Compa…" at bounding box center [663, 351] width 881 height 702
click at [1308, 11] on icon at bounding box center [1308, 13] width 11 height 11
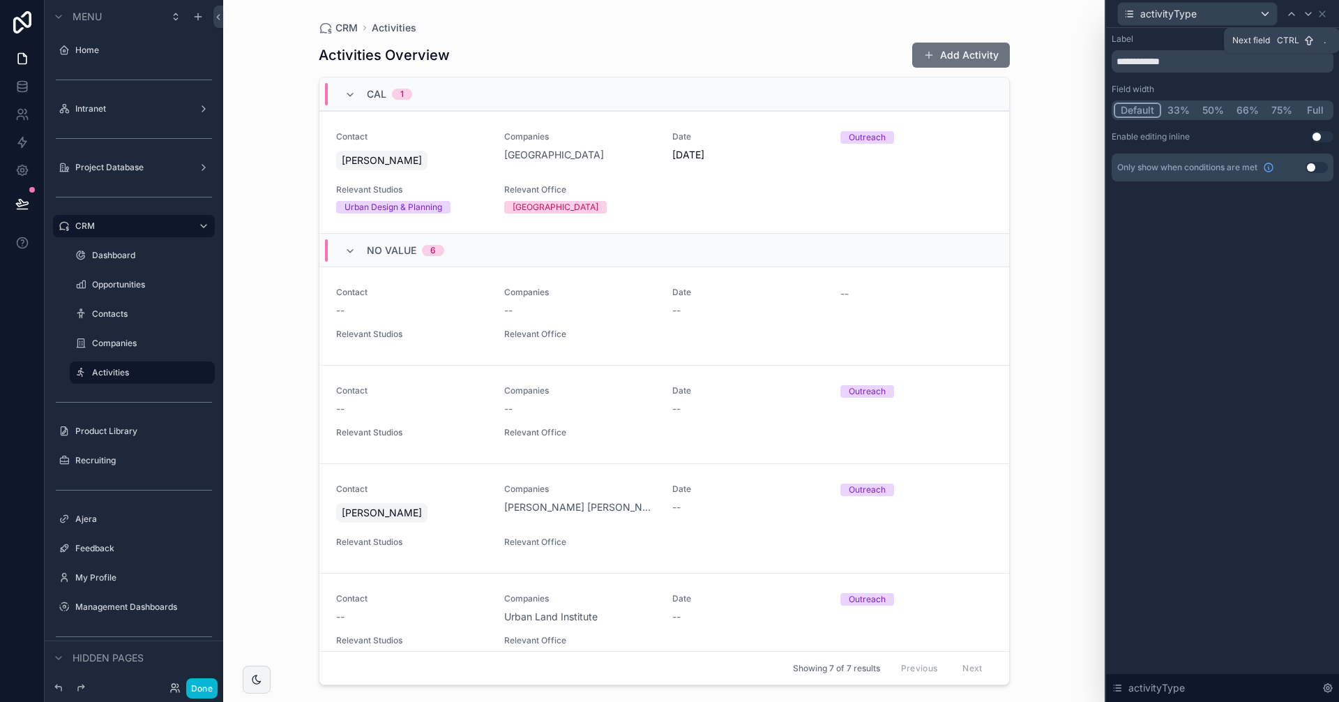
click at [1308, 11] on icon at bounding box center [1308, 13] width 11 height 11
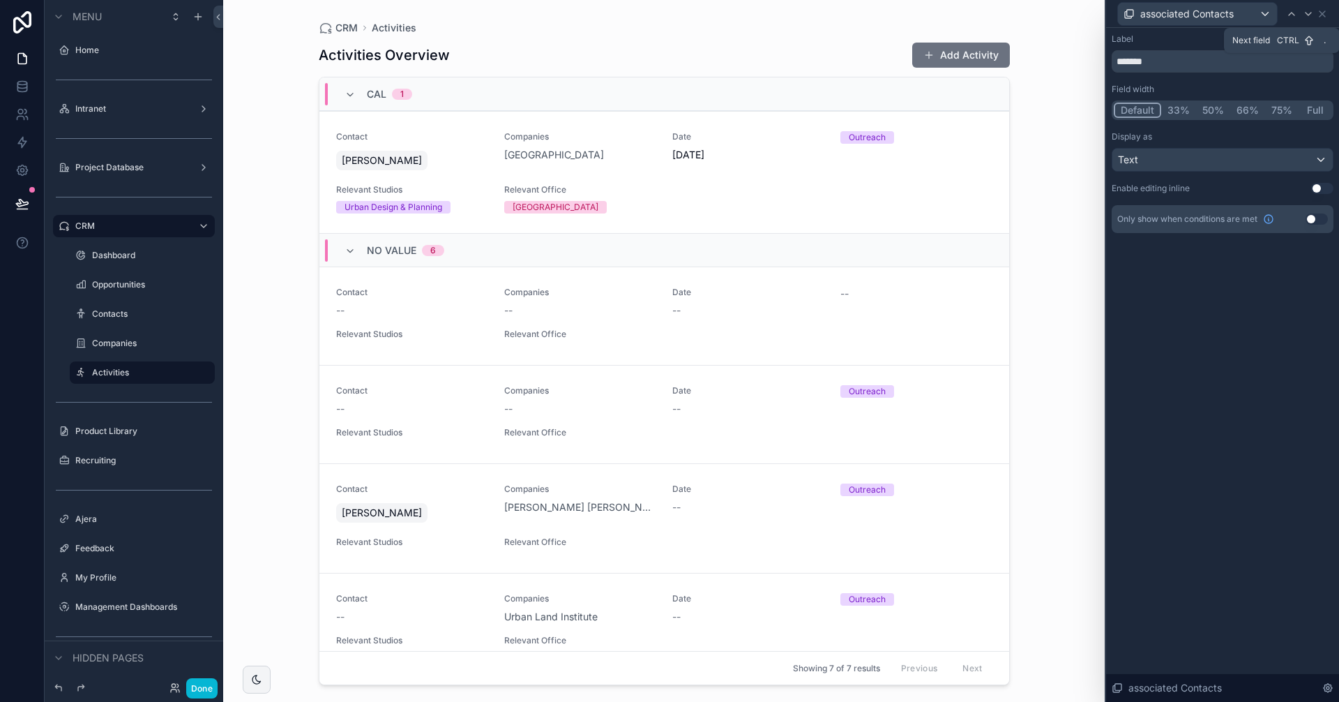
click at [1308, 11] on icon at bounding box center [1308, 13] width 11 height 11
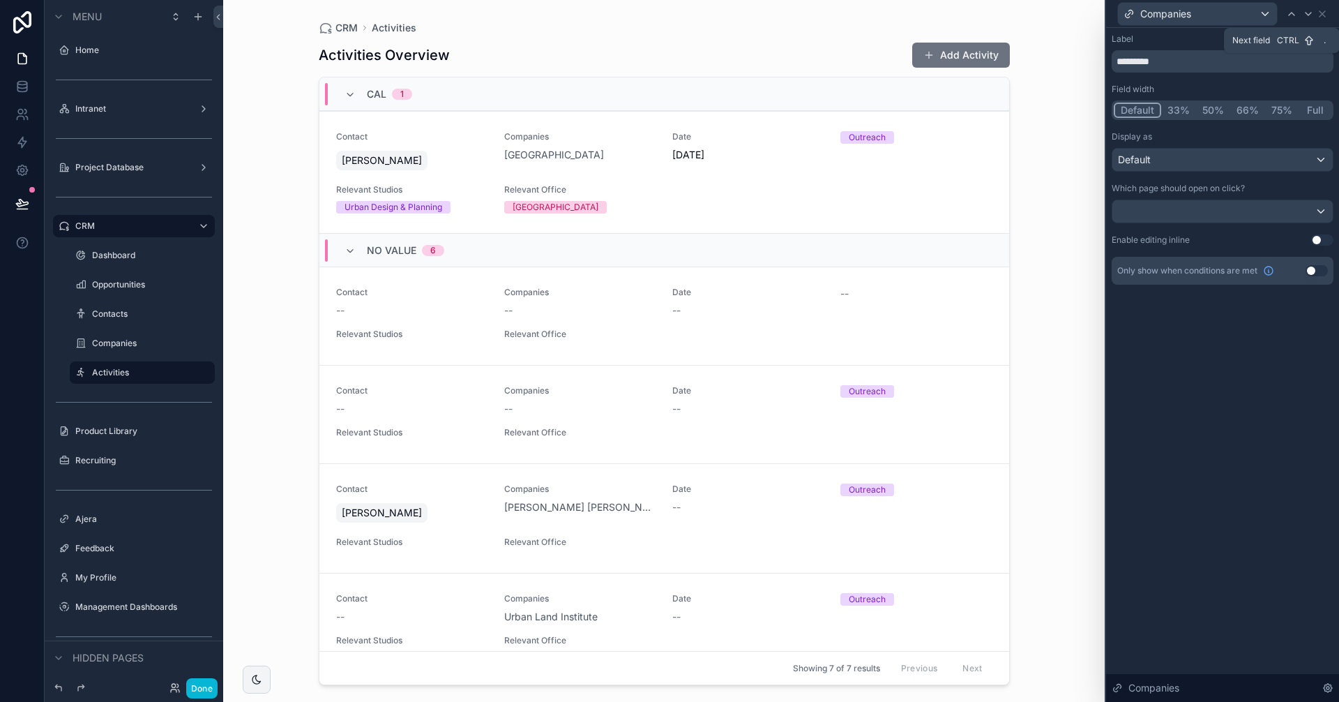
click at [1308, 11] on icon at bounding box center [1308, 13] width 11 height 11
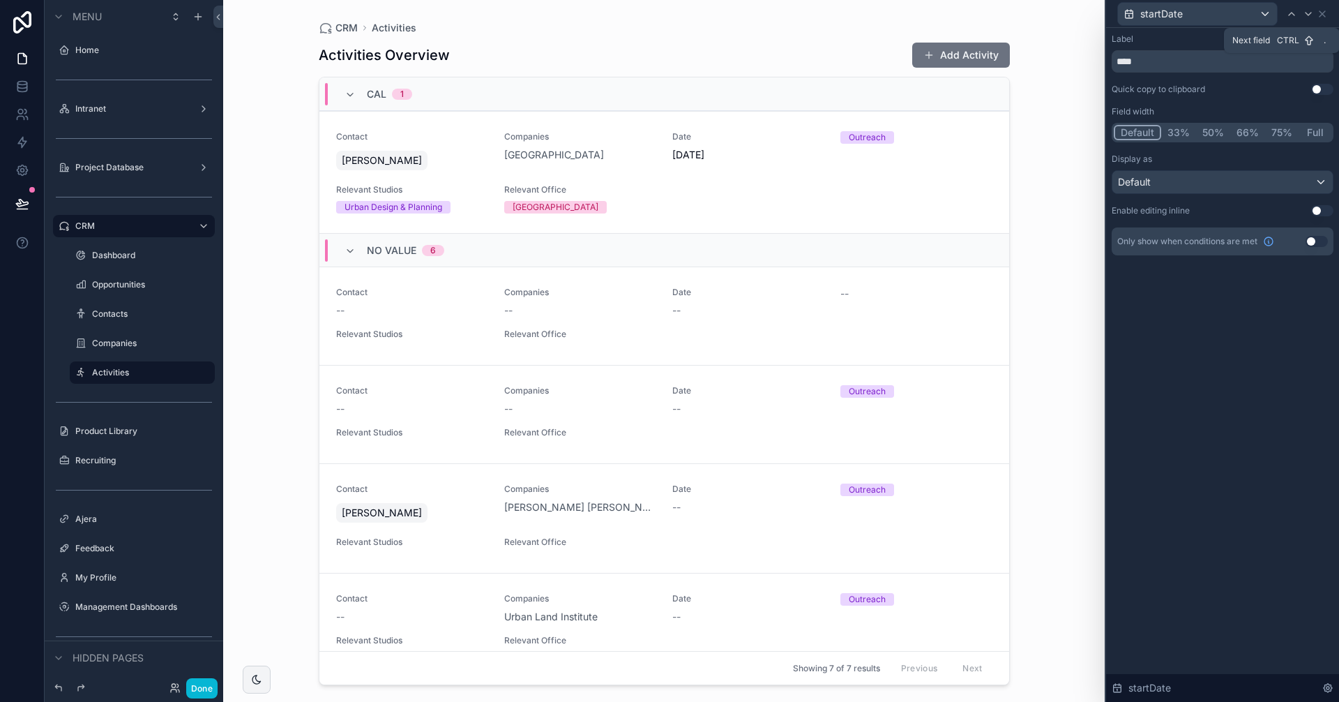
click at [1308, 11] on icon at bounding box center [1308, 13] width 11 height 11
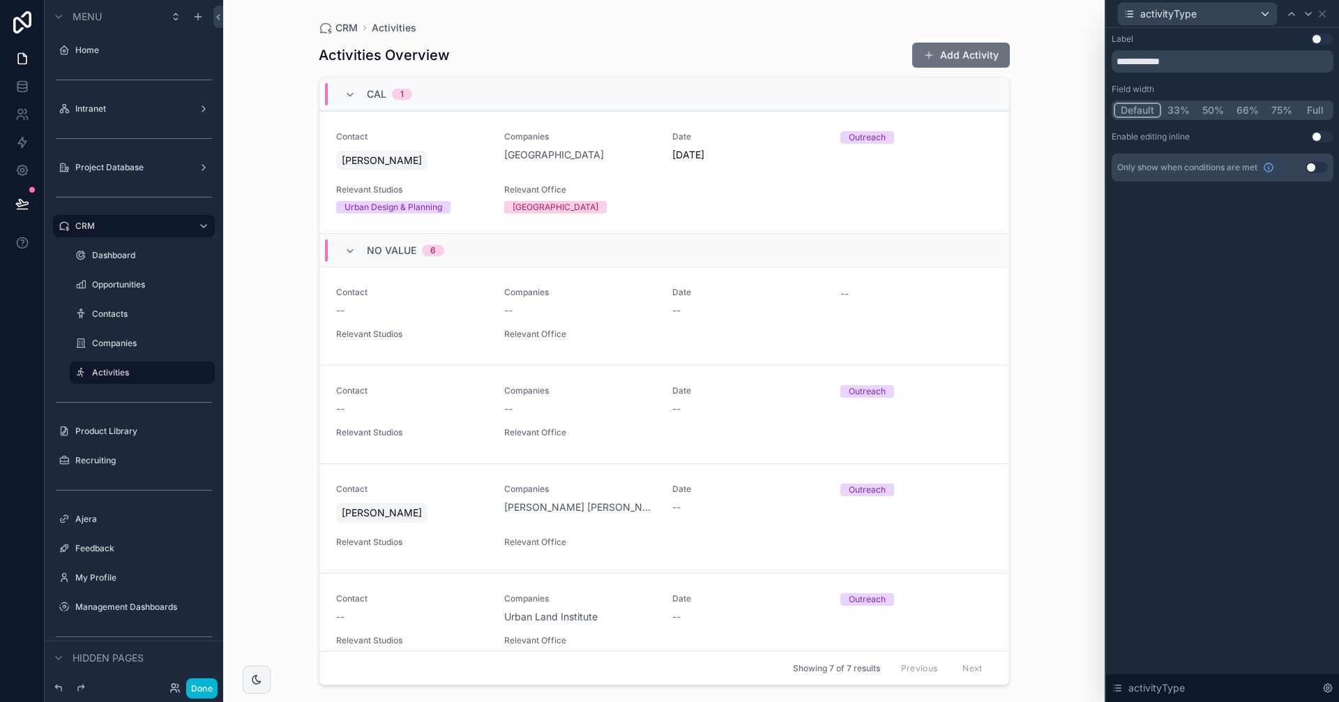
click at [1322, 38] on button "Use setting" at bounding box center [1322, 38] width 22 height 11
click at [1323, 13] on icon at bounding box center [1322, 14] width 6 height 6
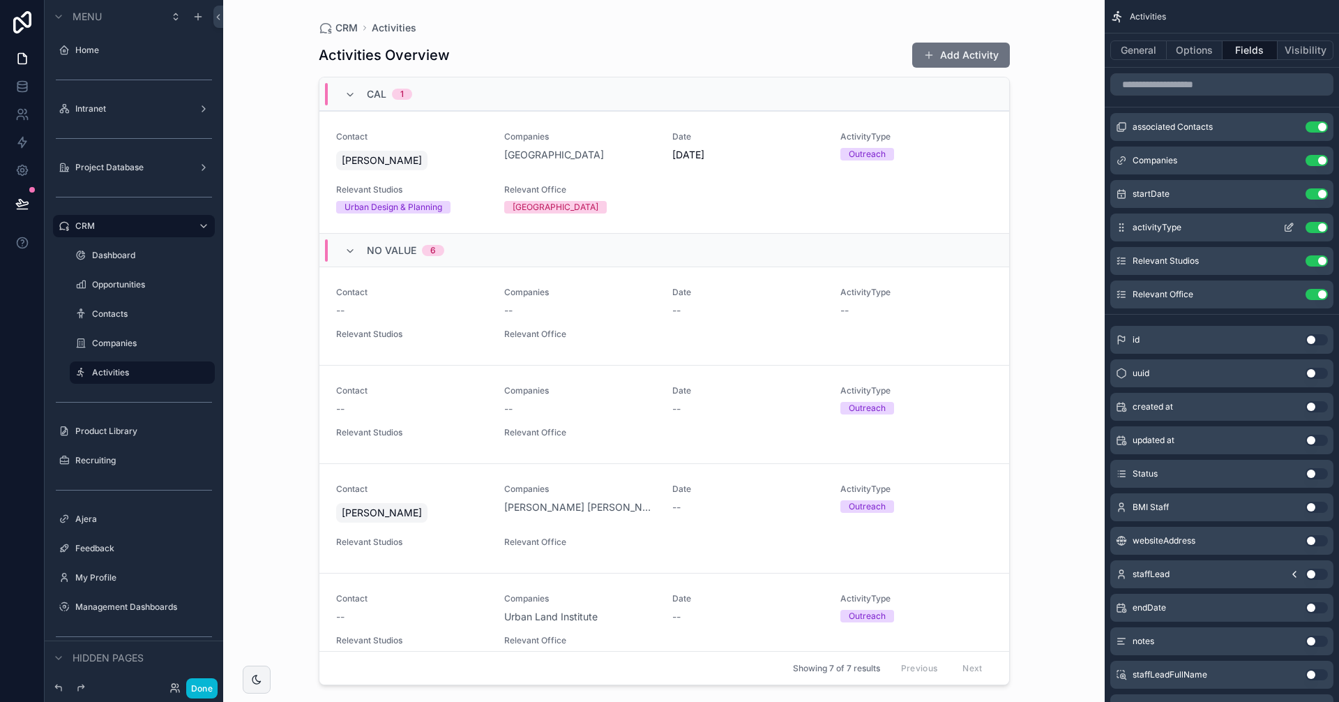
click at [1315, 225] on button "Use setting" at bounding box center [1317, 227] width 22 height 11
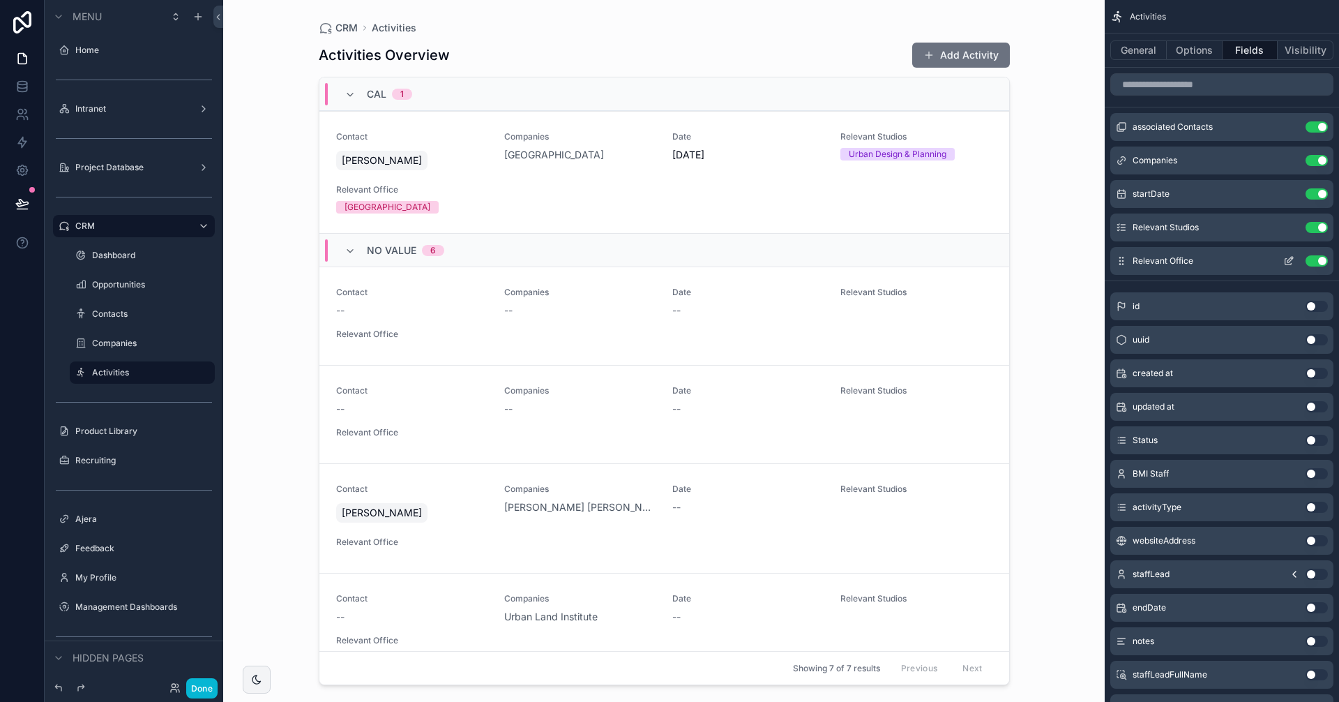
click at [1311, 264] on button "Use setting" at bounding box center [1317, 260] width 22 height 11
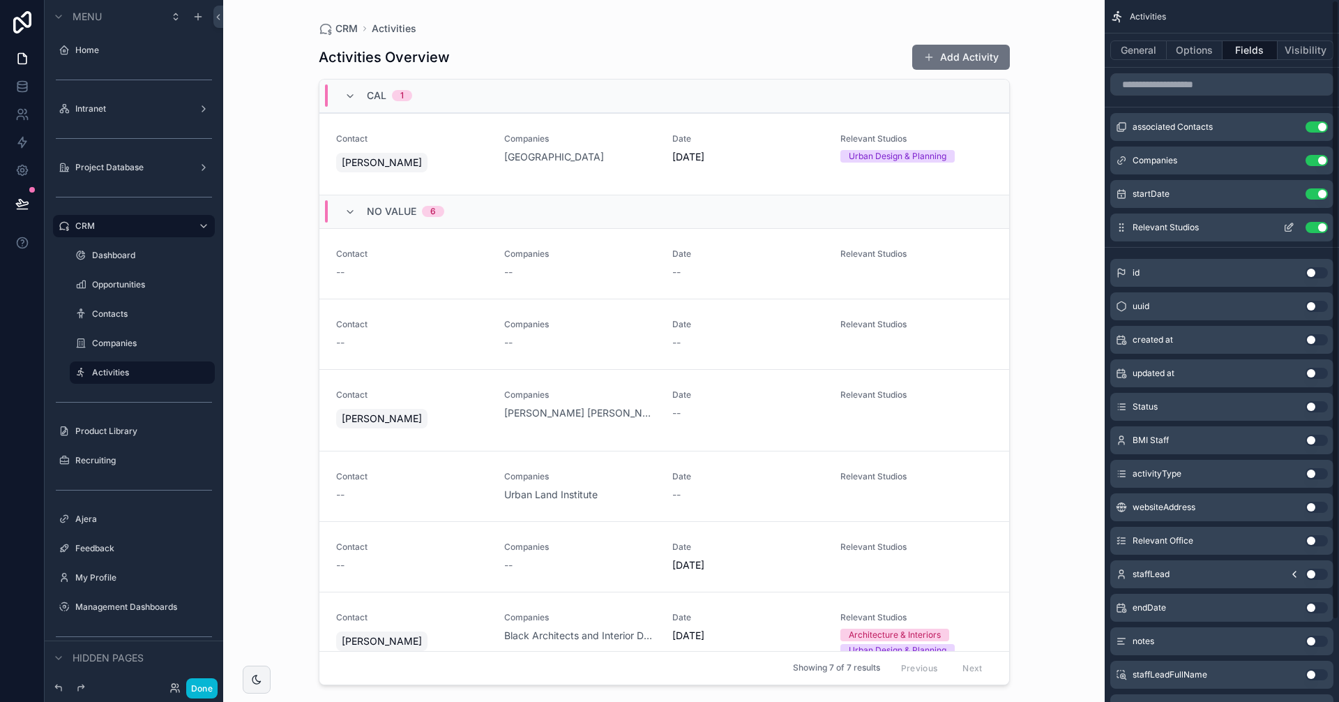
click at [1319, 227] on button "Use setting" at bounding box center [1317, 227] width 22 height 11
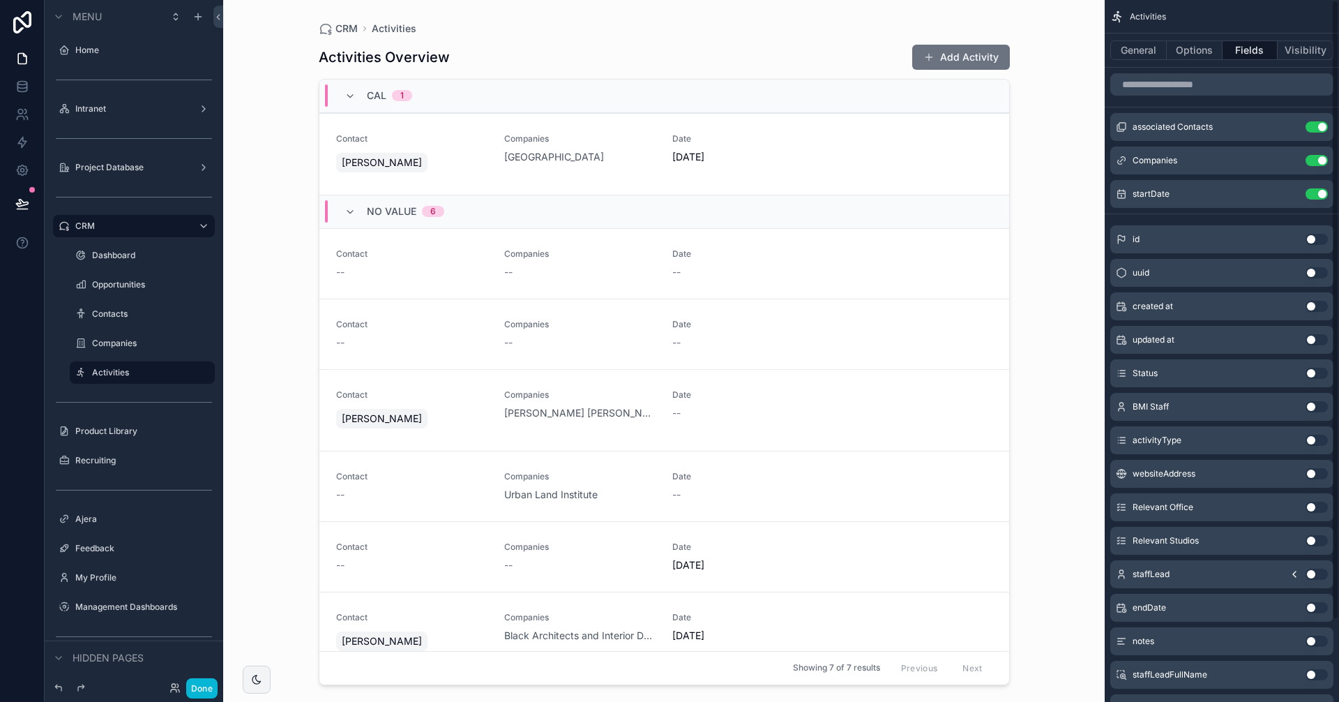
click at [762, 44] on div "Activities Overview Add Activity" at bounding box center [664, 57] width 691 height 27
click at [1205, 52] on button "Options" at bounding box center [1195, 50] width 56 height 20
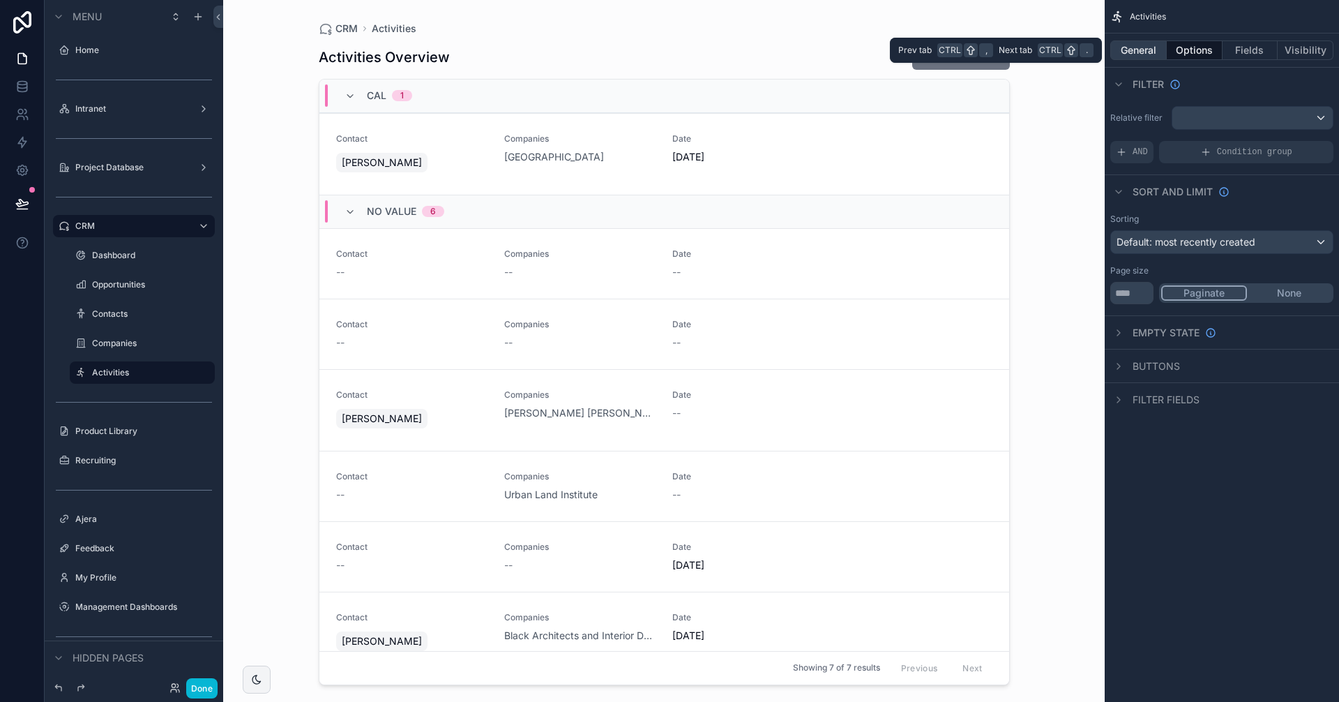
click at [1158, 47] on button "General" at bounding box center [1138, 50] width 56 height 20
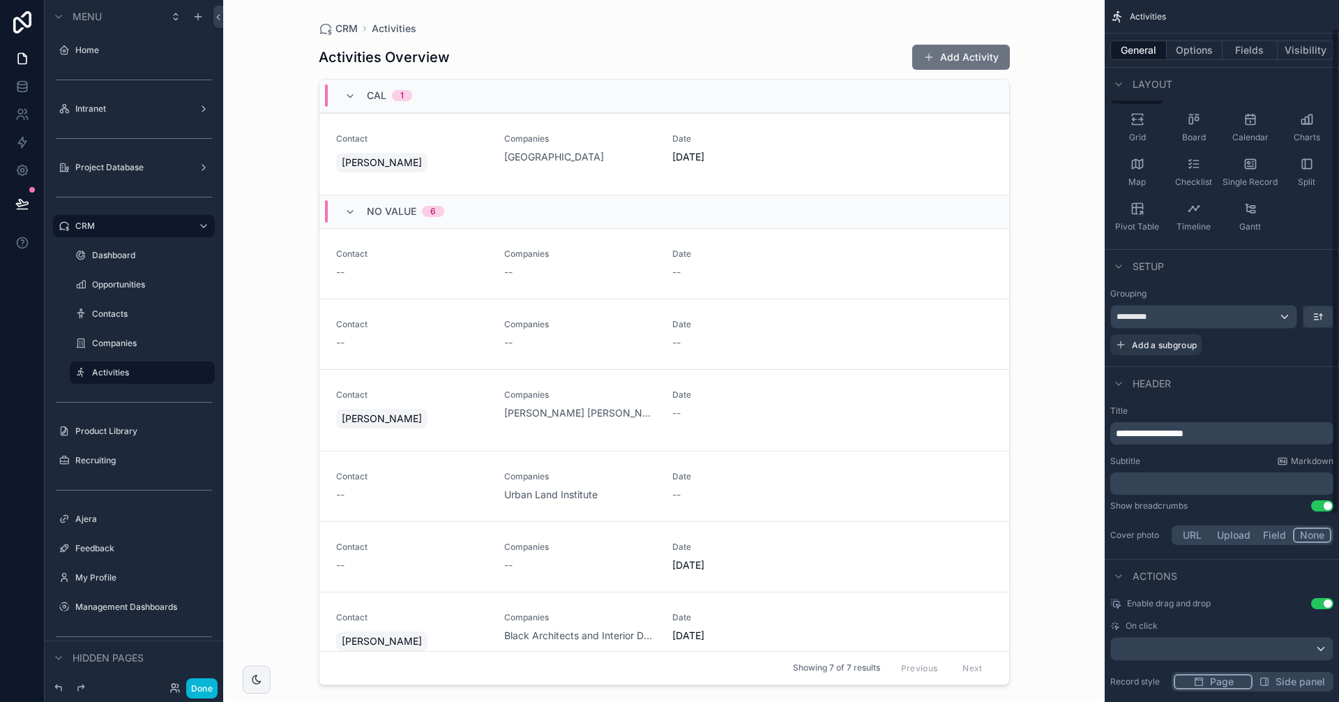
scroll to position [29, 0]
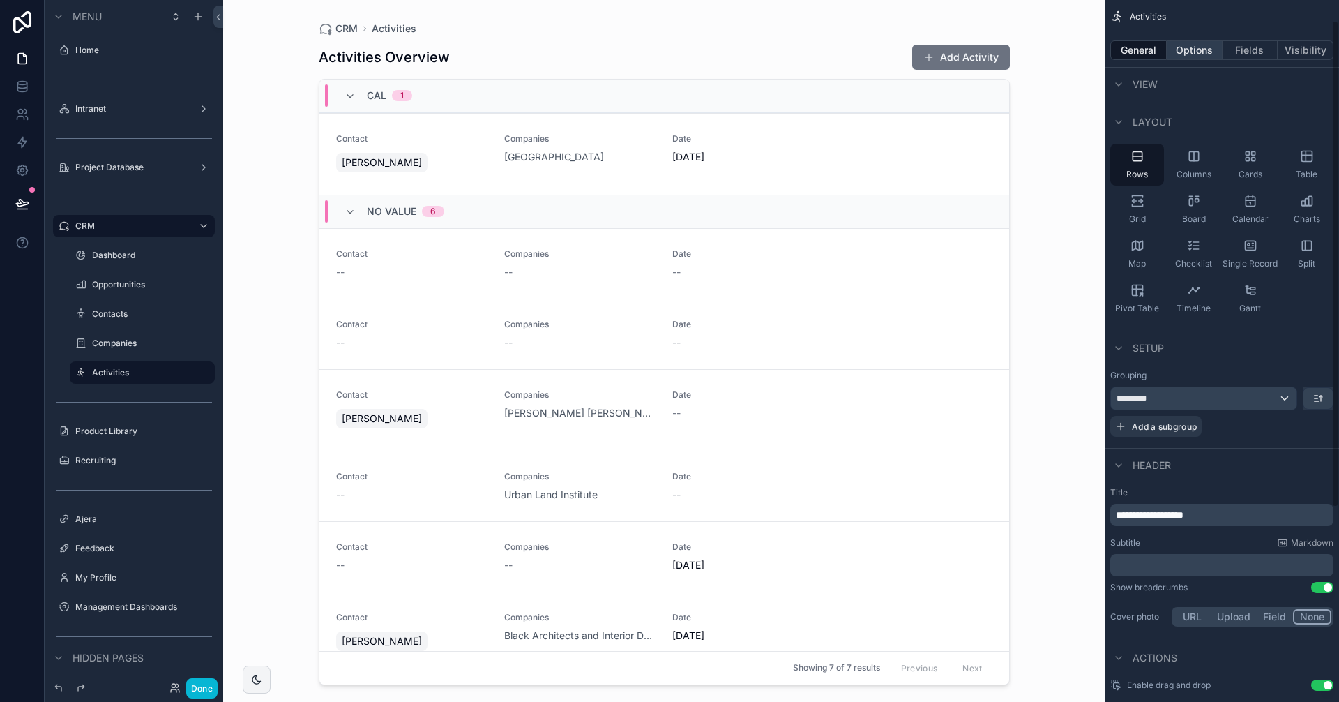
click at [1194, 42] on button "Options" at bounding box center [1195, 50] width 56 height 20
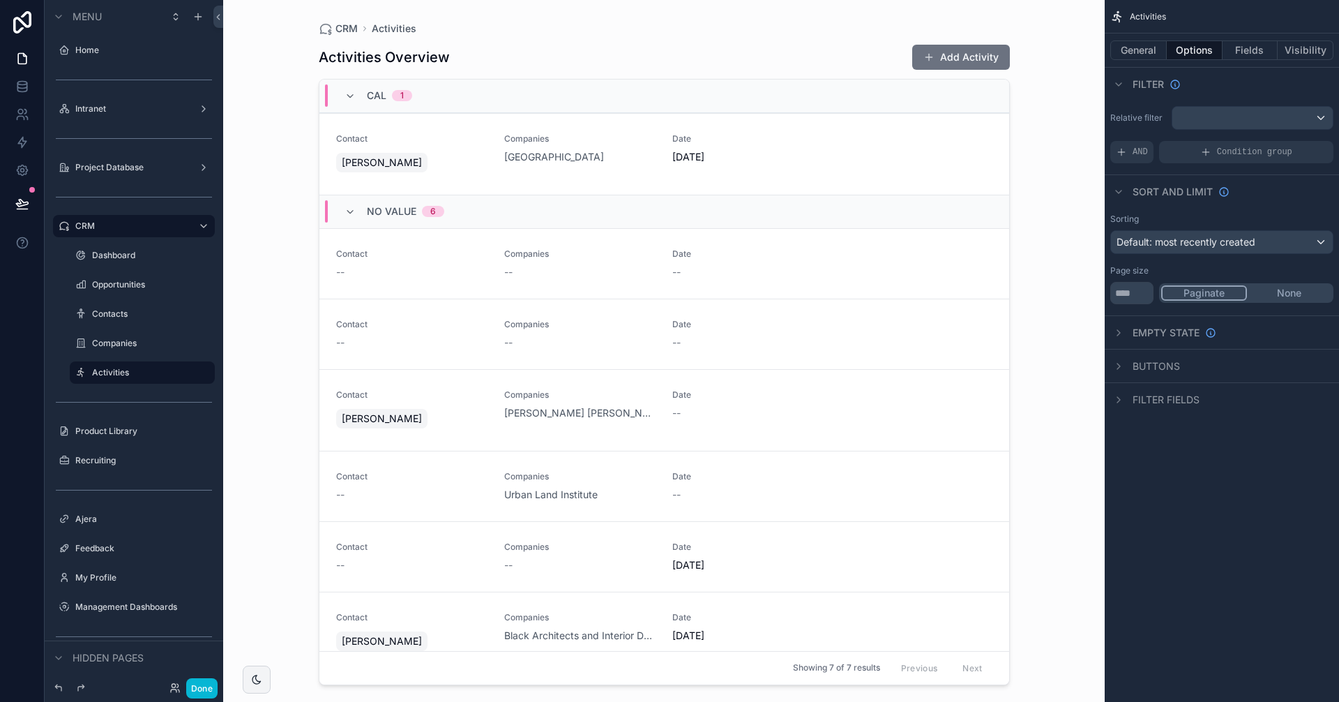
scroll to position [0, 0]
click at [1144, 397] on span "Filter fields" at bounding box center [1166, 400] width 67 height 14
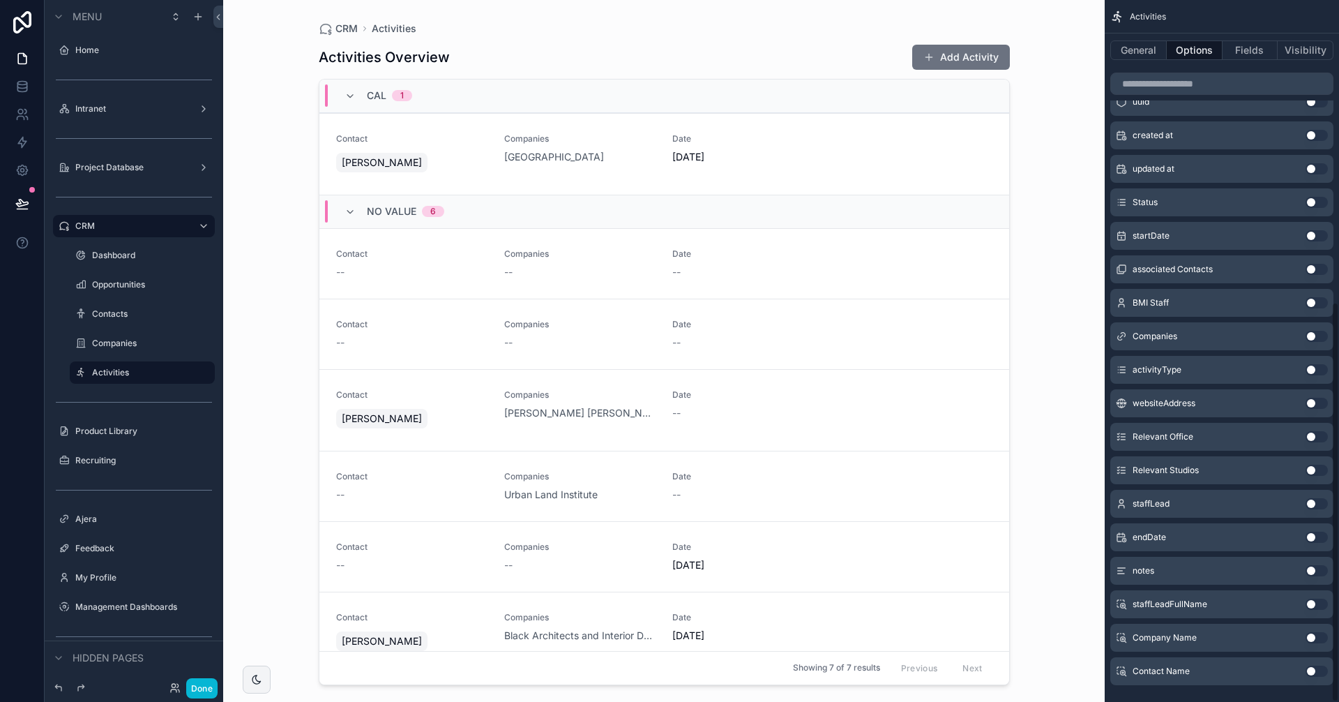
scroll to position [529, 0]
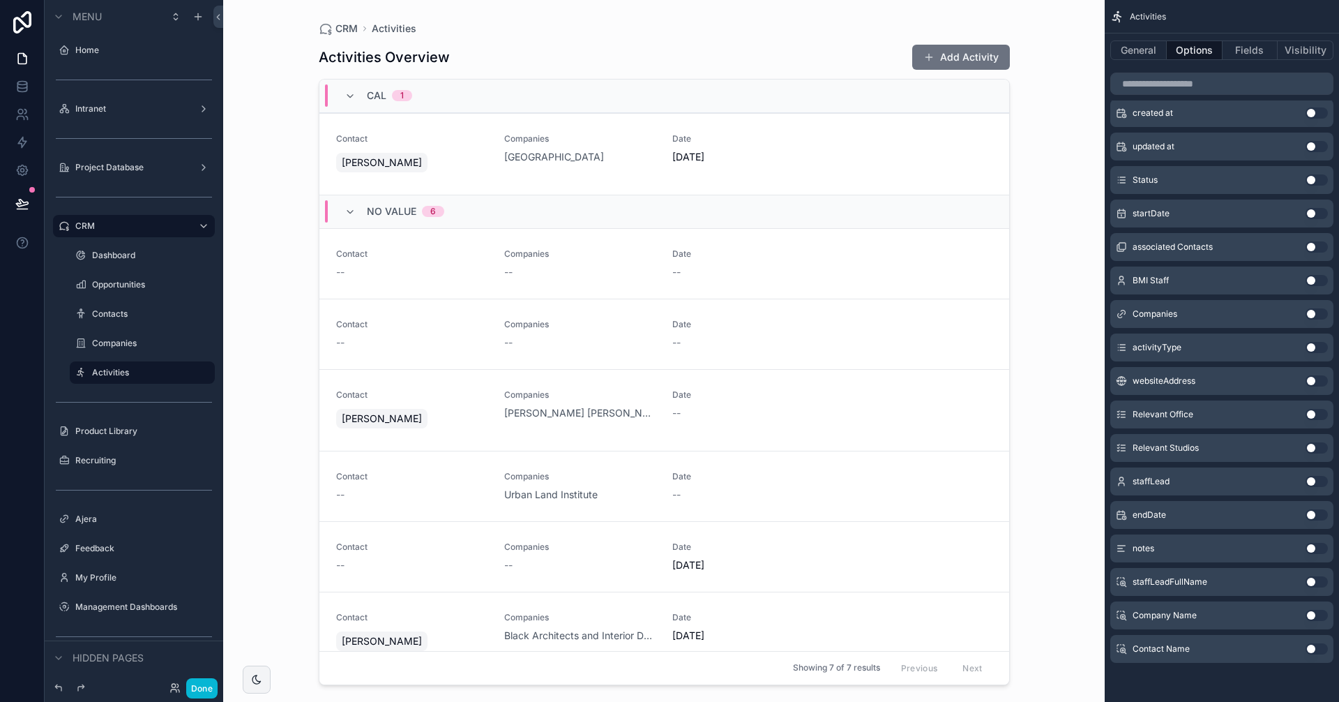
click at [1309, 482] on button "Use setting" at bounding box center [1317, 481] width 22 height 11
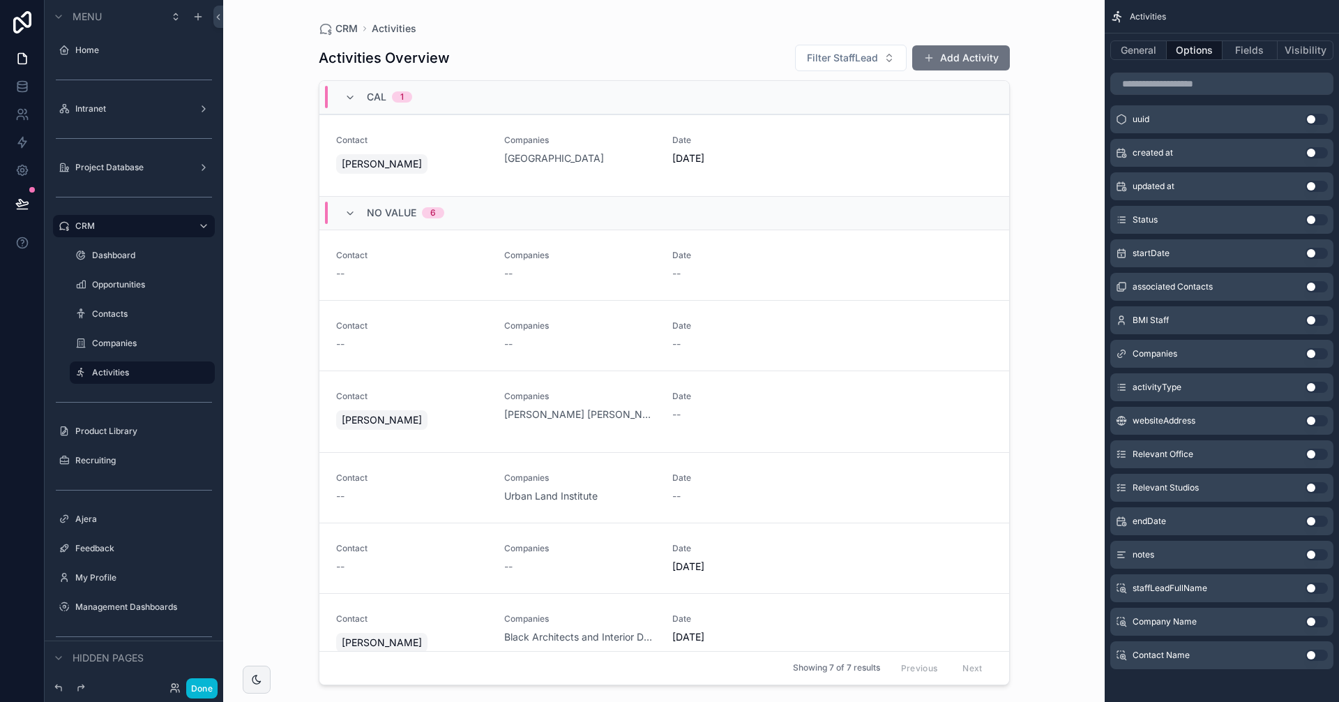
click at [1312, 458] on button "Use setting" at bounding box center [1317, 453] width 22 height 11
click at [1312, 487] on button "Use setting" at bounding box center [1317, 487] width 22 height 11
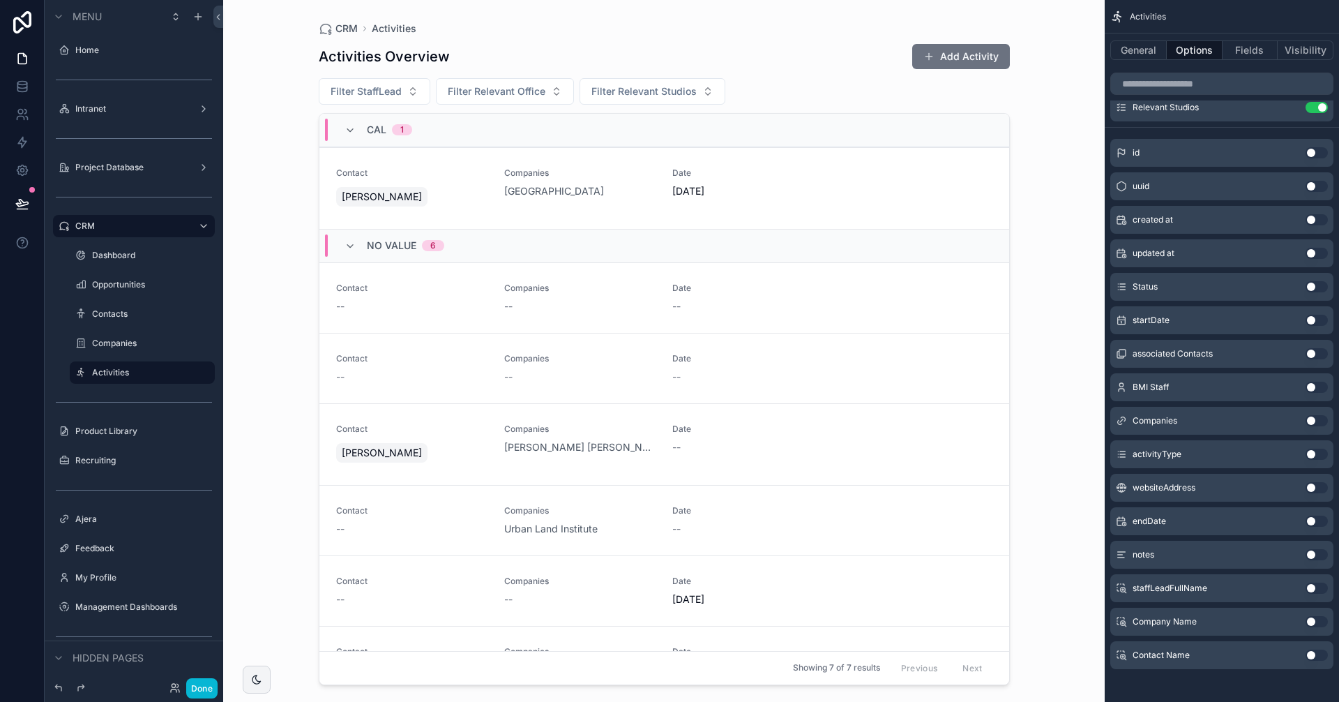
click at [756, 47] on div "Activities Overview Add Activity" at bounding box center [664, 56] width 691 height 27
click at [384, 91] on span "Filter StaffLead" at bounding box center [366, 91] width 71 height 14
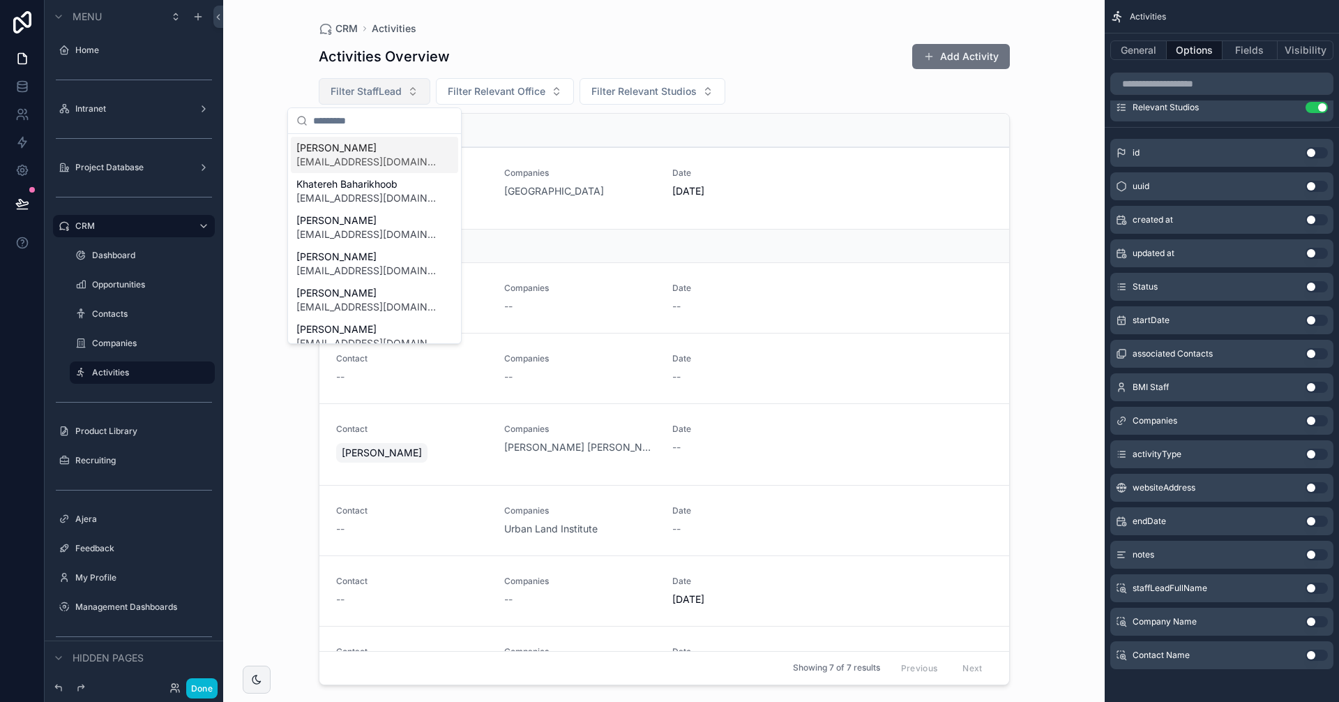
click at [384, 91] on span "Filter StaffLead" at bounding box center [366, 91] width 71 height 14
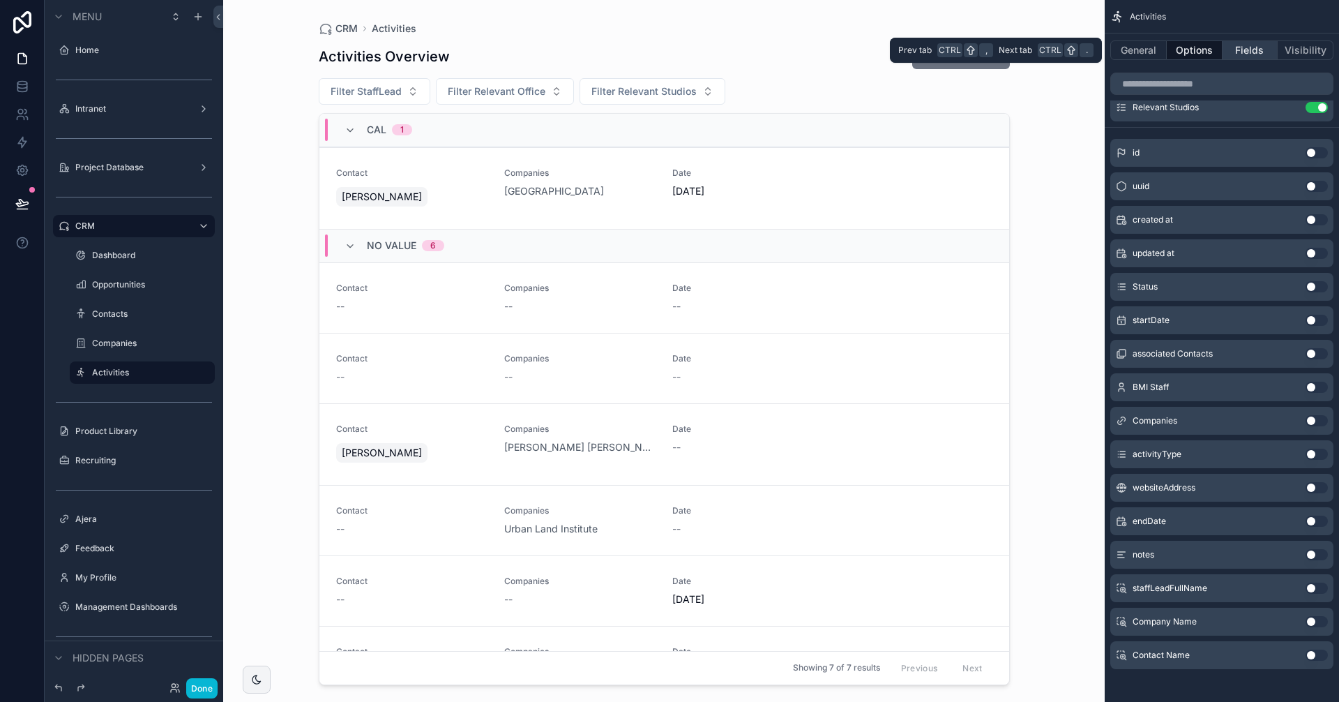
click at [1263, 47] on button "Fields" at bounding box center [1251, 50] width 56 height 20
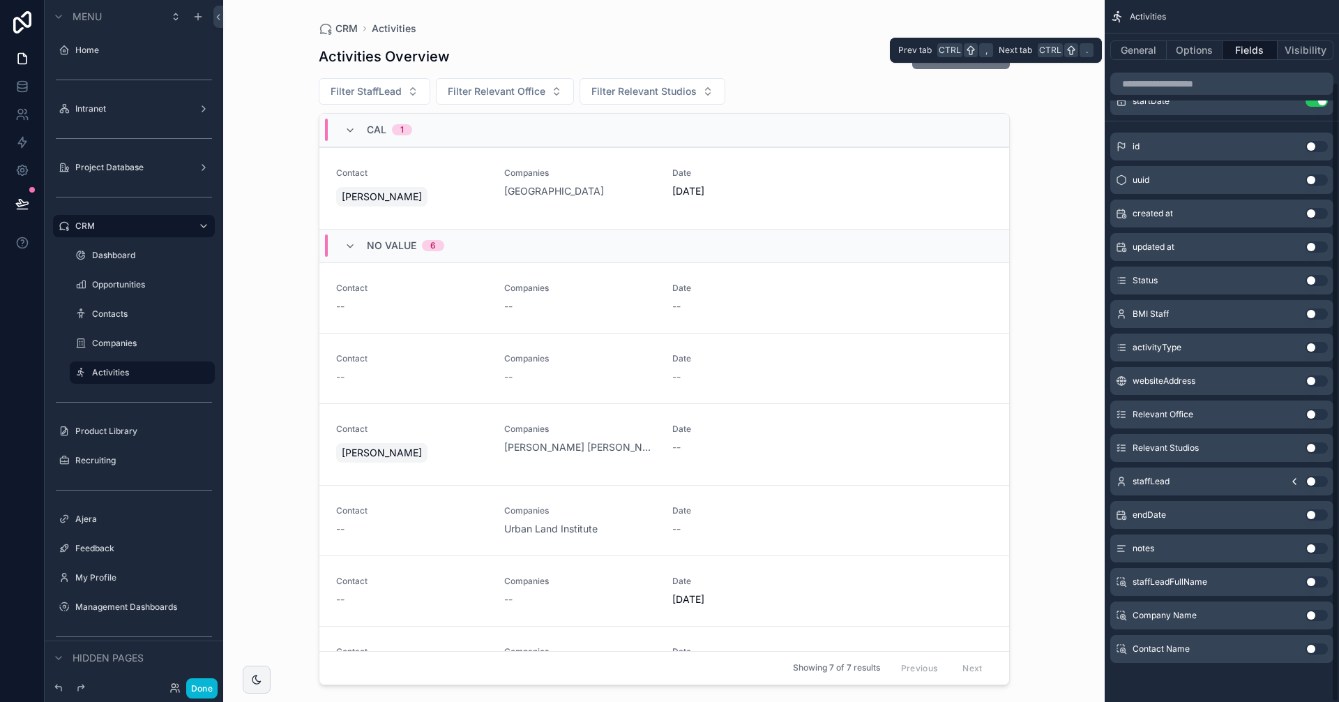
scroll to position [93, 0]
click at [1197, 47] on button "Options" at bounding box center [1195, 50] width 56 height 20
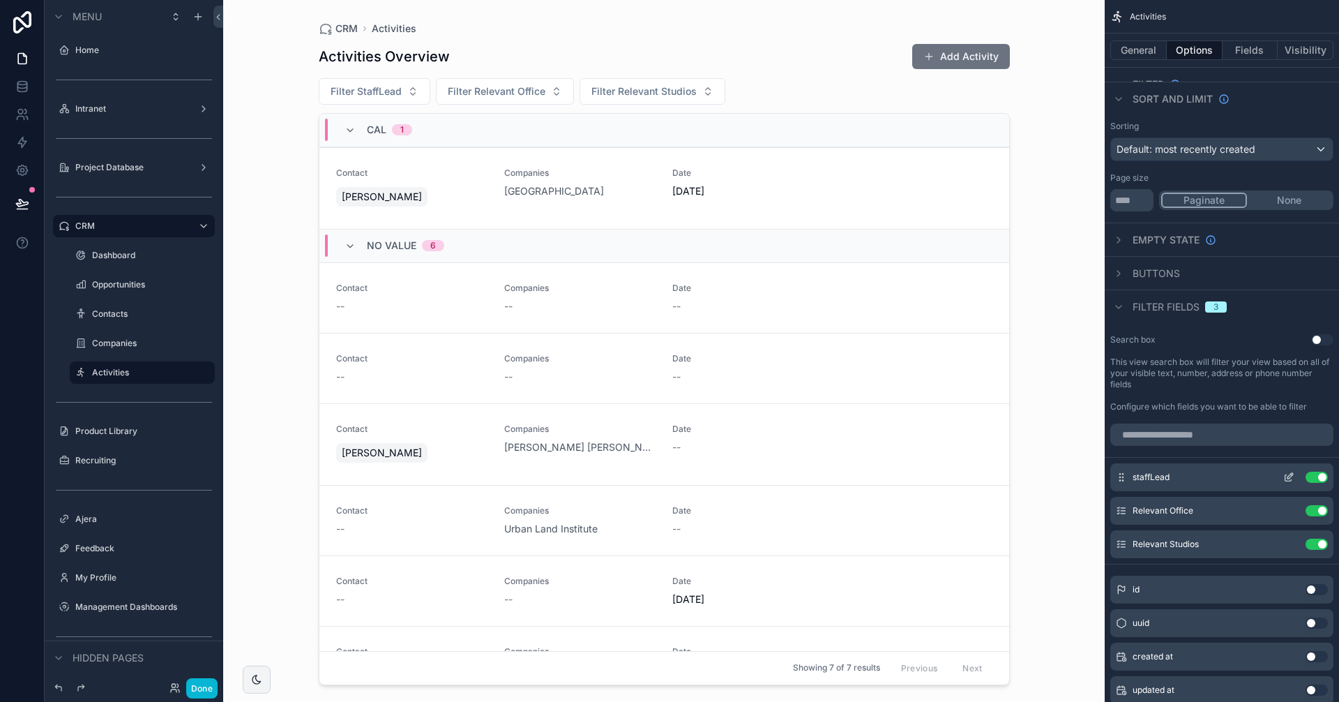
click at [1287, 474] on icon "scrollable content" at bounding box center [1288, 476] width 11 height 11
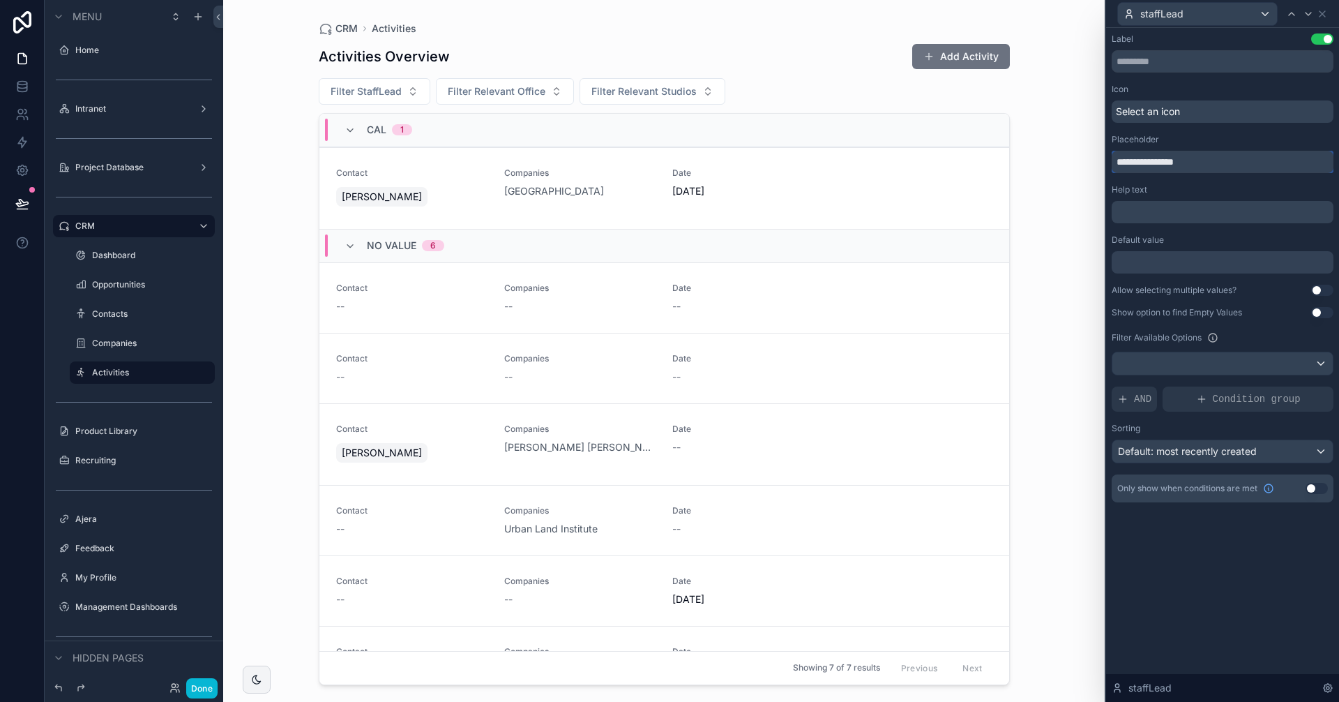
click at [1165, 158] on input "**********" at bounding box center [1223, 162] width 222 height 22
type input "**********"
click at [1044, 153] on div "CRM Activities Activities Overview Add Activity Filter Staff Lead Filter Releva…" at bounding box center [663, 351] width 881 height 702
click at [1327, 15] on icon at bounding box center [1322, 13] width 11 height 11
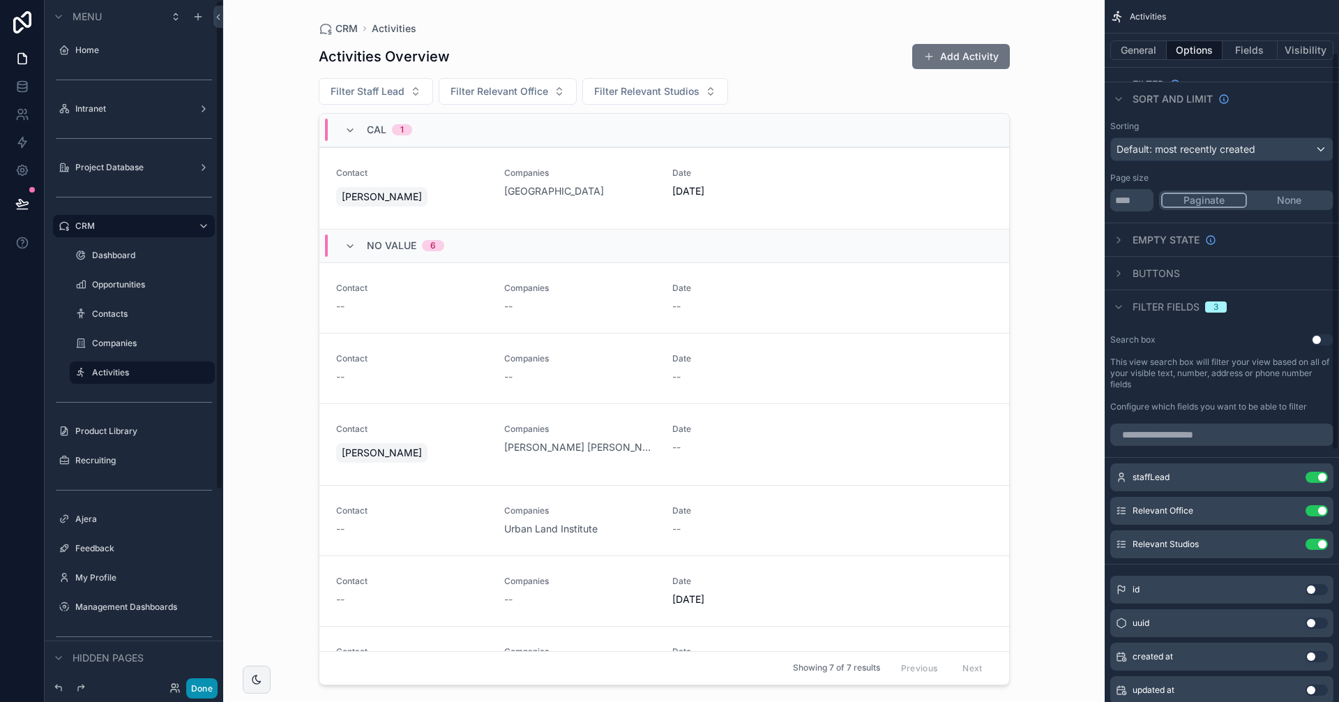
click at [191, 688] on button "Done" at bounding box center [201, 688] width 31 height 20
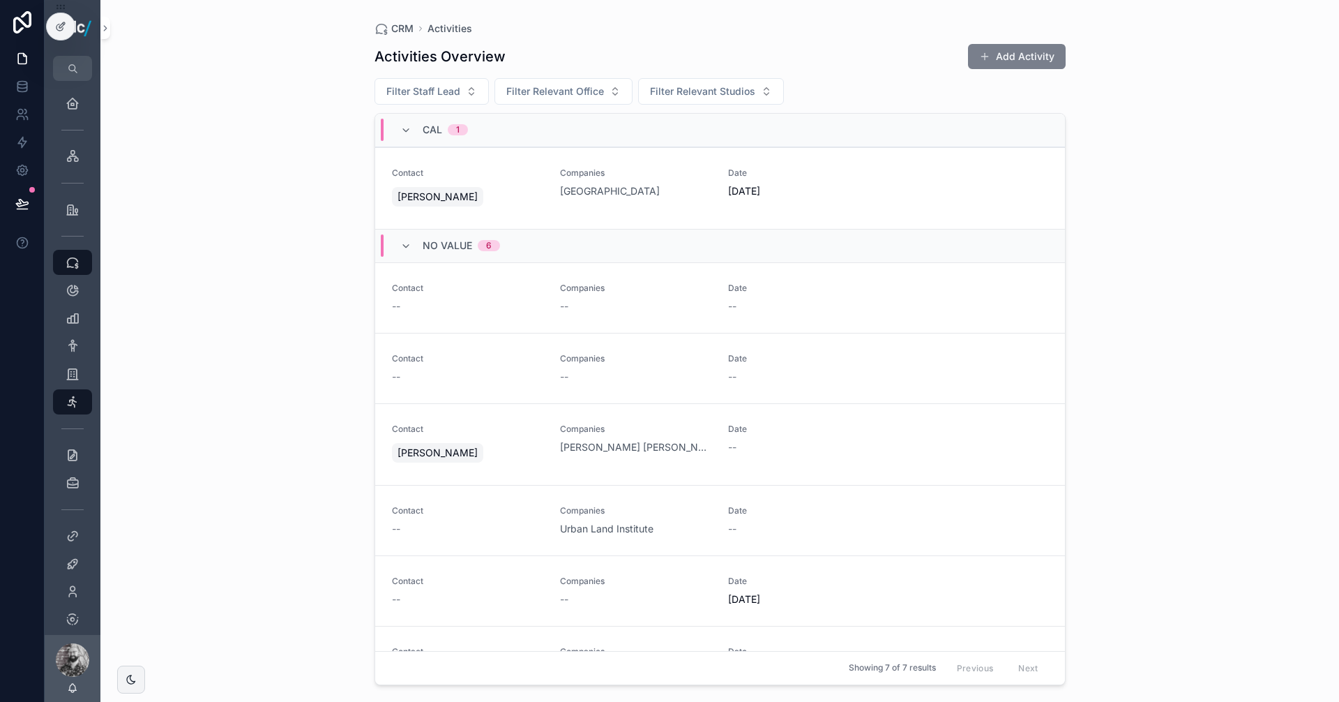
click at [1005, 61] on button "Add Activity" at bounding box center [1017, 56] width 98 height 25
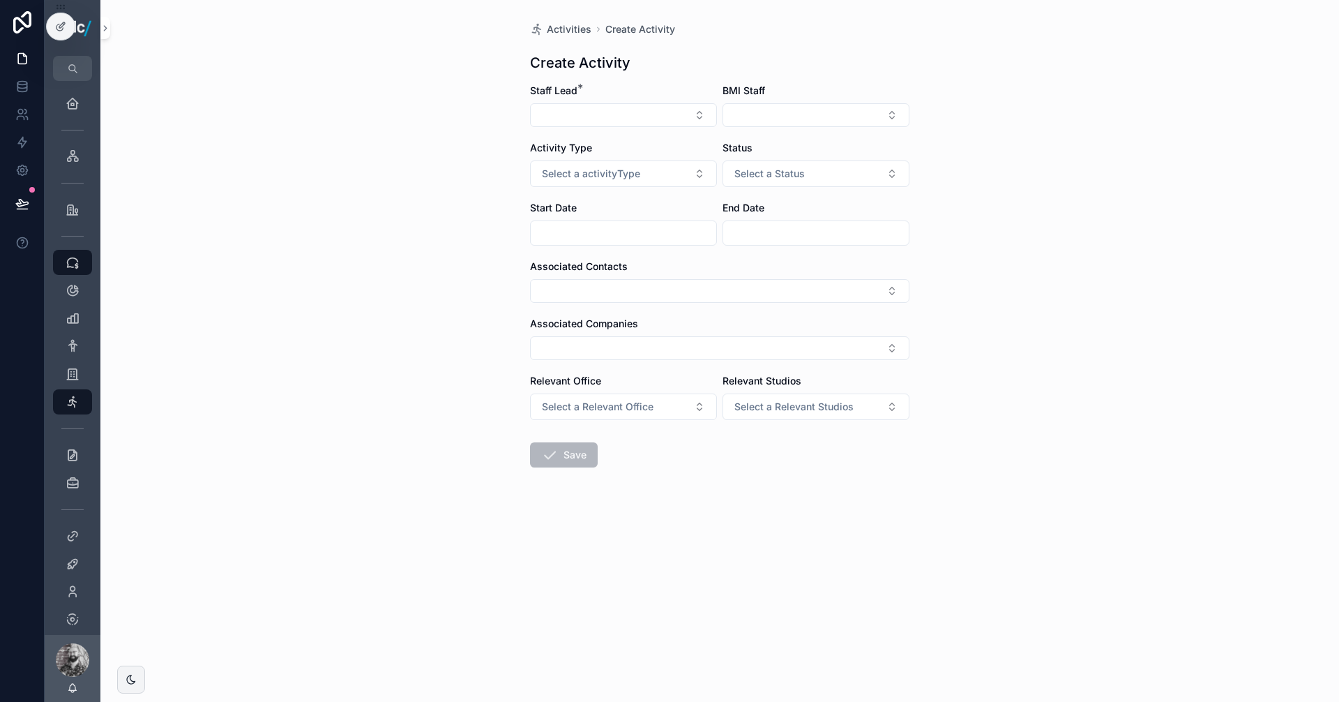
drag, startPoint x: 573, startPoint y: 106, endPoint x: 568, endPoint y: 100, distance: 8.0
click at [573, 105] on button "Select Button" at bounding box center [623, 115] width 187 height 24
type input "***"
click at [617, 181] on span "[EMAIL_ADDRESS][DOMAIN_NAME]" at bounding box center [626, 184] width 130 height 14
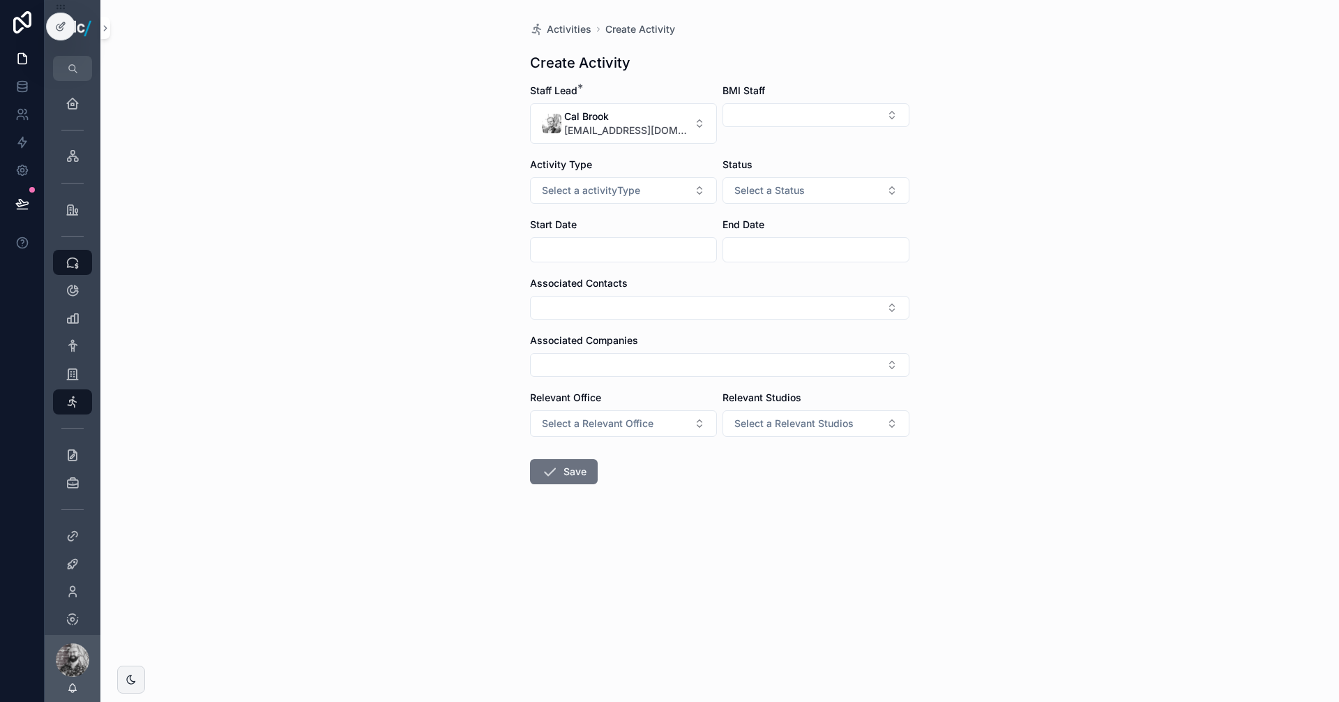
click at [785, 101] on div "BMI Staff" at bounding box center [815, 114] width 187 height 60
click at [789, 106] on button "Select Button" at bounding box center [815, 115] width 187 height 24
click at [986, 104] on div "Activities Create Activity Create Activity Staff Lead * Cal Brook cbrook@brookm…" at bounding box center [719, 351] width 1239 height 702
click at [628, 181] on button "Select a activityType" at bounding box center [623, 190] width 187 height 27
click at [607, 263] on div "Outreach" at bounding box center [623, 267] width 180 height 21
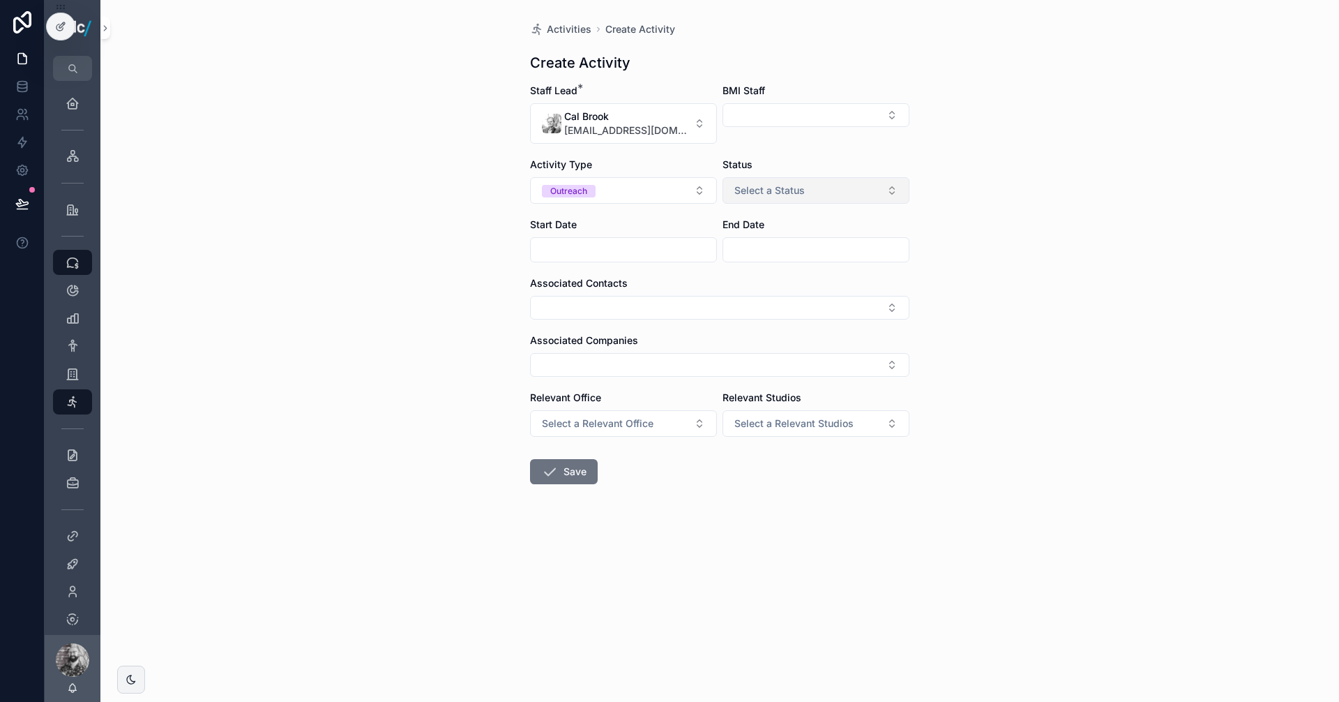
click at [766, 195] on span "Select a Status" at bounding box center [769, 190] width 70 height 14
click at [765, 246] on span "Todo" at bounding box center [750, 246] width 36 height 13
click at [645, 250] on input "scrollable content" at bounding box center [624, 250] width 186 height 20
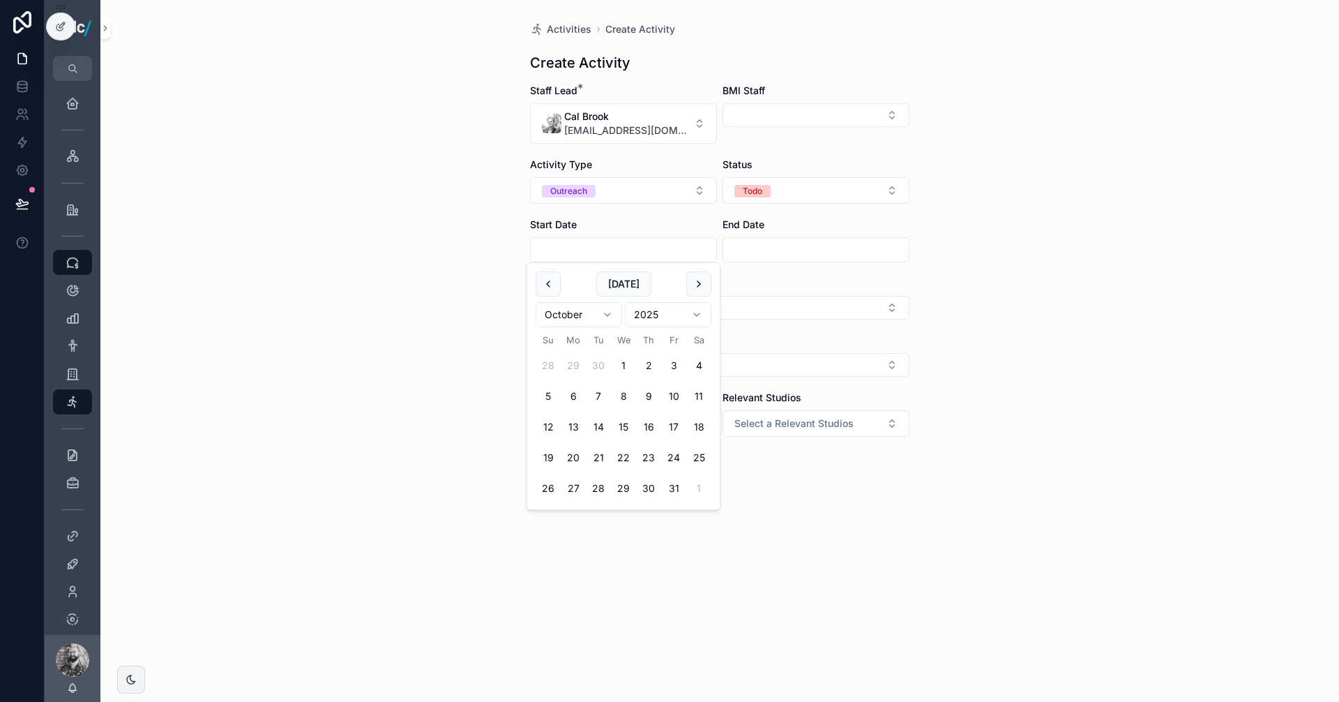
click at [970, 244] on div "Activities Create Activity Create Activity Staff Lead * Cal Brook cbrook@brookm…" at bounding box center [719, 351] width 1239 height 702
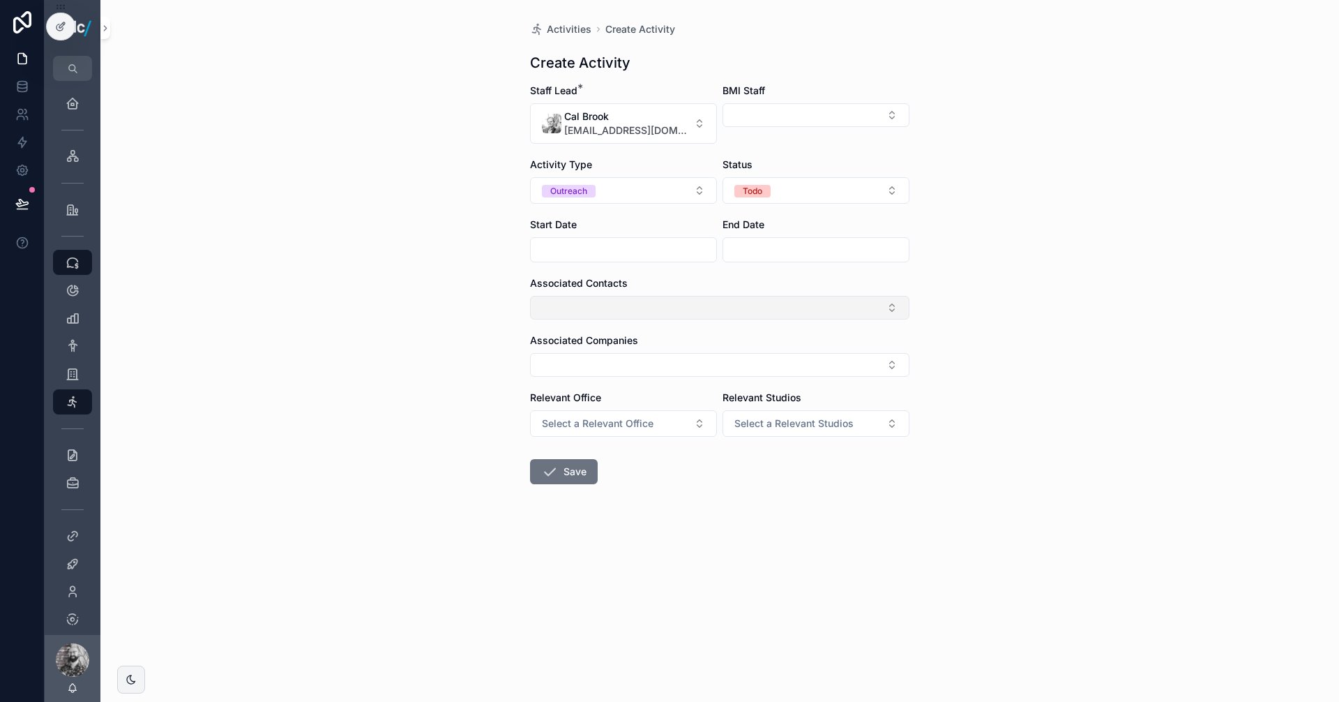
click at [647, 296] on div "Associated Contacts" at bounding box center [719, 297] width 379 height 43
click at [646, 305] on button "Select Button" at bounding box center [719, 308] width 379 height 24
type input "*******"
click at [591, 369] on span "[PERSON_NAME]" at bounding box center [579, 363] width 80 height 14
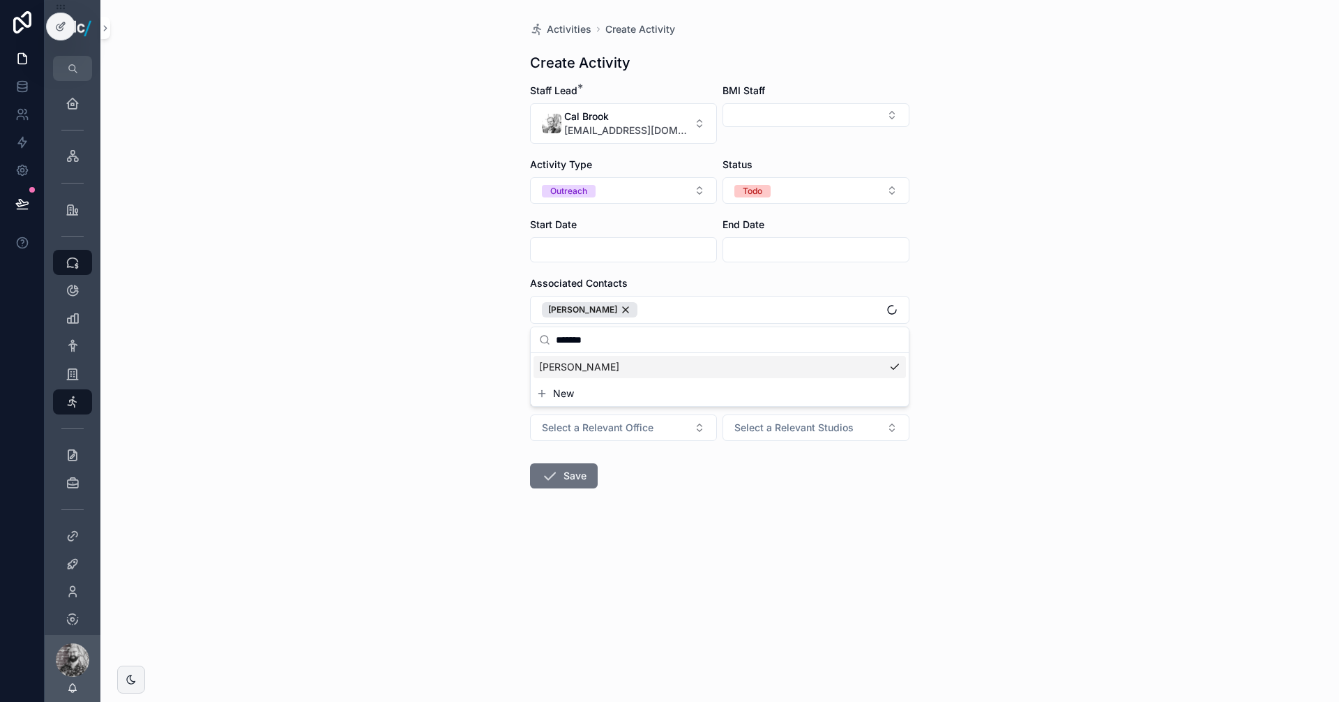
click at [1049, 349] on div "Activities Create Activity Create Activity Staff Lead * Cal Brook cbrook@brookm…" at bounding box center [719, 351] width 1239 height 702
click at [649, 363] on button "Select Button" at bounding box center [719, 369] width 379 height 24
type input "**********"
click at [610, 427] on span "Canada Lands Company" at bounding box center [595, 424] width 113 height 14
click at [1003, 432] on div "Activities Create Activity Create Activity Staff Lead * Cal Brook cbrook@brookm…" at bounding box center [719, 351] width 1239 height 702
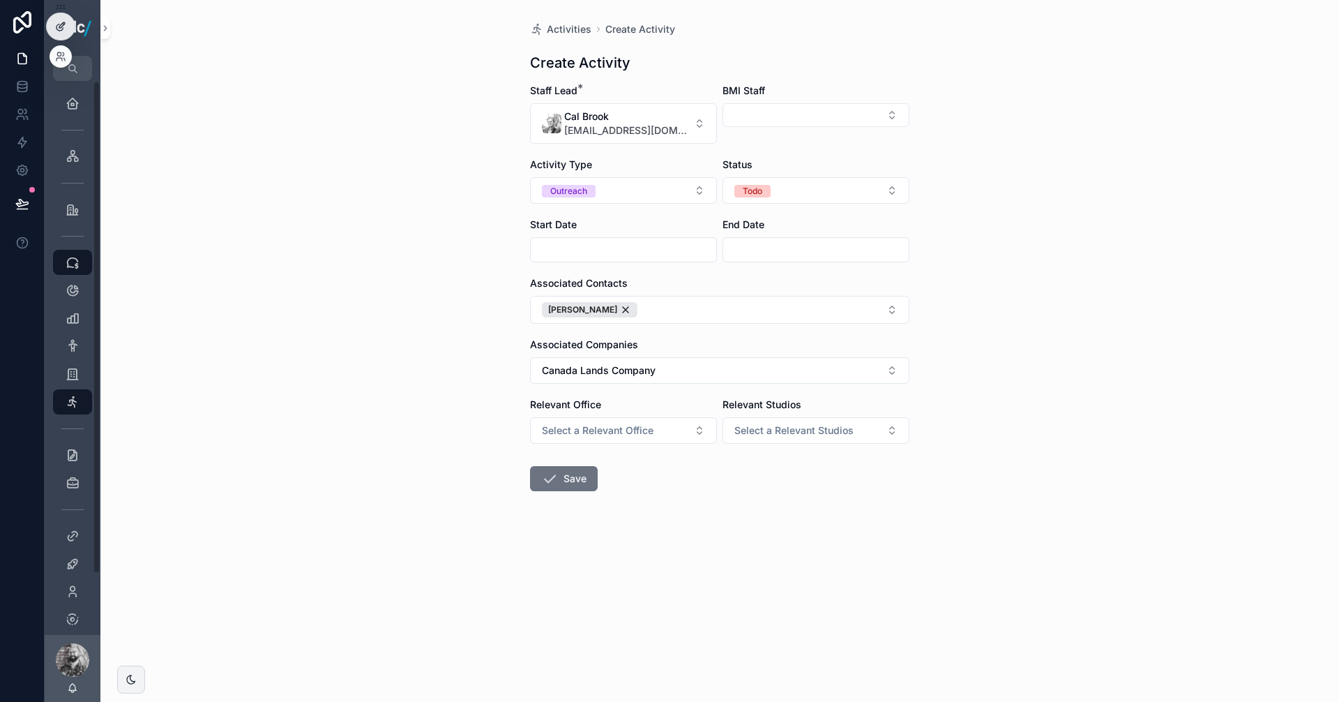
click at [52, 29] on div at bounding box center [61, 26] width 28 height 27
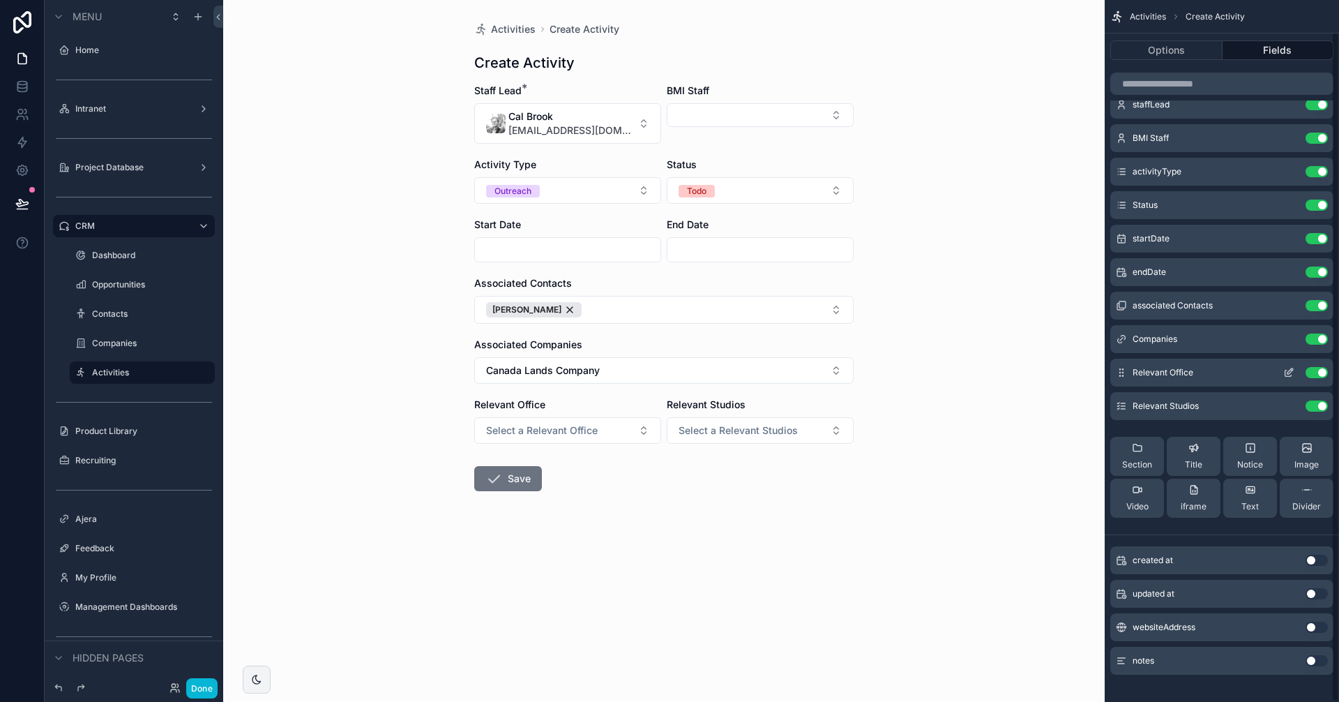
scroll to position [33, 0]
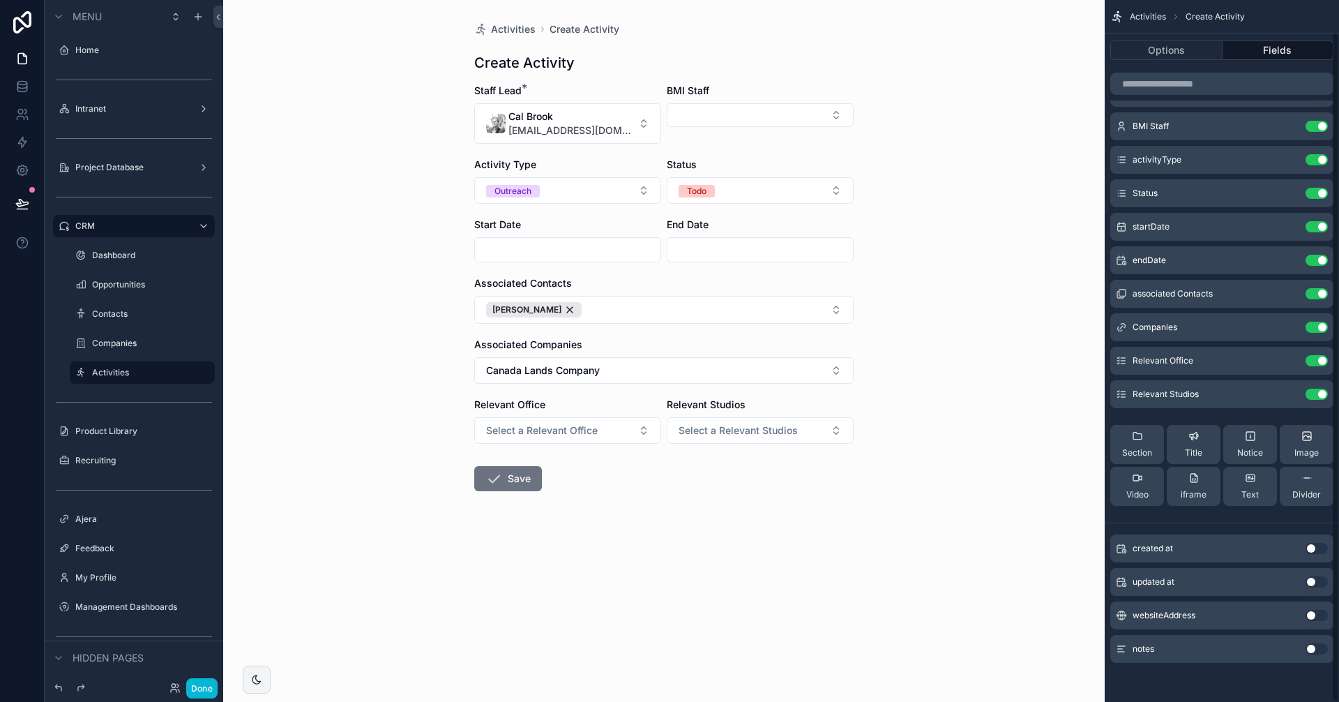
click at [1316, 653] on button "Use setting" at bounding box center [1317, 648] width 22 height 11
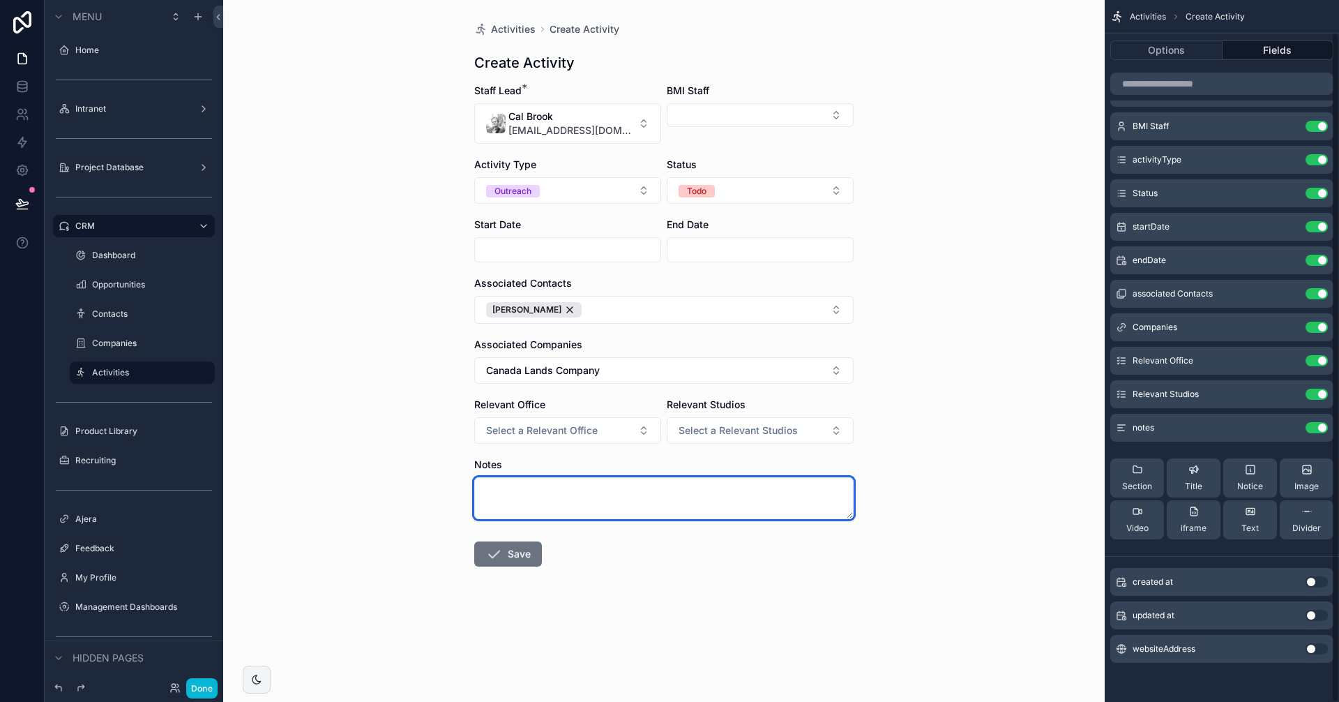
click at [530, 486] on textarea "scrollable content" at bounding box center [663, 498] width 379 height 42
click at [517, 489] on textarea "To enrich screen reader interactions, please activate Accessibility in Grammarl…" at bounding box center [663, 498] width 379 height 42
paste textarea "**********"
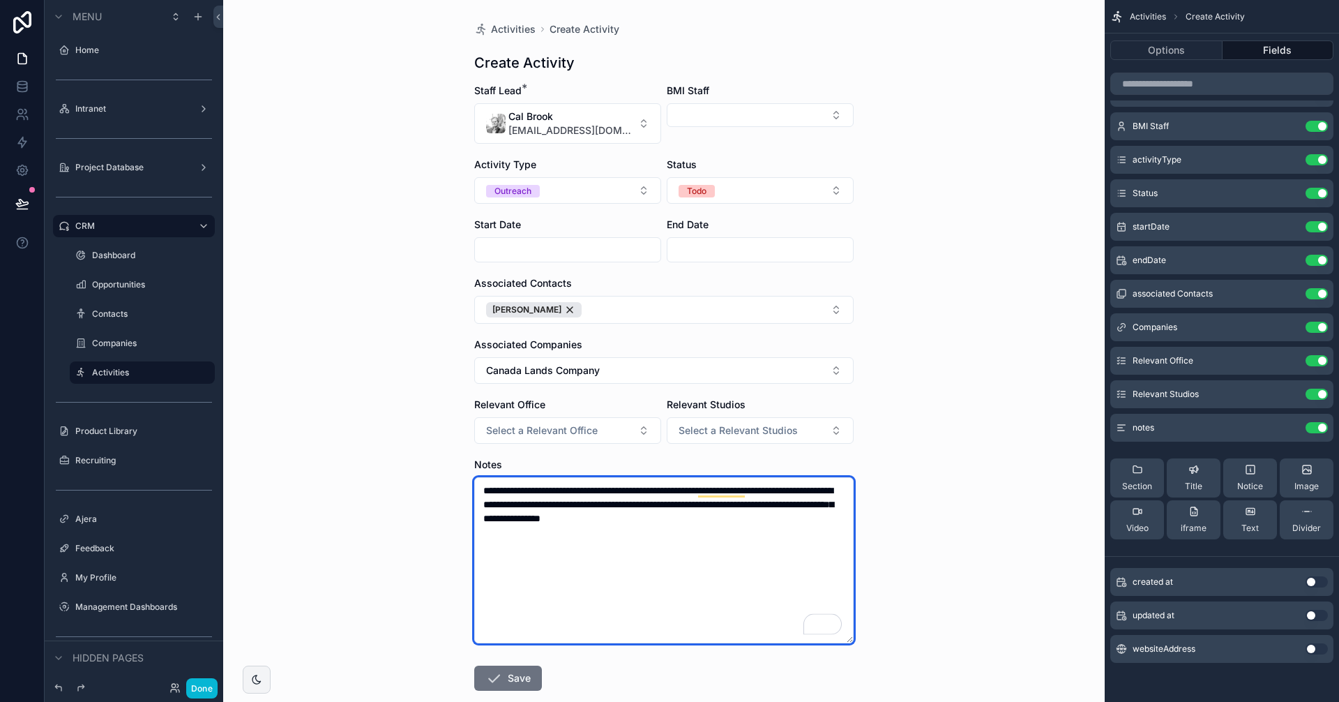
click at [831, 515] on textarea "**********" at bounding box center [663, 560] width 379 height 166
type textarea "**********"
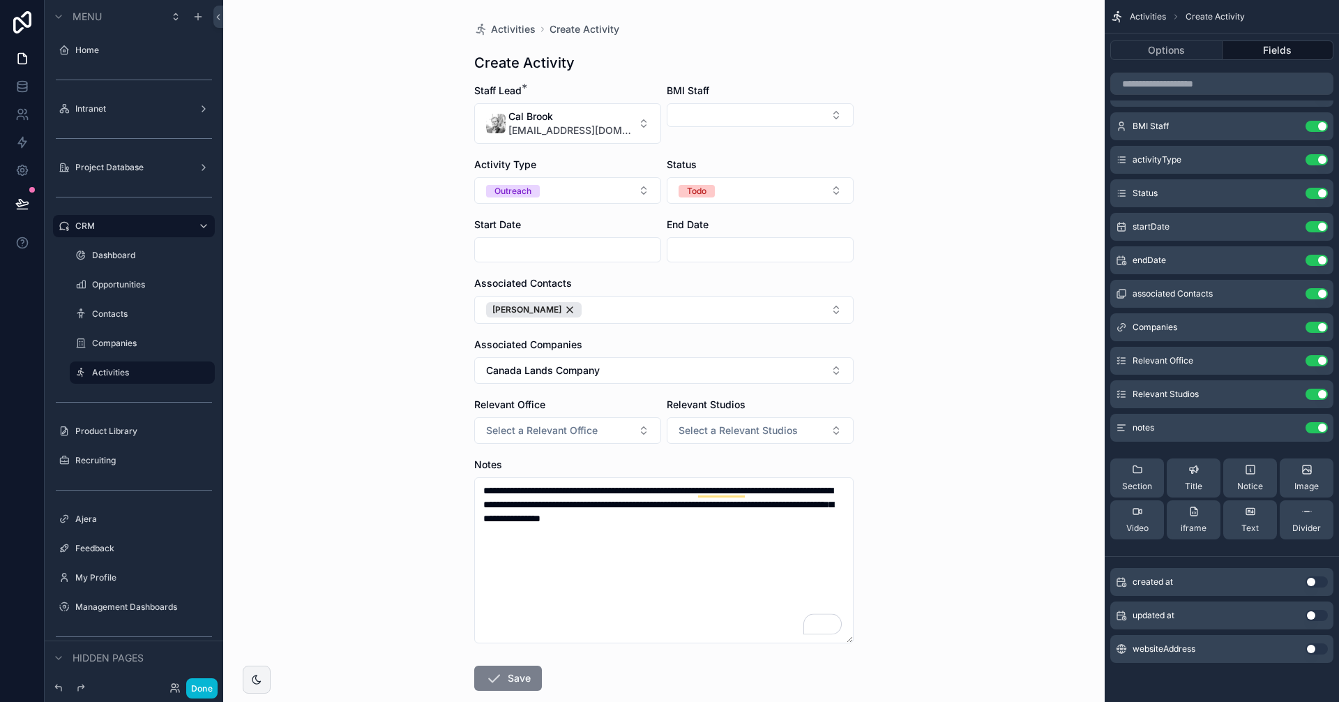
click at [496, 675] on icon "scrollable content" at bounding box center [493, 677] width 17 height 17
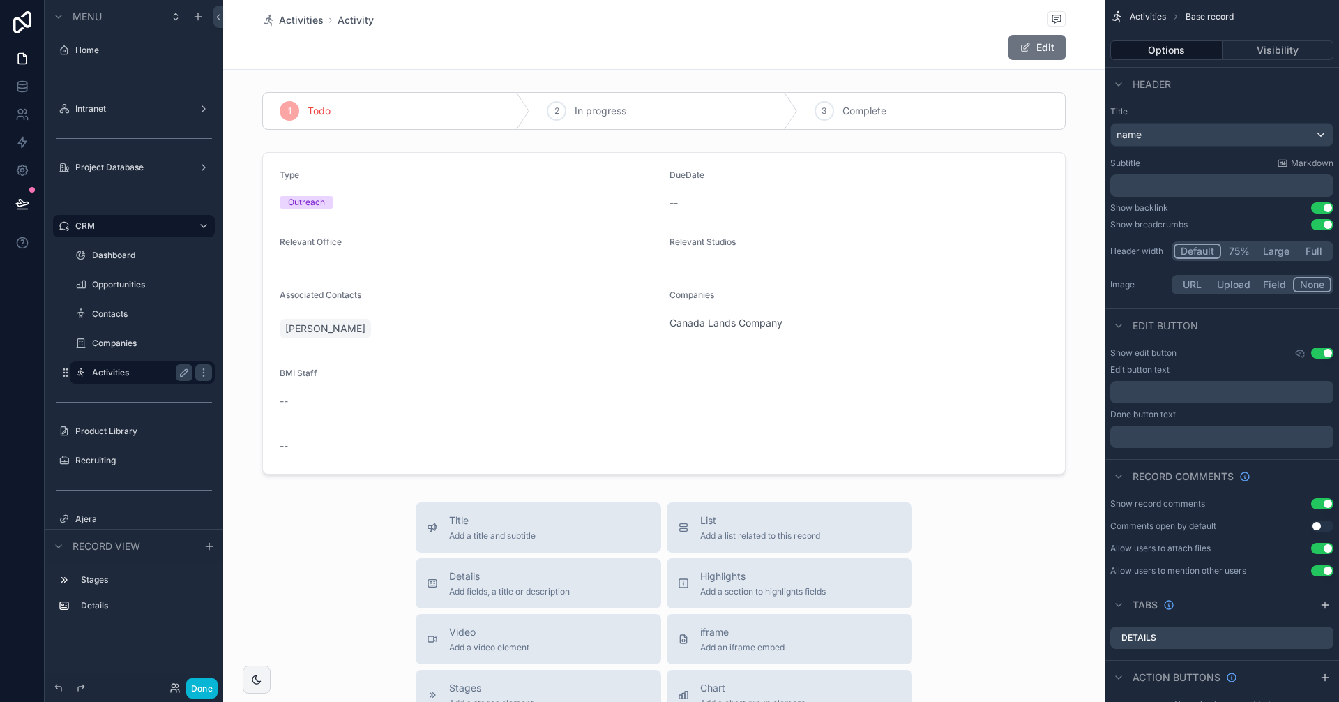
click at [134, 374] on label "Activities" at bounding box center [139, 372] width 95 height 11
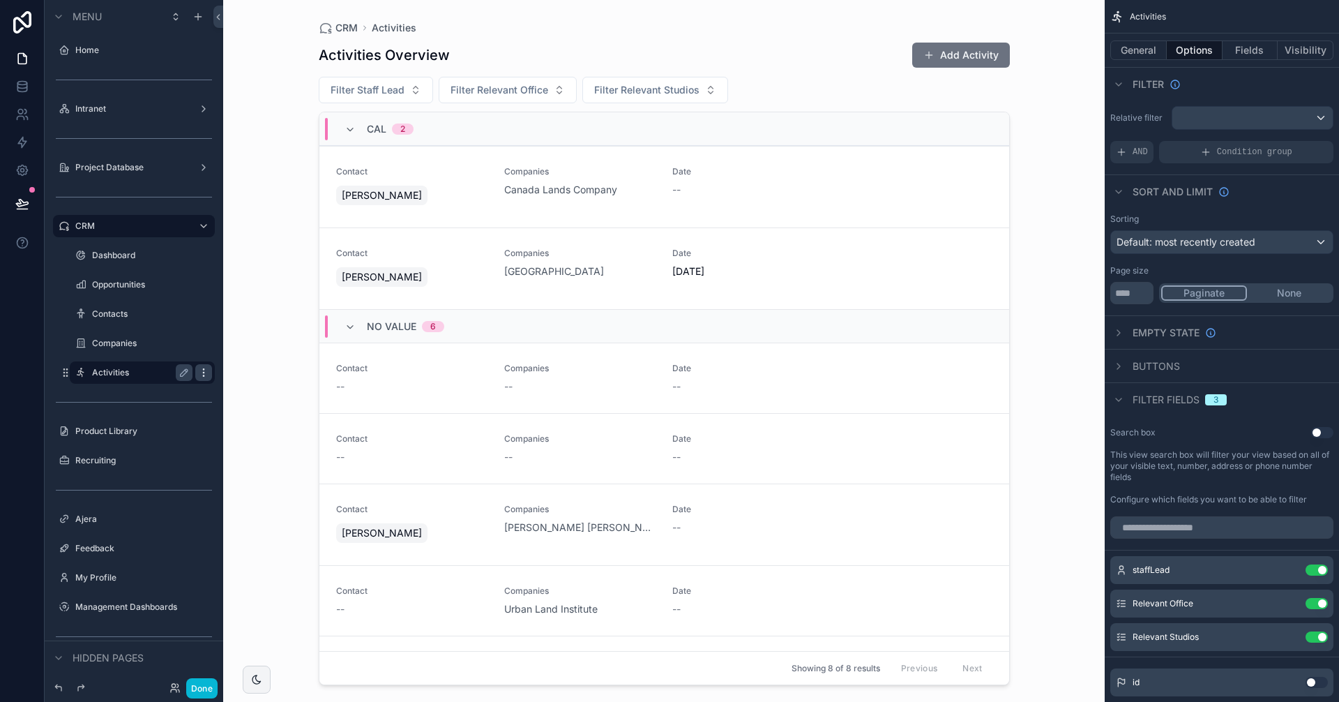
click at [201, 372] on icon "scrollable content" at bounding box center [203, 372] width 11 height 11
click at [181, 374] on icon "scrollable content" at bounding box center [184, 372] width 7 height 7
click at [185, 374] on icon "scrollable content" at bounding box center [184, 372] width 11 height 11
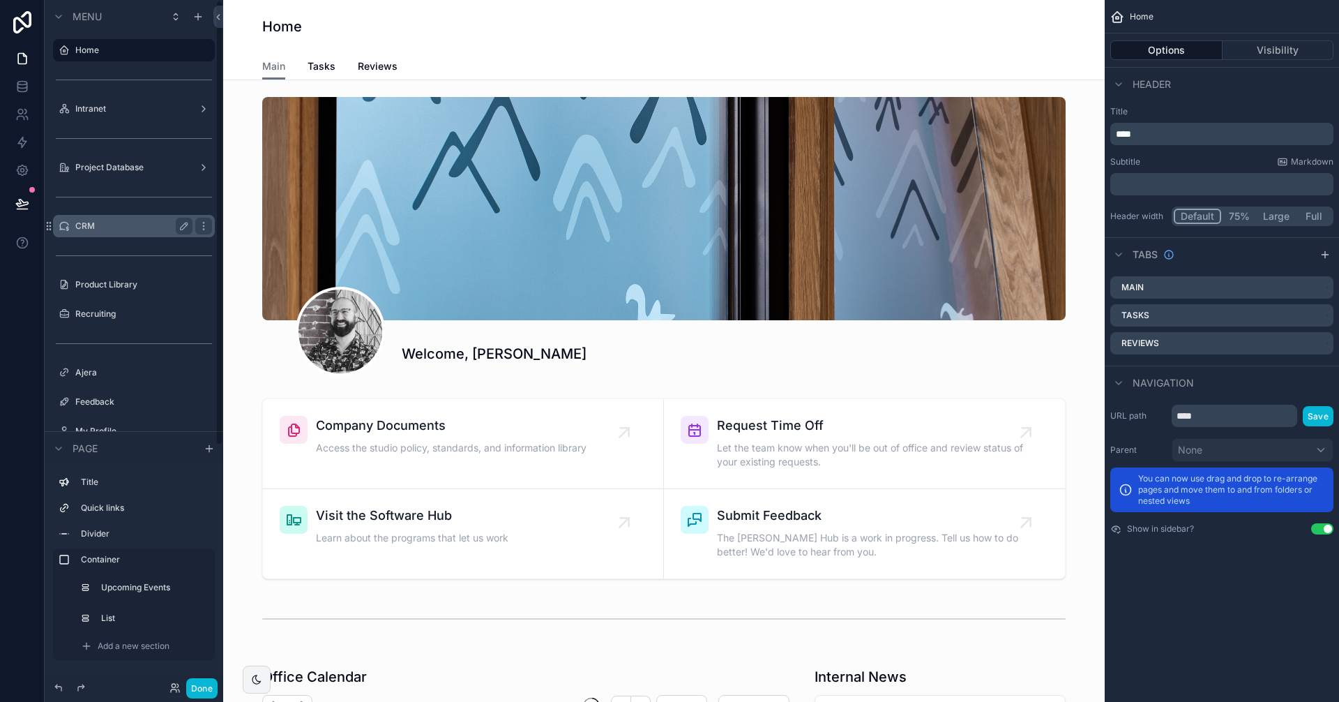
click at [113, 227] on label "CRM" at bounding box center [131, 225] width 112 height 11
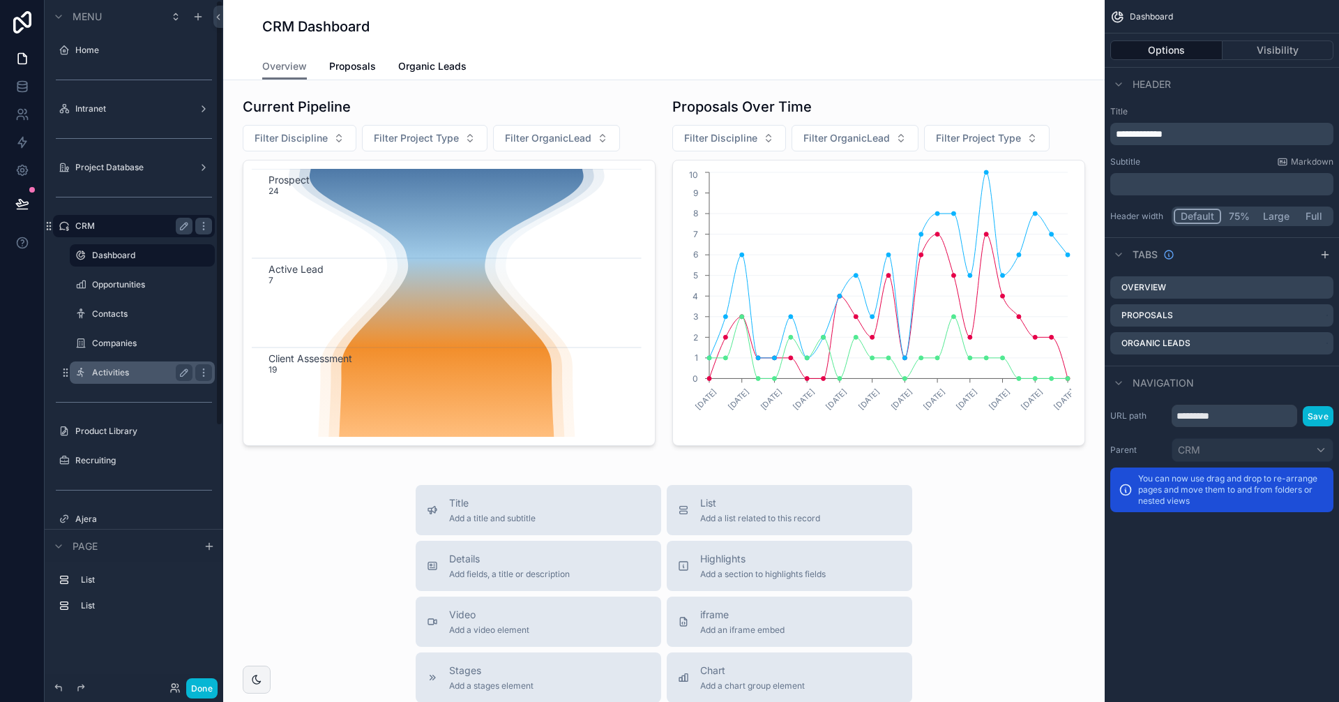
click at [110, 371] on label "Activities" at bounding box center [139, 372] width 95 height 11
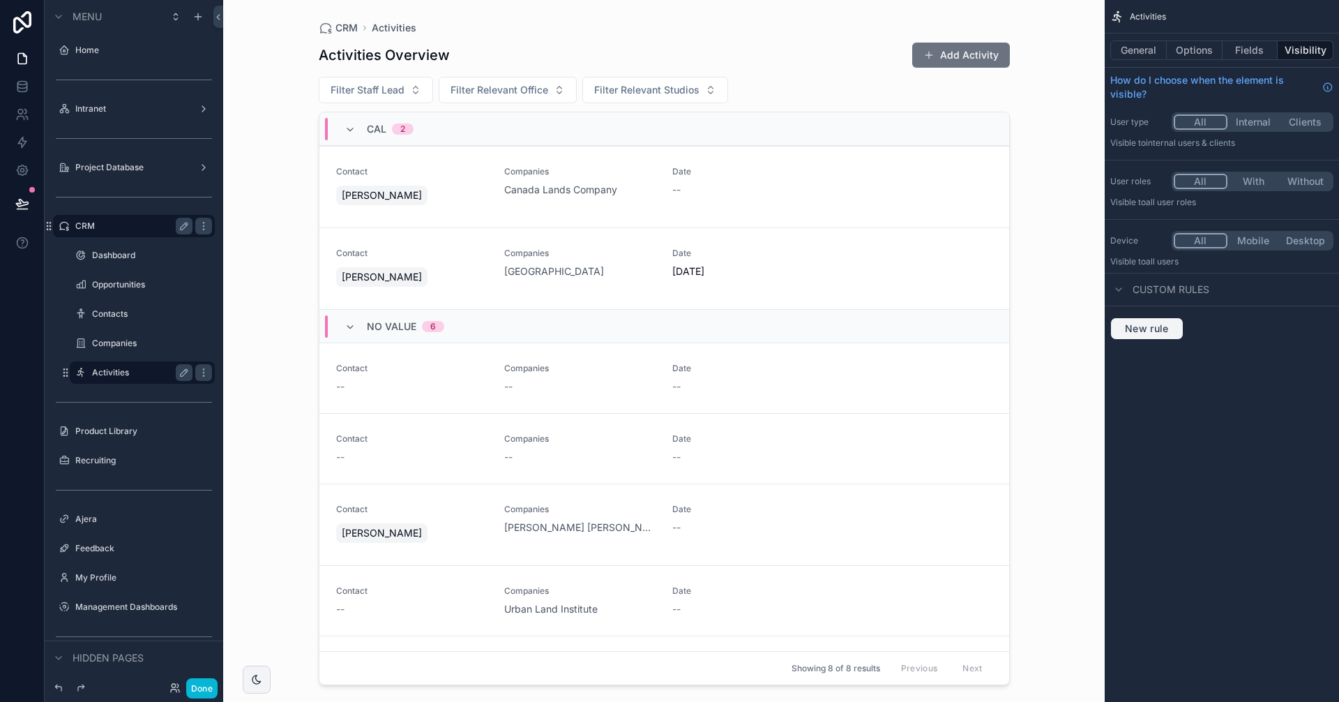
click at [1160, 330] on span "New rule" at bounding box center [1146, 328] width 55 height 13
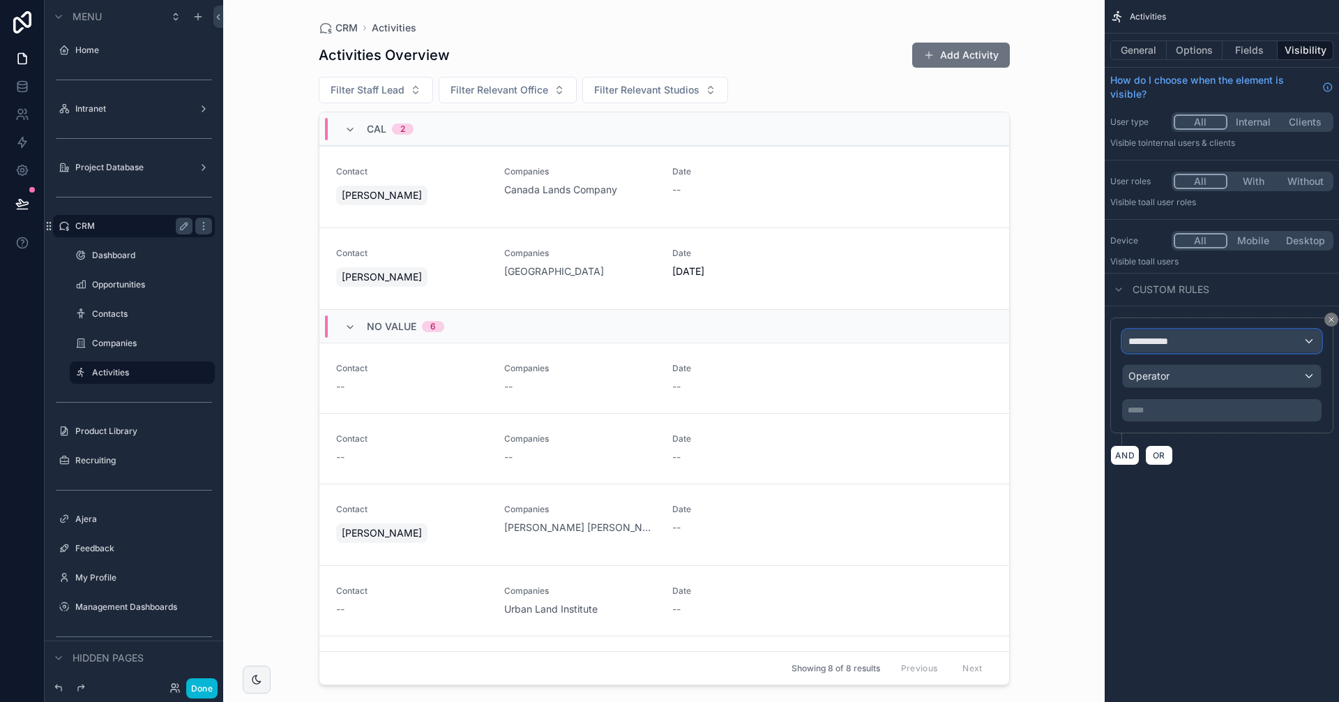
click at [1186, 349] on div "**********" at bounding box center [1222, 341] width 198 height 22
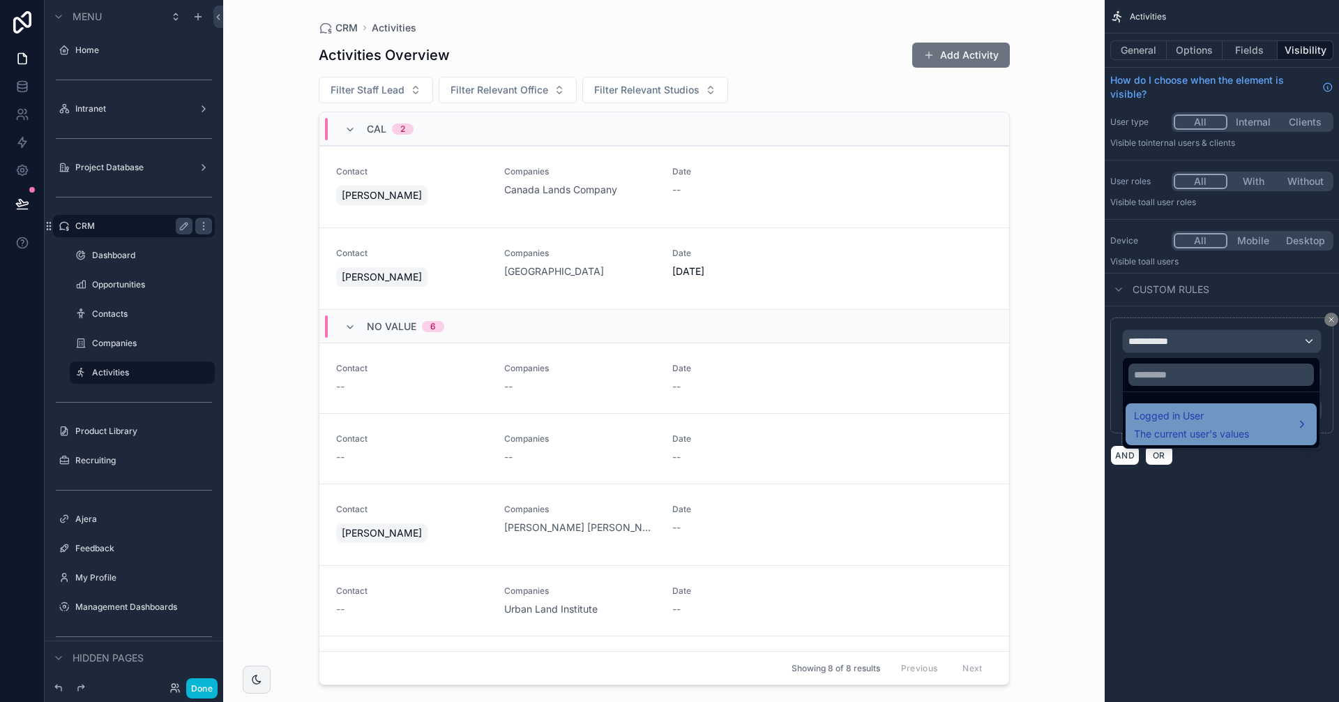
click at [1188, 416] on span "Logged in User" at bounding box center [1191, 415] width 115 height 17
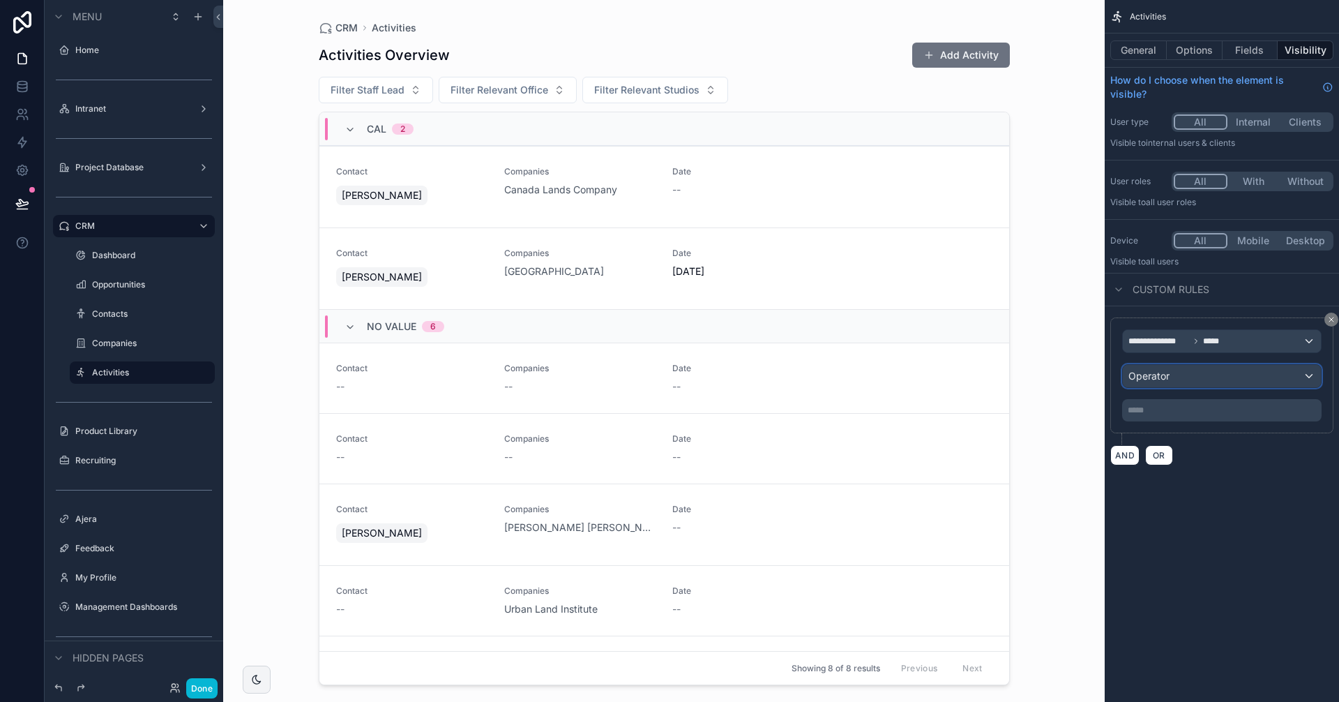
click at [1168, 383] on div "Operator" at bounding box center [1222, 376] width 198 height 22
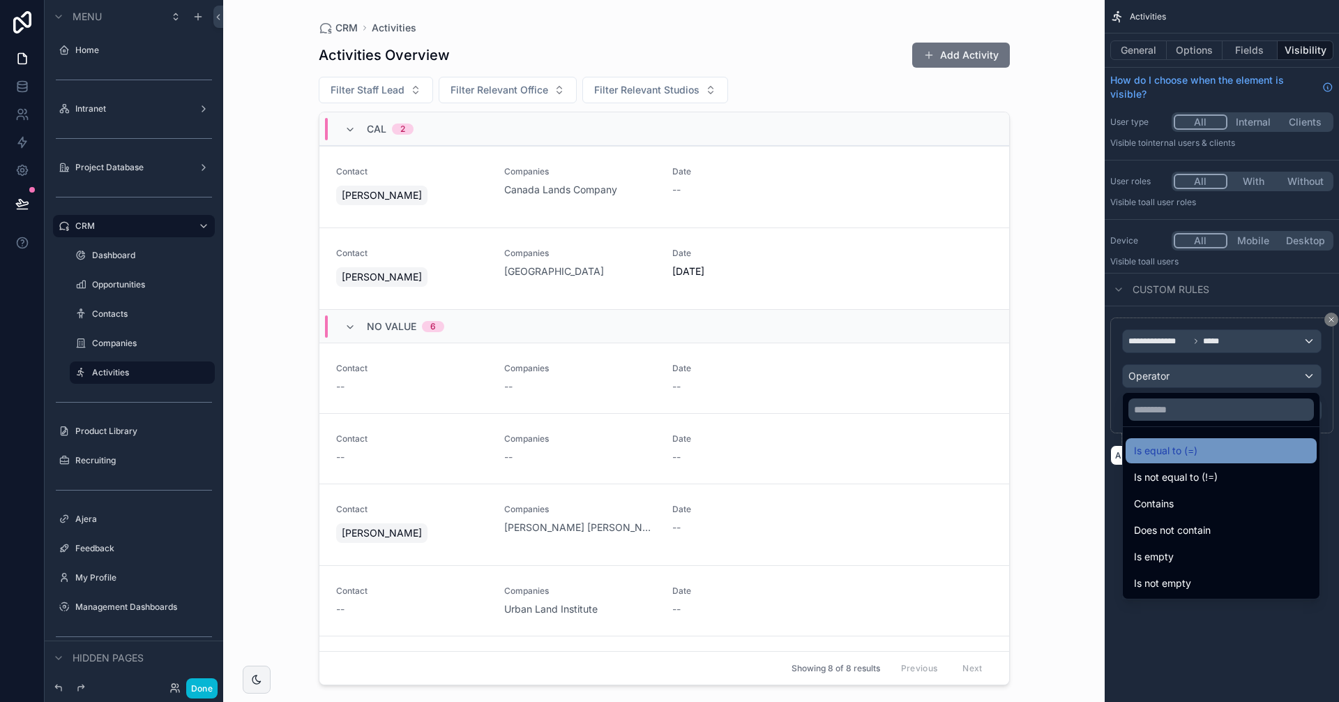
click at [1176, 451] on span "Is equal to (=)" at bounding box center [1165, 450] width 63 height 17
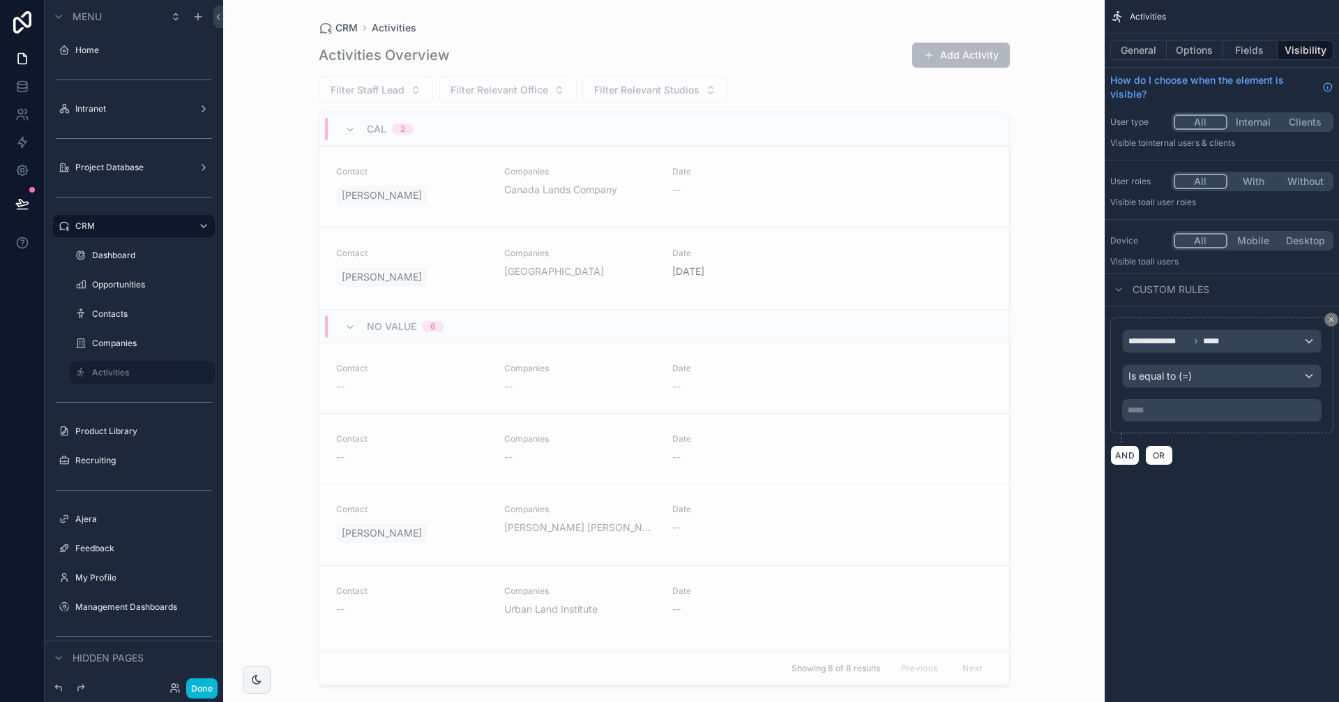
click at [1176, 407] on p "***** ﻿" at bounding box center [1223, 409] width 191 height 11
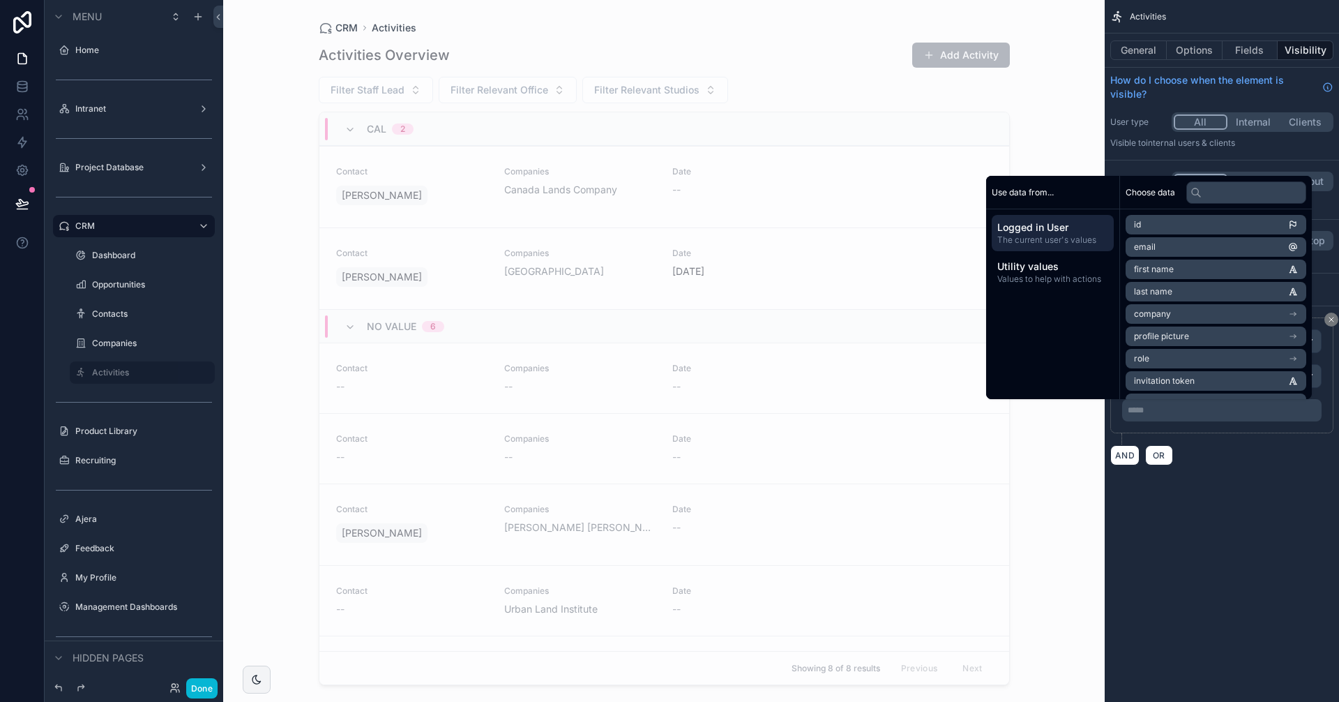
click at [1048, 190] on div "Use data from..." at bounding box center [1052, 192] width 133 height 33
click at [1198, 446] on div "AND OR" at bounding box center [1221, 454] width 223 height 21
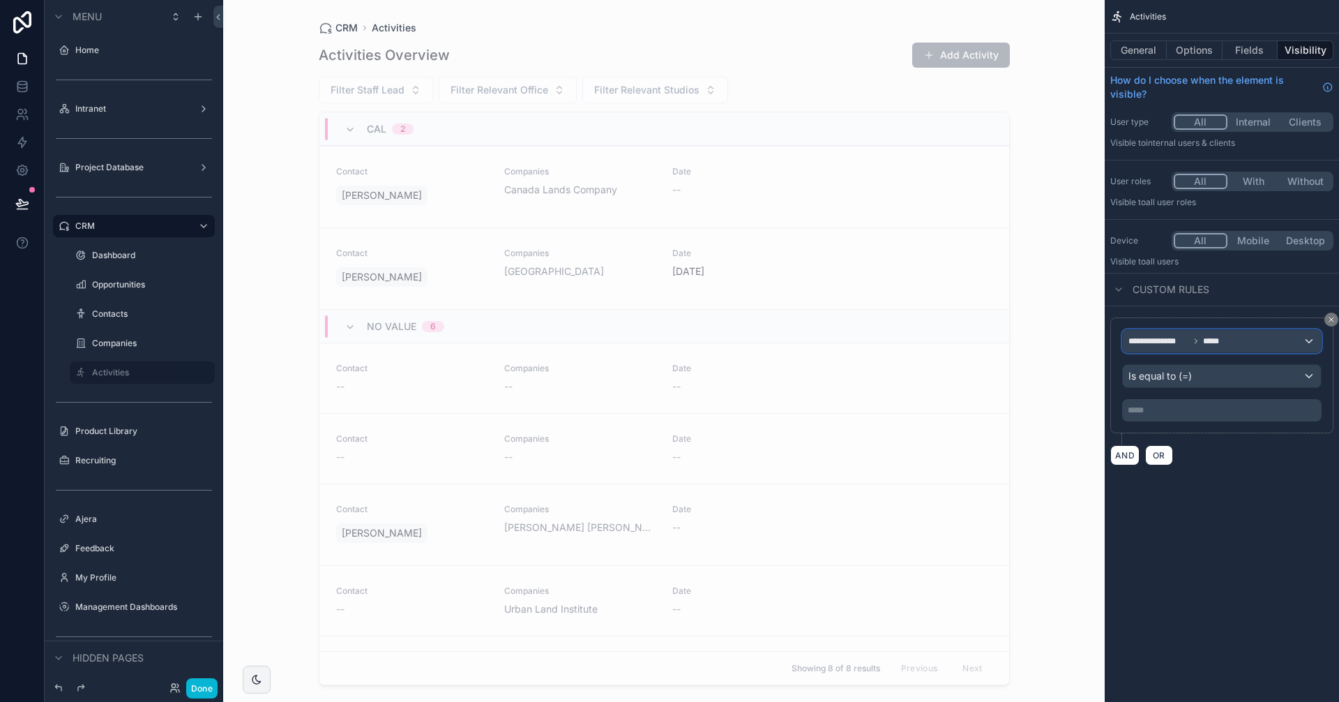
click at [1225, 340] on div "**********" at bounding box center [1222, 341] width 198 height 22
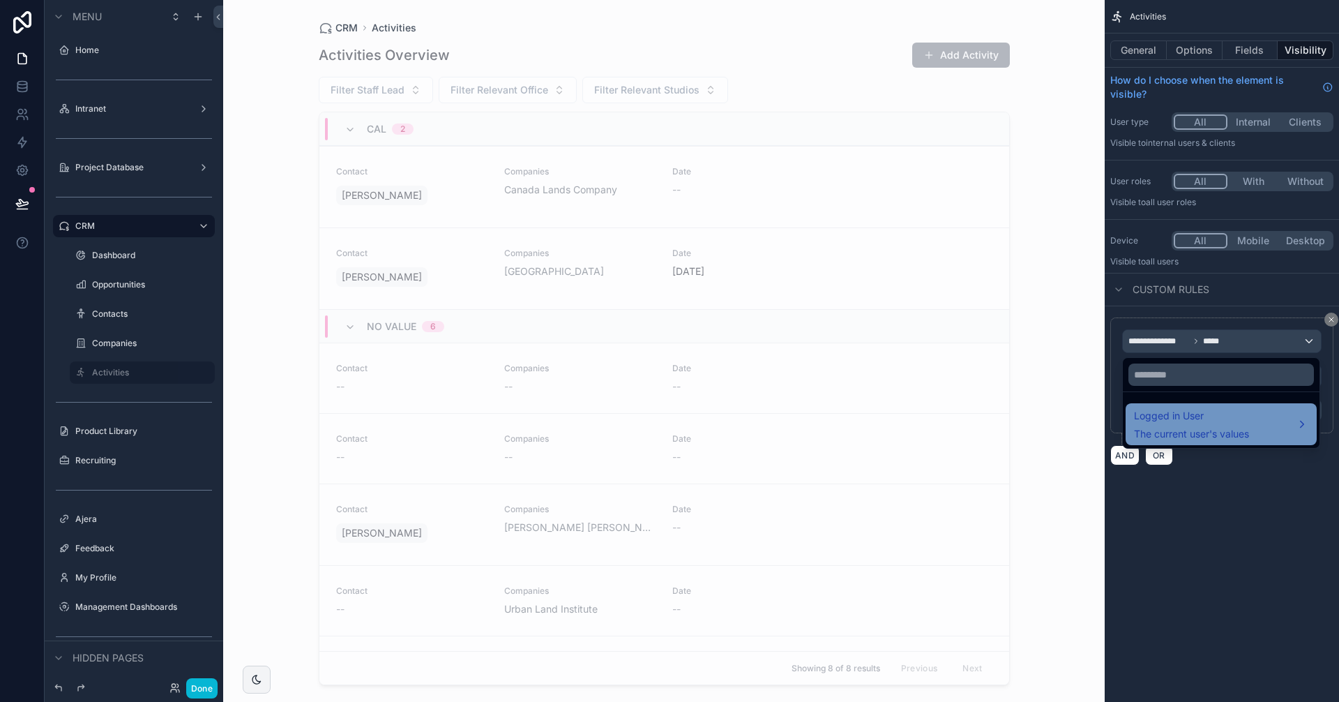
click at [1232, 430] on span "The current user's values" at bounding box center [1191, 434] width 115 height 14
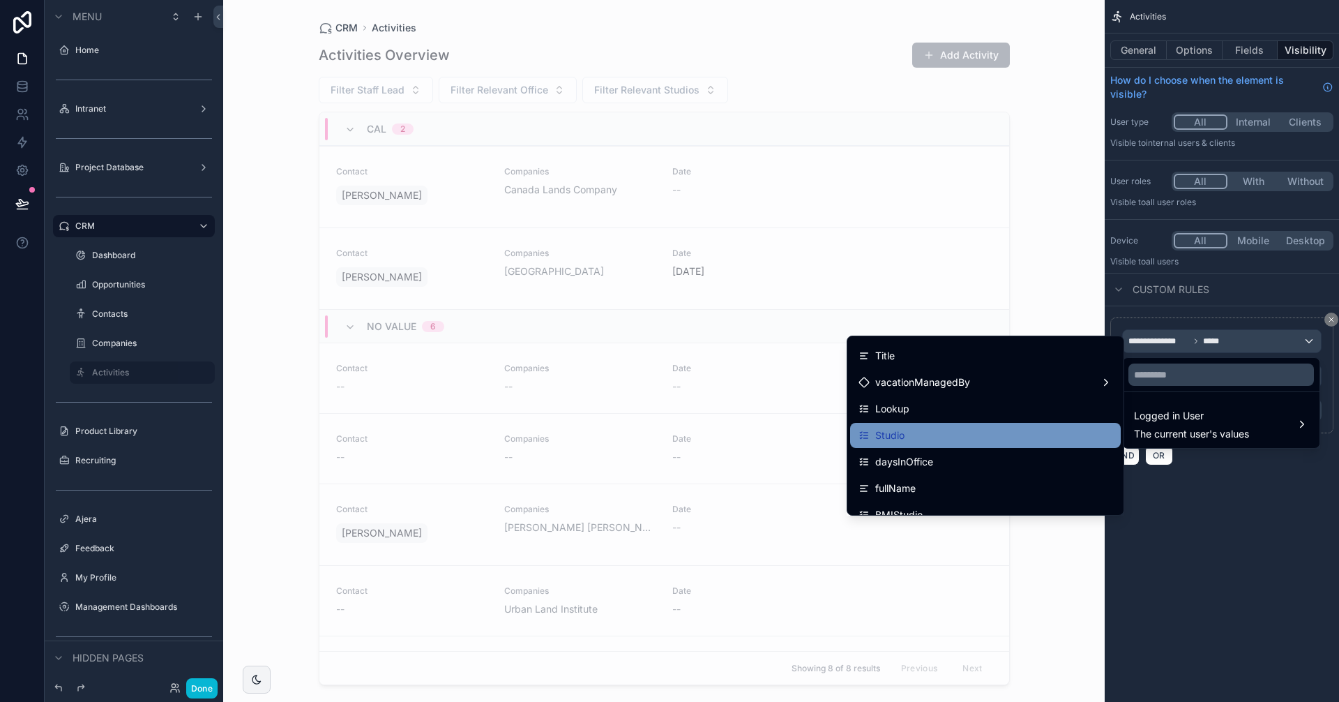
scroll to position [558, 0]
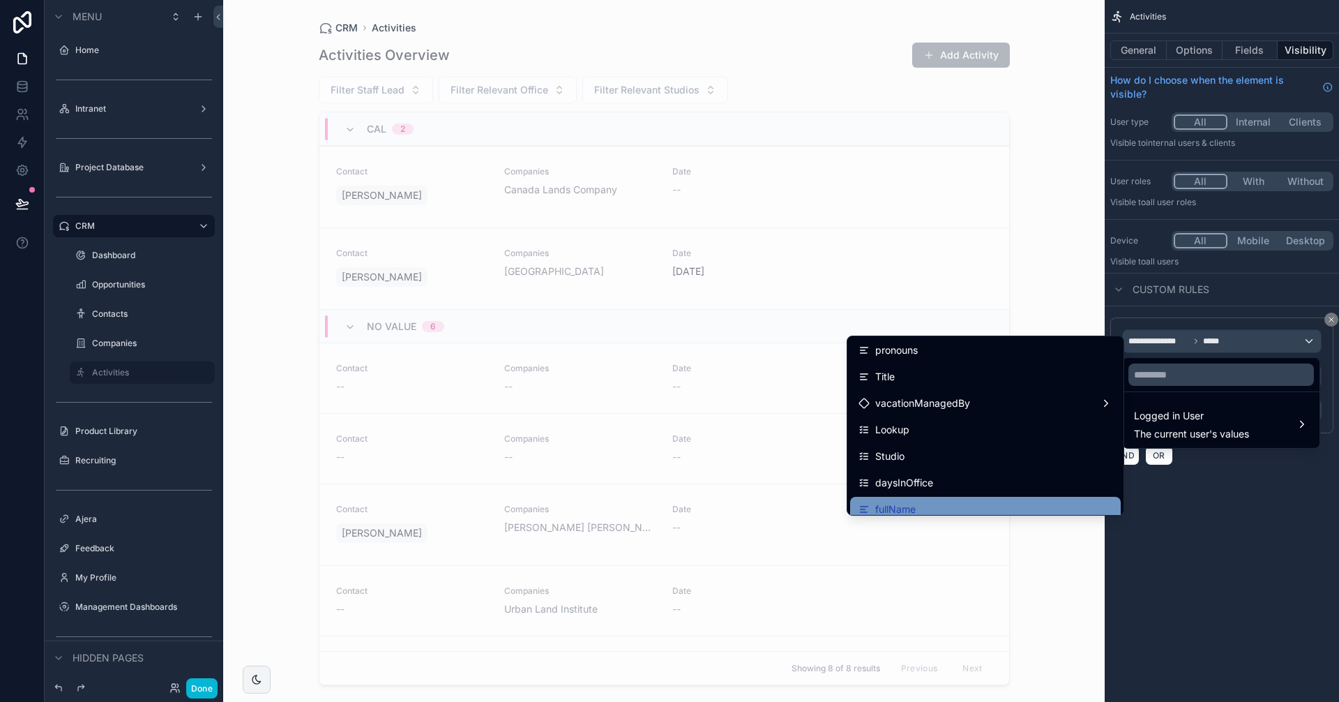
click at [925, 508] on div "fullName" at bounding box center [985, 509] width 254 height 17
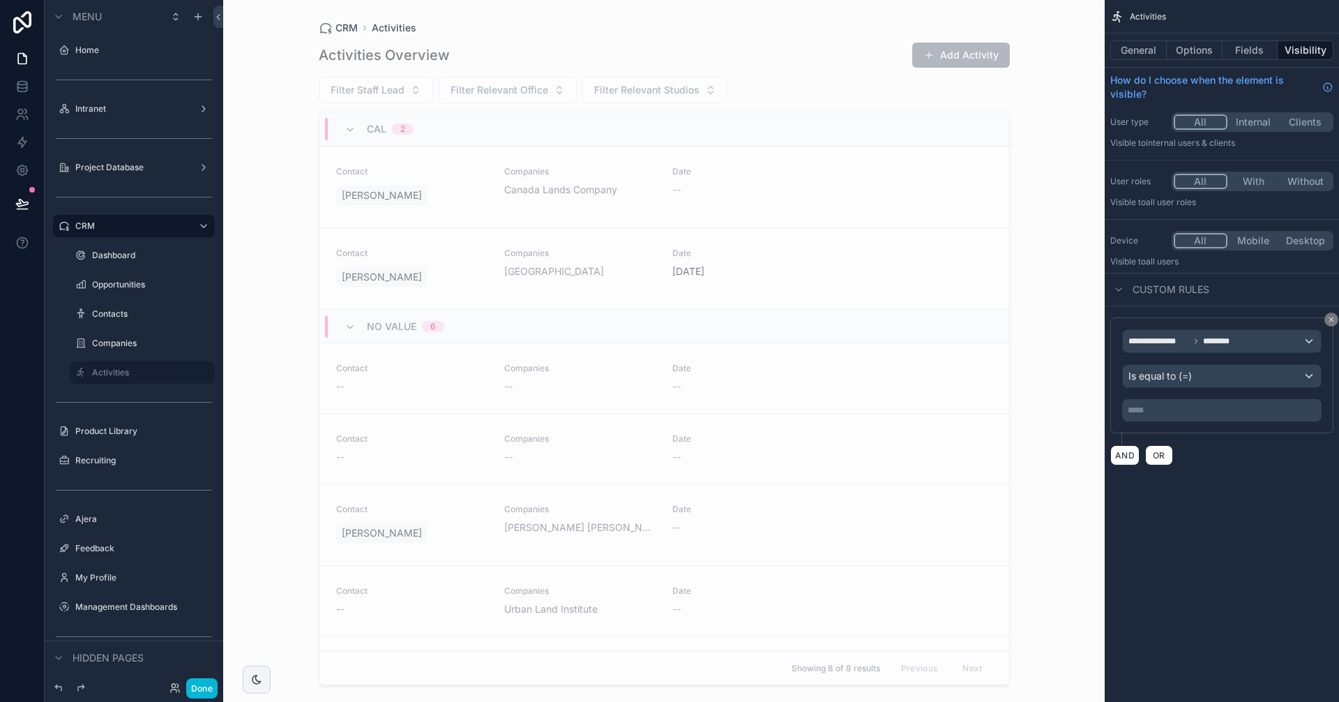
click at [1202, 409] on p "***** ﻿" at bounding box center [1223, 409] width 191 height 11
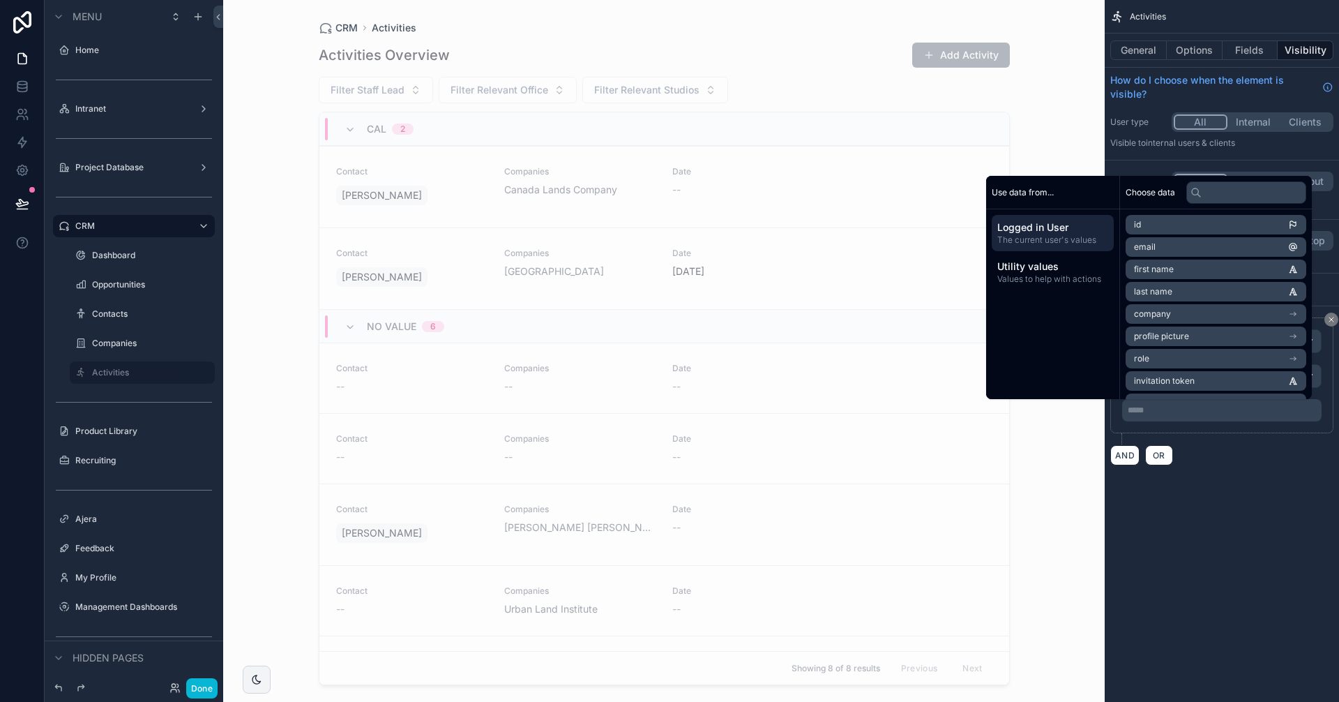
click at [1186, 270] on li "first name" at bounding box center [1216, 269] width 181 height 20
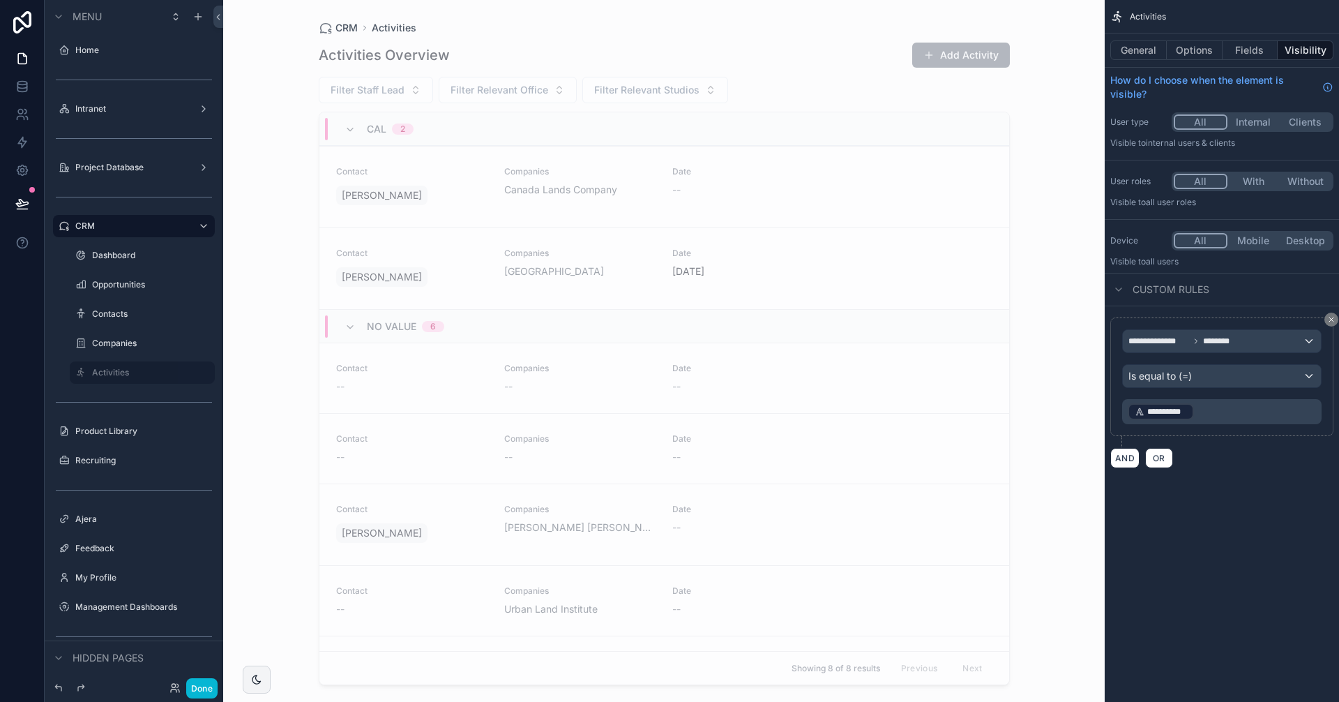
click at [1203, 410] on p "**********" at bounding box center [1223, 412] width 191 height 20
drag, startPoint x: 1199, startPoint y: 407, endPoint x: 1142, endPoint y: 401, distance: 57.5
click at [1142, 401] on div "**********" at bounding box center [1221, 411] width 199 height 25
click at [1291, 342] on div "**********" at bounding box center [1222, 341] width 198 height 22
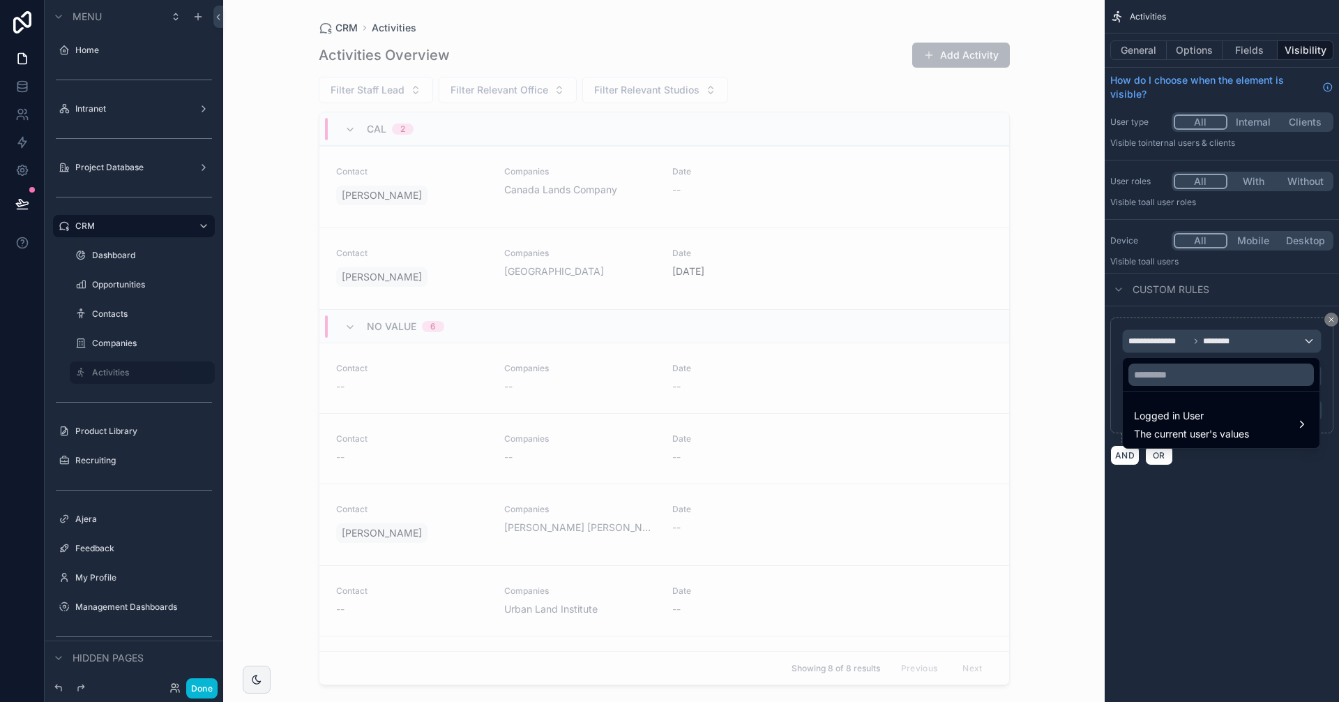
click at [1331, 315] on div "scrollable content" at bounding box center [669, 351] width 1339 height 702
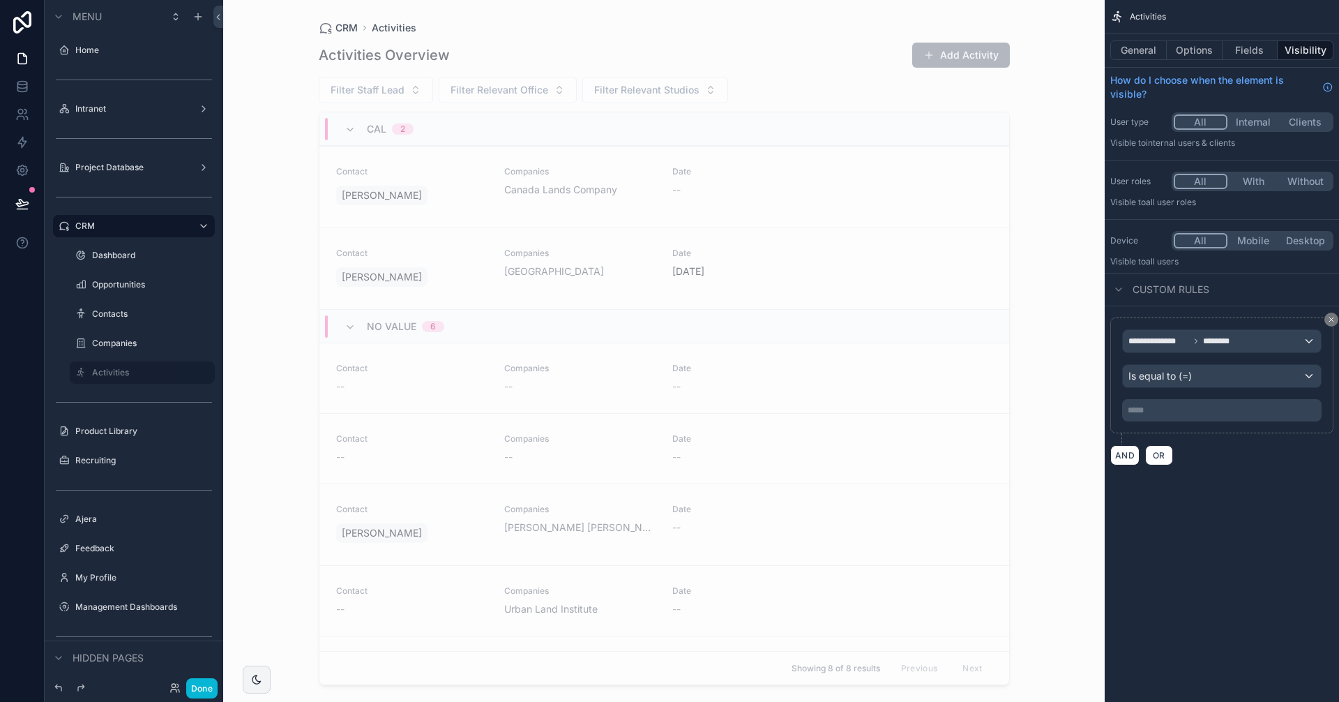
click at [1324, 312] on div "**********" at bounding box center [1222, 391] width 234 height 170
click at [1331, 321] on icon "scrollable content" at bounding box center [1331, 319] width 8 height 8
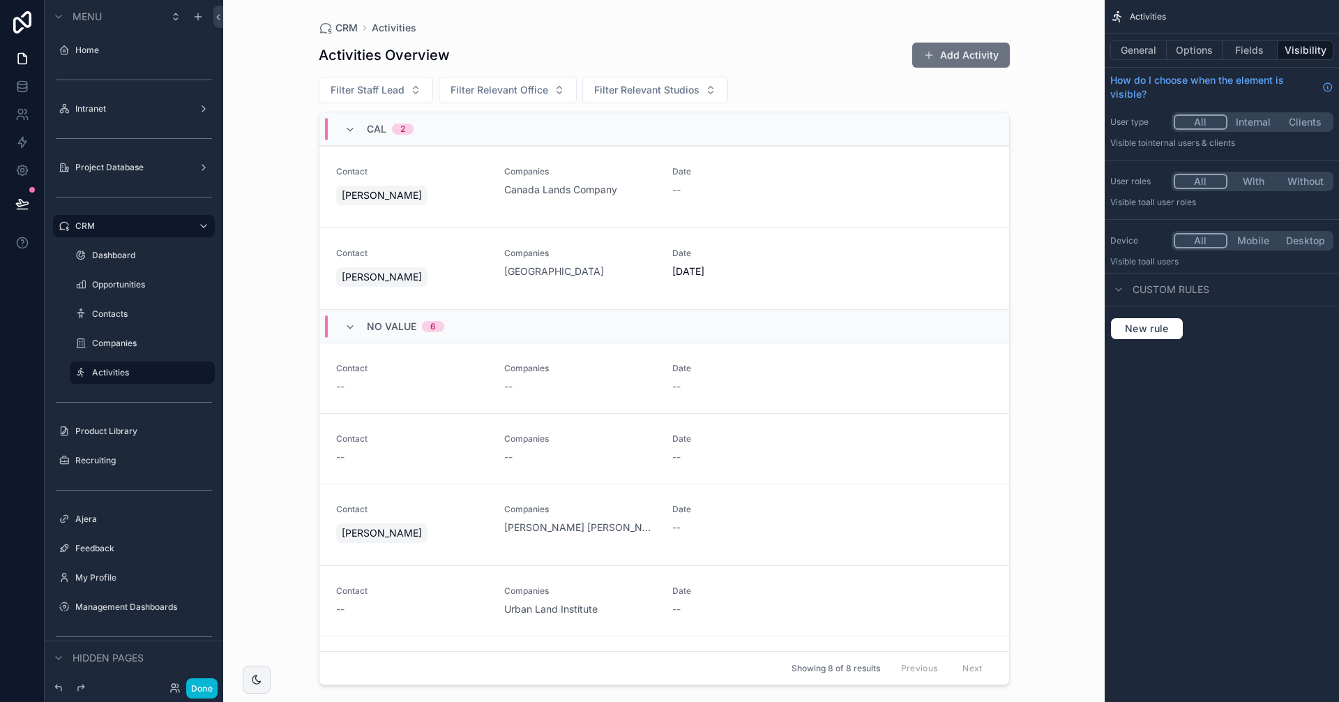
click at [1261, 178] on button "With" at bounding box center [1253, 181] width 52 height 15
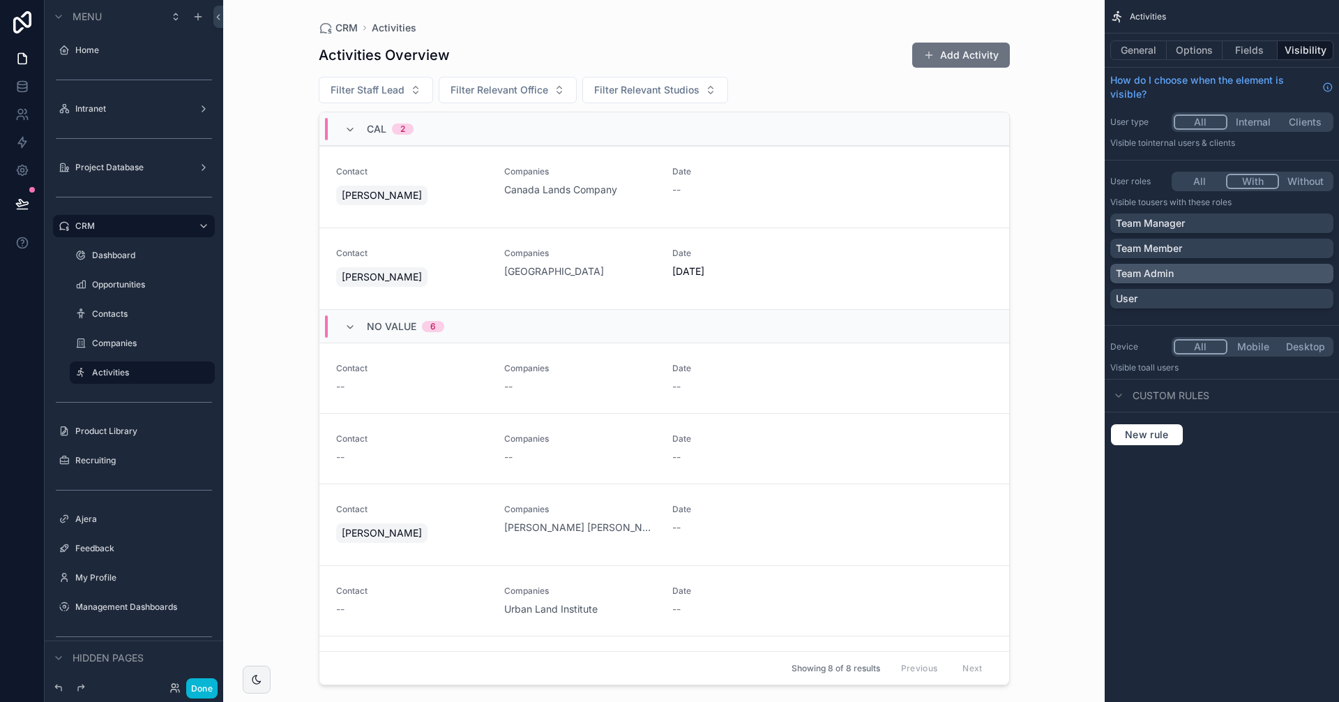
click at [1172, 273] on p "Team Admin" at bounding box center [1145, 273] width 58 height 14
click at [1163, 219] on p "Team Manager" at bounding box center [1150, 223] width 69 height 14
click at [1077, 460] on div "CRM Activities Activities Overview Add Activity Filter Staff Lead Filter Releva…" at bounding box center [663, 351] width 881 height 702
click at [201, 686] on button "Done" at bounding box center [201, 688] width 31 height 20
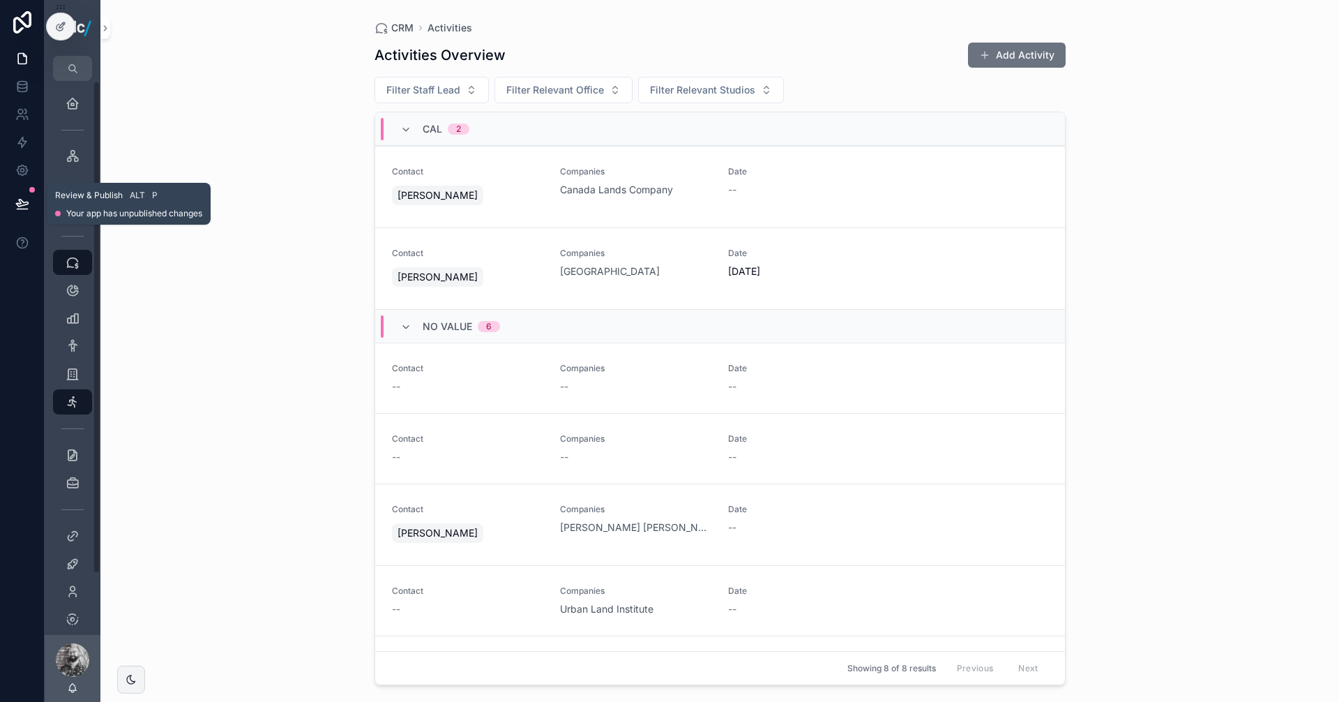
click at [15, 200] on icon at bounding box center [22, 204] width 14 height 14
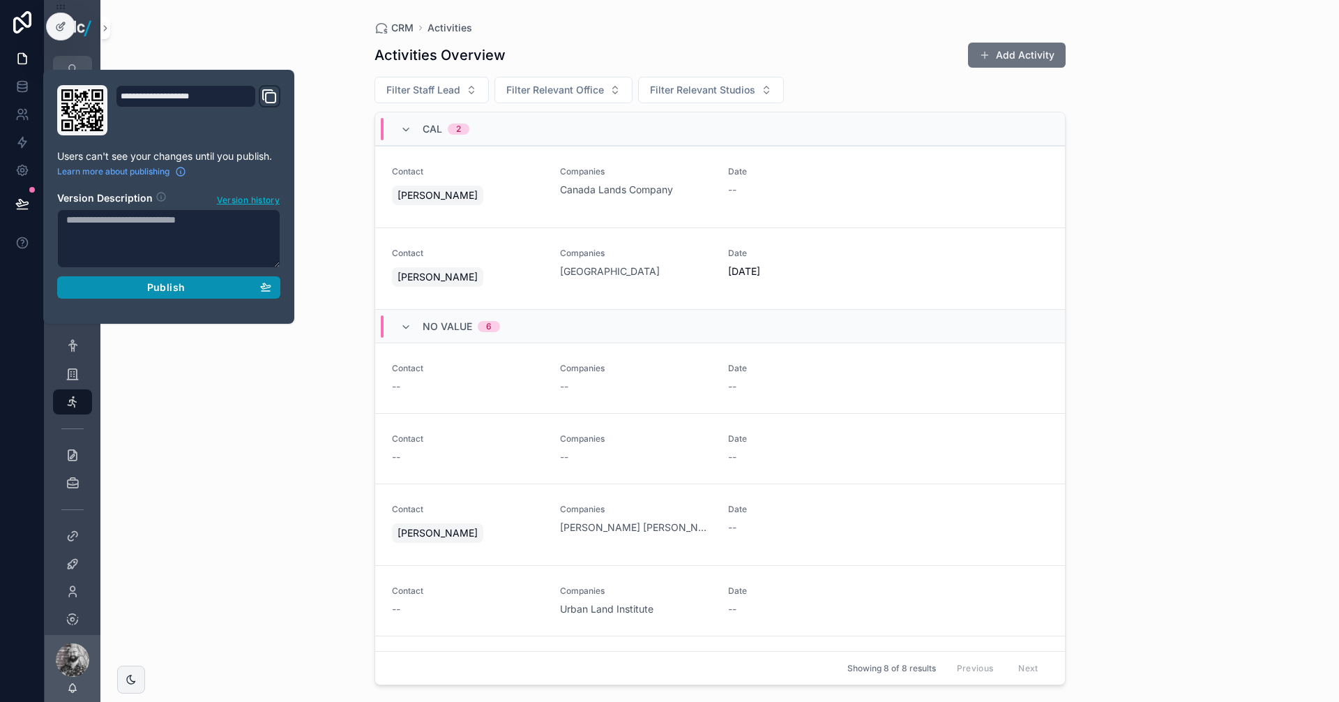
click at [136, 294] on button "Publish" at bounding box center [168, 287] width 223 height 22
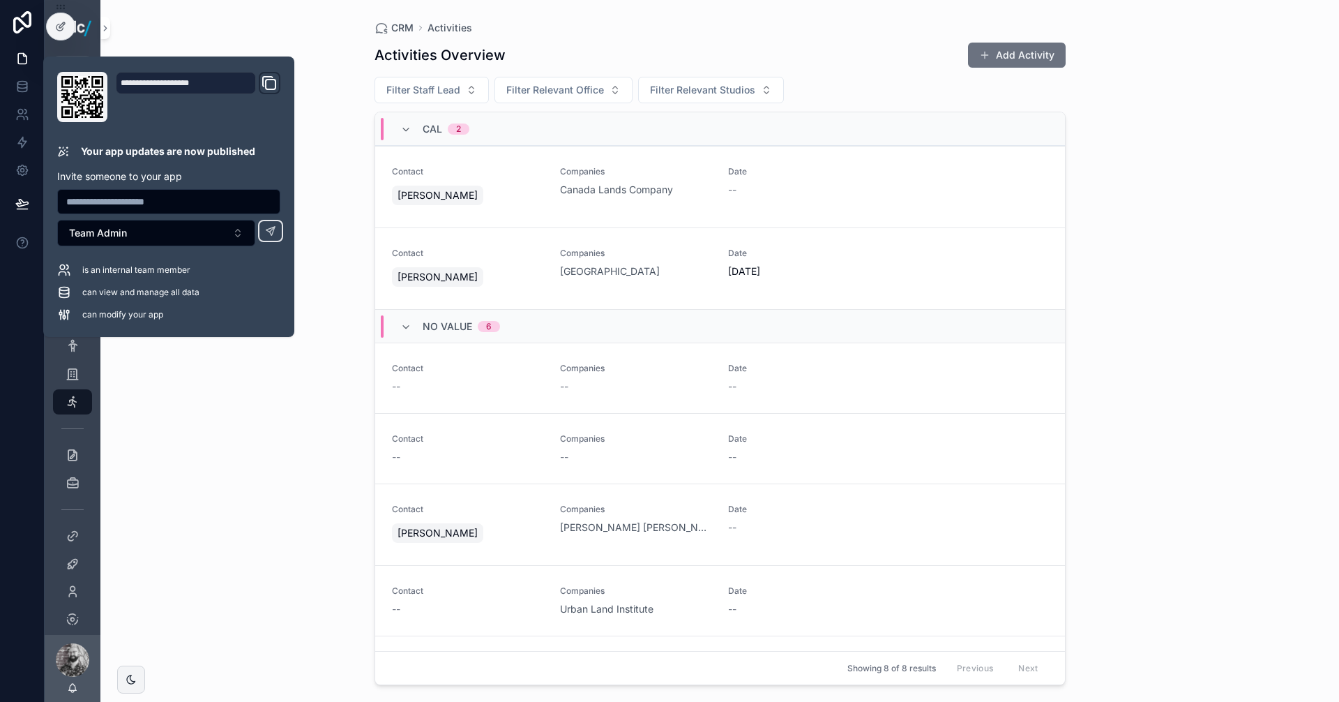
click at [313, 139] on div "CRM Activities Activities Overview Add Activity Filter Staff Lead Filter Releva…" at bounding box center [719, 351] width 1239 height 702
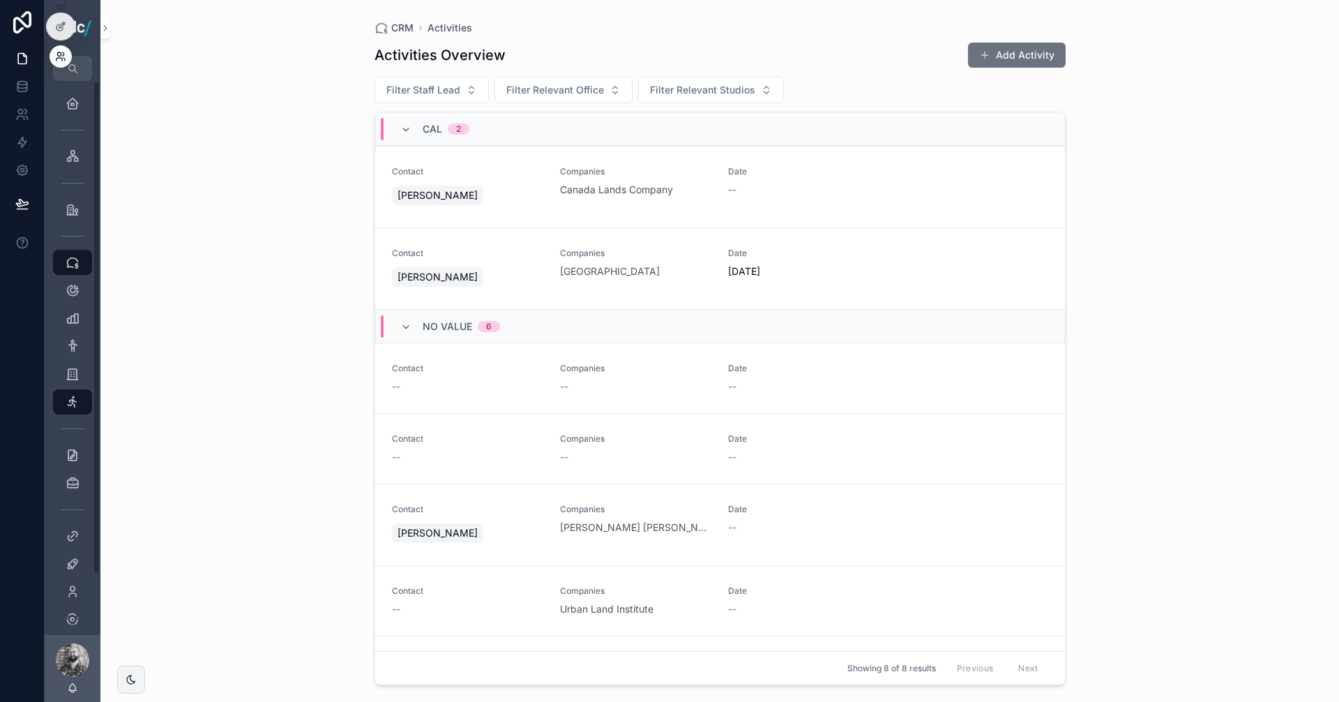
click at [60, 54] on icon at bounding box center [60, 56] width 11 height 11
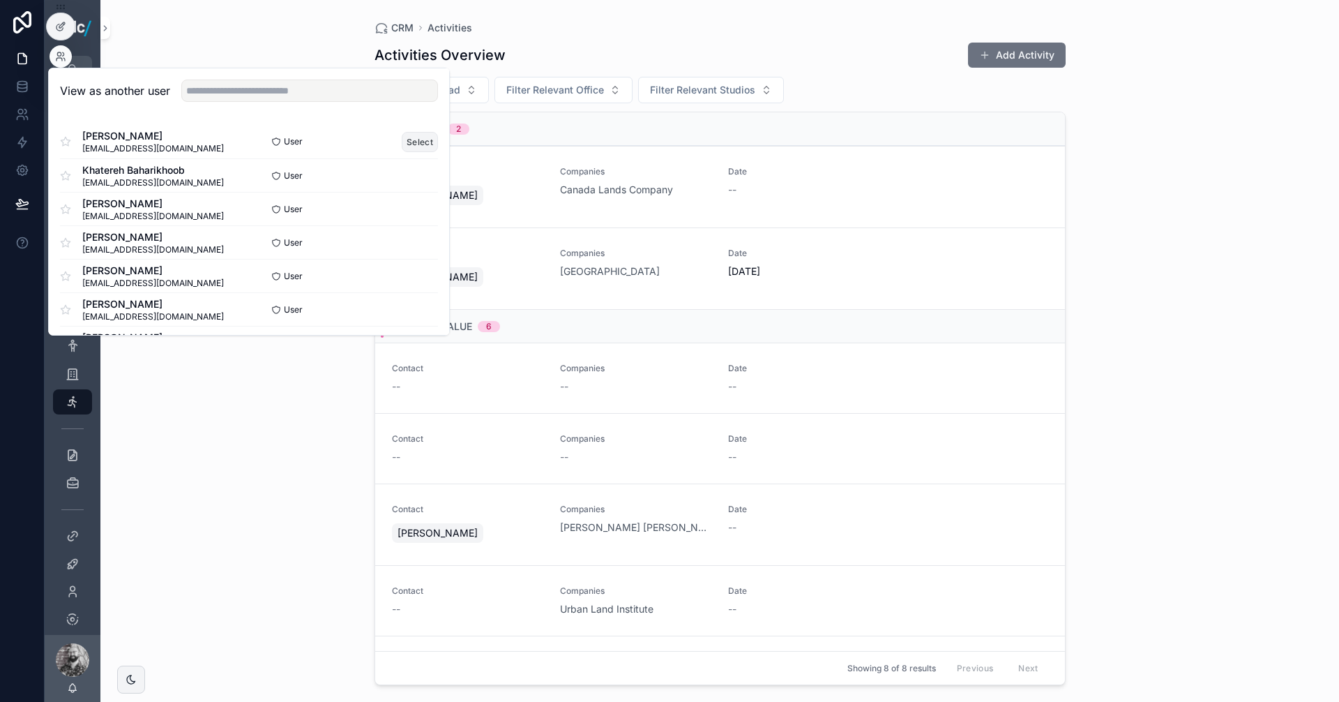
click at [409, 139] on button "Select" at bounding box center [420, 142] width 36 height 20
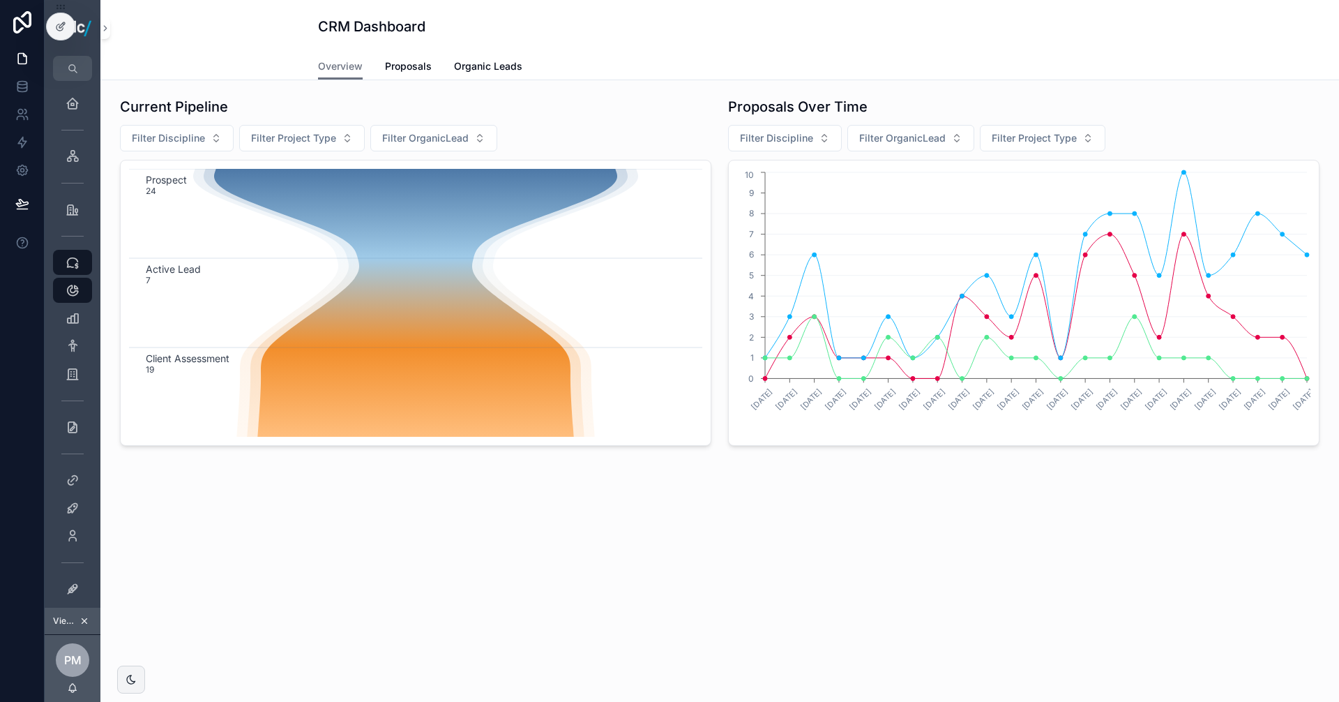
click at [81, 622] on icon "scrollable content" at bounding box center [85, 621] width 10 height 10
click at [66, 405] on icon "scrollable content" at bounding box center [73, 402] width 14 height 14
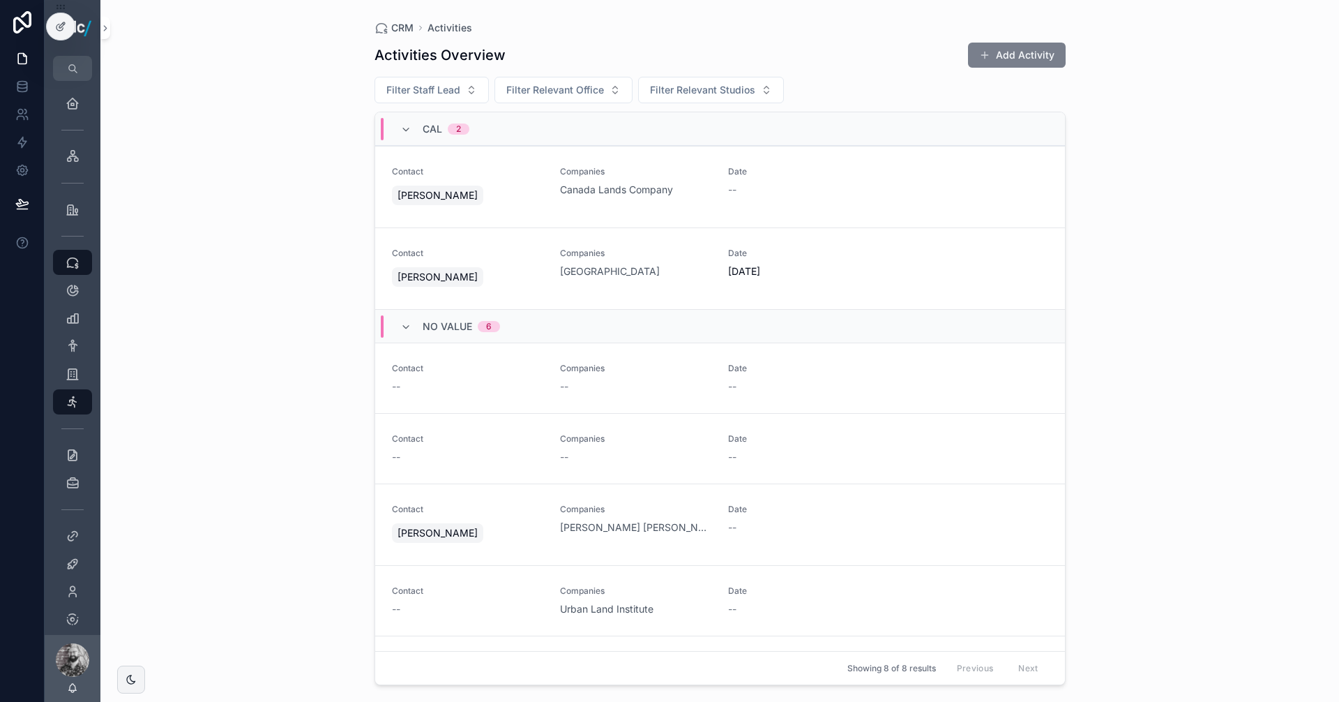
click at [1045, 56] on button "Add Activity" at bounding box center [1017, 55] width 98 height 25
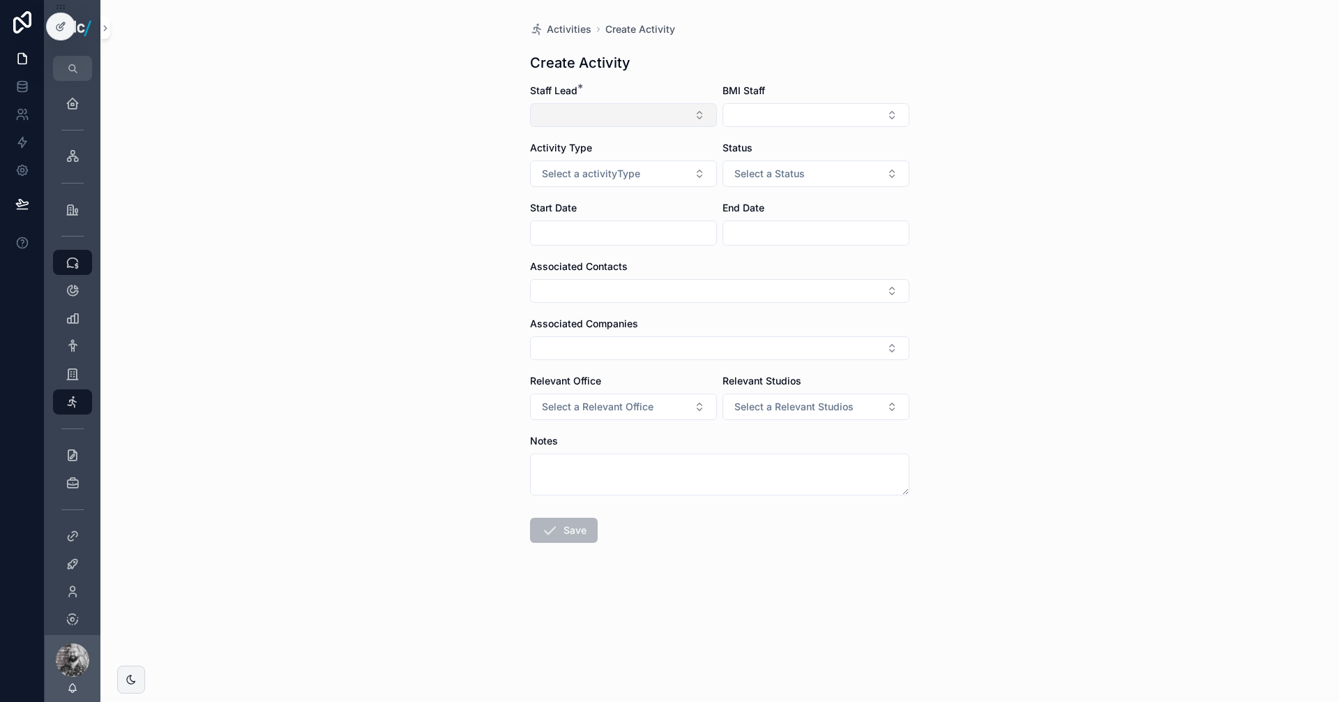
click at [596, 110] on button "Select Button" at bounding box center [623, 115] width 187 height 24
type input "**"
click at [623, 176] on span "Cal Brook" at bounding box center [626, 170] width 130 height 14
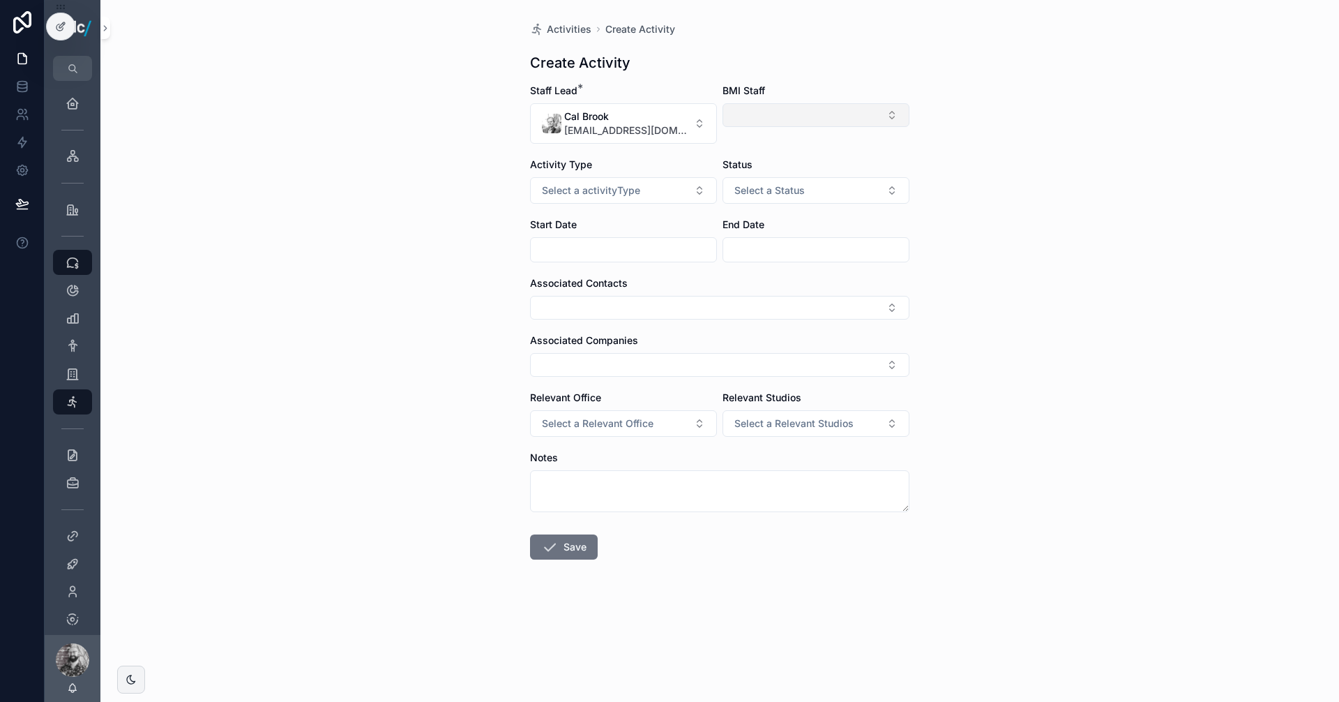
click at [797, 107] on button "Select Button" at bounding box center [815, 115] width 187 height 24
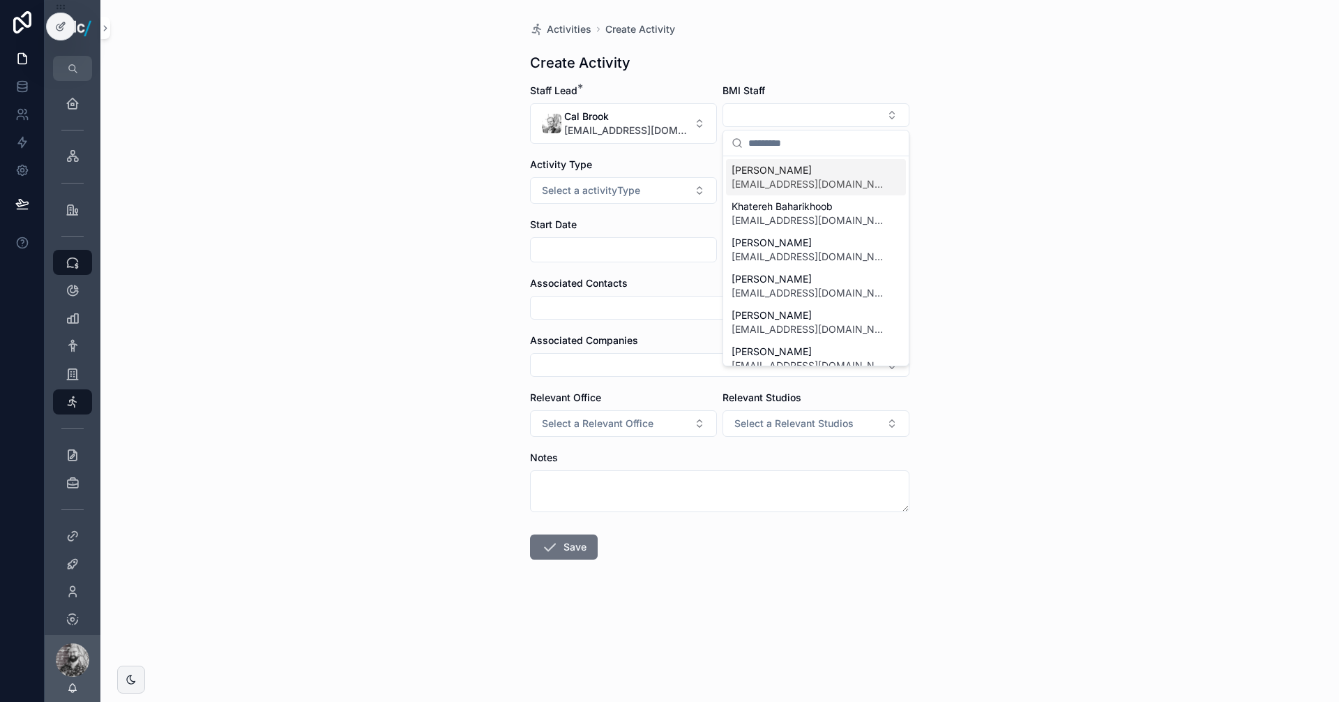
click at [924, 148] on div "Activities Create Activity Create Activity Staff Lead * Cal Brook cbrook@brookm…" at bounding box center [719, 351] width 1239 height 702
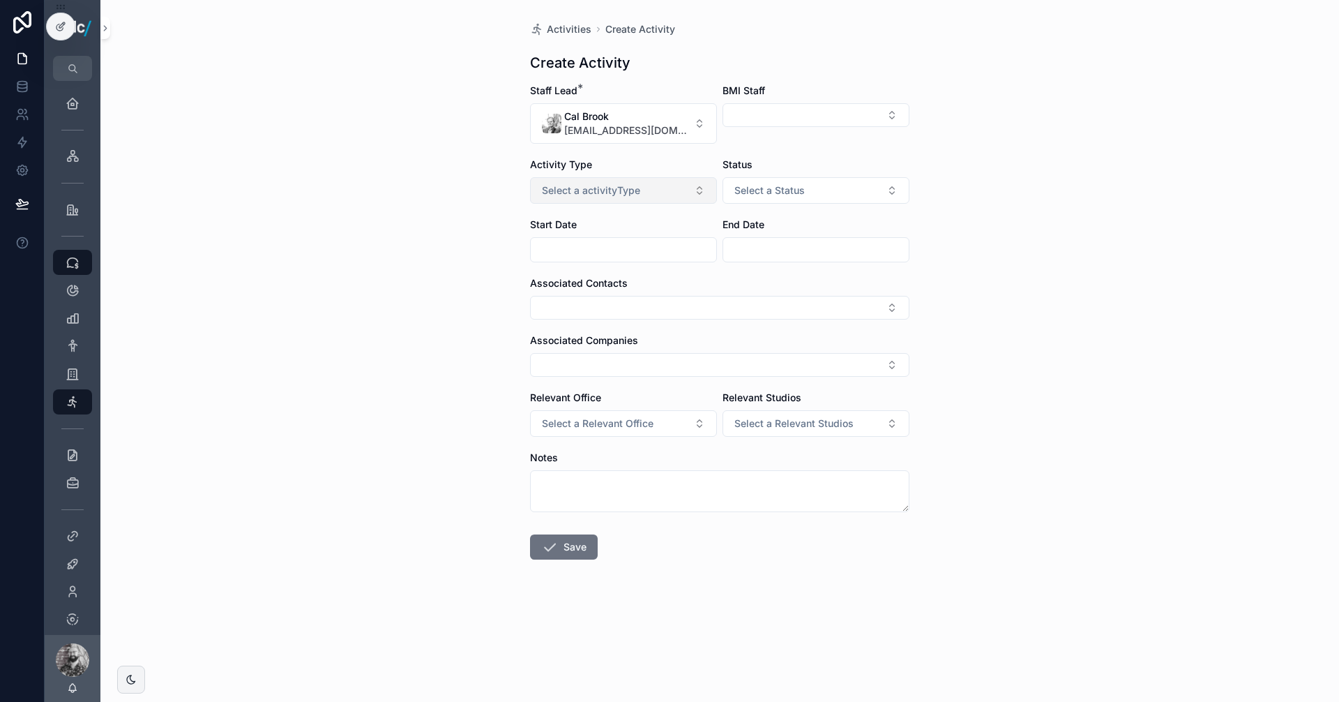
click at [577, 191] on span "Select a activityType" at bounding box center [591, 190] width 98 height 14
click at [588, 268] on span "Outreach" at bounding box center [566, 267] width 54 height 13
click at [778, 177] on button "Select a Status" at bounding box center [815, 190] width 187 height 27
click at [763, 252] on div "Todo" at bounding box center [816, 246] width 180 height 21
click at [633, 252] on input "scrollable content" at bounding box center [624, 250] width 186 height 20
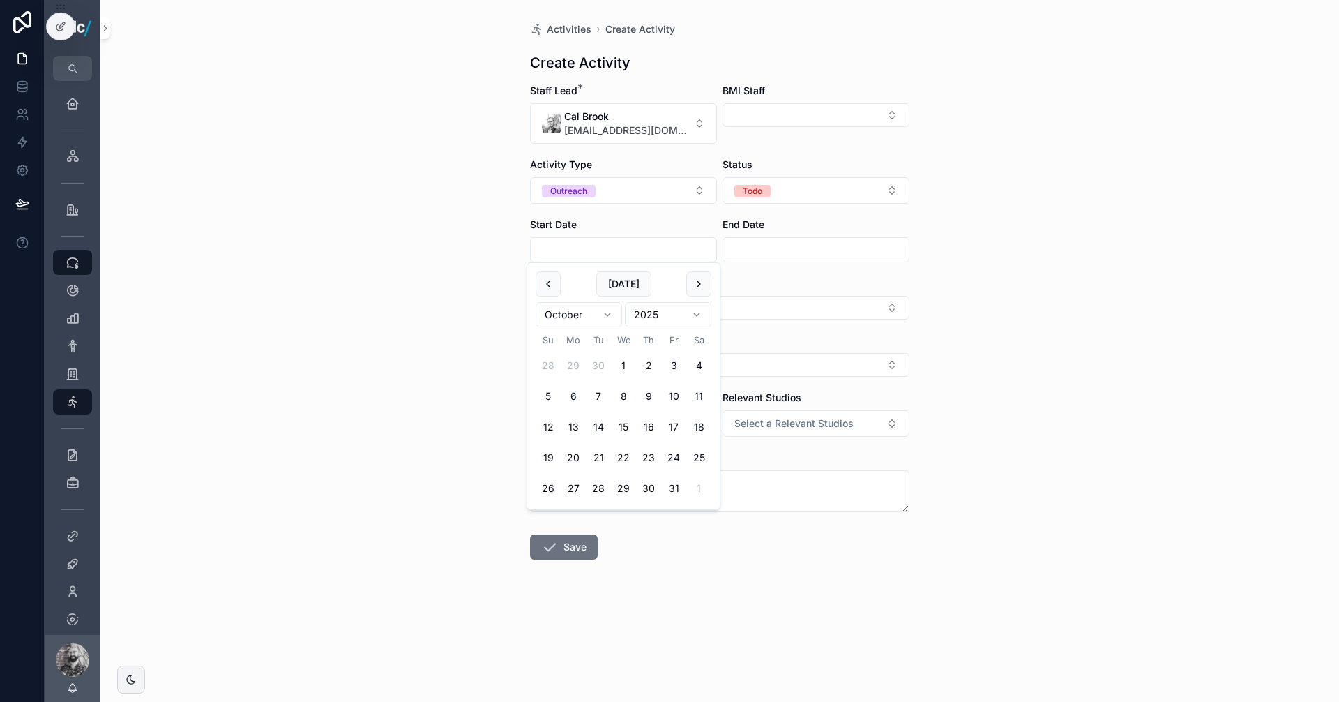
click at [1153, 251] on div "Activities Create Activity Create Activity Staff Lead * Cal Brook cbrook@brookm…" at bounding box center [719, 351] width 1239 height 702
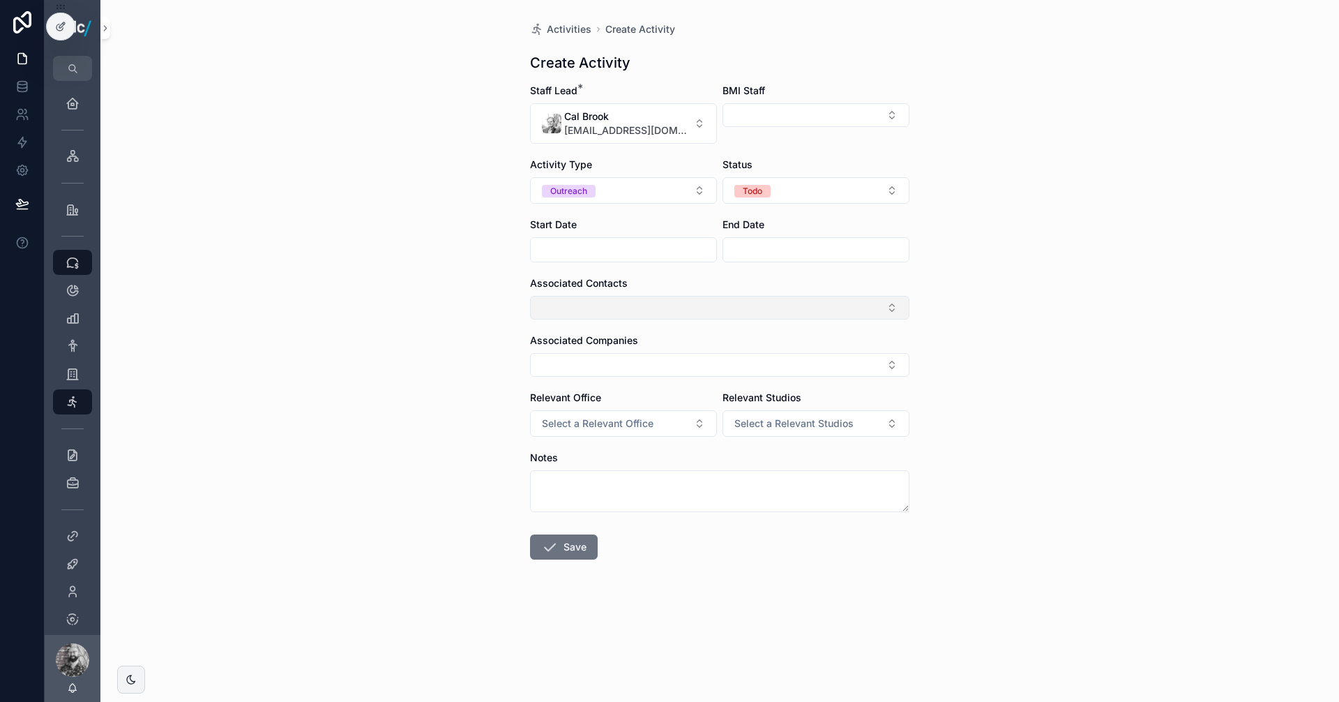
click at [610, 308] on button "Select Button" at bounding box center [719, 308] width 379 height 24
type input "******"
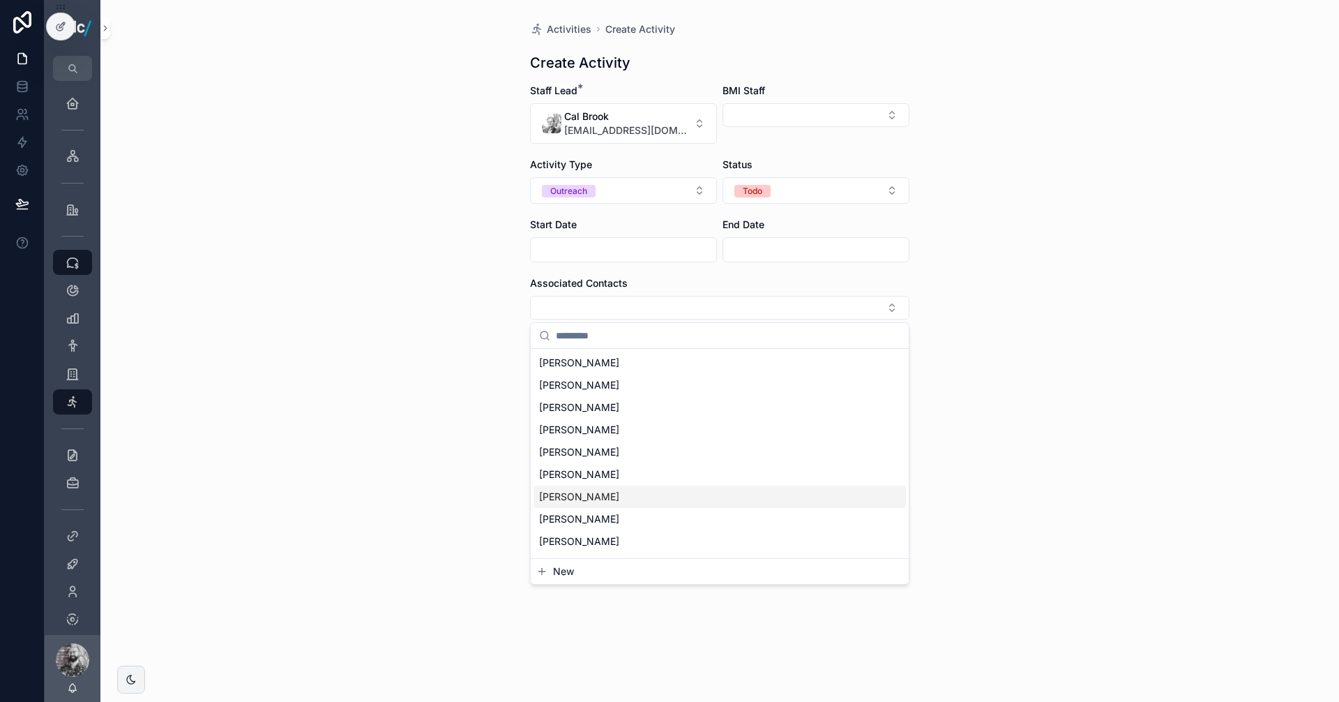
click at [1063, 112] on div "Activities Create Activity Create Activity Staff Lead * Cal Brook cbrook@brookm…" at bounding box center [719, 351] width 1239 height 702
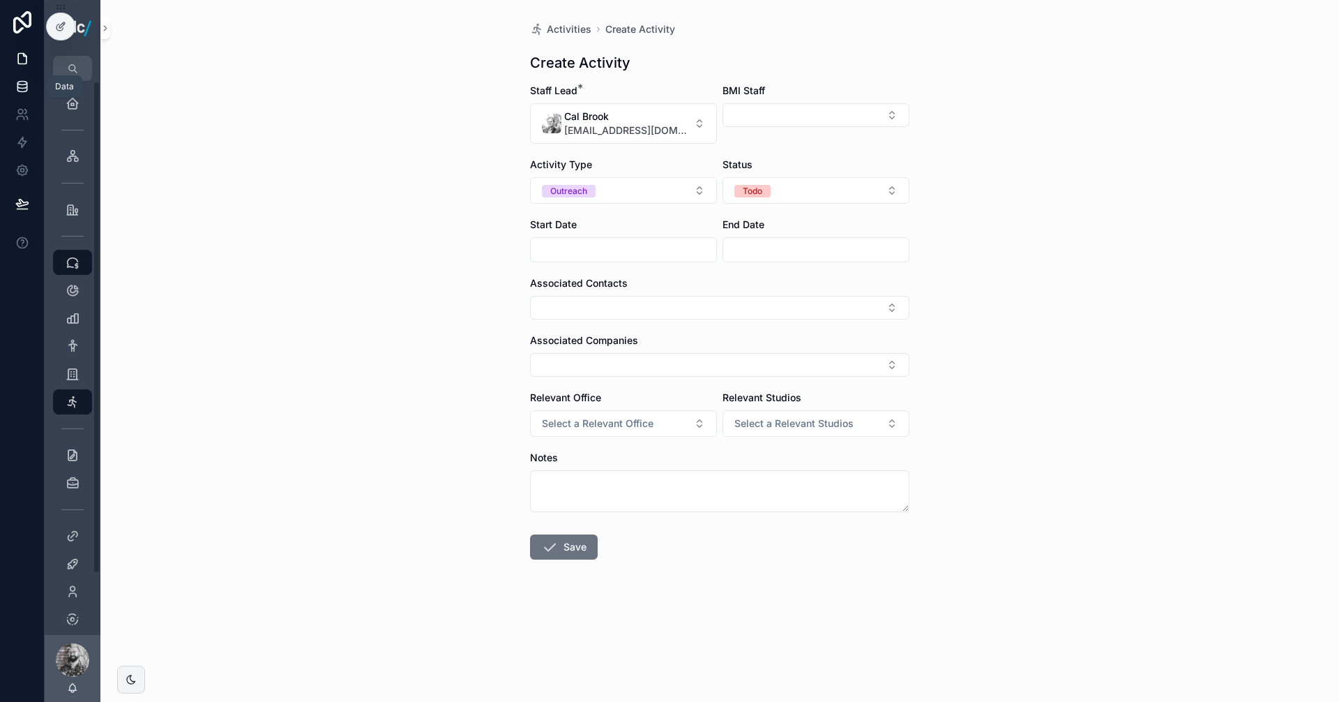
click at [20, 86] on icon at bounding box center [22, 87] width 14 height 14
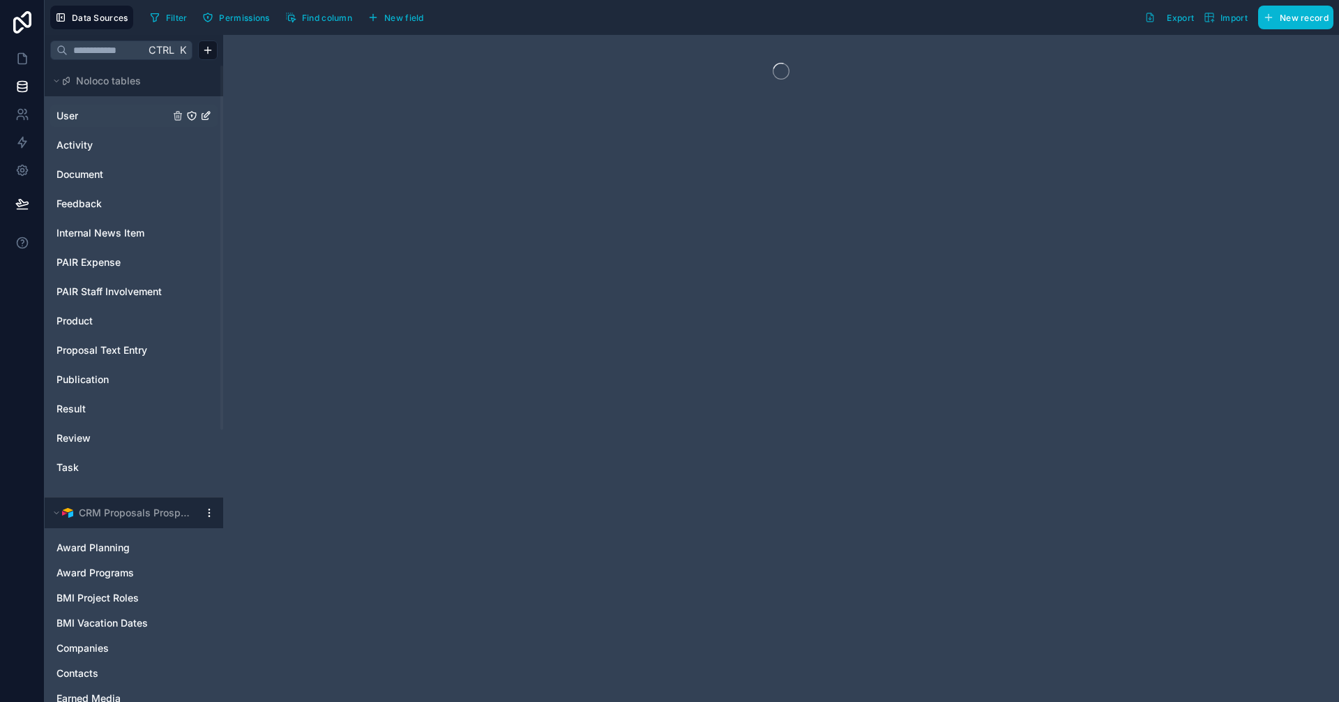
click at [123, 115] on link "User" at bounding box center [112, 116] width 113 height 14
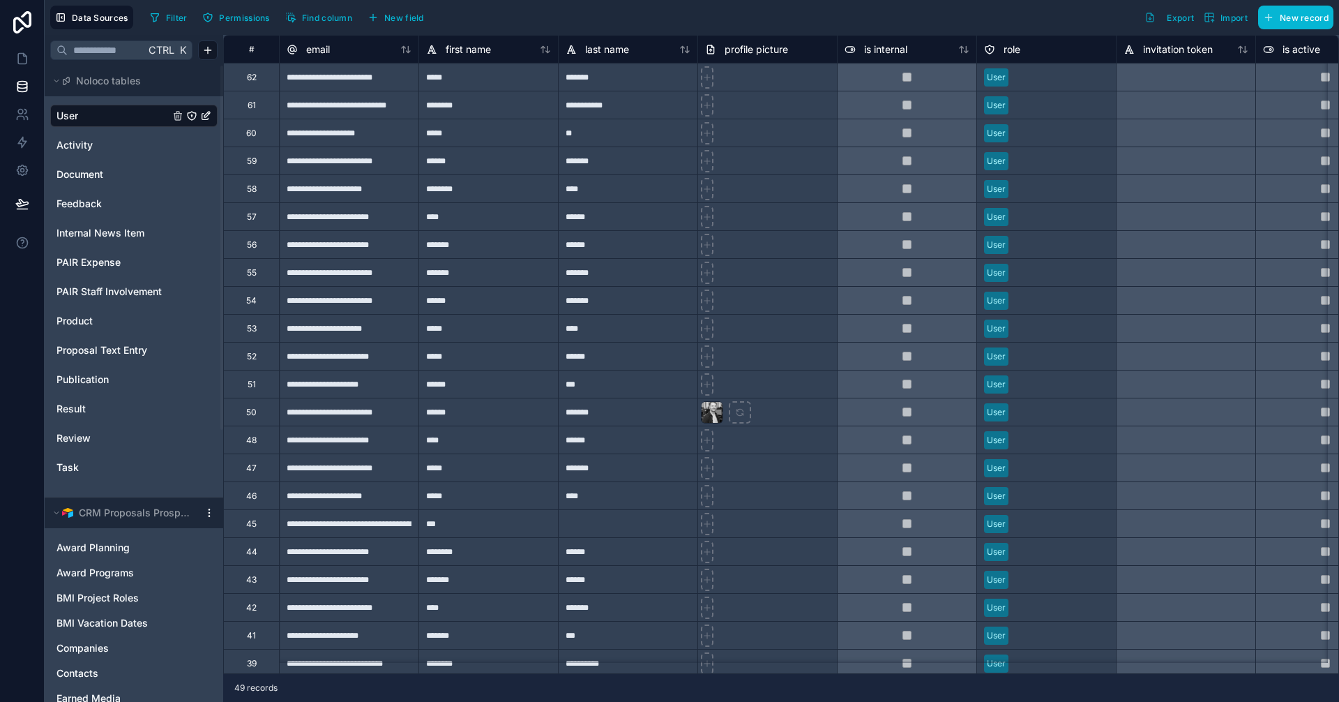
click at [1080, 91] on div "User" at bounding box center [1045, 105] width 139 height 28
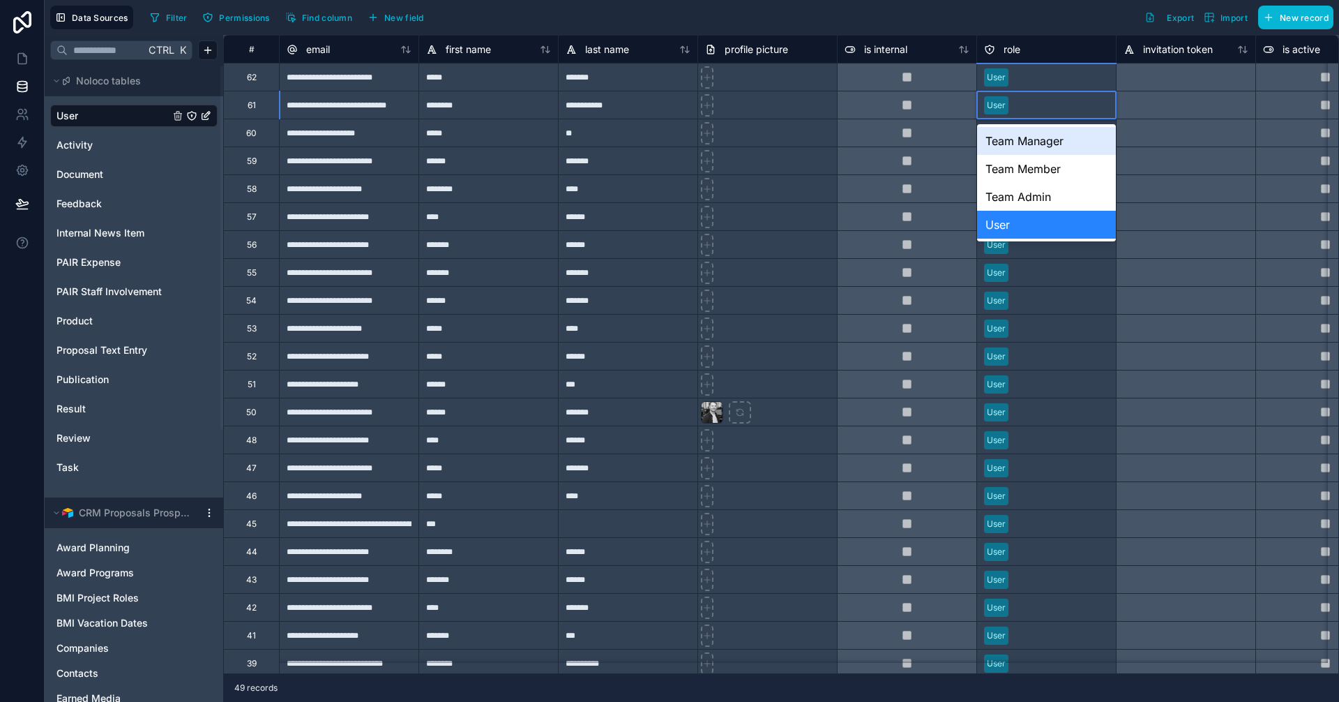
click at [1042, 144] on div "Team Manager" at bounding box center [1046, 141] width 139 height 28
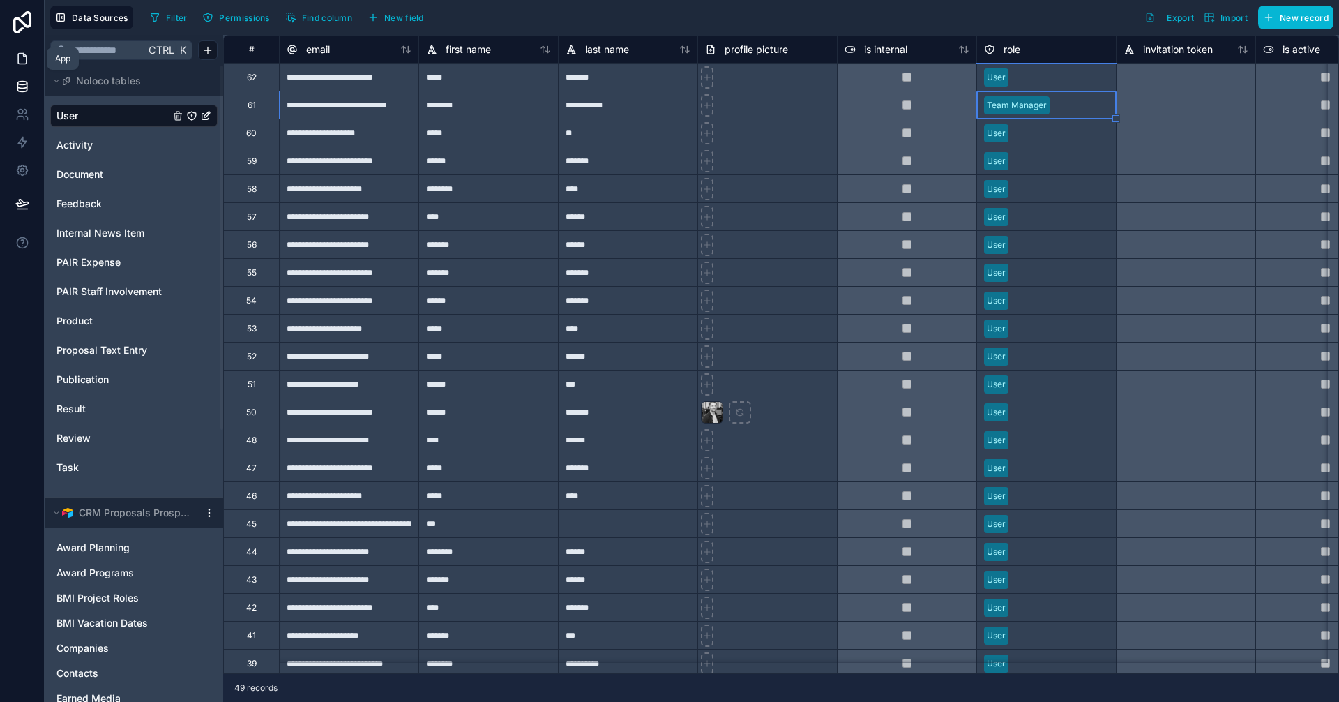
click at [29, 61] on icon at bounding box center [22, 59] width 14 height 14
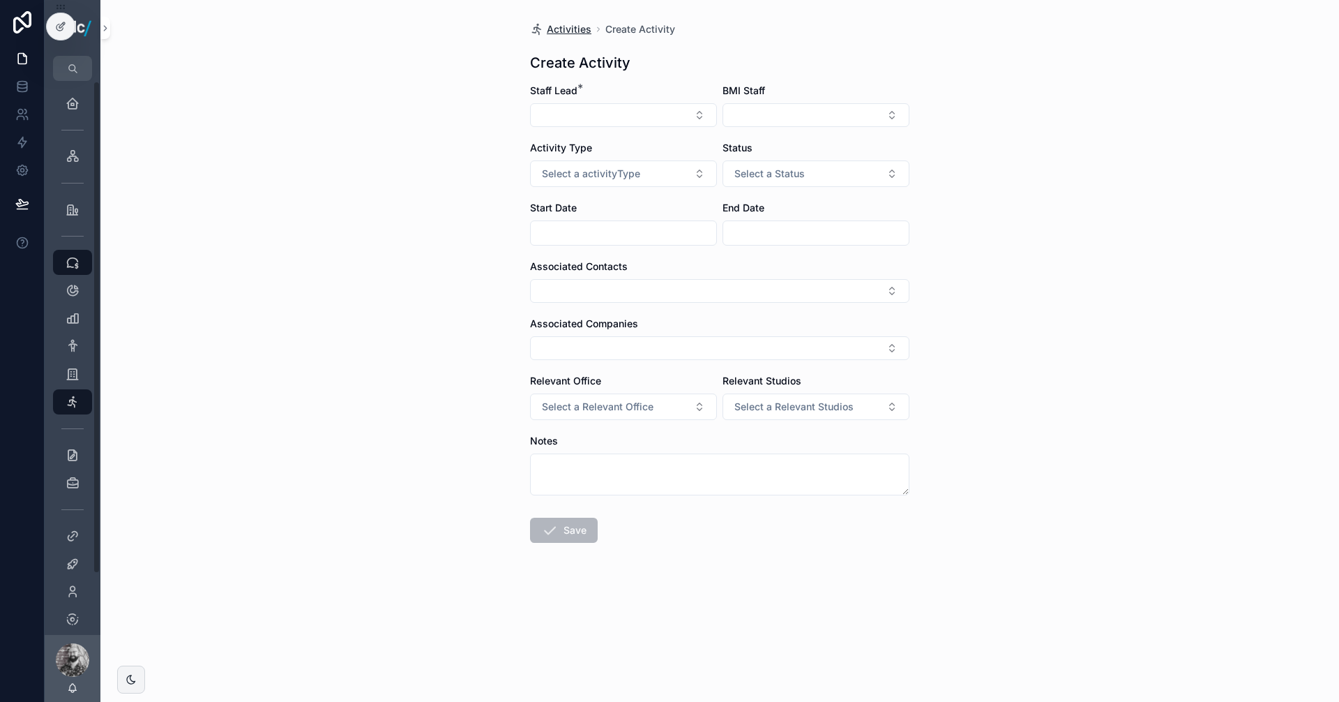
click at [575, 22] on span "Activities" at bounding box center [569, 29] width 45 height 14
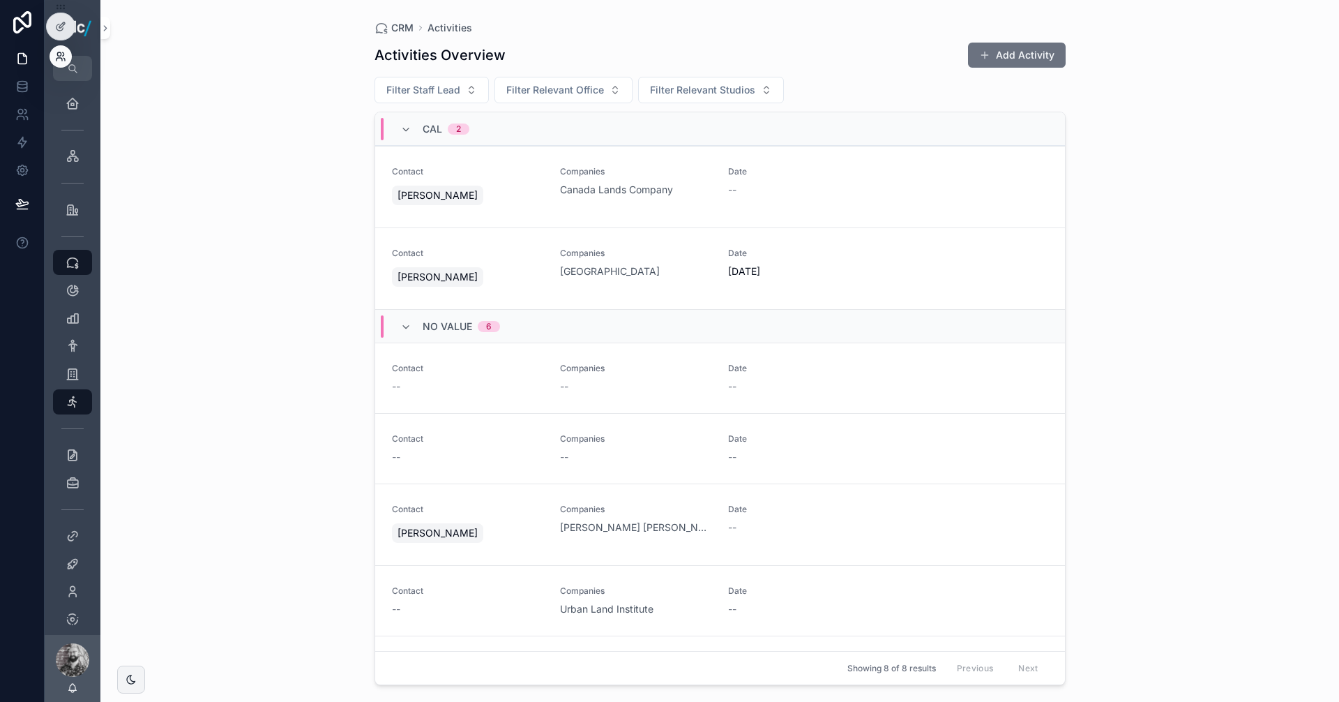
click at [59, 54] on icon at bounding box center [60, 56] width 11 height 11
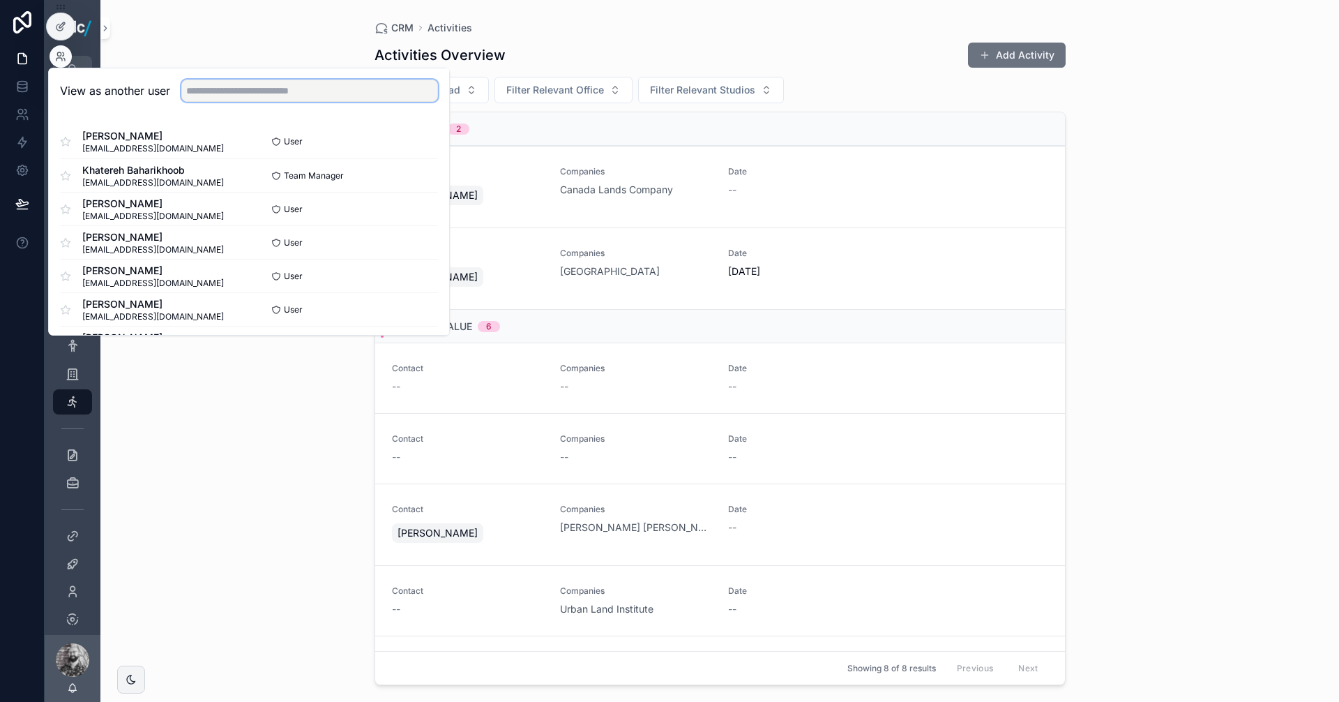
click at [254, 100] on input "text" at bounding box center [309, 91] width 257 height 22
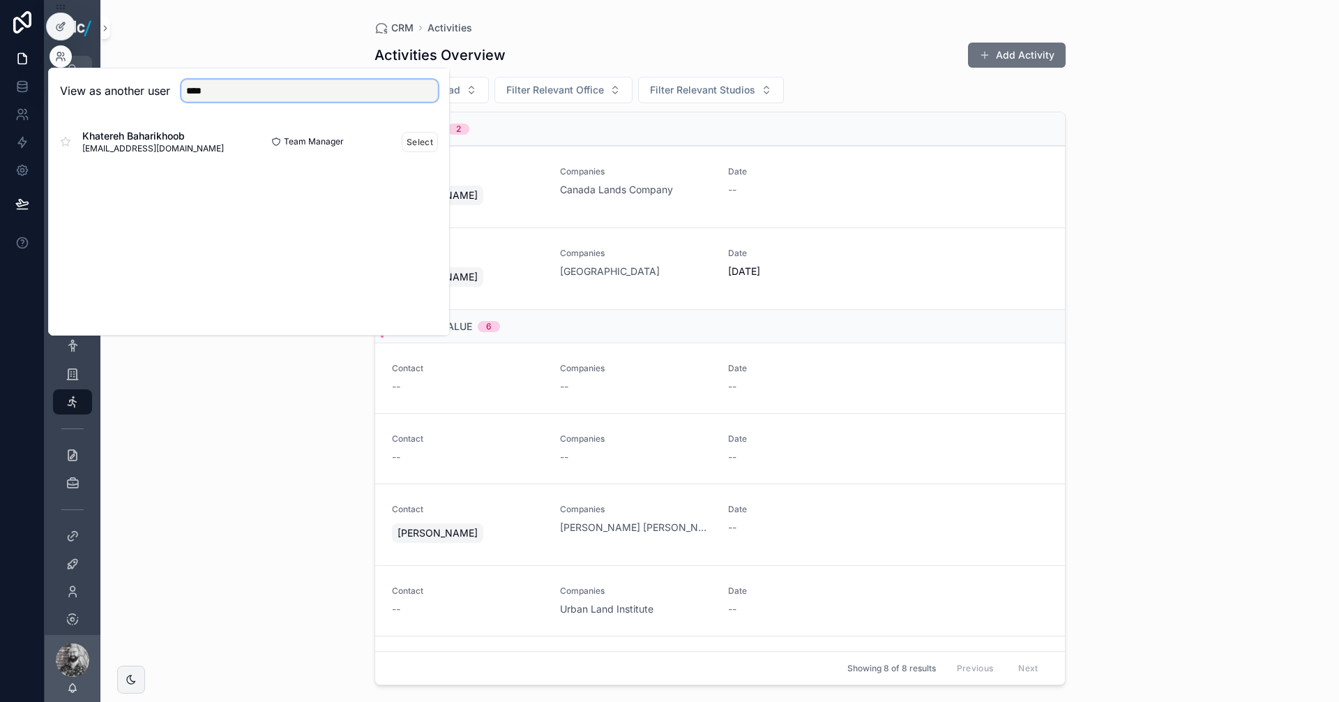
type input "****"
click at [192, 143] on span "[EMAIL_ADDRESS][DOMAIN_NAME]" at bounding box center [153, 148] width 142 height 11
click at [420, 144] on button "Select" at bounding box center [420, 142] width 36 height 20
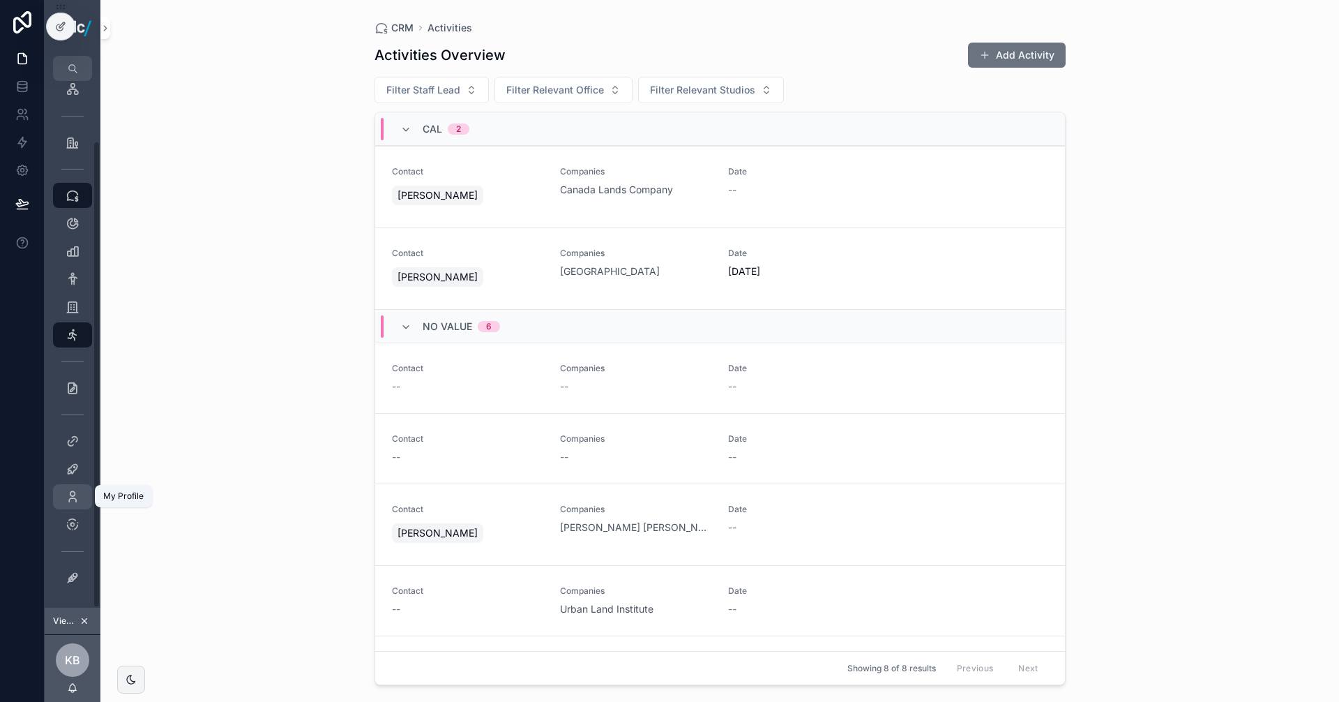
scroll to position [68, 0]
click at [76, 521] on icon "scrollable content" at bounding box center [73, 524] width 14 height 14
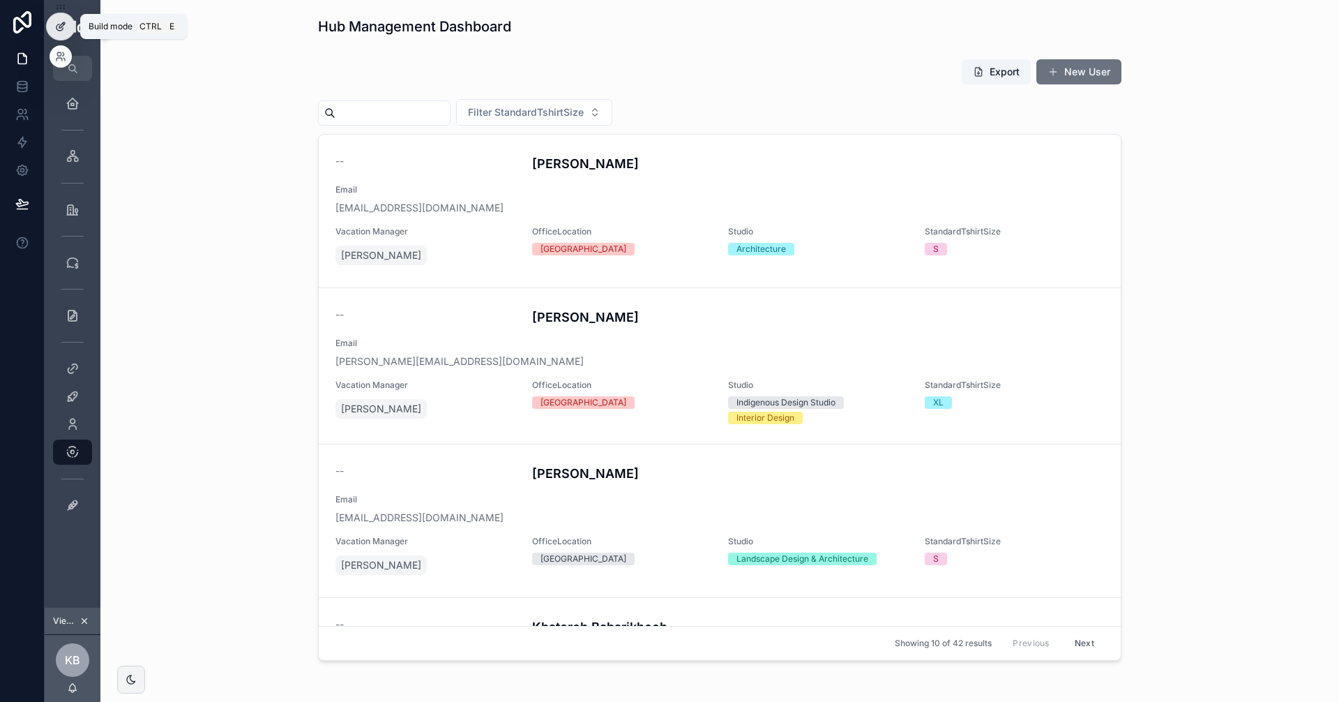
click at [69, 26] on div at bounding box center [61, 26] width 28 height 27
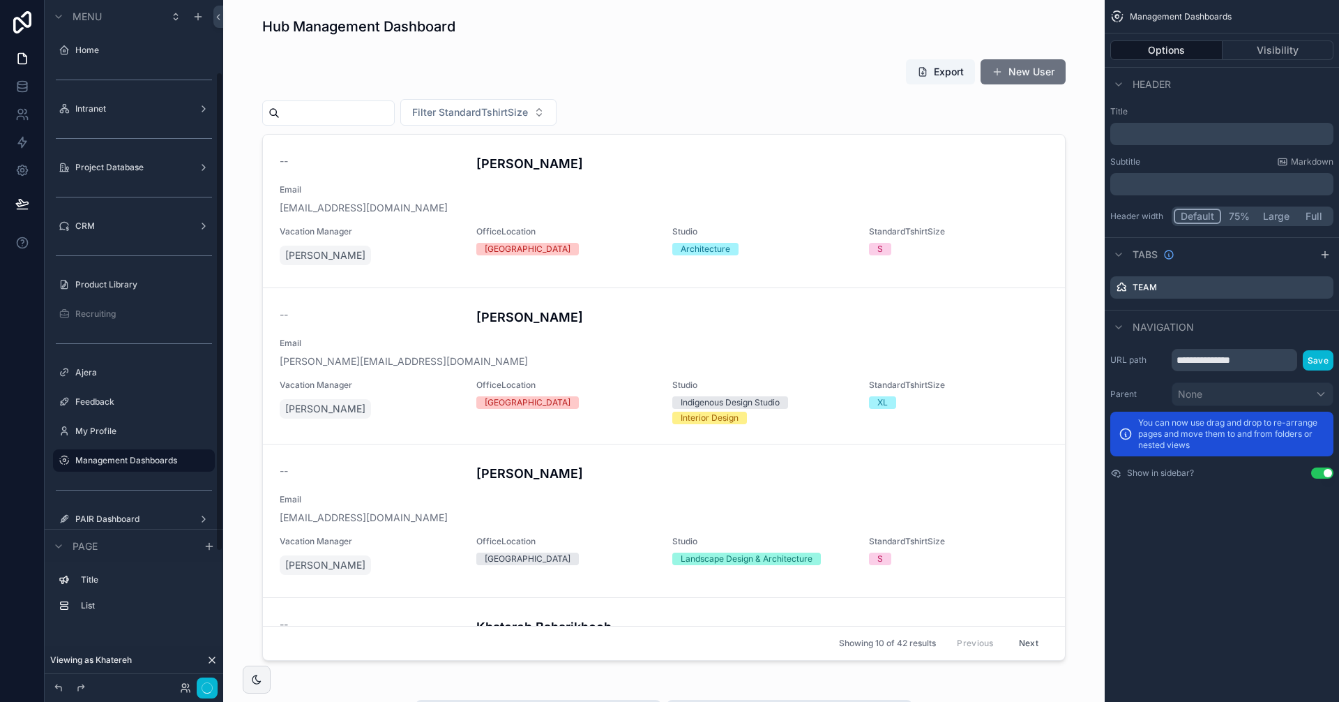
scroll to position [103, 0]
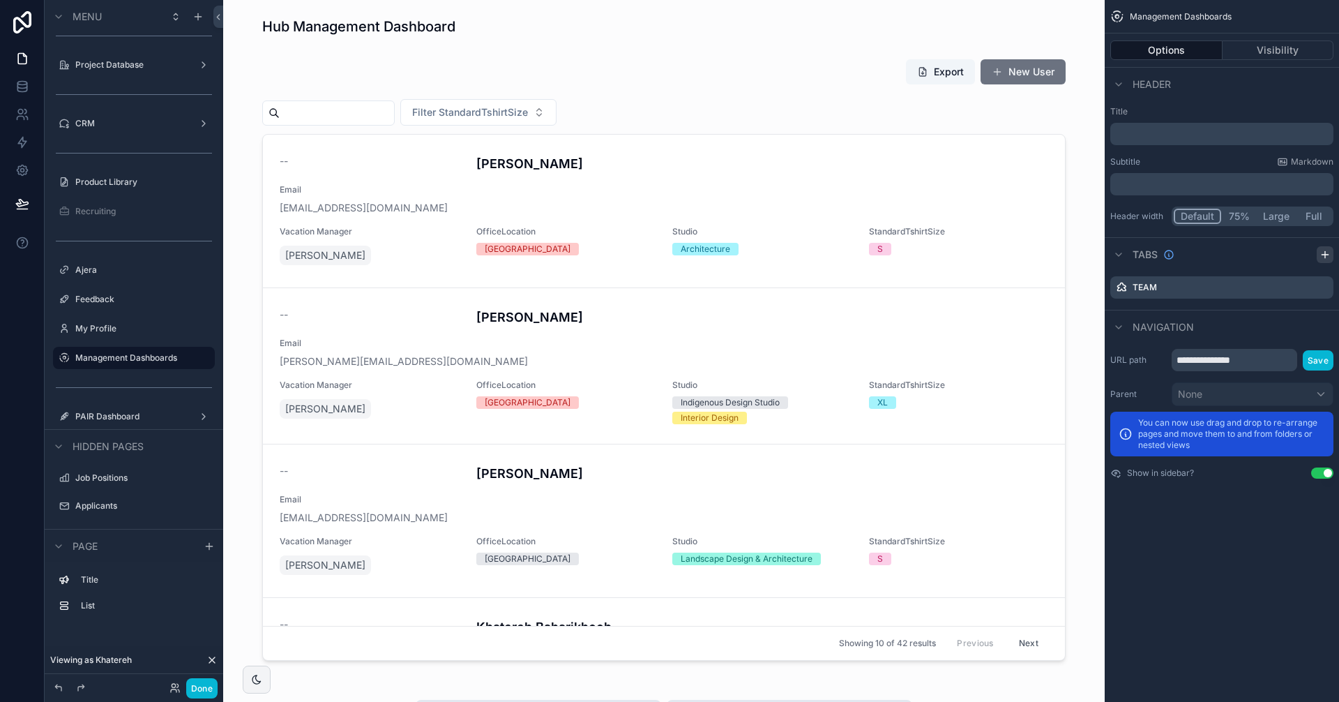
click at [1322, 256] on icon "scrollable content" at bounding box center [1324, 254] width 11 height 11
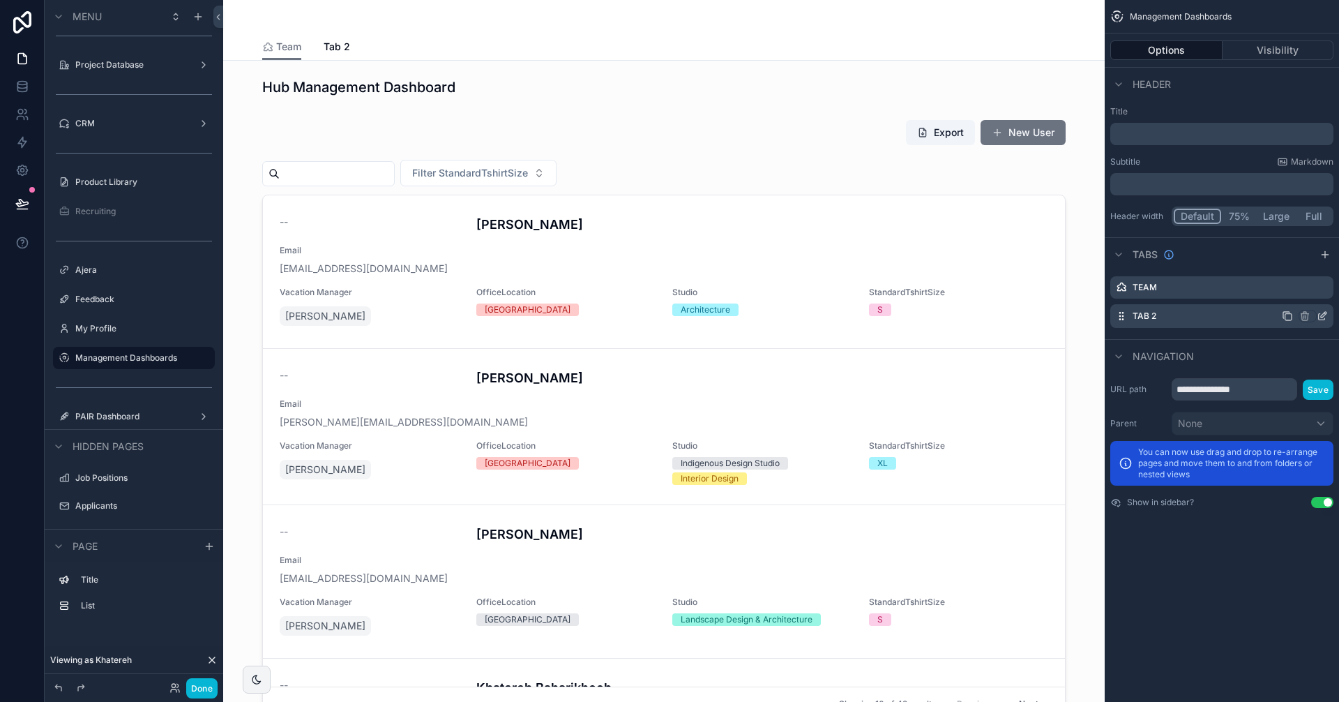
click at [1146, 319] on label "Tab 2" at bounding box center [1145, 315] width 24 height 11
click at [1174, 311] on div "Tab 2" at bounding box center [1221, 316] width 223 height 24
click at [1319, 313] on icon "scrollable content" at bounding box center [1322, 315] width 11 height 11
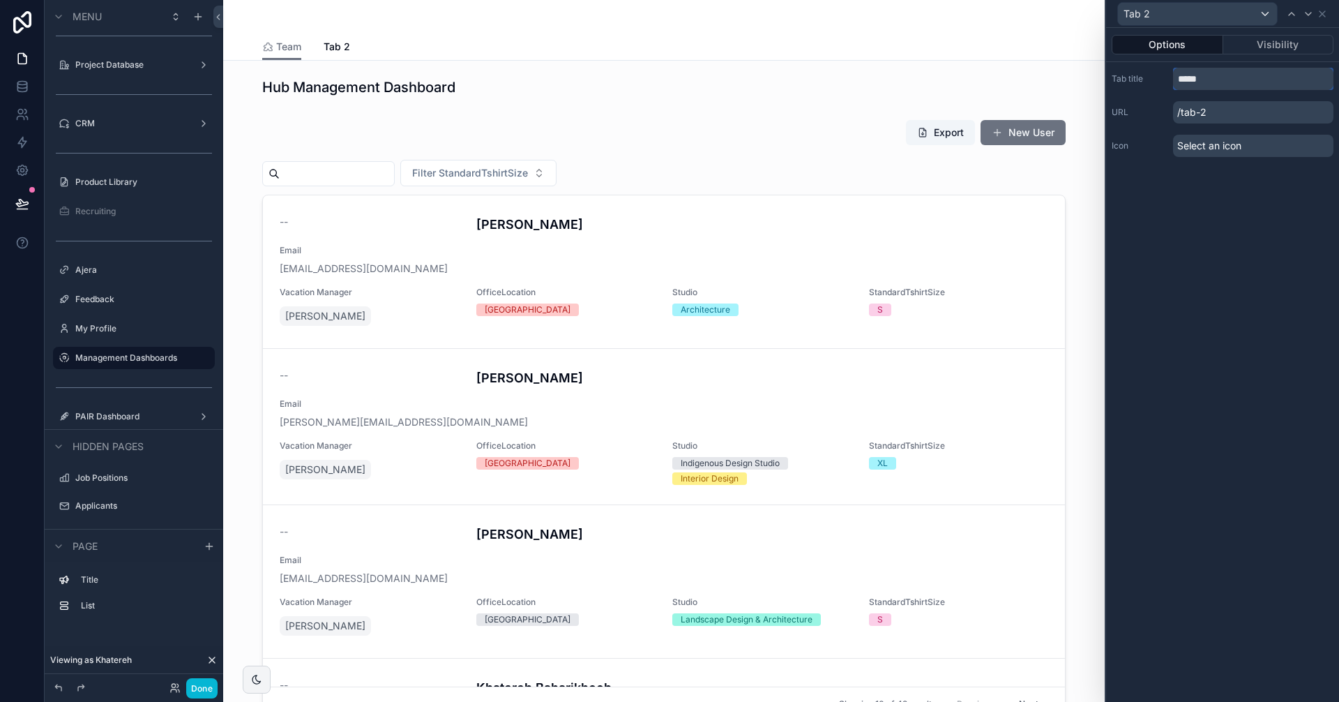
click at [1211, 83] on input "*****" at bounding box center [1253, 79] width 160 height 22
drag, startPoint x: 1236, startPoint y: 81, endPoint x: 1223, endPoint y: 80, distance: 13.3
click at [1215, 79] on input "**********" at bounding box center [1253, 79] width 160 height 22
type input "**********"
click at [1274, 211] on div "**********" at bounding box center [1222, 365] width 233 height 674
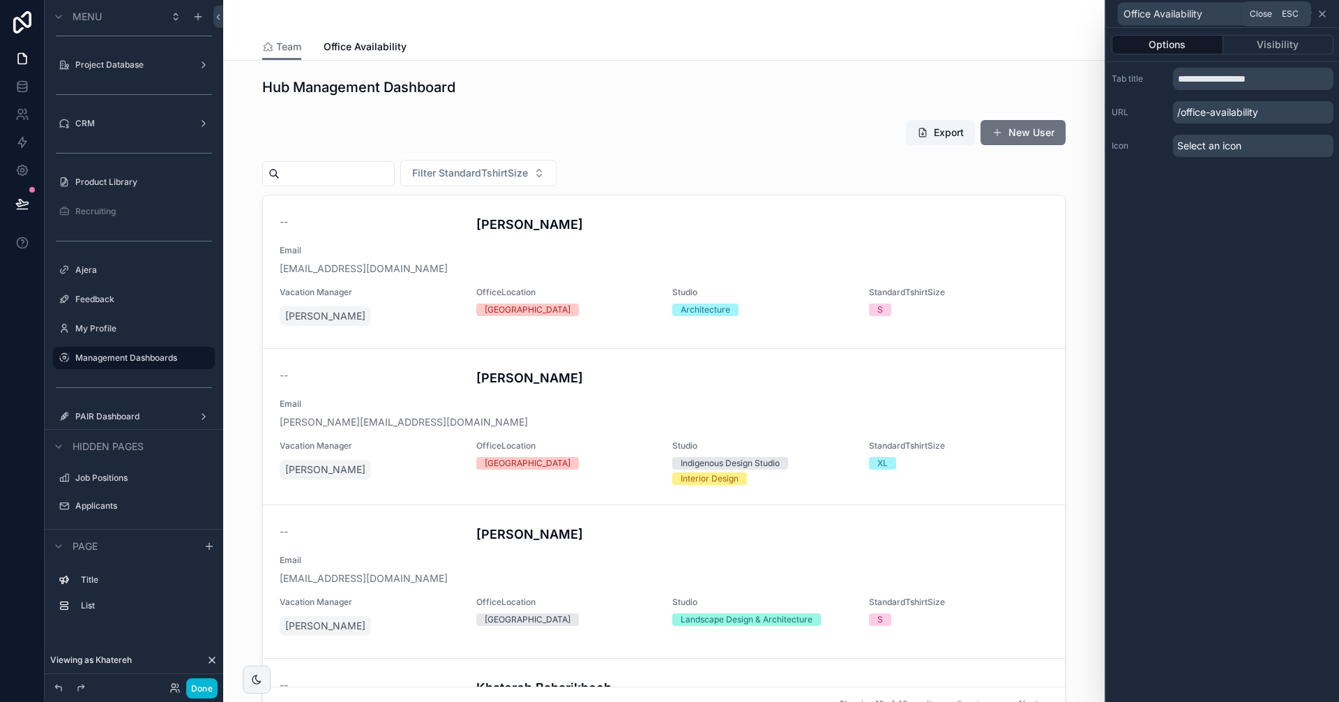
click at [1325, 14] on icon at bounding box center [1322, 13] width 11 height 11
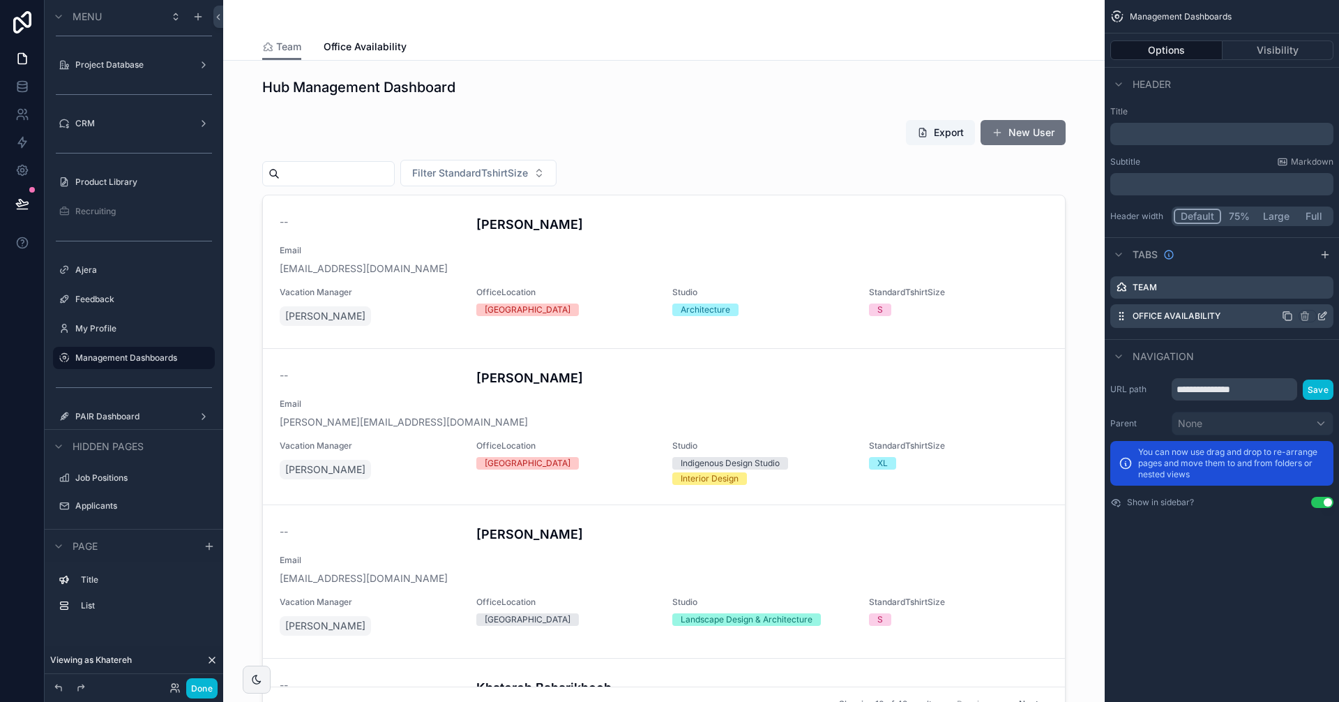
click at [1231, 310] on div "Office Availability" at bounding box center [1221, 316] width 223 height 24
click at [1119, 315] on icon "scrollable content" at bounding box center [1119, 315] width 1 height 1
click at [372, 35] on link "Office Availability" at bounding box center [365, 48] width 83 height 28
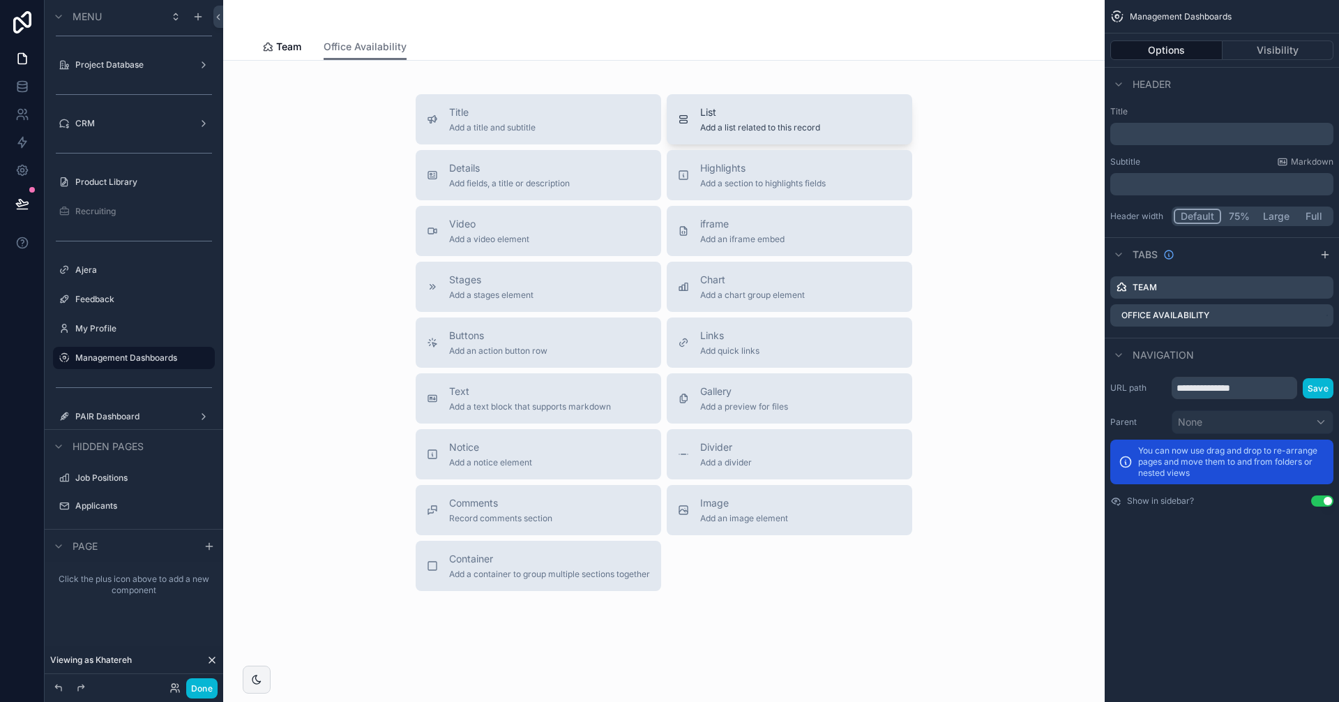
click at [754, 121] on div "List Add a list related to this record" at bounding box center [760, 119] width 120 height 28
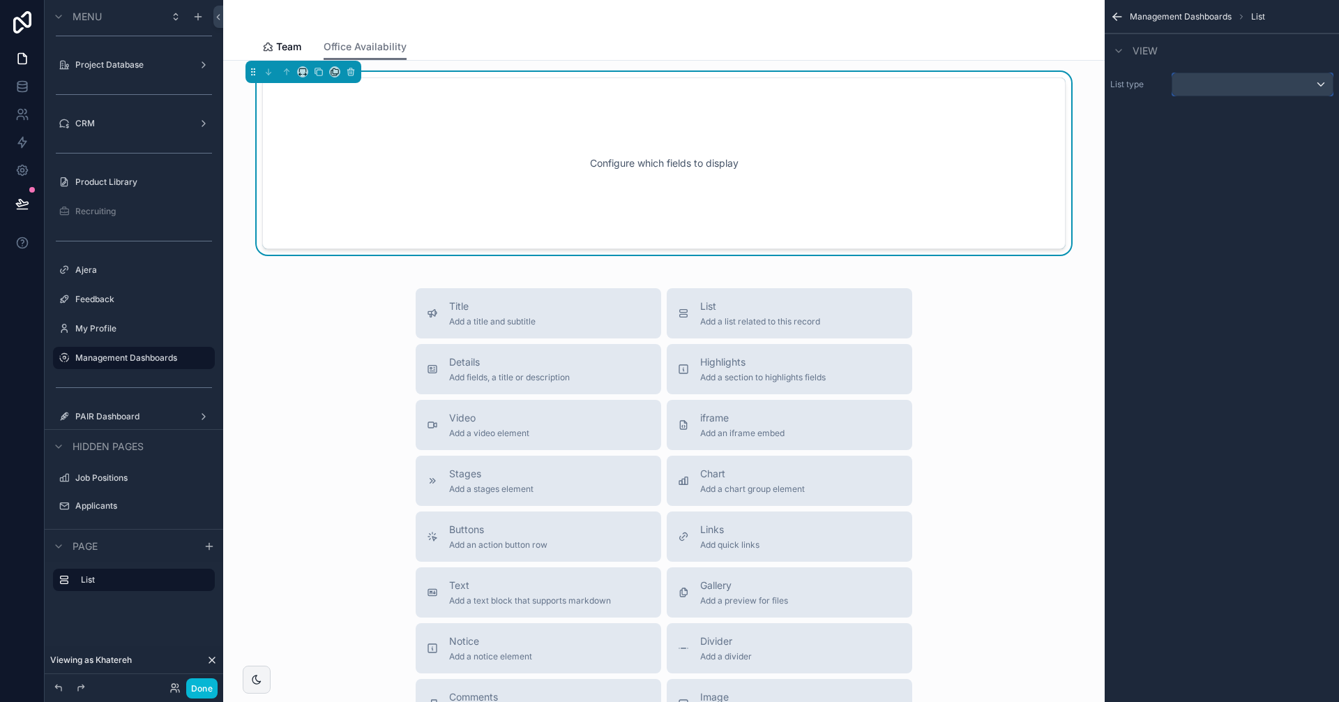
click at [1263, 85] on div "scrollable content" at bounding box center [1252, 84] width 160 height 22
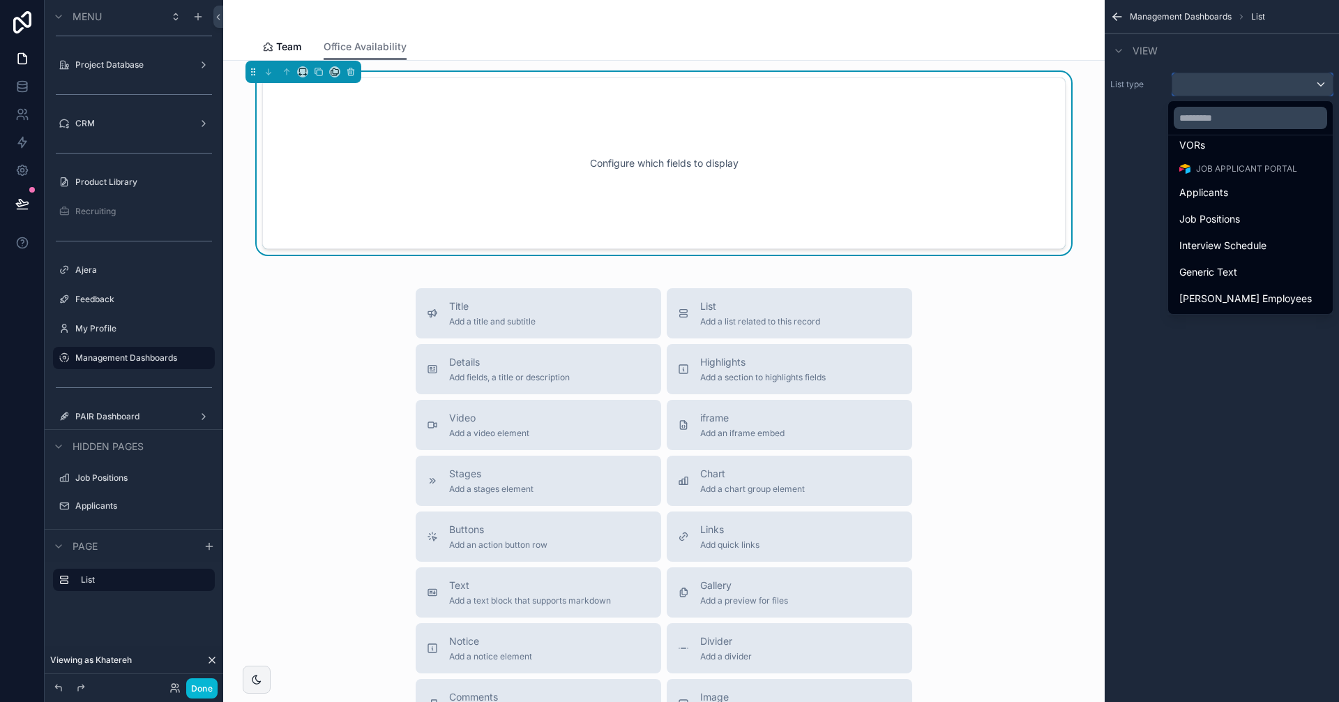
scroll to position [572, 0]
click at [1061, 308] on div "Title Add a title and subtitle List Add a list related to this record Details A…" at bounding box center [663, 536] width 859 height 497
click at [277, 40] on span "Team" at bounding box center [288, 47] width 25 height 14
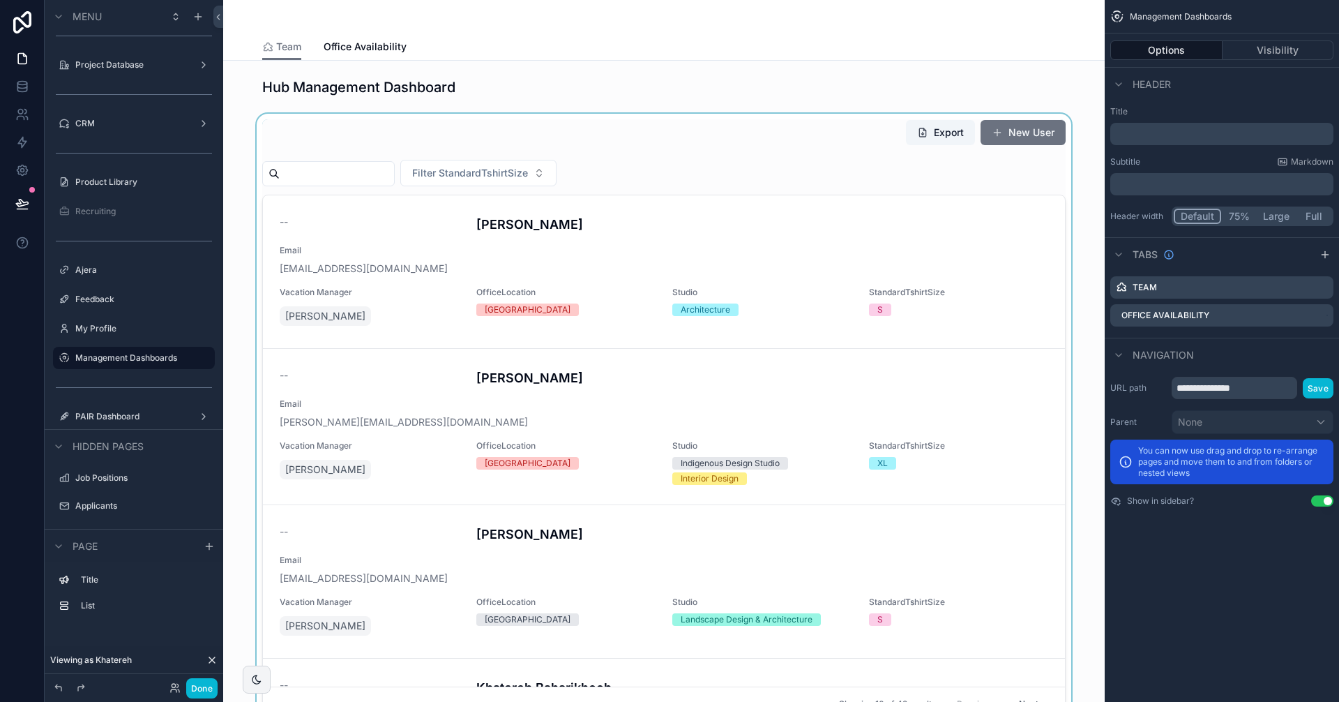
click at [577, 319] on div "scrollable content" at bounding box center [663, 420] width 859 height 613
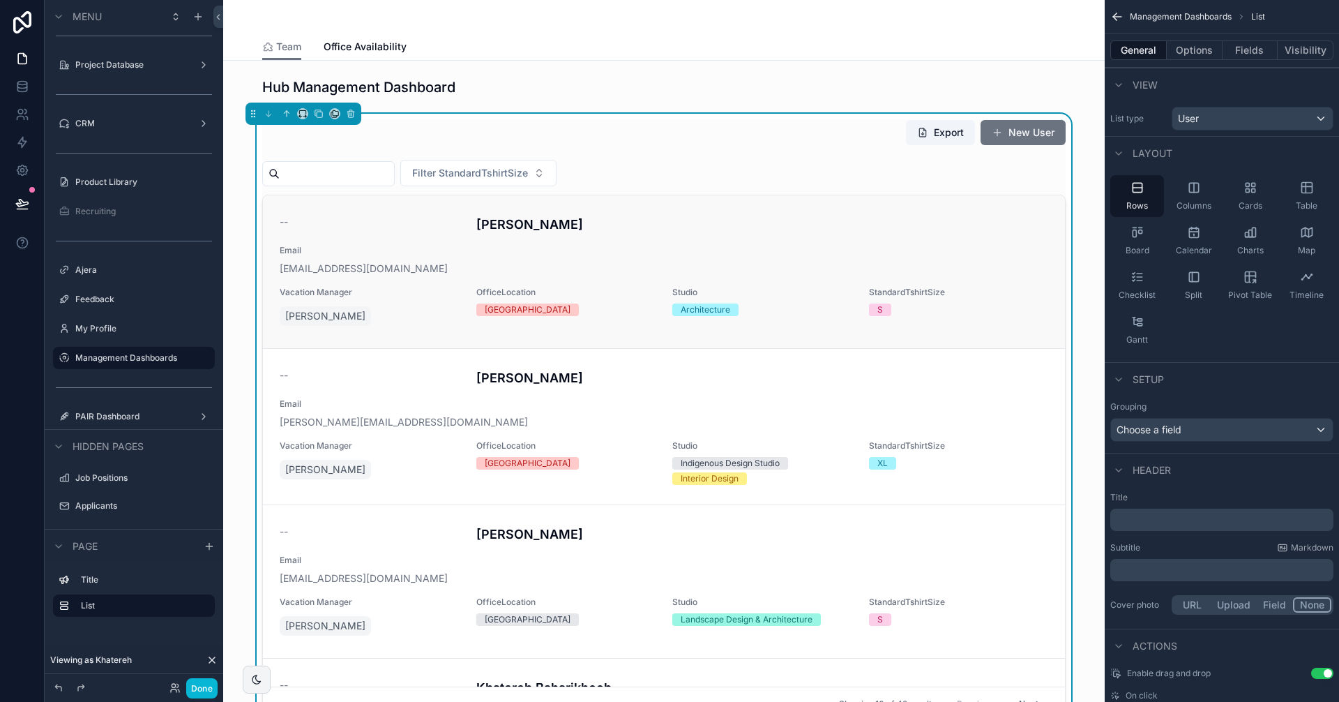
click at [758, 243] on div "-- Laurie Aftanas Email laftanas@brookmcilroy.com Vacation Manager Ryan Gorrie …" at bounding box center [664, 272] width 769 height 114
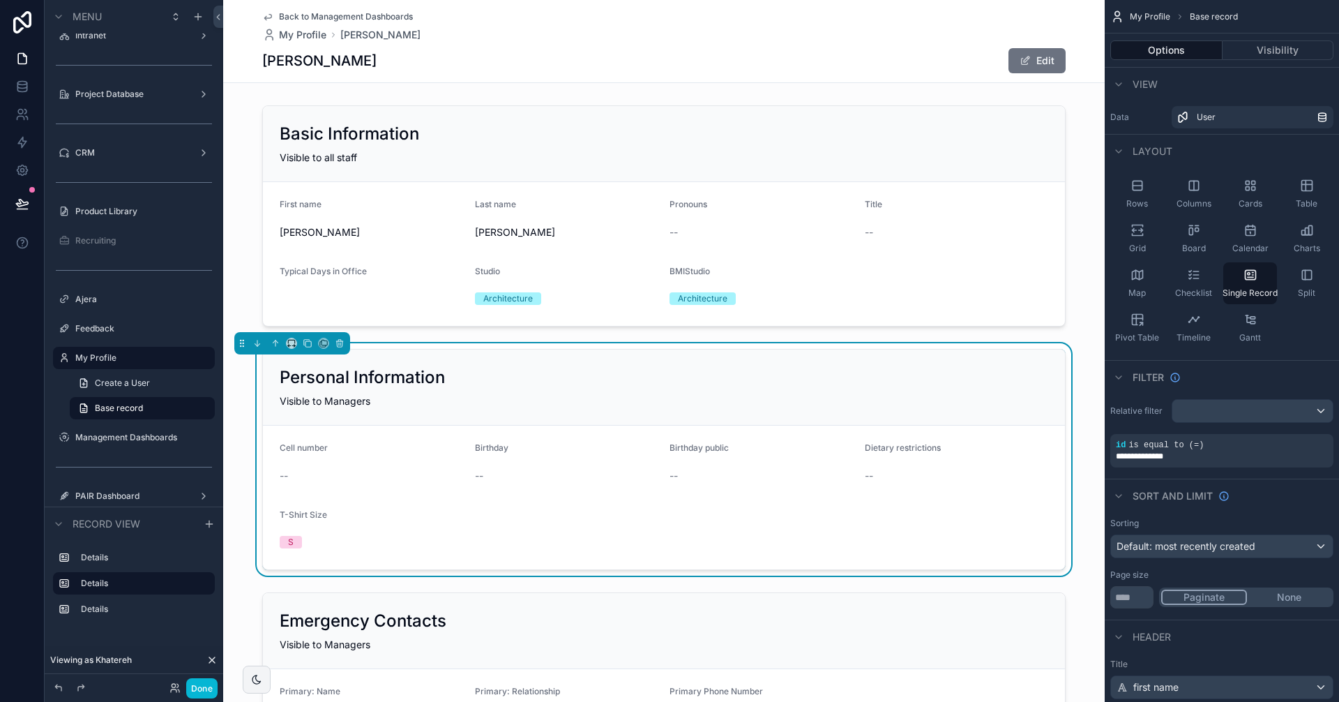
click at [325, 8] on div "Back to Management Dashboards My Profile Laurie Laurie Edit" at bounding box center [663, 41] width 803 height 82
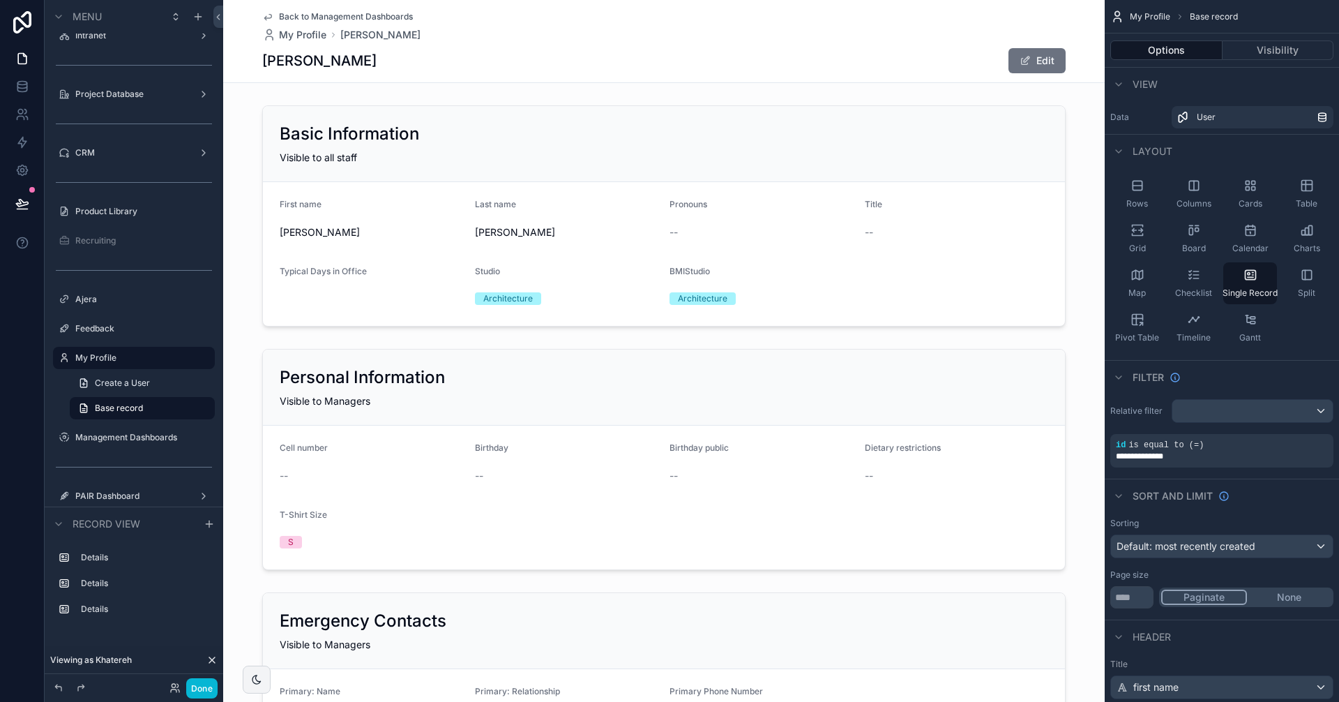
click at [325, 17] on span "Back to Management Dashboards" at bounding box center [346, 16] width 134 height 11
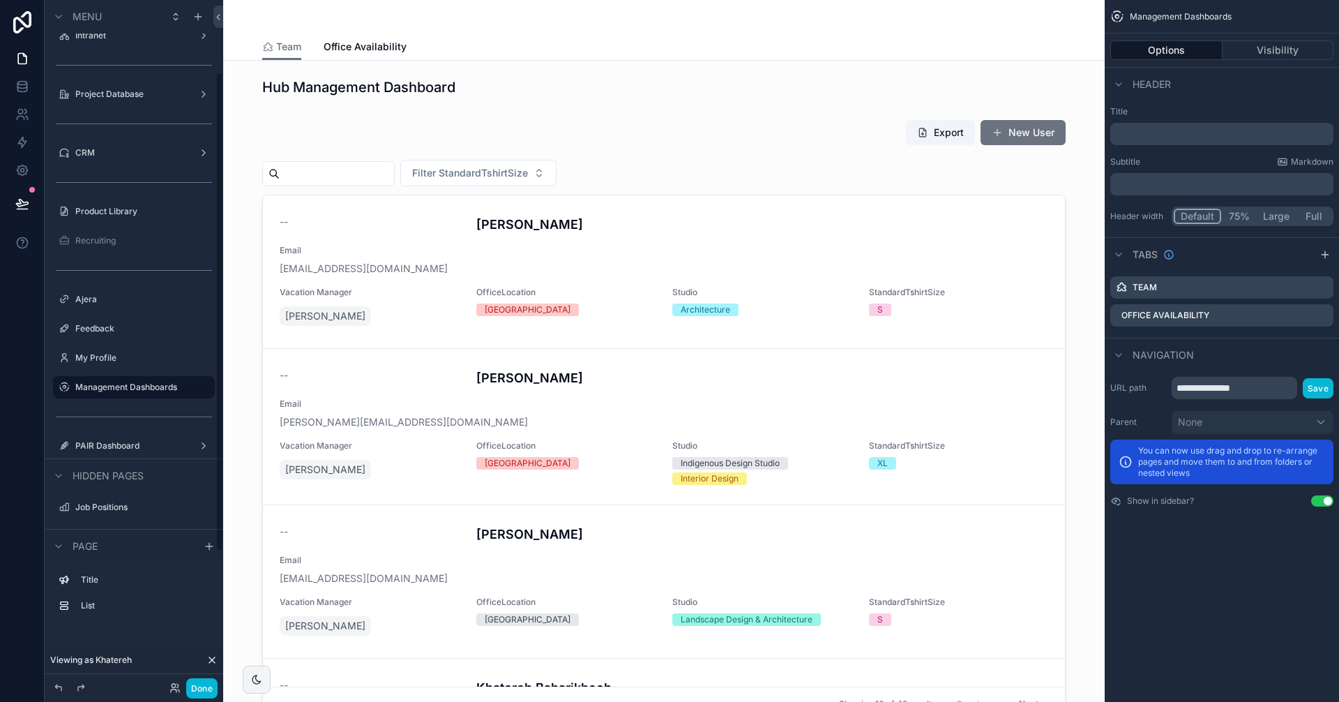
scroll to position [103, 0]
click at [356, 49] on span "Office Availability" at bounding box center [365, 47] width 83 height 14
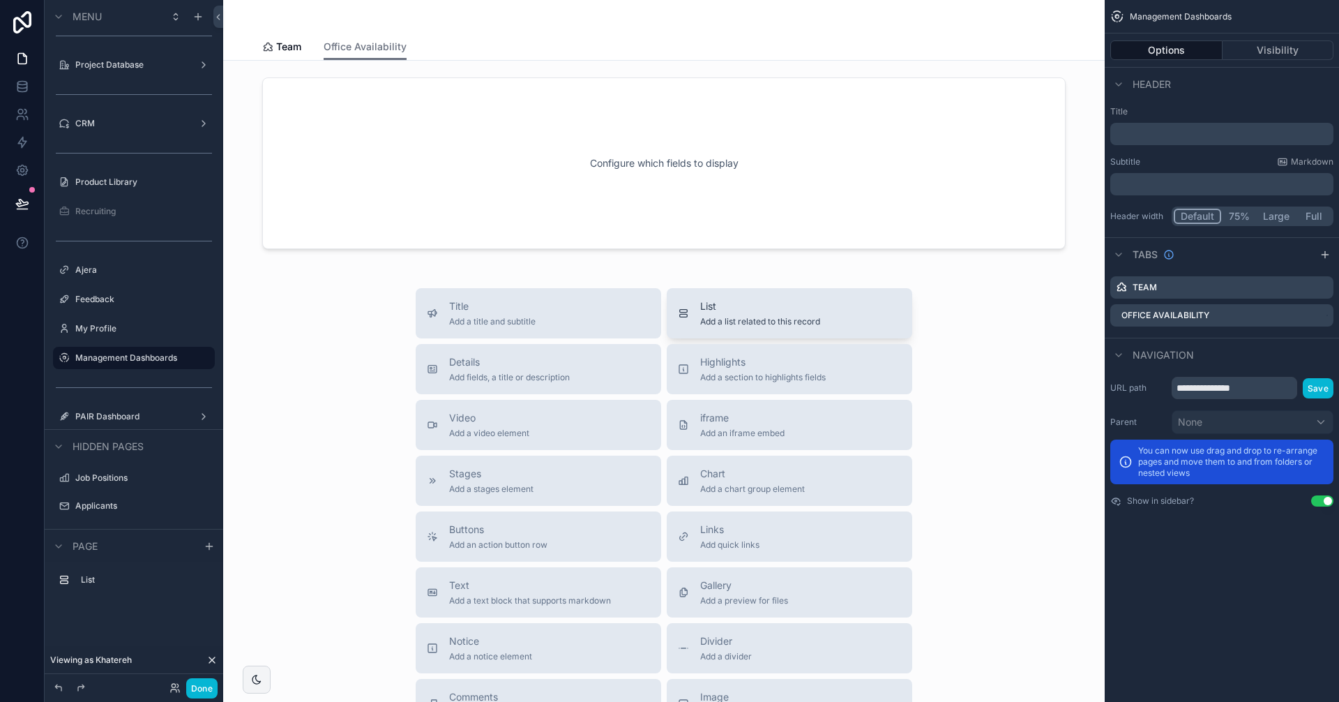
click at [749, 306] on span "List" at bounding box center [760, 306] width 120 height 14
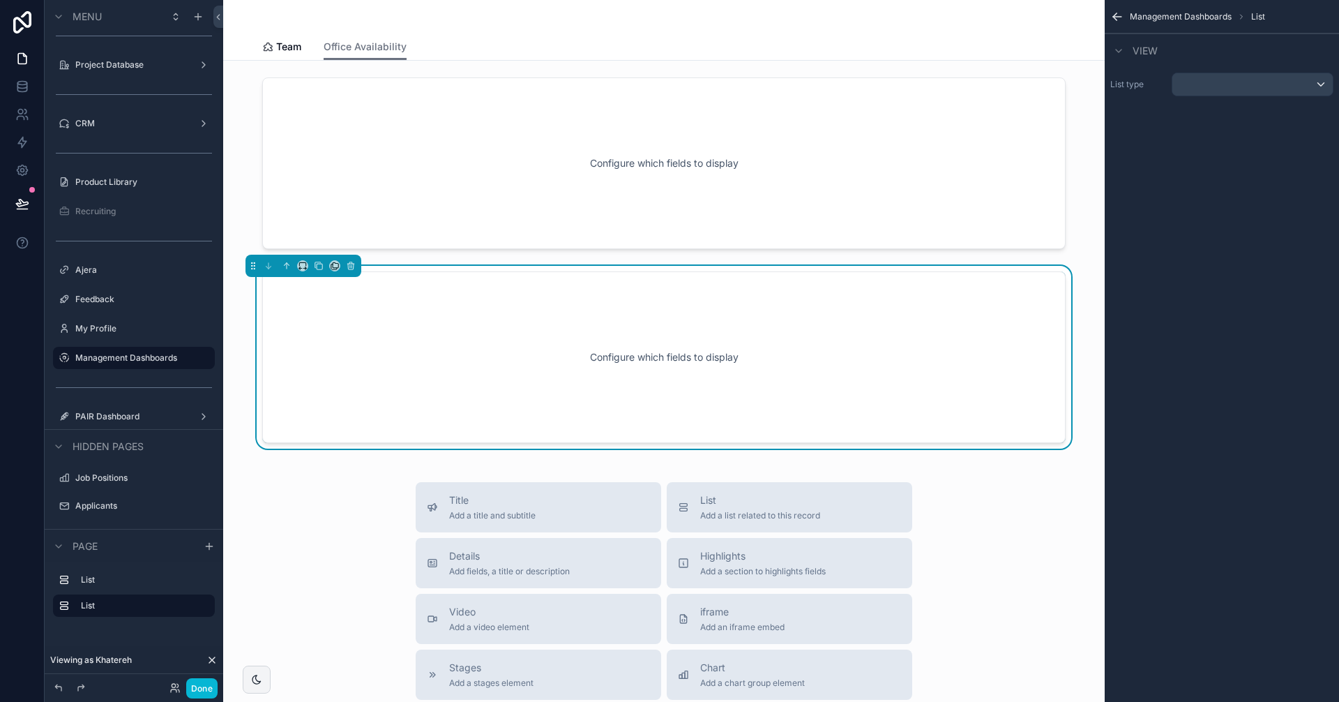
scroll to position [6, 0]
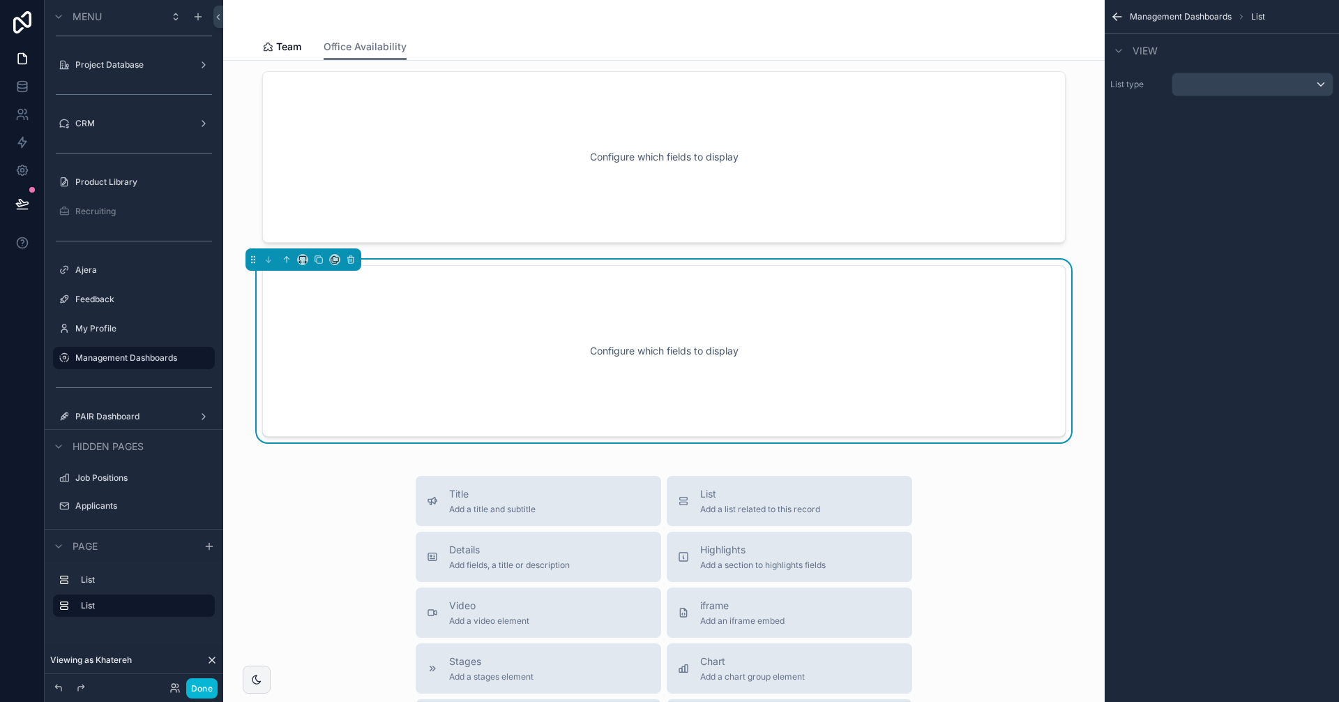
click at [743, 315] on div "Configure which fields to display" at bounding box center [663, 351] width 757 height 126
click at [350, 259] on icon "scrollable content" at bounding box center [350, 260] width 0 height 3
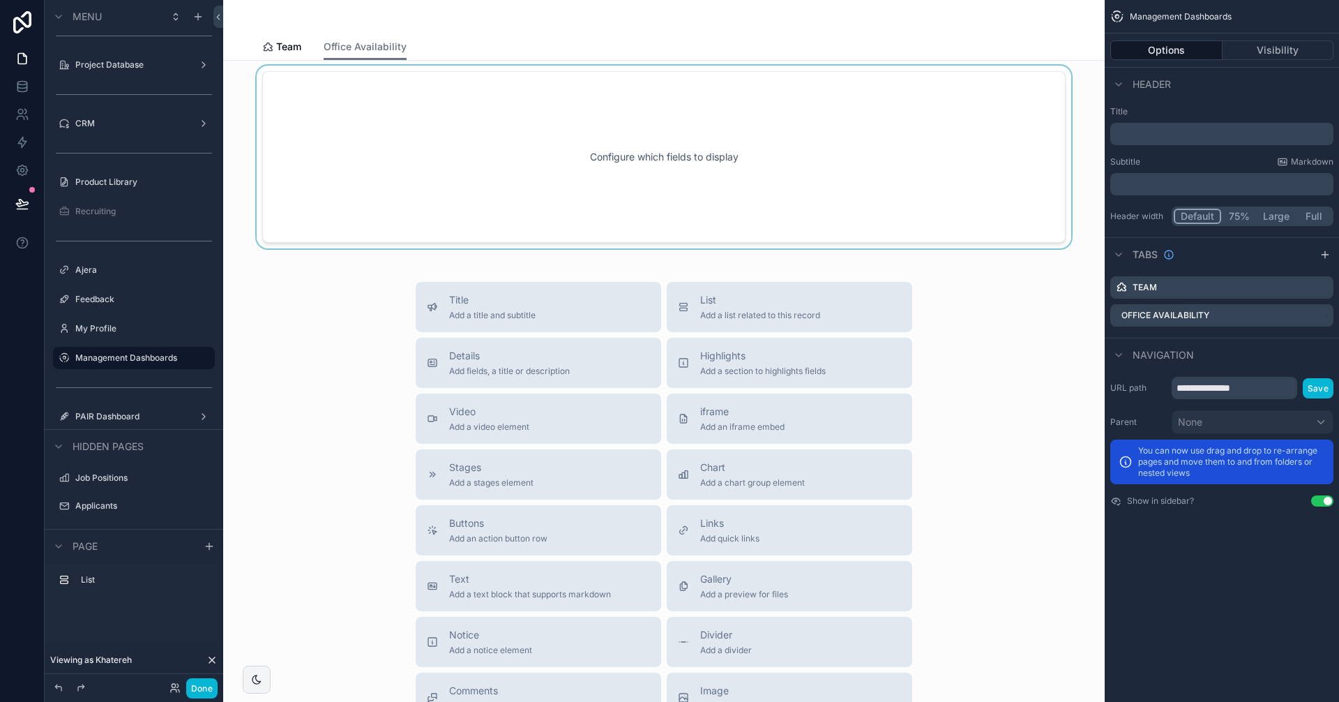
click at [524, 104] on div "scrollable content" at bounding box center [663, 157] width 859 height 183
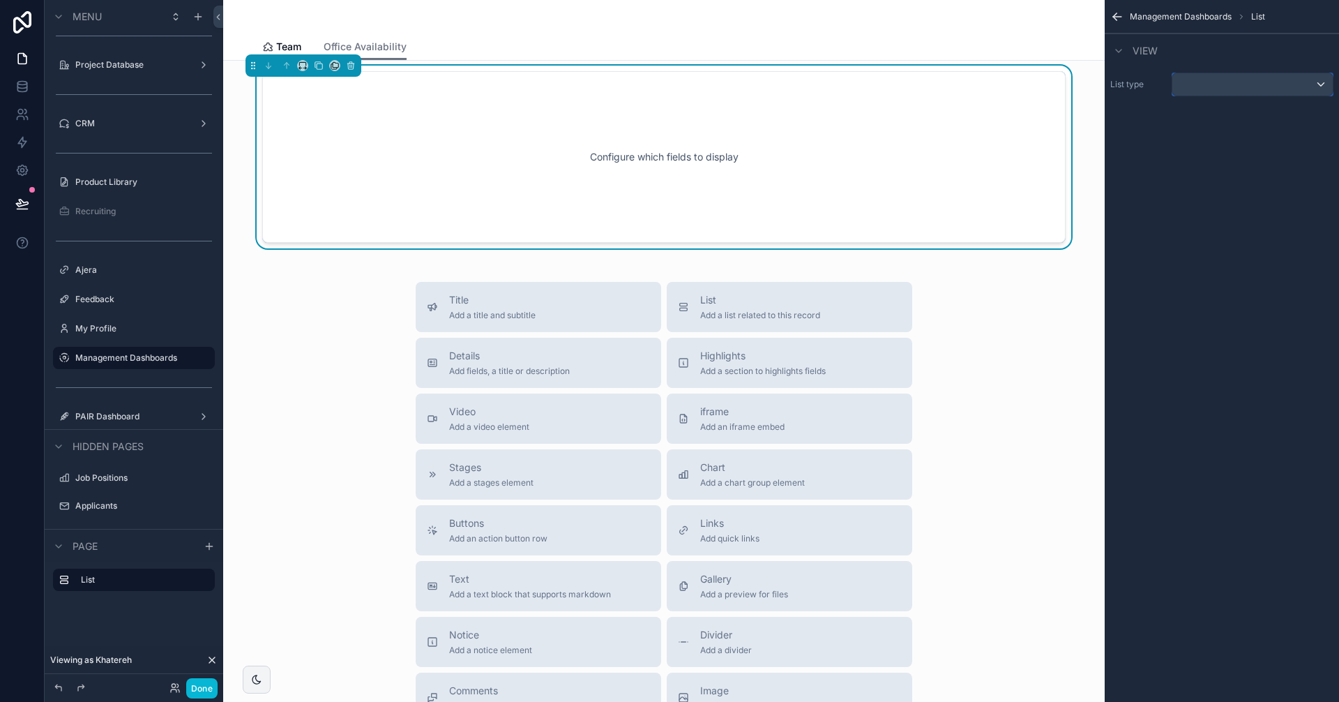
click at [1183, 83] on div "scrollable content" at bounding box center [1252, 84] width 160 height 22
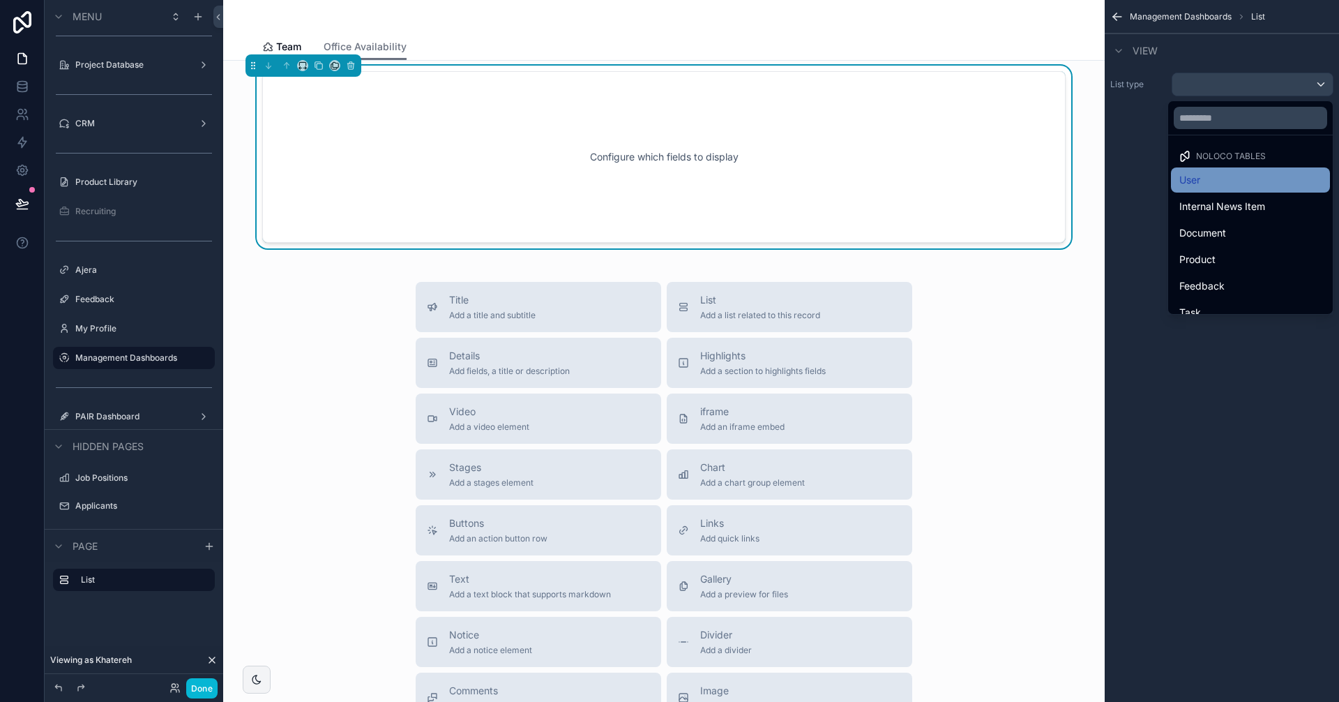
click at [1242, 180] on div "User" at bounding box center [1250, 180] width 142 height 17
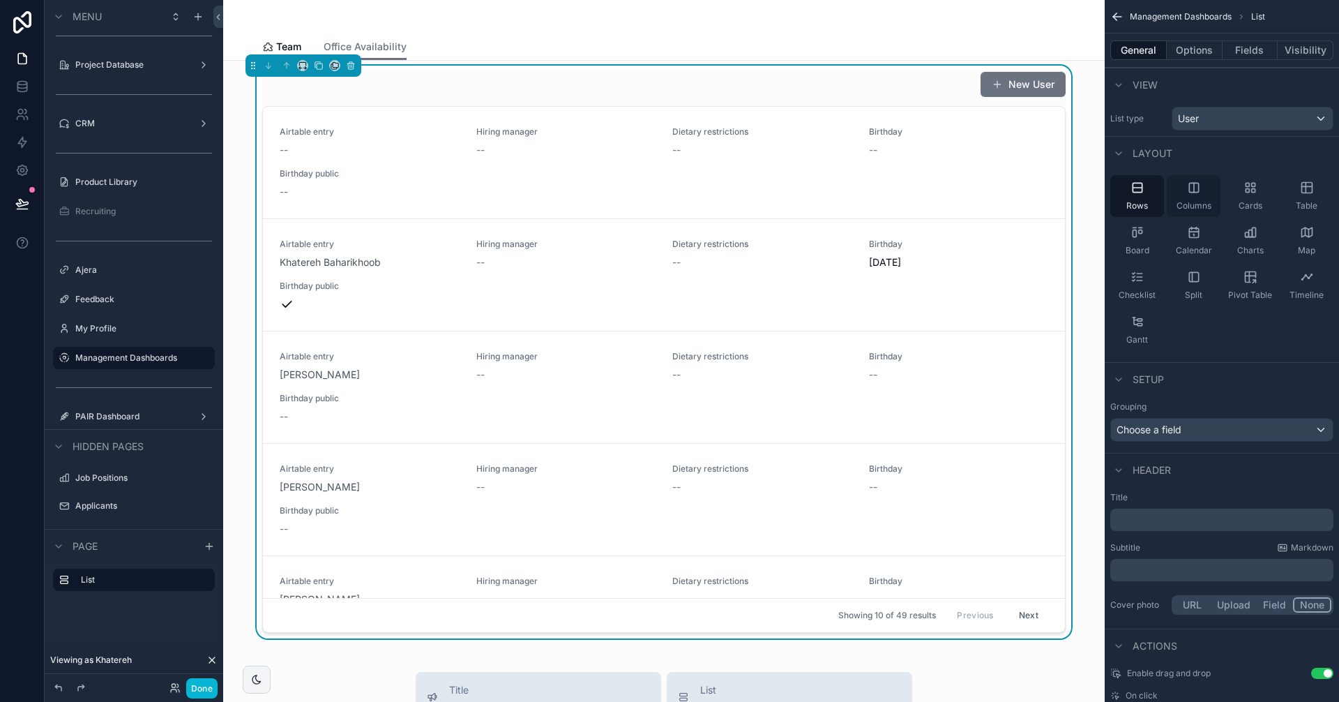
click at [1208, 183] on div "Columns" at bounding box center [1194, 196] width 54 height 42
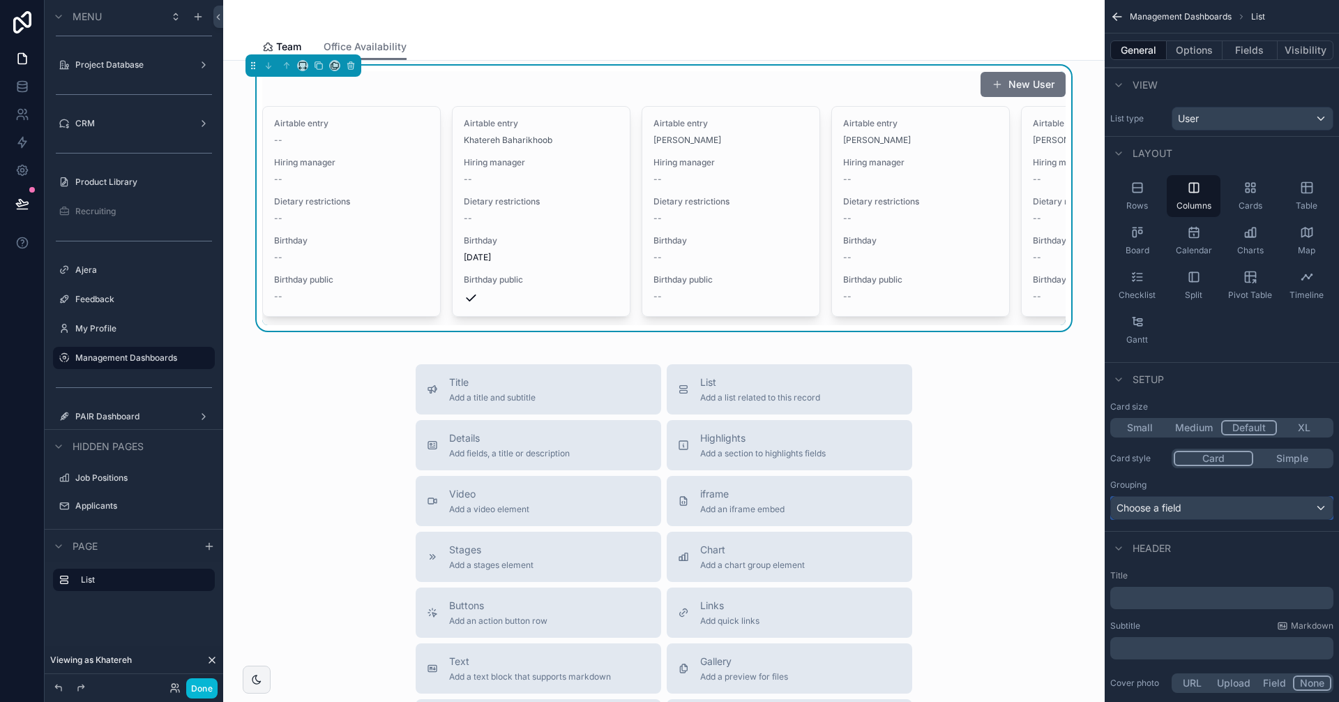
click at [1223, 507] on div "Choose a field" at bounding box center [1222, 508] width 222 height 22
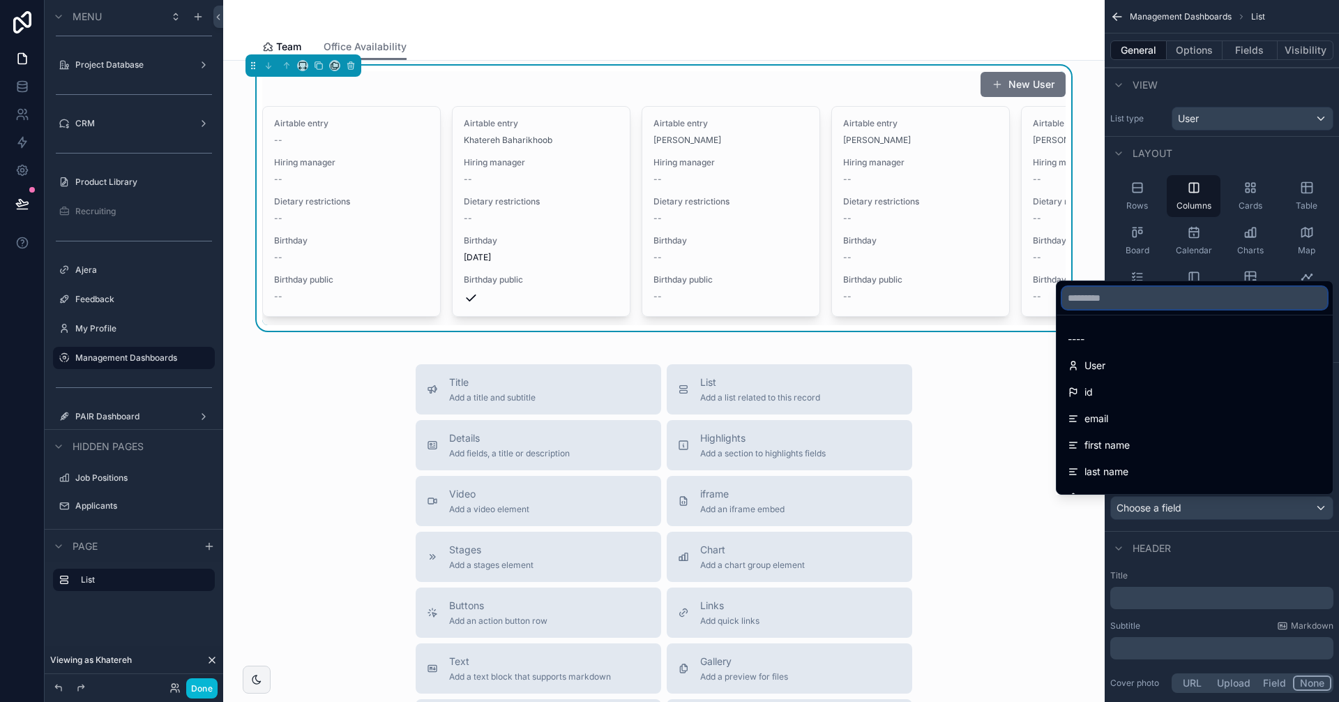
click at [1126, 291] on input "text" at bounding box center [1194, 298] width 265 height 22
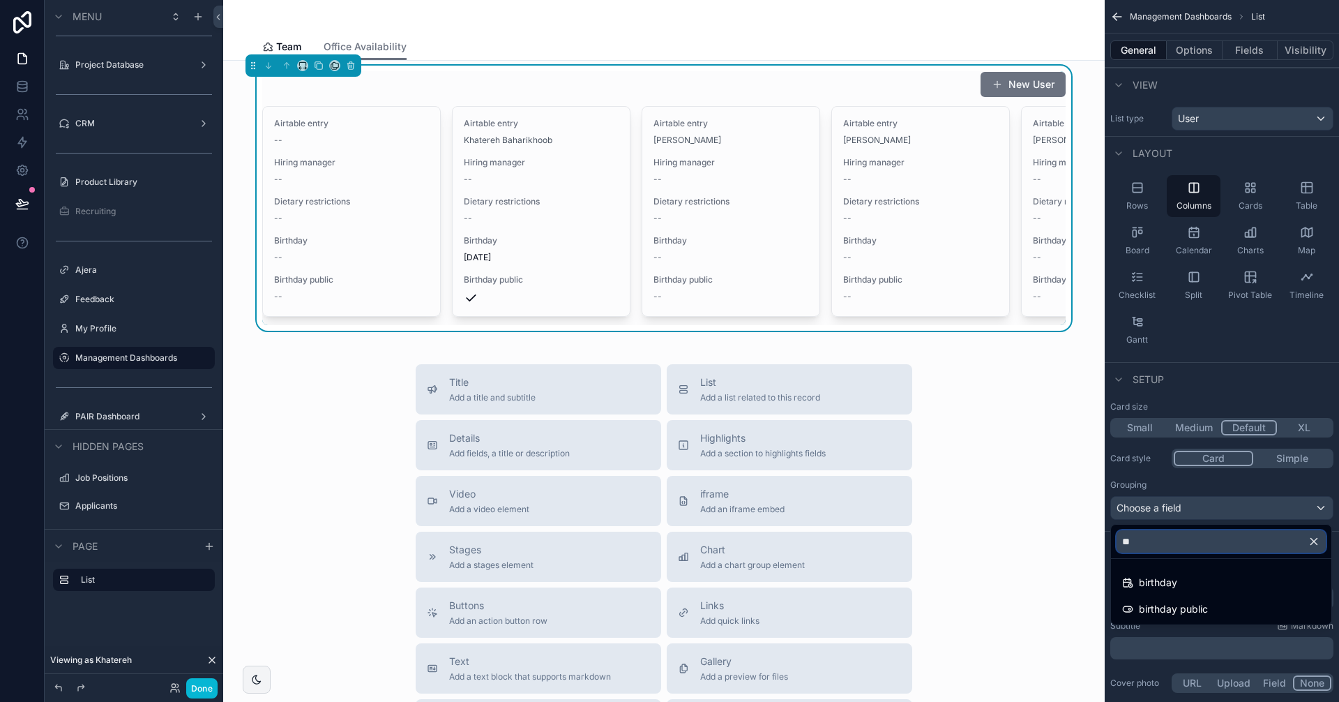
type input "*"
type input "*******"
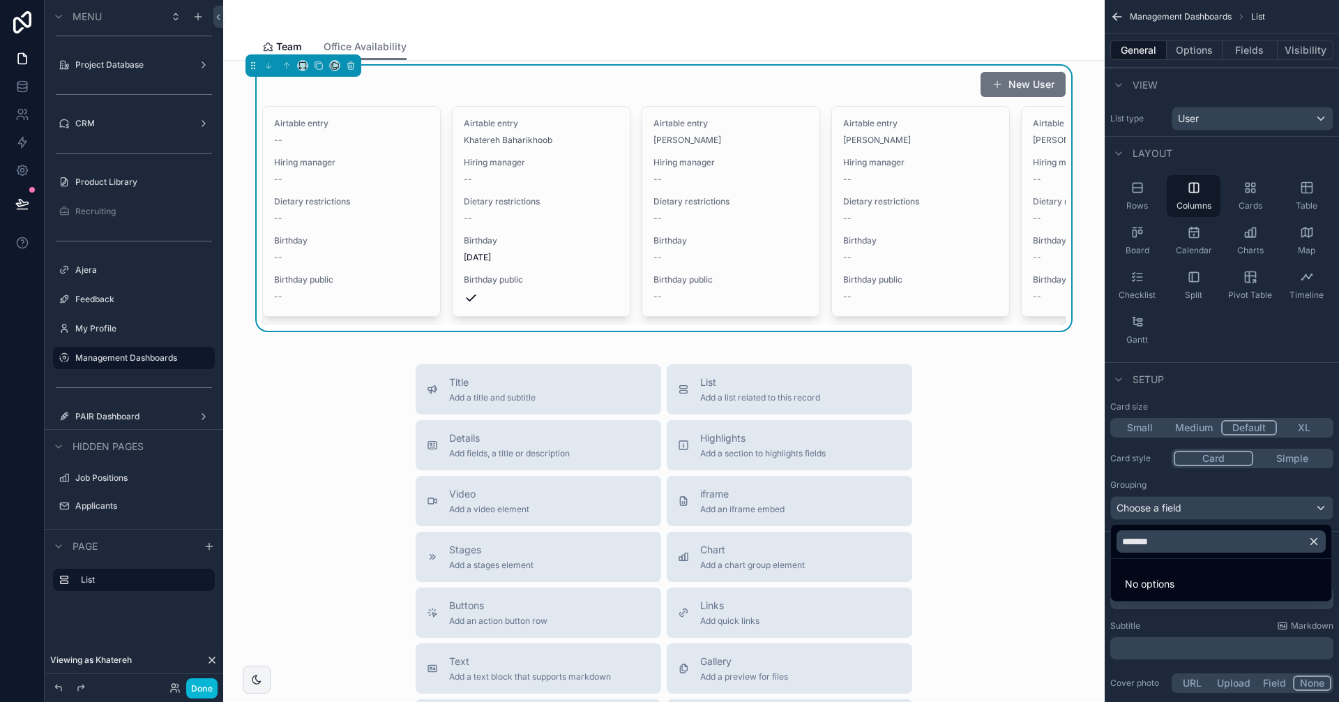
click at [1243, 282] on div "scrollable content" at bounding box center [669, 351] width 1339 height 702
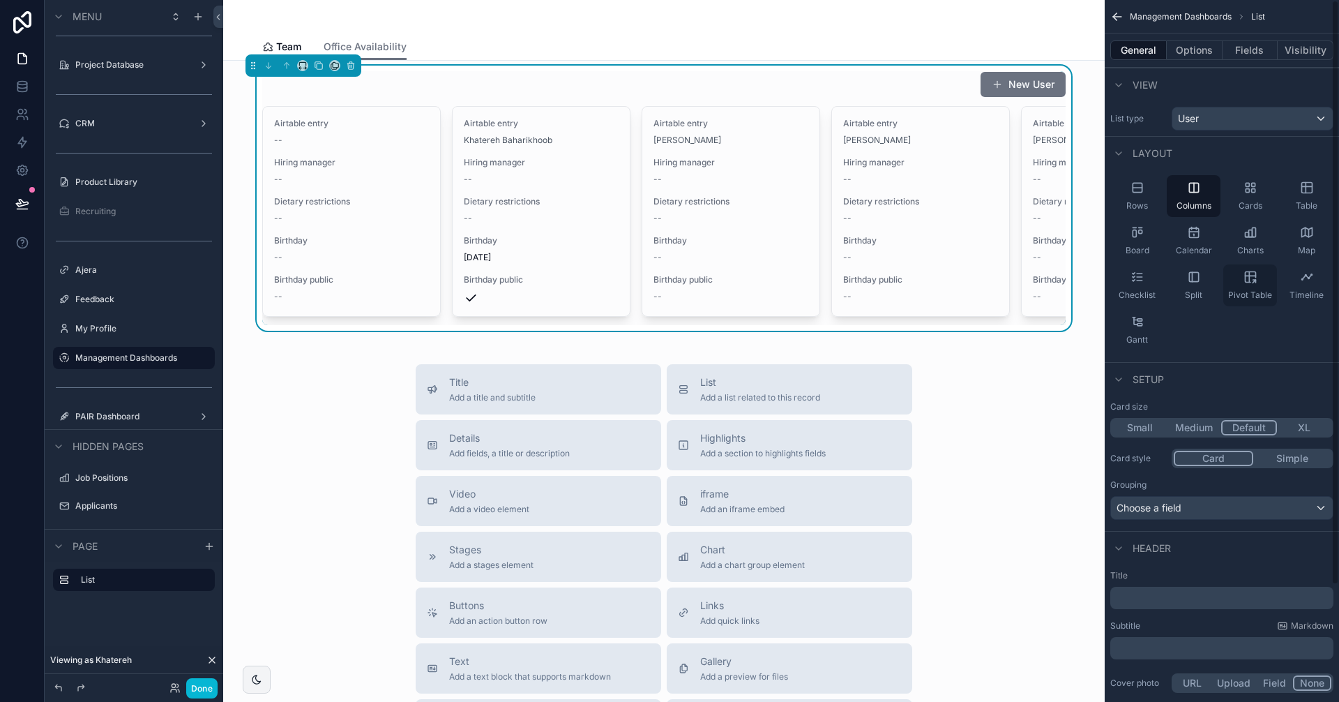
click at [1250, 280] on icon "scrollable content" at bounding box center [1250, 277] width 14 height 14
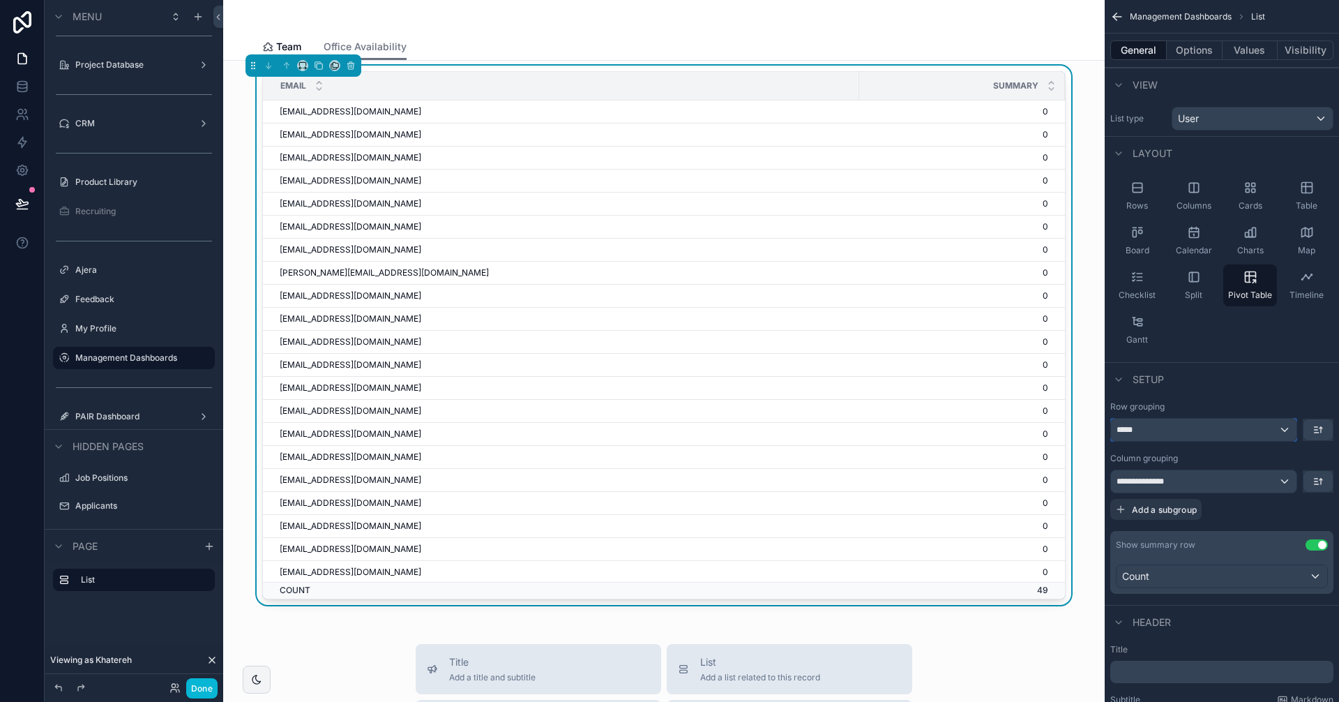
click at [1227, 429] on div "*****" at bounding box center [1204, 429] width 186 height 22
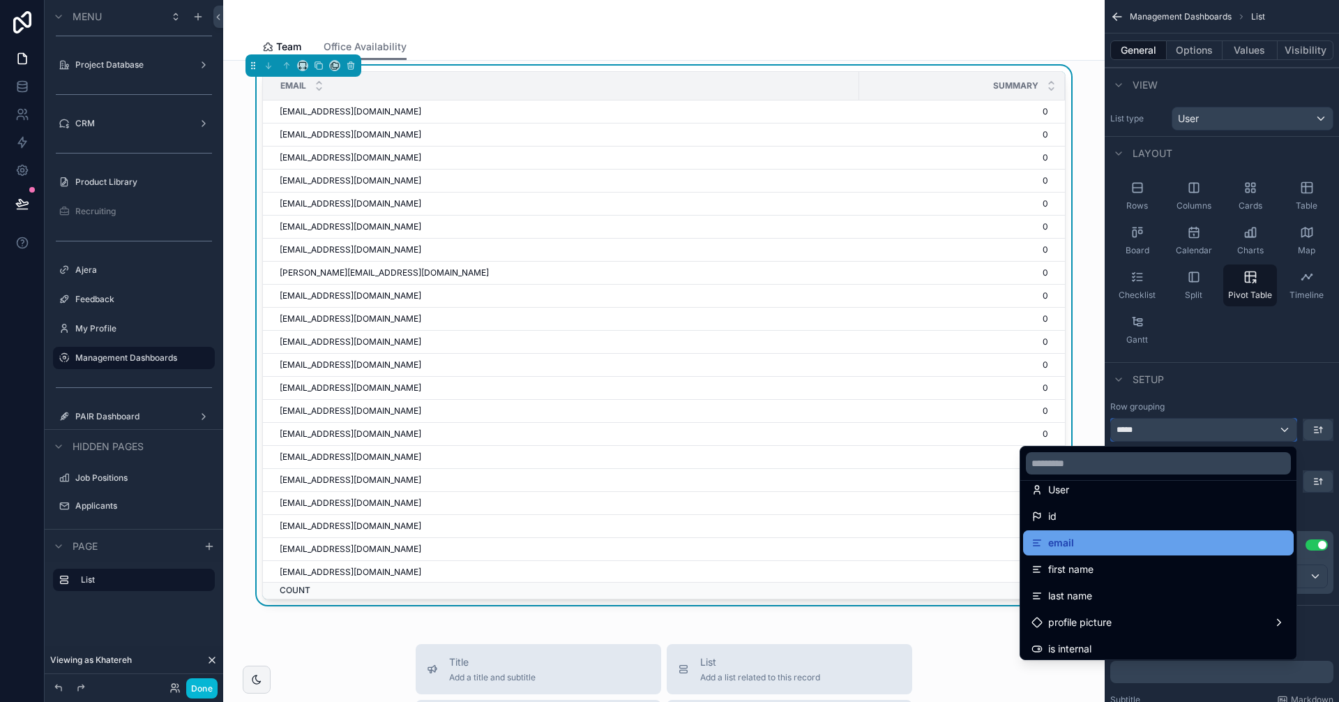
scroll to position [0, 0]
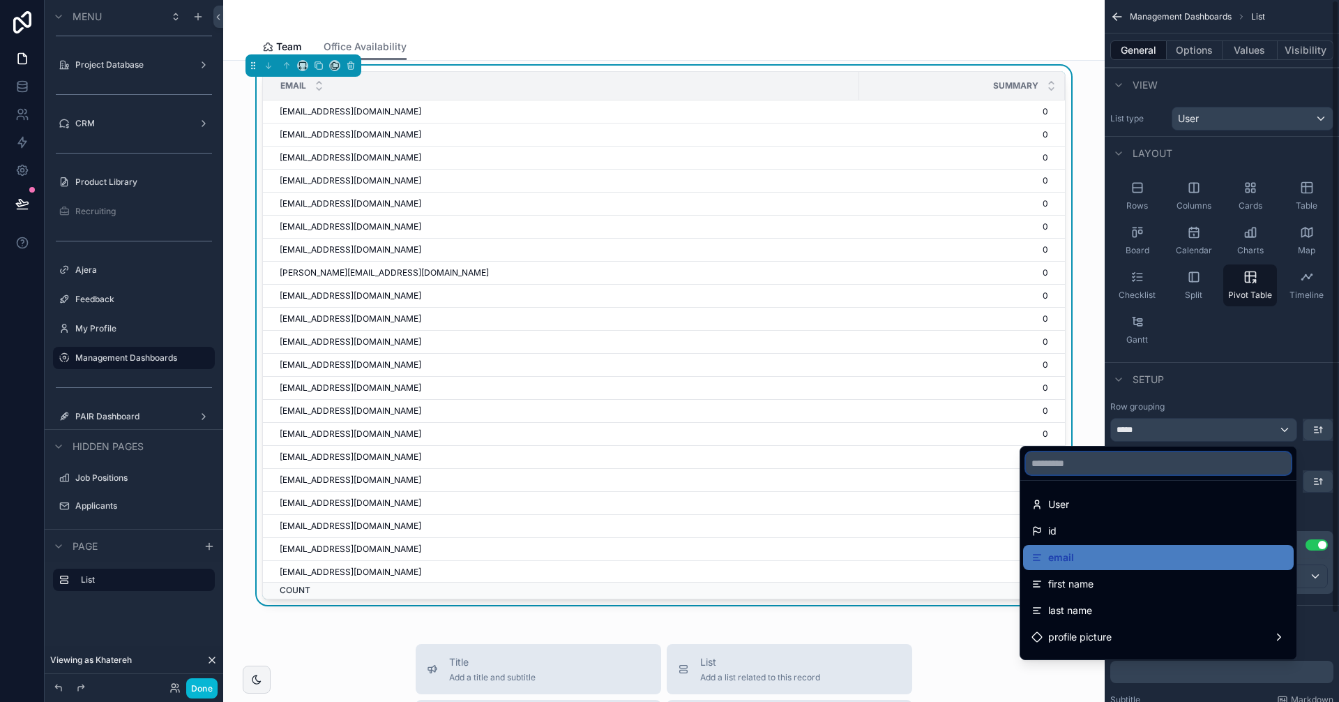
click at [1140, 457] on input "text" at bounding box center [1158, 463] width 265 height 22
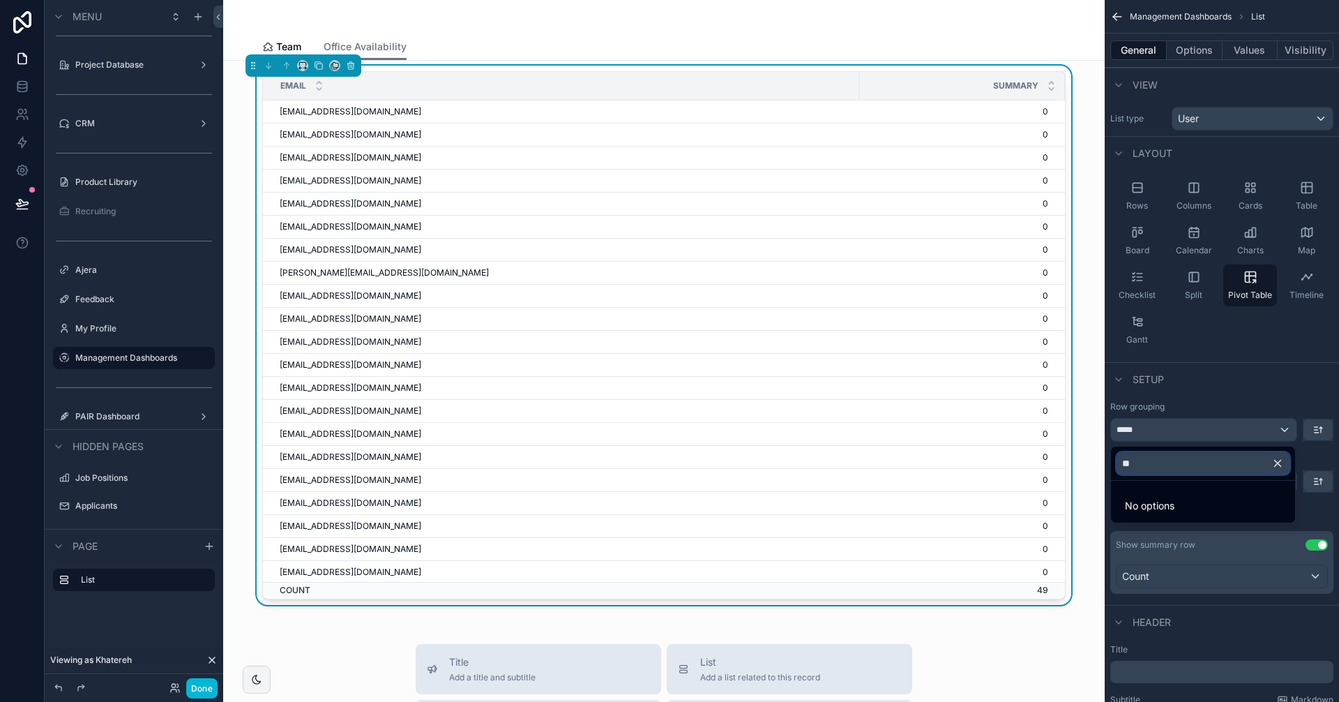
type input "*"
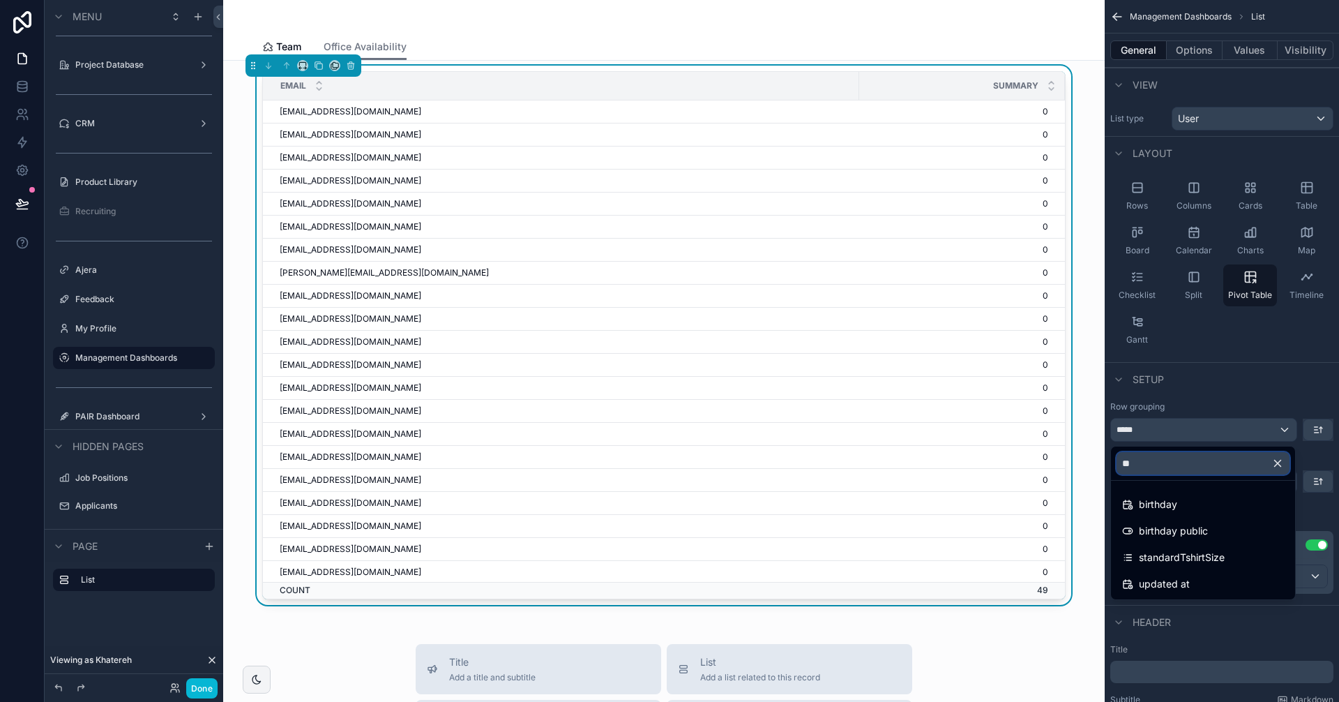
type input "*"
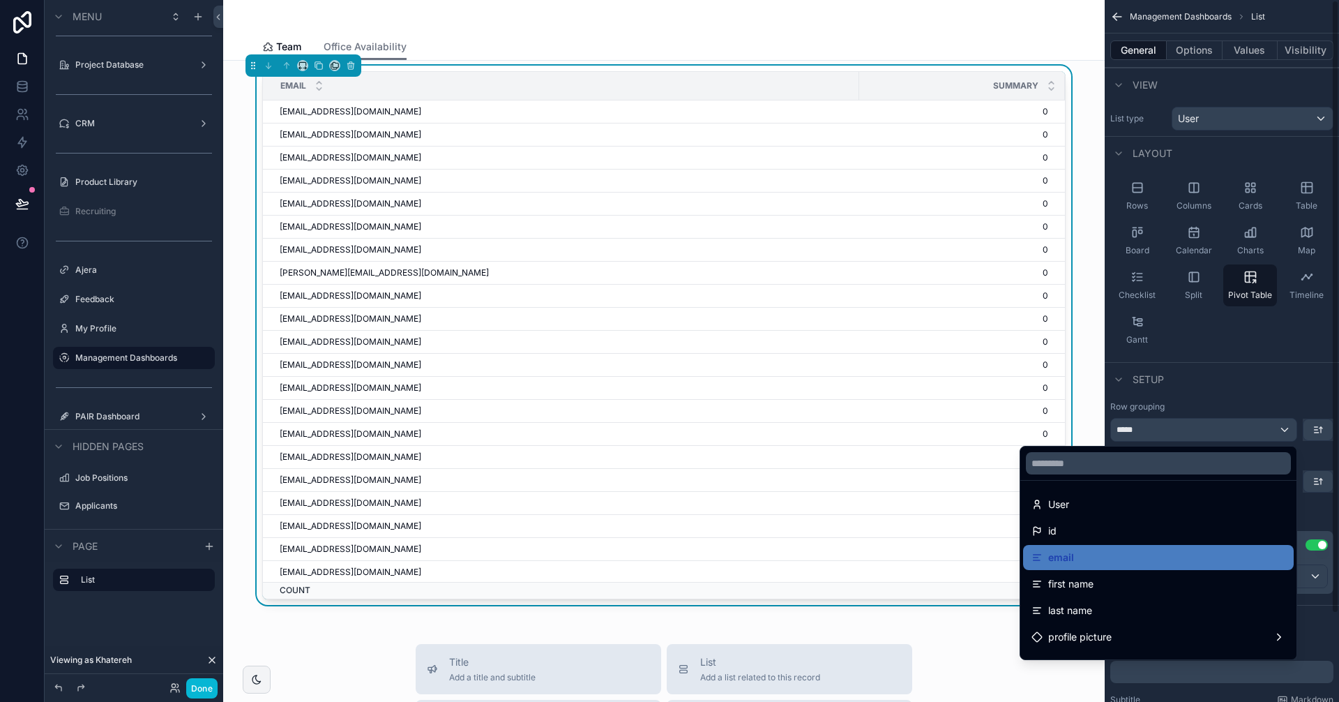
click at [1246, 395] on div "scrollable content" at bounding box center [669, 351] width 1339 height 702
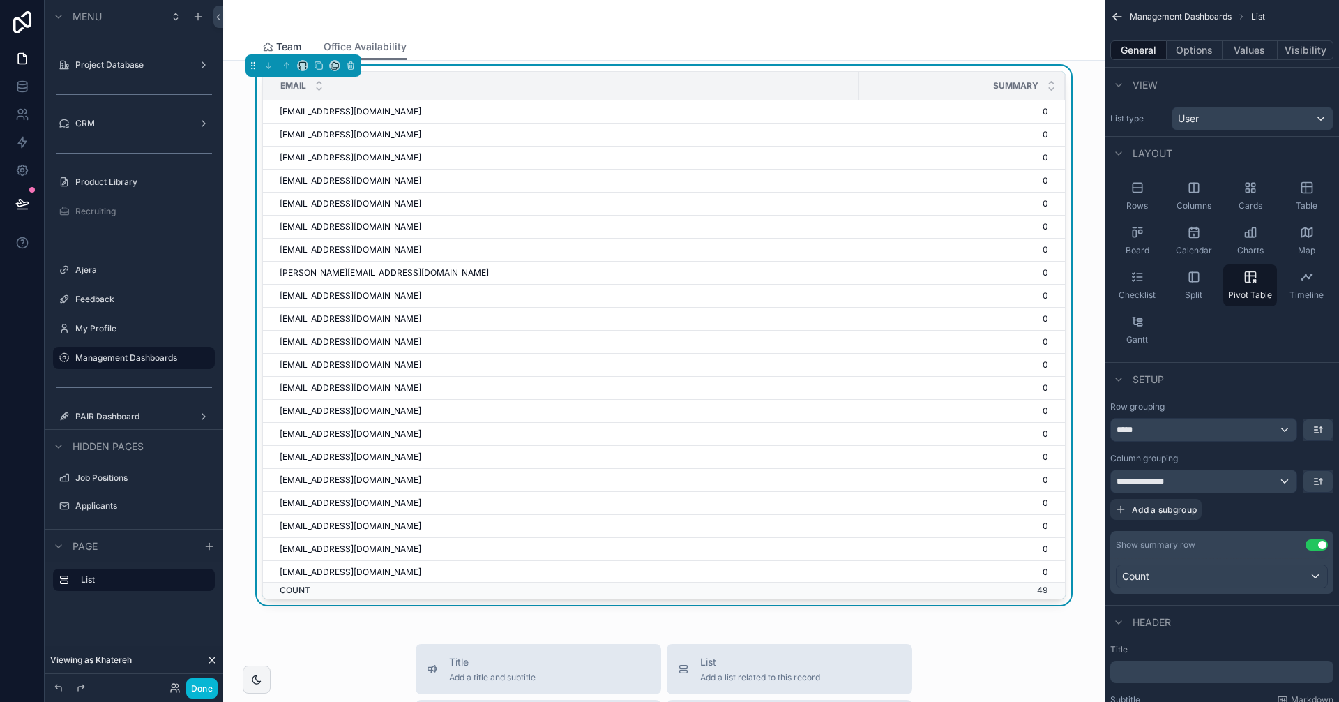
click at [276, 44] on span "Team" at bounding box center [288, 47] width 25 height 14
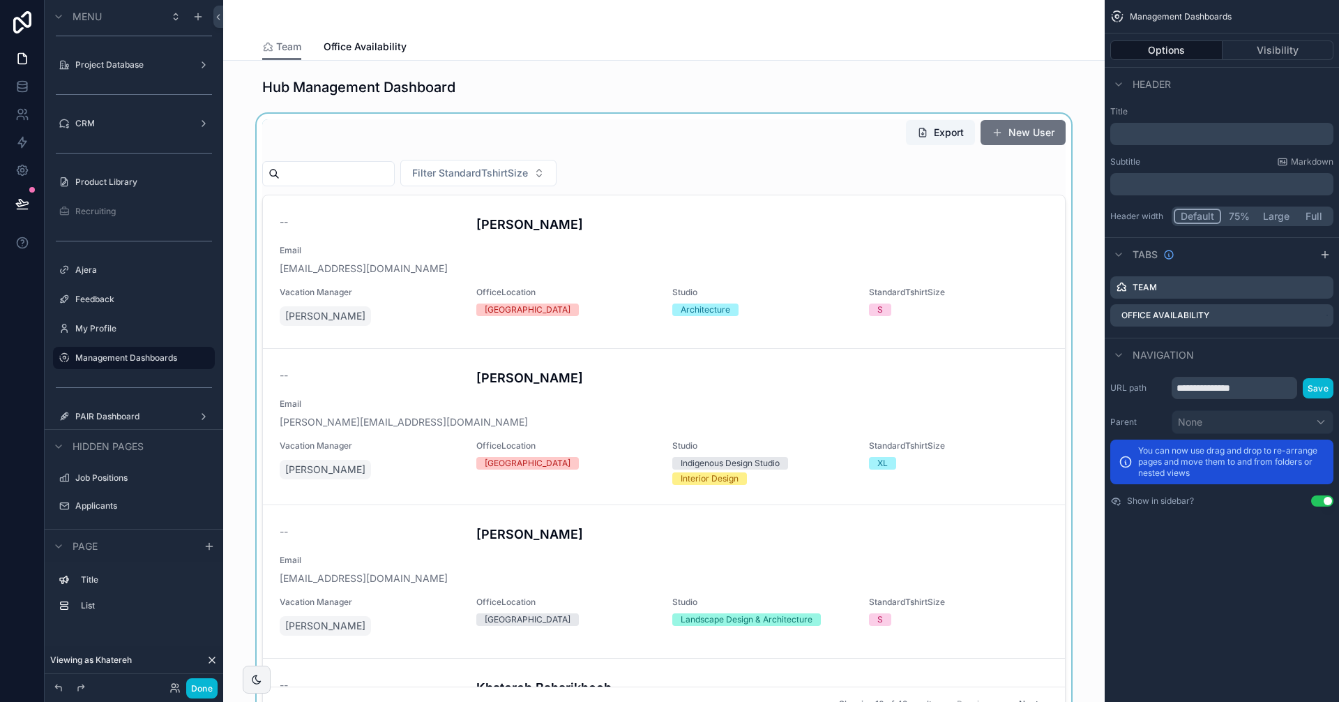
click at [736, 296] on div "scrollable content" at bounding box center [663, 420] width 859 height 613
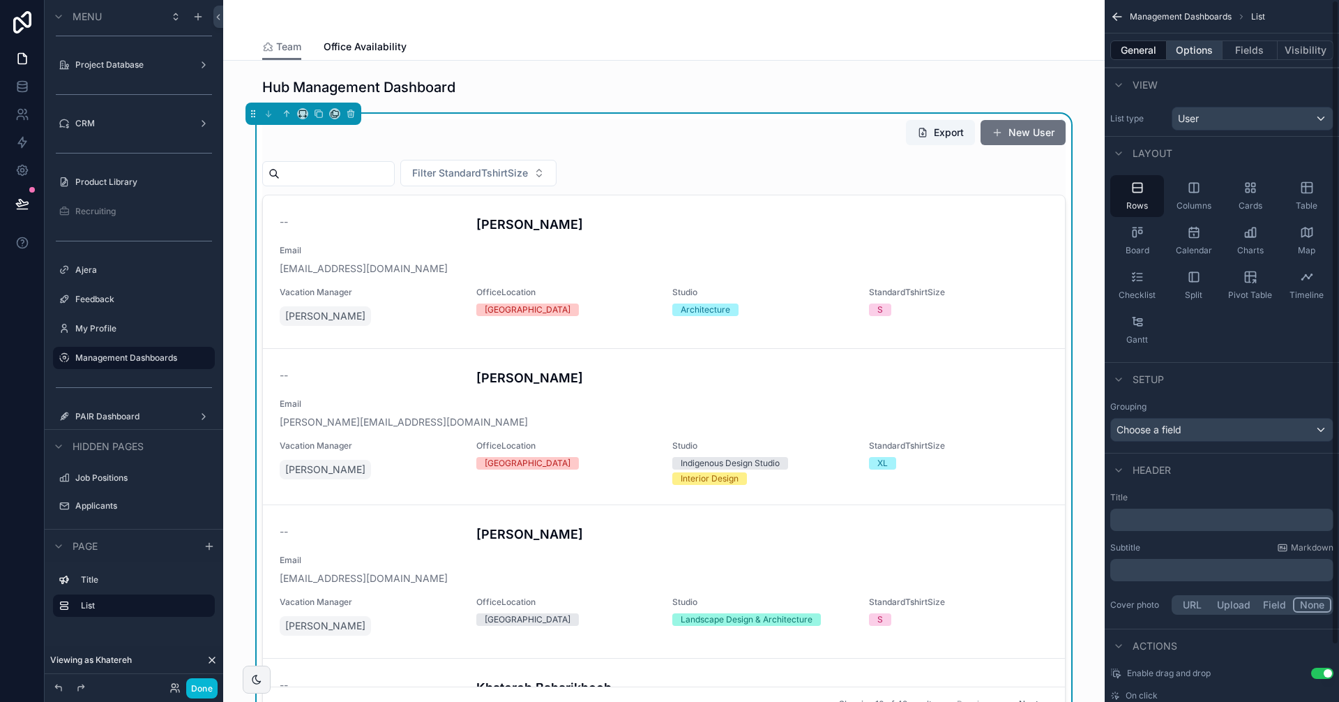
click at [1196, 53] on button "Options" at bounding box center [1195, 50] width 56 height 20
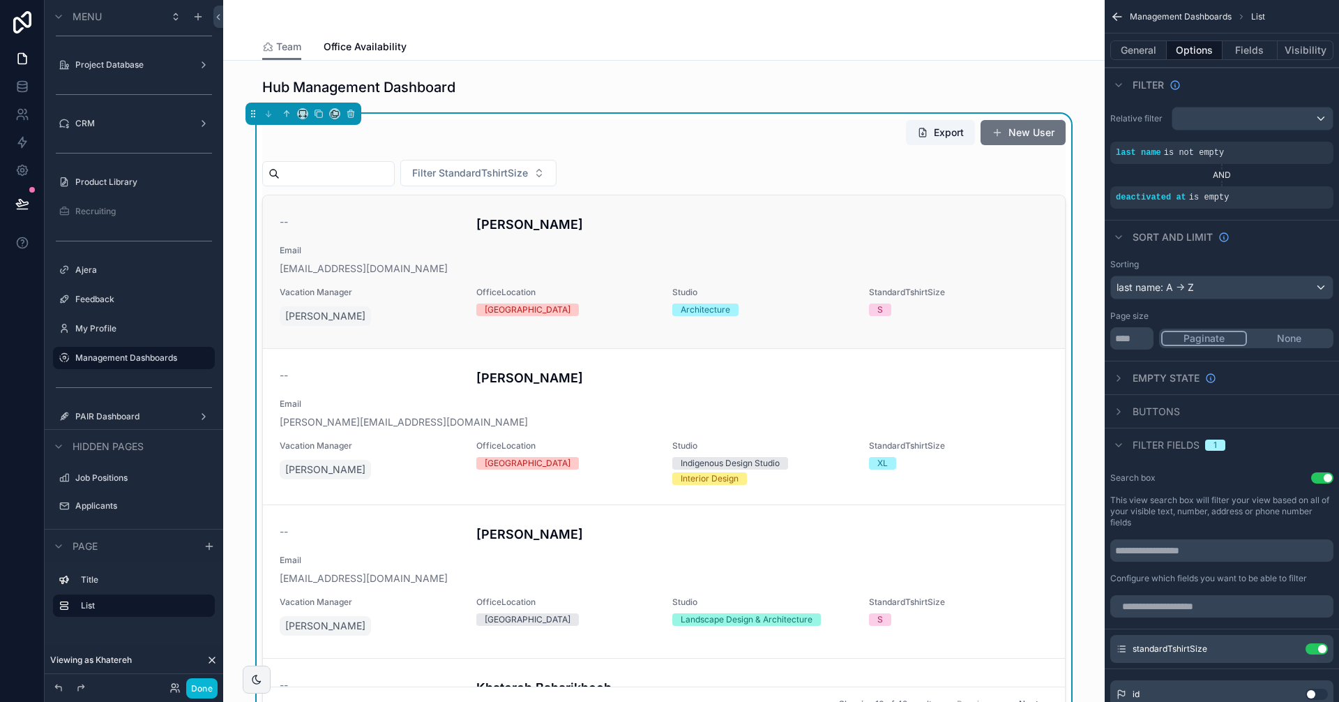
click at [479, 259] on div "Email laftanas@brookmcilroy.com" at bounding box center [664, 260] width 769 height 31
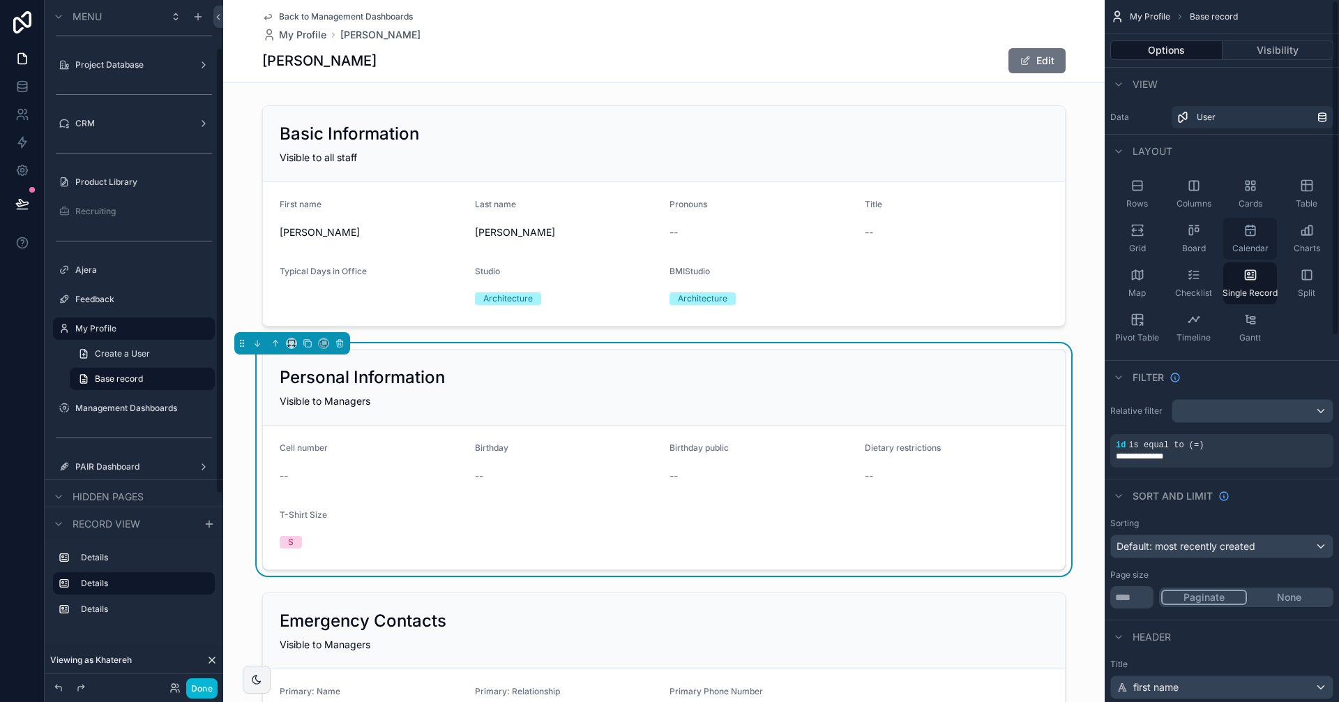
scroll to position [73, 0]
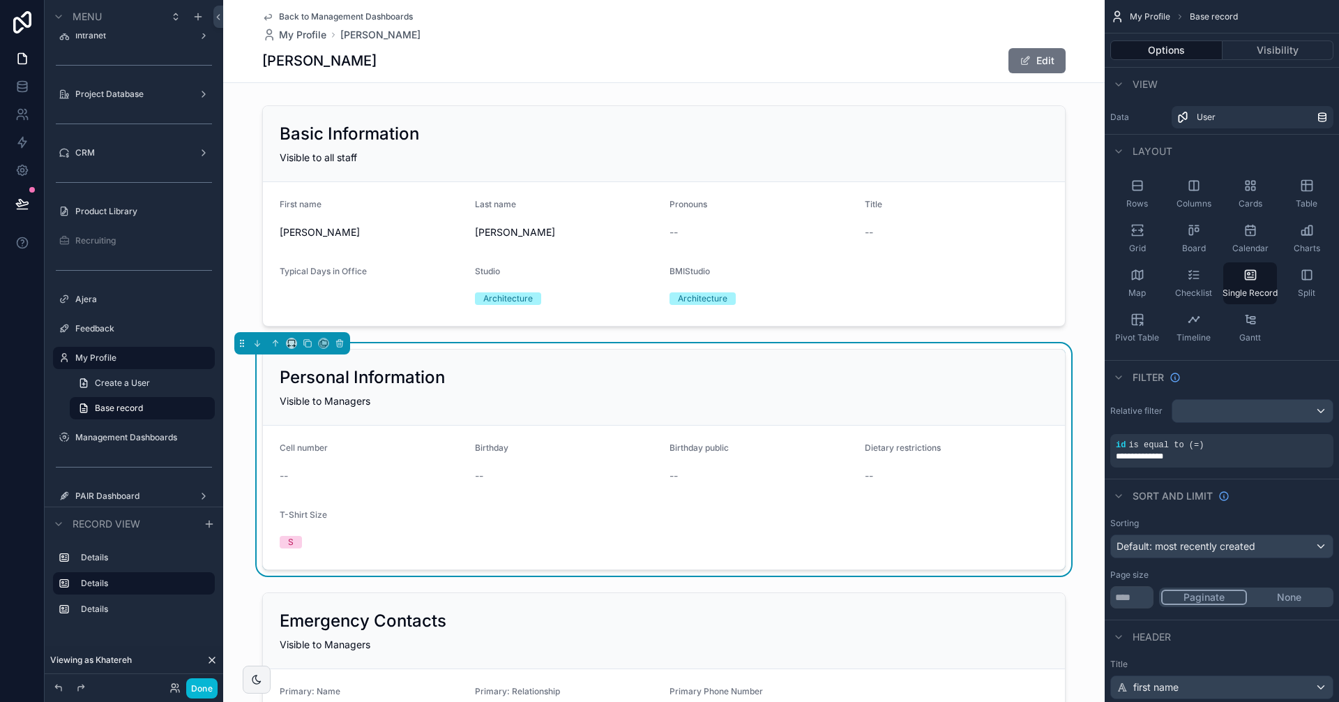
click at [723, 380] on div "Personal Information" at bounding box center [664, 377] width 769 height 22
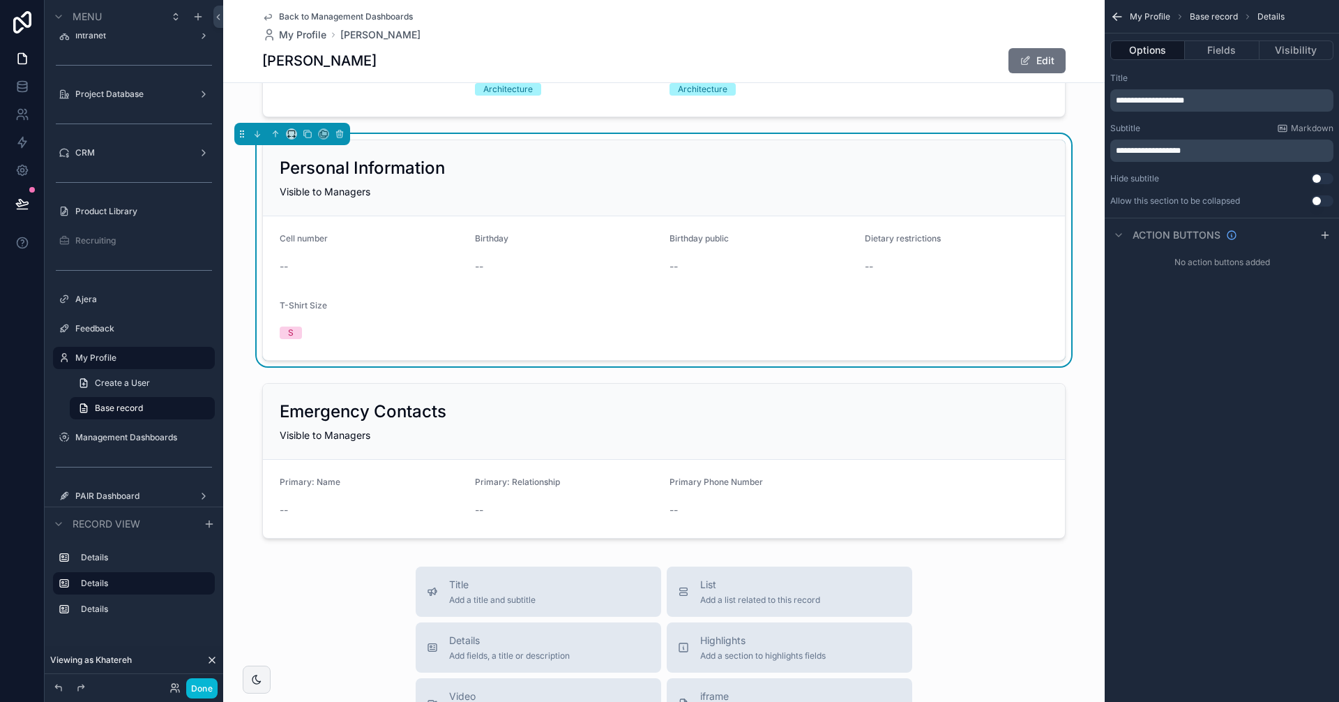
scroll to position [0, 0]
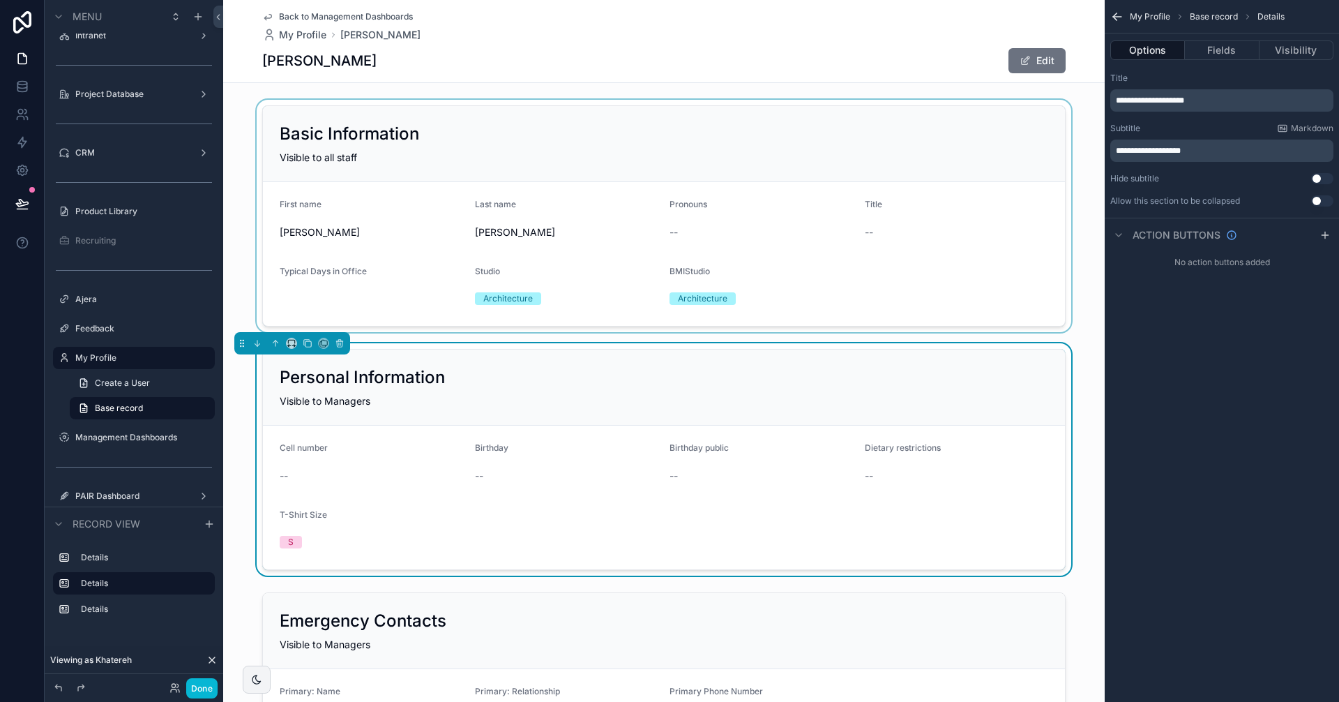
click at [849, 200] on div "scrollable content" at bounding box center [663, 216] width 881 height 232
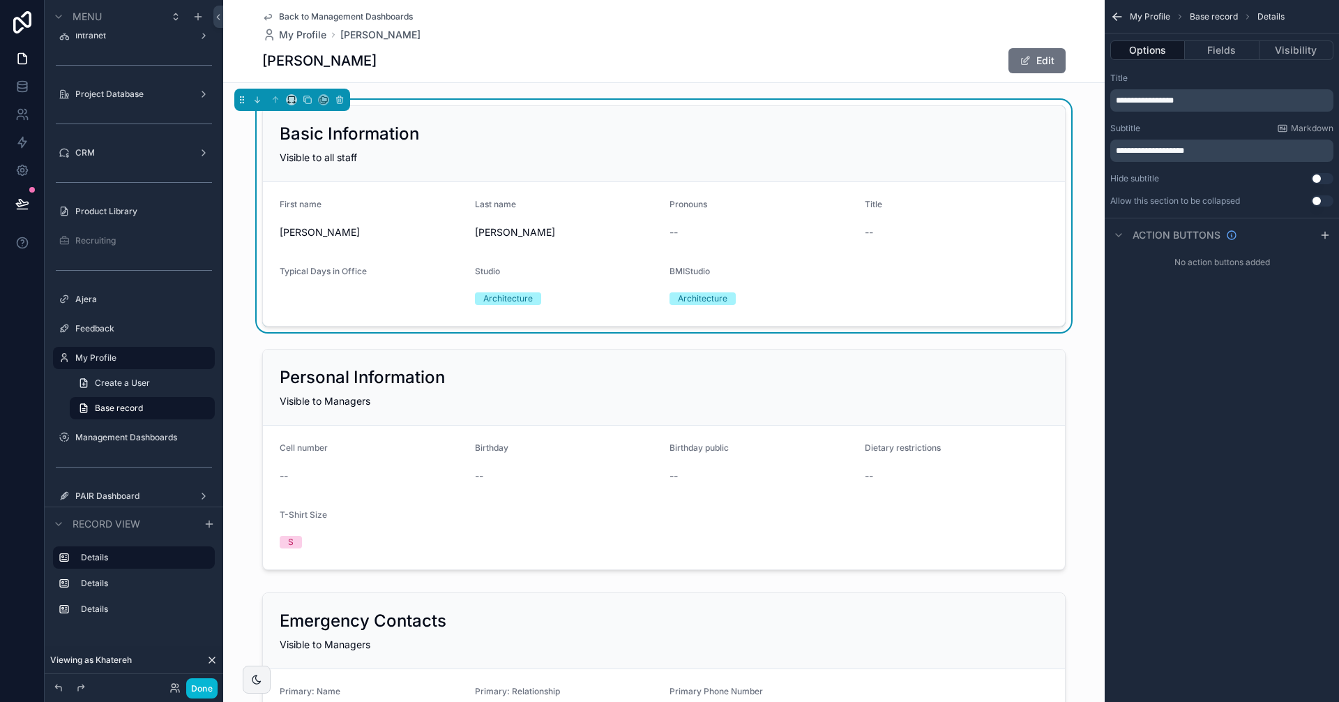
click at [418, 184] on form "First name Laurie Last name Aftanas Pronouns -- Title -- Typical Days in Office…" at bounding box center [664, 254] width 802 height 144
click at [1220, 45] on button "Fields" at bounding box center [1222, 50] width 74 height 20
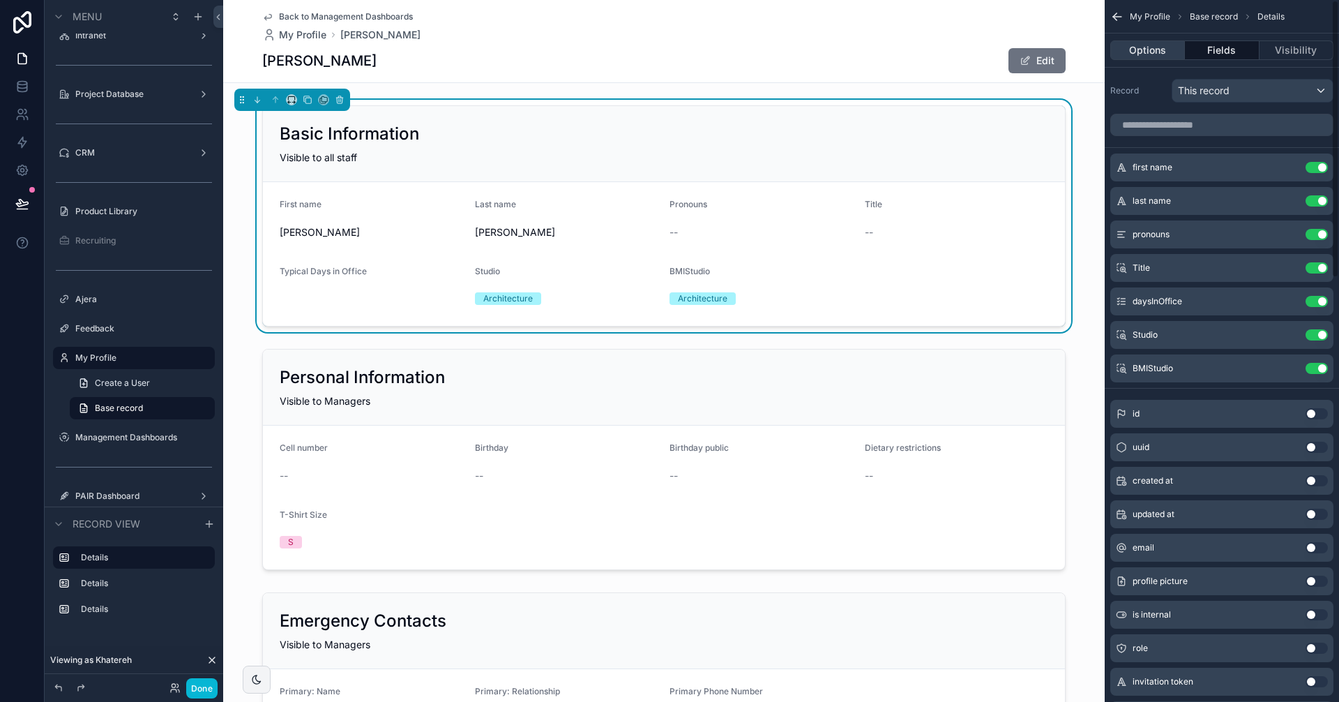
click at [1152, 50] on button "Options" at bounding box center [1147, 50] width 75 height 20
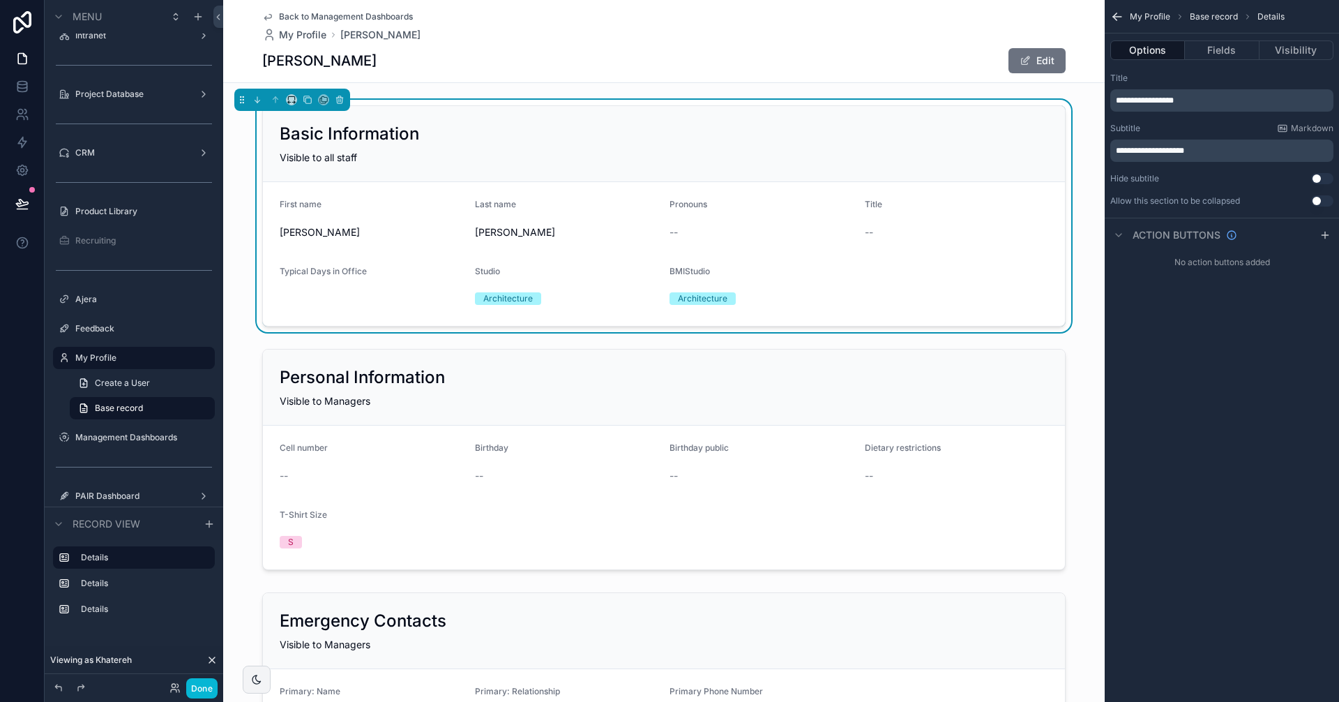
click at [1118, 18] on icon "scrollable content" at bounding box center [1117, 17] width 14 height 14
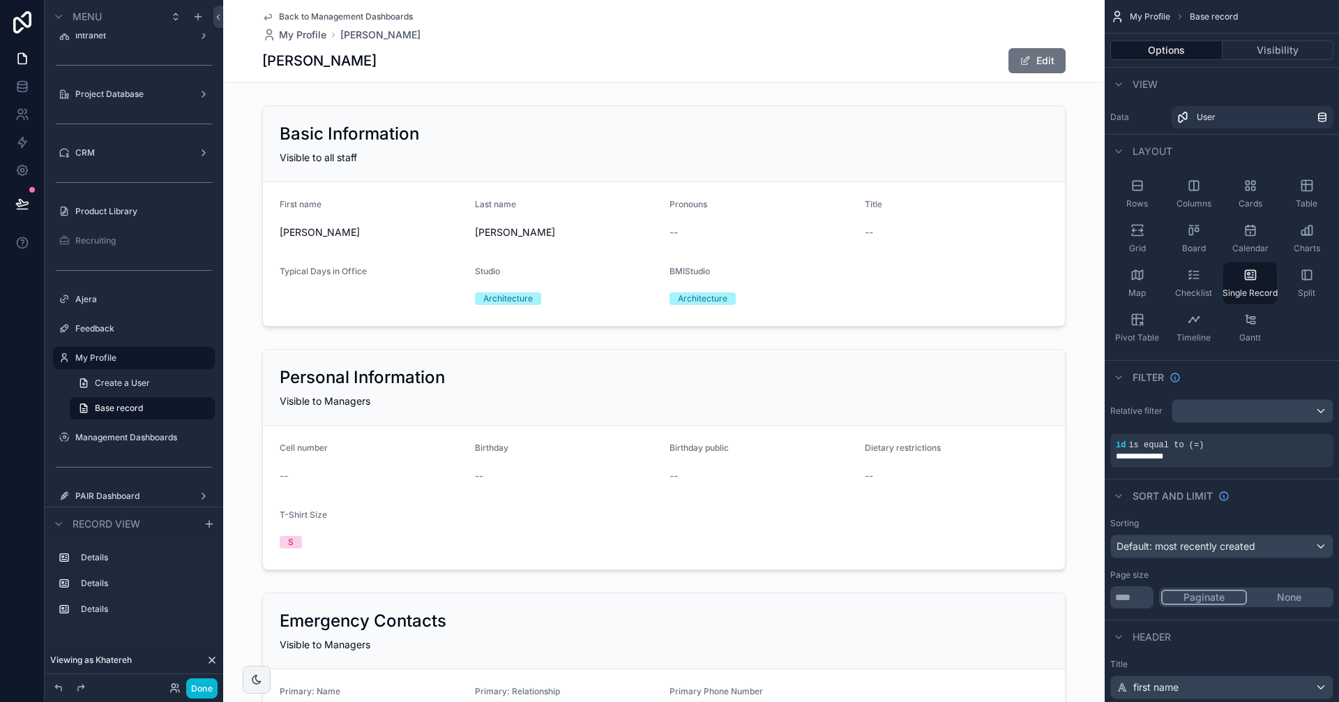
click at [317, 15] on span "Back to Management Dashboards" at bounding box center [346, 16] width 134 height 11
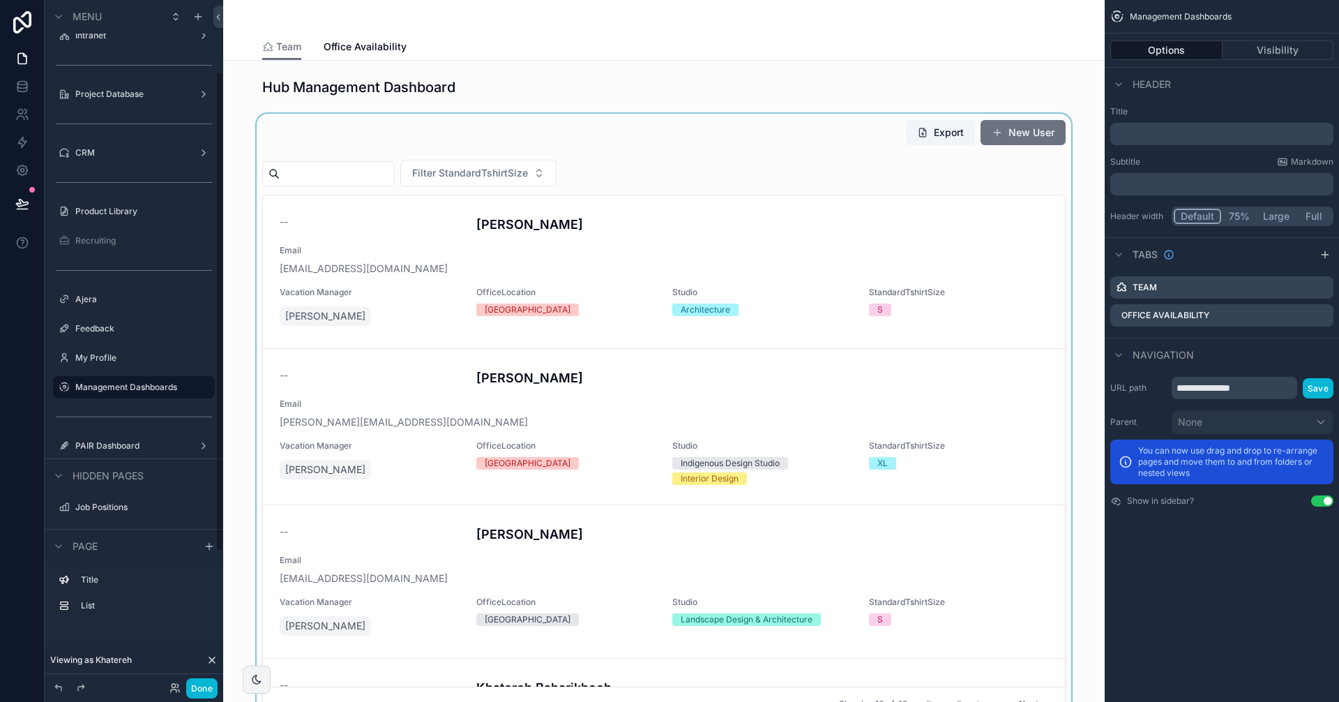
scroll to position [103, 0]
click at [527, 132] on div "scrollable content" at bounding box center [663, 420] width 859 height 613
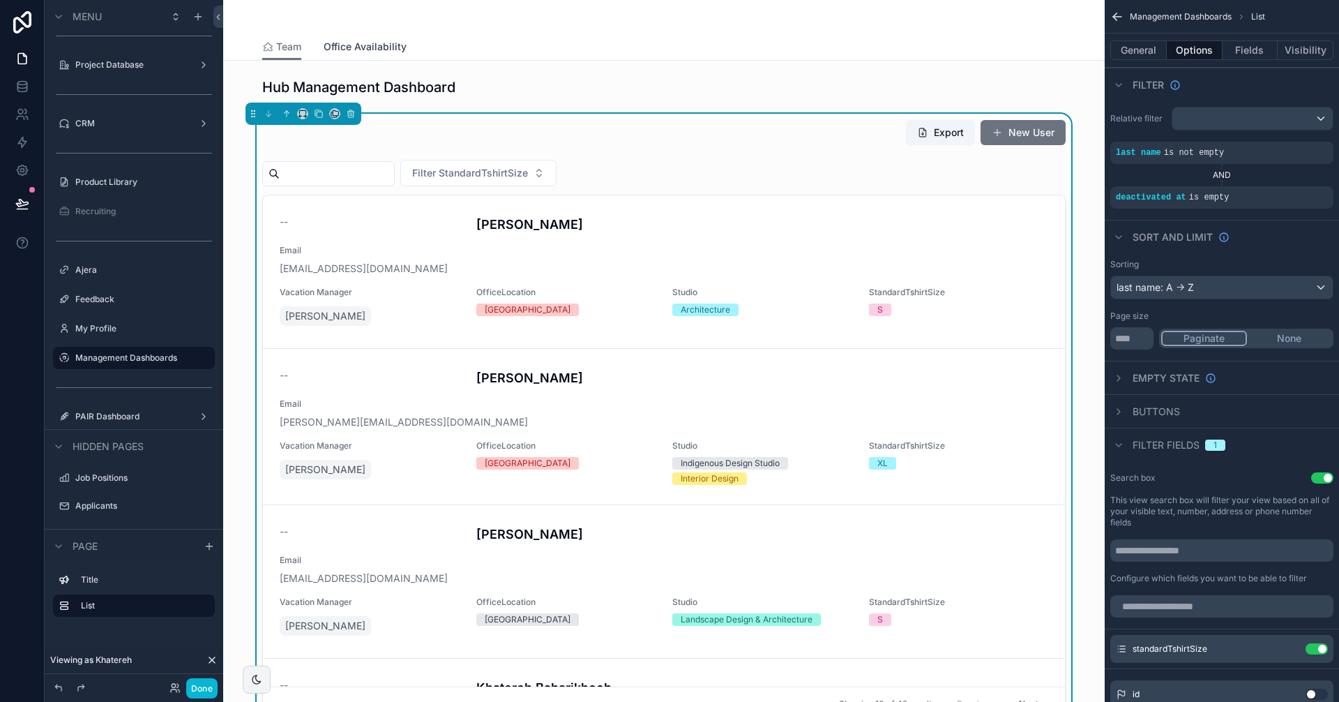
click at [393, 47] on span "Office Availability" at bounding box center [365, 47] width 83 height 14
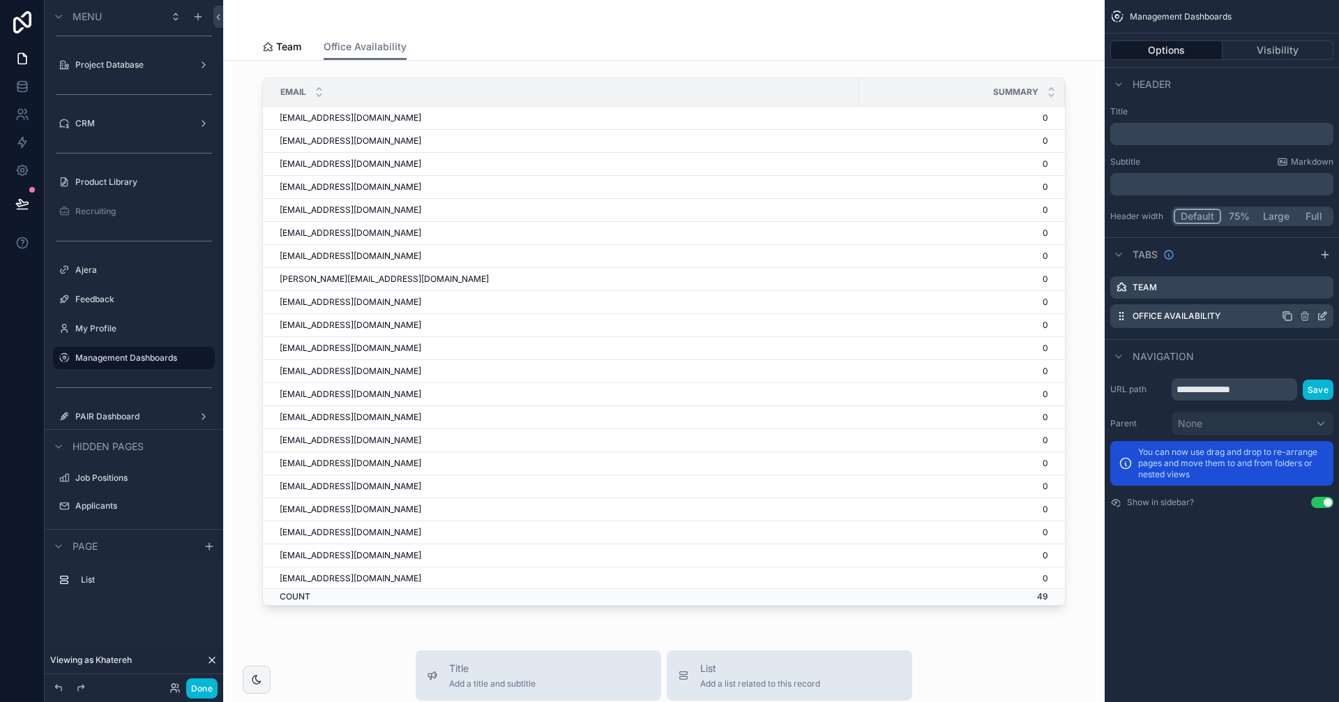
click at [1241, 320] on div "Office Availability" at bounding box center [1221, 316] width 223 height 24
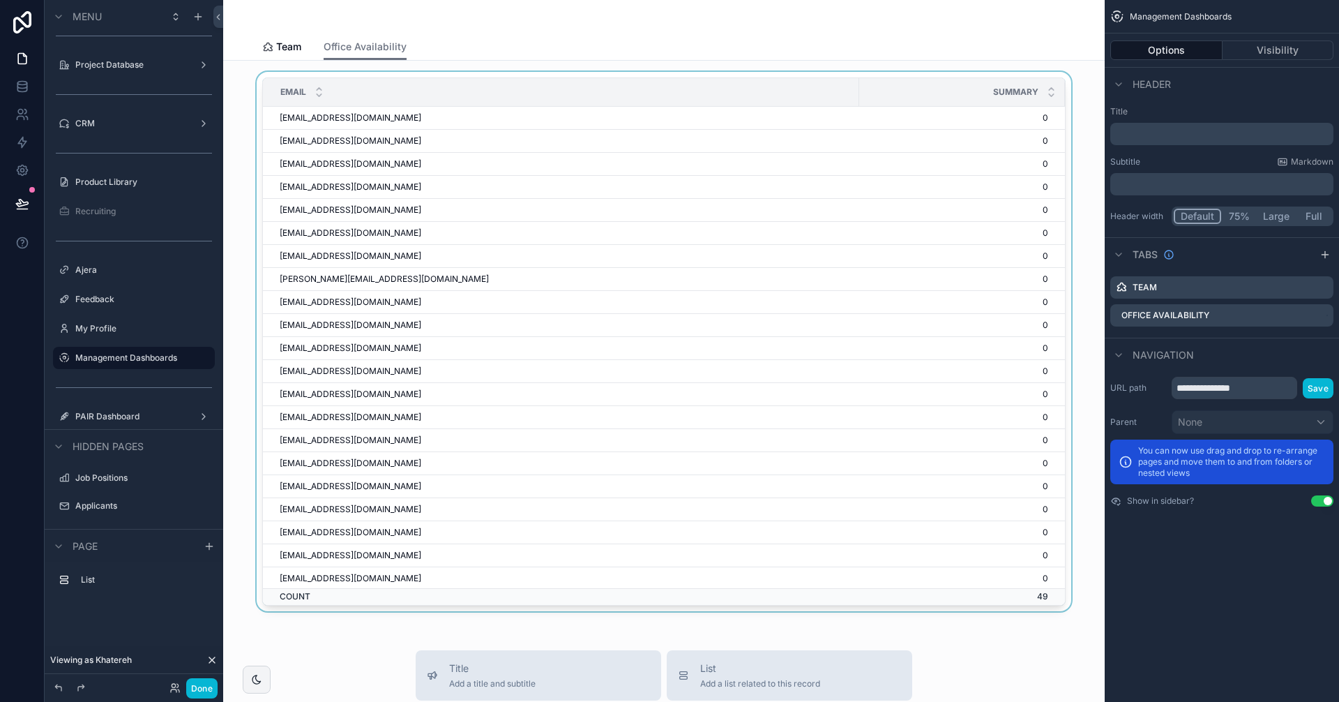
click at [860, 101] on div "Summary" at bounding box center [962, 92] width 204 height 27
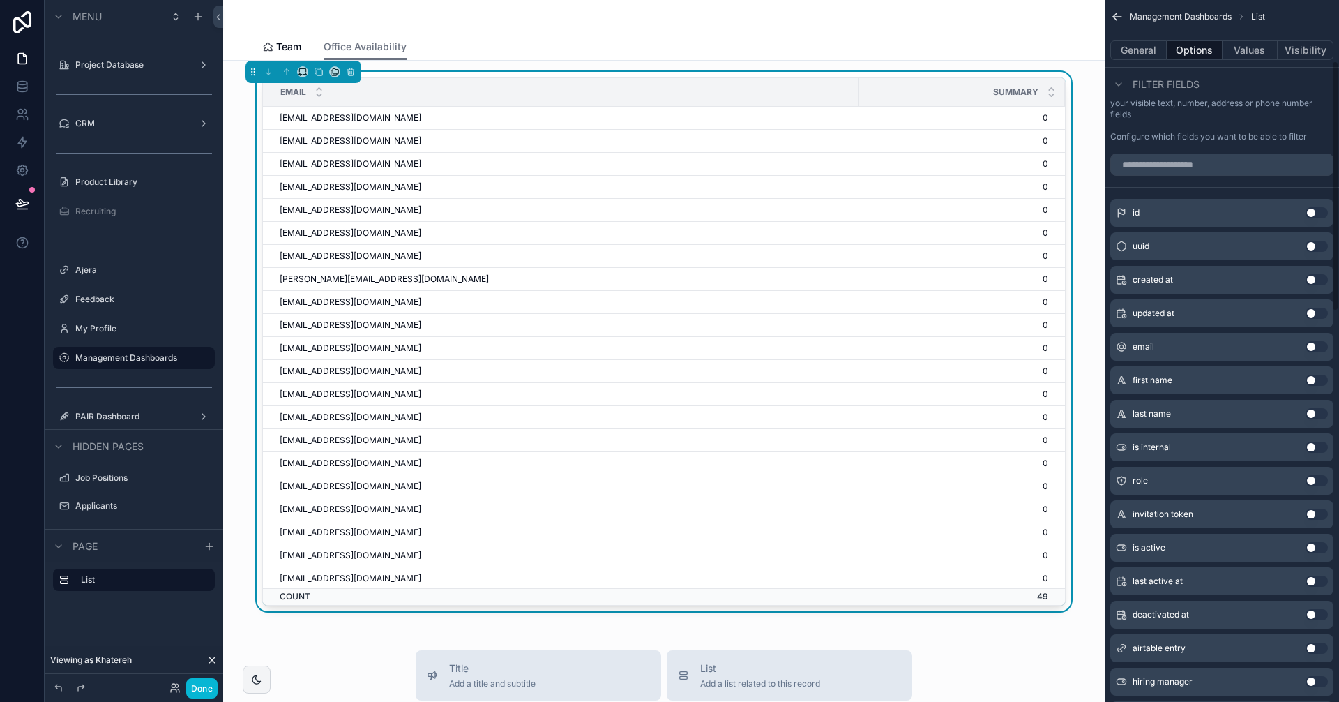
scroll to position [139, 0]
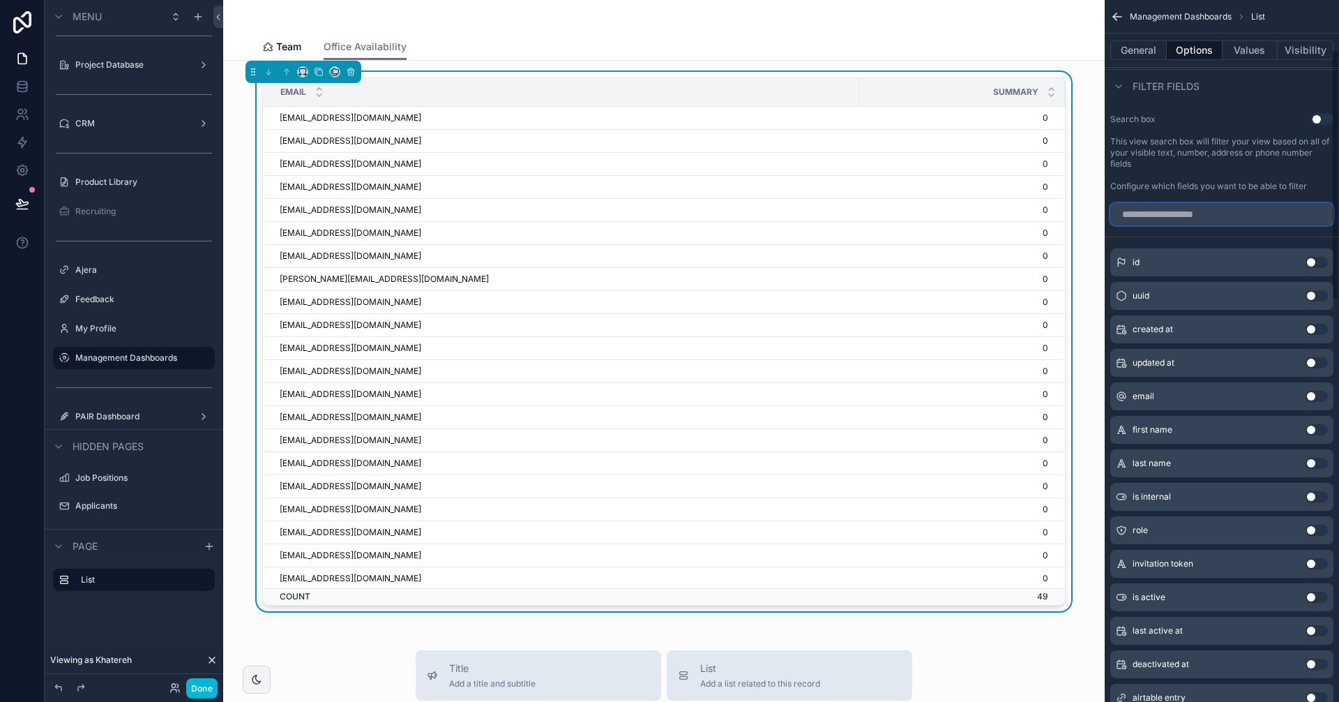
click at [1172, 210] on input "scrollable content" at bounding box center [1221, 214] width 223 height 22
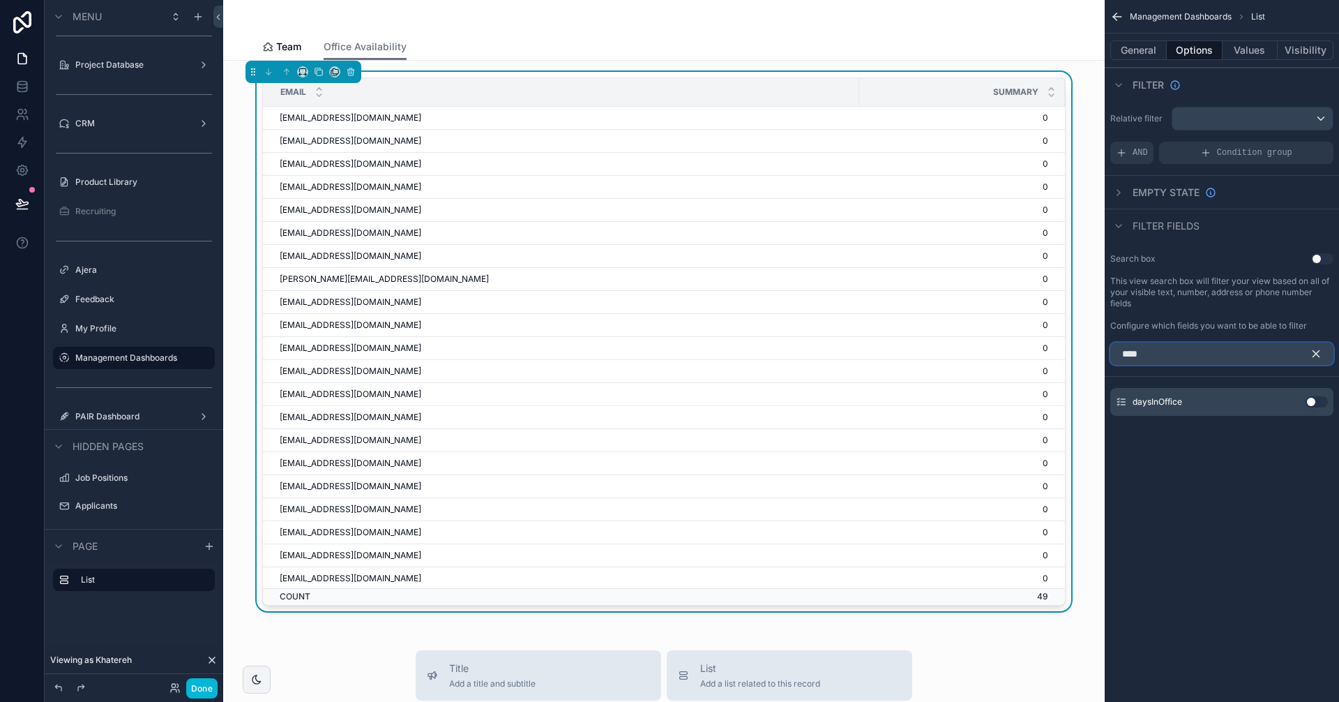
type input "****"
click at [1316, 397] on button "Use setting" at bounding box center [1317, 401] width 22 height 11
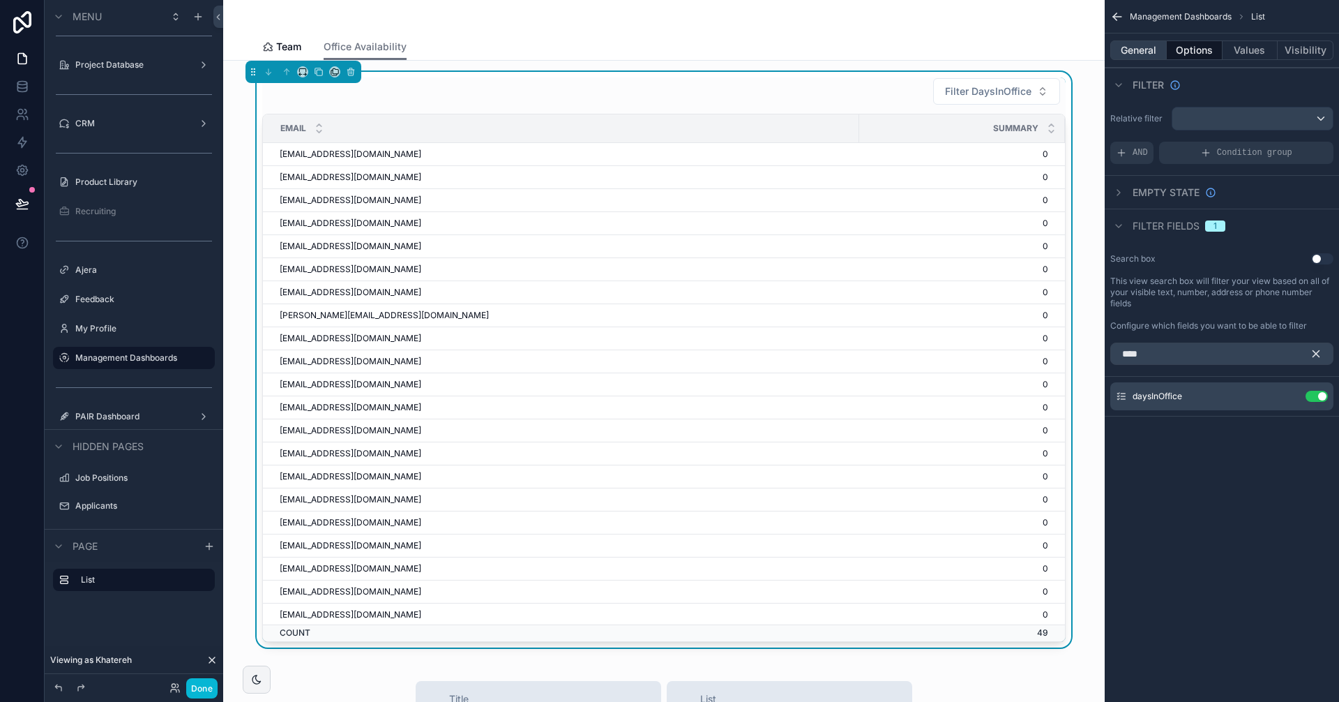
click at [1139, 50] on button "General" at bounding box center [1138, 50] width 56 height 20
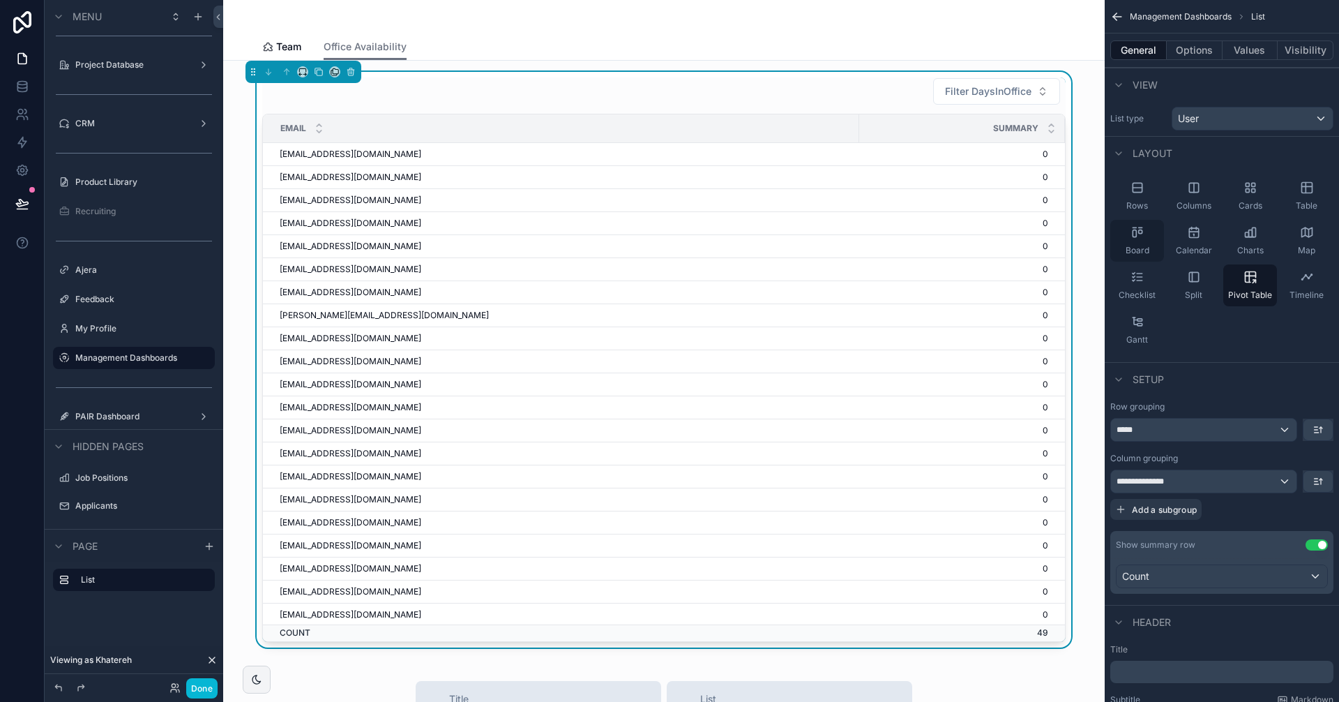
click at [1133, 239] on icon "scrollable content" at bounding box center [1137, 232] width 14 height 14
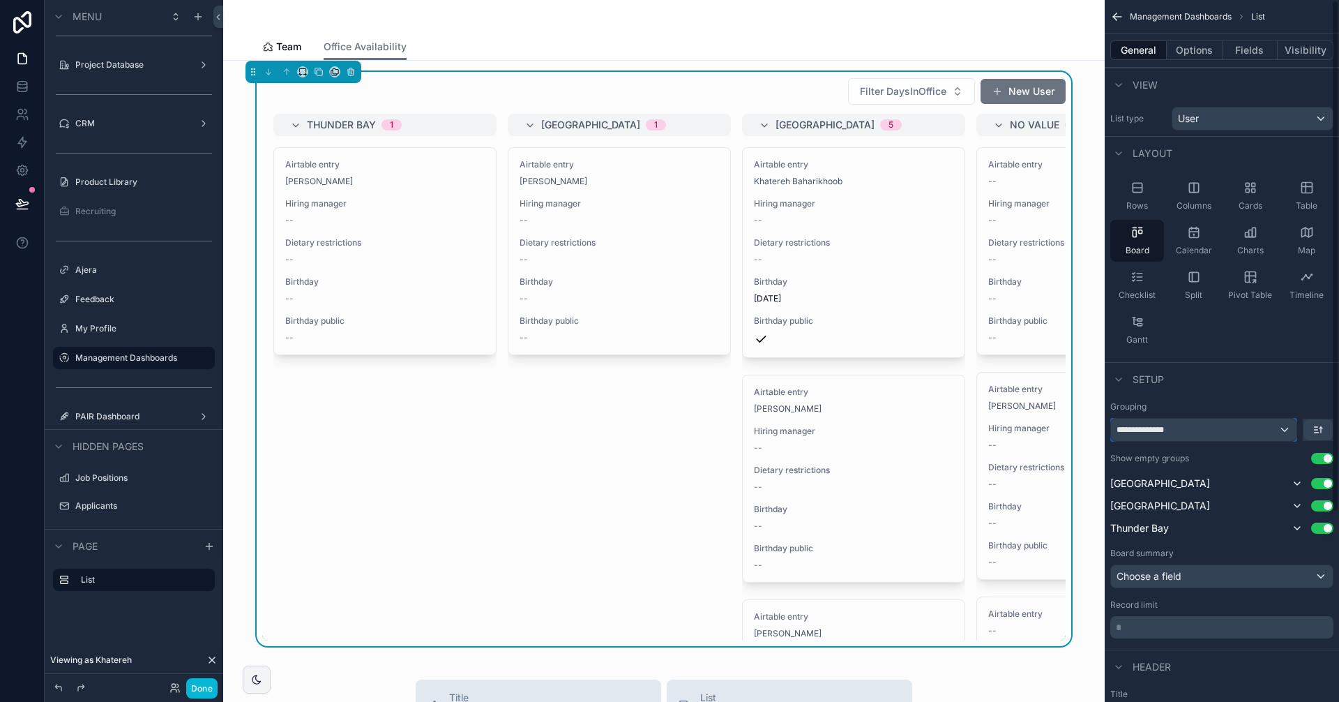
click at [1183, 436] on div "**********" at bounding box center [1204, 429] width 186 height 22
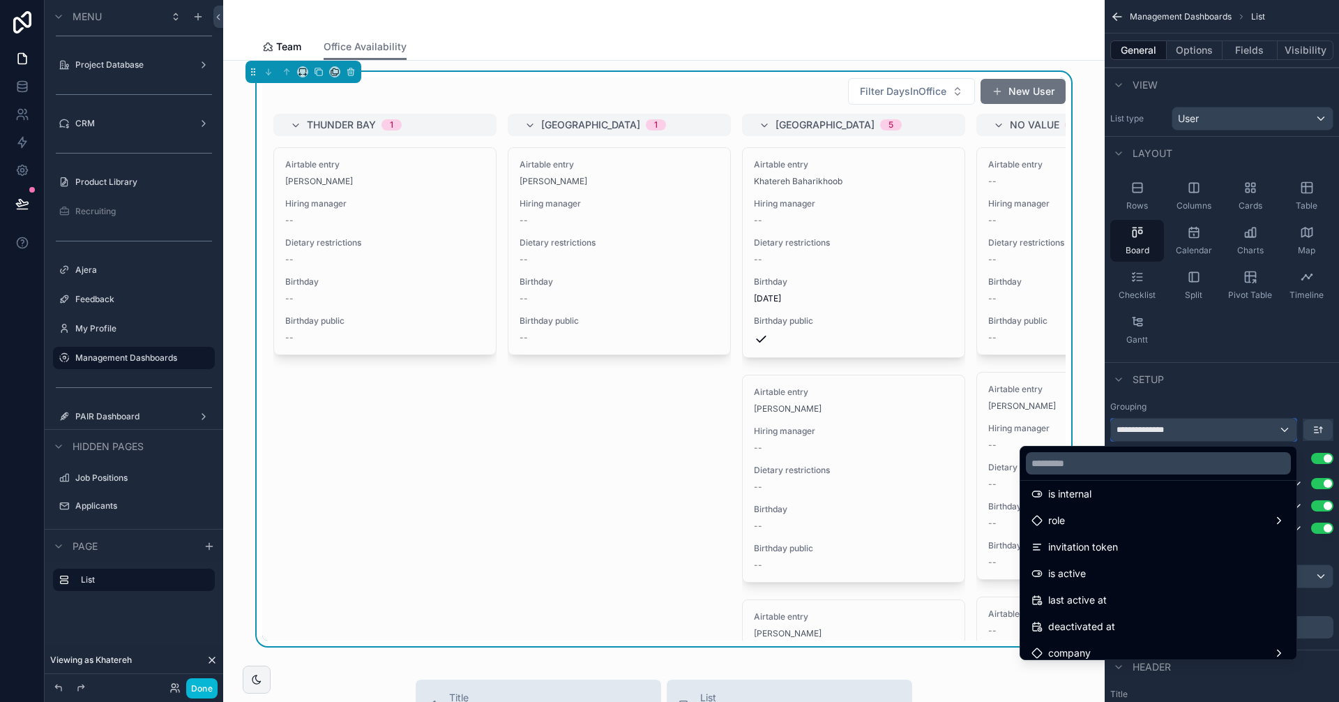
scroll to position [139, 0]
click at [1115, 463] on input "text" at bounding box center [1158, 463] width 265 height 22
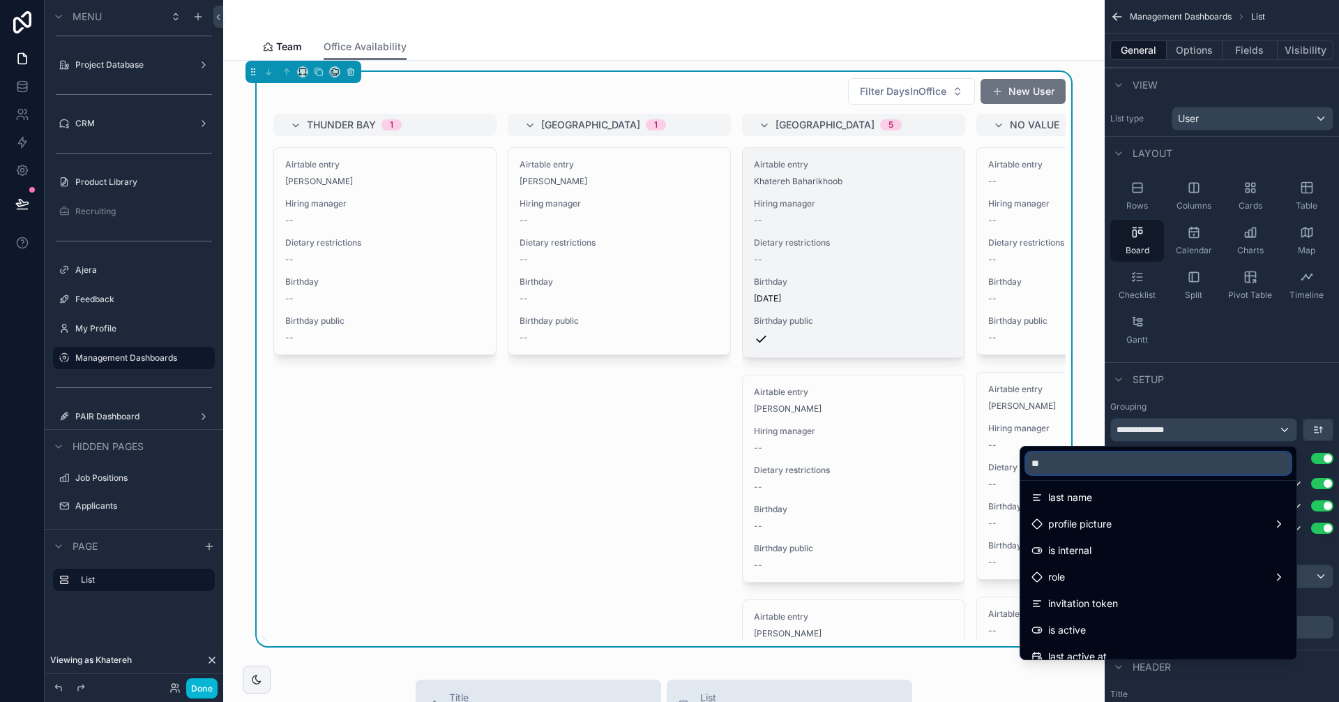
scroll to position [0, 0]
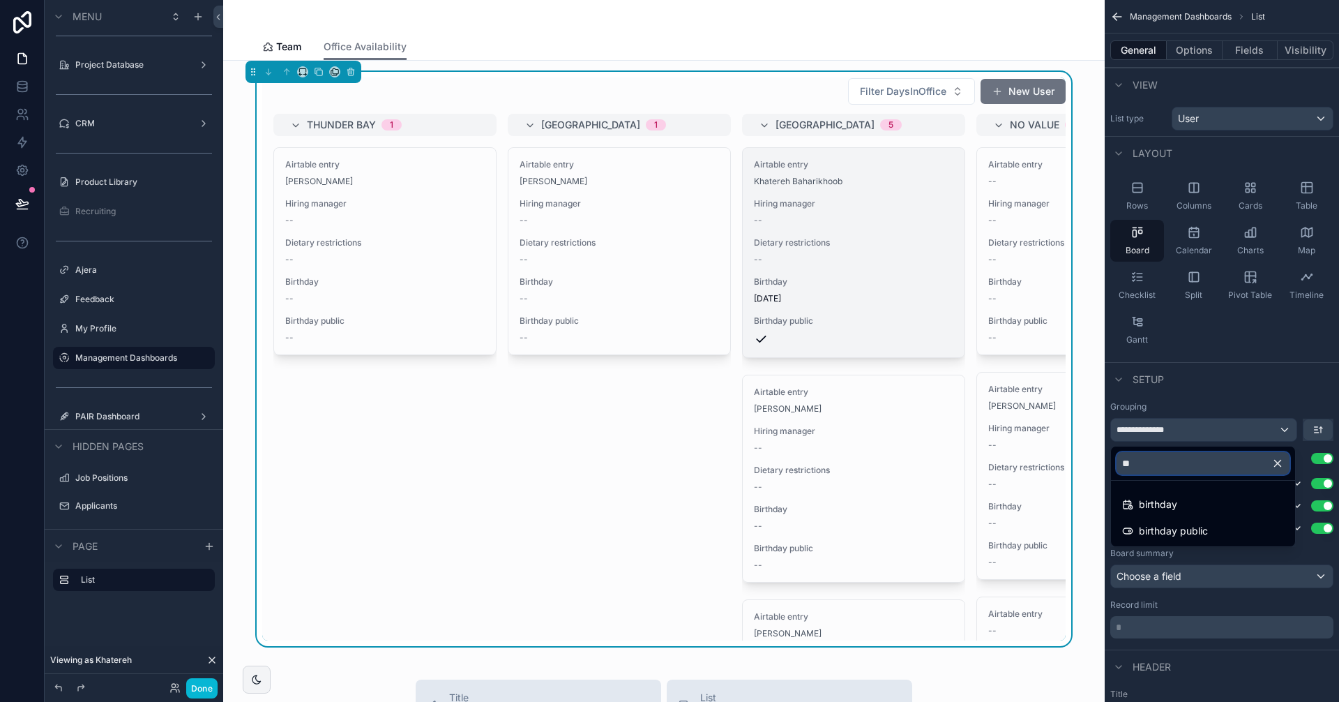
type input "*"
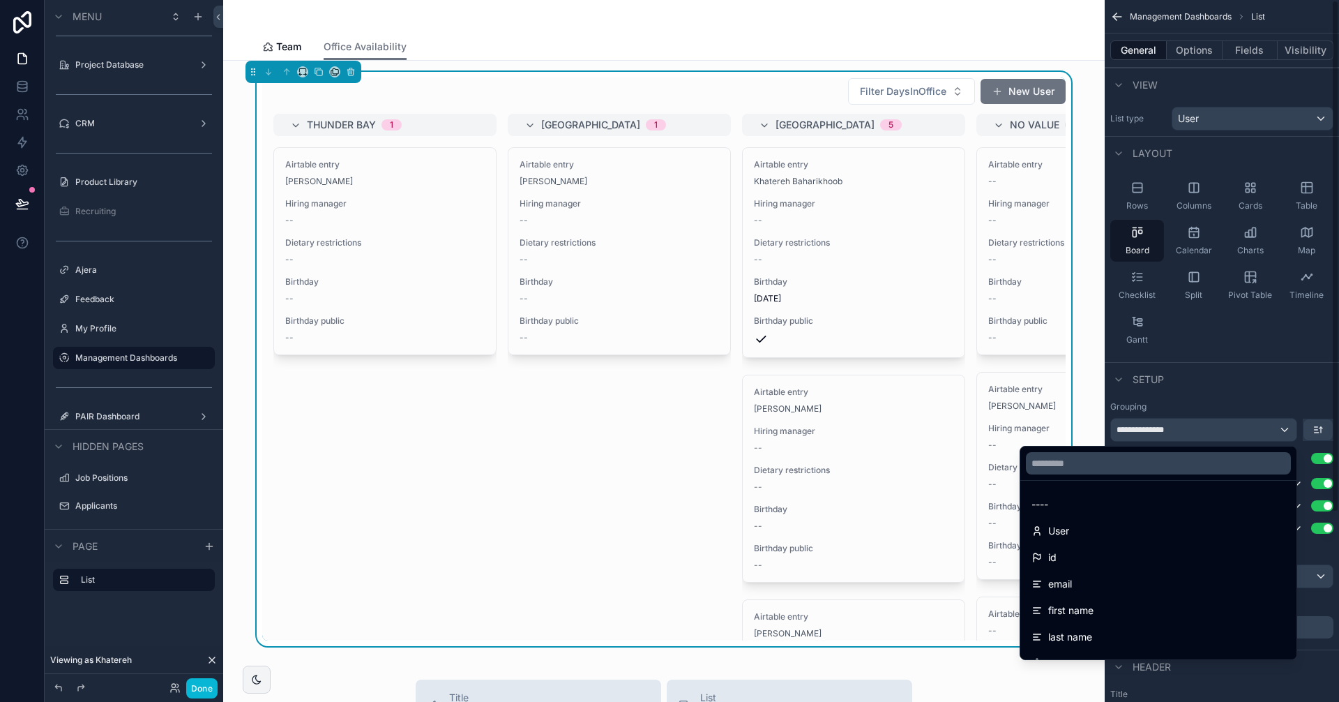
click at [1251, 187] on div "scrollable content" at bounding box center [669, 351] width 1339 height 702
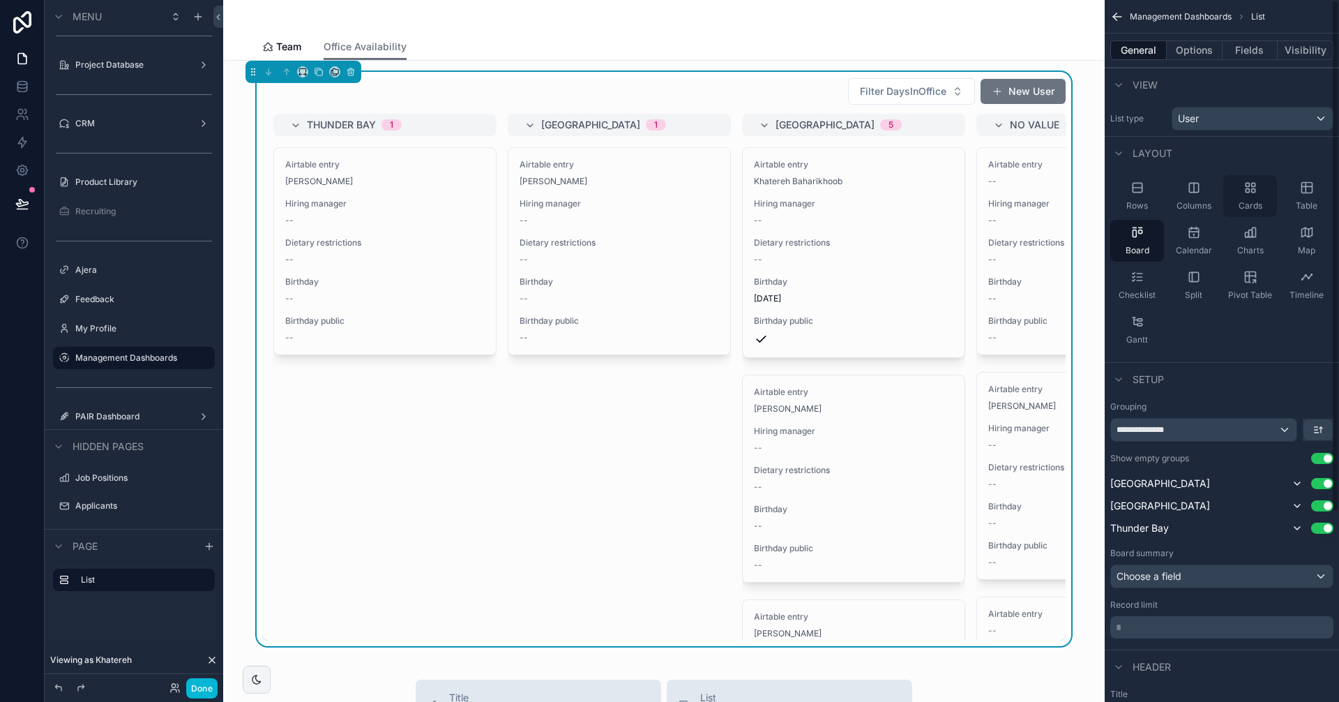
click at [1243, 189] on icon "scrollable content" at bounding box center [1250, 188] width 14 height 14
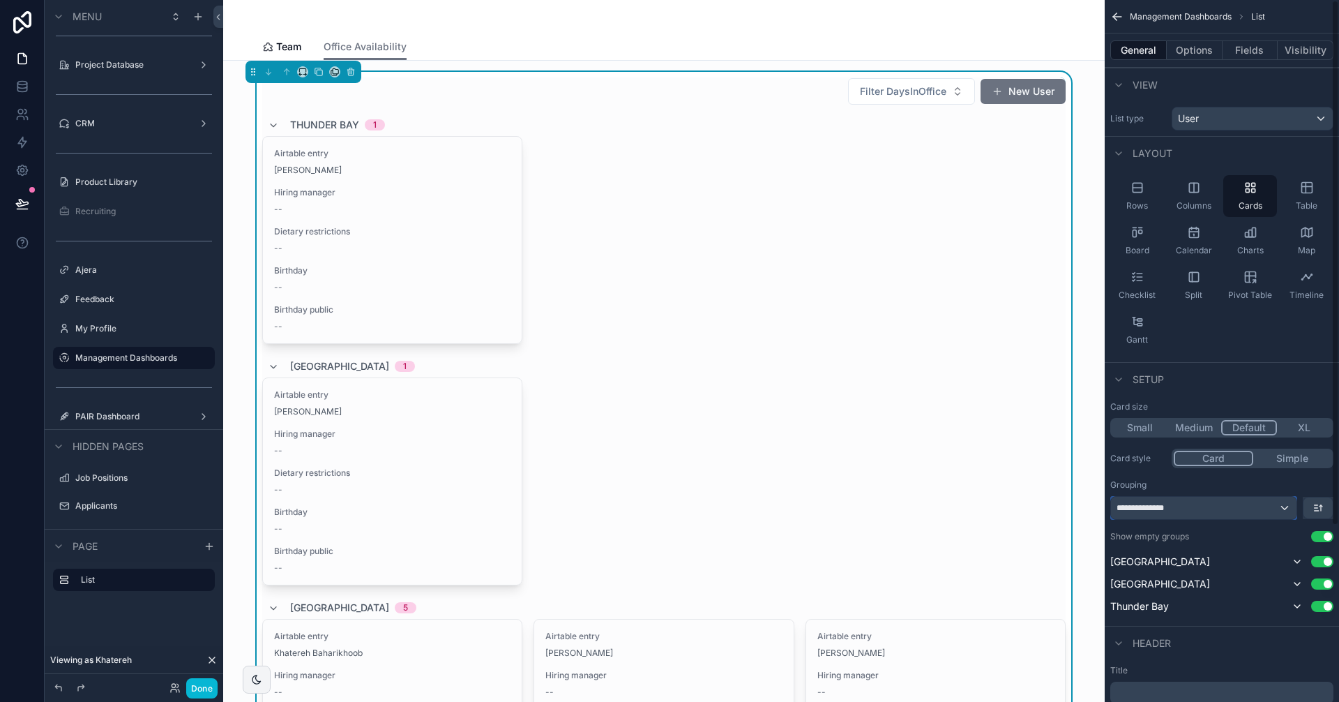
click at [1183, 509] on div "**********" at bounding box center [1204, 508] width 186 height 22
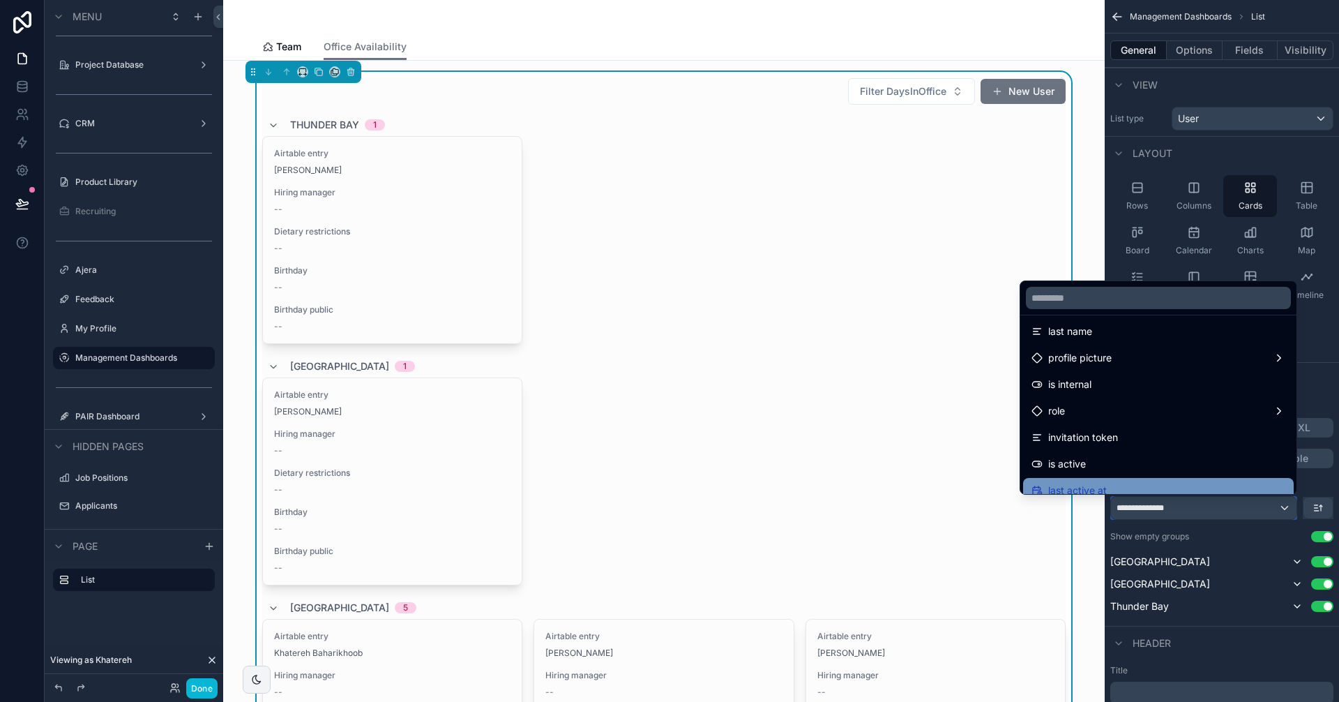
scroll to position [209, 0]
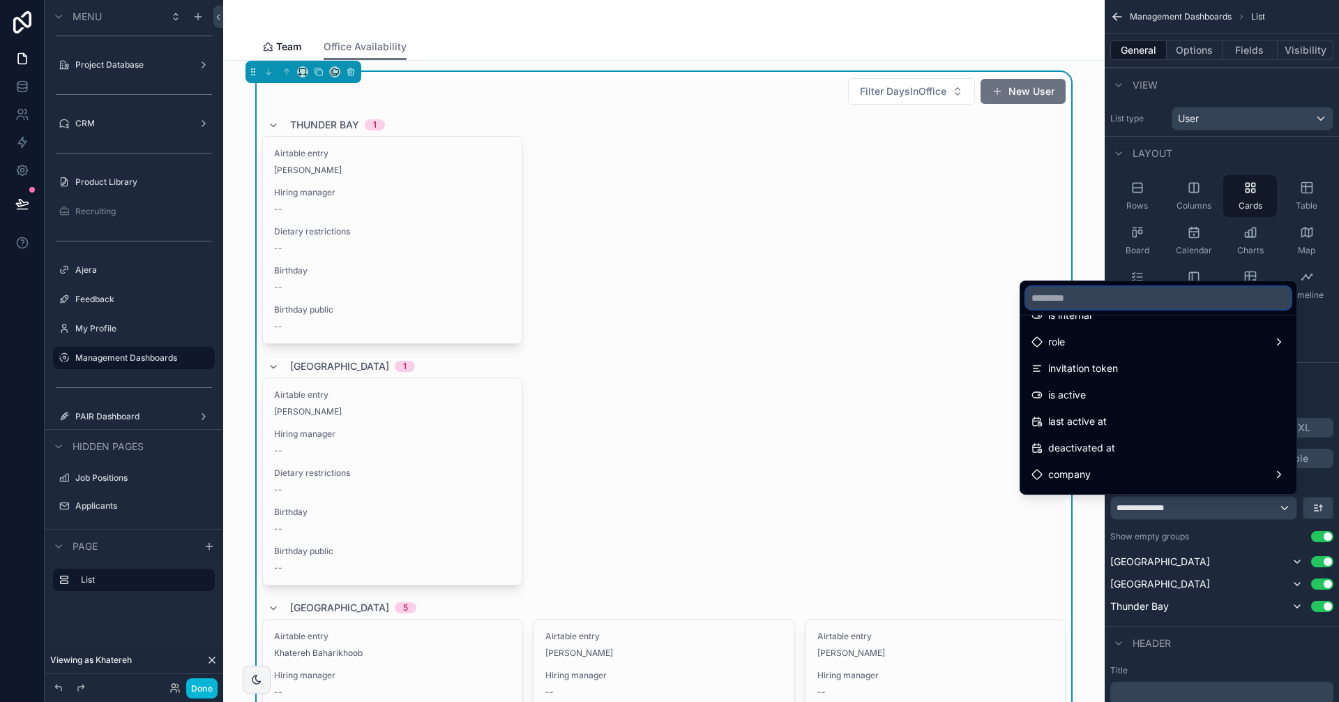
click at [1098, 298] on input "text" at bounding box center [1158, 298] width 265 height 22
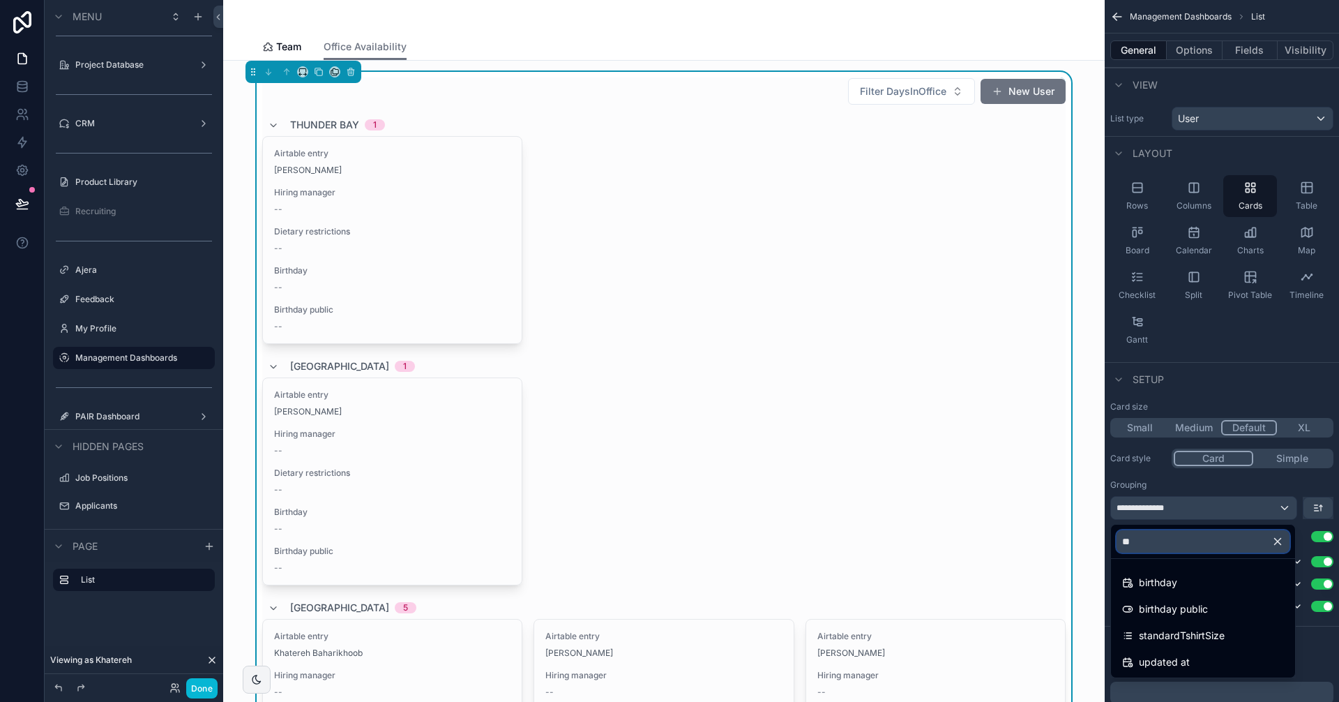
type input "*"
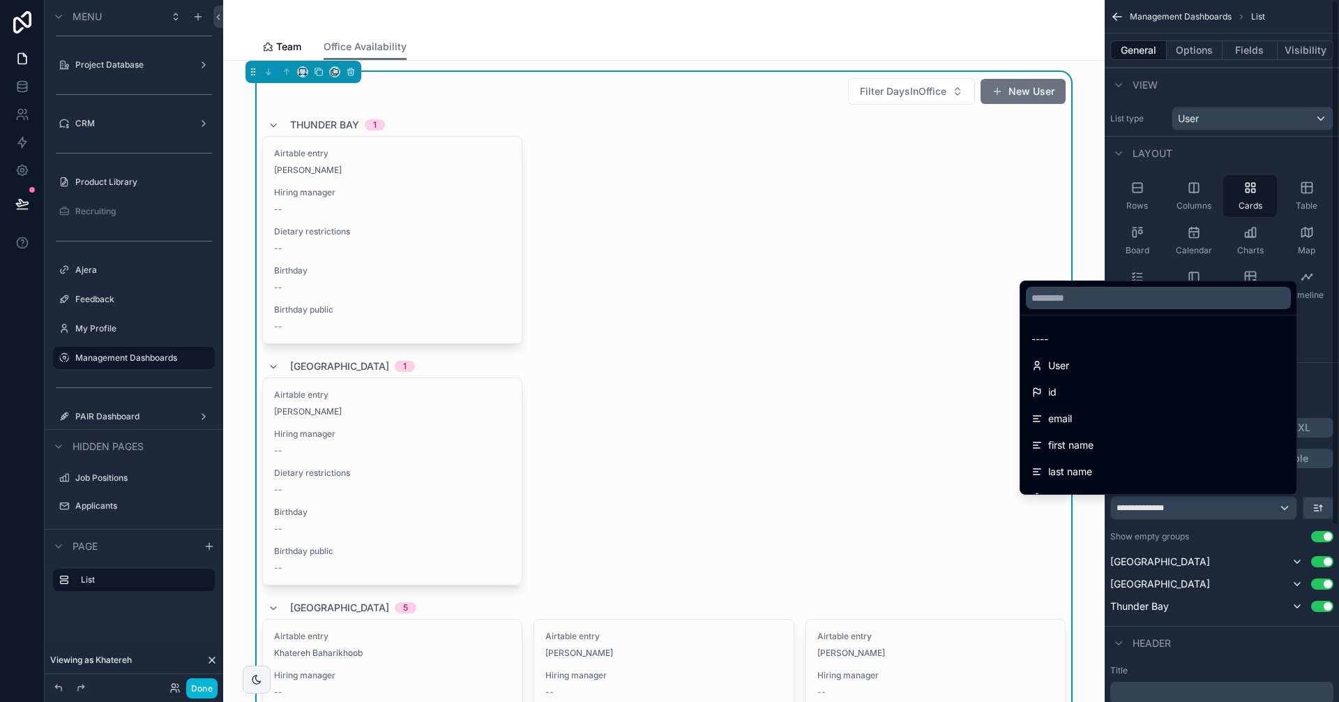
click at [1197, 186] on div "scrollable content" at bounding box center [669, 351] width 1339 height 702
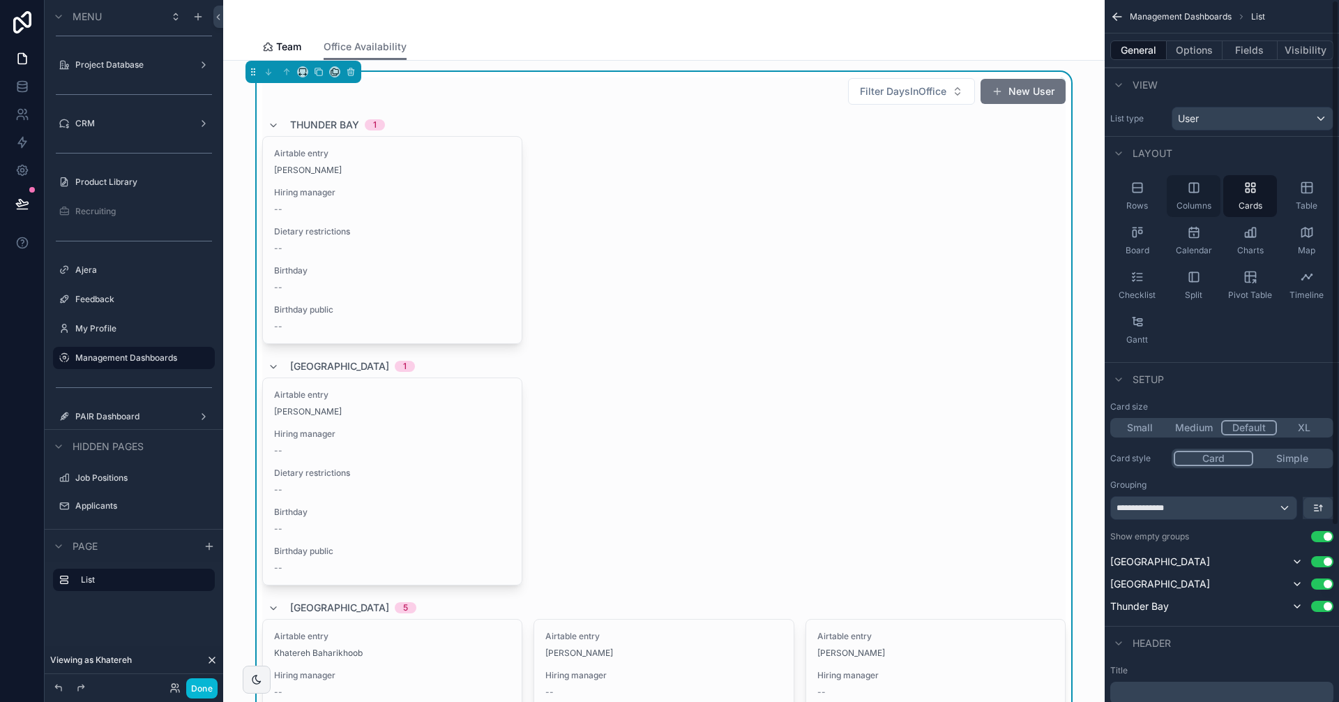
click at [1190, 188] on icon "scrollable content" at bounding box center [1194, 188] width 14 height 14
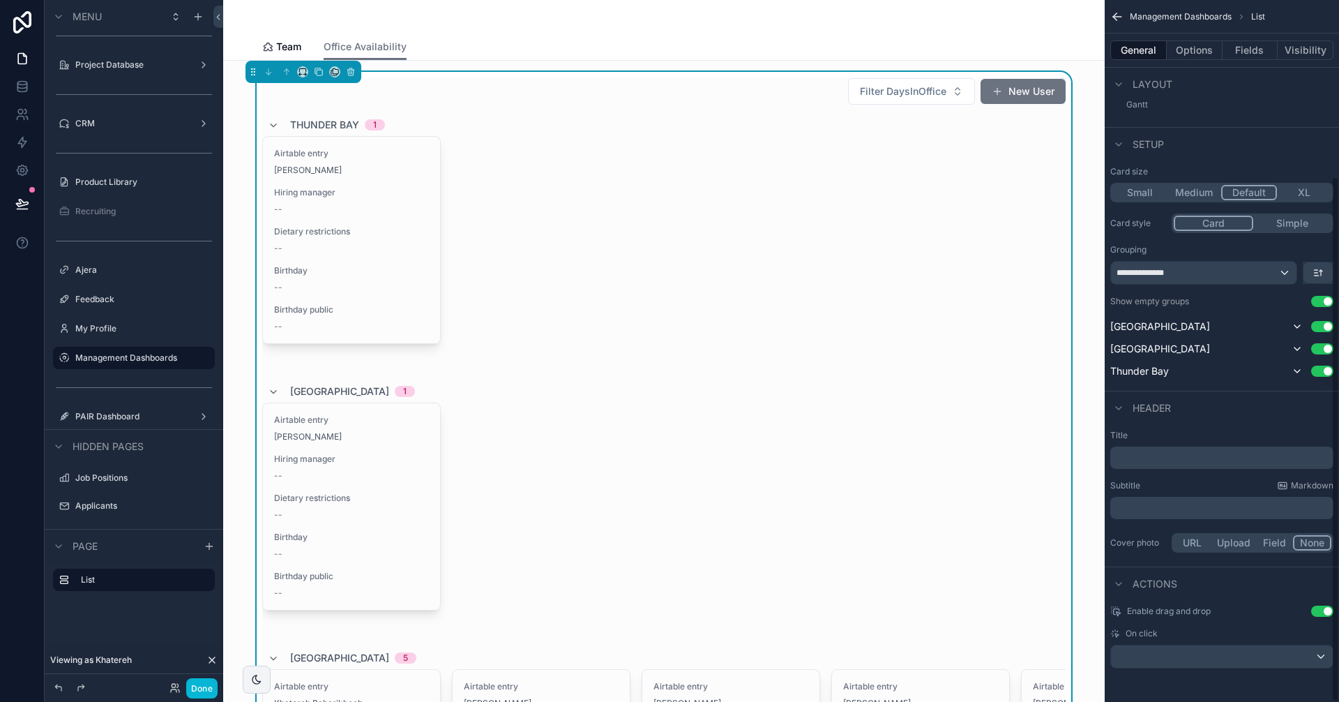
click at [1200, 187] on button "Medium" at bounding box center [1194, 192] width 54 height 15
click at [1157, 114] on div "Gantt" at bounding box center [1137, 95] width 54 height 42
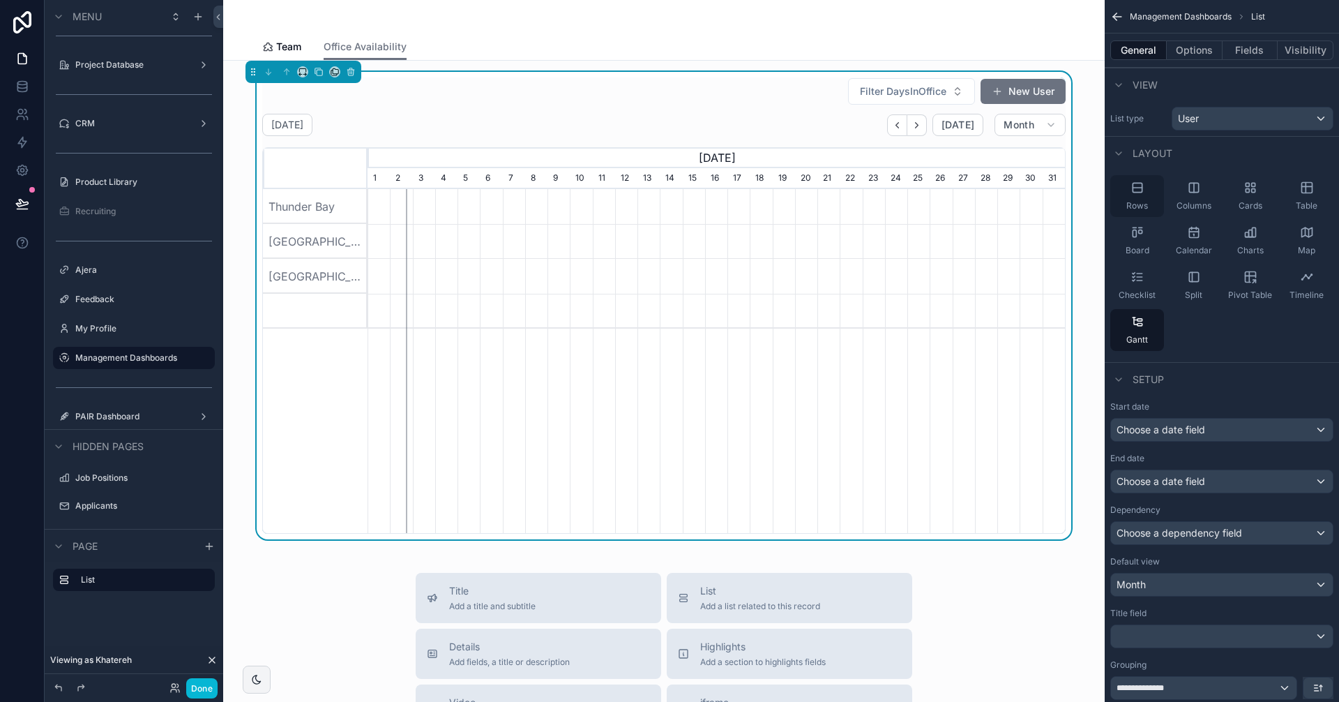
click at [1139, 194] on icon "scrollable content" at bounding box center [1137, 188] width 14 height 14
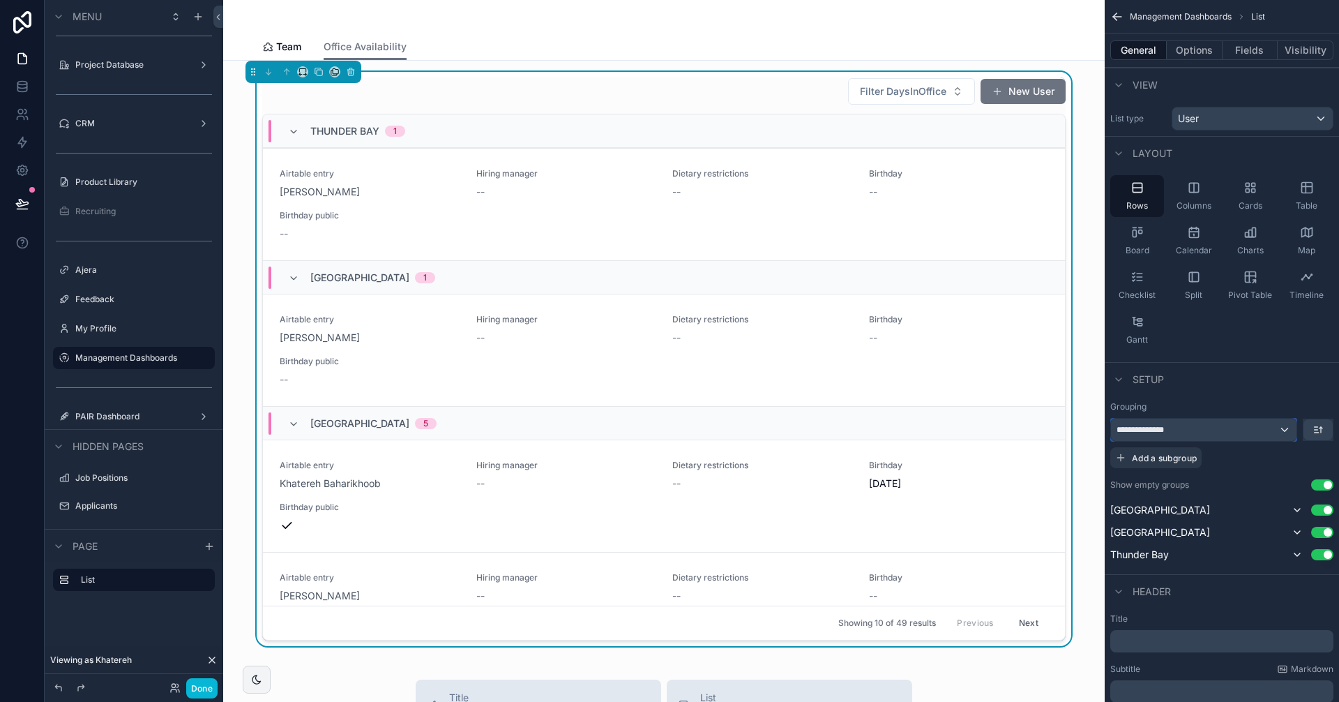
click at [1199, 427] on div "**********" at bounding box center [1204, 429] width 186 height 22
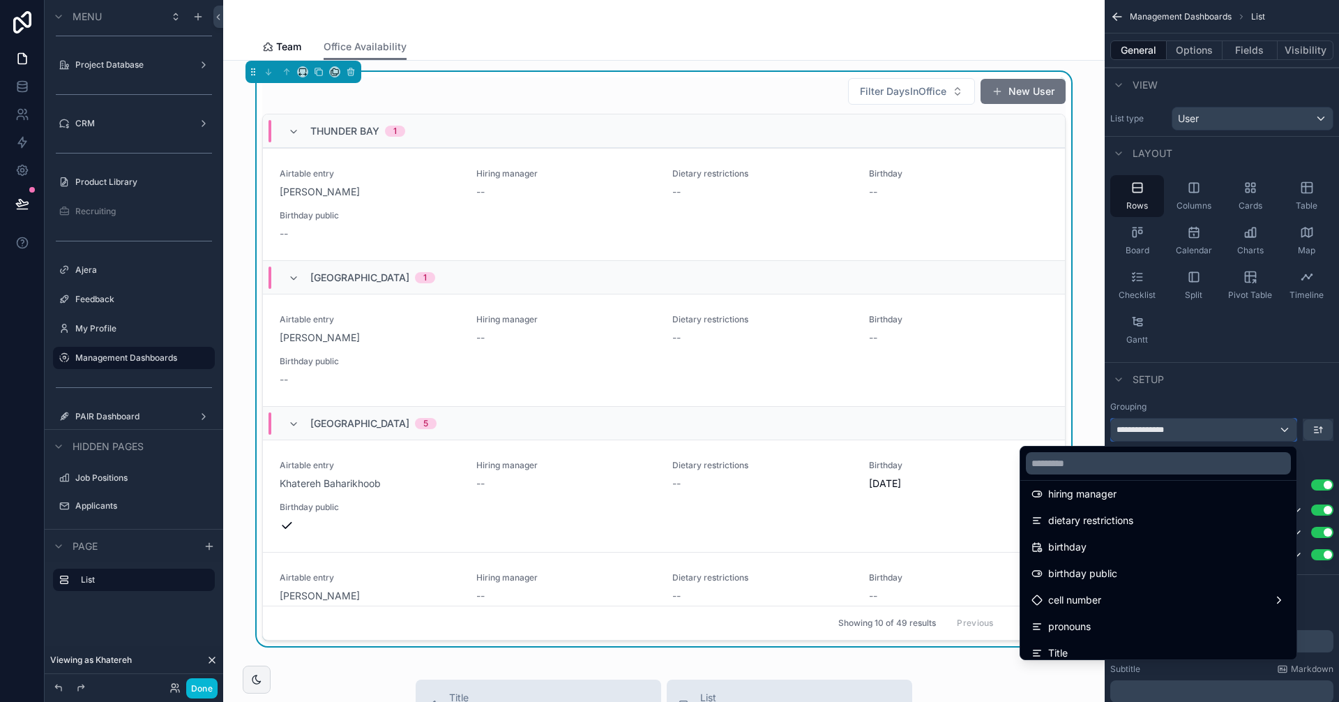
scroll to position [349, 0]
click at [1144, 458] on input "text" at bounding box center [1158, 463] width 265 height 22
type input "*"
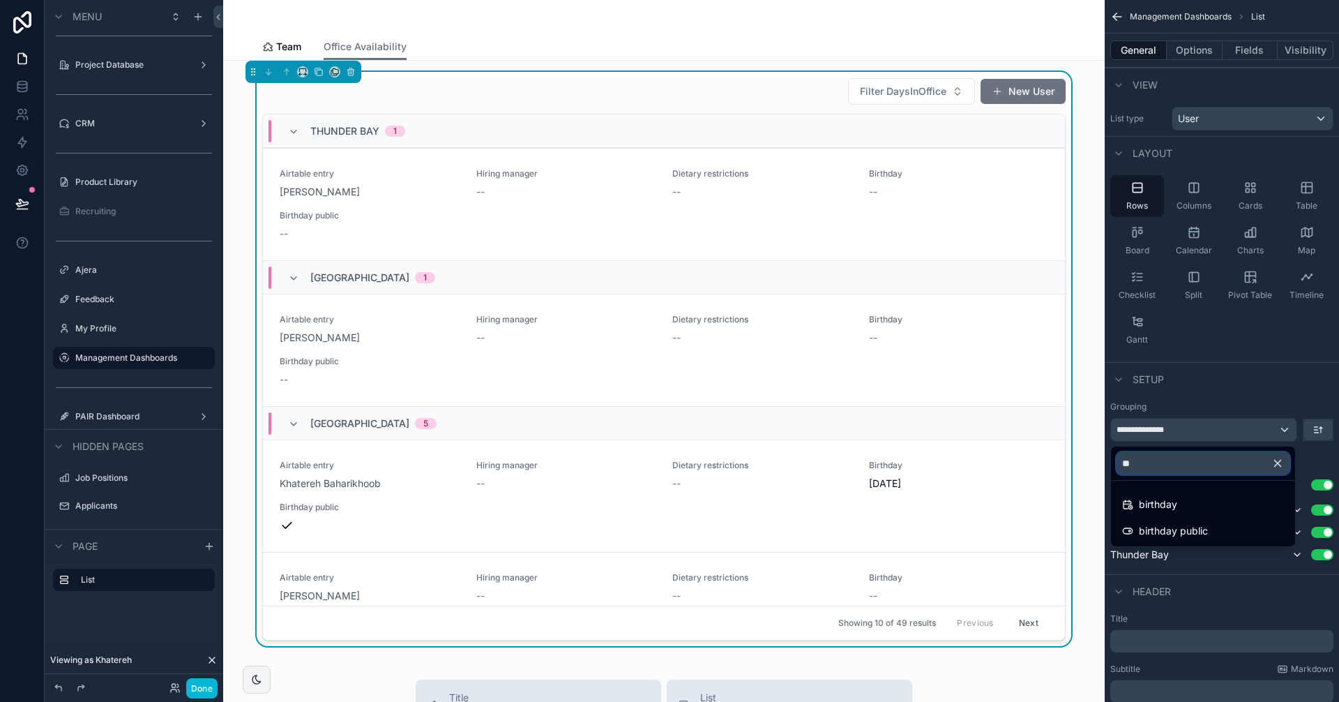
type input "*"
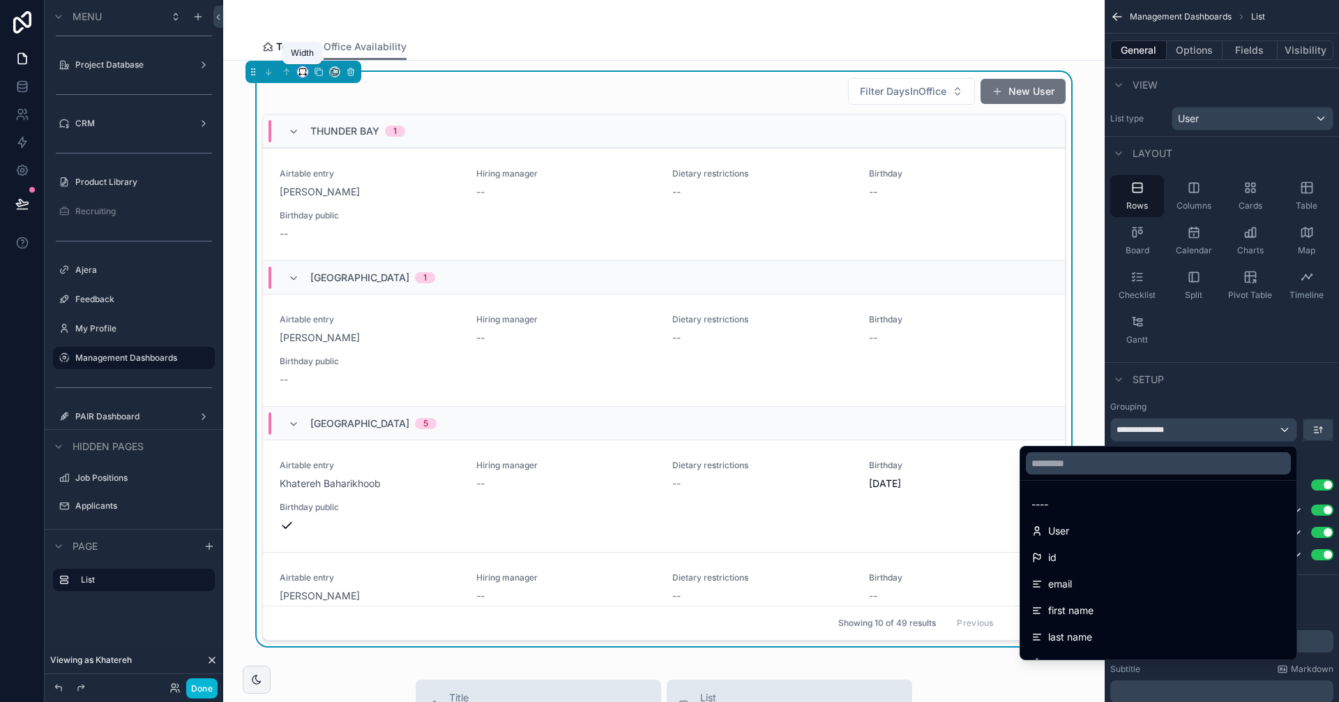
click at [303, 70] on icon "scrollable content" at bounding box center [303, 72] width 10 height 10
click at [444, 103] on div "scrollable content" at bounding box center [669, 351] width 1339 height 702
click at [444, 102] on div "Filter DaysInOffice New User" at bounding box center [663, 91] width 803 height 28
click at [354, 69] on icon "scrollable content" at bounding box center [351, 72] width 10 height 10
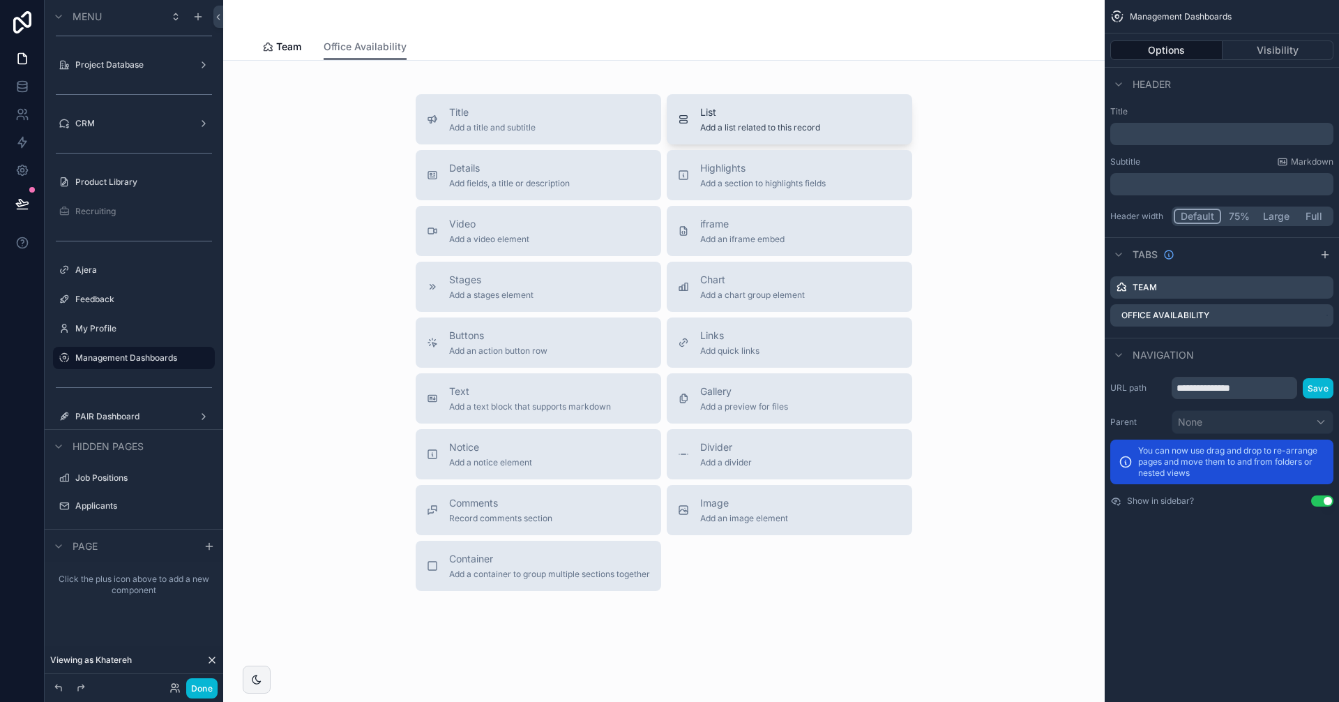
click at [782, 112] on span "List" at bounding box center [760, 112] width 120 height 14
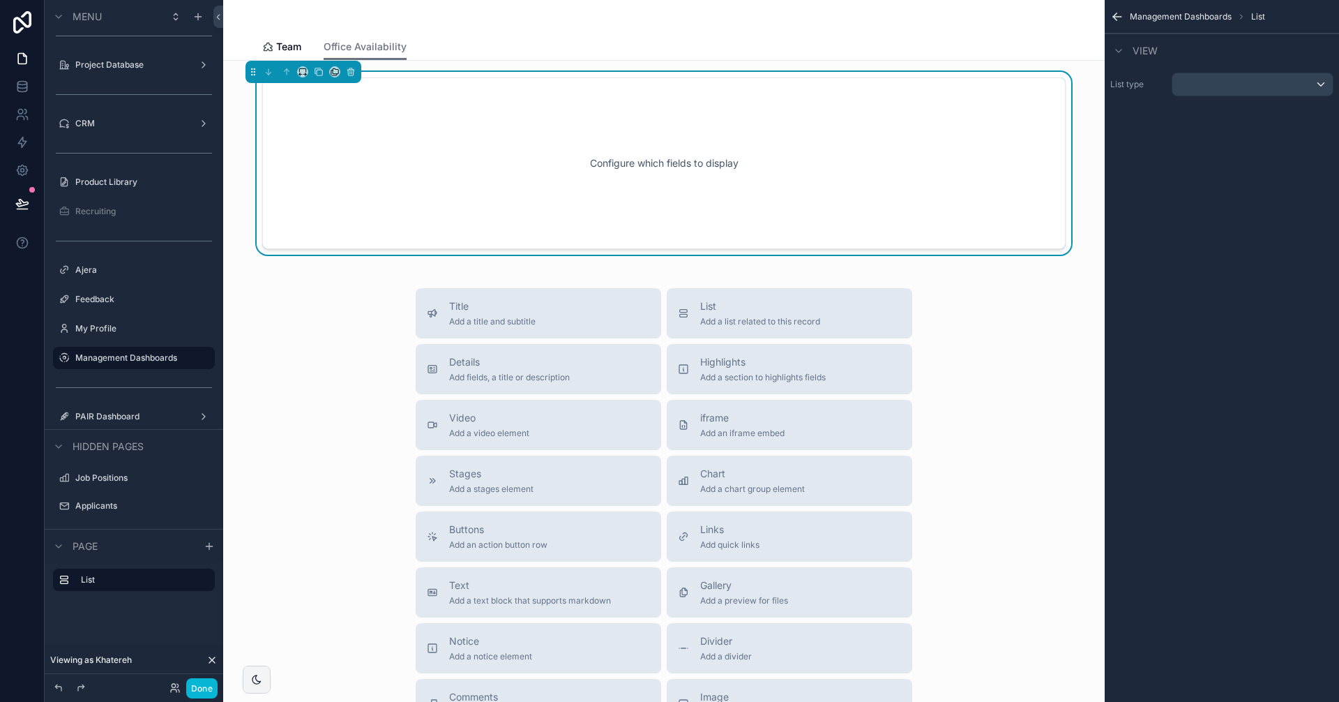
click at [755, 143] on div "Configure which fields to display" at bounding box center [663, 163] width 757 height 126
click at [1188, 91] on div "scrollable content" at bounding box center [1252, 84] width 160 height 22
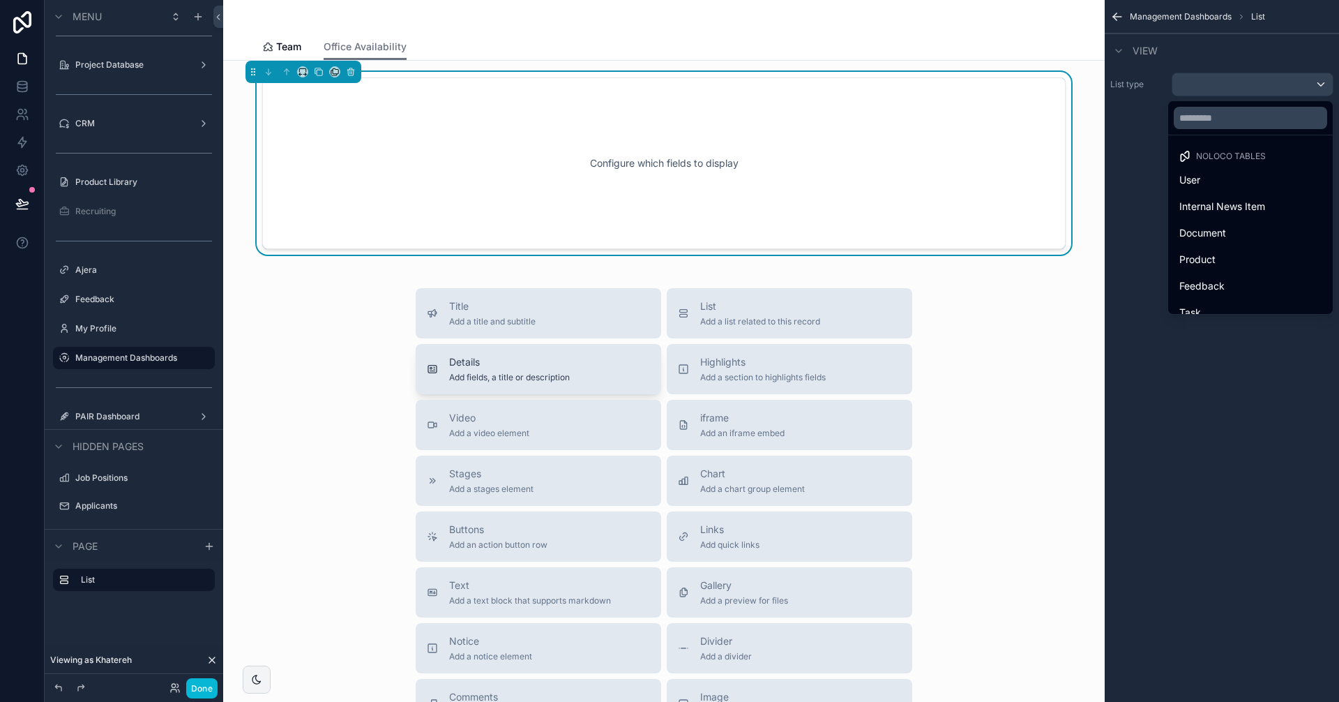
click at [589, 365] on div "Details Add fields, a title or description" at bounding box center [538, 369] width 223 height 28
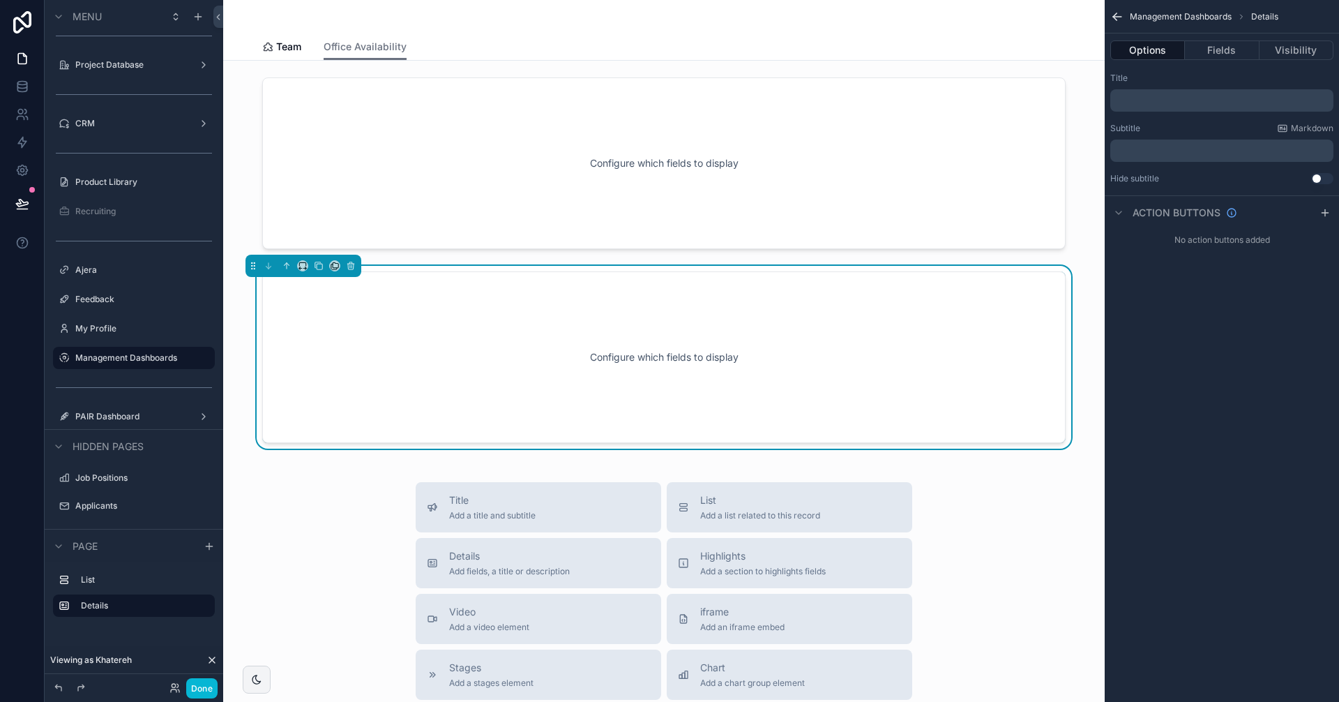
scroll to position [6, 0]
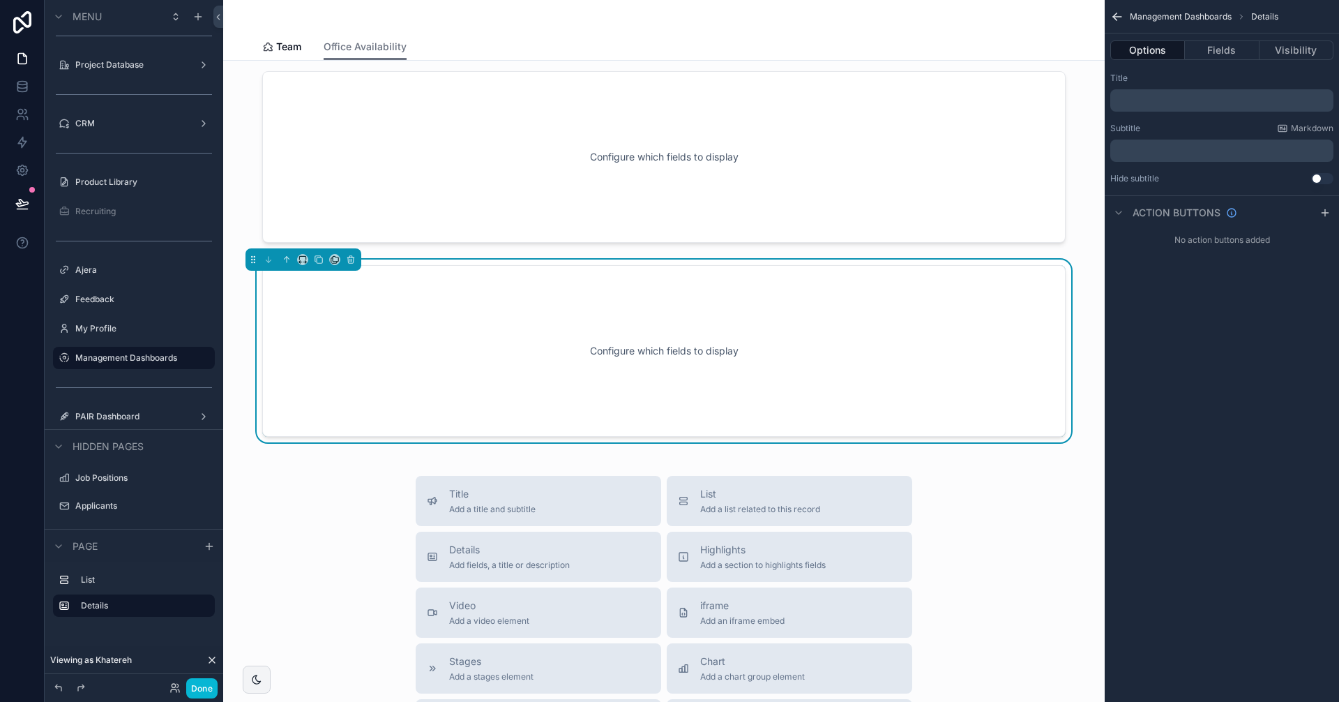
click at [686, 283] on div "Configure which fields to display" at bounding box center [663, 351] width 803 height 172
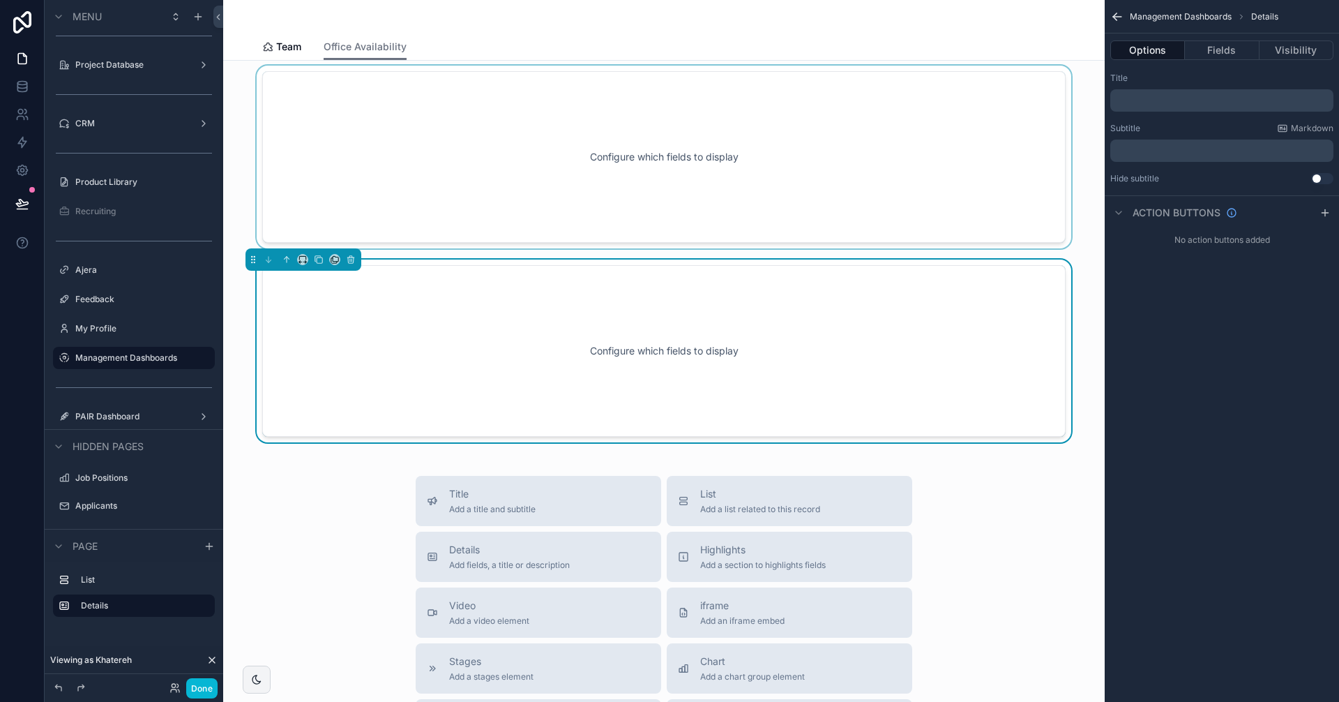
click at [769, 163] on div "scrollable content" at bounding box center [663, 157] width 859 height 183
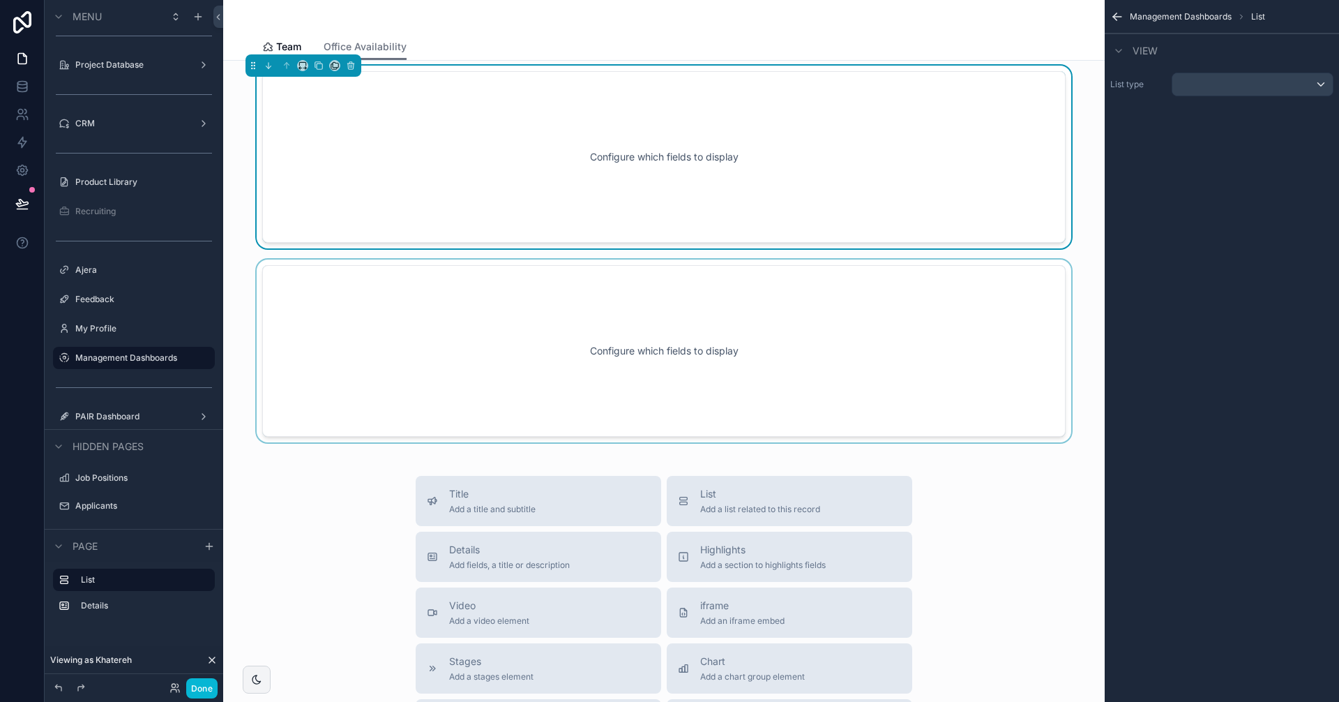
click at [831, 290] on div "scrollable content" at bounding box center [663, 350] width 859 height 183
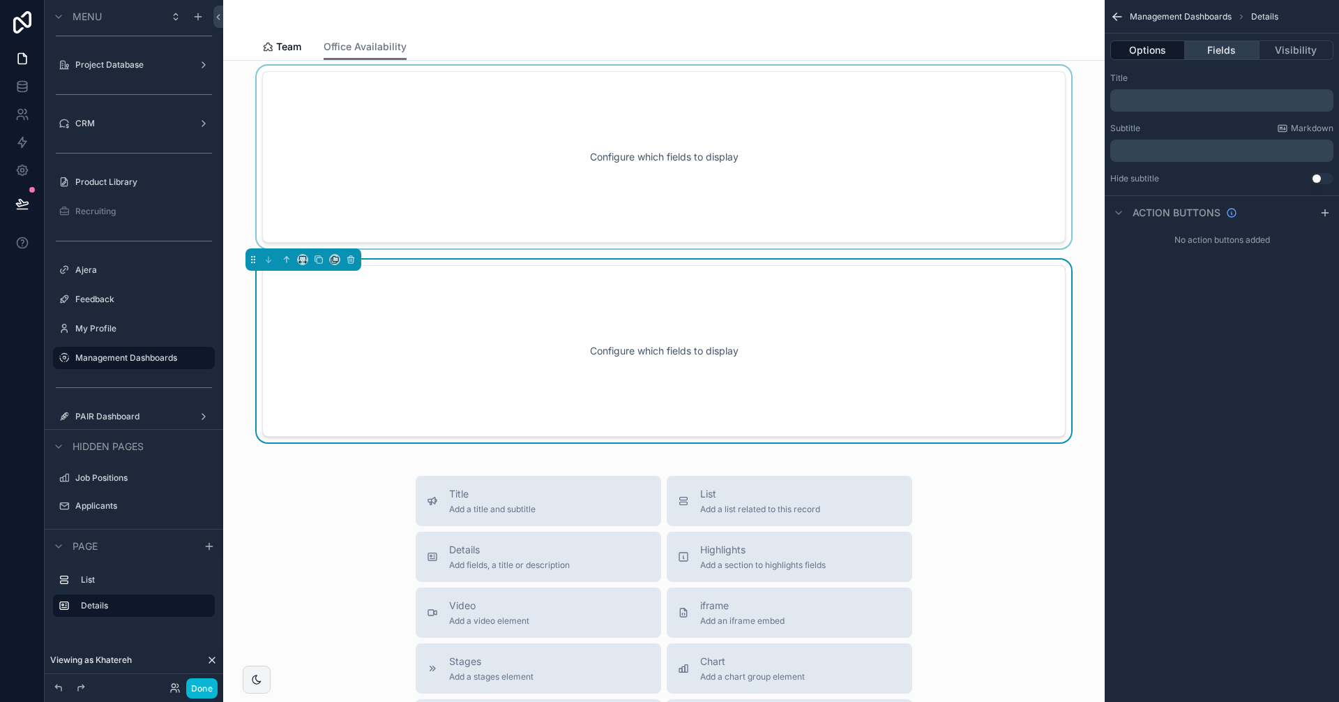
click at [1225, 53] on button "Fields" at bounding box center [1222, 50] width 74 height 20
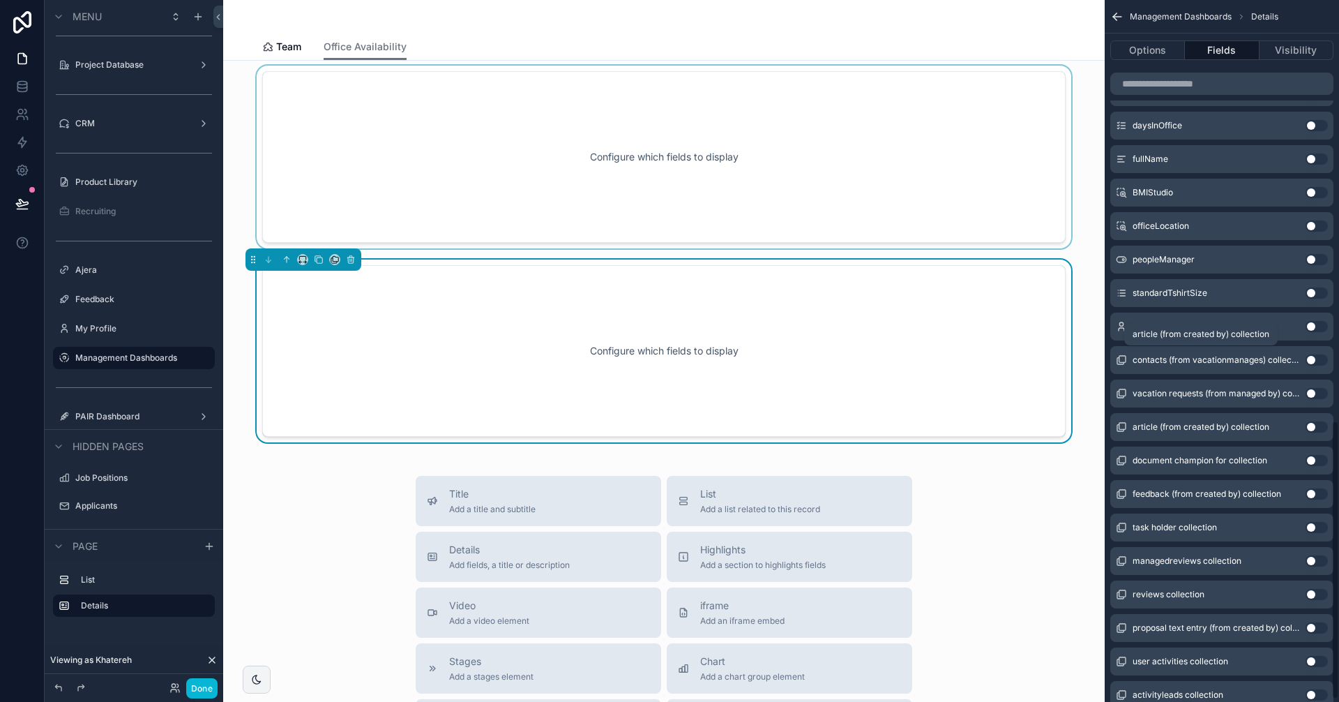
scroll to position [1064, 0]
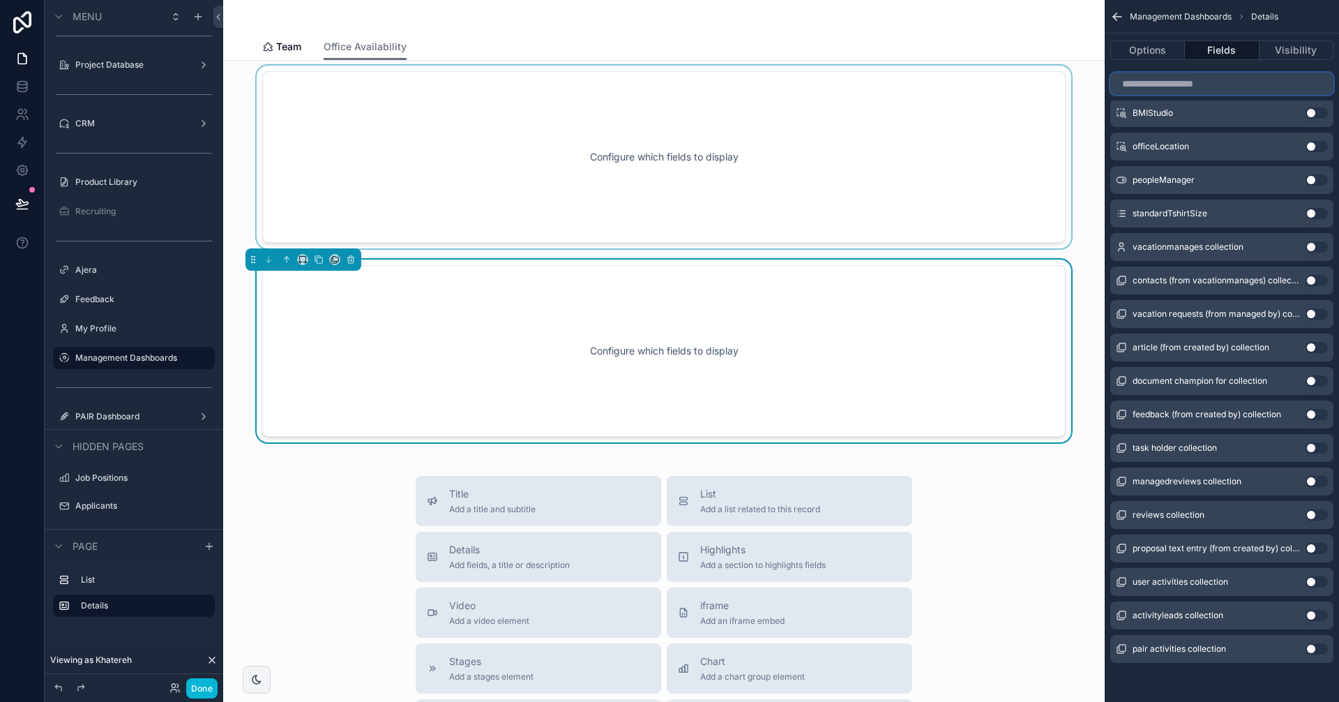
click at [1190, 83] on input "scrollable content" at bounding box center [1221, 84] width 223 height 22
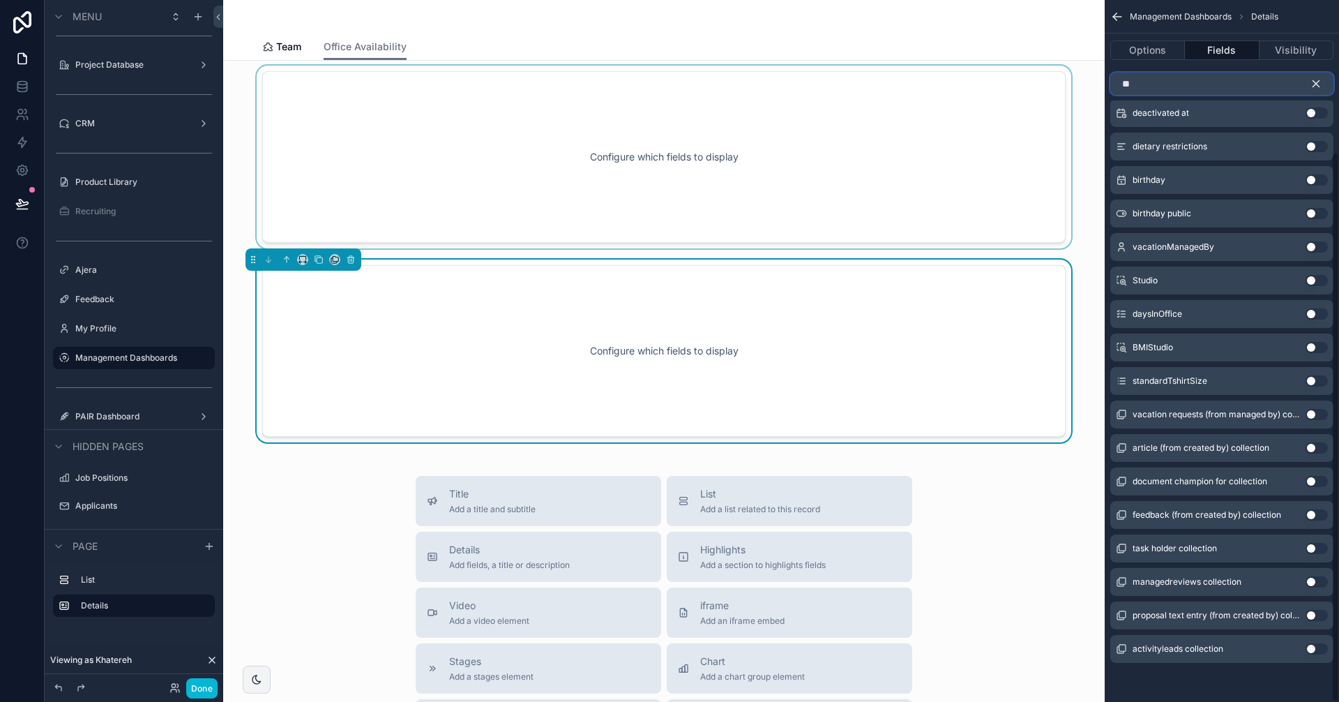
scroll to position [0, 0]
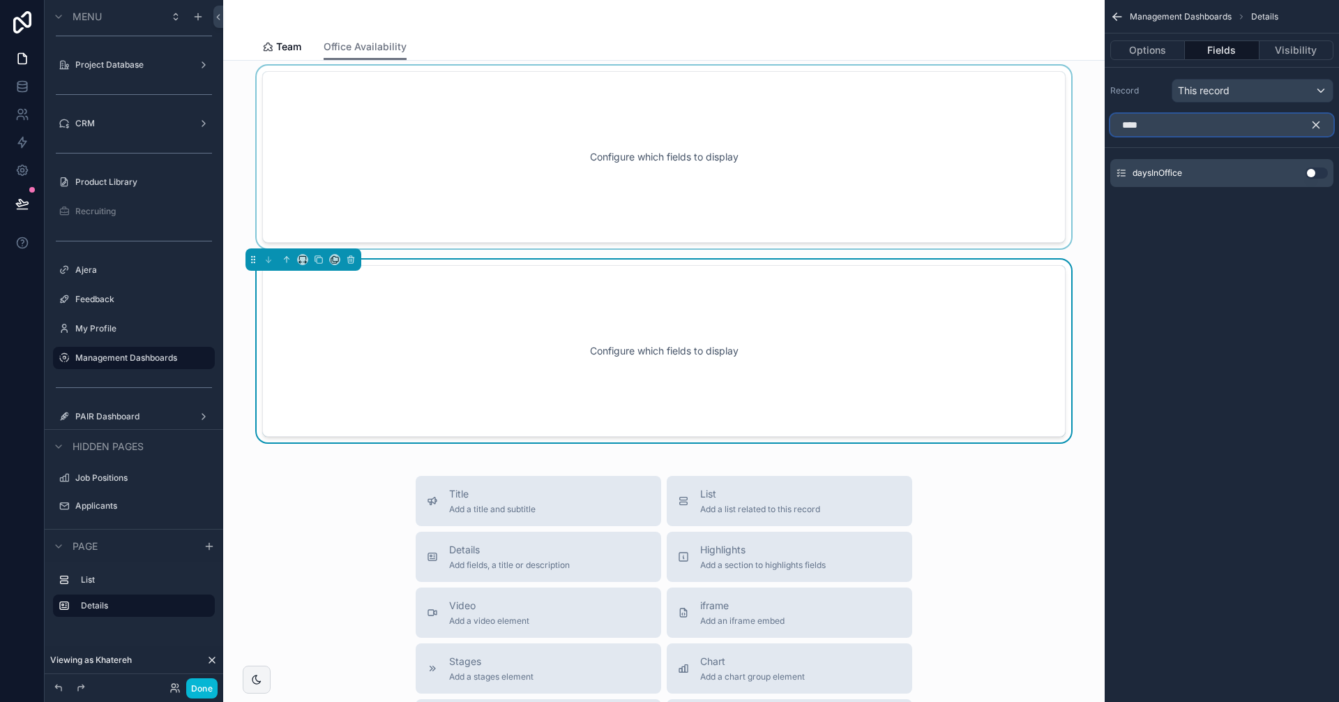
type input "****"
click at [1314, 171] on button "Use setting" at bounding box center [1317, 172] width 22 height 11
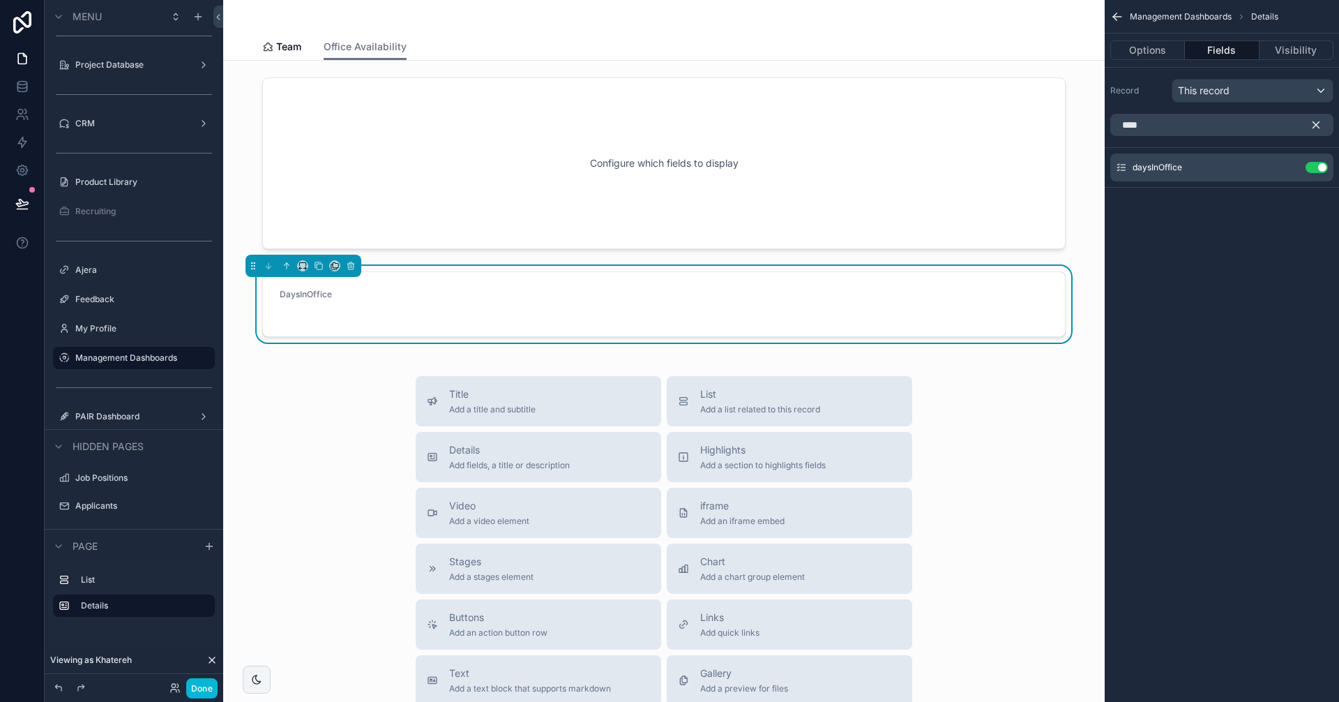
click at [651, 286] on form "DaysInOffice" at bounding box center [664, 304] width 802 height 64
click at [298, 31] on div "scrollable content" at bounding box center [663, 16] width 803 height 33
click at [285, 52] on span "Team" at bounding box center [288, 47] width 25 height 14
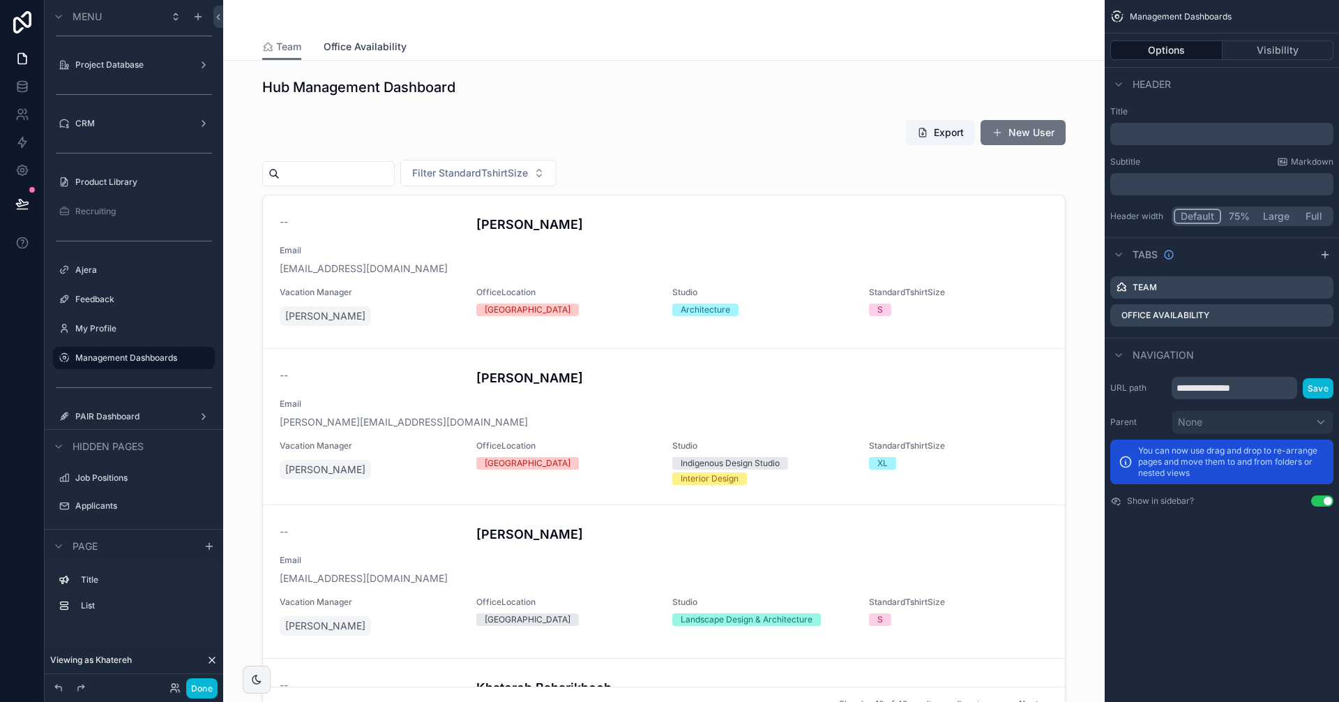
click at [338, 47] on span "Office Availability" at bounding box center [365, 47] width 83 height 14
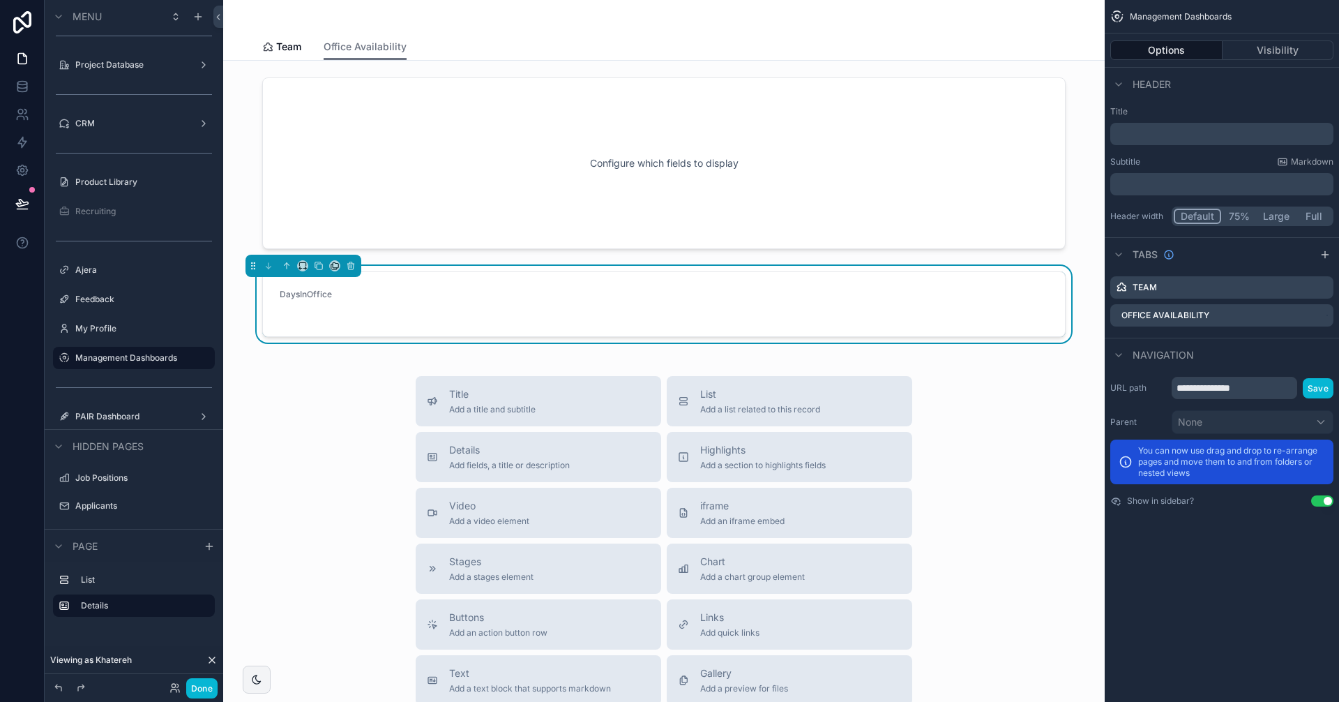
click at [568, 289] on form "DaysInOffice" at bounding box center [664, 304] width 802 height 64
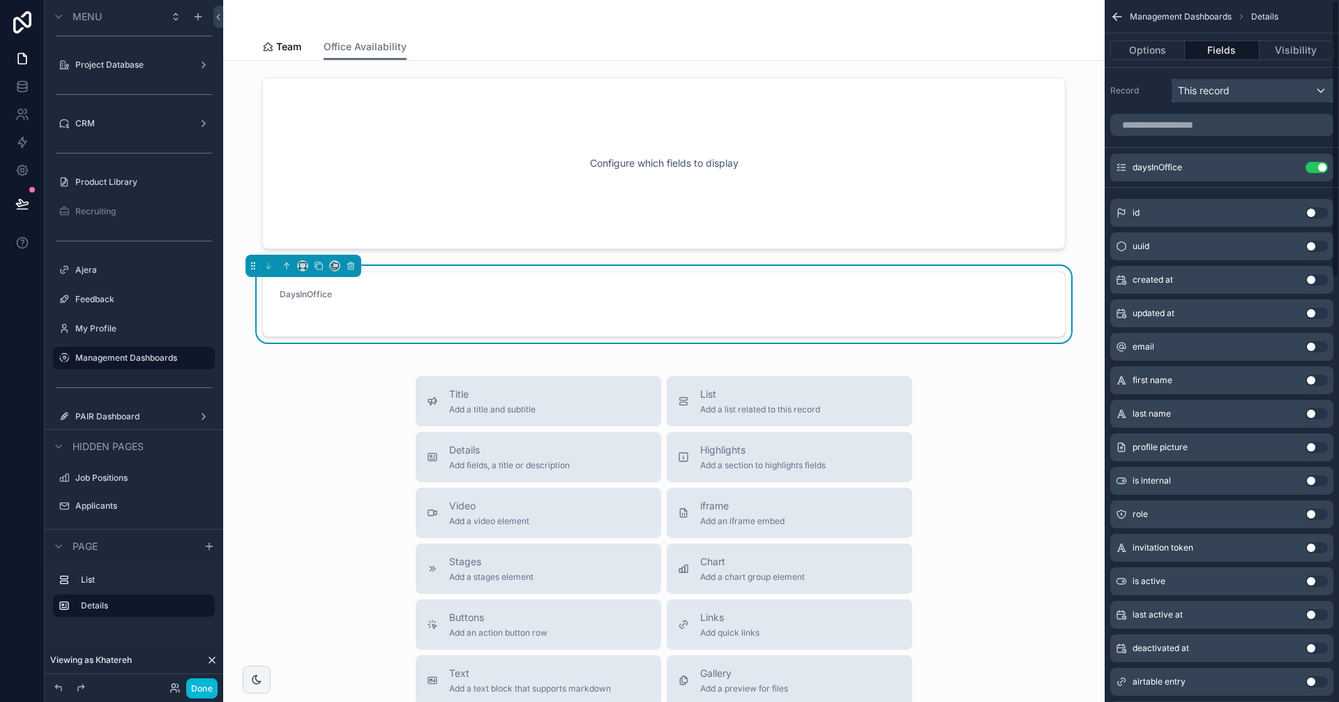
click at [1224, 89] on span "This record" at bounding box center [1204, 91] width 52 height 14
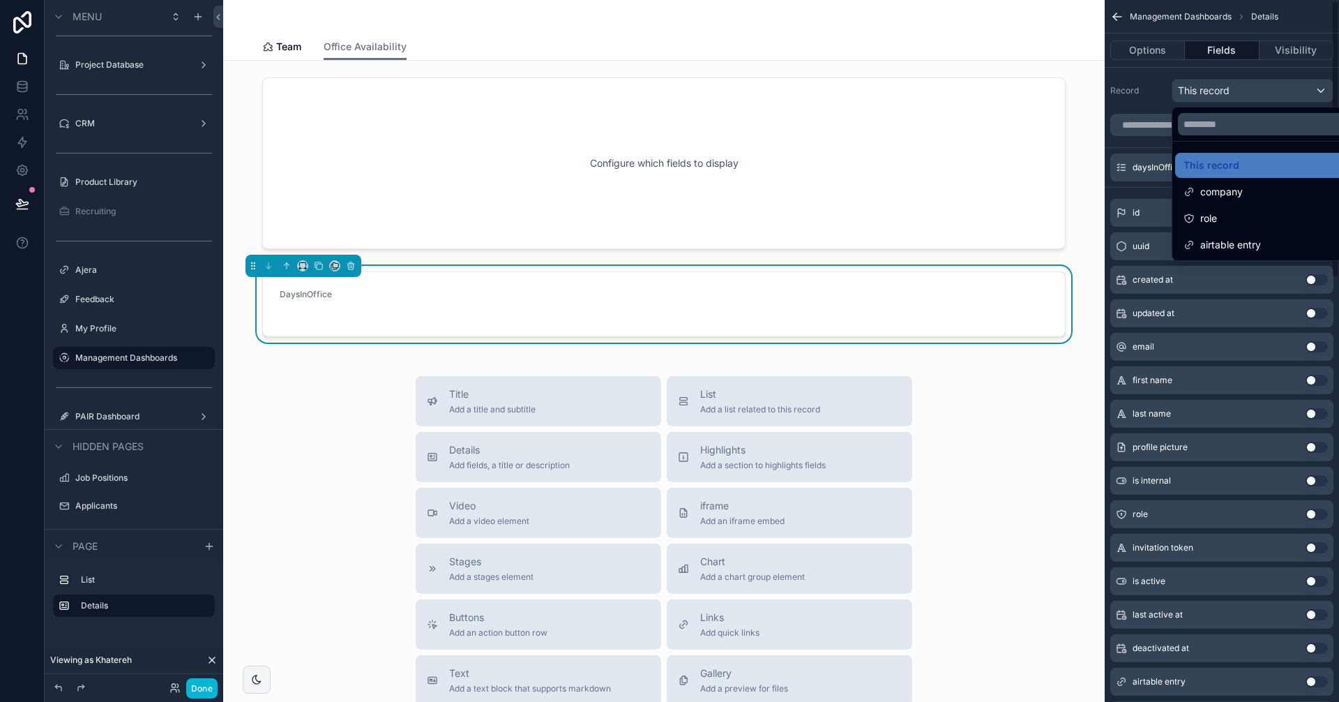
click at [1149, 151] on div "scrollable content" at bounding box center [669, 351] width 1339 height 702
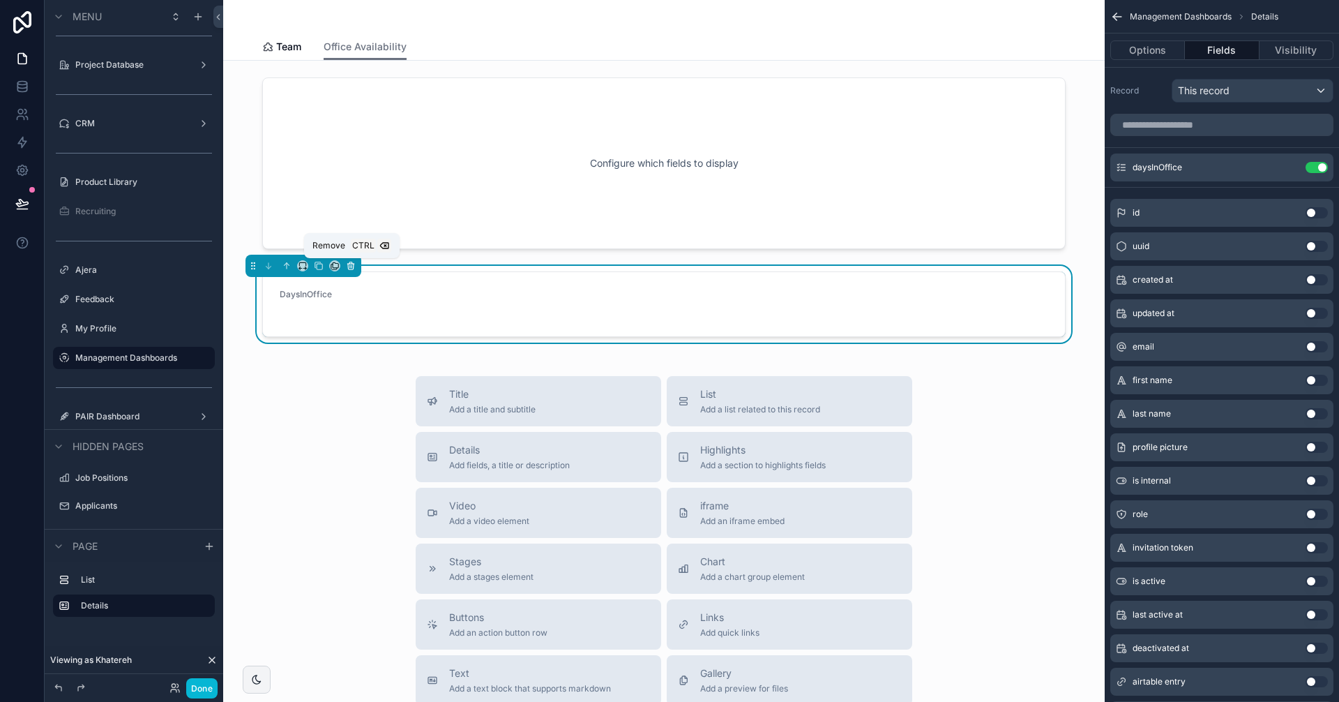
click at [353, 268] on icon "scrollable content" at bounding box center [351, 266] width 10 height 10
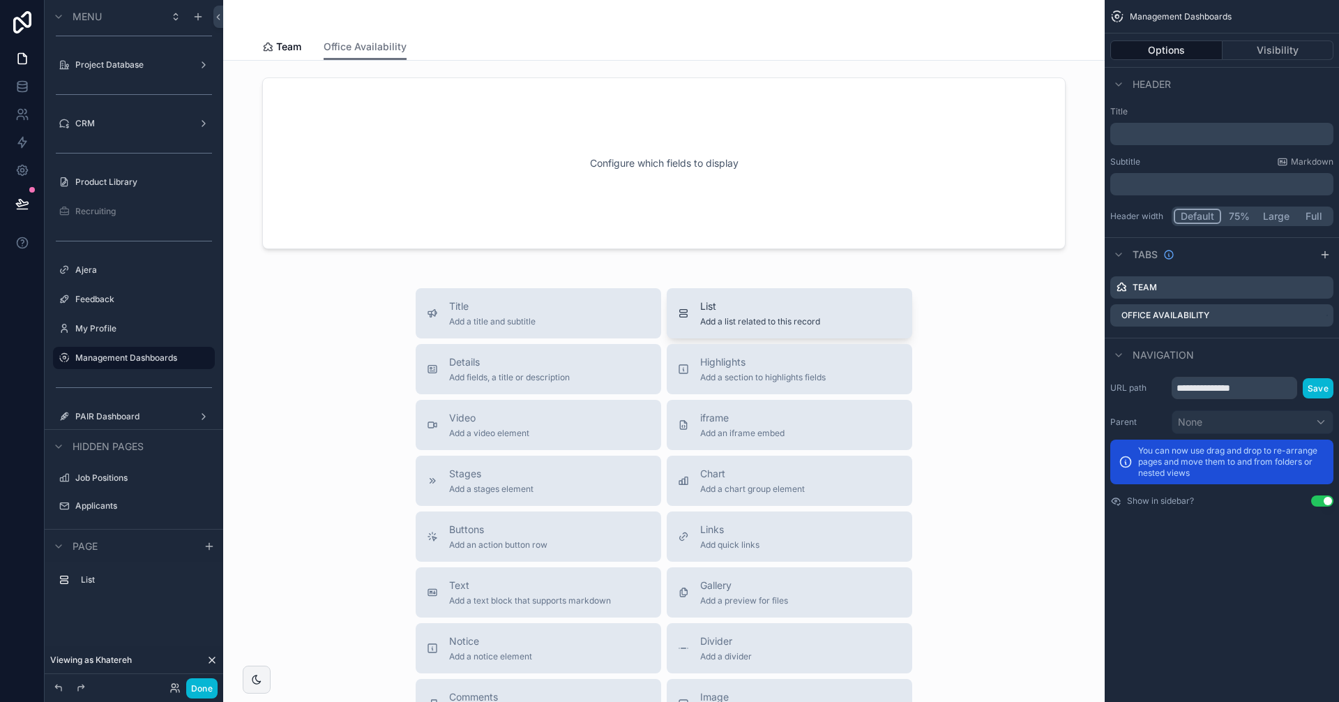
click at [730, 303] on span "List" at bounding box center [760, 306] width 120 height 14
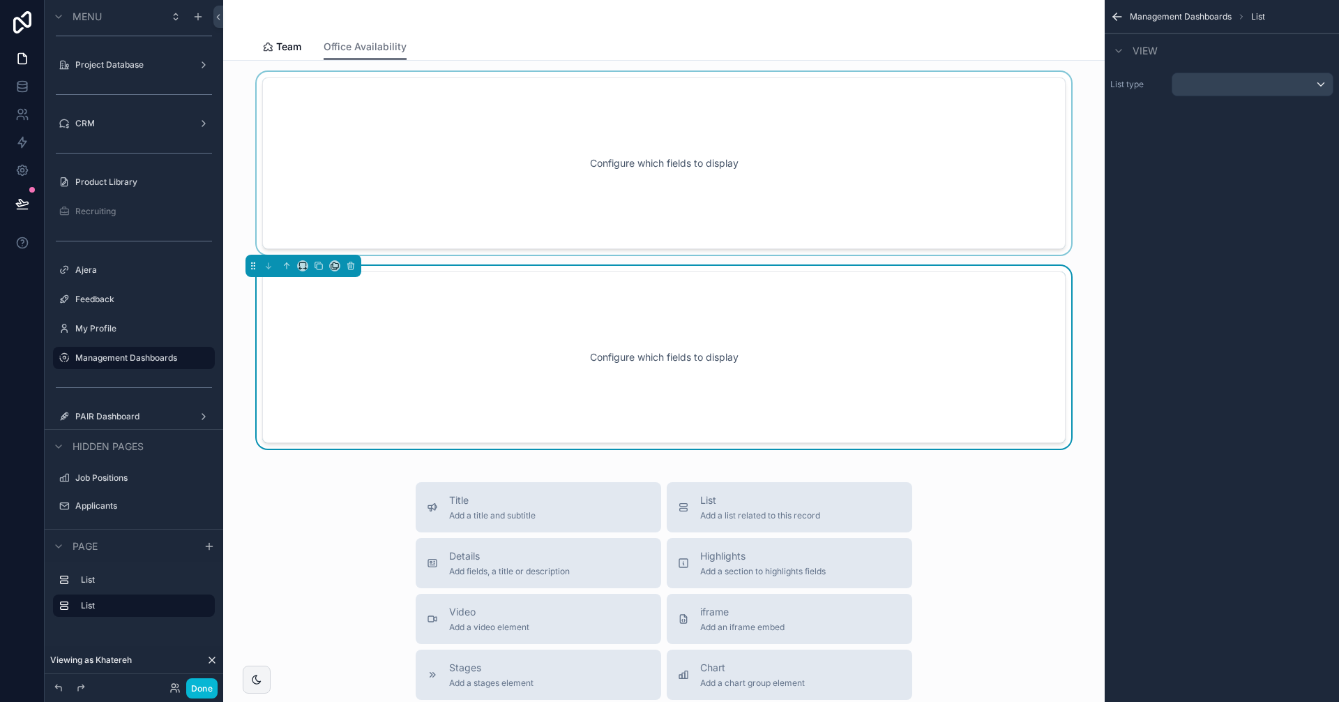
scroll to position [6, 0]
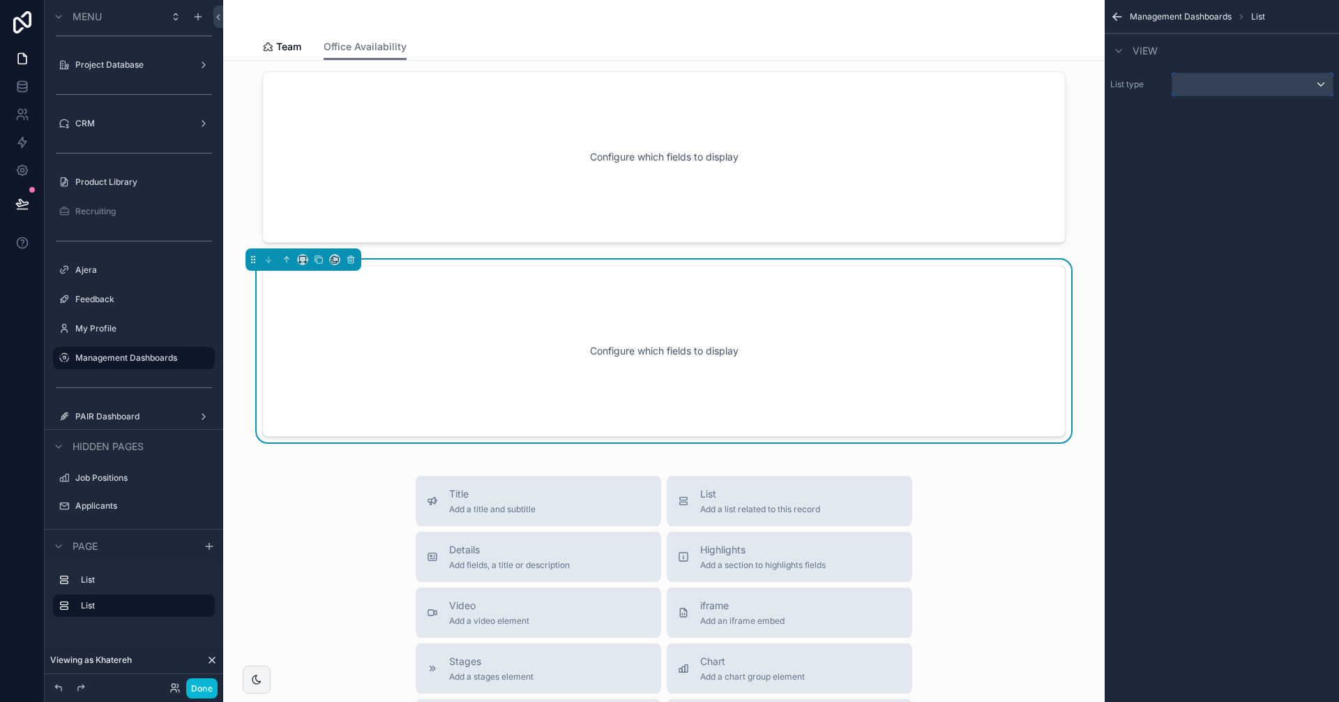
click at [1225, 79] on div "scrollable content" at bounding box center [1252, 84] width 160 height 22
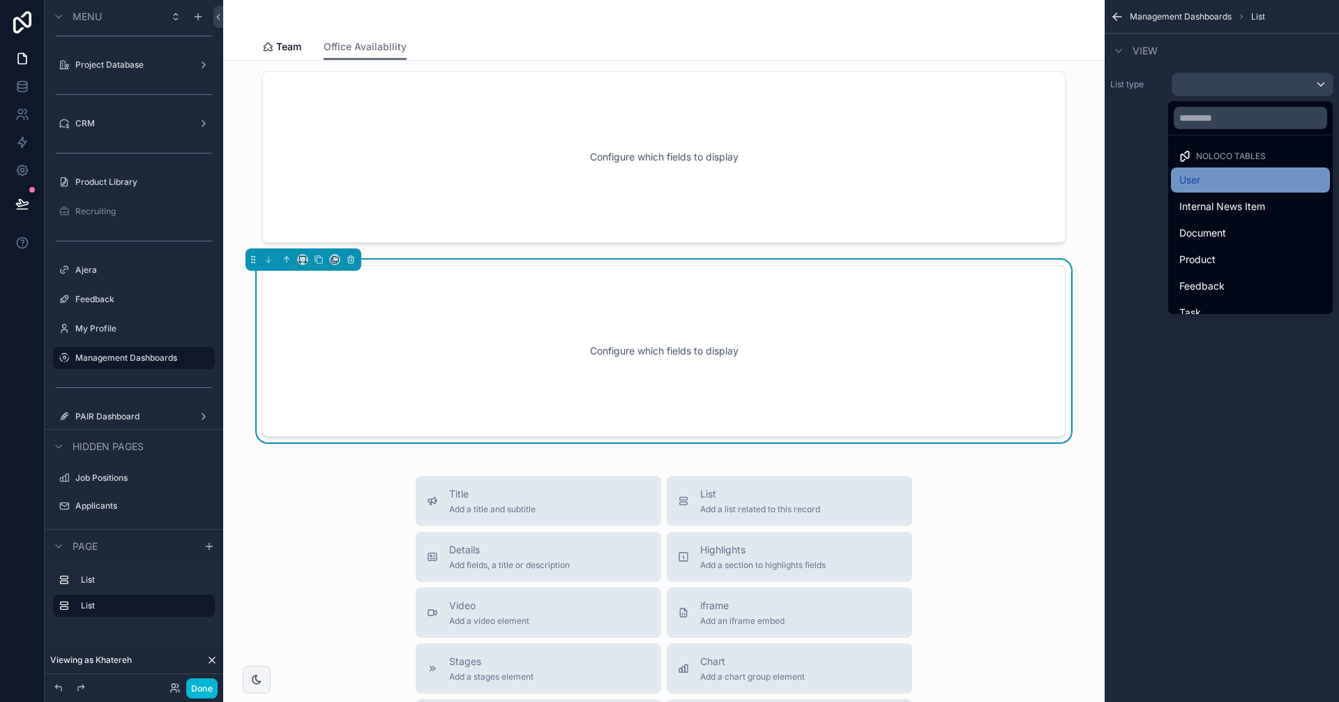
click at [1213, 179] on div "User" at bounding box center [1250, 180] width 142 height 17
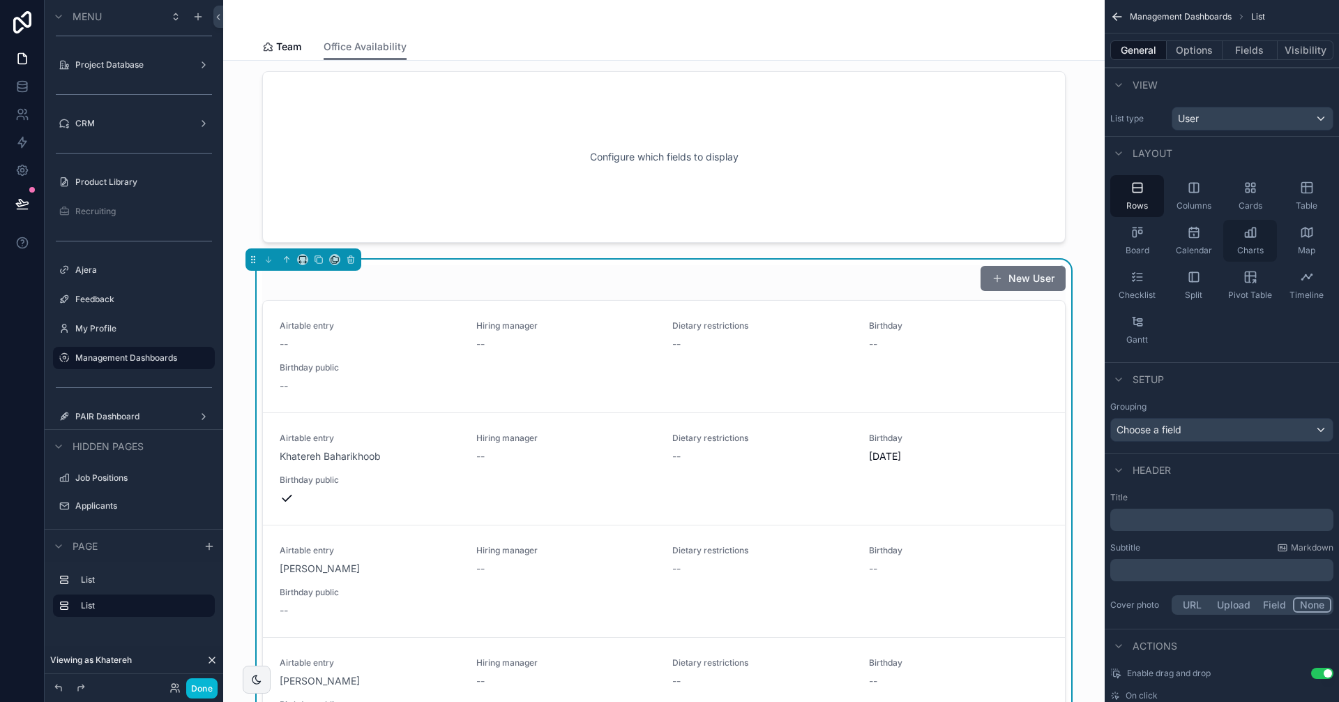
click at [1250, 233] on icon "scrollable content" at bounding box center [1250, 232] width 14 height 14
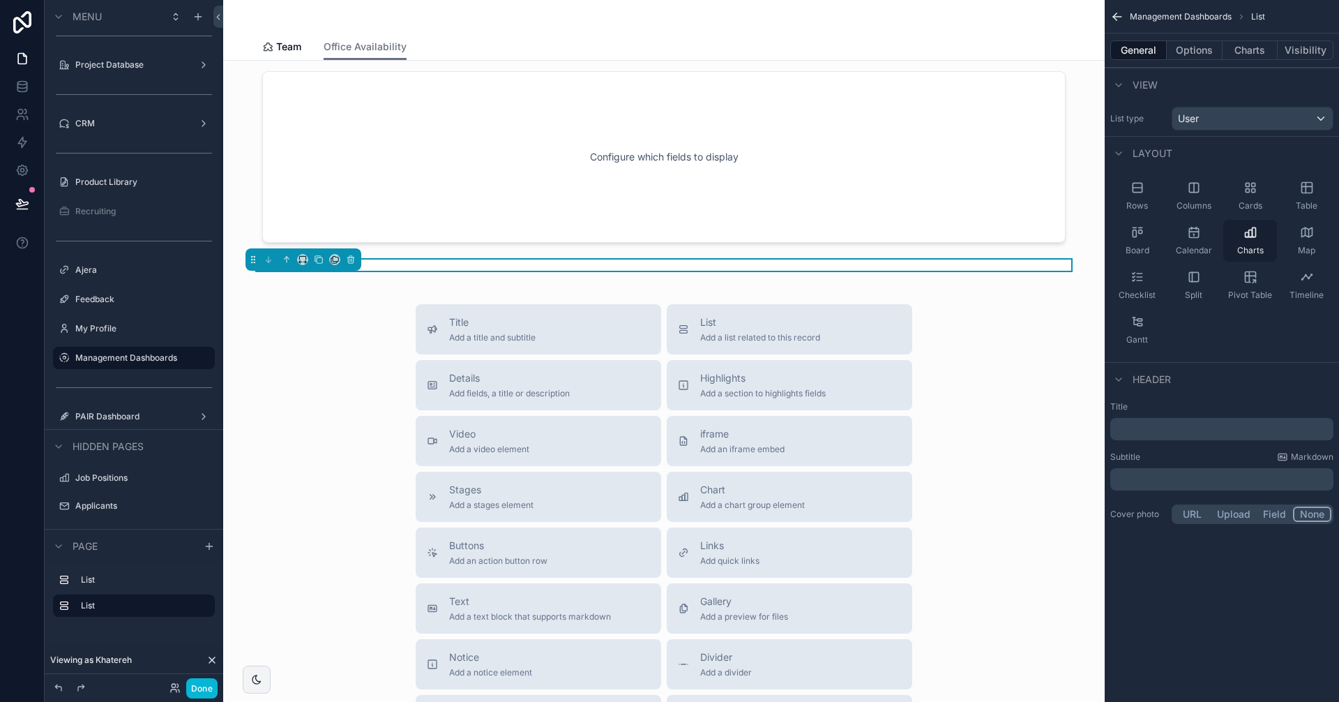
click at [1246, 232] on icon "scrollable content" at bounding box center [1246, 234] width 3 height 5
click at [1255, 49] on button "Charts" at bounding box center [1251, 50] width 56 height 20
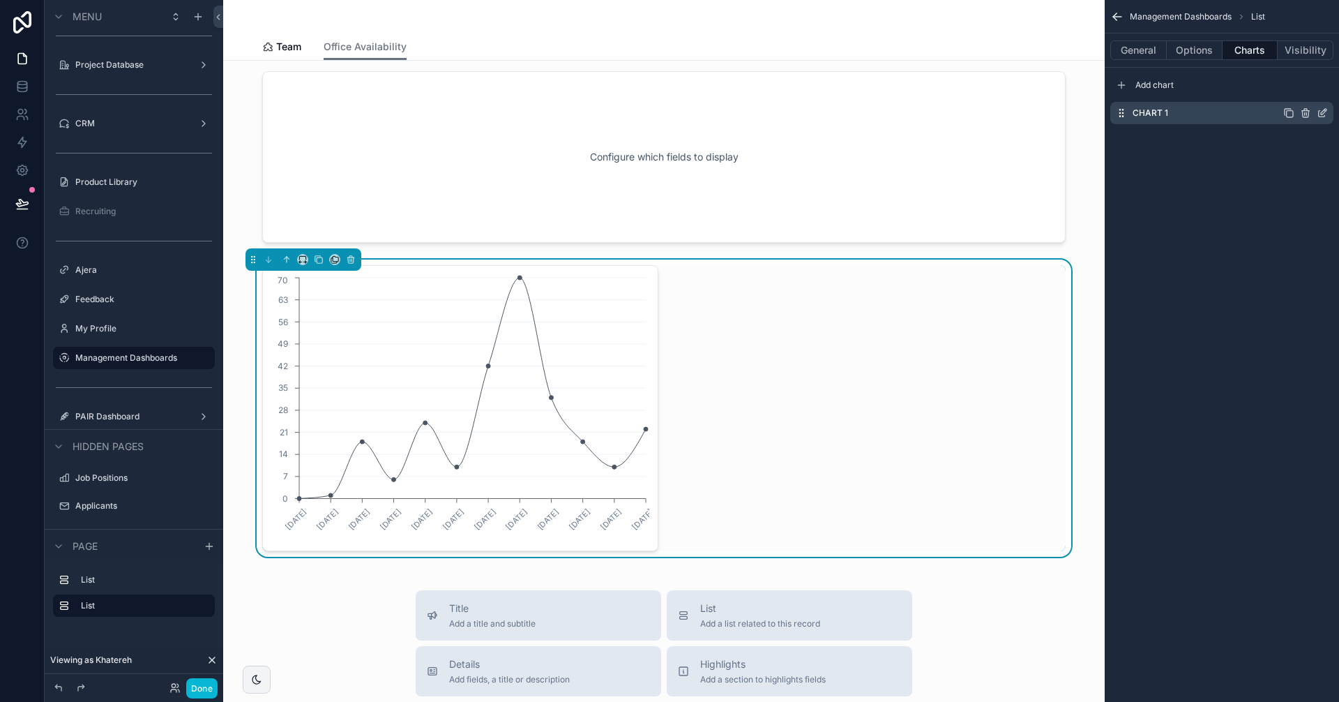
click at [1218, 109] on div "Chart 1" at bounding box center [1221, 113] width 223 height 22
click at [1320, 113] on icon "scrollable content" at bounding box center [1322, 112] width 11 height 11
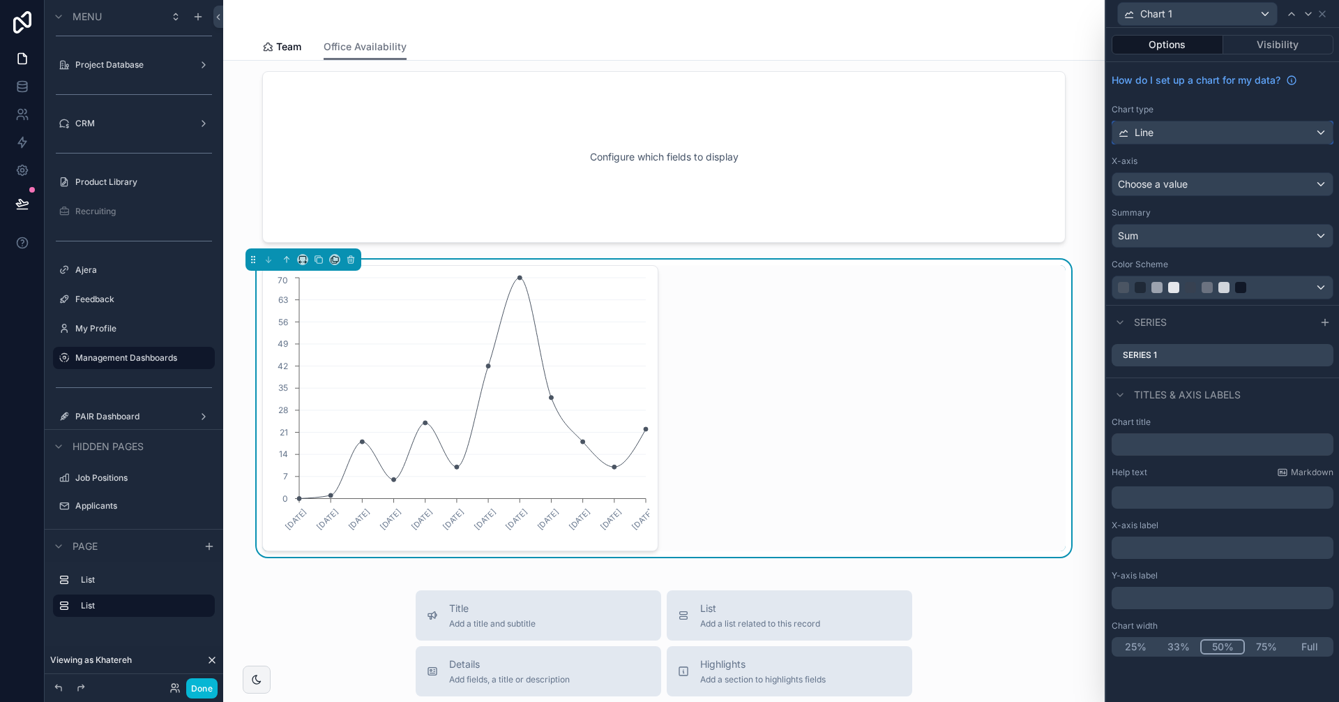
click at [1243, 130] on div "Line" at bounding box center [1222, 132] width 220 height 22
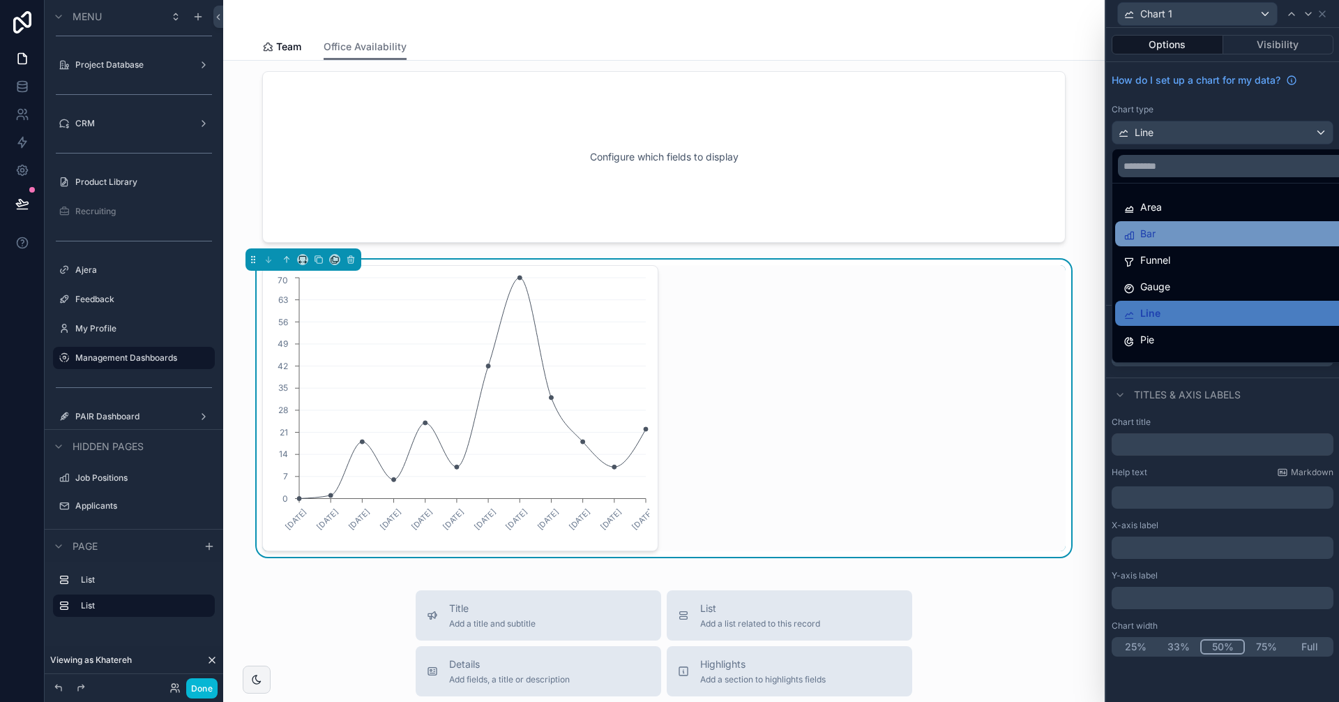
click at [1193, 231] on div "Bar" at bounding box center [1238, 233] width 230 height 17
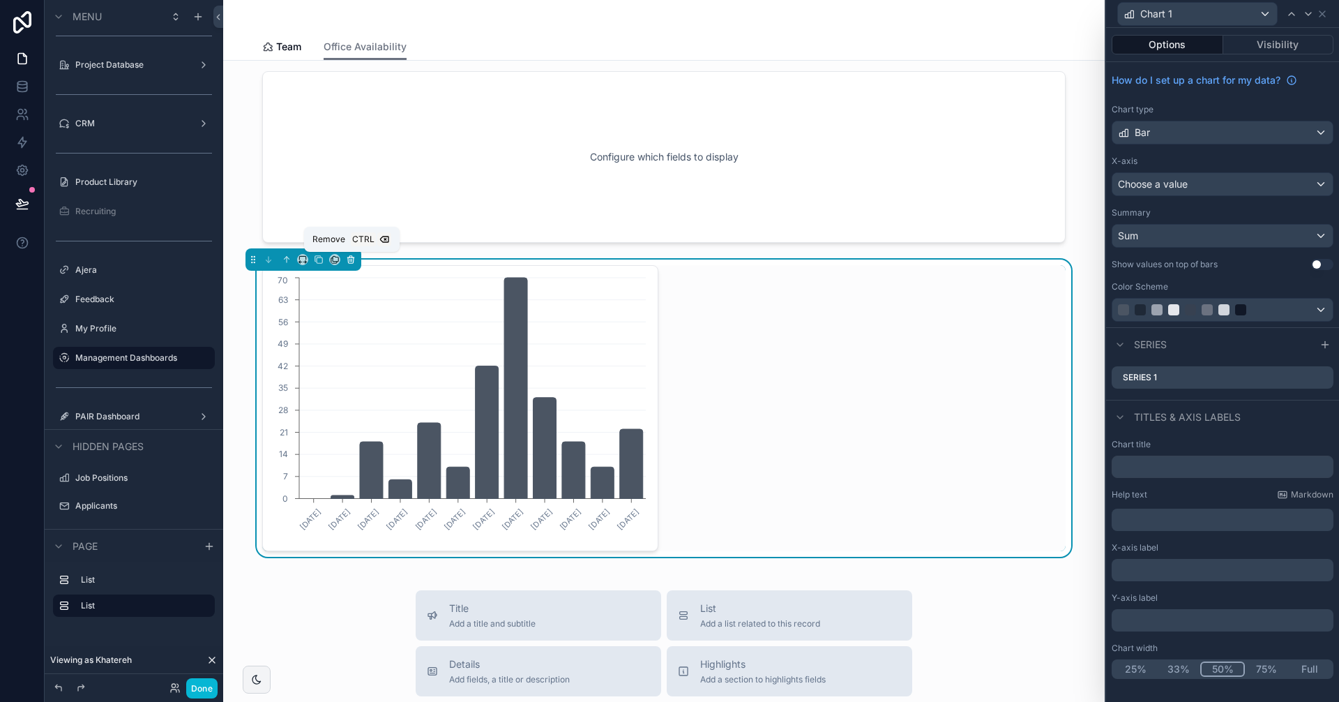
click at [355, 257] on icon "scrollable content" at bounding box center [351, 260] width 10 height 10
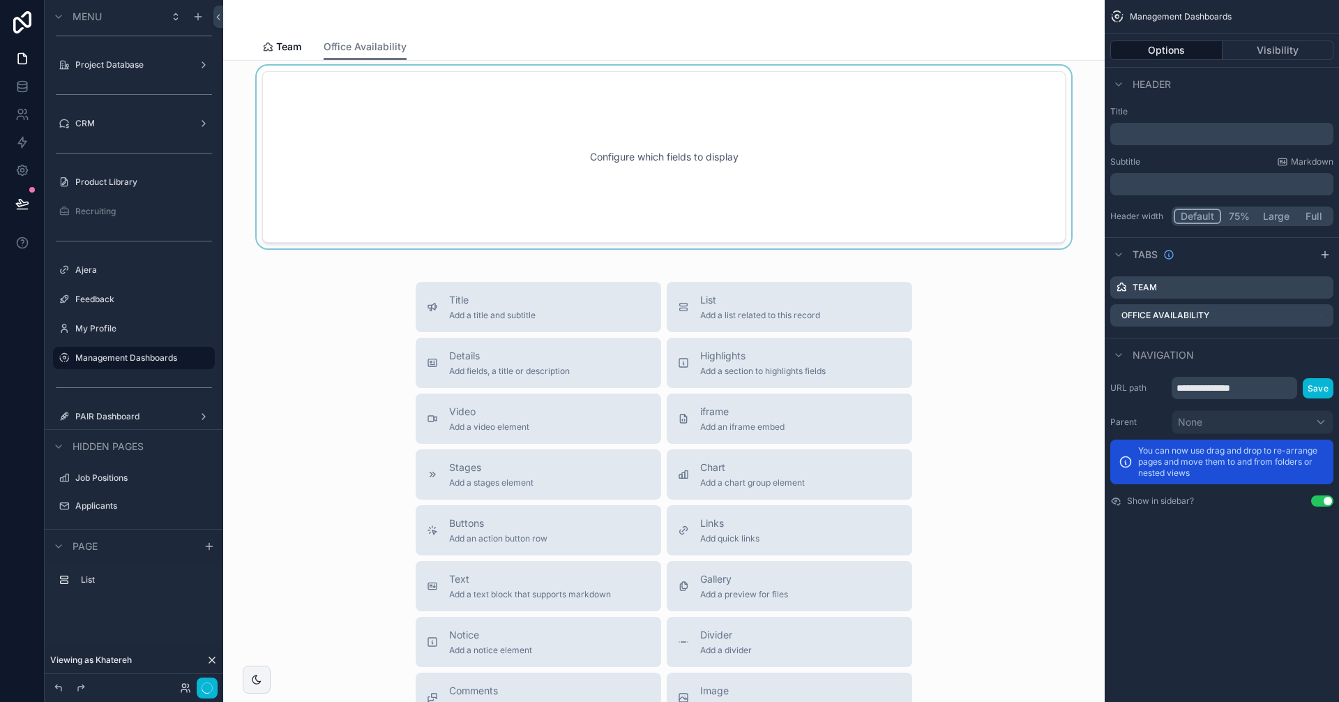
click at [659, 210] on div "scrollable content" at bounding box center [663, 157] width 859 height 183
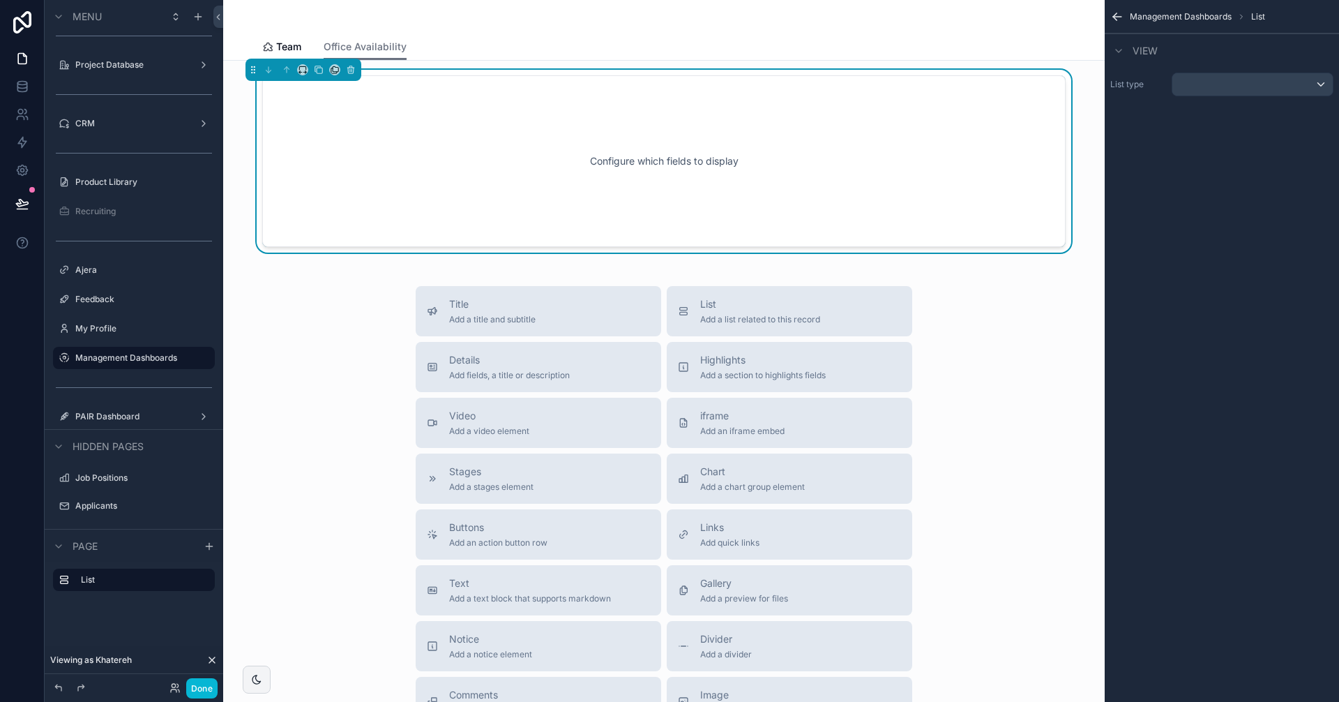
scroll to position [0, 0]
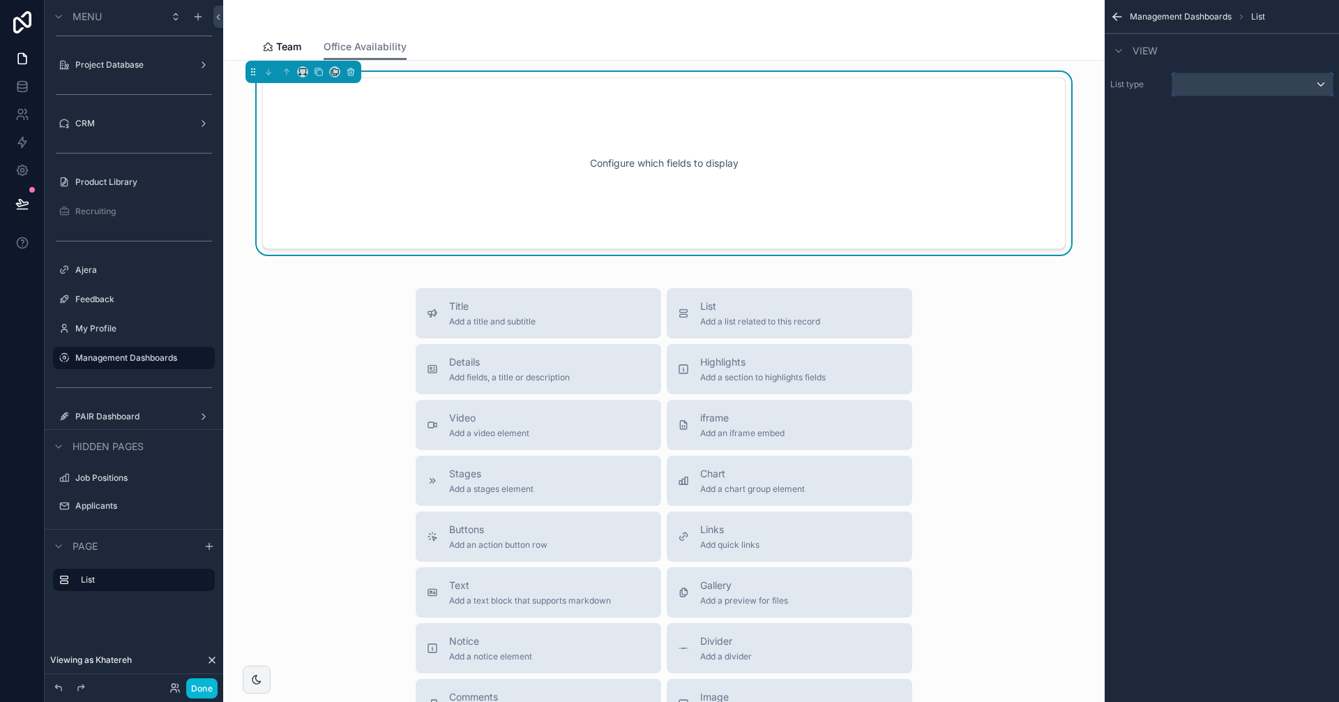
click at [1236, 83] on div "scrollable content" at bounding box center [1252, 84] width 160 height 22
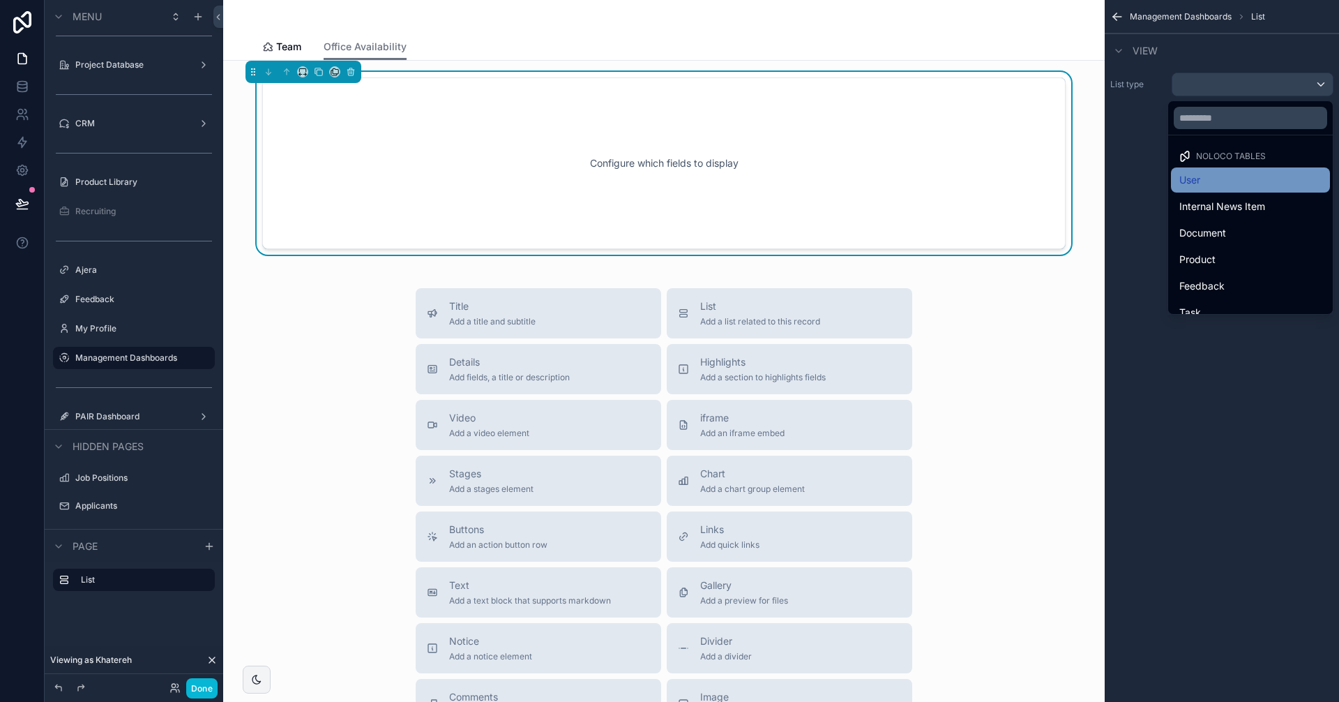
click at [1251, 181] on div "User" at bounding box center [1250, 180] width 142 height 17
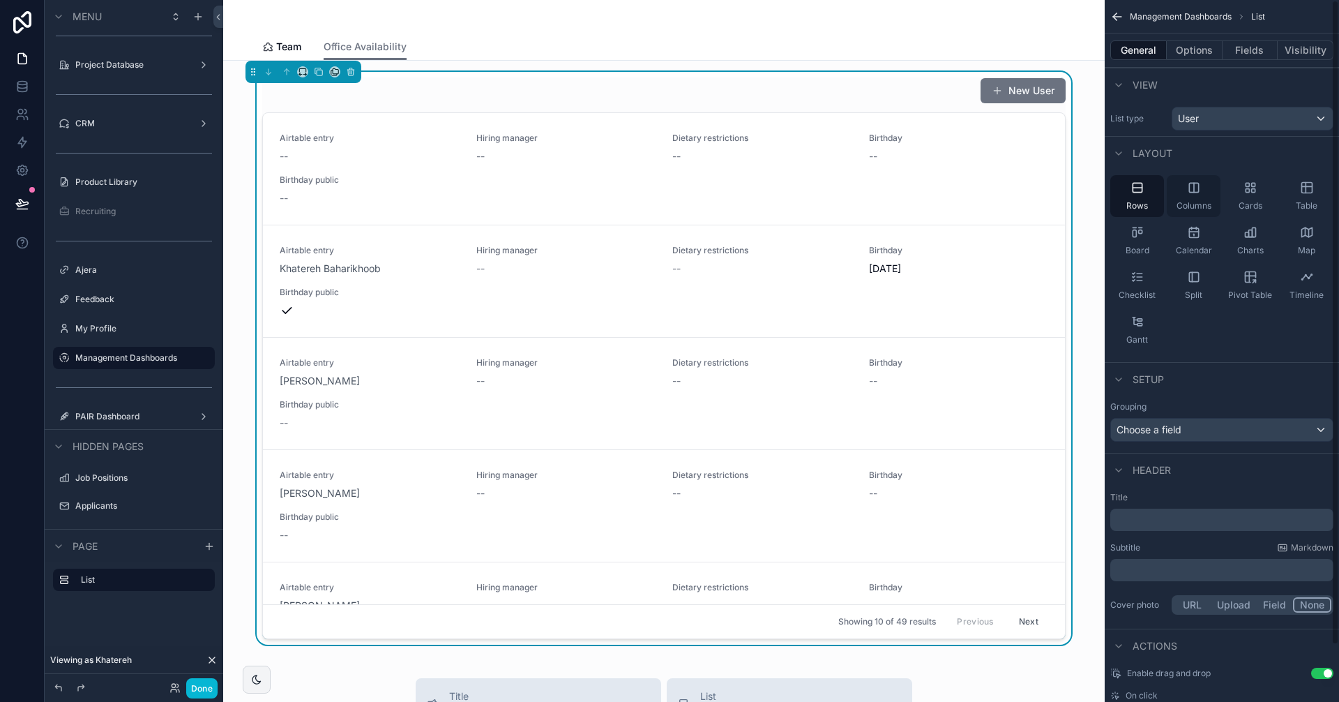
click at [1202, 190] on div "Columns" at bounding box center [1194, 196] width 54 height 42
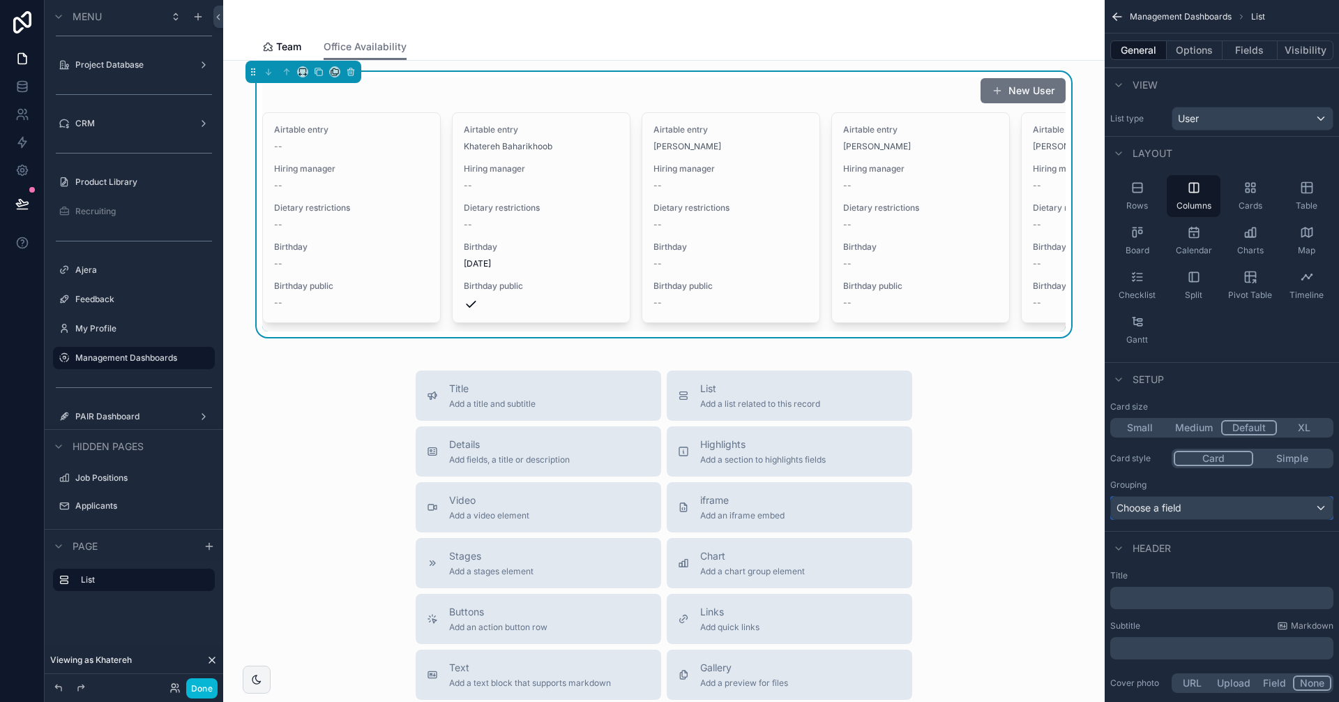
click at [1195, 511] on div "Choose a field" at bounding box center [1222, 508] width 222 height 22
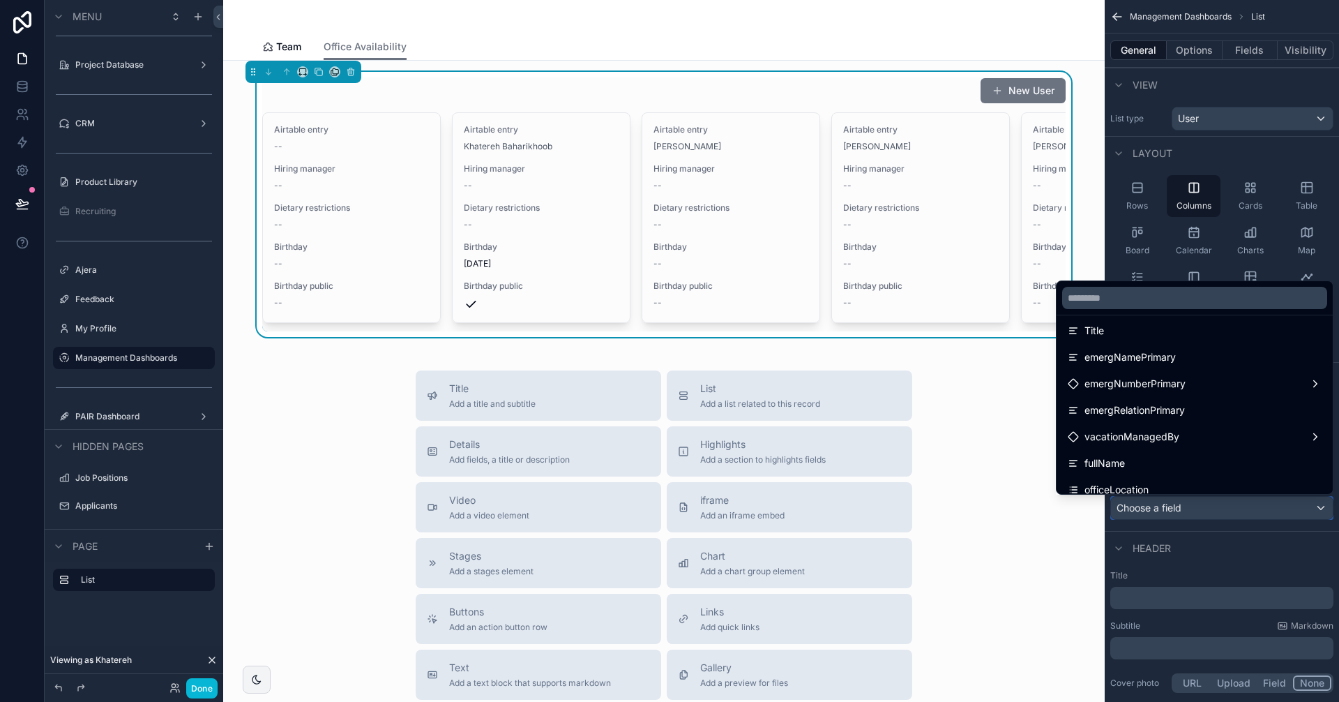
scroll to position [635, 0]
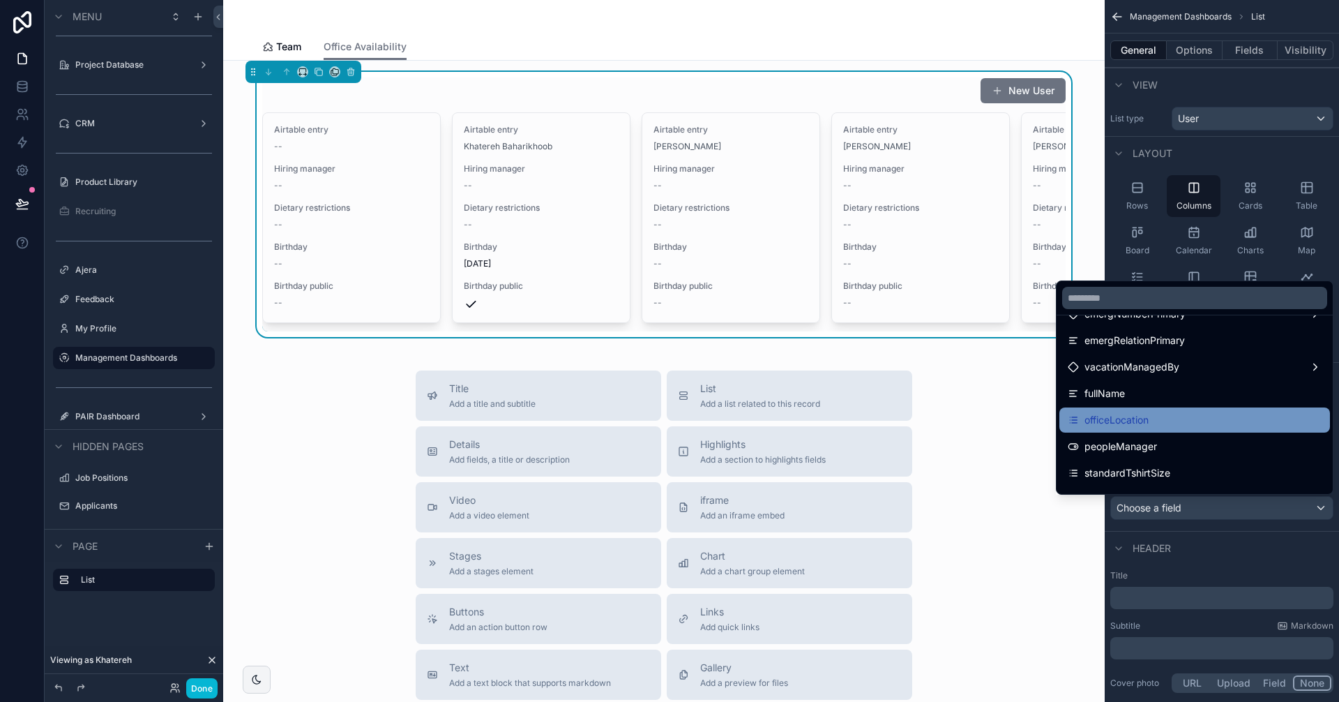
click at [1170, 418] on div "officeLocation" at bounding box center [1195, 419] width 254 height 17
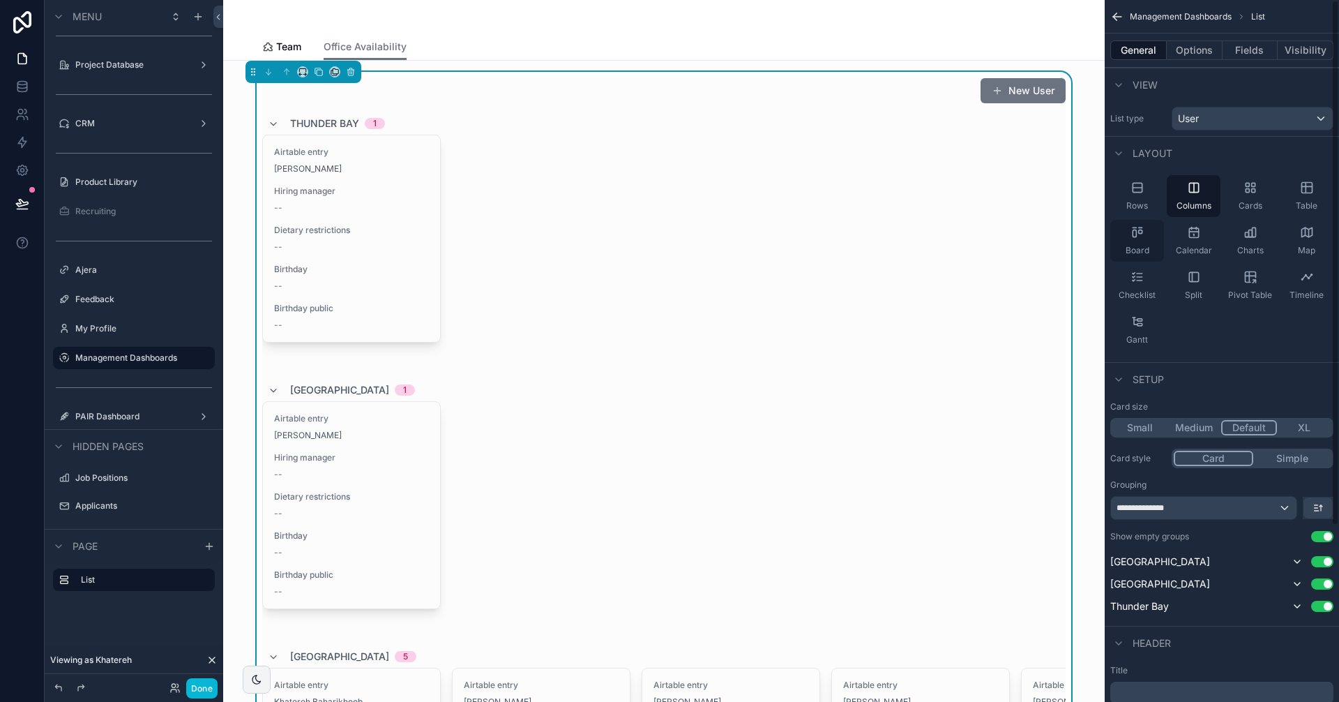
click at [1141, 224] on div "Board" at bounding box center [1137, 241] width 54 height 42
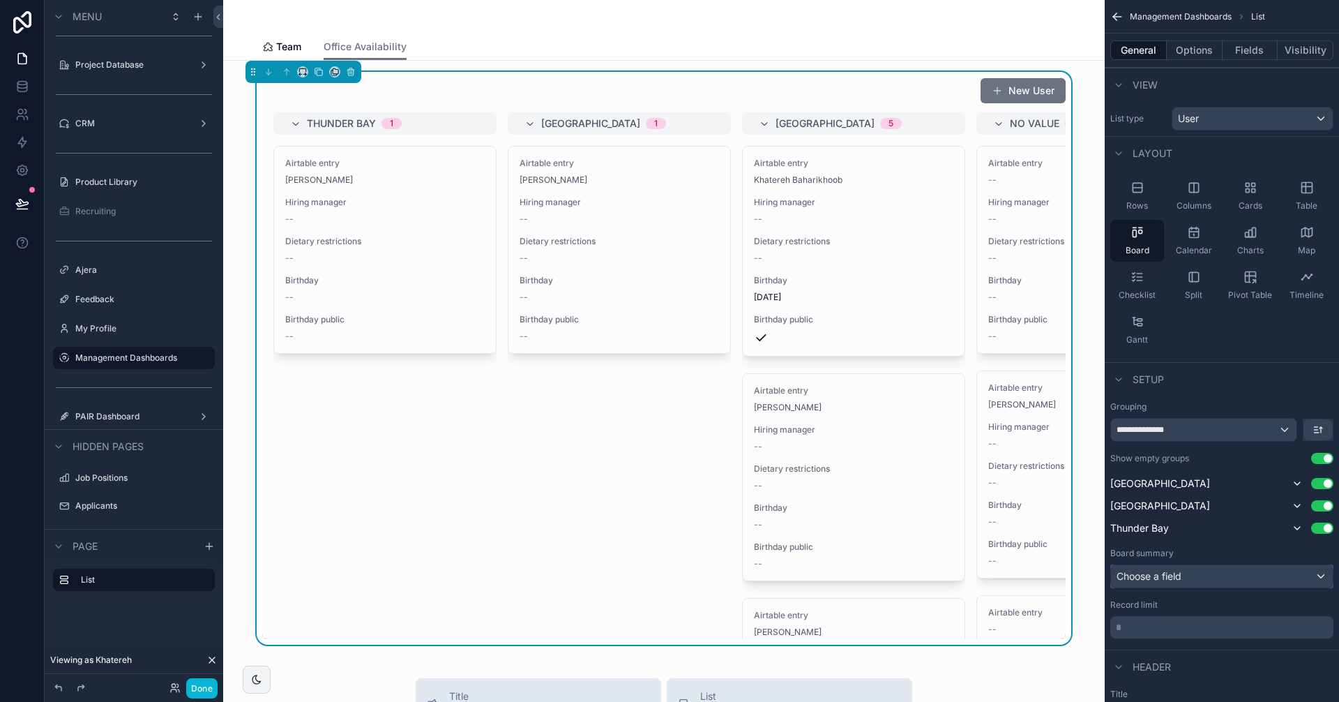
click at [1283, 573] on div "Choose a field" at bounding box center [1222, 576] width 222 height 22
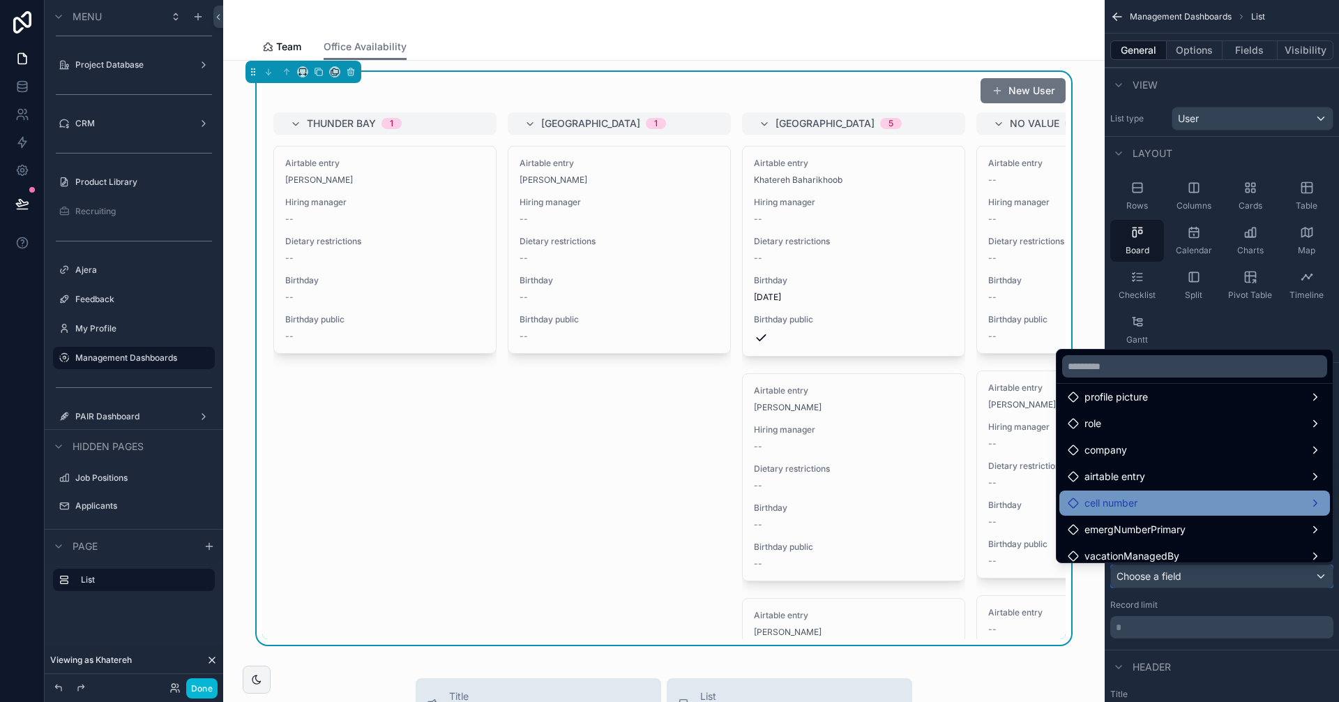
scroll to position [0, 0]
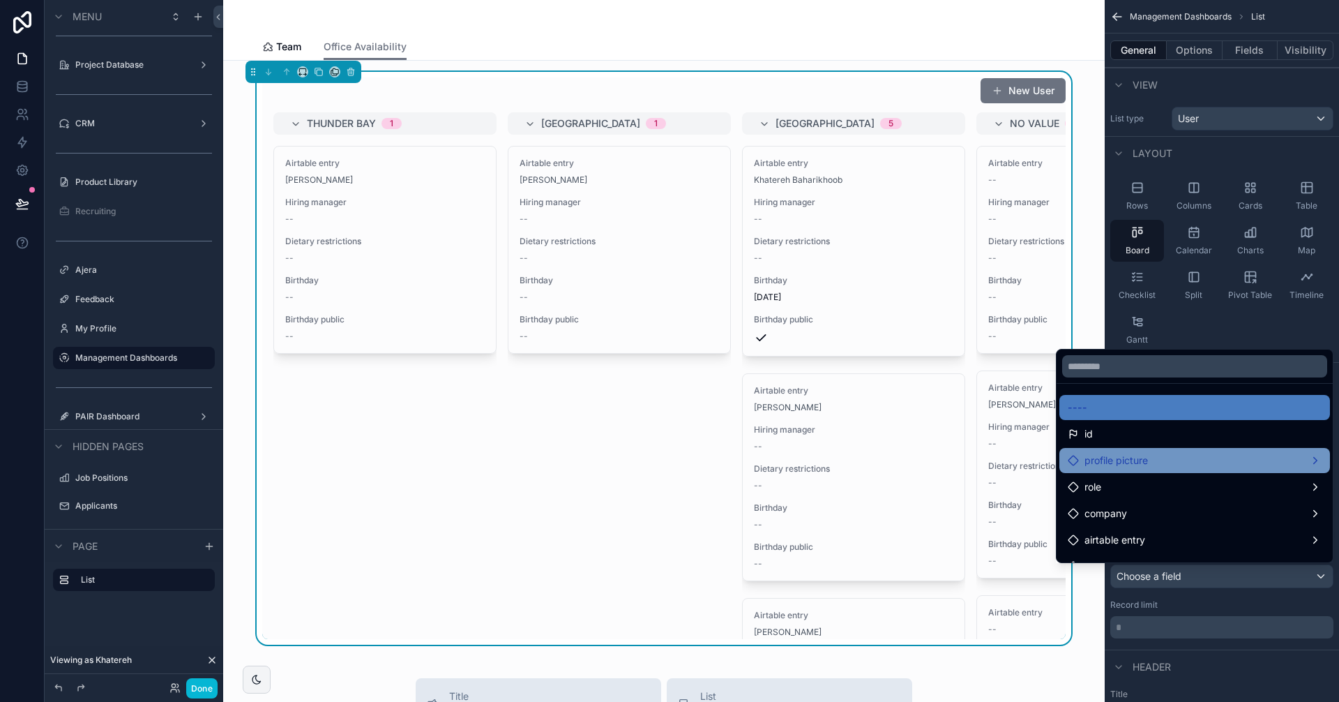
click at [1160, 456] on div "profile picture" at bounding box center [1195, 460] width 254 height 17
click at [1027, 475] on span "size" at bounding box center [1025, 475] width 18 height 17
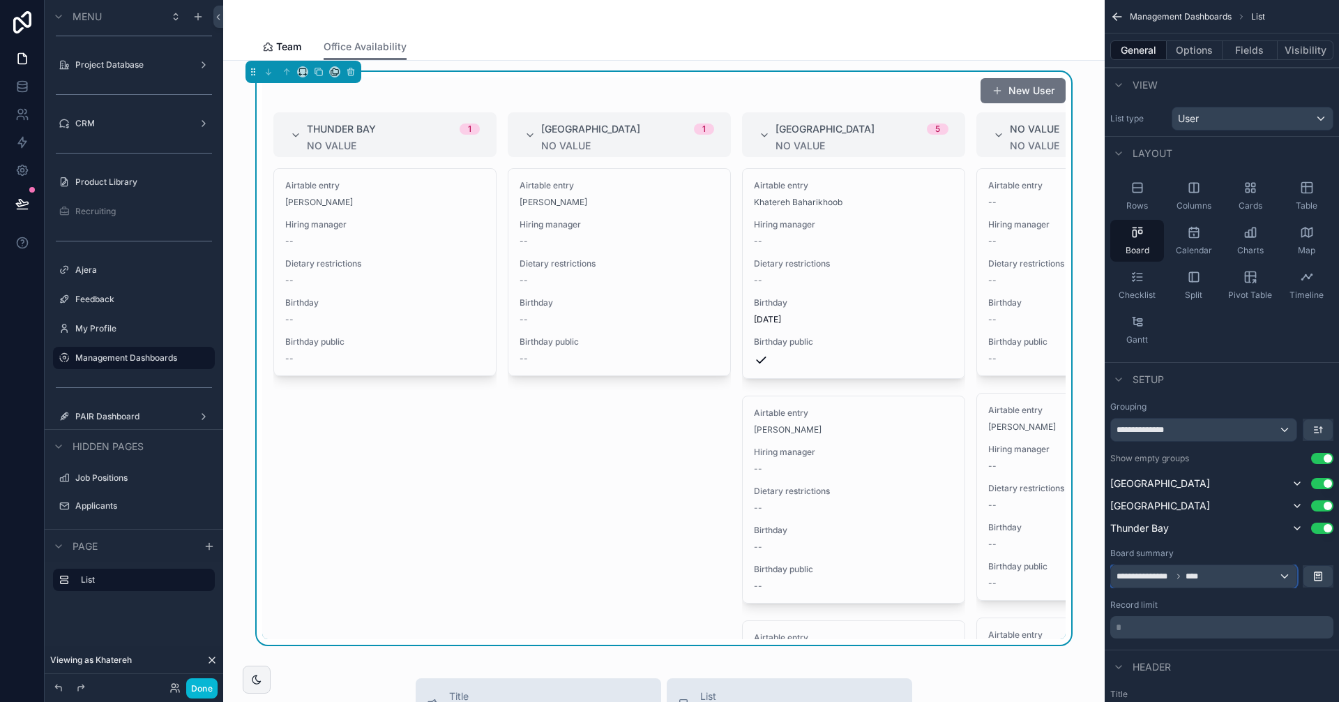
click at [1291, 575] on div "**********" at bounding box center [1204, 576] width 186 height 22
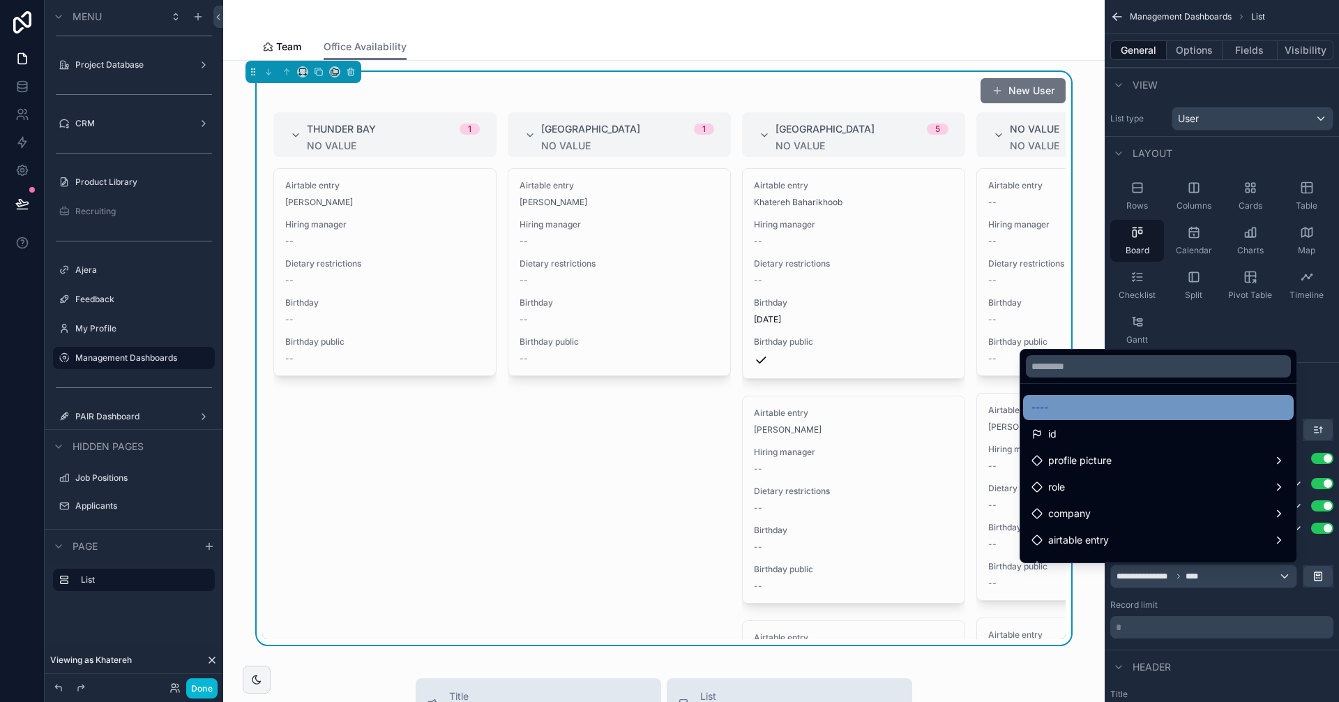
click at [1109, 404] on div "----" at bounding box center [1158, 407] width 254 height 17
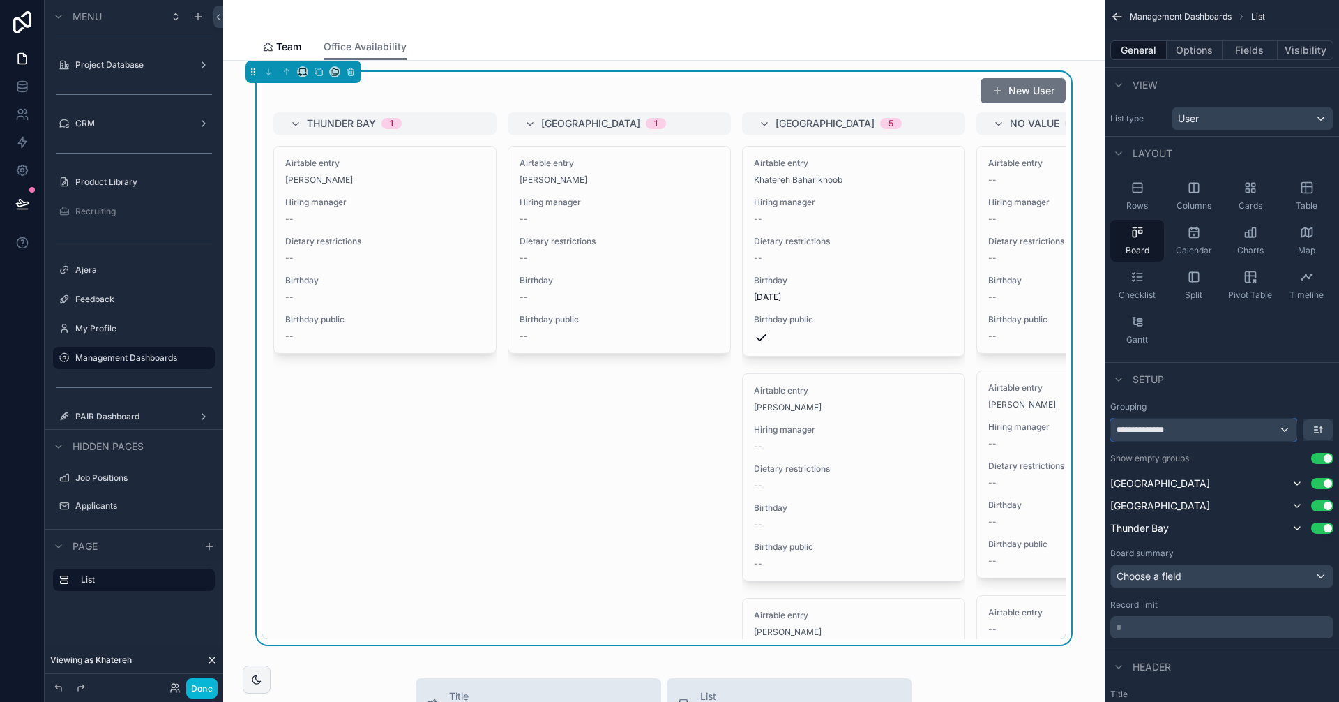
click at [1287, 432] on div "**********" at bounding box center [1204, 429] width 186 height 22
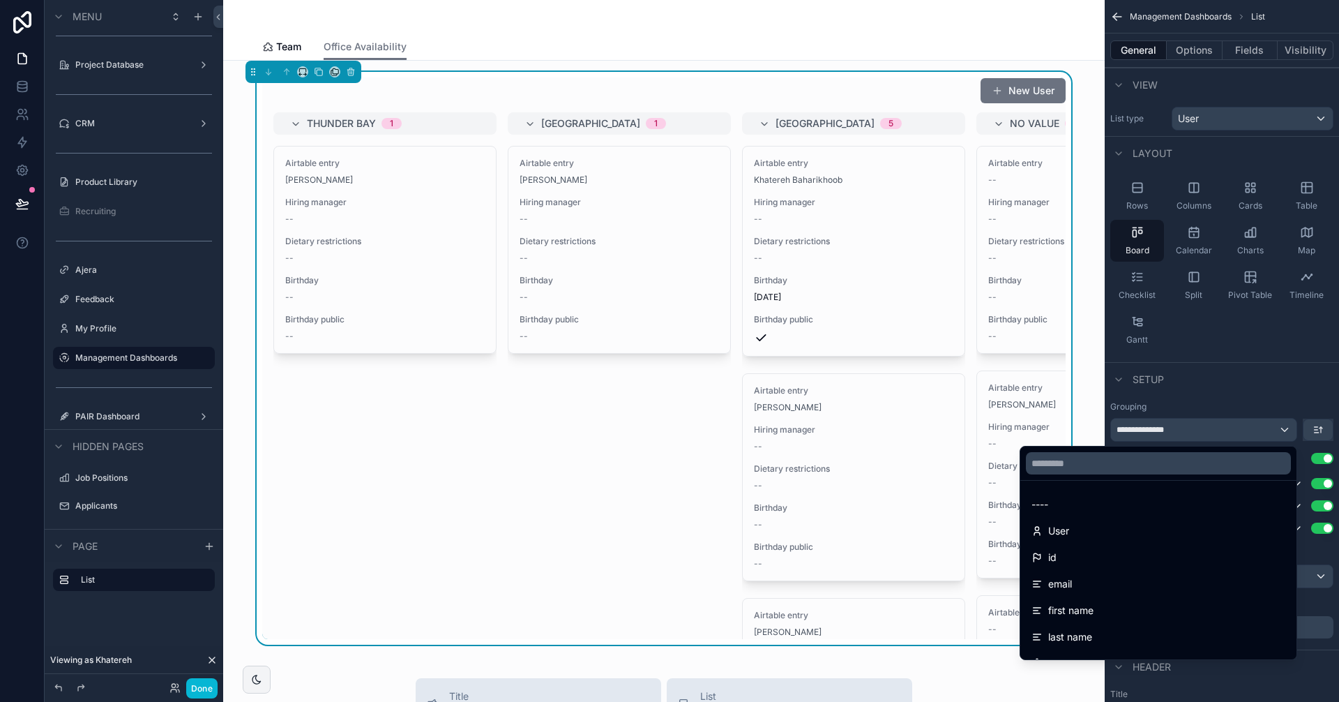
click at [1287, 354] on div "scrollable content" at bounding box center [669, 351] width 1339 height 702
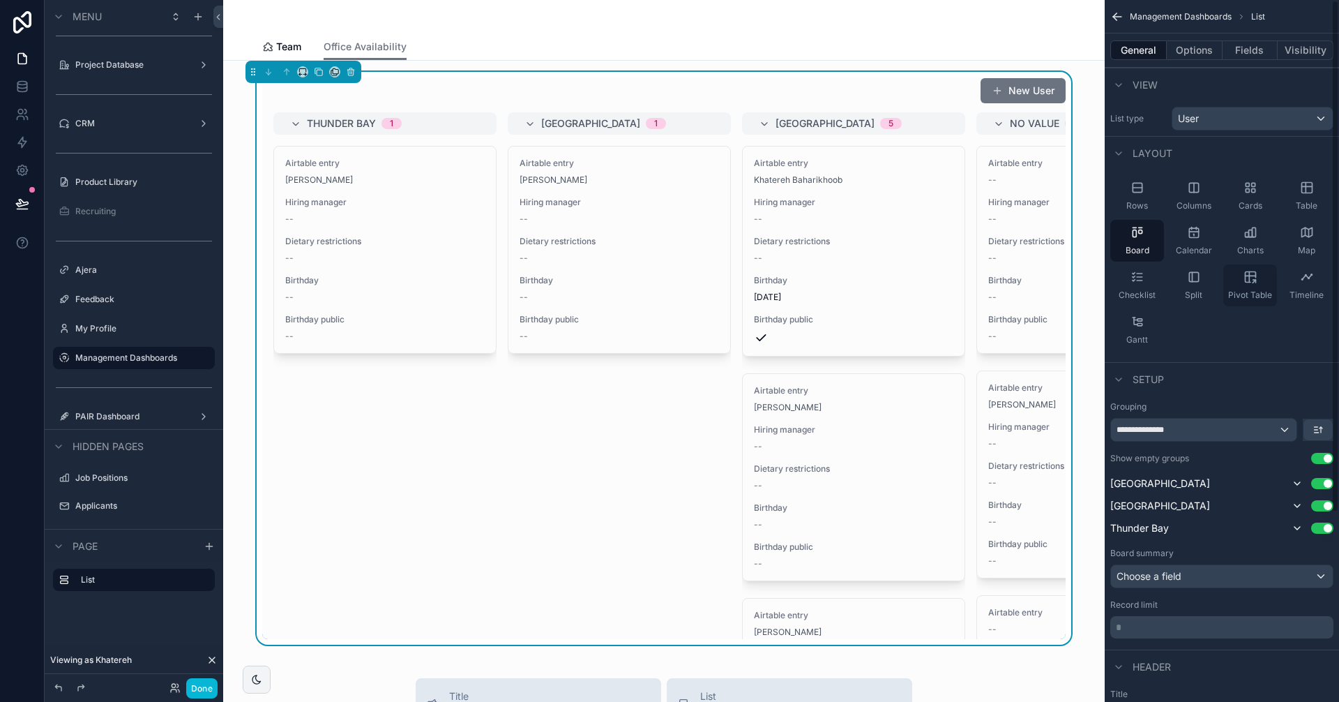
click at [1246, 294] on span "Pivot Table" at bounding box center [1250, 294] width 44 height 11
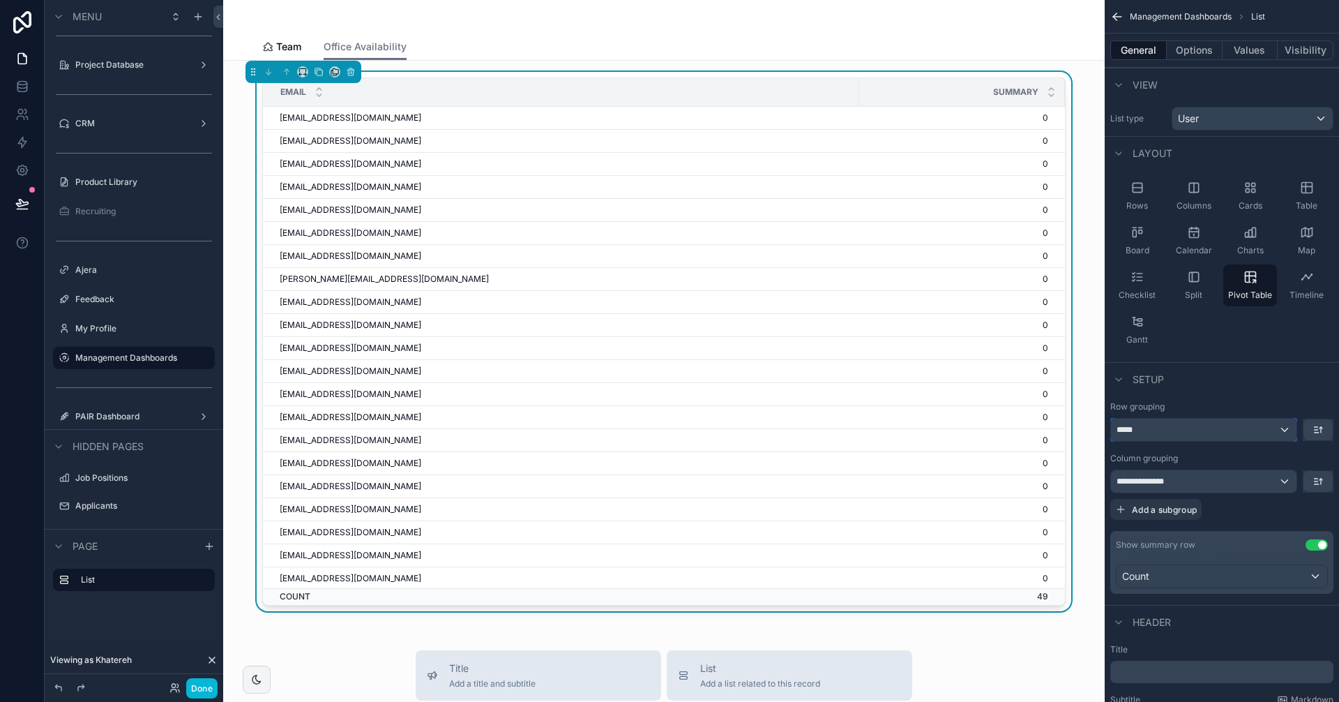
click at [1230, 432] on div "*****" at bounding box center [1204, 429] width 186 height 22
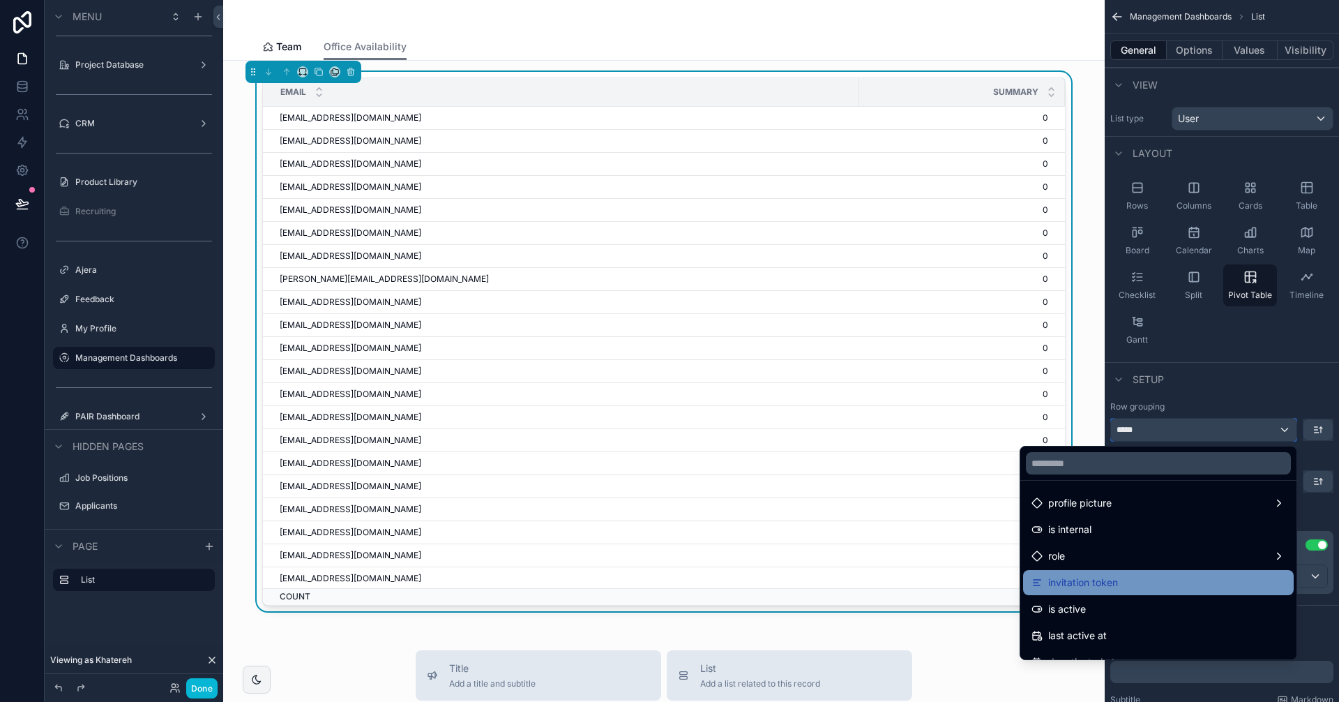
scroll to position [139, 0]
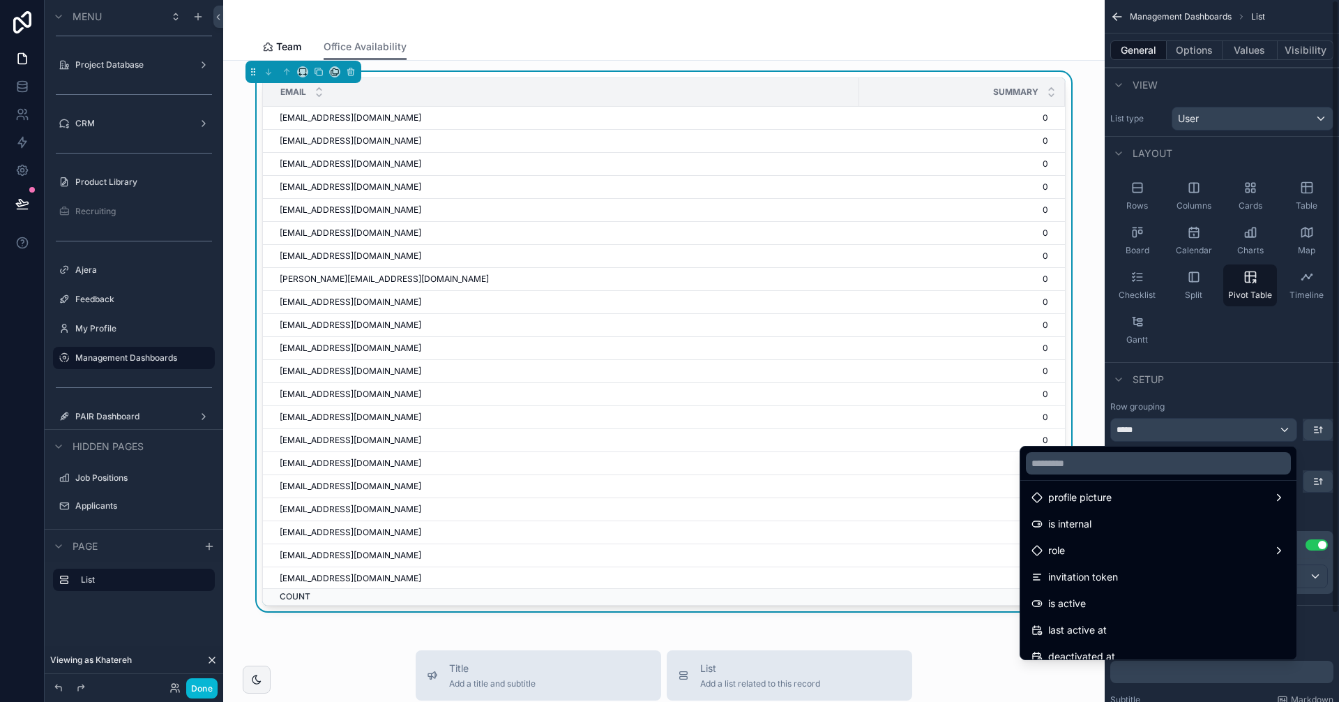
click at [1194, 359] on div "scrollable content" at bounding box center [669, 351] width 1339 height 702
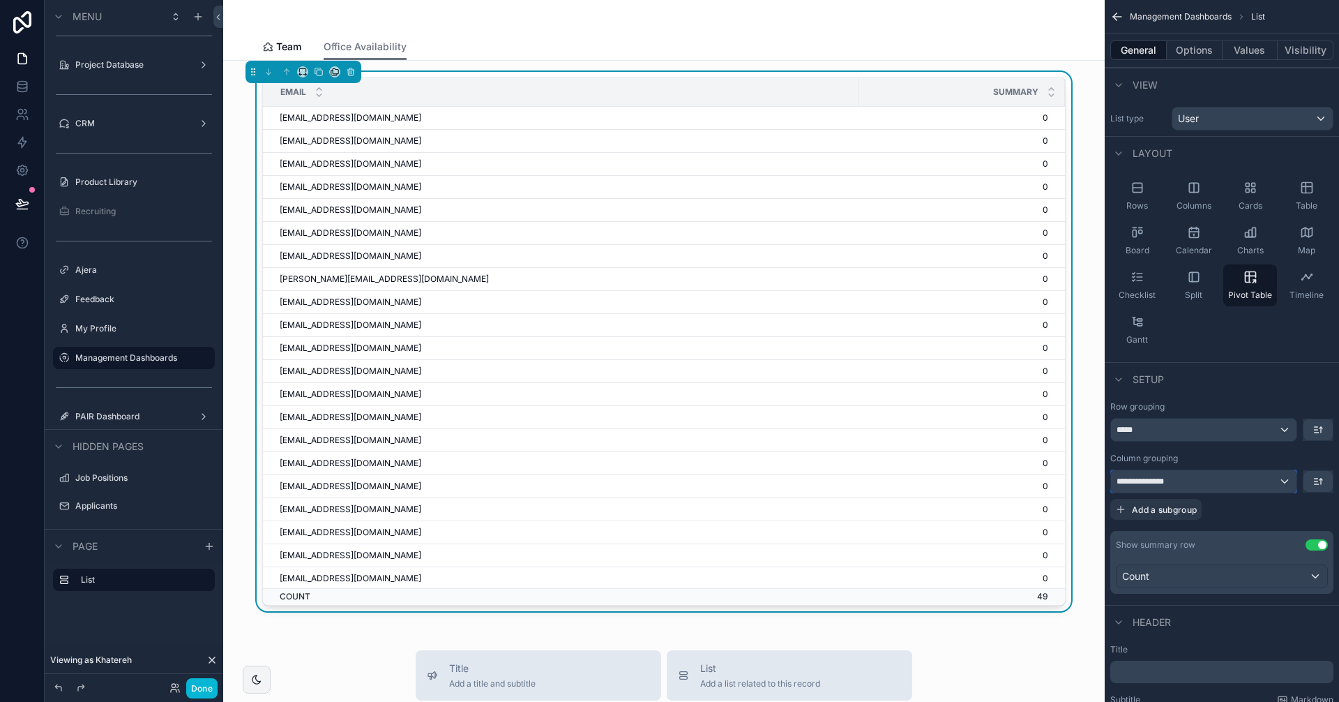
click at [1218, 481] on div "**********" at bounding box center [1204, 481] width 186 height 22
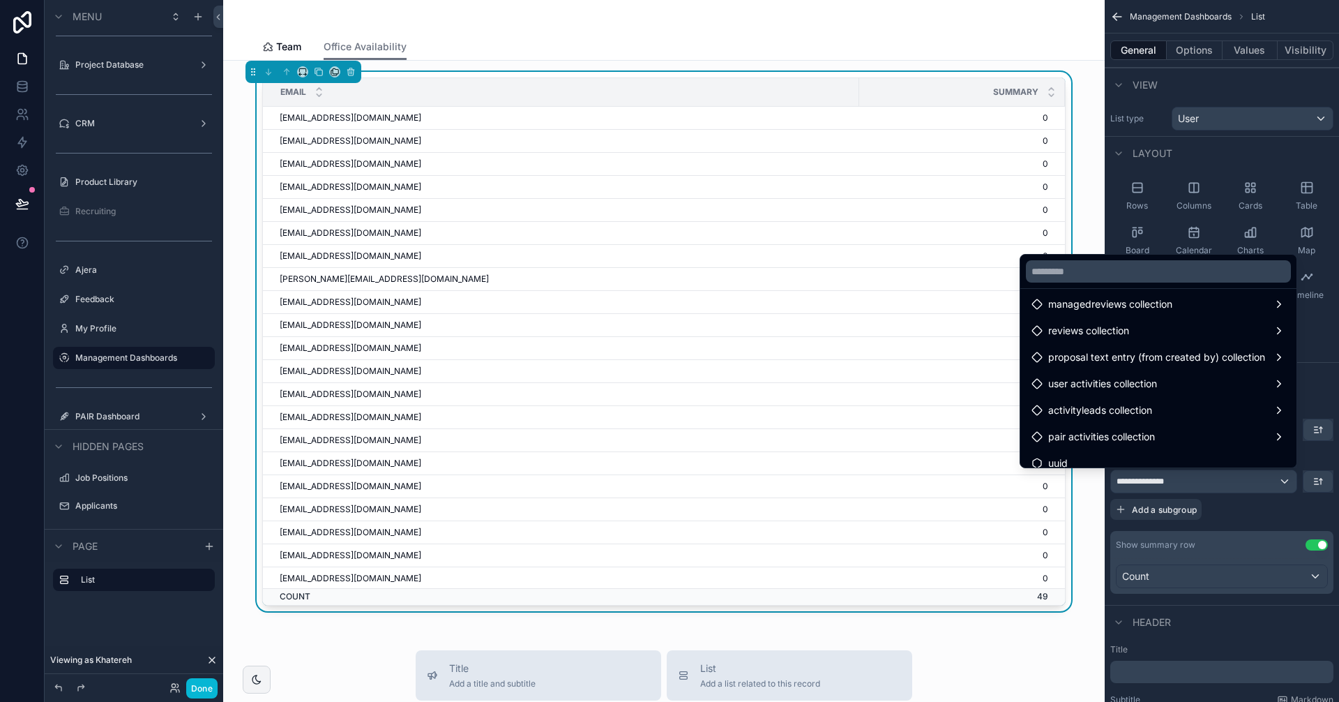
scroll to position [1027, 0]
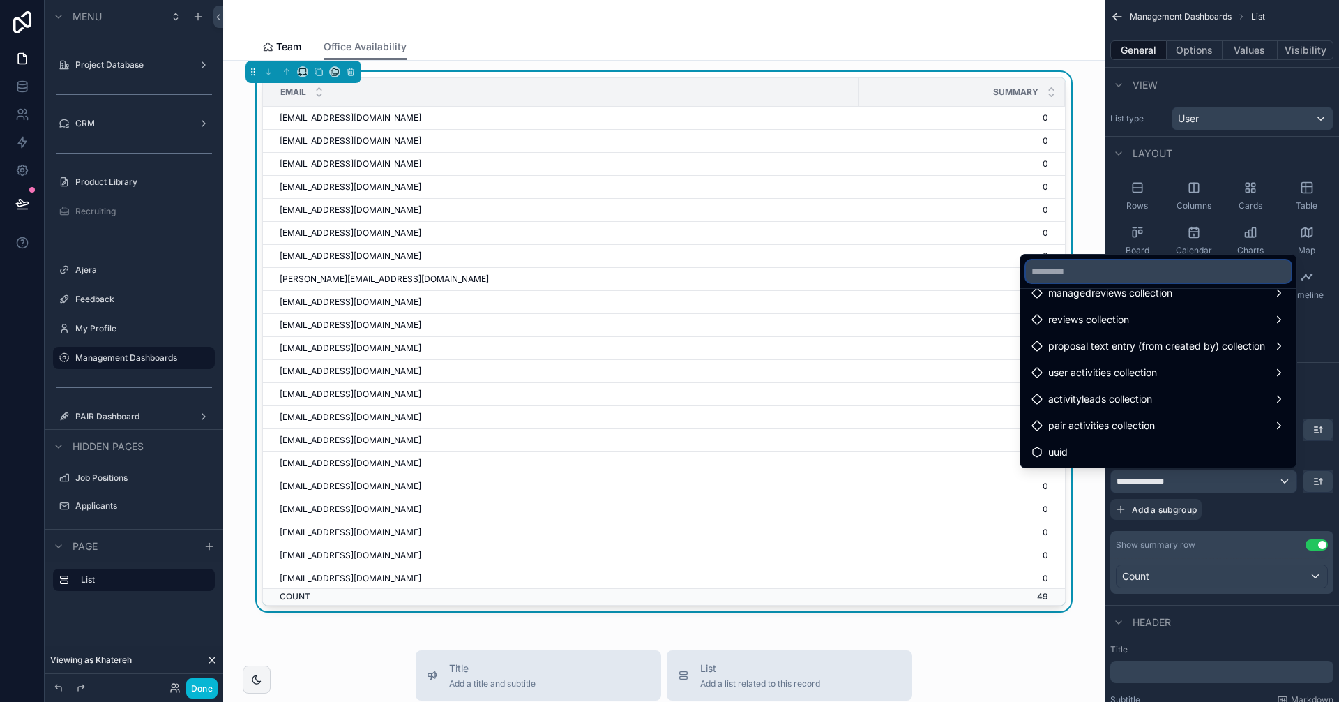
click at [1126, 277] on input "text" at bounding box center [1158, 271] width 265 height 22
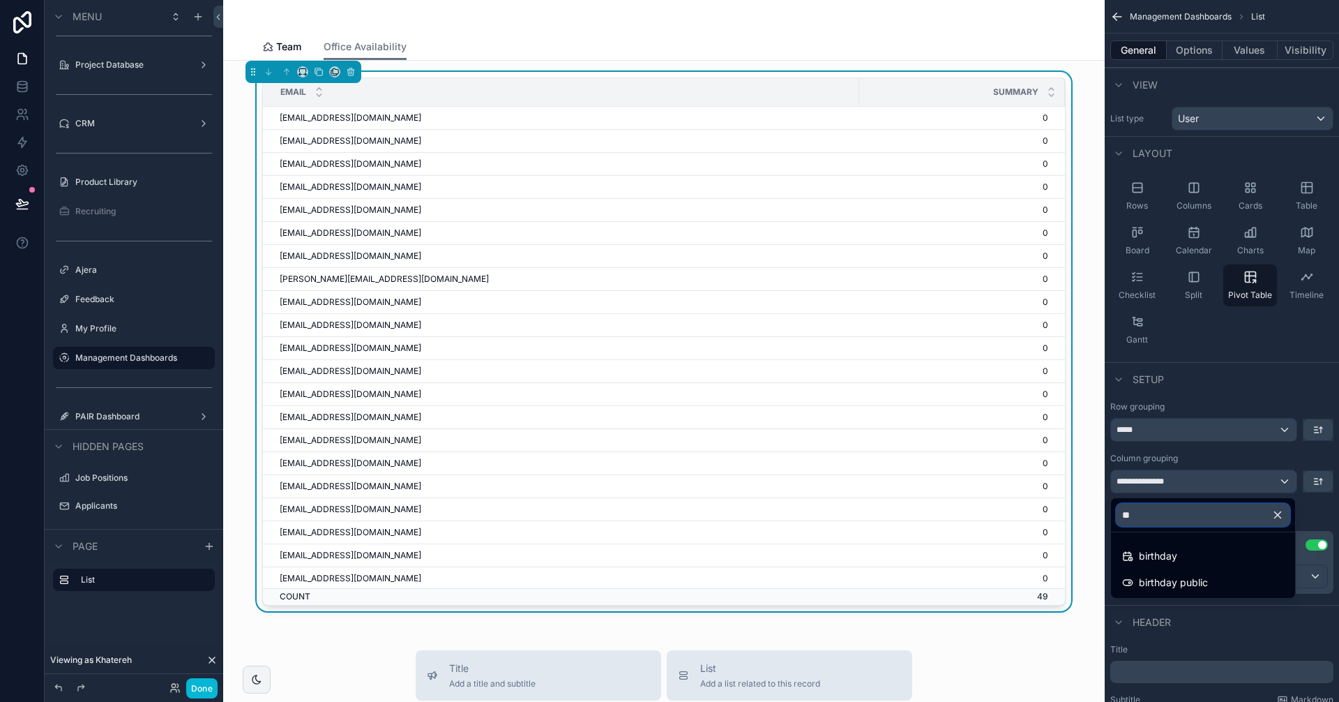
type input "*"
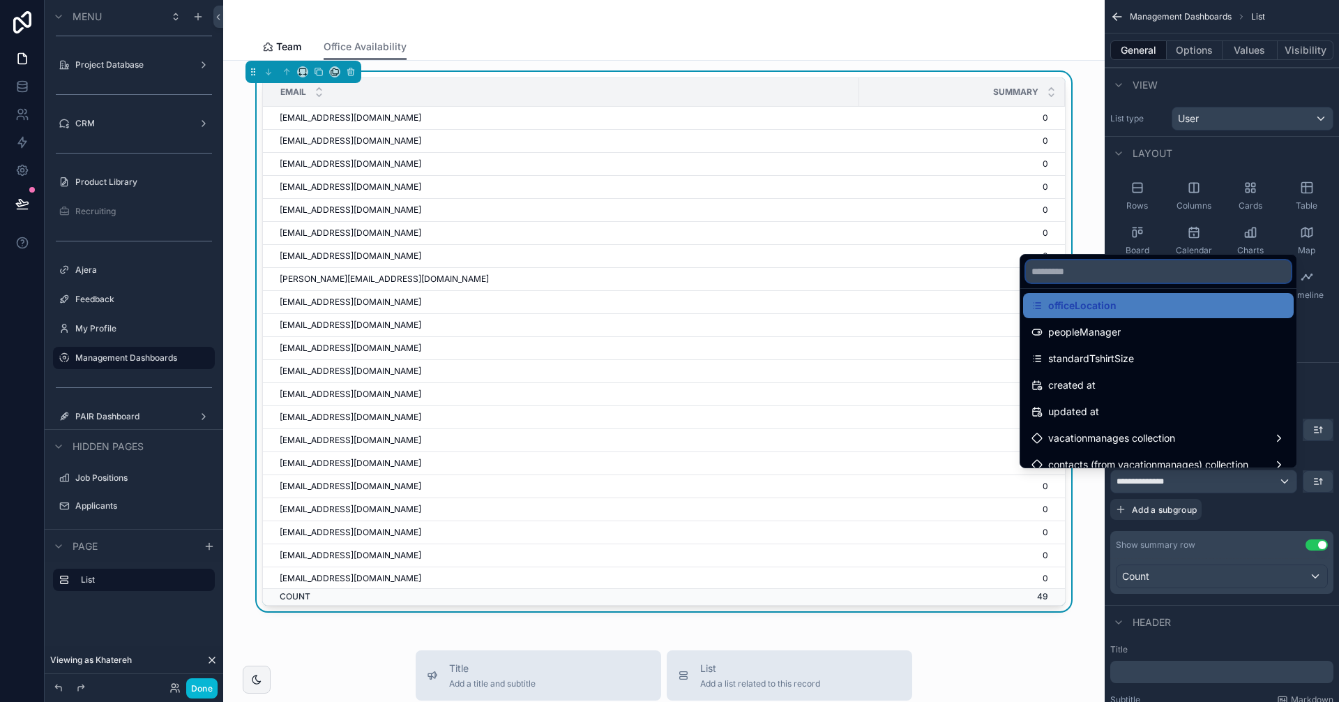
scroll to position [697, 0]
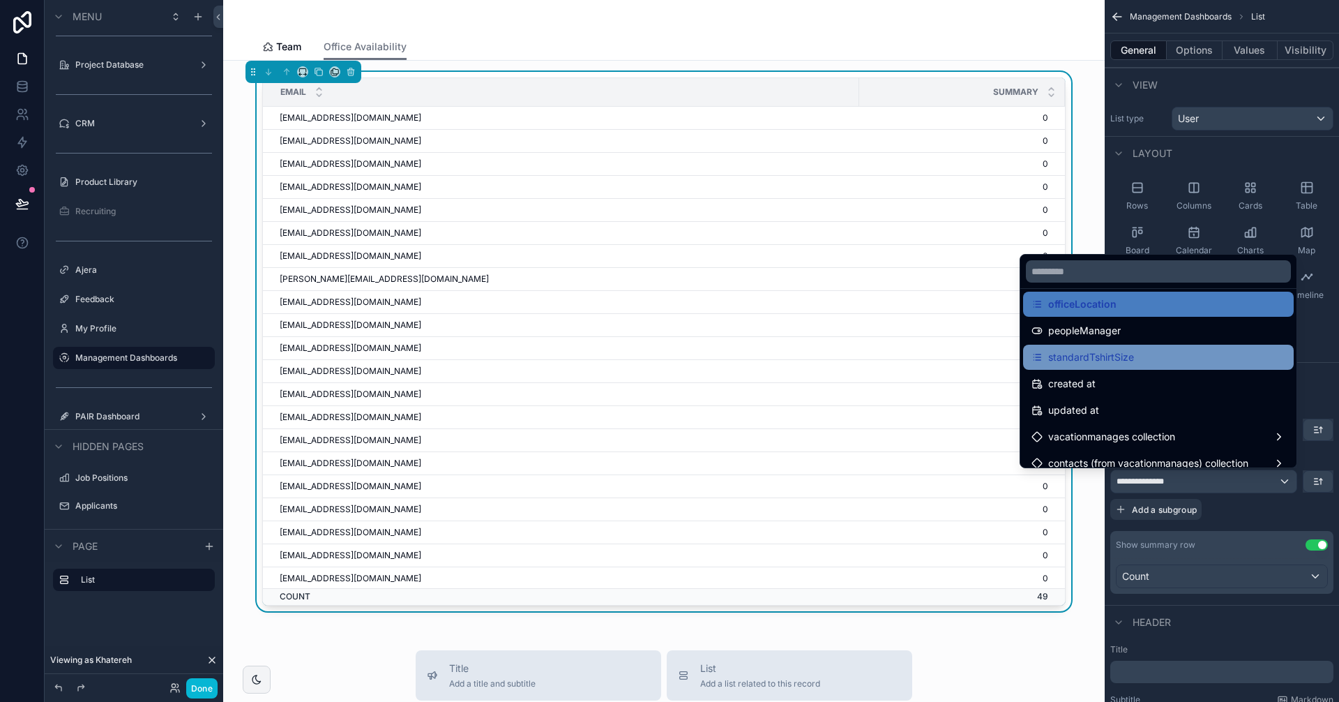
click at [1174, 354] on div "standardTshirtSize" at bounding box center [1158, 357] width 254 height 17
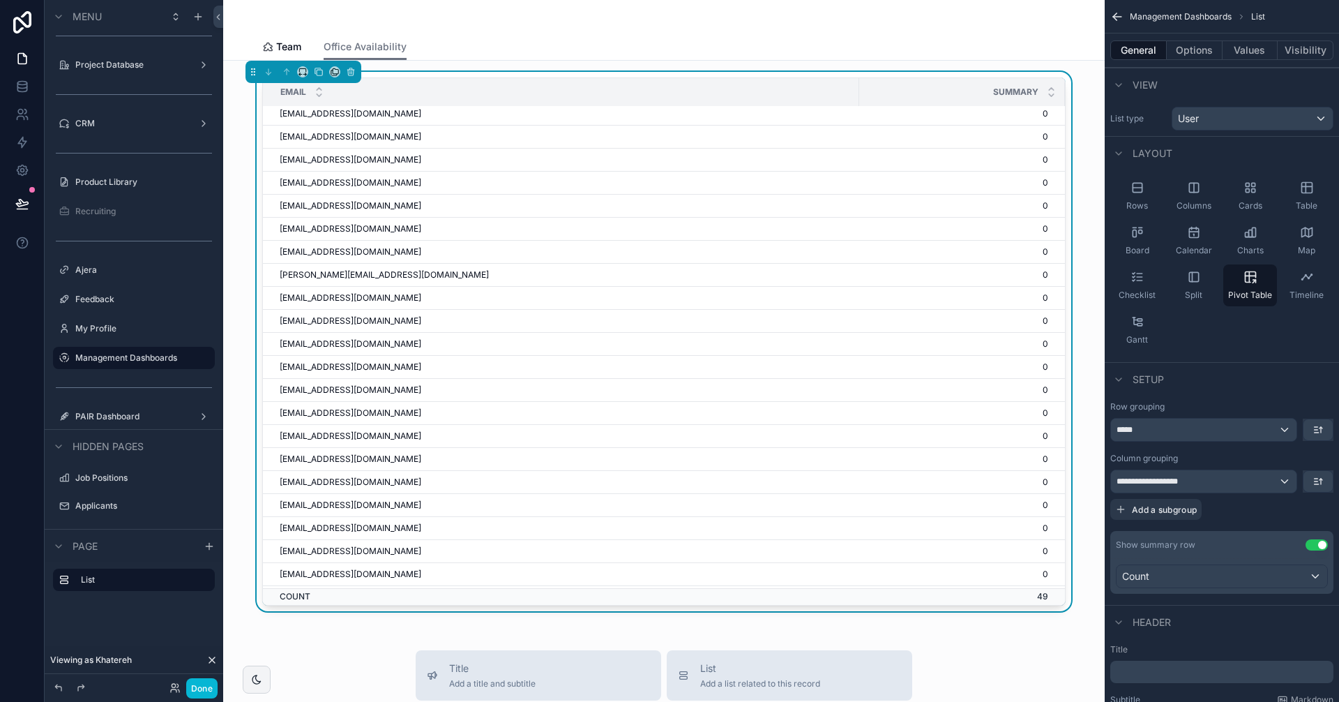
scroll to position [0, 0]
click at [326, 195] on td "[EMAIL_ADDRESS][DOMAIN_NAME]" at bounding box center [561, 187] width 596 height 23
click at [347, 75] on icon "scrollable content" at bounding box center [351, 72] width 10 height 10
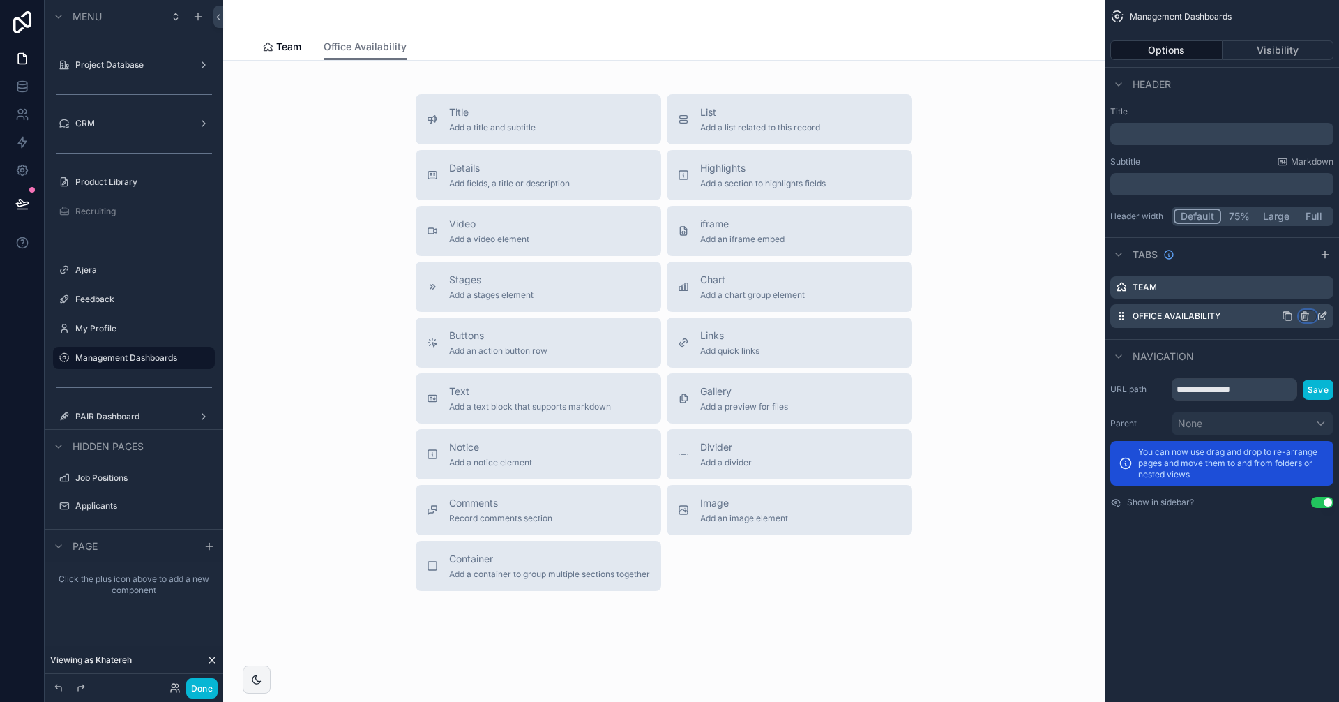
click at [1303, 319] on icon "scrollable content" at bounding box center [1304, 315] width 11 height 11
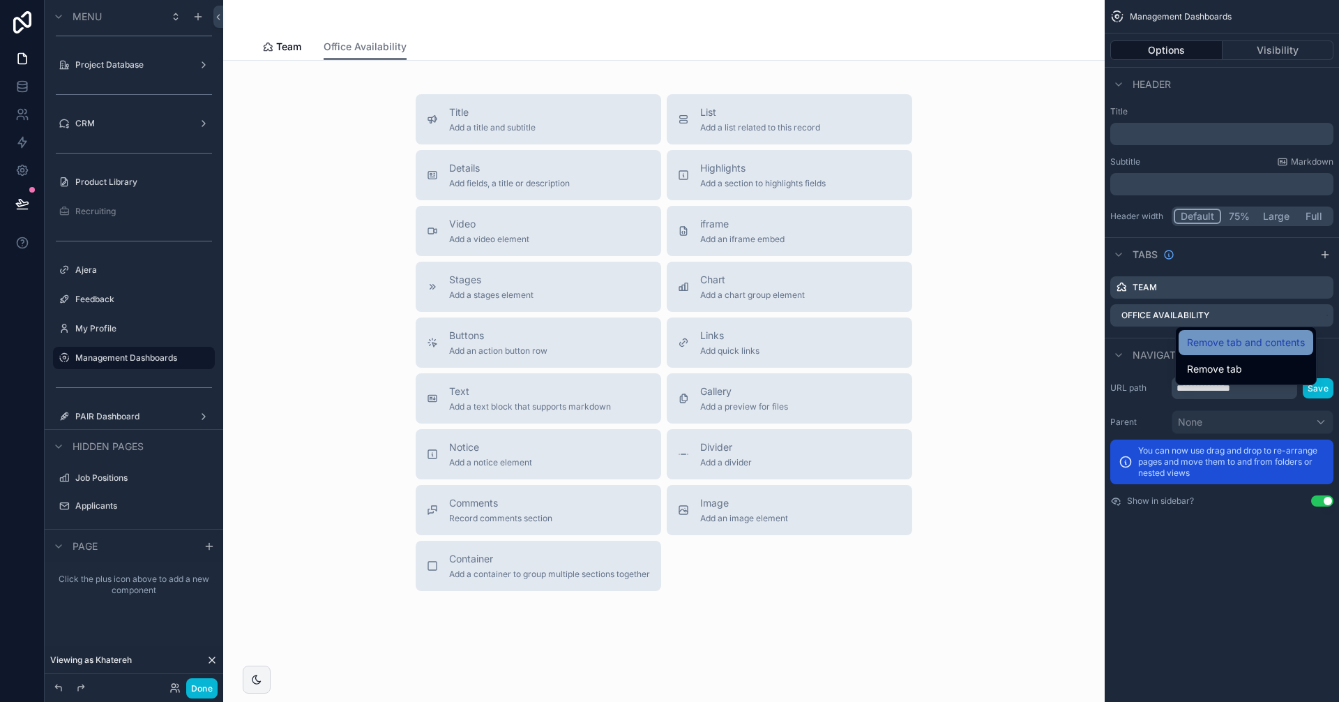
click at [1270, 345] on span "Remove tab and contents" at bounding box center [1246, 342] width 118 height 17
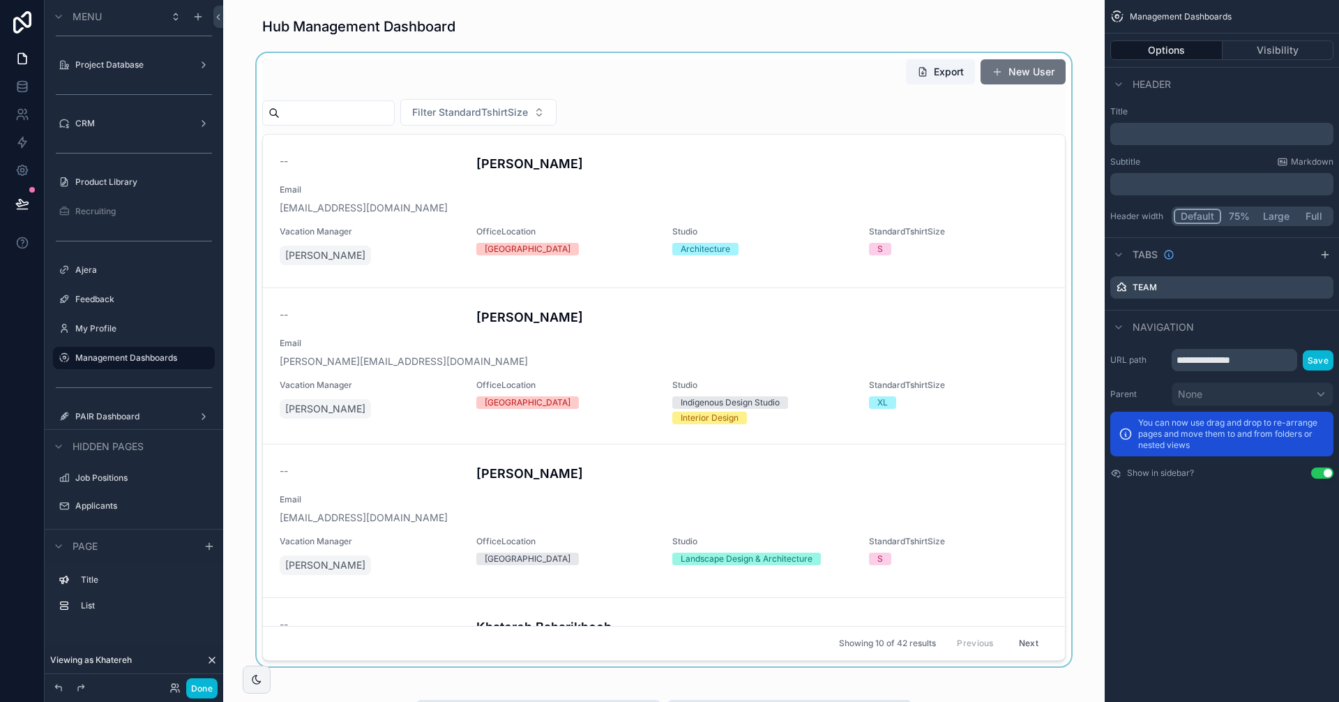
click at [527, 192] on div "scrollable content" at bounding box center [663, 359] width 859 height 613
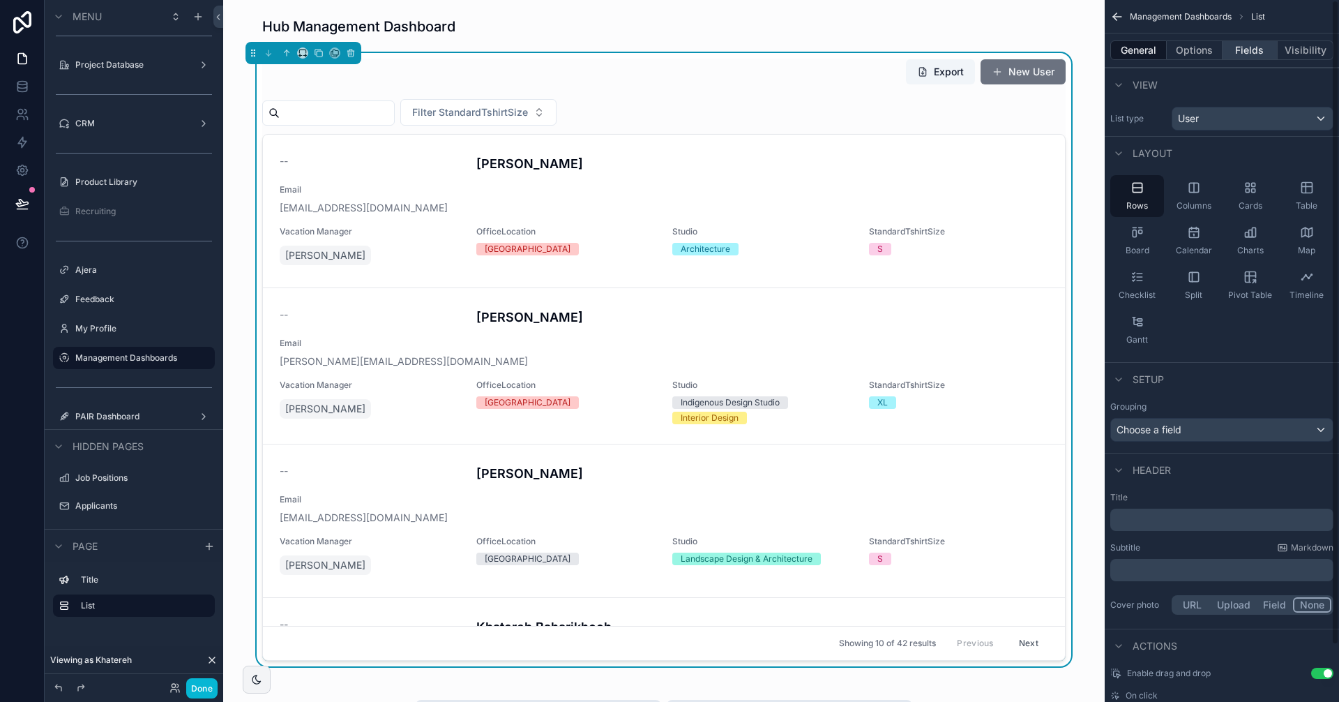
click at [1255, 51] on button "Fields" at bounding box center [1251, 50] width 56 height 20
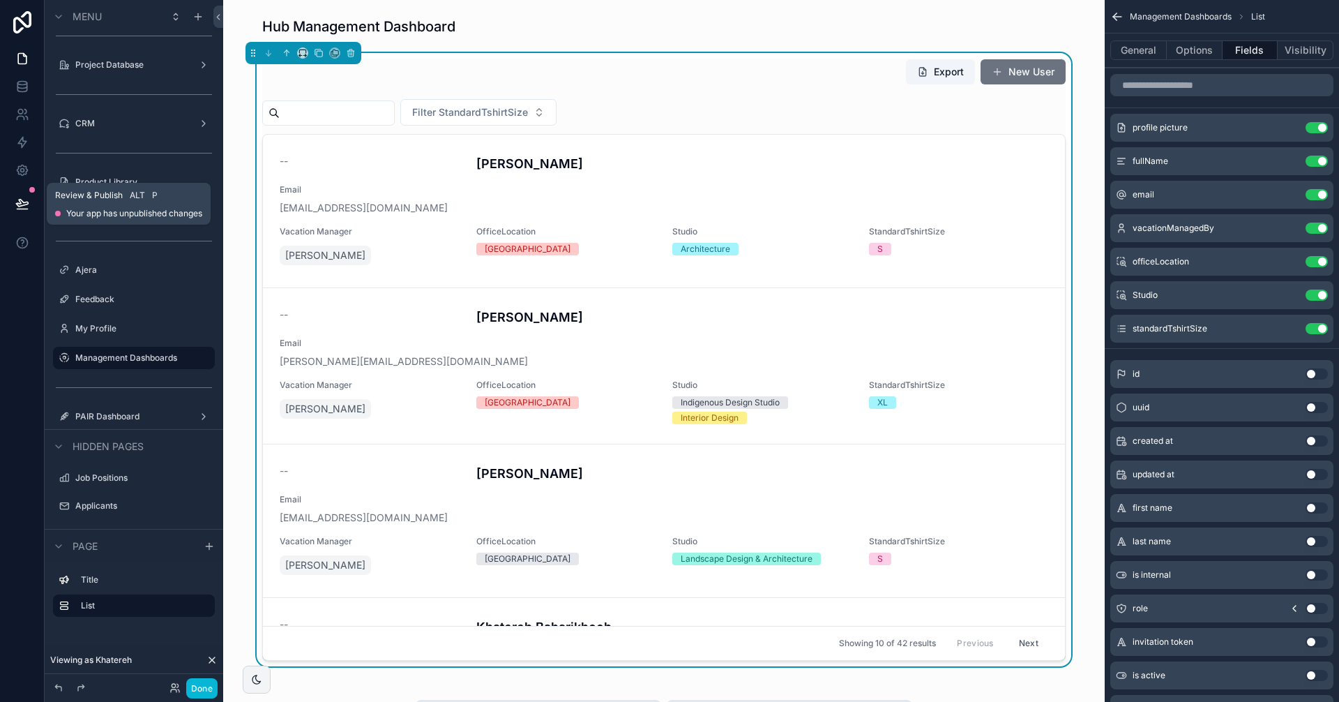
click at [24, 204] on icon at bounding box center [22, 202] width 12 height 7
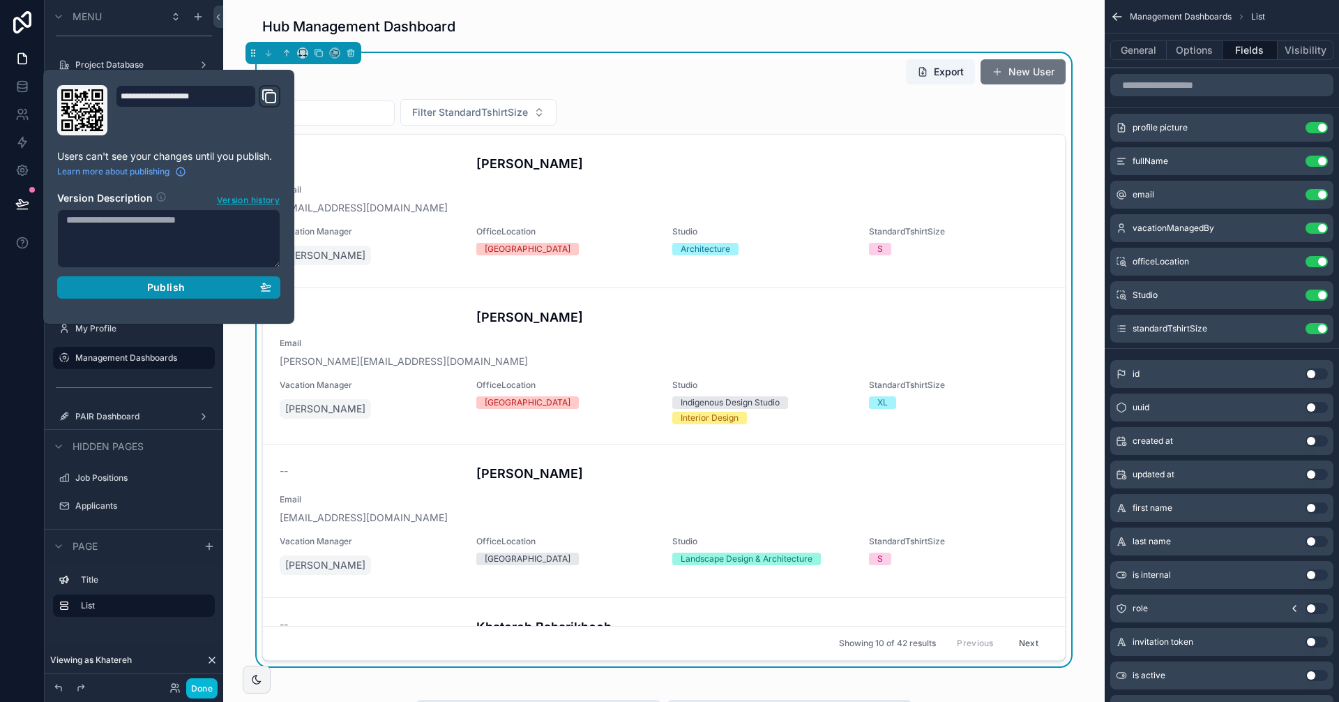
click at [141, 289] on div "Publish" at bounding box center [168, 287] width 205 height 13
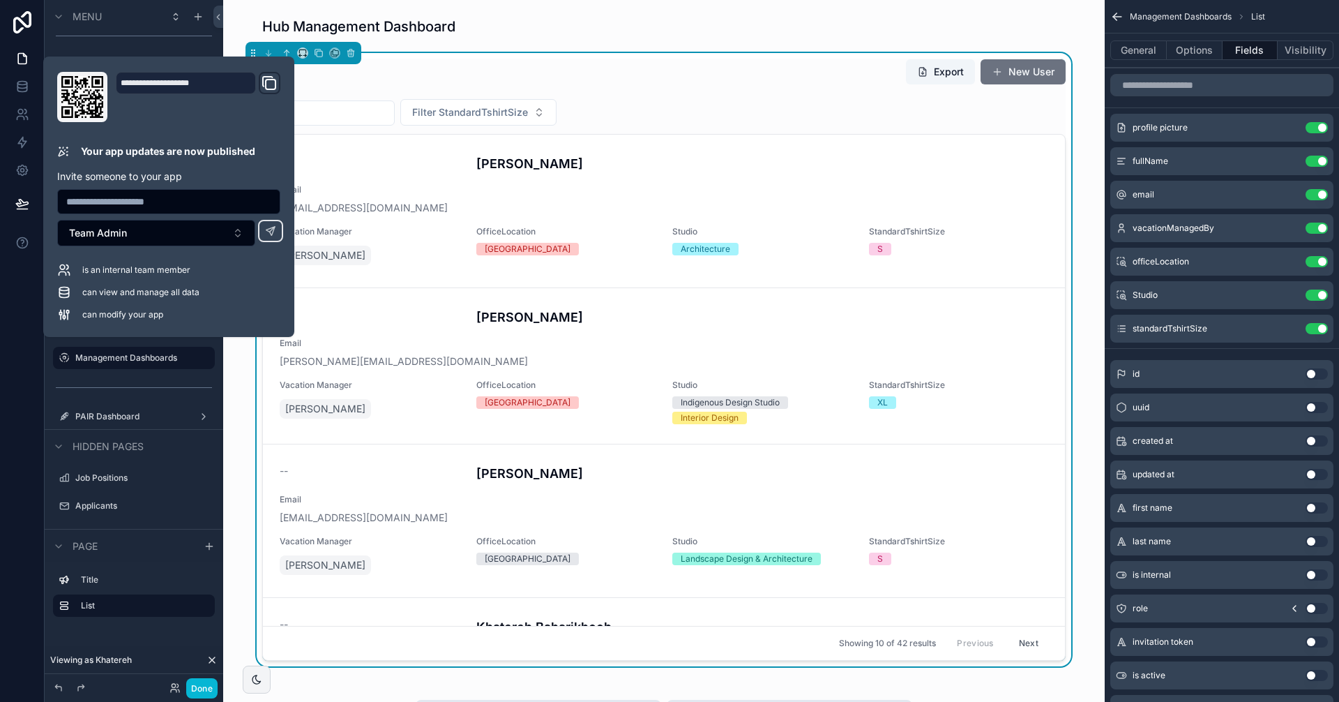
click at [1085, 649] on div "Hub Management Dashboard Export New User Filter StandardTshirtSize -- Laurie Af…" at bounding box center [663, 654] width 881 height 1308
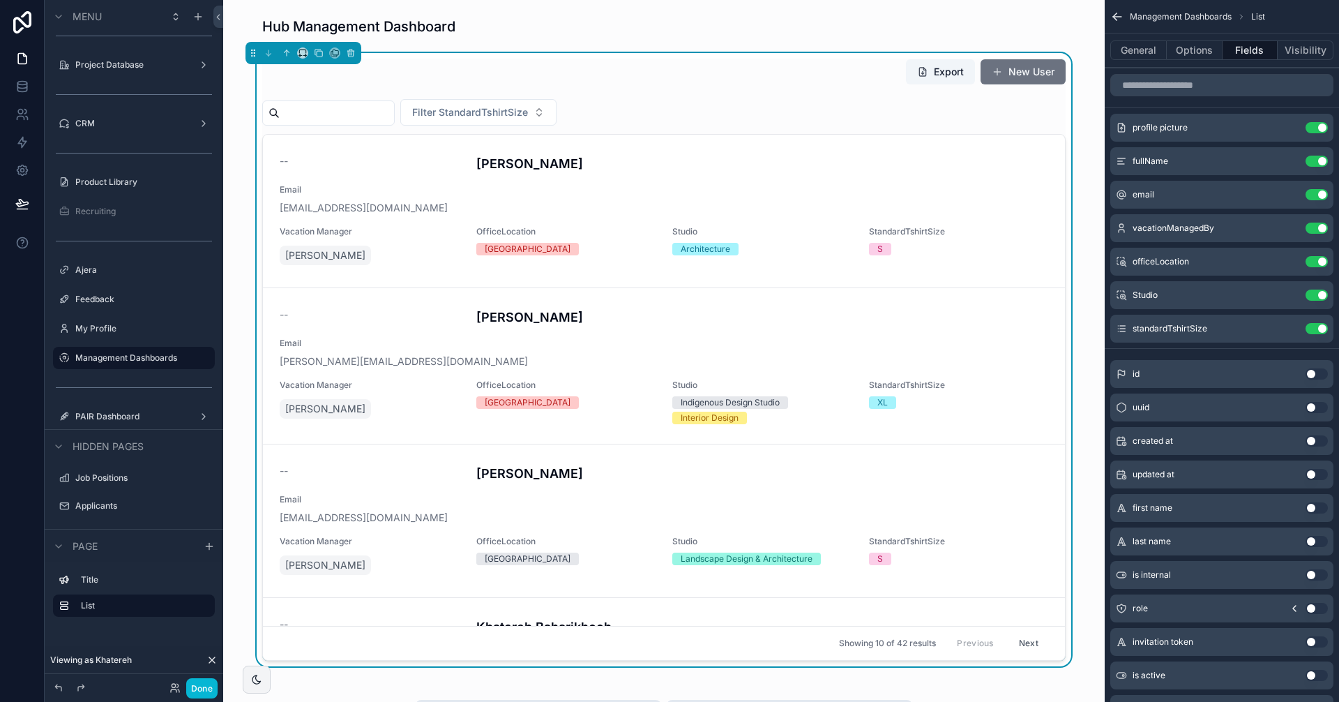
click at [213, 661] on icon at bounding box center [211, 659] width 11 height 11
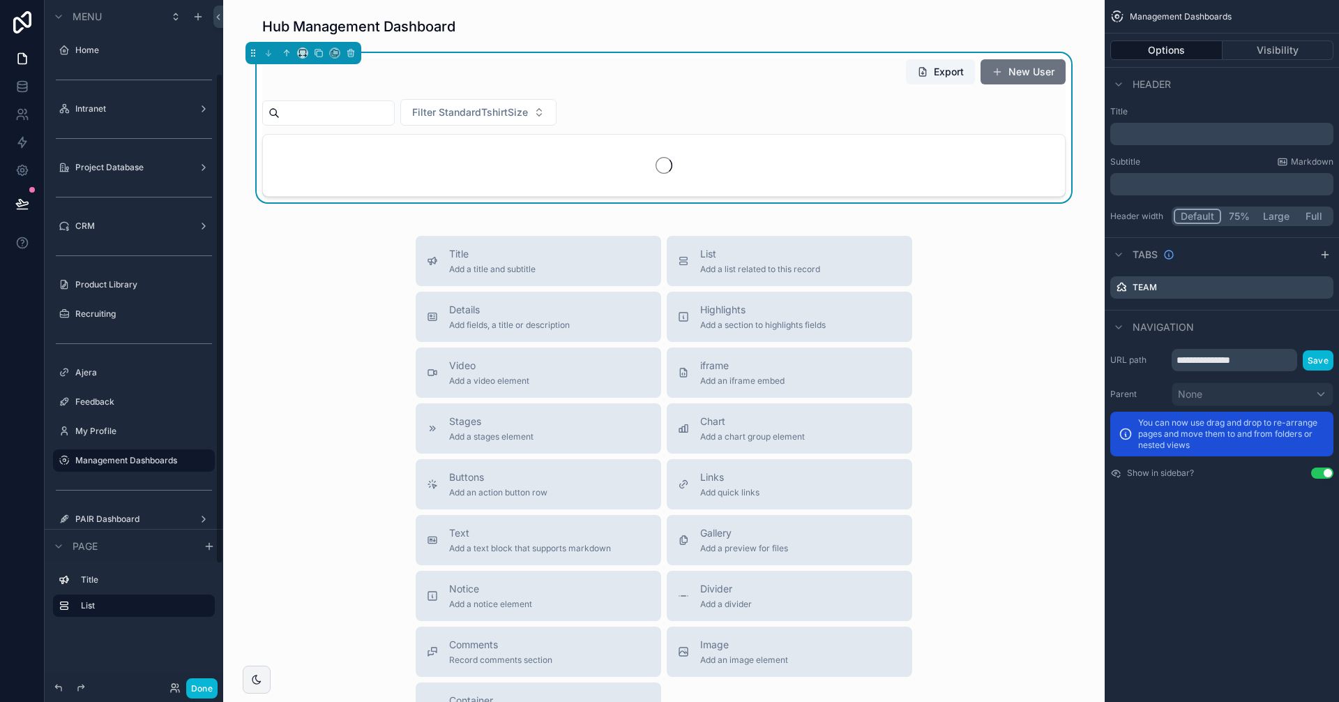
scroll to position [103, 0]
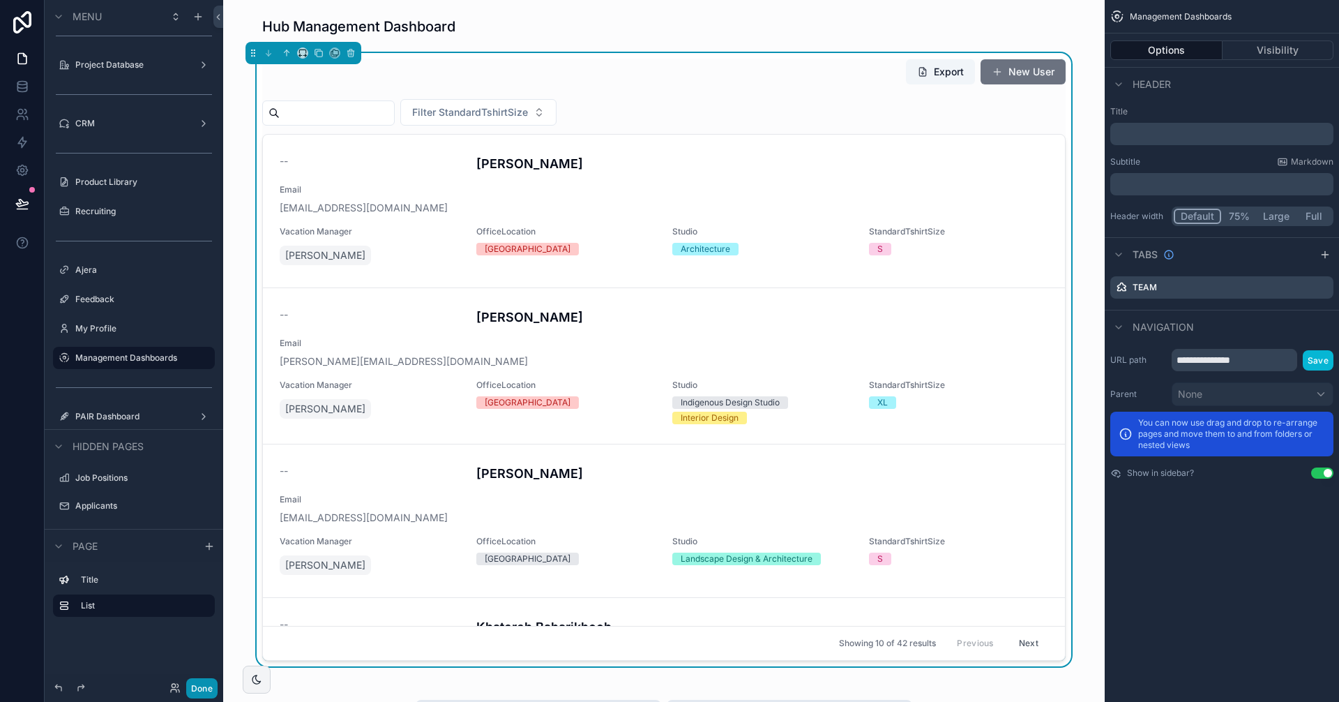
click at [191, 688] on button "Done" at bounding box center [201, 688] width 31 height 20
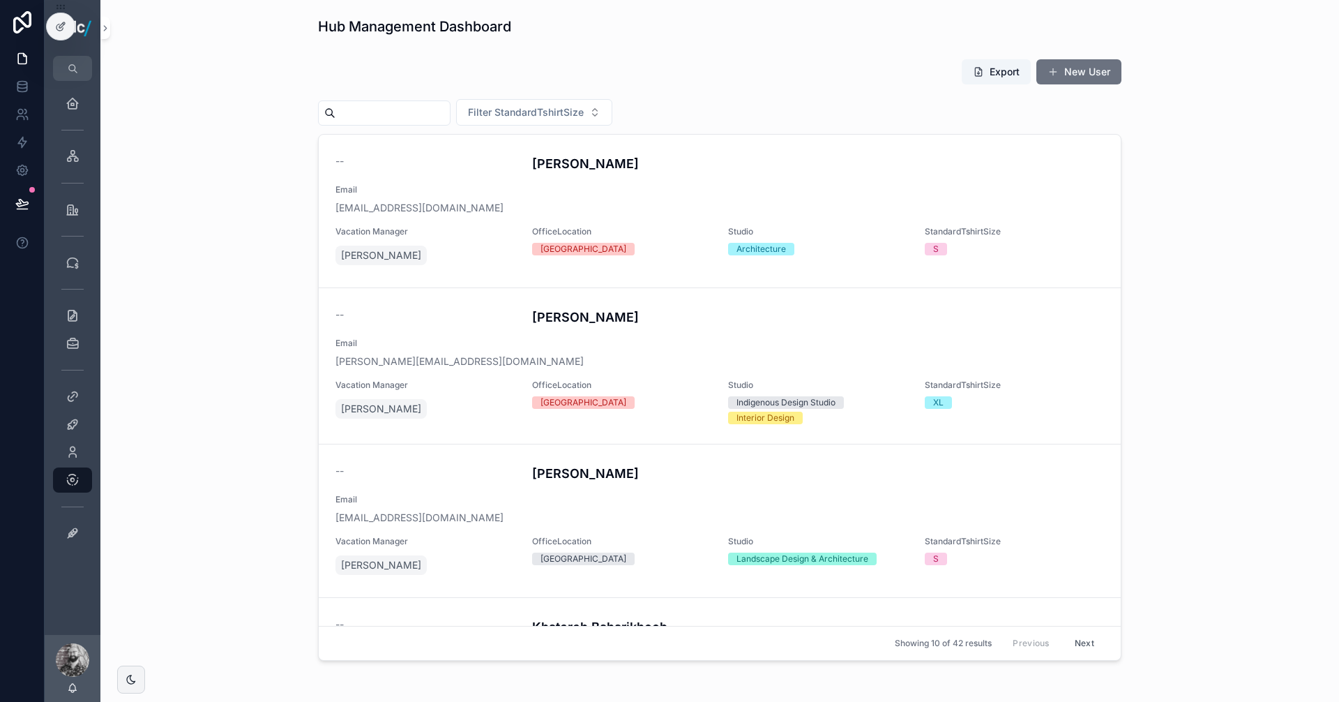
click at [1287, 651] on div "Export New User Filter StandardTshirtSize -- [PERSON_NAME] Email [EMAIL_ADDRESS…" at bounding box center [720, 359] width 1216 height 613
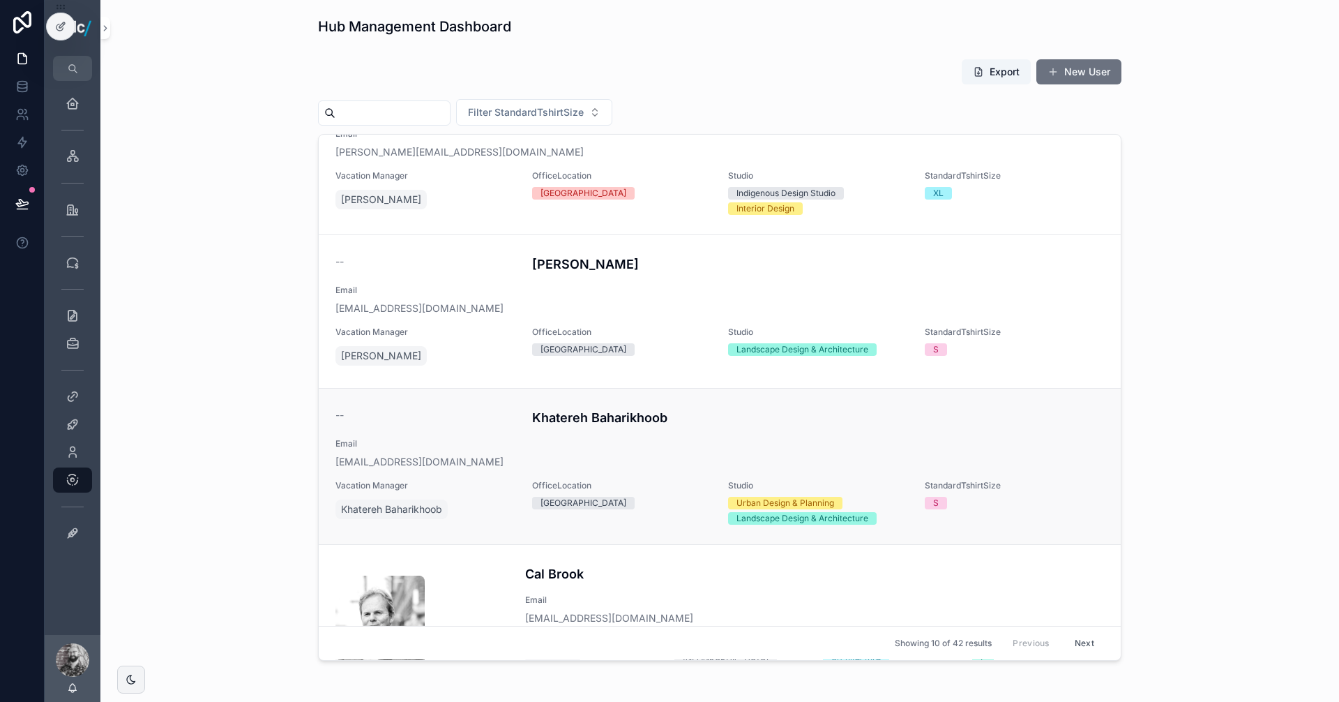
scroll to position [0, 0]
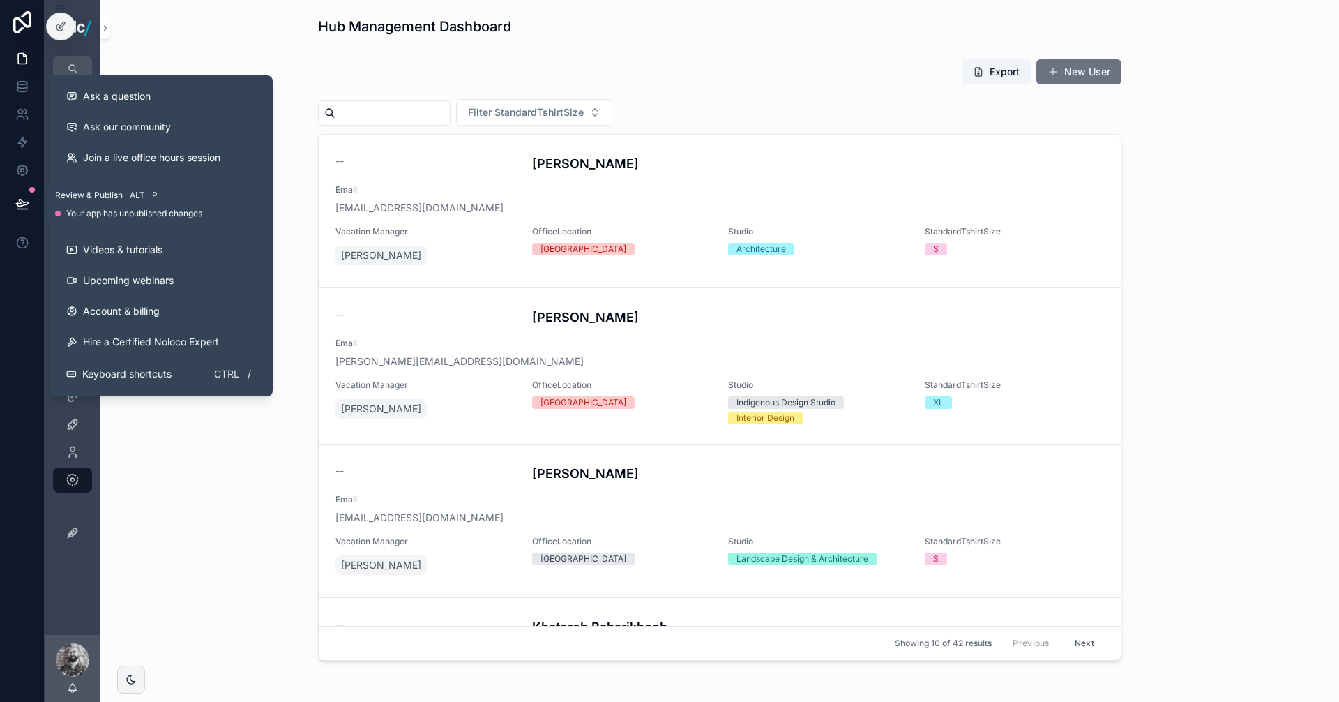
click at [28, 192] on button at bounding box center [22, 203] width 31 height 39
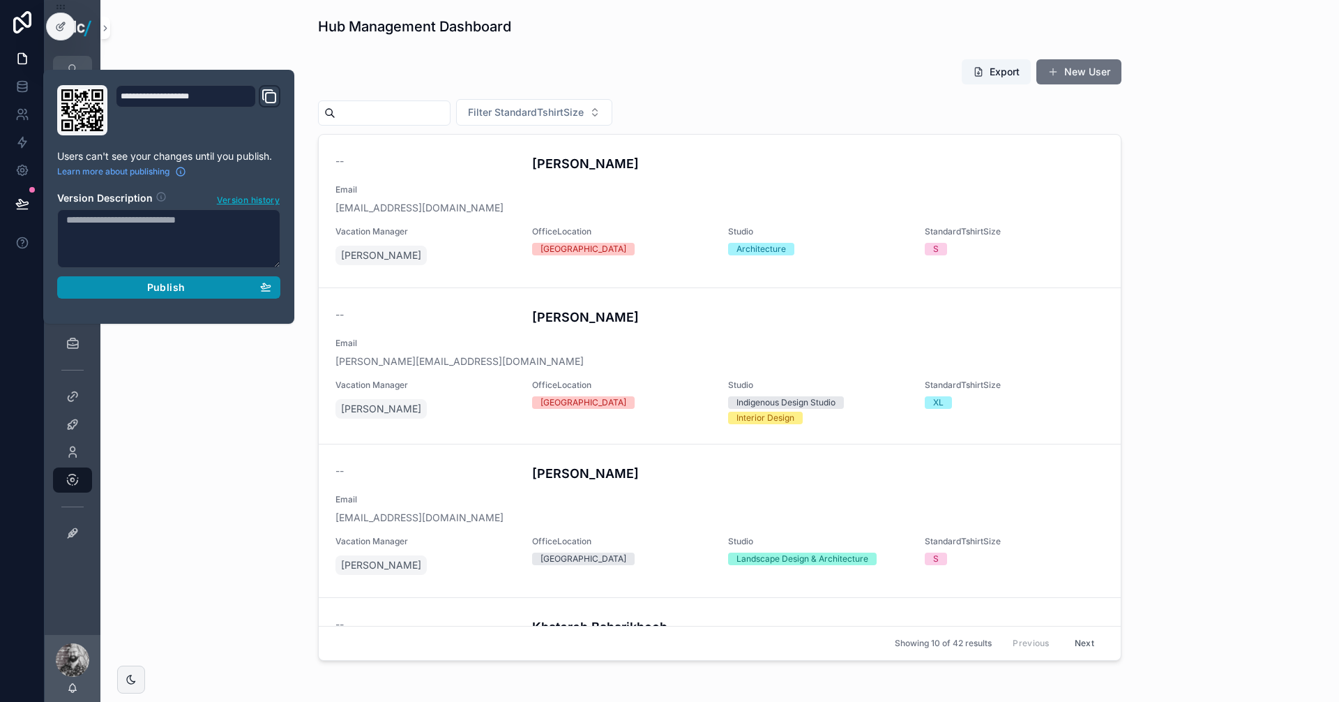
click at [137, 287] on div "Publish" at bounding box center [168, 287] width 205 height 13
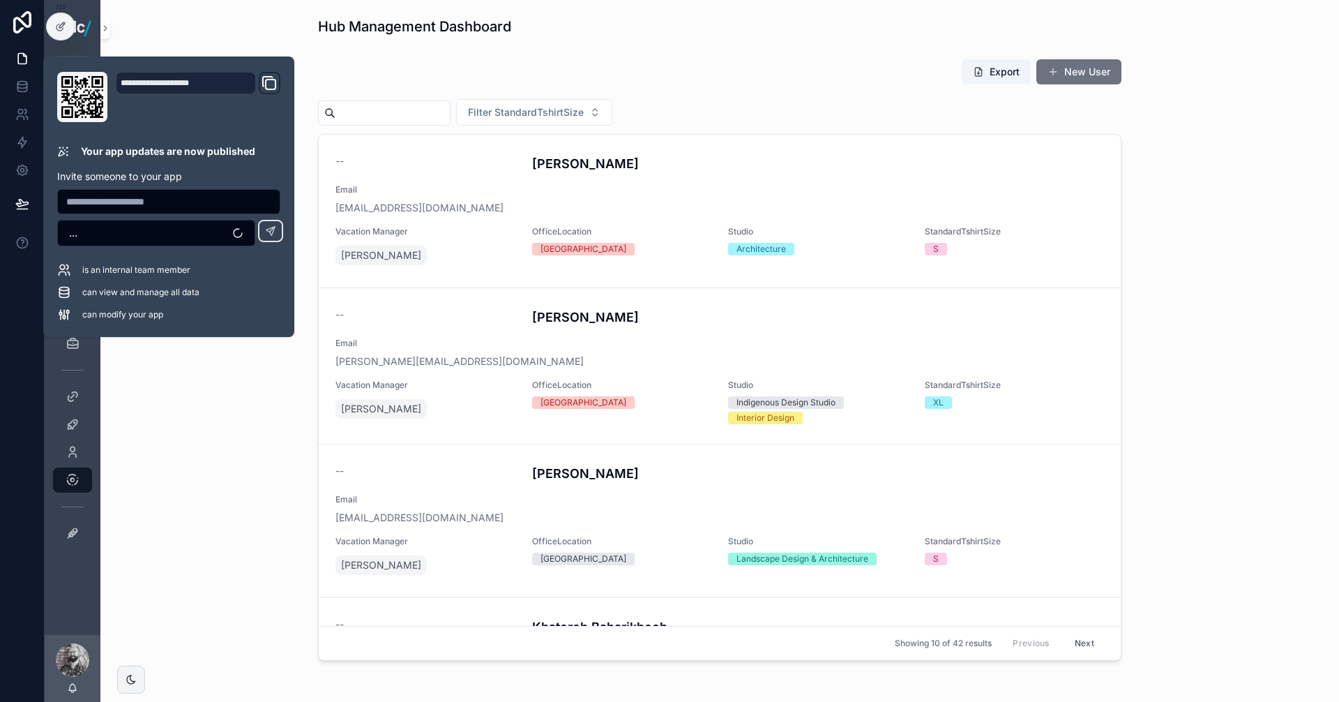
click at [205, 428] on div "Export New User Filter StandardTshirtSize -- [PERSON_NAME] Email [EMAIL_ADDRESS…" at bounding box center [720, 359] width 1216 height 613
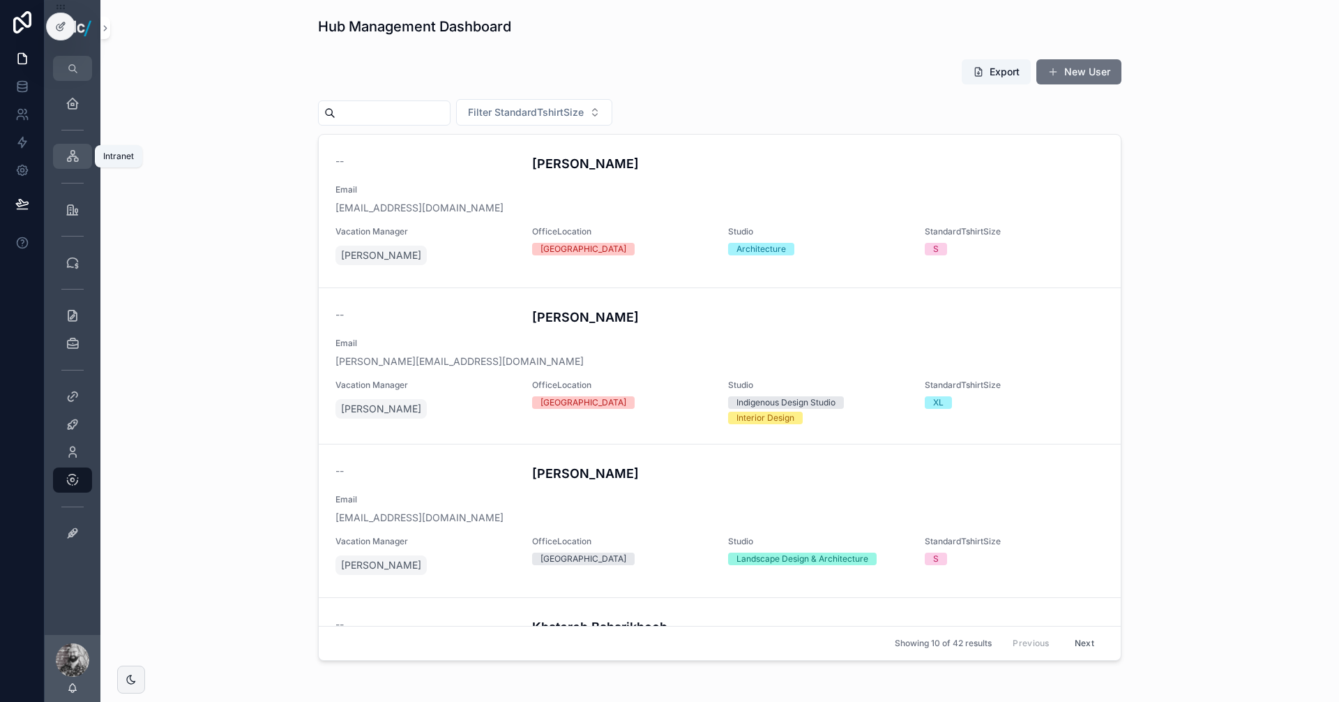
click at [73, 154] on icon "scrollable content" at bounding box center [73, 156] width 14 height 14
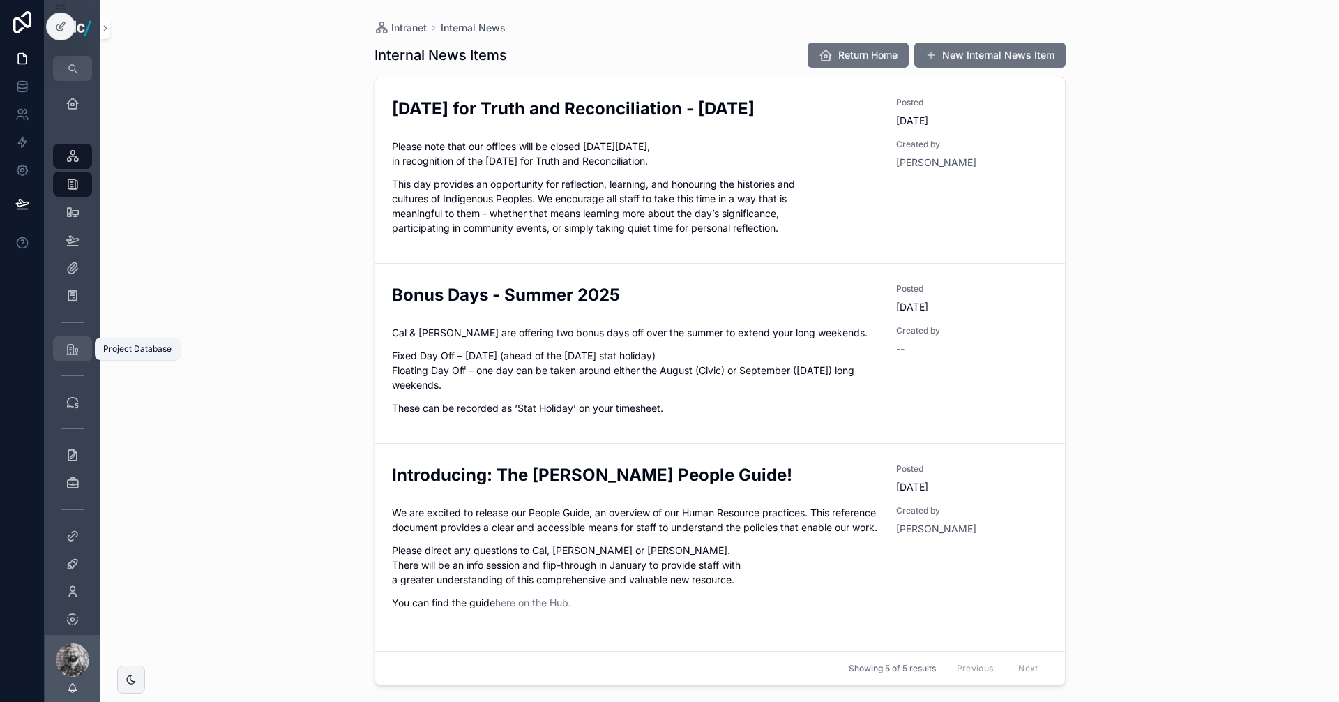
click at [67, 351] on icon "scrollable content" at bounding box center [73, 349] width 14 height 14
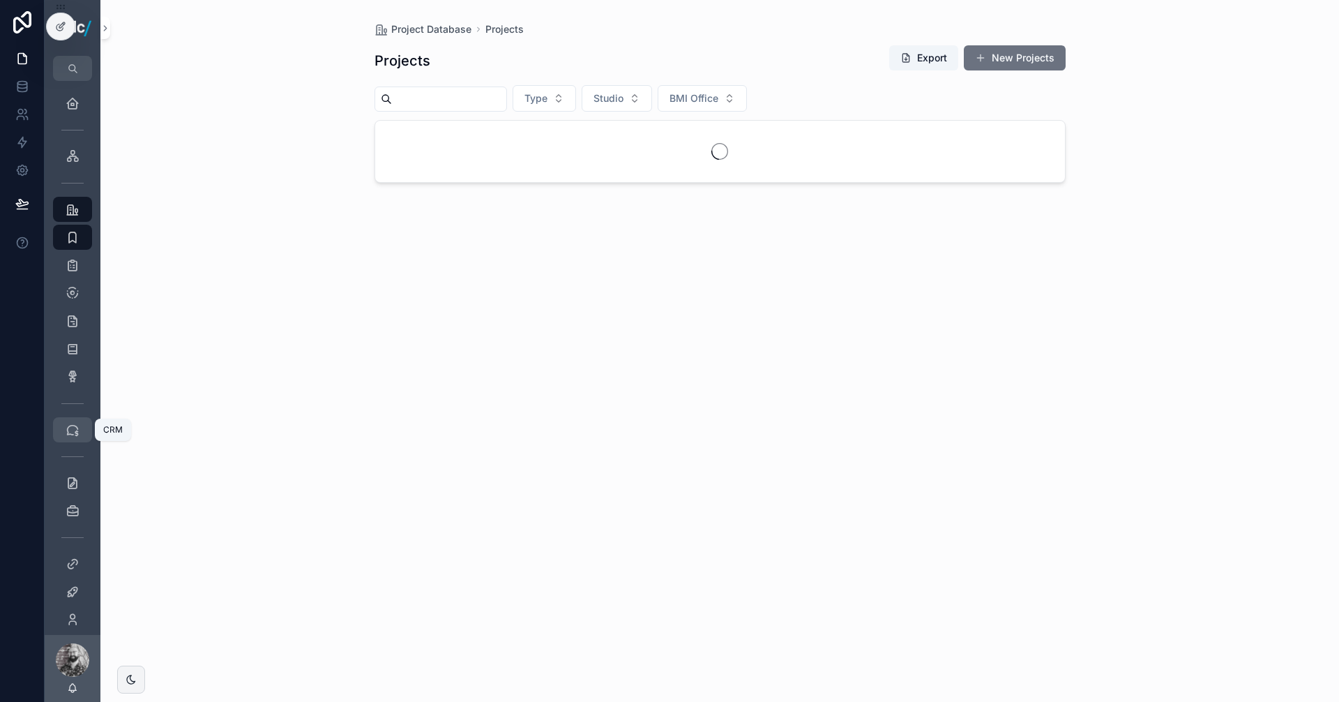
click at [75, 426] on icon "scrollable content" at bounding box center [73, 430] width 14 height 14
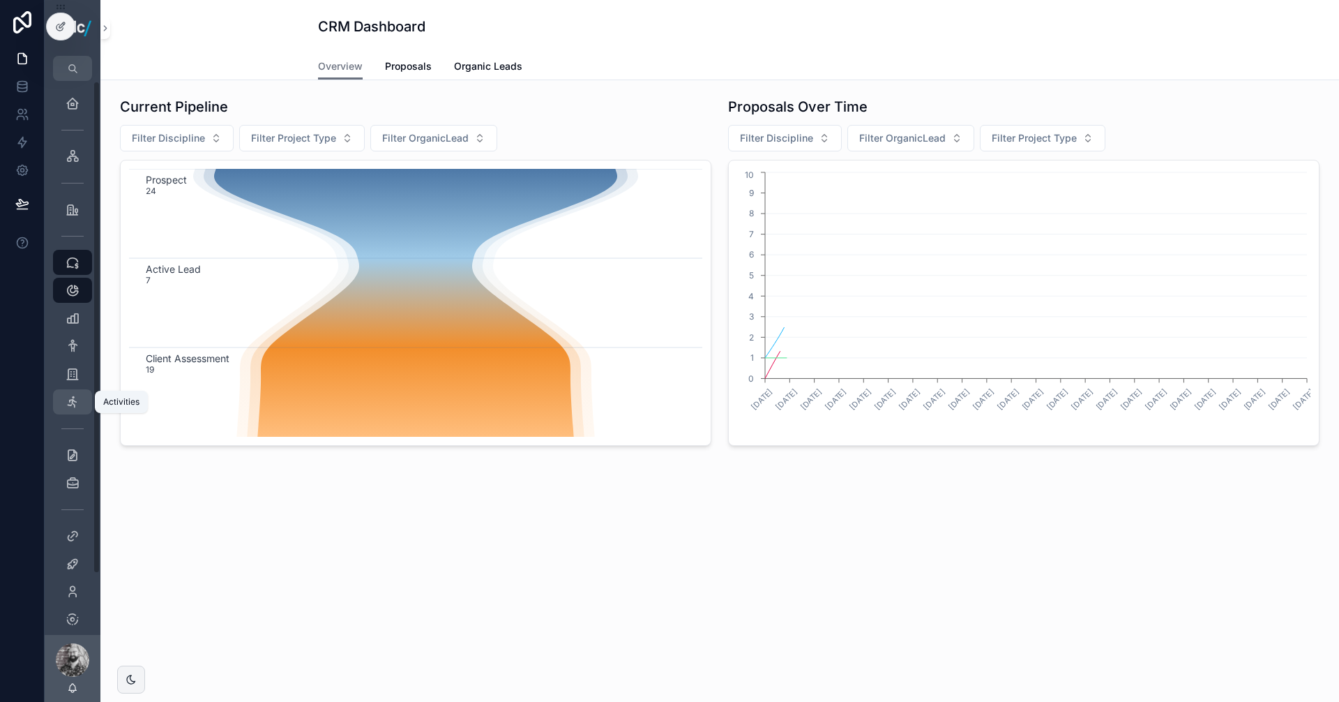
click at [75, 409] on div "Activities" at bounding box center [72, 402] width 22 height 22
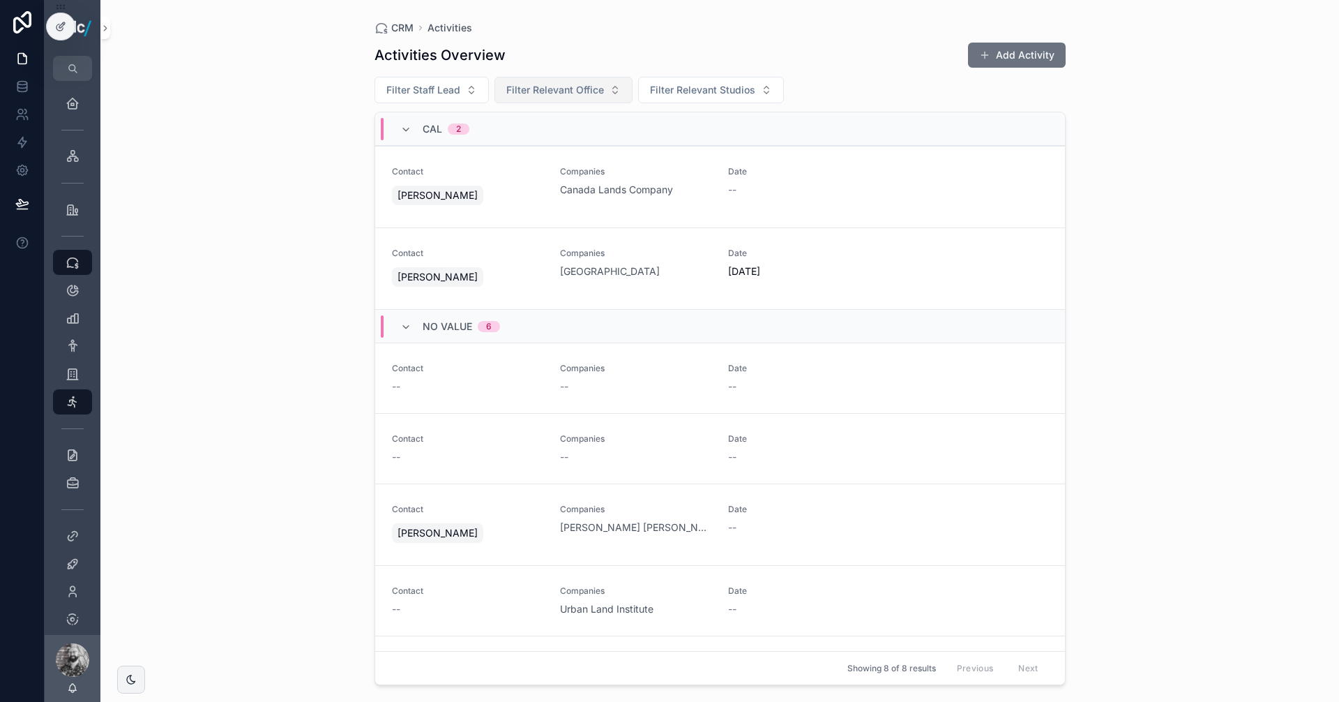
click at [582, 93] on span "Filter Relevant Office" at bounding box center [555, 90] width 98 height 14
click at [539, 142] on div "[GEOGRAPHIC_DATA]" at bounding box center [562, 146] width 167 height 22
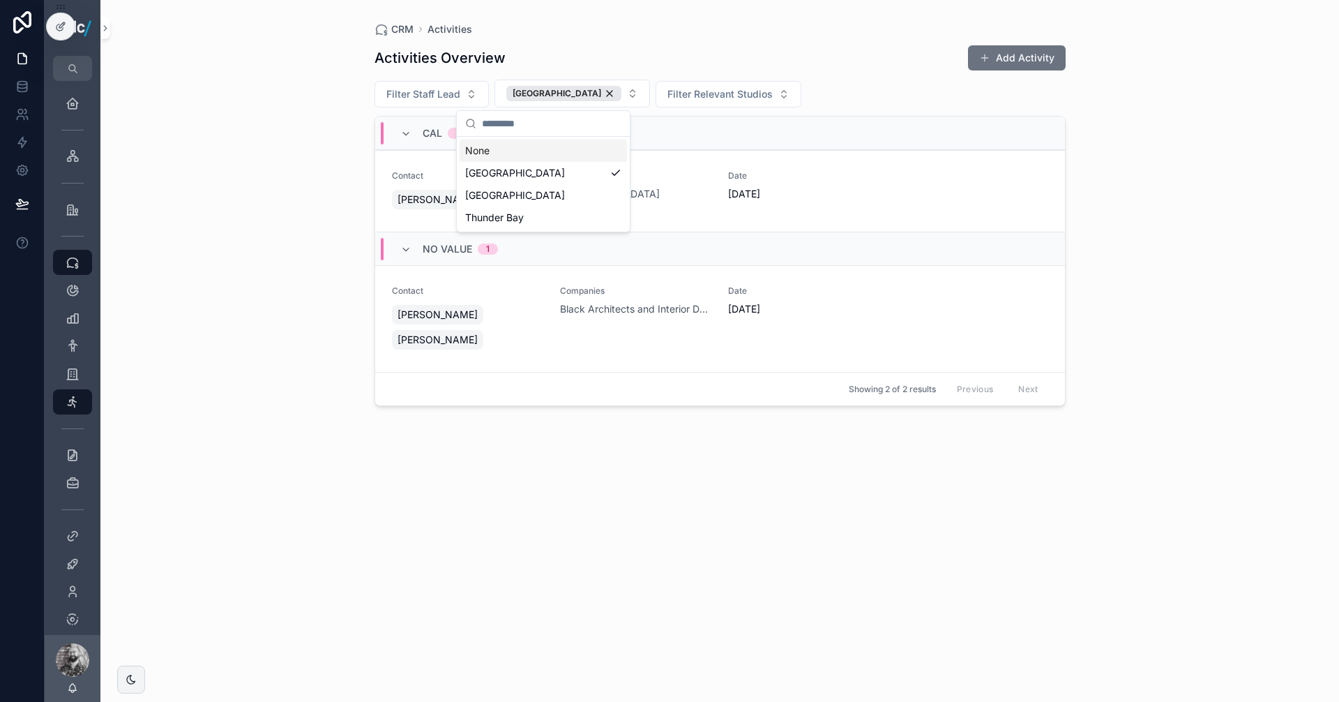
click at [498, 155] on div "None" at bounding box center [543, 150] width 167 height 22
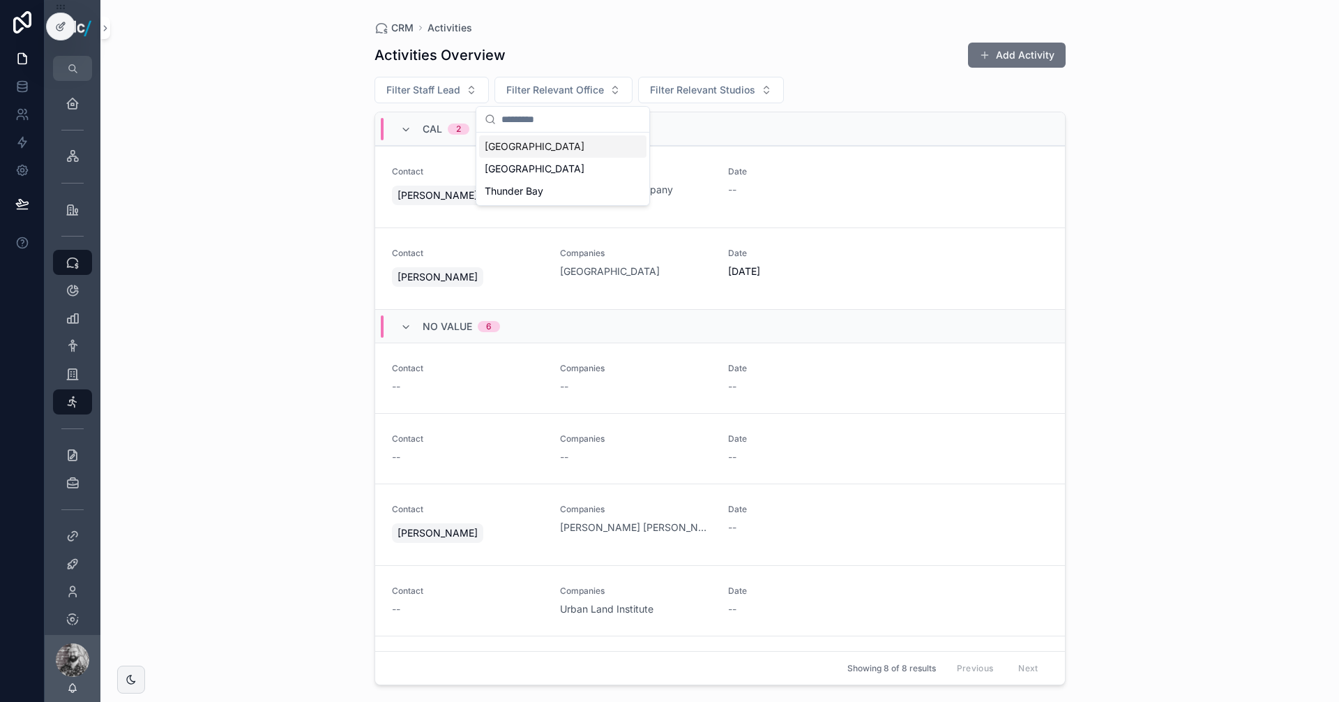
click at [597, 58] on div "Activities Overview Add Activity" at bounding box center [719, 55] width 691 height 27
click at [690, 92] on span "Filter Relevant Studios" at bounding box center [702, 90] width 105 height 14
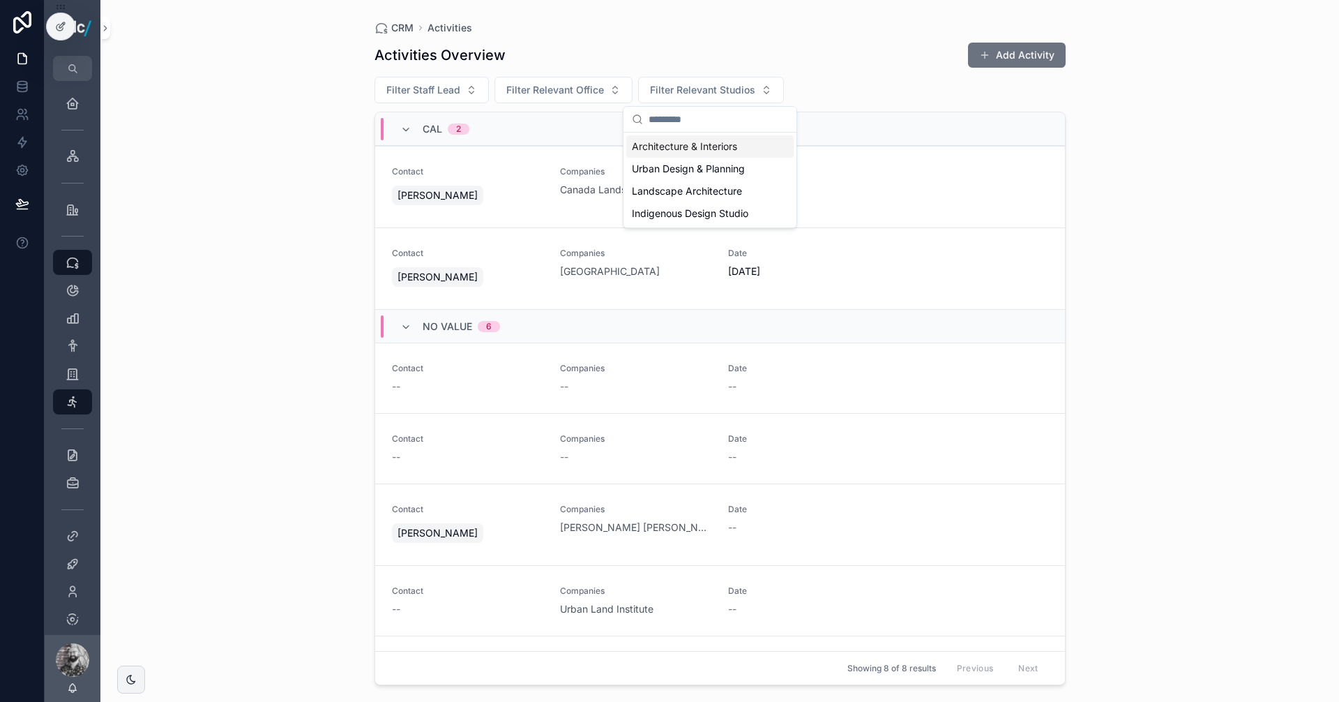
click at [683, 147] on div "Architecture & Interiors" at bounding box center [709, 146] width 167 height 22
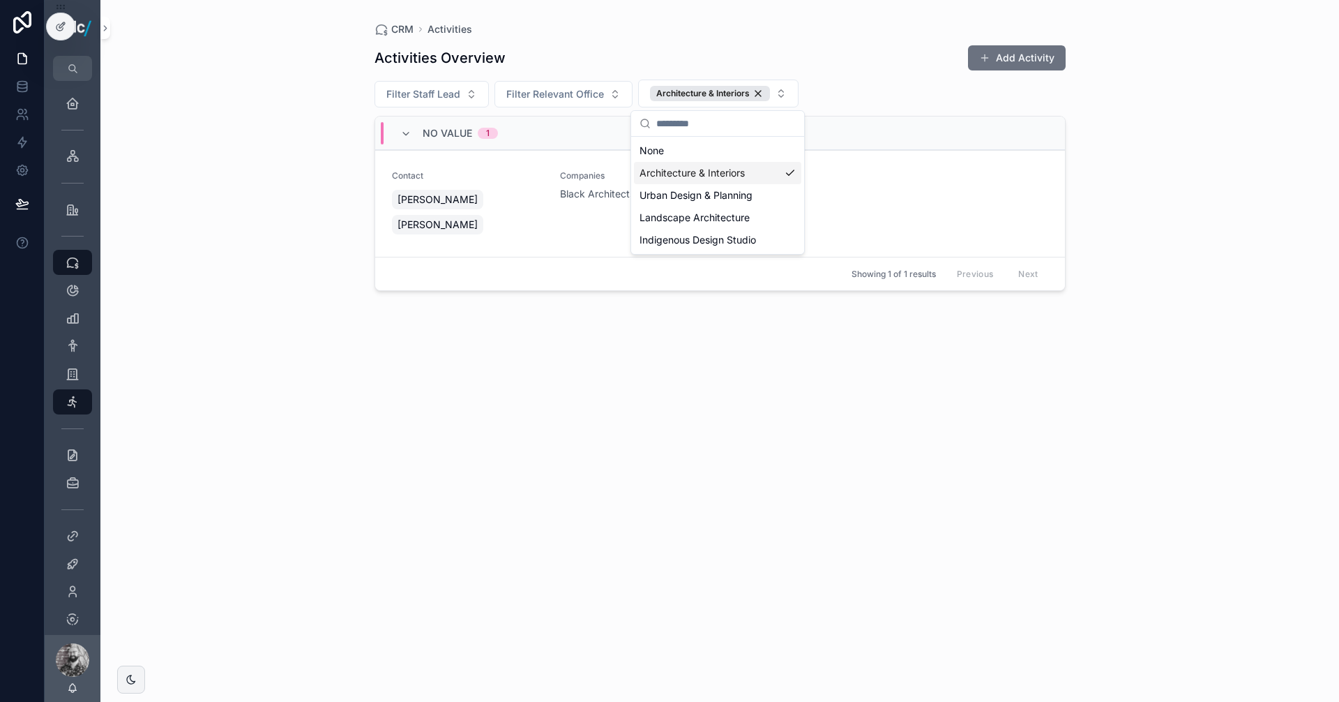
click at [695, 174] on div "Architecture & Interiors" at bounding box center [717, 173] width 167 height 22
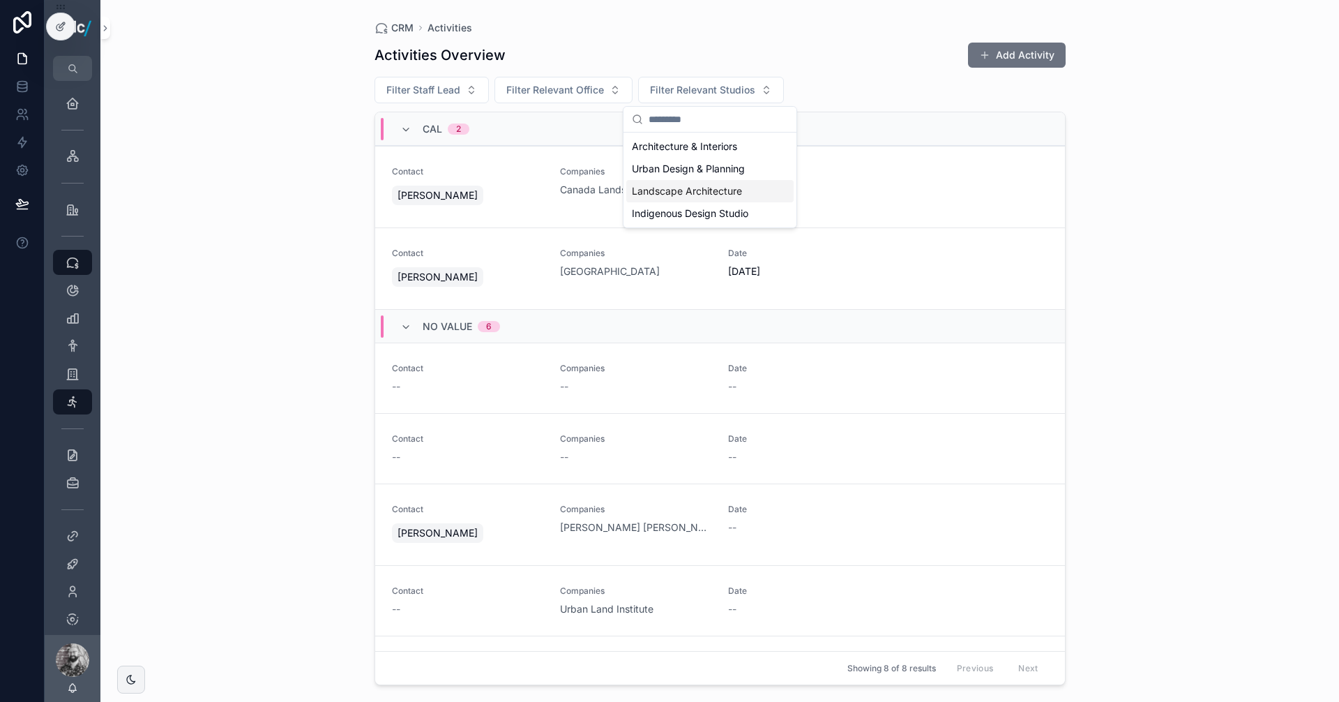
click at [696, 190] on div "Landscape Architecture" at bounding box center [709, 191] width 167 height 22
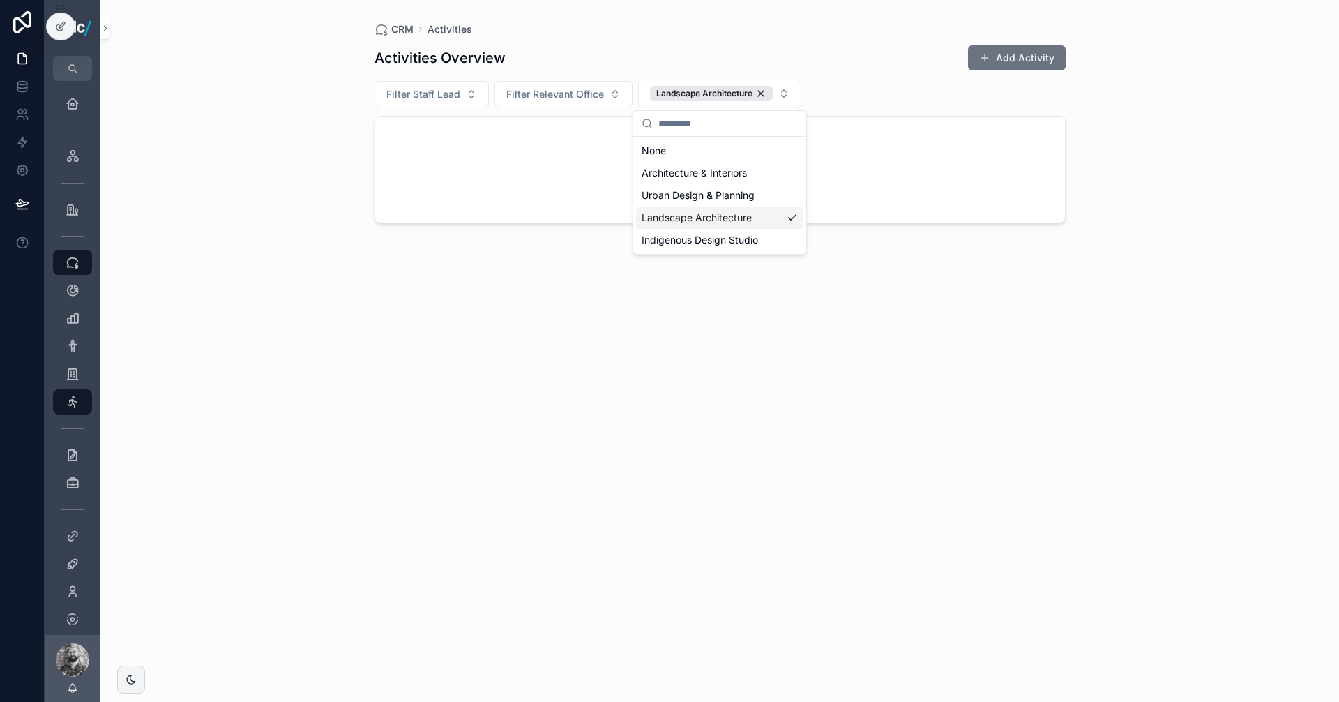
click at [734, 220] on div "Landscape Architecture" at bounding box center [719, 217] width 167 height 22
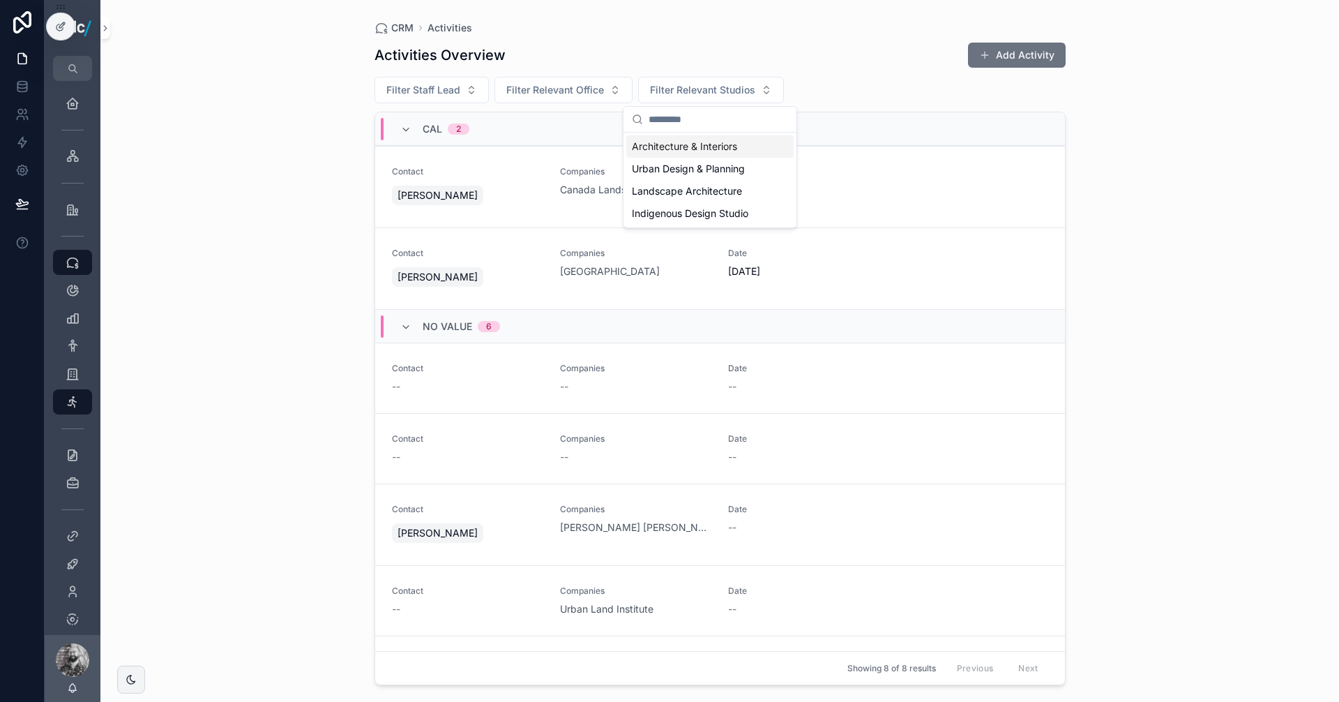
click at [792, 73] on div "Activities Overview Add Activity Filter Staff Lead Filter Relevant Office Filte…" at bounding box center [719, 358] width 691 height 651
click at [446, 95] on span "Filter Staff Lead" at bounding box center [423, 90] width 74 height 14
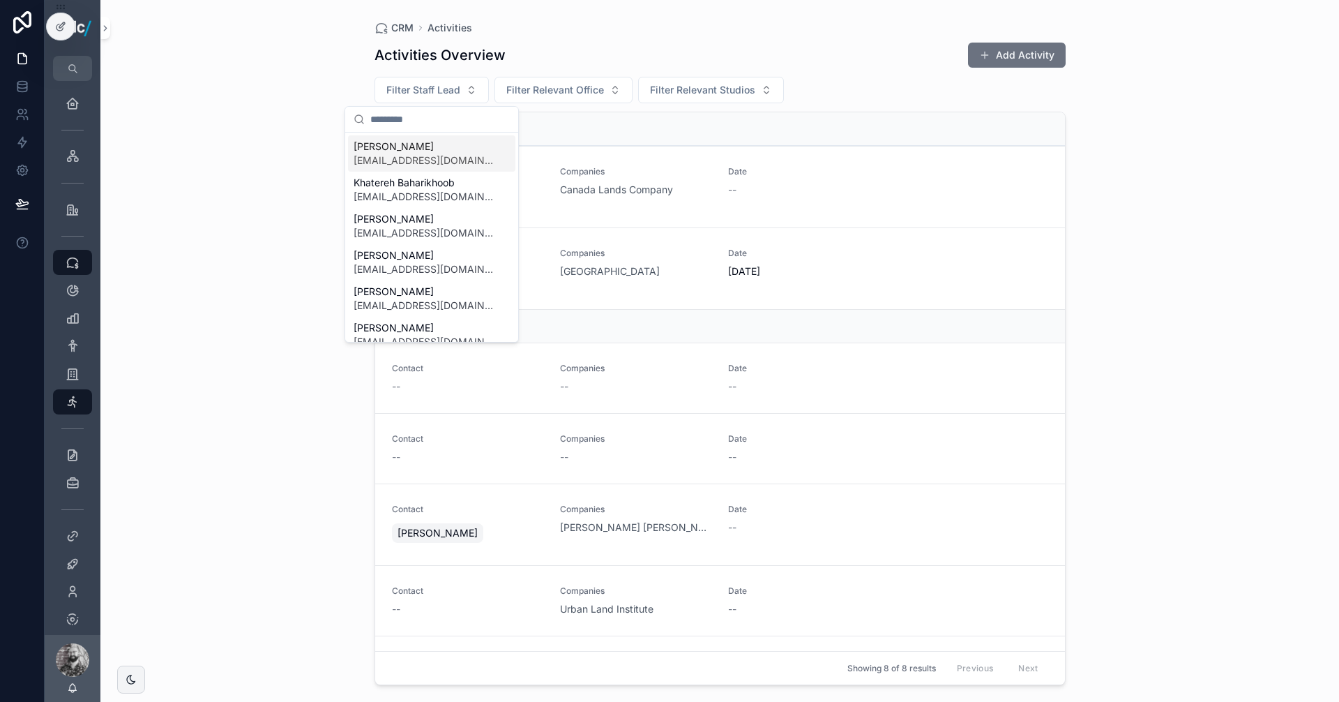
click at [760, 49] on div "Activities Overview Add Activity" at bounding box center [719, 55] width 691 height 27
